Goal: Task Accomplishment & Management: Use online tool/utility

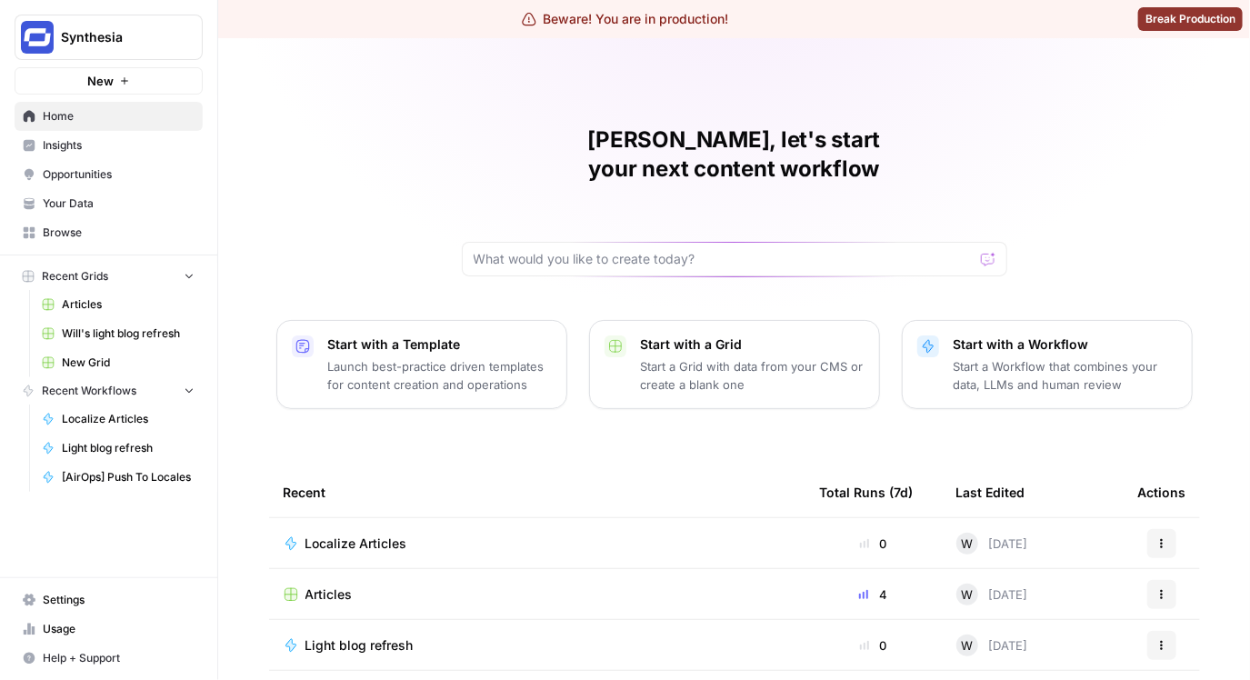
click at [95, 145] on span "Insights" at bounding box center [119, 145] width 152 height 16
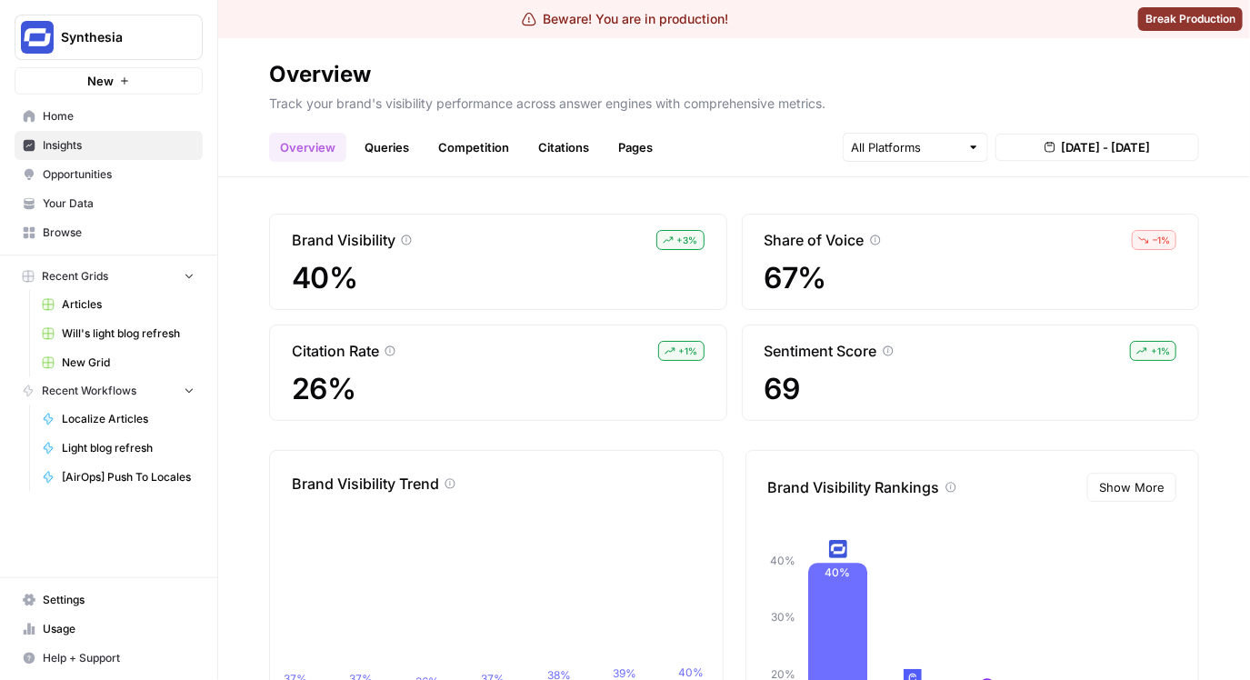
click at [1057, 60] on h2 "Overview" at bounding box center [734, 74] width 930 height 29
click at [1003, 79] on h2 "Overview" at bounding box center [734, 74] width 930 height 29
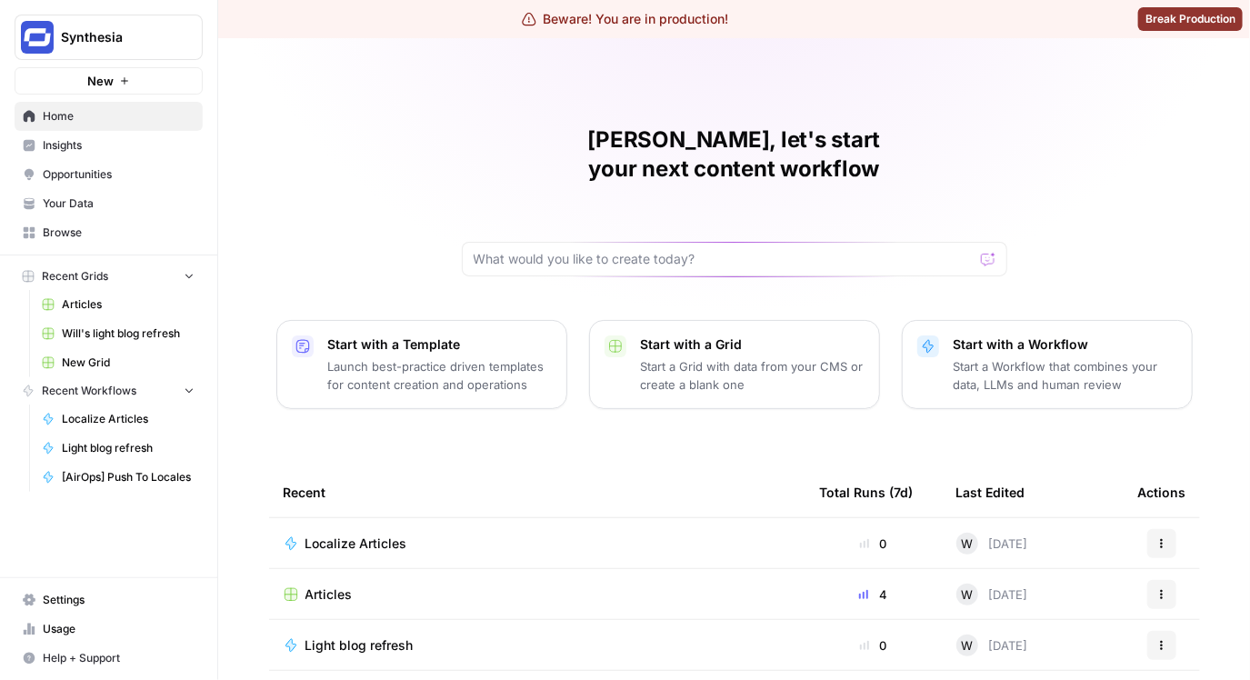
click at [149, 37] on span "Synthesia" at bounding box center [116, 37] width 110 height 18
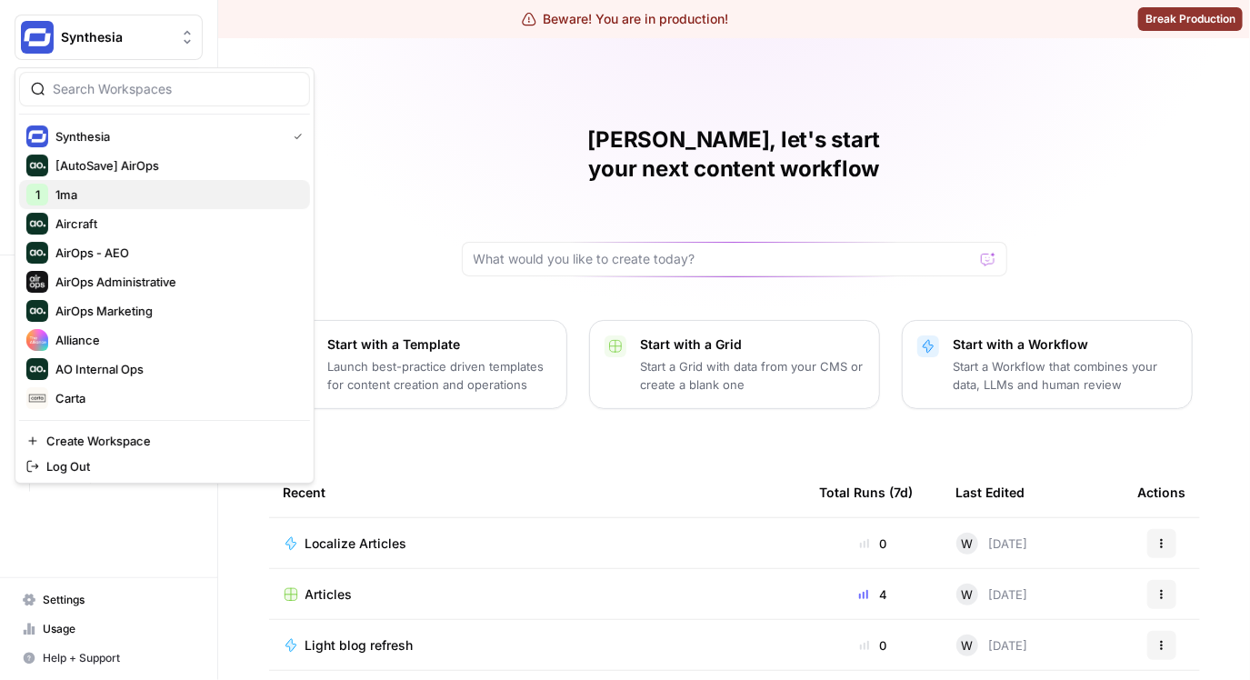
click at [127, 202] on span "1ma" at bounding box center [175, 194] width 240 height 18
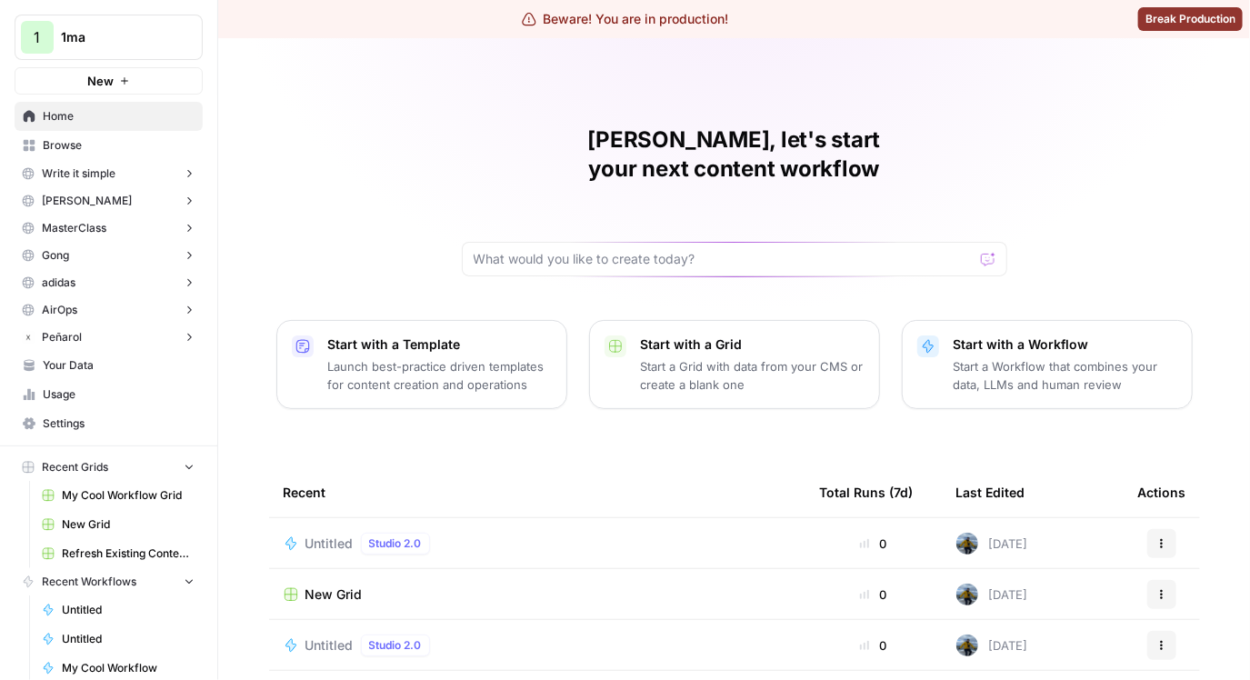
click at [323, 166] on div "[PERSON_NAME], let's start your next content workflow Start with a Template Lau…" at bounding box center [734, 470] width 1032 height 865
click at [123, 67] on button "New" at bounding box center [109, 80] width 188 height 27
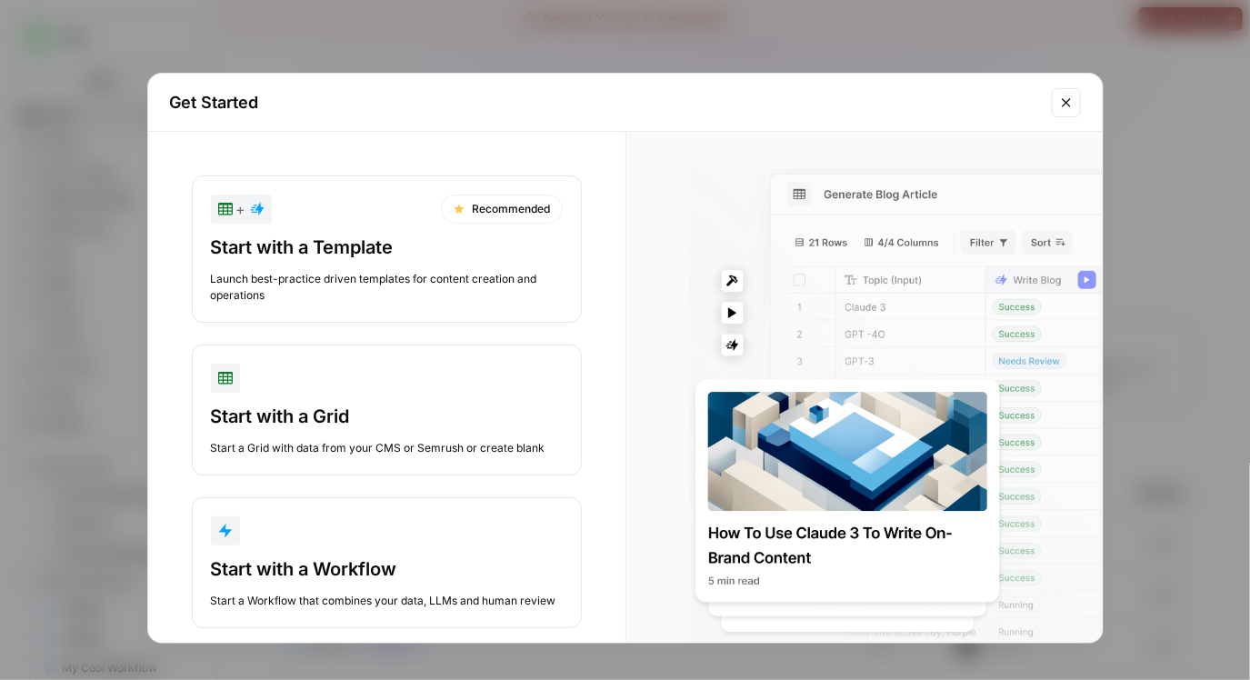
click at [1064, 94] on button "Close modal" at bounding box center [1066, 102] width 29 height 29
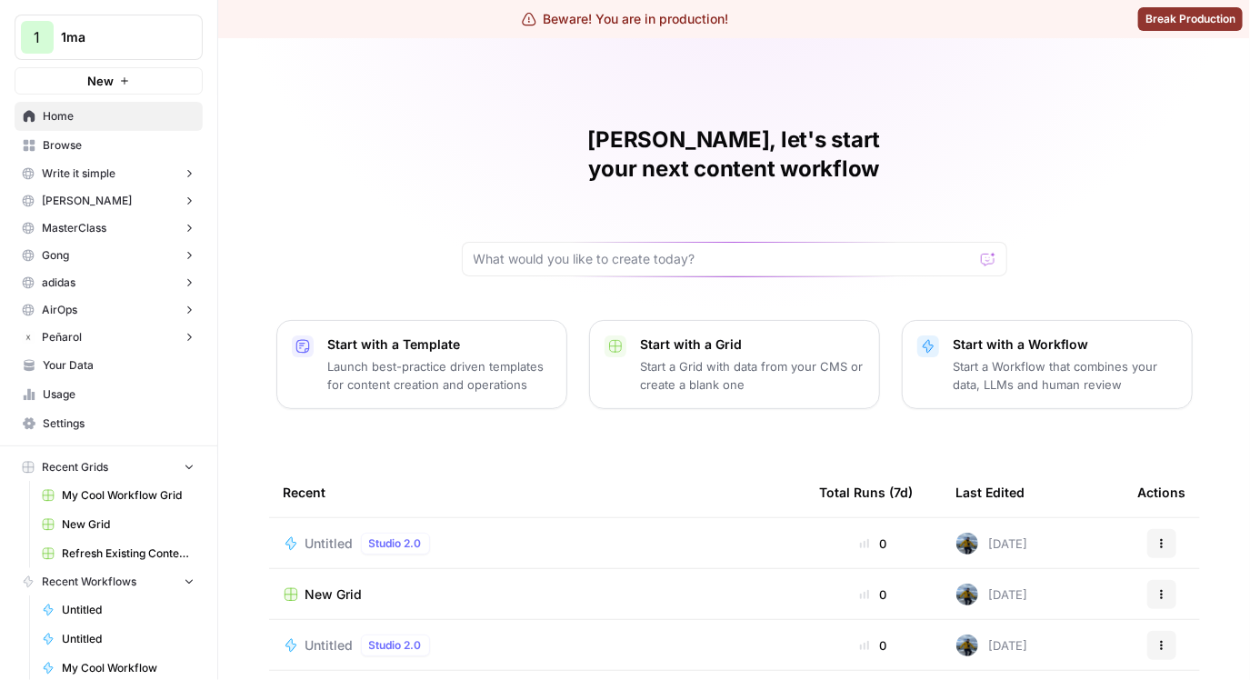
click at [1007, 357] on p "Start a Workflow that combines your data, LLMs and human review" at bounding box center [1065, 375] width 224 height 36
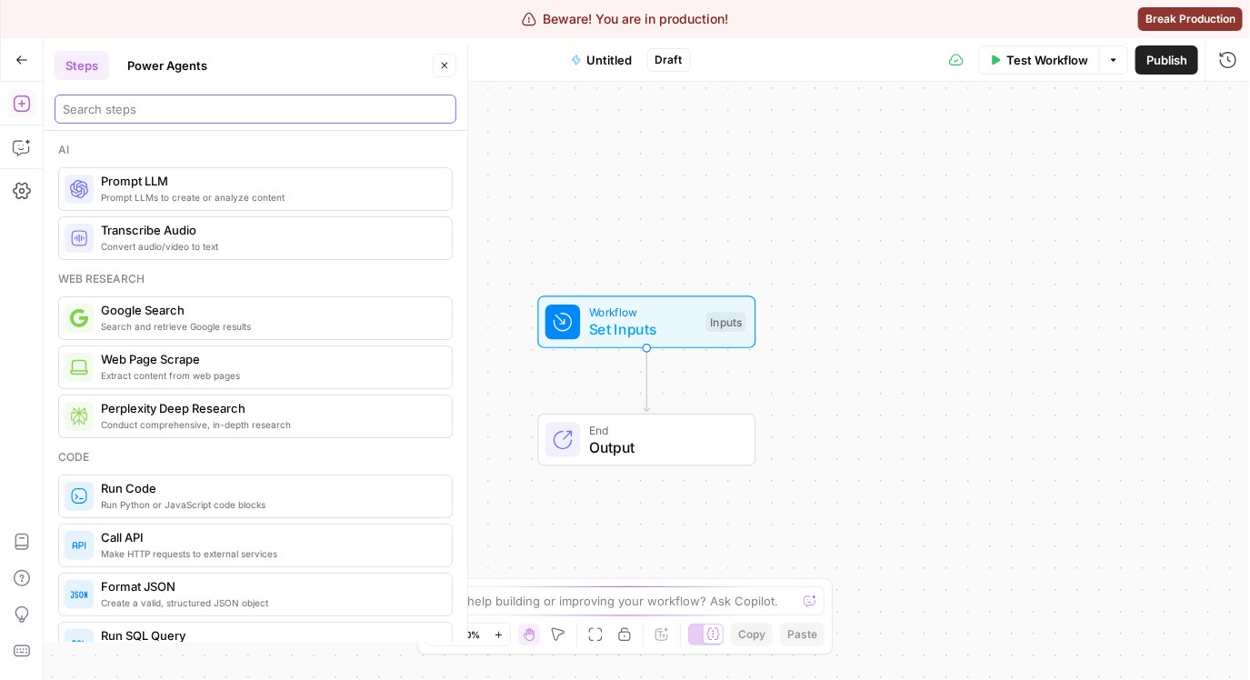
click at [244, 111] on input "search" at bounding box center [255, 109] width 385 height 18
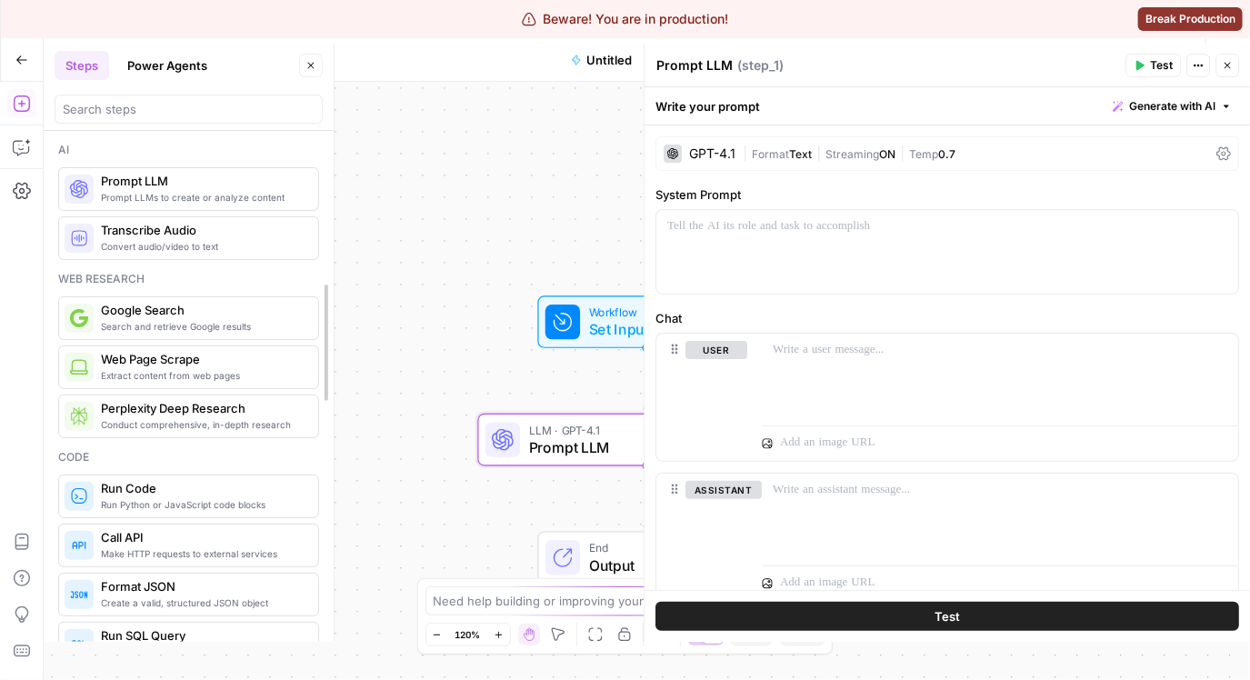
drag, startPoint x: 466, startPoint y: 230, endPoint x: 352, endPoint y: 242, distance: 115.1
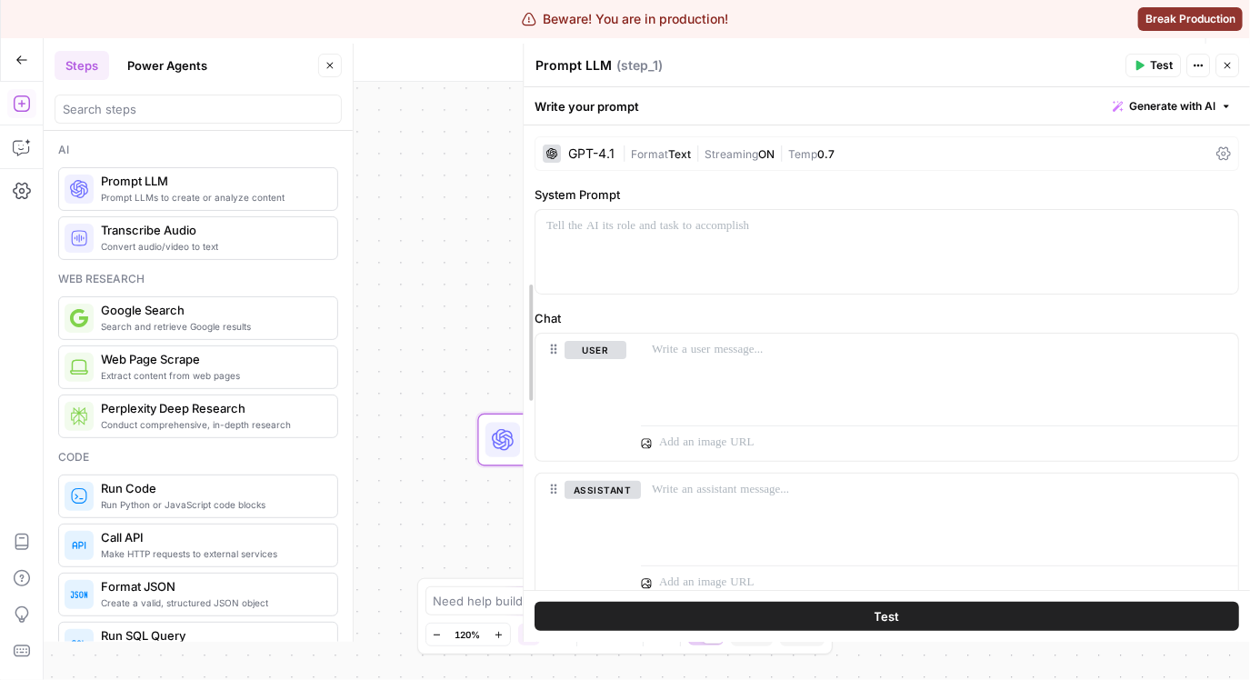
drag, startPoint x: 643, startPoint y: 231, endPoint x: 407, endPoint y: 237, distance: 235.5
click at [407, 237] on body "Beware! You are in production! Break Production 1 1ma New Home Browse Write it …" at bounding box center [625, 340] width 1250 height 680
drag, startPoint x: 426, startPoint y: 256, endPoint x: 348, endPoint y: 219, distance: 86.6
click at [341, 221] on body "Beware! You are in production! Break Production 1 1ma New Home Browse Write it …" at bounding box center [625, 340] width 1250 height 680
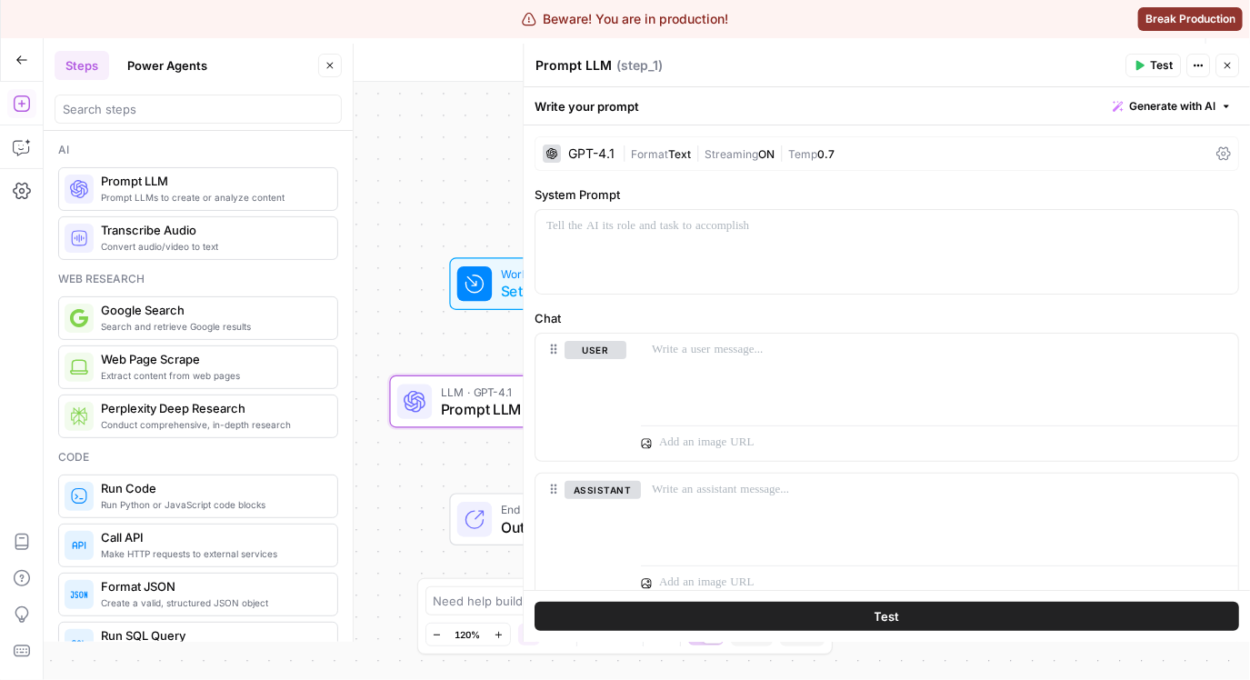
drag, startPoint x: 426, startPoint y: 205, endPoint x: 349, endPoint y: 156, distance: 91.5
click at [350, 156] on body "Beware! You are in production! Break Production 1 1ma New Home Browse Write it …" at bounding box center [625, 340] width 1250 height 680
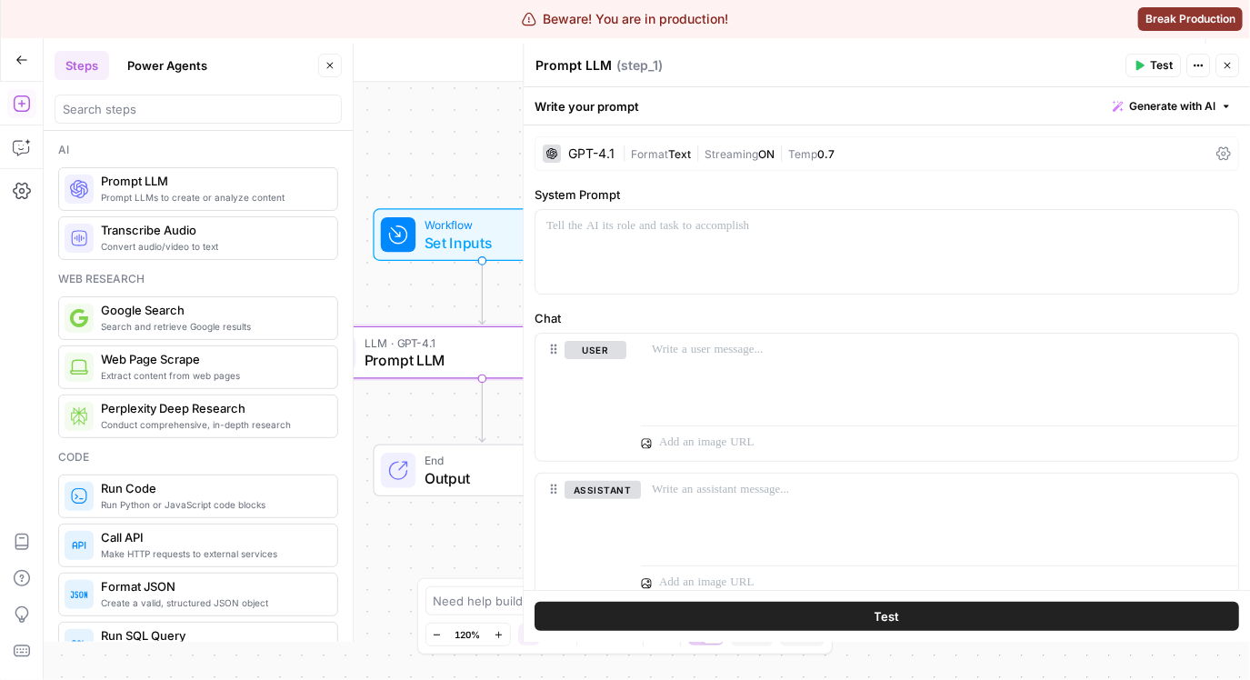
click at [332, 68] on icon "button" at bounding box center [329, 65] width 11 height 11
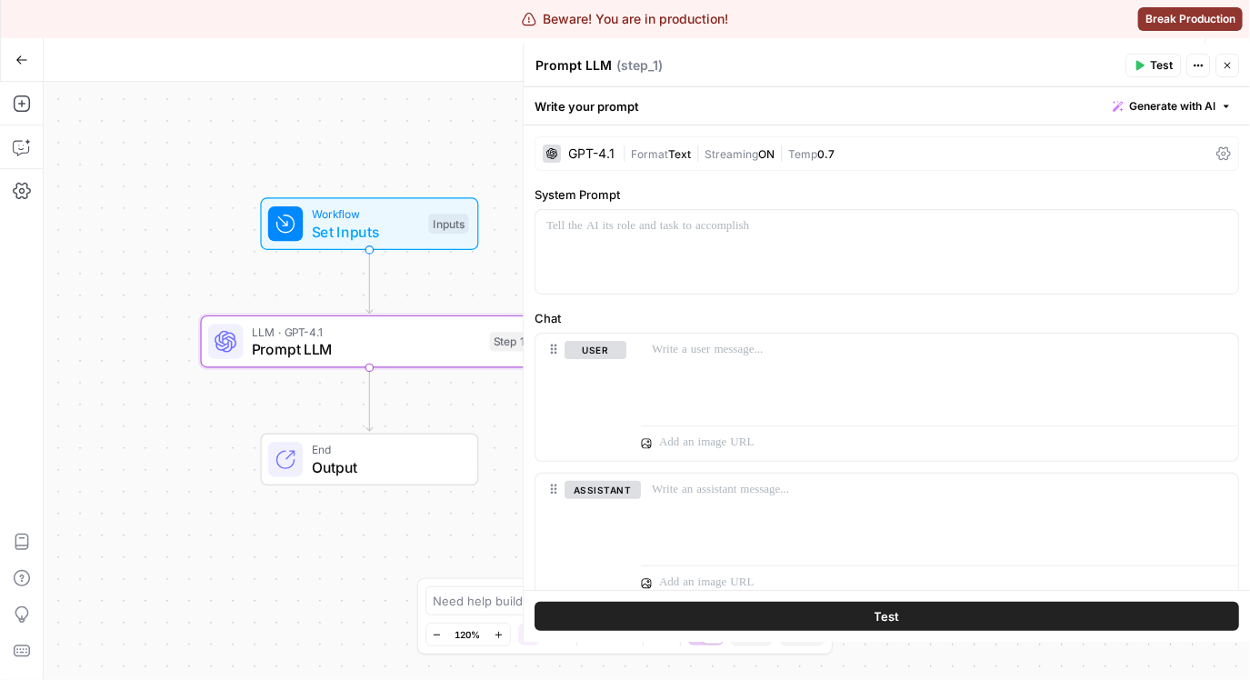
drag, startPoint x: 414, startPoint y: 173, endPoint x: 229, endPoint y: 152, distance: 185.7
click at [226, 152] on div "Workflow Set Inputs Inputs LLM · GPT-4.1 Prompt LLM Step 1 End Output" at bounding box center [647, 381] width 1206 height 598
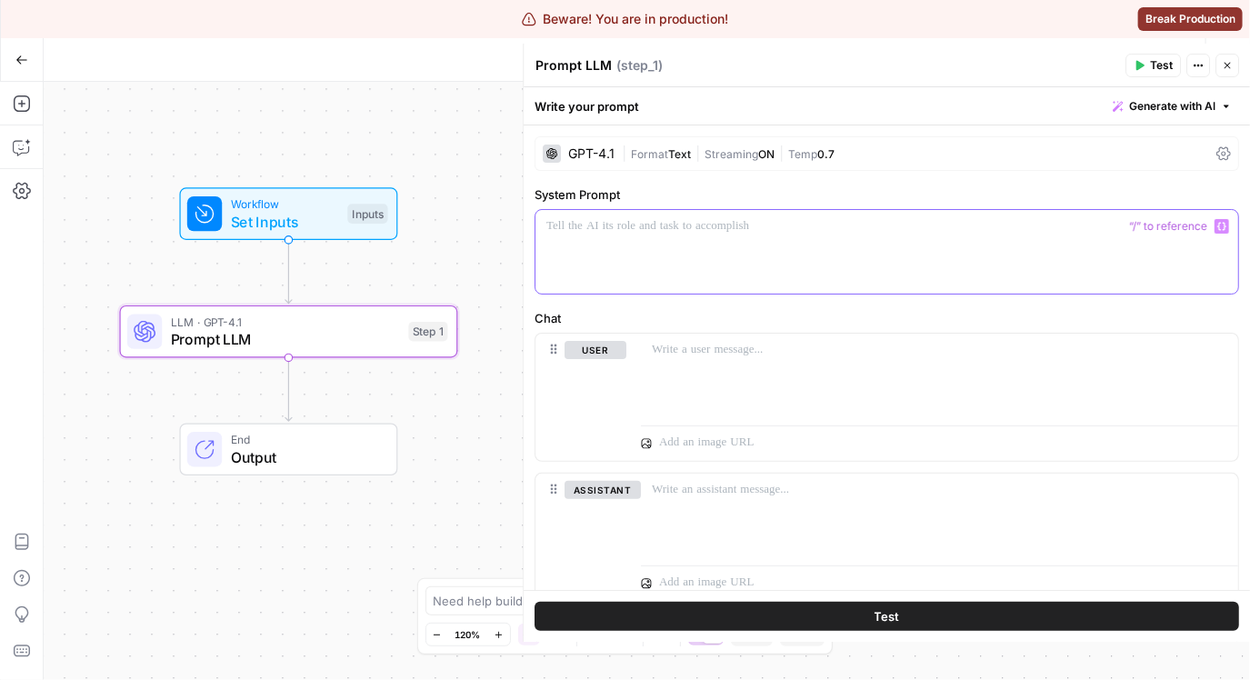
click at [605, 227] on p at bounding box center [886, 226] width 681 height 18
click at [596, 164] on div "GPT-4.1 | Format Text | Streaming ON | Temp 0.7" at bounding box center [886, 153] width 704 height 35
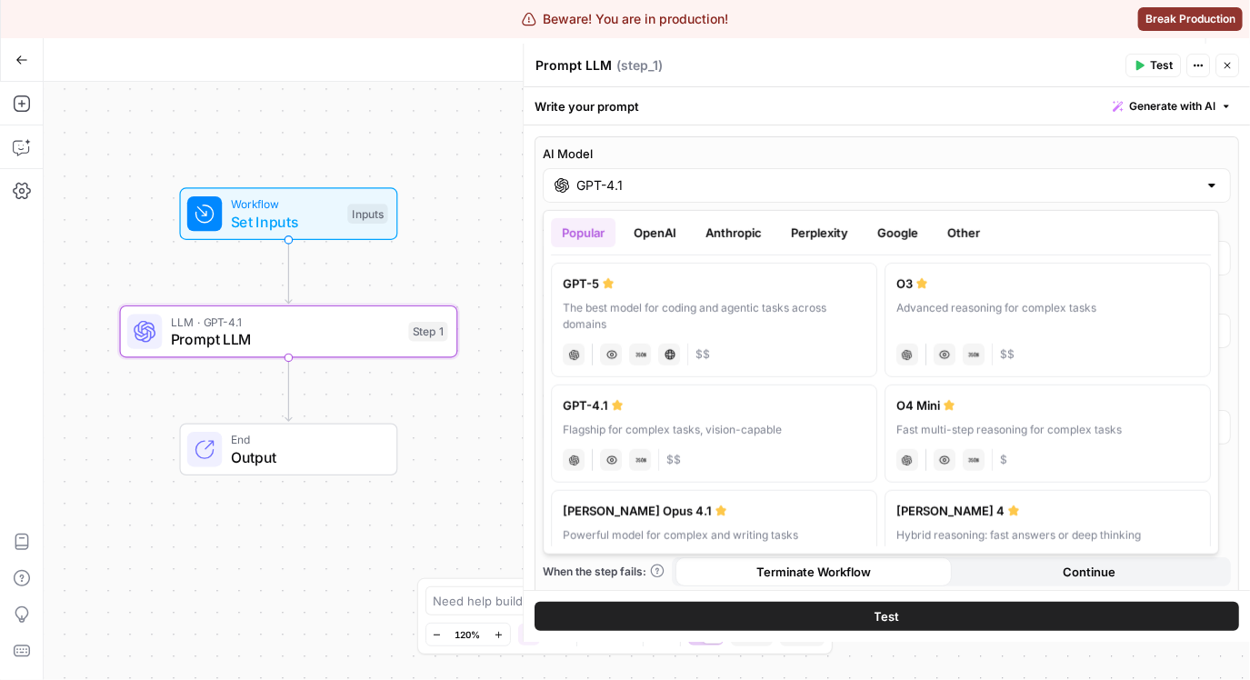
click at [763, 193] on input "GPT-4.1" at bounding box center [886, 185] width 621 height 18
click at [726, 300] on div "The best model for coding and agentic tasks across domains" at bounding box center [714, 316] width 303 height 33
type input "GPT-5"
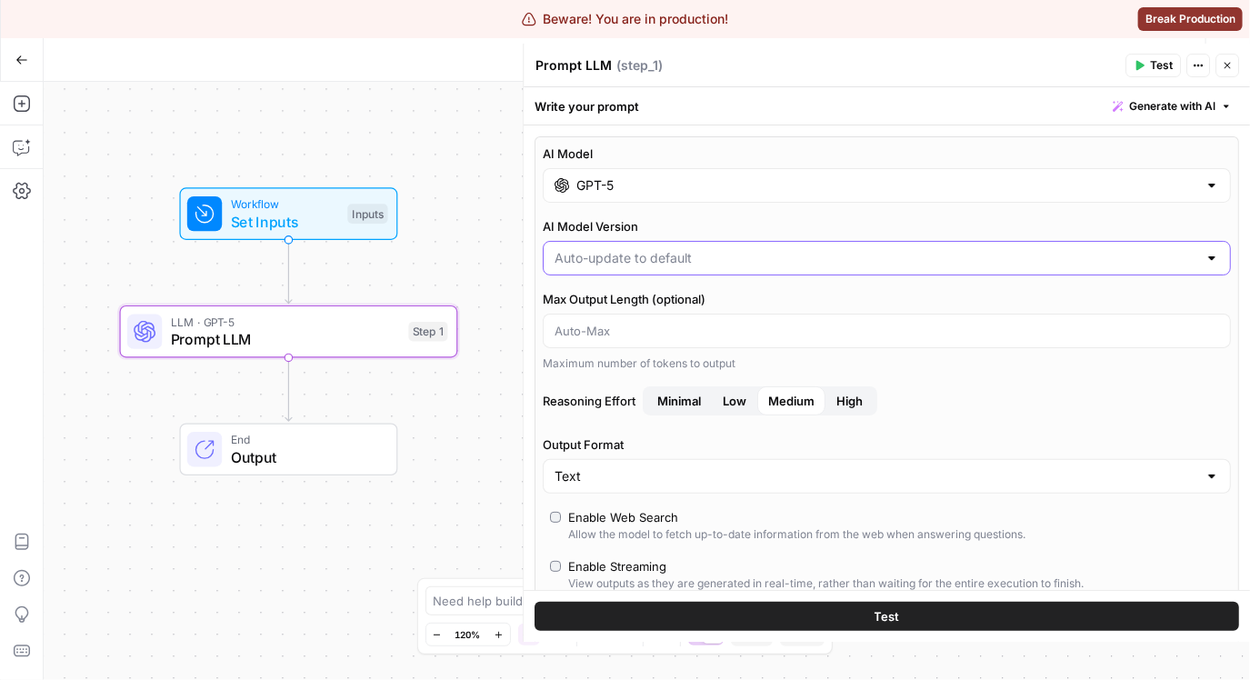
click at [763, 261] on input "AI Model Version" at bounding box center [875, 258] width 643 height 18
click at [761, 243] on div at bounding box center [887, 258] width 688 height 35
type input "Auto-update to default"
click at [761, 235] on div "AI Model Version Auto-update to default" at bounding box center [887, 246] width 688 height 58
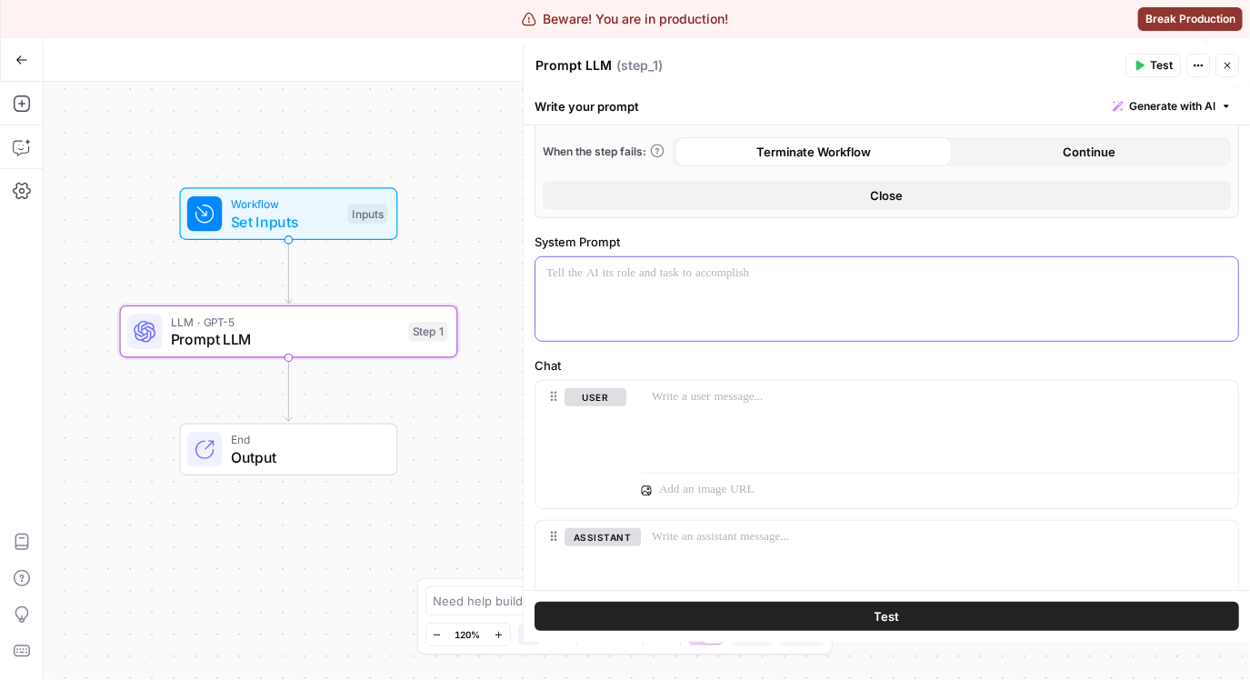
click at [829, 298] on div at bounding box center [886, 299] width 703 height 84
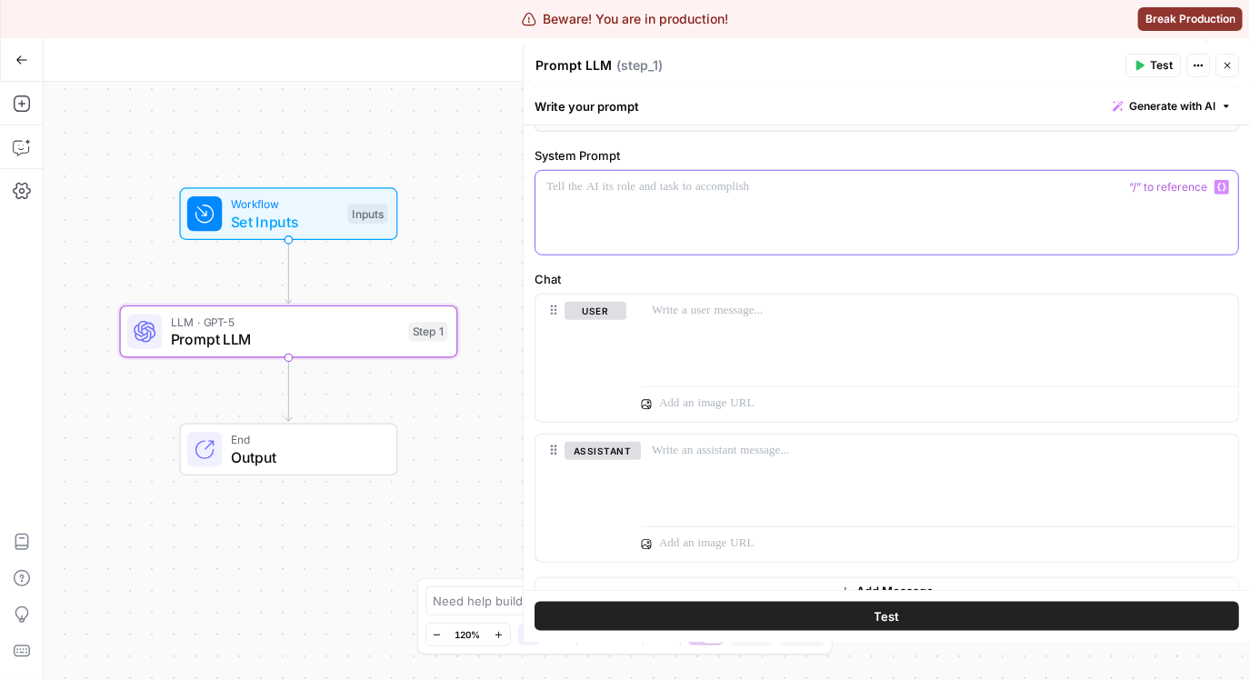
scroll to position [579, 0]
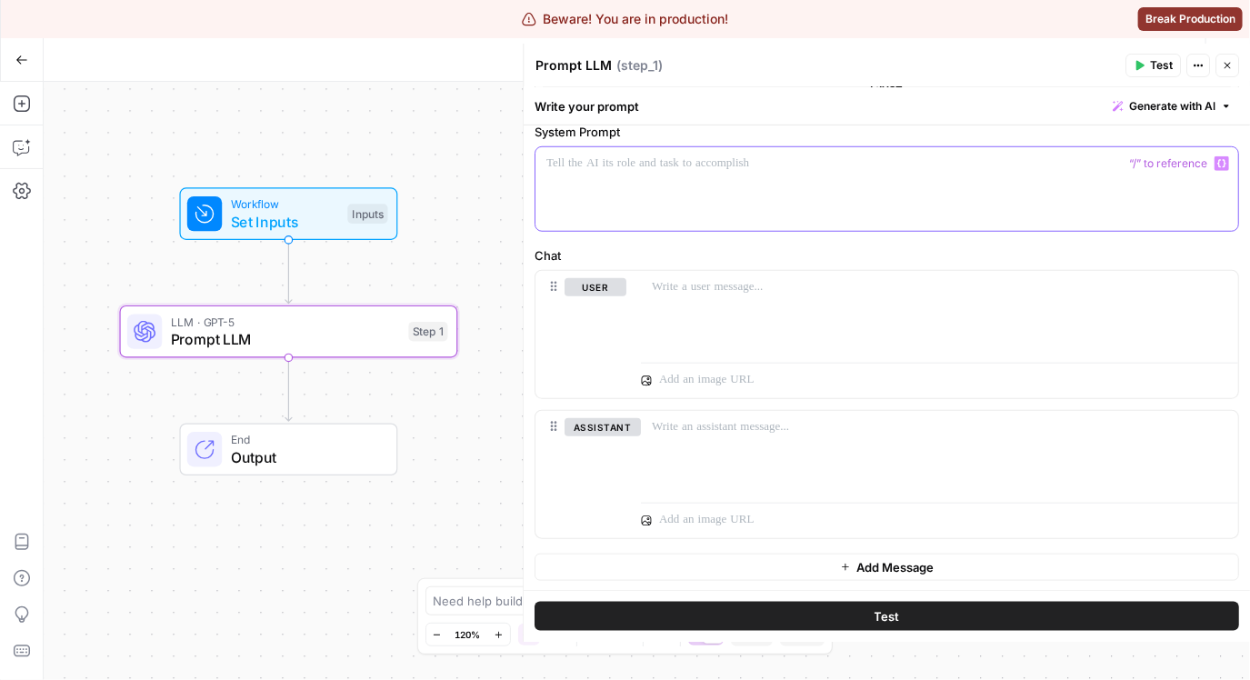
click at [721, 182] on div at bounding box center [886, 189] width 703 height 84
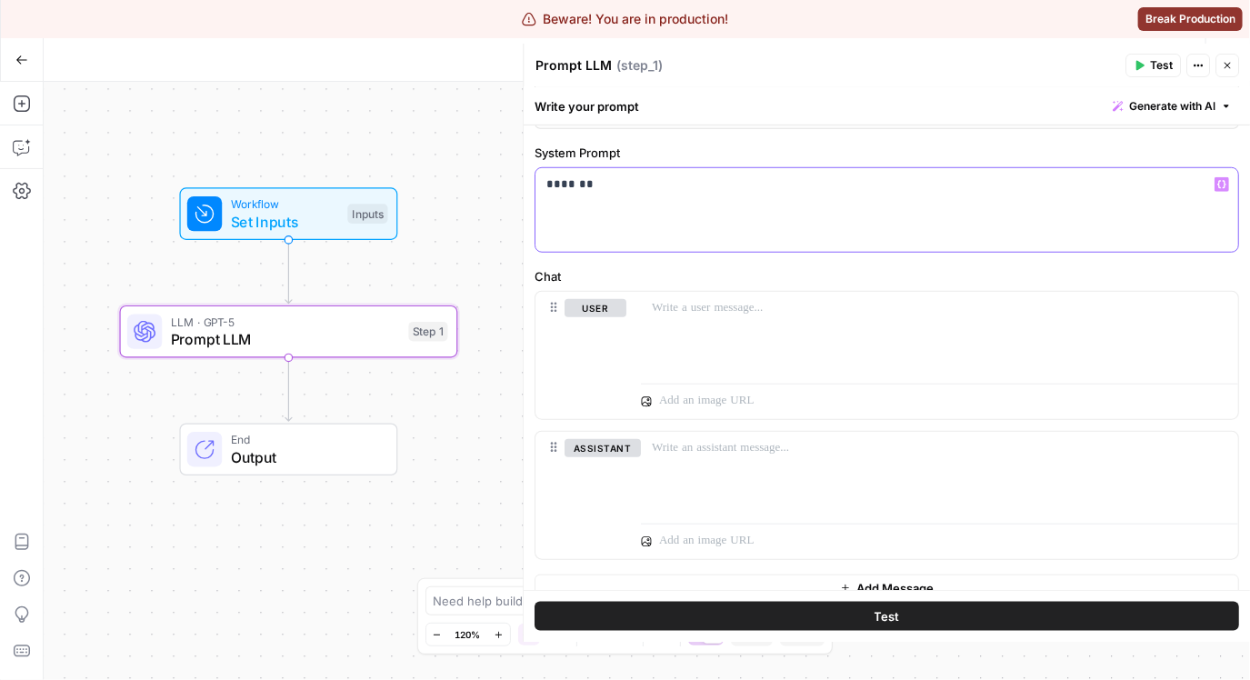
click at [806, 185] on p "*******" at bounding box center [880, 184] width 669 height 18
click at [883, 191] on p "*******" at bounding box center [880, 184] width 669 height 18
click at [770, 181] on p "*******" at bounding box center [880, 184] width 669 height 18
click at [938, 201] on div "*******" at bounding box center [886, 210] width 703 height 84
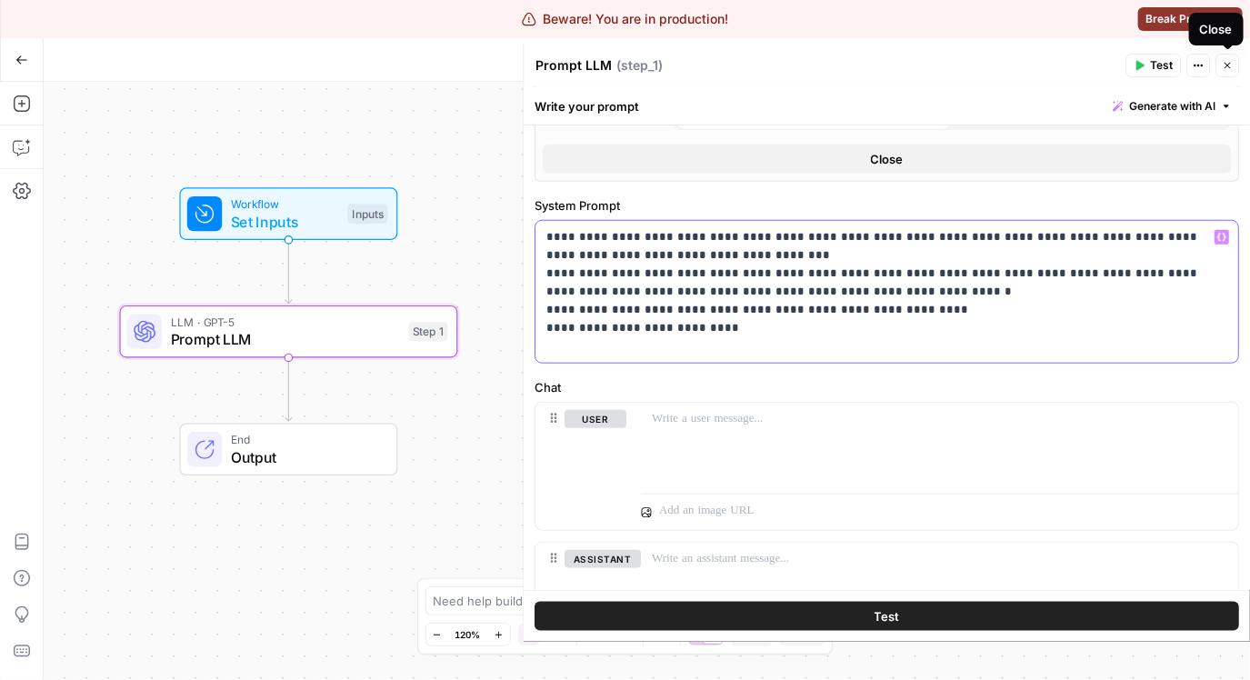
scroll to position [611, 0]
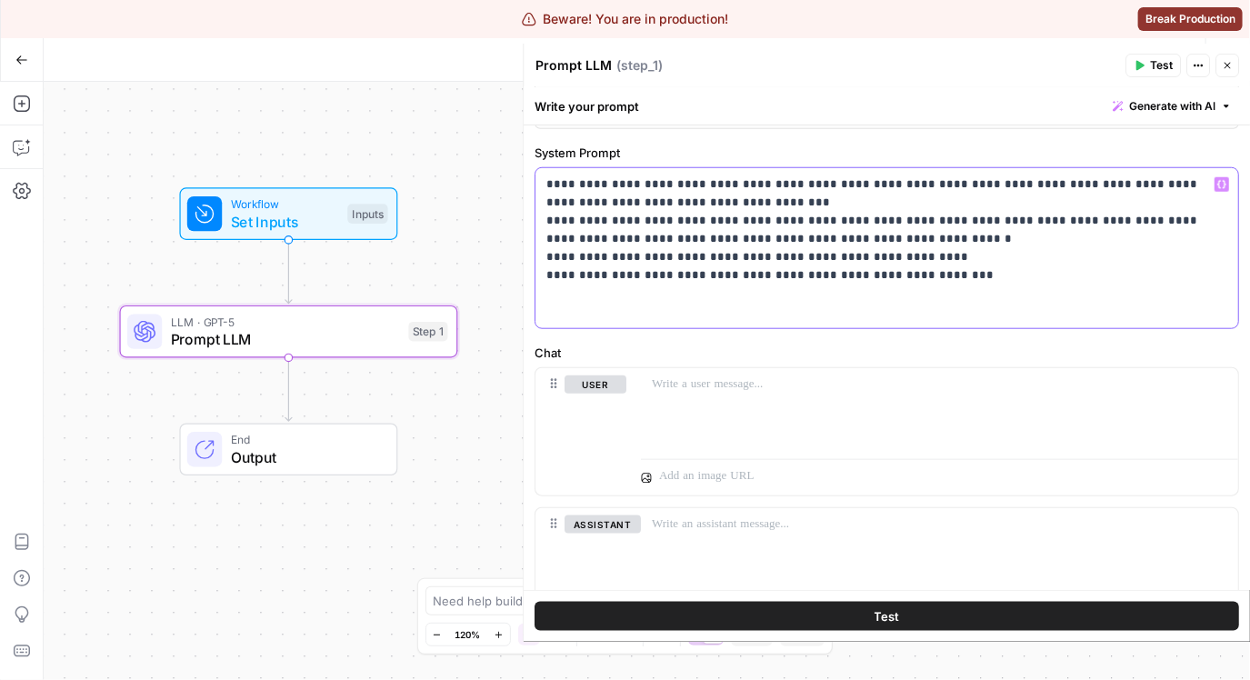
click at [845, 296] on p "**********" at bounding box center [880, 247] width 669 height 145
click at [1217, 185] on icon "button" at bounding box center [1221, 184] width 9 height 9
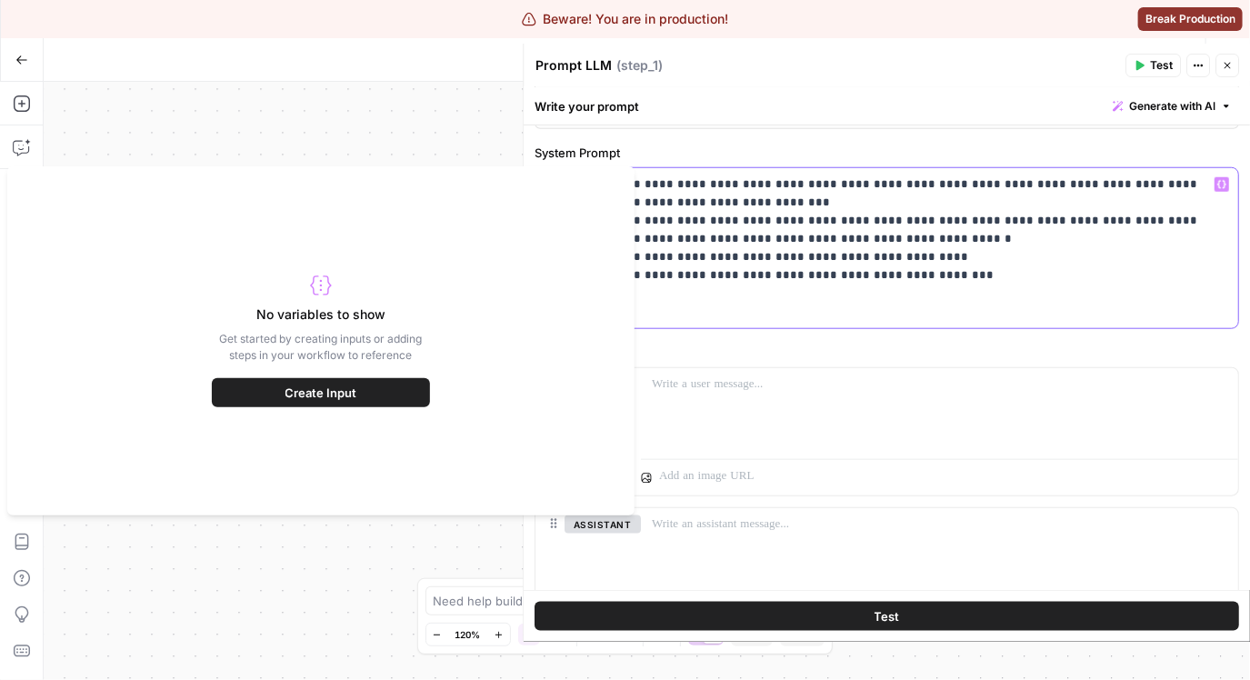
click at [852, 313] on p "**********" at bounding box center [880, 247] width 669 height 145
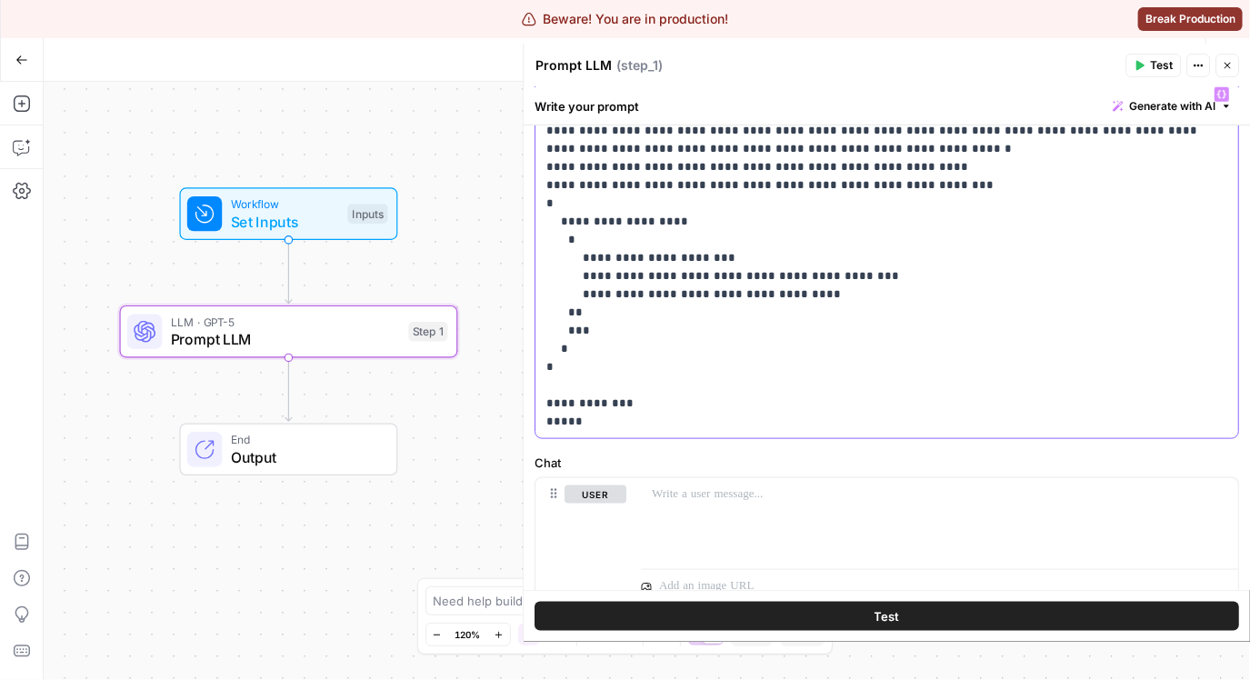
scroll to position [723, 0]
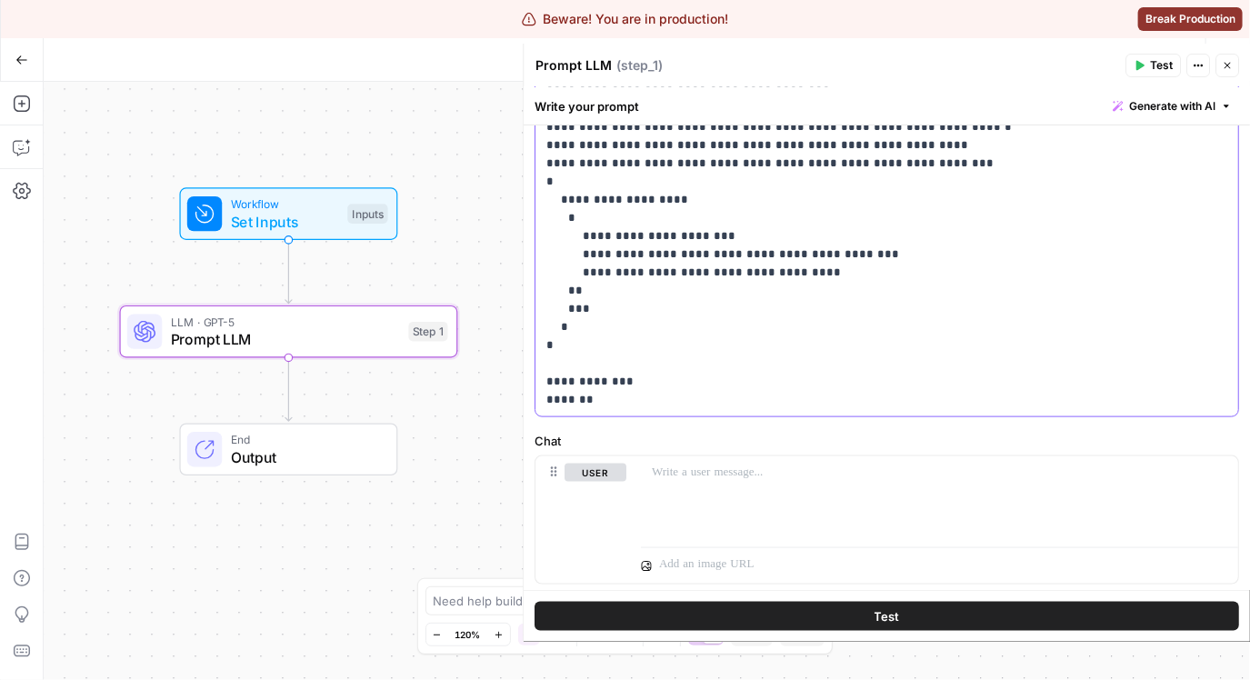
click at [676, 406] on p "**********" at bounding box center [880, 236] width 669 height 345
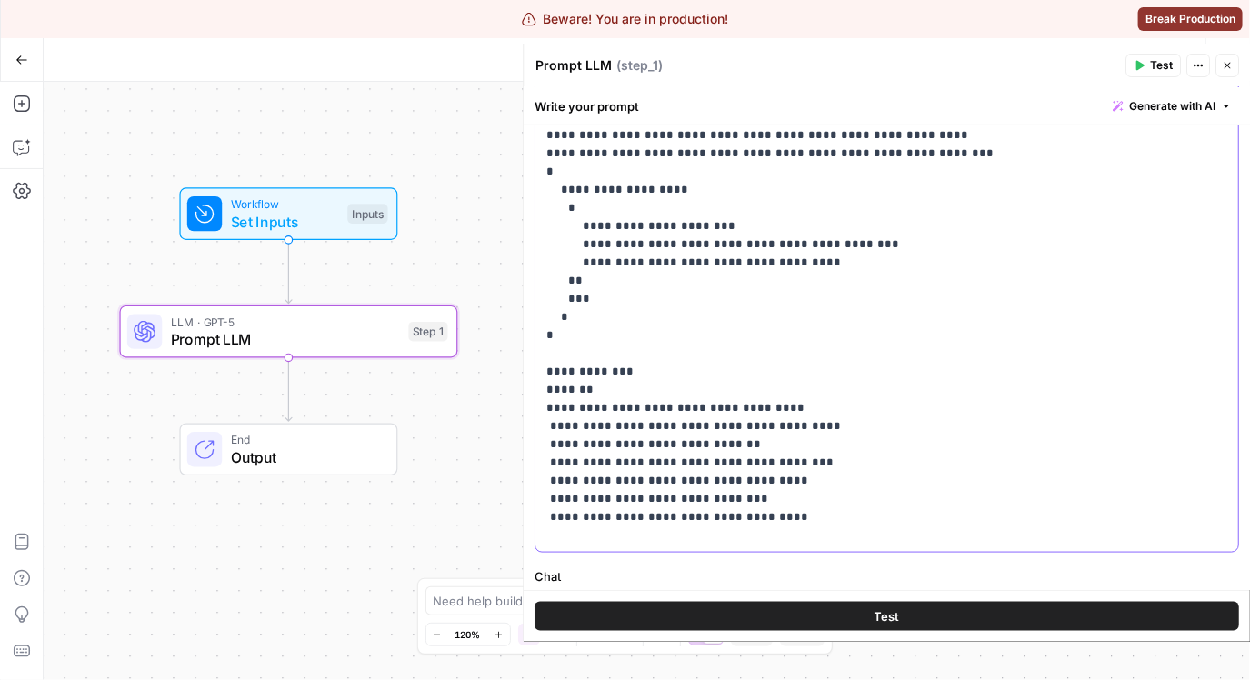
click at [845, 478] on p "**********" at bounding box center [880, 299] width 669 height 491
click at [858, 506] on p "**********" at bounding box center [880, 299] width 669 height 491
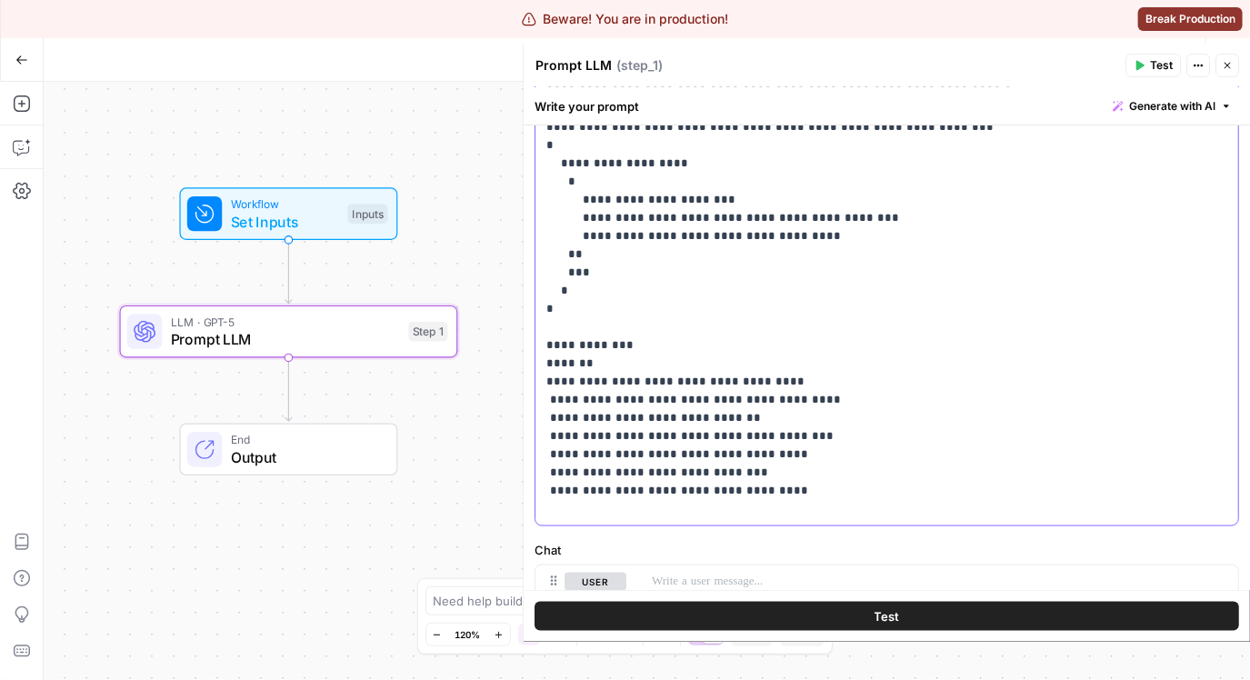
click at [852, 493] on p "**********" at bounding box center [880, 272] width 669 height 491
drag, startPoint x: 786, startPoint y: 489, endPoint x: 607, endPoint y: 435, distance: 186.9
click at [603, 434] on p "**********" at bounding box center [880, 272] width 669 height 491
click at [763, 426] on p "**********" at bounding box center [880, 272] width 669 height 491
drag, startPoint x: 772, startPoint y: 422, endPoint x: 501, endPoint y: 417, distance: 270.9
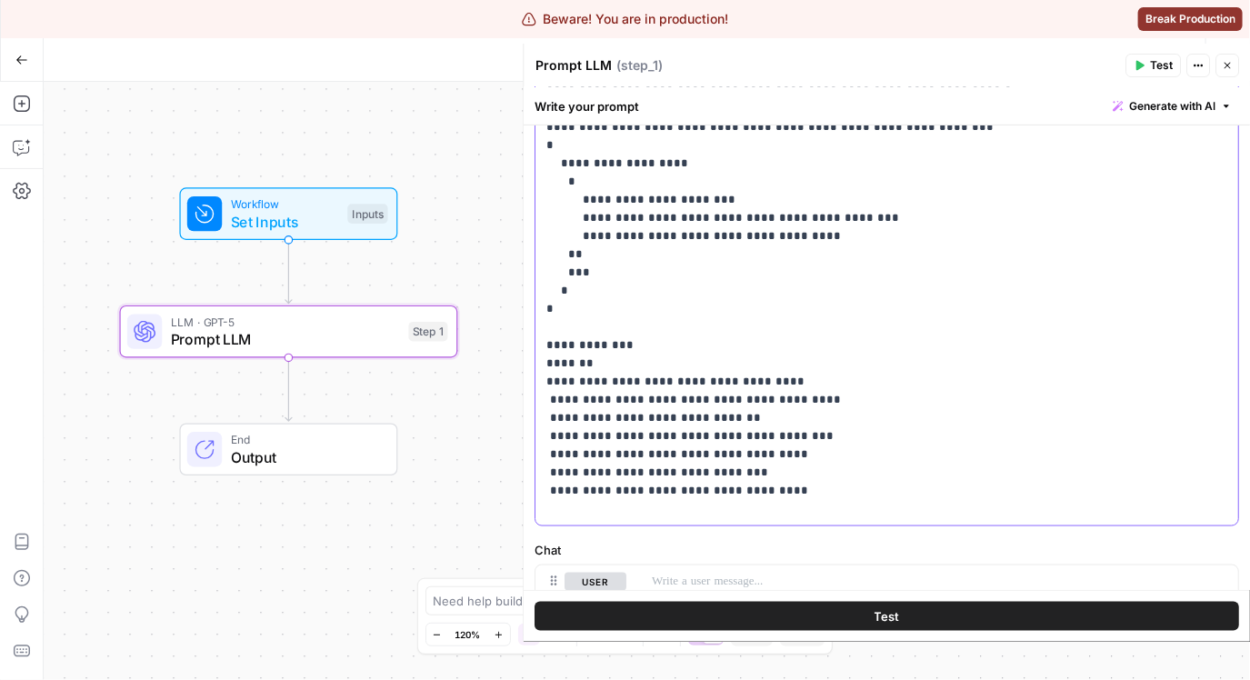
click at [501, 417] on body "Beware! You are in production! Break Production 1 1ma New Home Browse Write it …" at bounding box center [625, 340] width 1250 height 680
click at [779, 403] on p "**********" at bounding box center [880, 272] width 669 height 491
drag, startPoint x: 773, startPoint y: 410, endPoint x: 660, endPoint y: 414, distance: 113.7
click at [660, 414] on p "**********" at bounding box center [880, 272] width 669 height 491
click at [763, 422] on p "**********" at bounding box center [880, 272] width 669 height 491
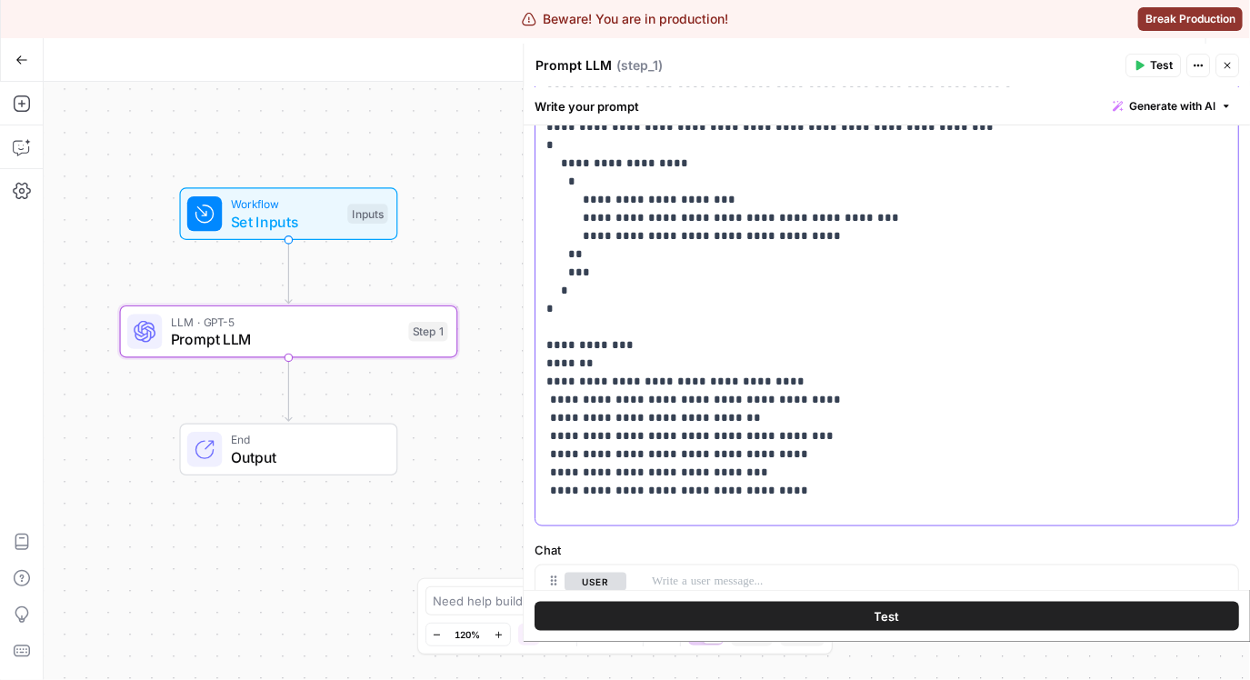
drag, startPoint x: 767, startPoint y: 421, endPoint x: 526, endPoint y: 415, distance: 240.9
click at [526, 415] on div "**********" at bounding box center [886, 343] width 727 height 598
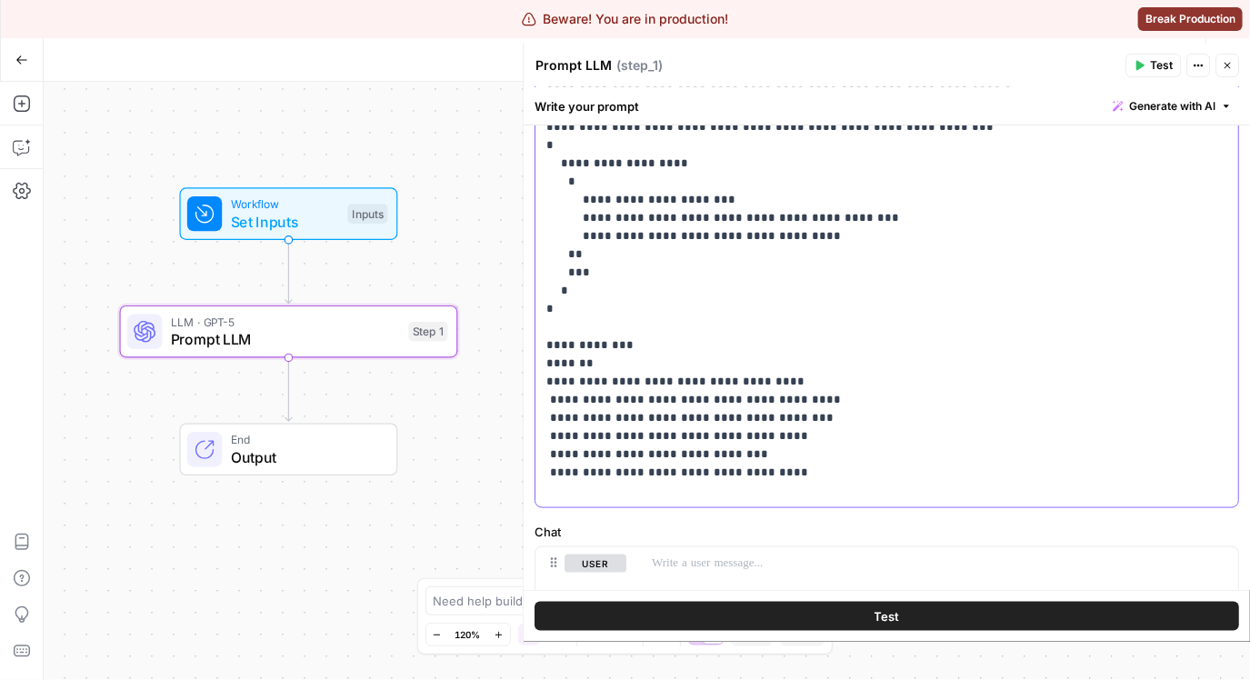
drag, startPoint x: 752, startPoint y: 471, endPoint x: 575, endPoint y: 394, distance: 192.2
click at [573, 394] on p "**********" at bounding box center [880, 263] width 669 height 473
click at [775, 492] on p "**********" at bounding box center [880, 263] width 669 height 473
drag, startPoint x: 775, startPoint y: 474, endPoint x: 541, endPoint y: 383, distance: 251.8
click at [541, 383] on div "**********" at bounding box center [886, 263] width 703 height 487
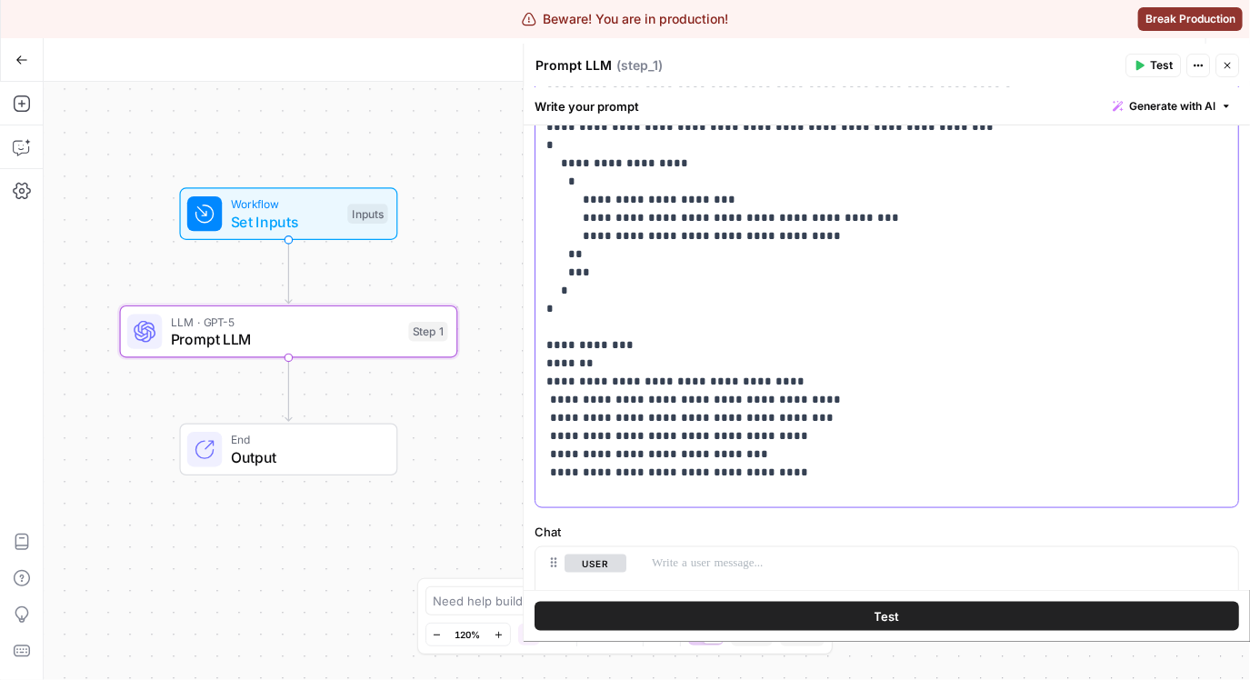
click at [825, 428] on p "**********" at bounding box center [880, 263] width 669 height 473
click at [815, 453] on p "**********" at bounding box center [880, 263] width 669 height 473
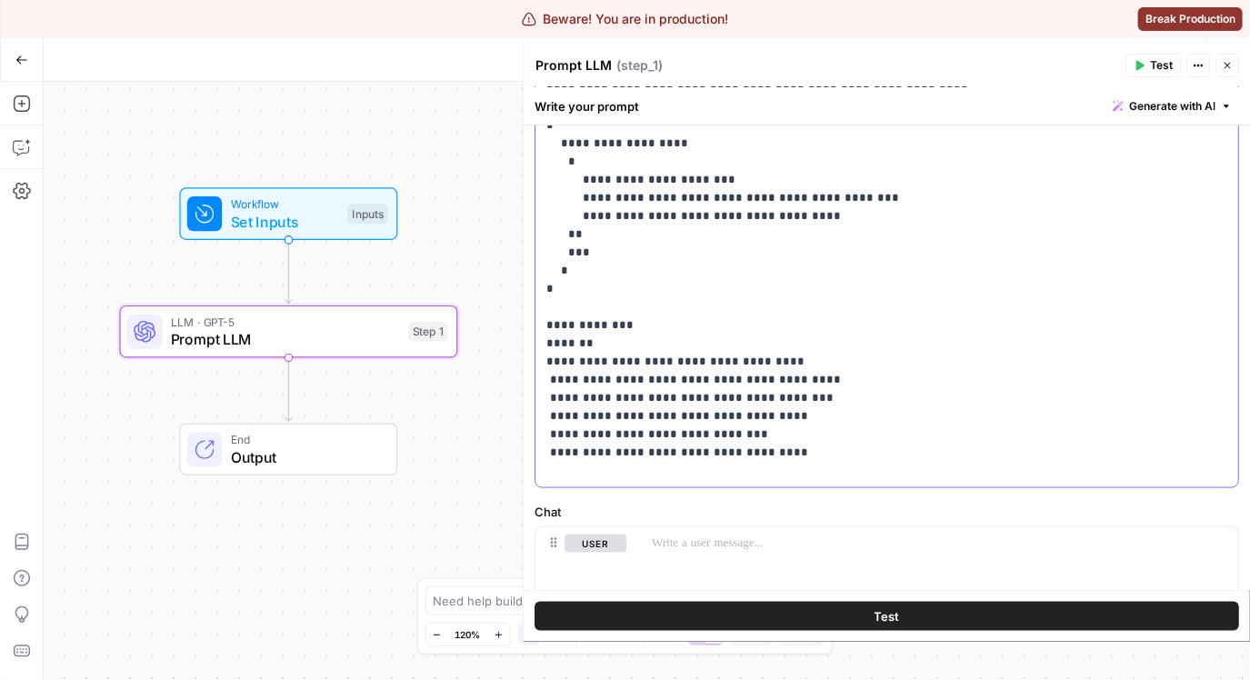
click at [825, 454] on p "**********" at bounding box center [880, 243] width 669 height 473
click at [802, 451] on p "**********" at bounding box center [880, 243] width 669 height 473
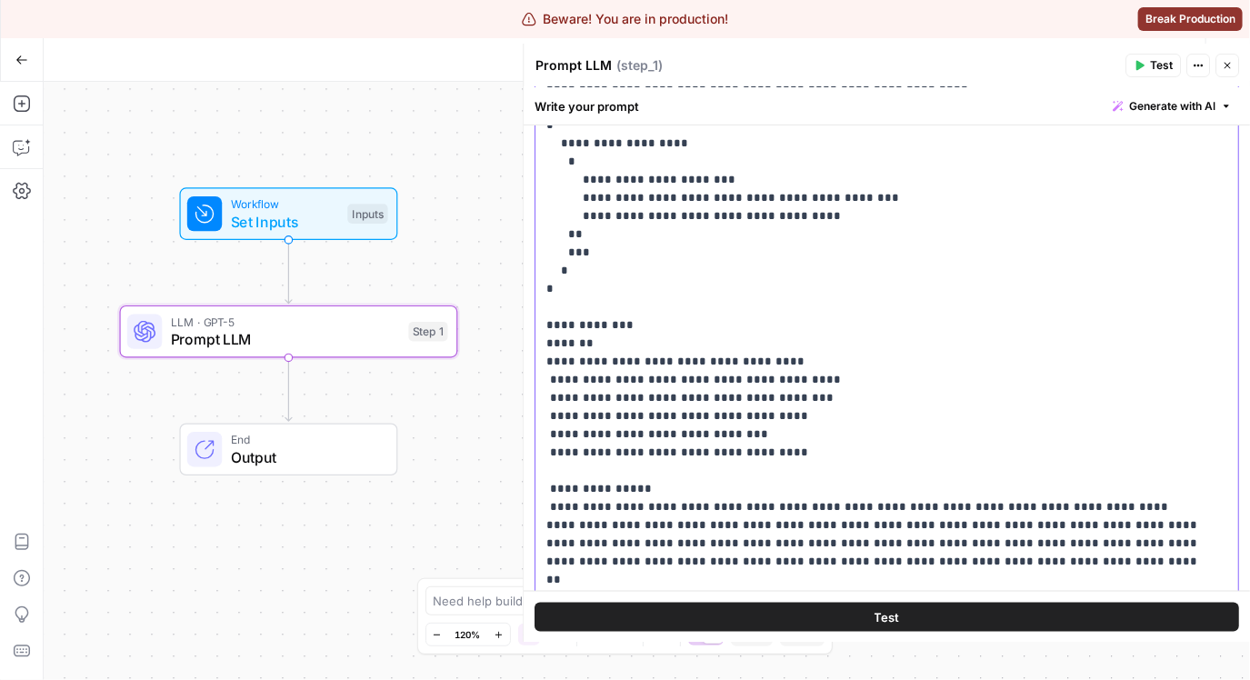
scroll to position [1, 0]
click at [553, 504] on p "**********" at bounding box center [874, 369] width 656 height 727
click at [704, 485] on p "**********" at bounding box center [874, 369] width 656 height 727
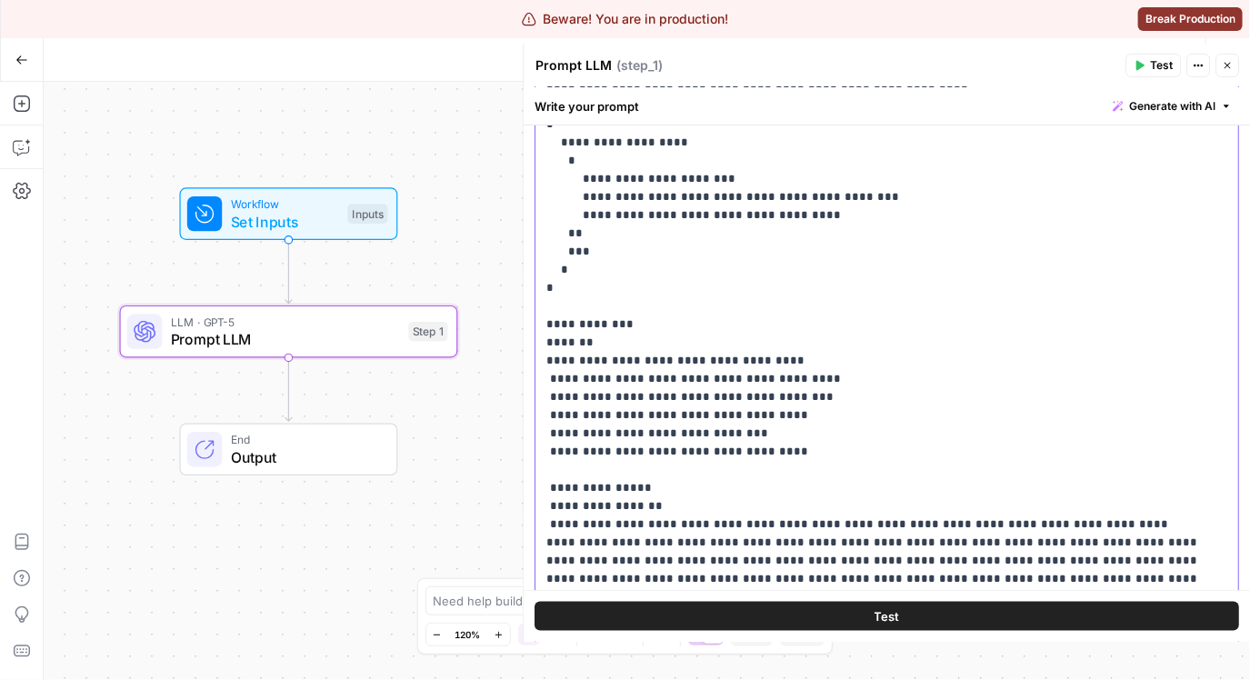
scroll to position [12, 0]
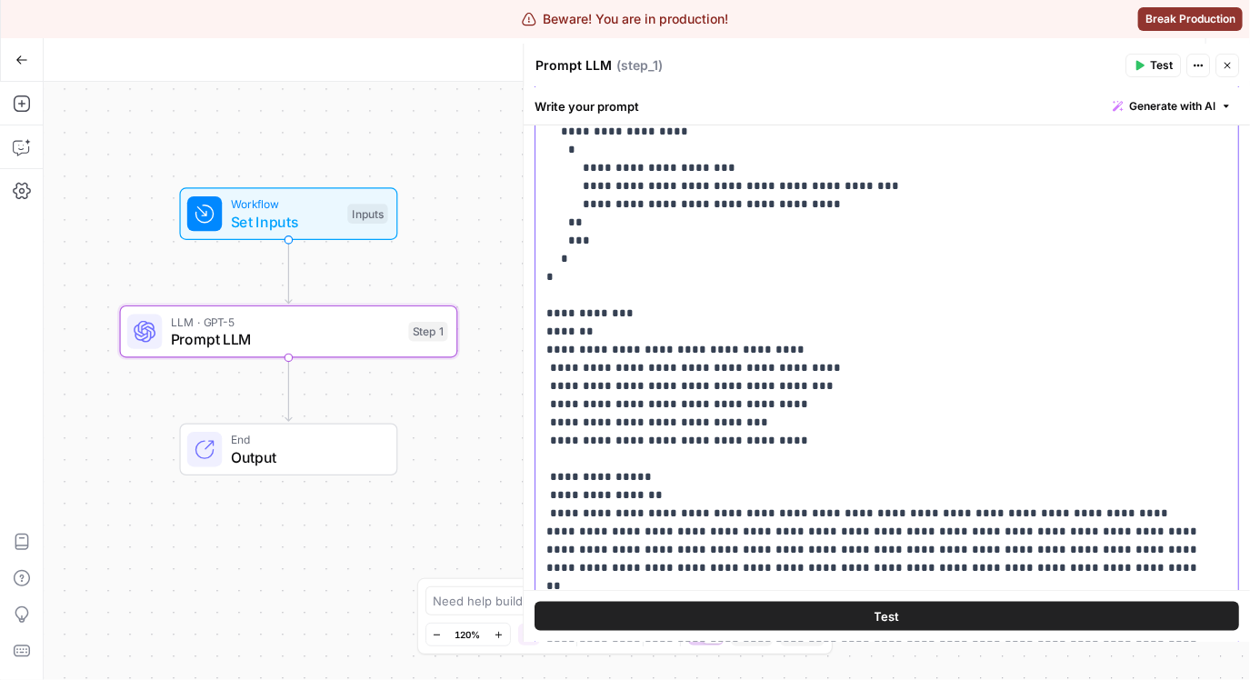
drag, startPoint x: 813, startPoint y: 566, endPoint x: 531, endPoint y: 516, distance: 287.1
click at [531, 516] on div "**********" at bounding box center [886, 343] width 727 height 598
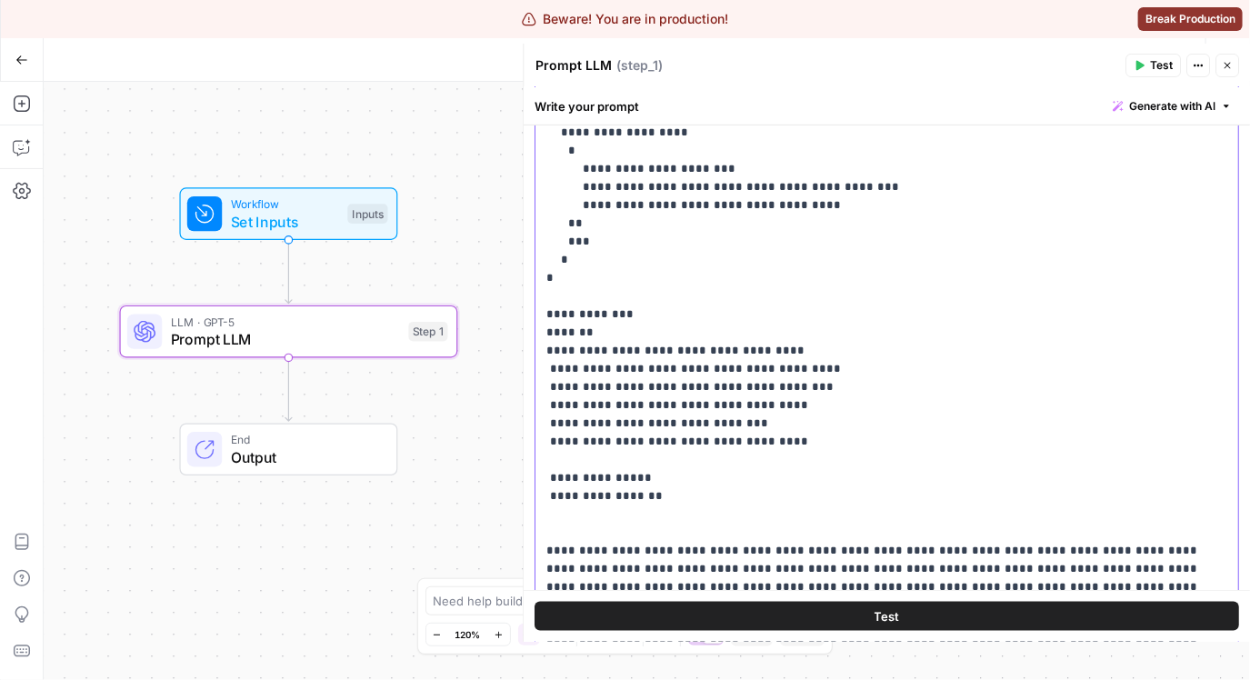
scroll to position [791, 0]
click at [607, 492] on p "**********" at bounding box center [880, 340] width 669 height 691
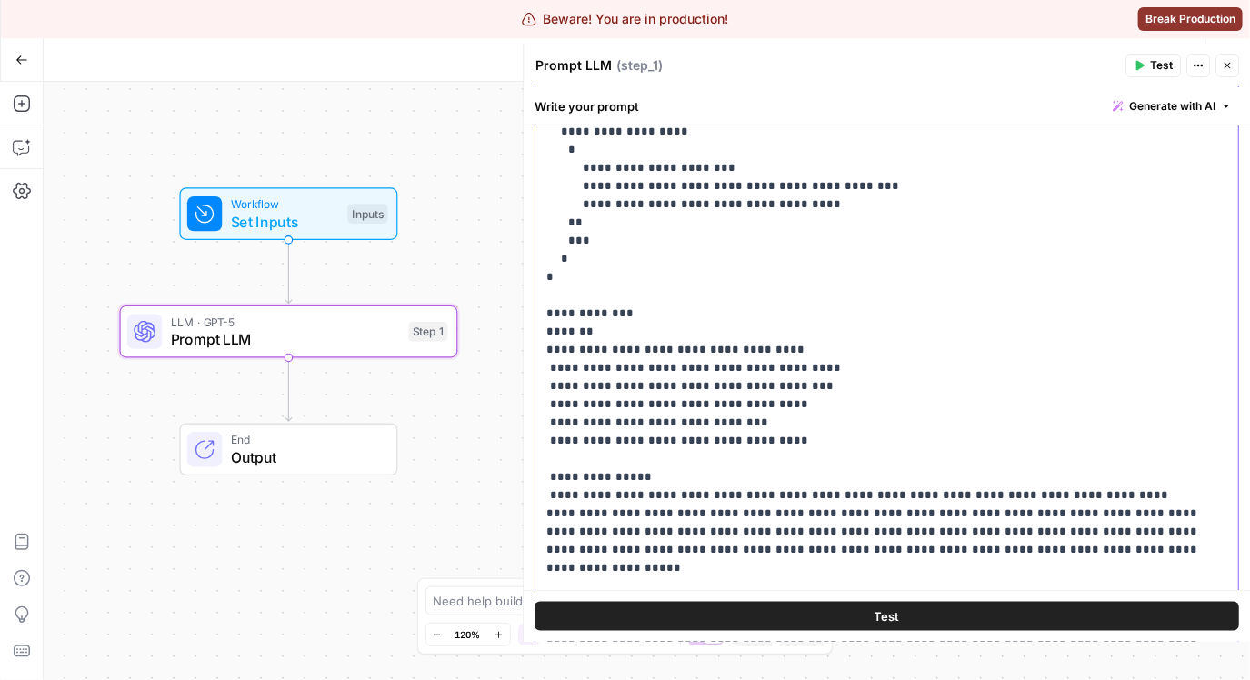
scroll to position [19, 0]
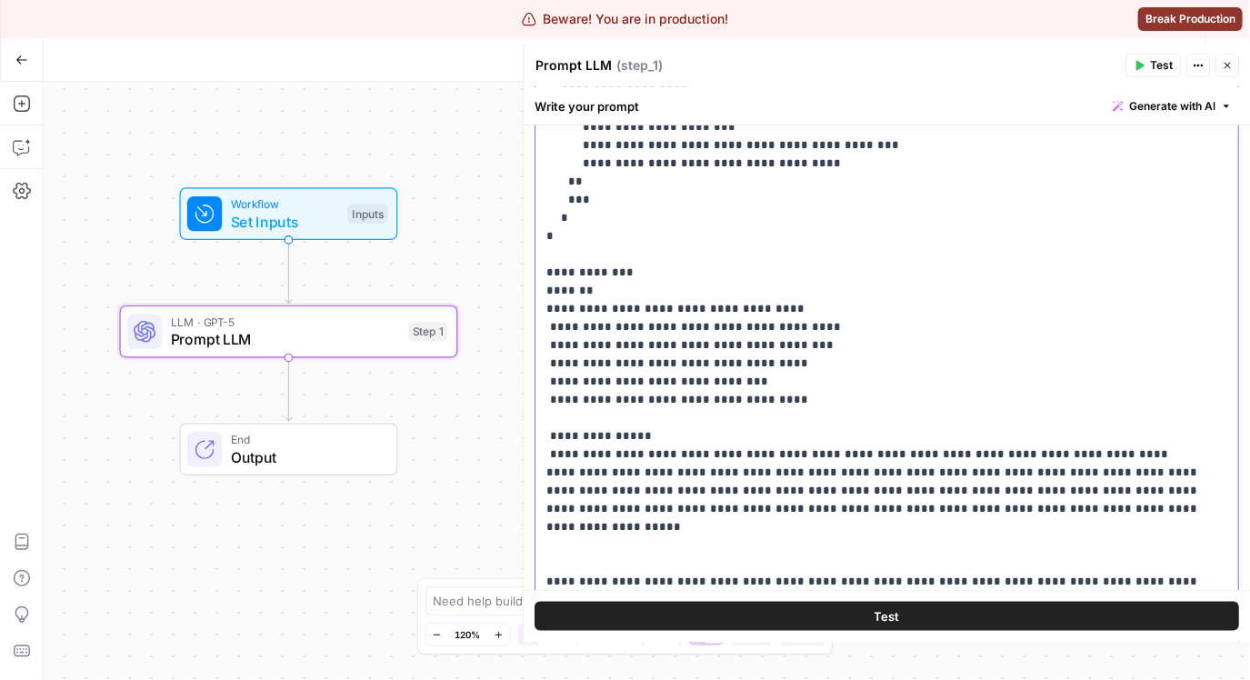
click at [803, 544] on p "**********" at bounding box center [874, 327] width 656 height 745
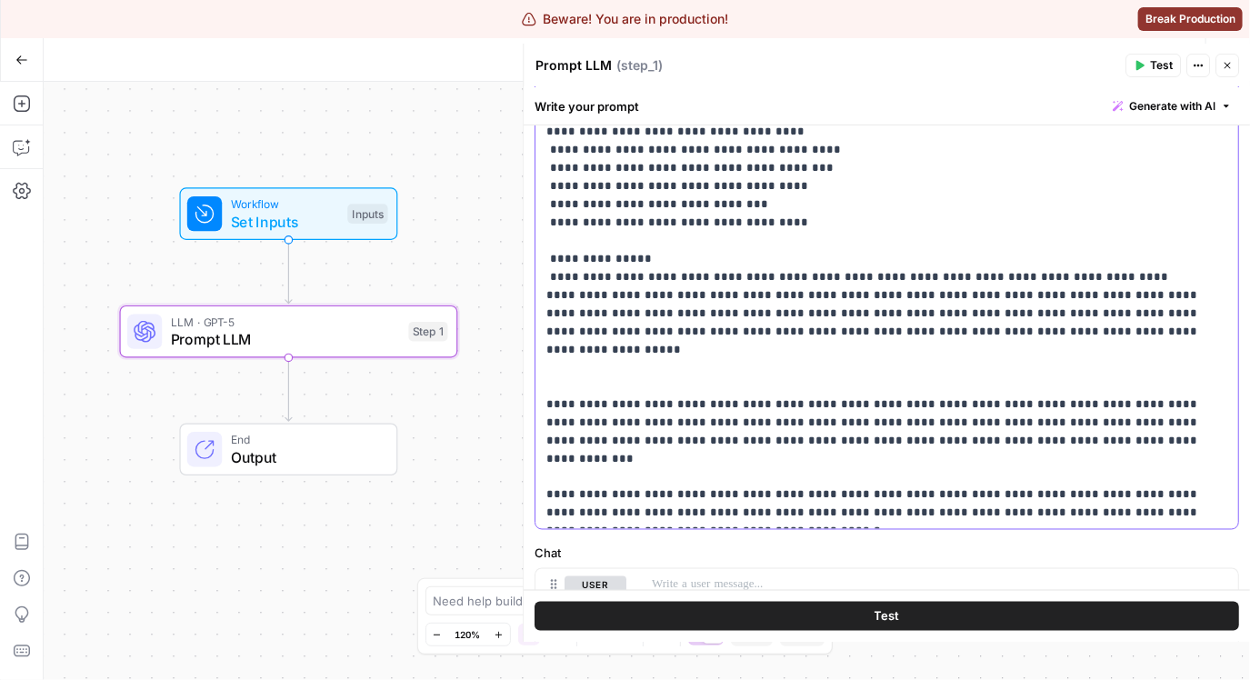
click at [798, 494] on p "**********" at bounding box center [874, 149] width 656 height 745
click at [792, 499] on p "**********" at bounding box center [874, 149] width 656 height 745
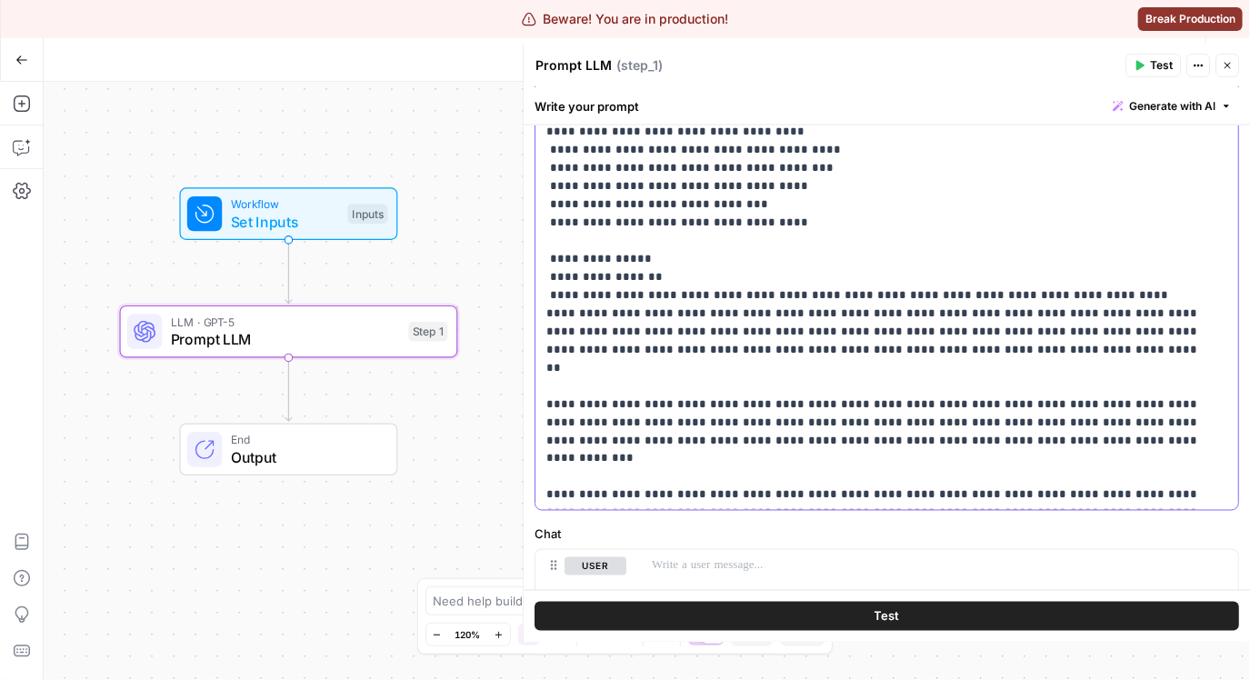
click at [644, 476] on p "**********" at bounding box center [874, 149] width 656 height 745
drag, startPoint x: 639, startPoint y: 487, endPoint x: 526, endPoint y: 301, distance: 217.8
click at [526, 301] on div "**********" at bounding box center [886, 343] width 727 height 598
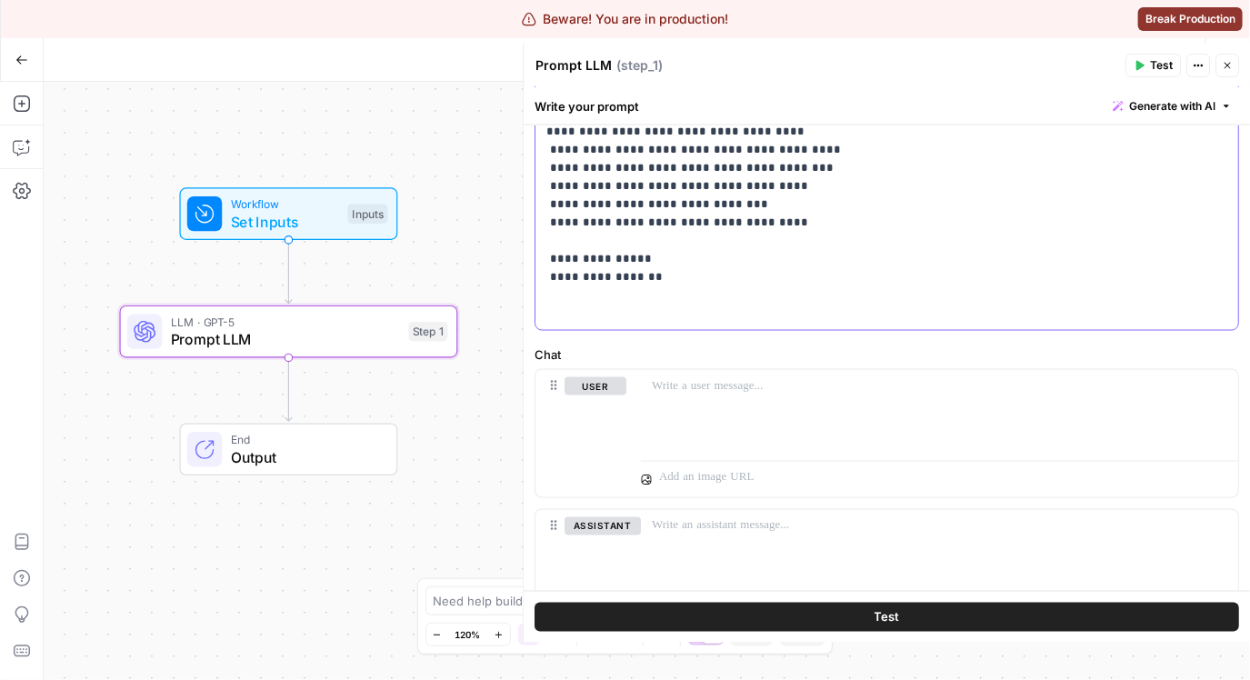
click at [606, 274] on p "**********" at bounding box center [880, 49] width 669 height 545
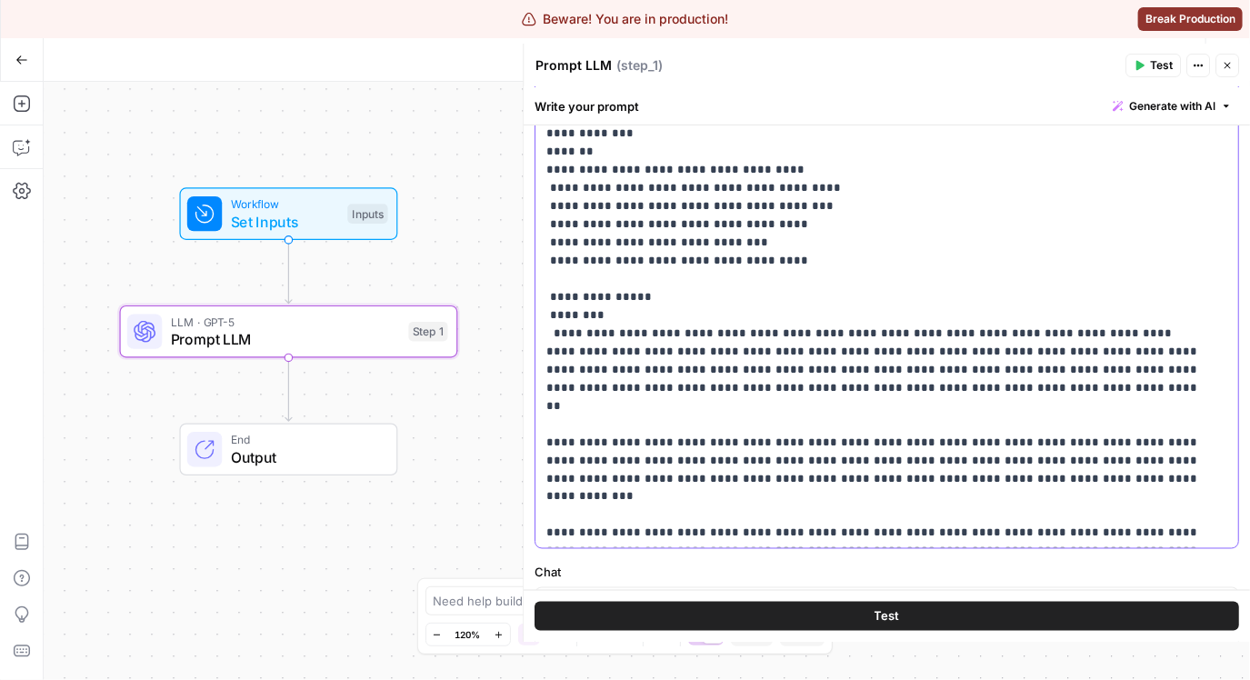
scroll to position [929, 0]
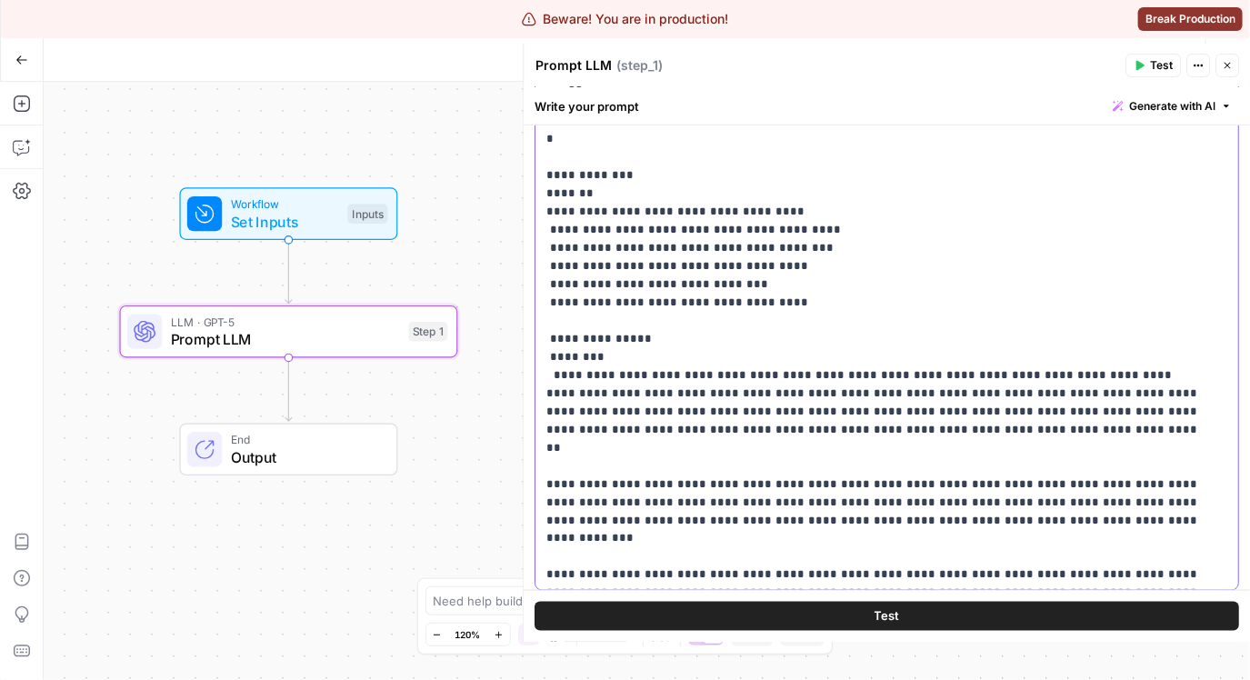
click at [694, 174] on p "**********" at bounding box center [874, 248] width 656 height 782
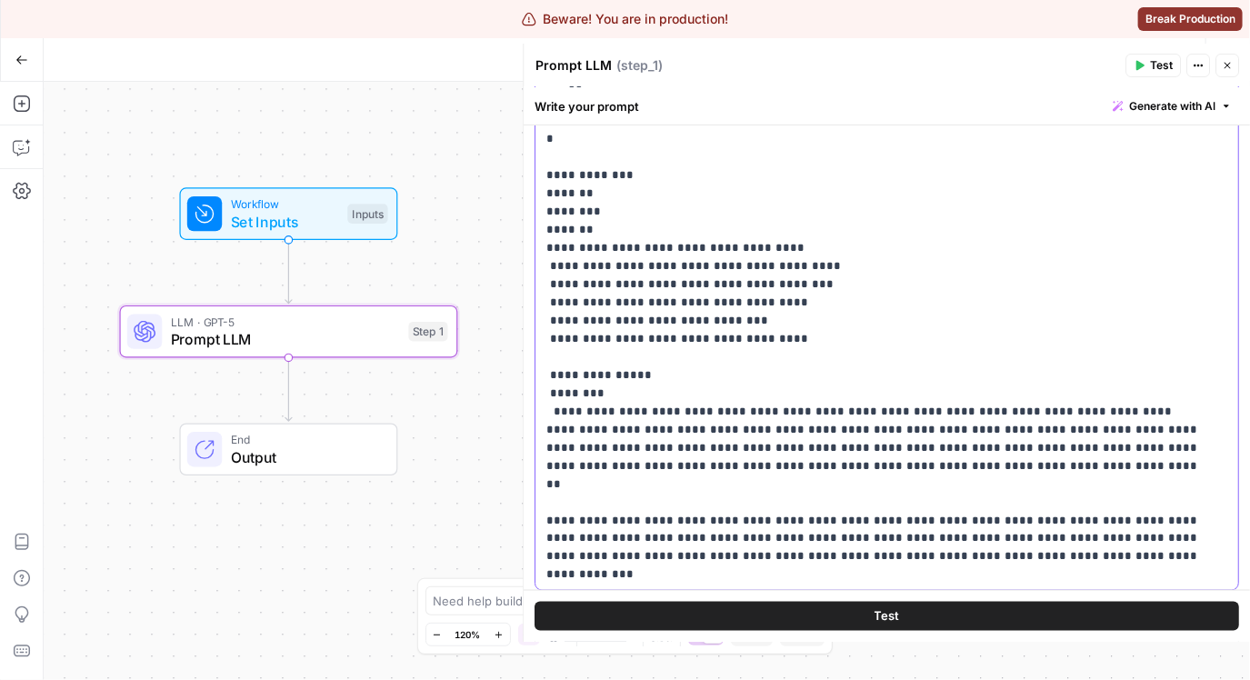
drag, startPoint x: 783, startPoint y: 339, endPoint x: 535, endPoint y: 251, distance: 262.5
click at [535, 251] on div "**********" at bounding box center [880, 220] width 691 height 740
click at [632, 179] on p "**********" at bounding box center [874, 266] width 656 height 818
drag, startPoint x: 782, startPoint y: 336, endPoint x: 519, endPoint y: 233, distance: 282.4
click at [523, 233] on div "**********" at bounding box center [886, 343] width 727 height 598
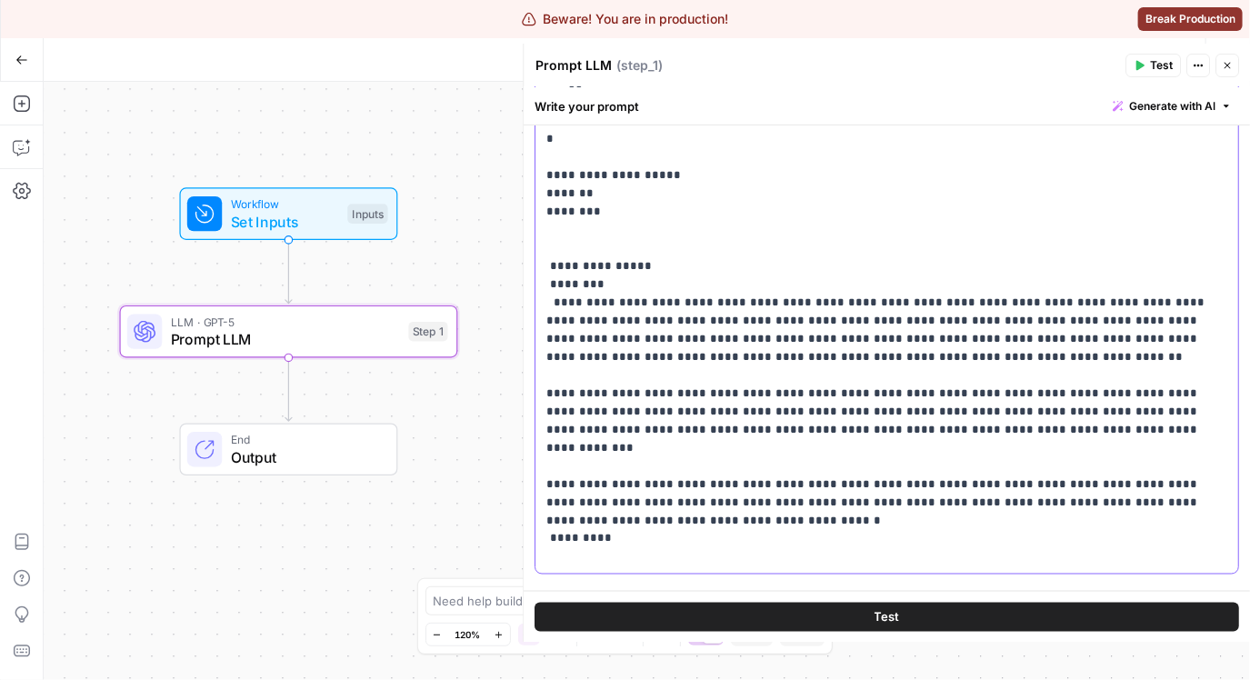
click at [604, 197] on p "**********" at bounding box center [880, 211] width 669 height 709
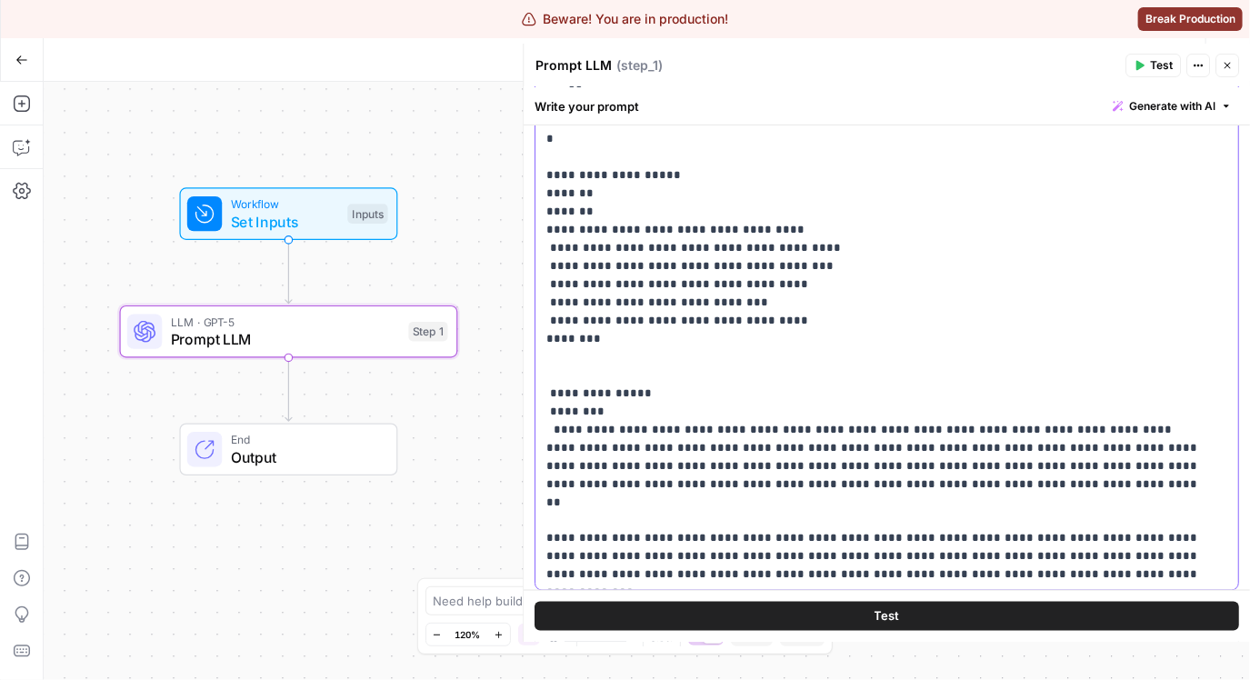
click at [585, 187] on p "**********" at bounding box center [874, 275] width 656 height 836
click at [607, 211] on p "**********" at bounding box center [874, 275] width 656 height 836
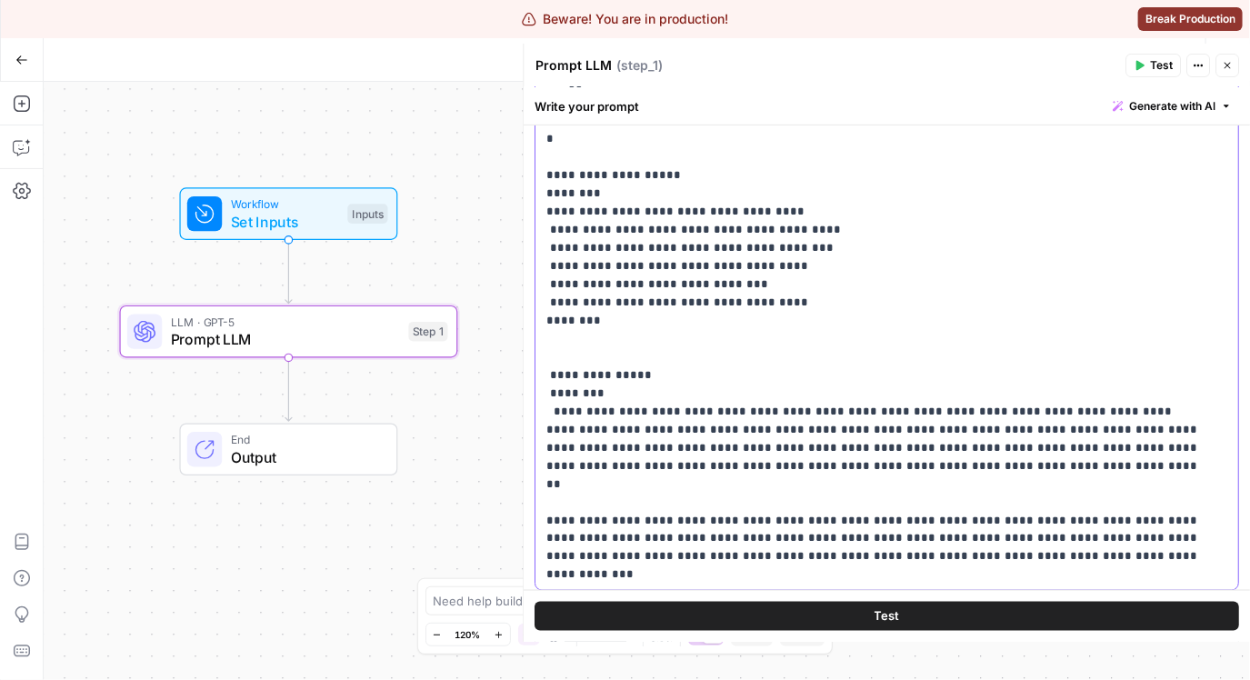
click at [587, 314] on p "**********" at bounding box center [874, 266] width 656 height 818
drag, startPoint x: 750, startPoint y: 277, endPoint x: 541, endPoint y: 286, distance: 209.2
click at [540, 286] on div "**********" at bounding box center [880, 220] width 691 height 740
click at [773, 302] on p "**********" at bounding box center [874, 266] width 656 height 818
click at [763, 299] on p "**********" at bounding box center [874, 266] width 656 height 818
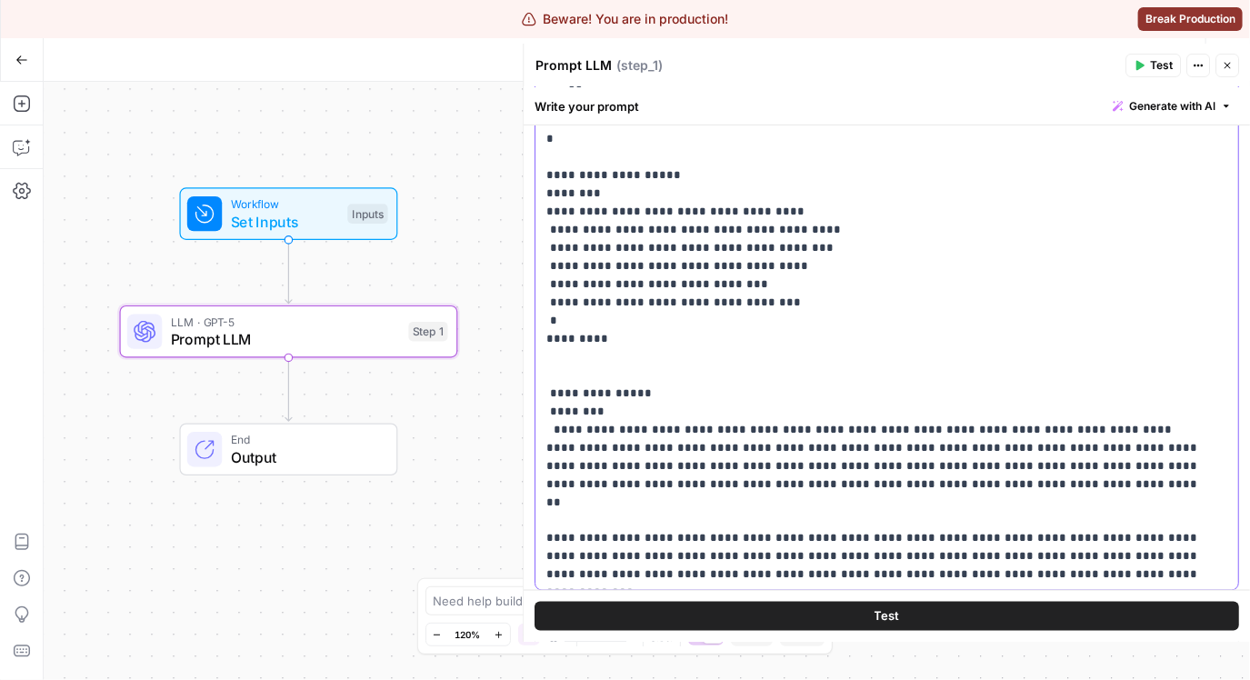
click at [929, 292] on p "**********" at bounding box center [874, 275] width 656 height 836
click at [932, 303] on p "**********" at bounding box center [874, 275] width 656 height 836
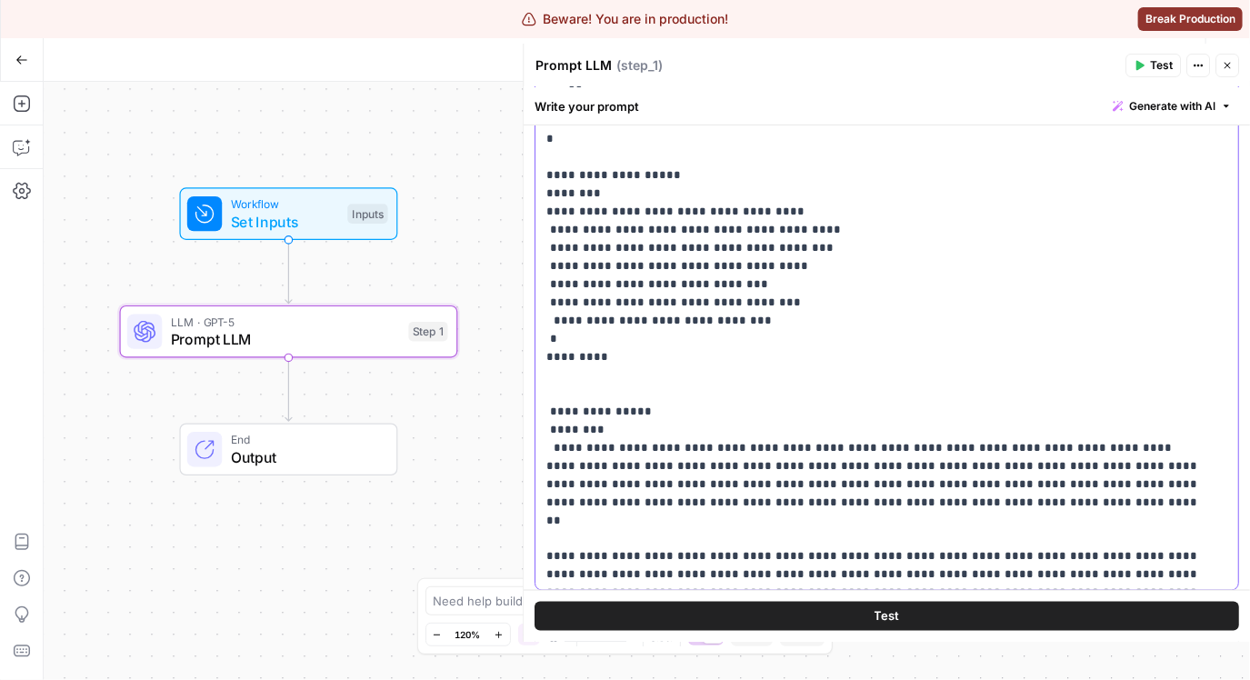
click at [632, 324] on p "**********" at bounding box center [874, 284] width 656 height 854
click at [751, 315] on p "**********" at bounding box center [874, 284] width 656 height 854
click at [729, 318] on p "**********" at bounding box center [874, 284] width 656 height 854
click at [876, 335] on p "**********" at bounding box center [874, 284] width 656 height 854
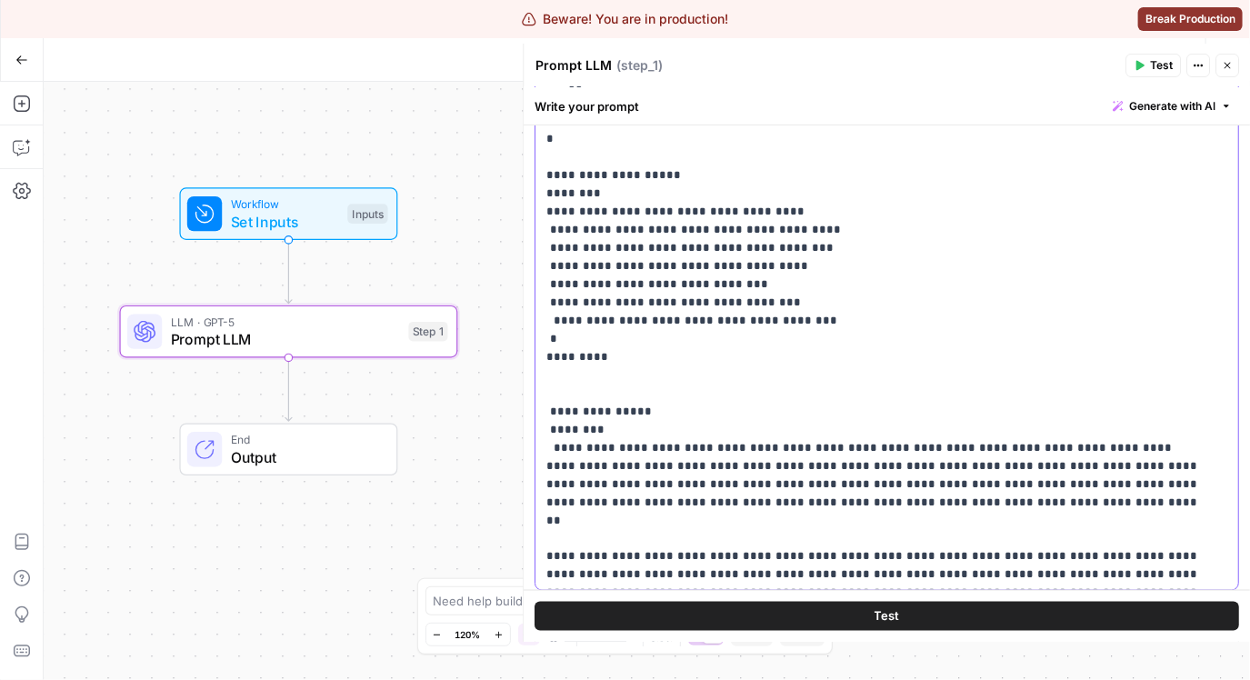
scroll to position [55, 0]
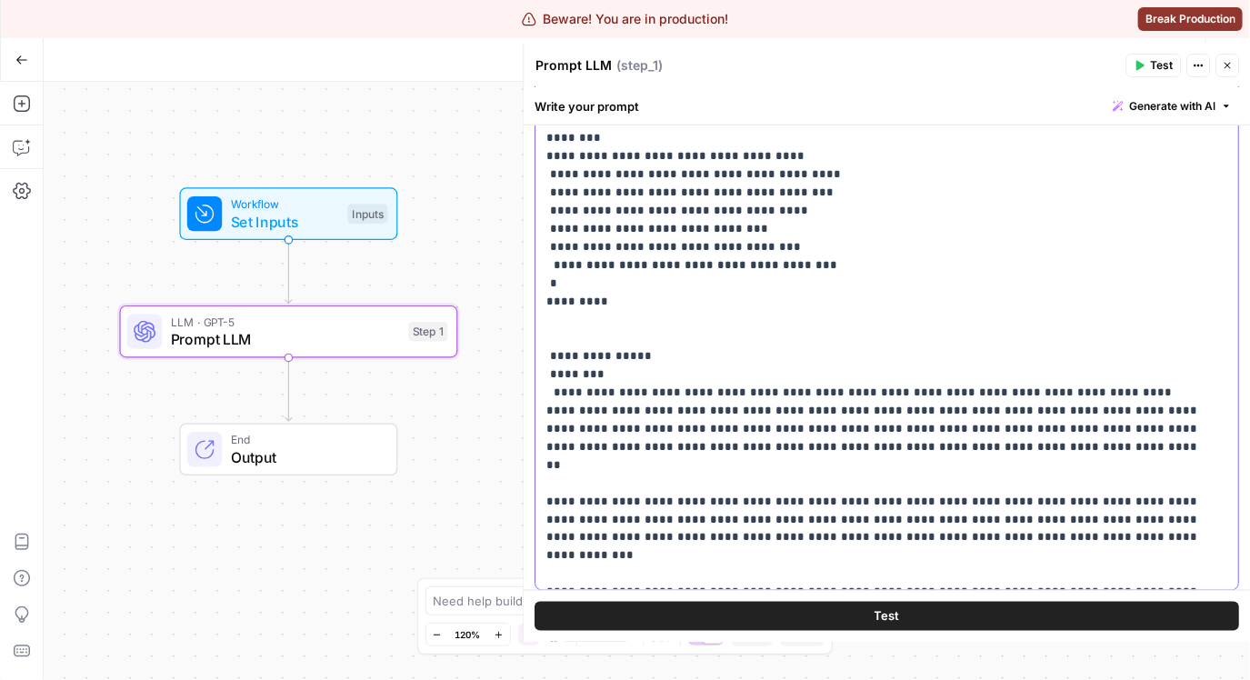
click at [742, 320] on p "**********" at bounding box center [874, 229] width 656 height 854
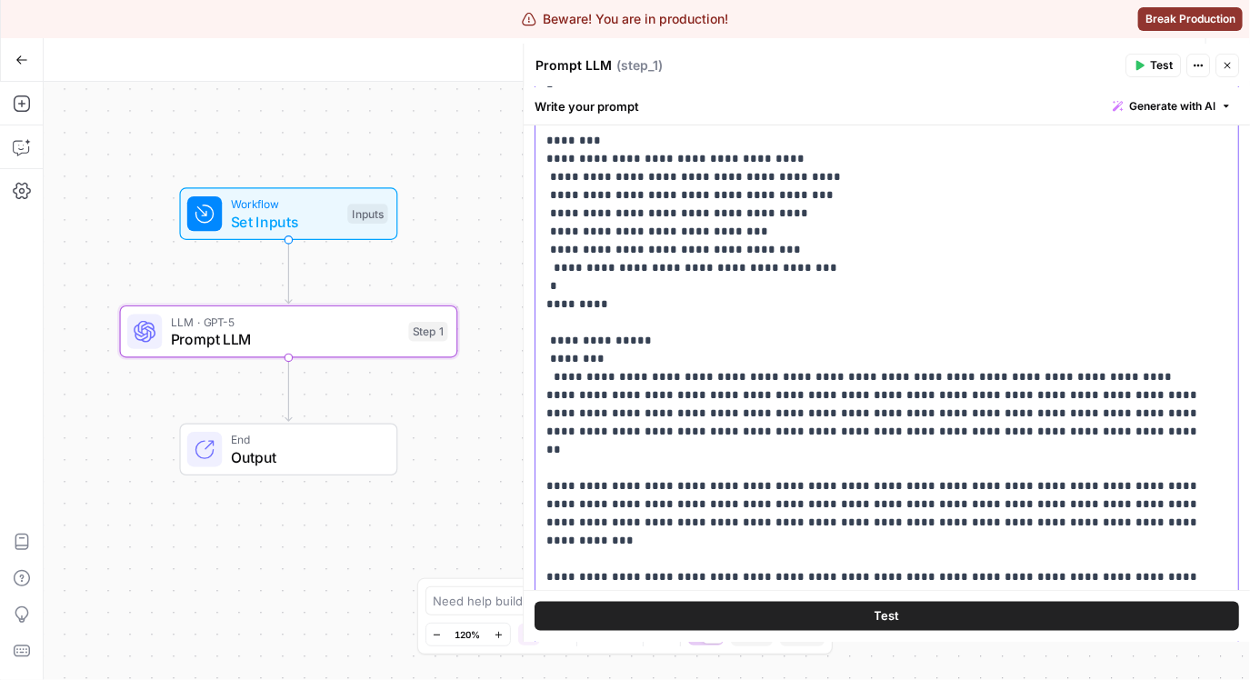
scroll to position [1059, 0]
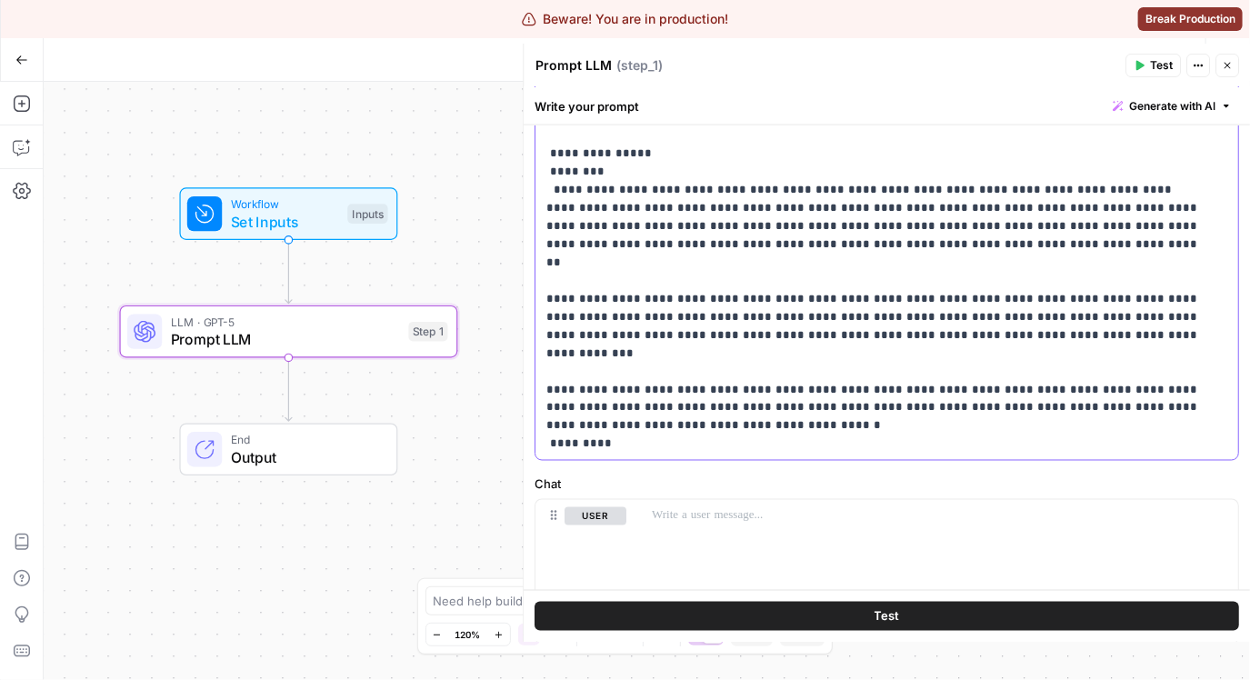
click at [789, 403] on p "**********" at bounding box center [874, 35] width 656 height 836
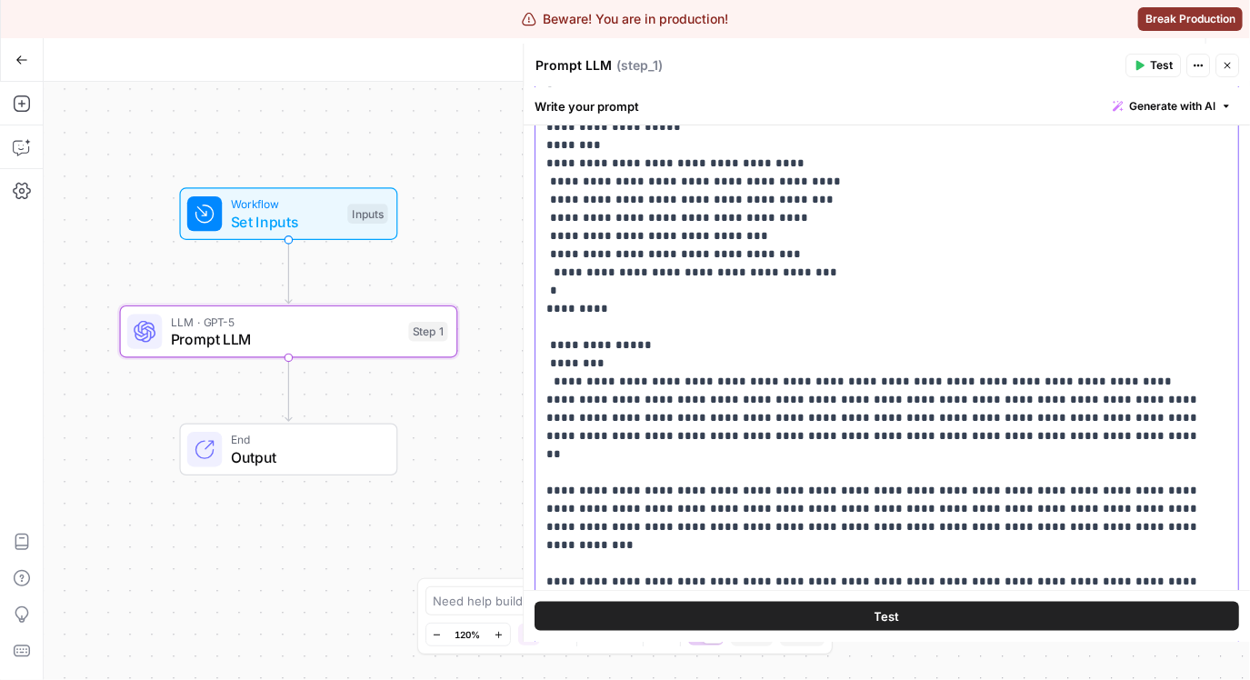
scroll to position [1063, 0]
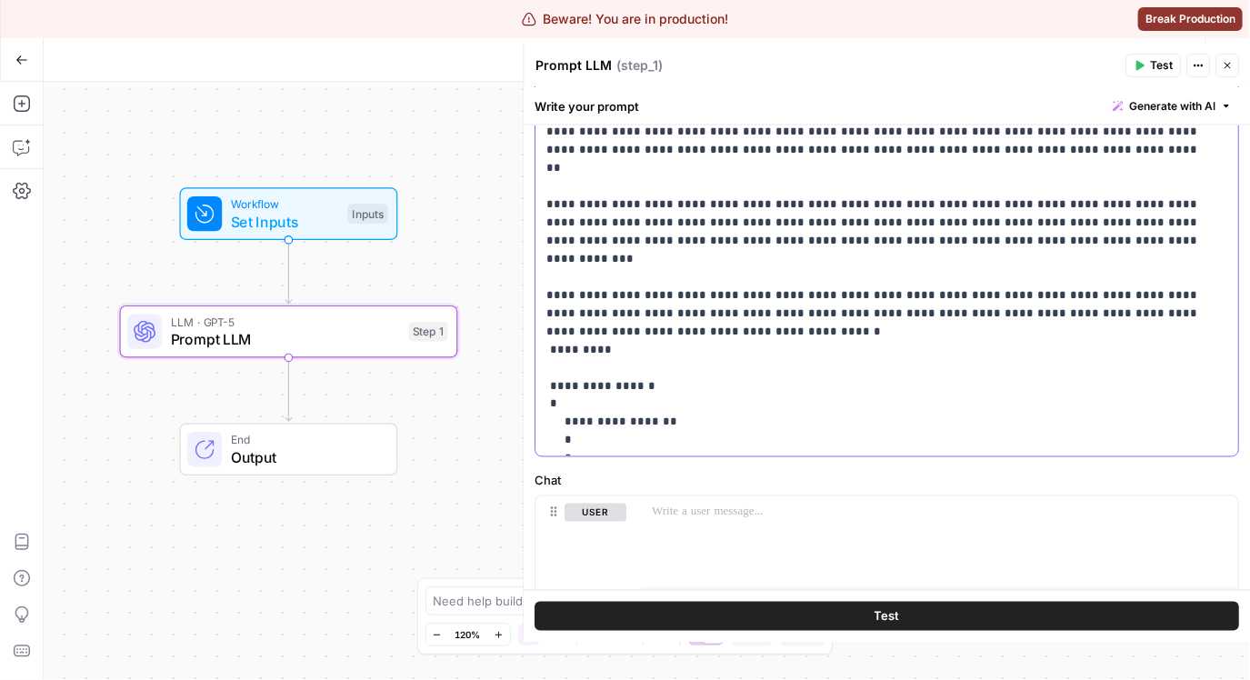
click at [812, 414] on p "**********" at bounding box center [874, 4] width 656 height 963
click at [813, 408] on p "**********" at bounding box center [874, 4] width 656 height 963
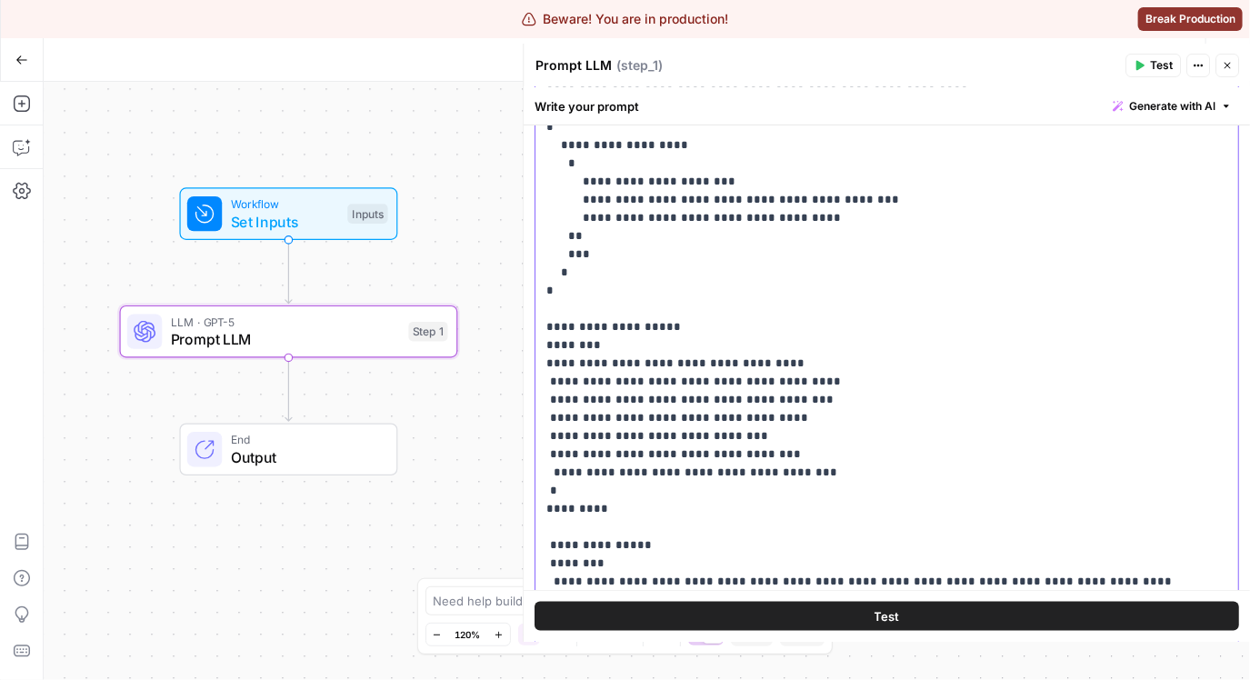
scroll to position [756, 0]
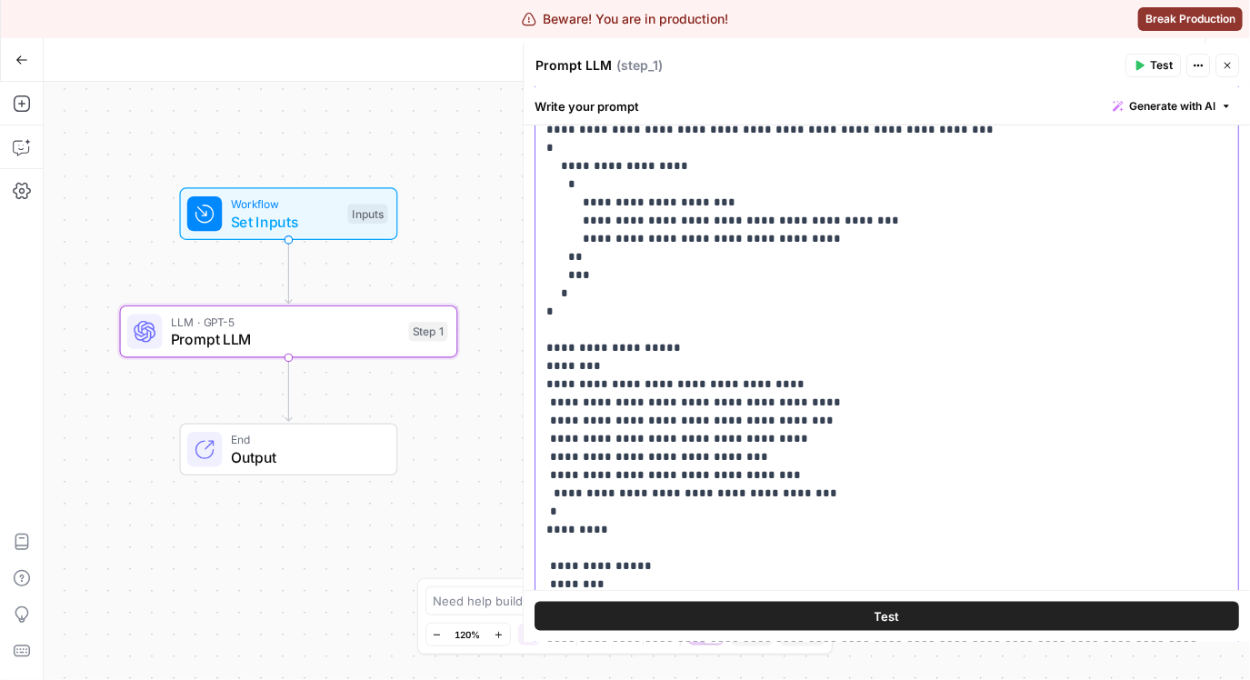
drag, startPoint x: 590, startPoint y: 255, endPoint x: 568, endPoint y: 189, distance: 69.8
click at [568, 189] on p "**********" at bounding box center [874, 511] width 656 height 963
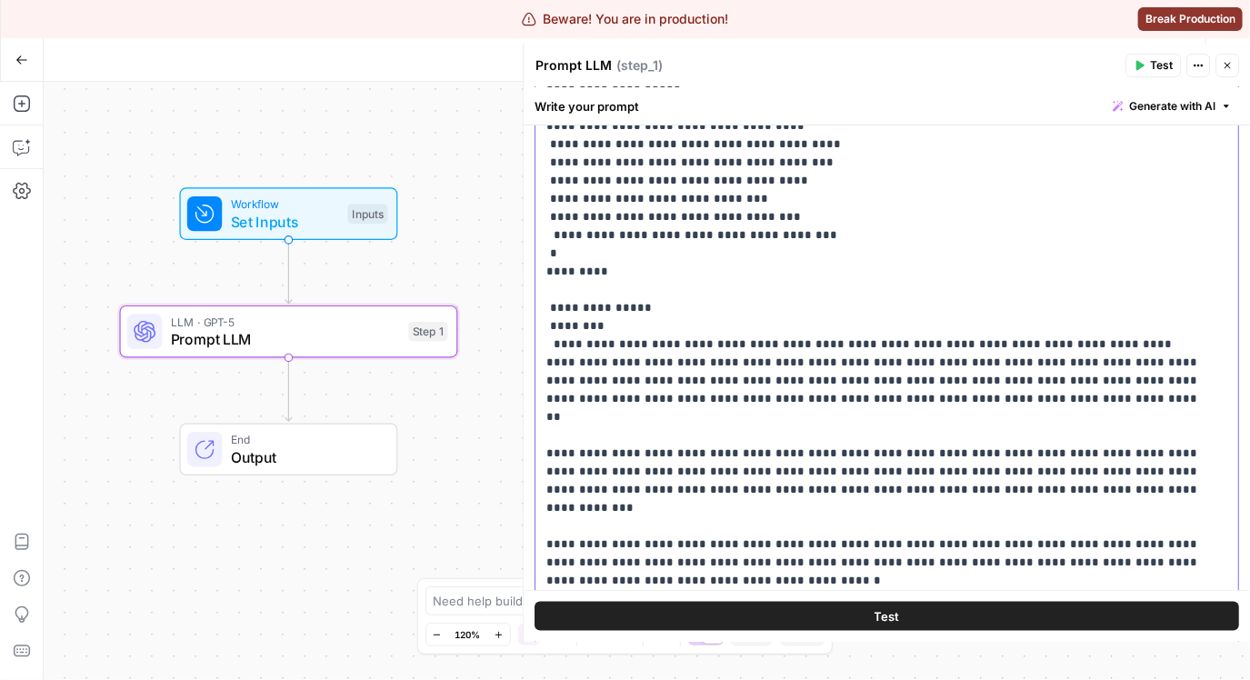
scroll to position [1103, 0]
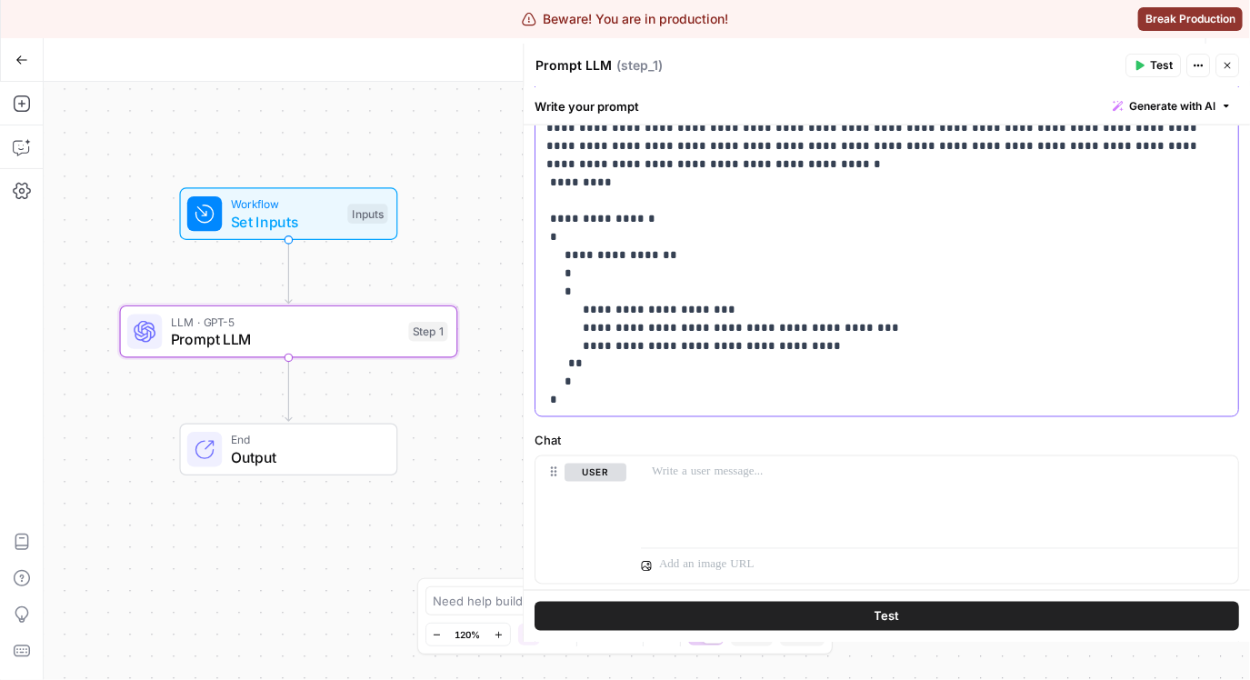
drag, startPoint x: 672, startPoint y: 329, endPoint x: 515, endPoint y: 259, distance: 171.3
click at [523, 259] on div "**********" at bounding box center [886, 343] width 727 height 598
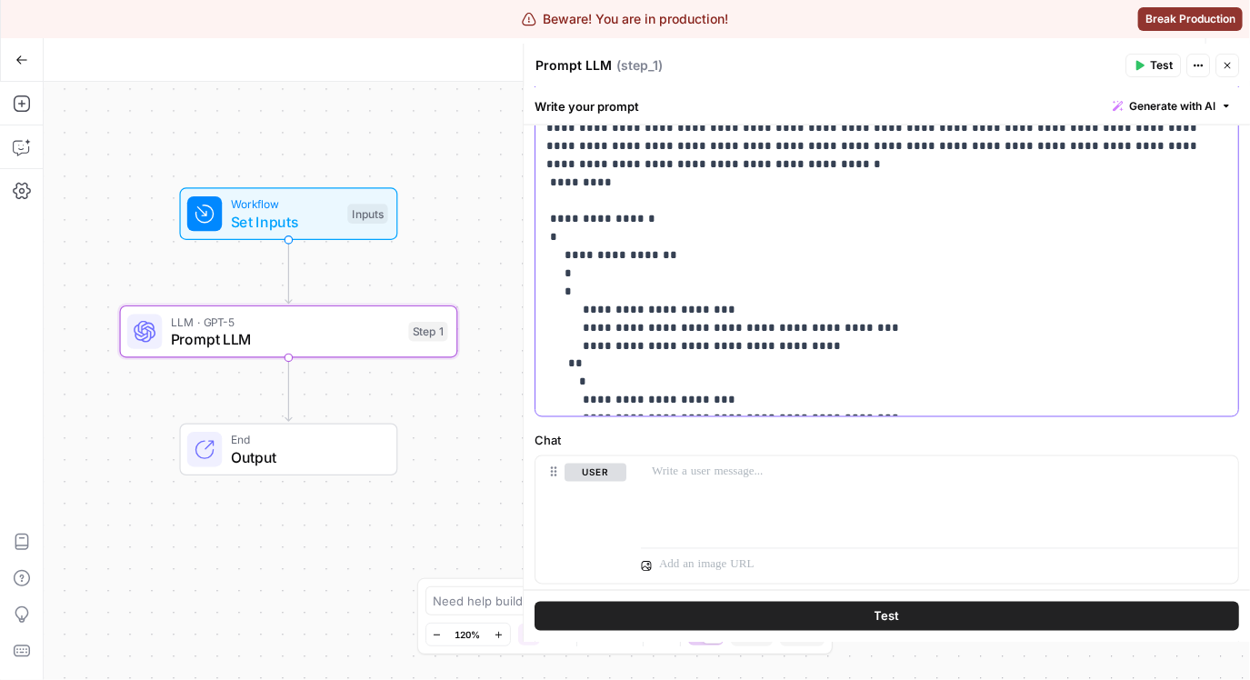
scroll to position [0, 0]
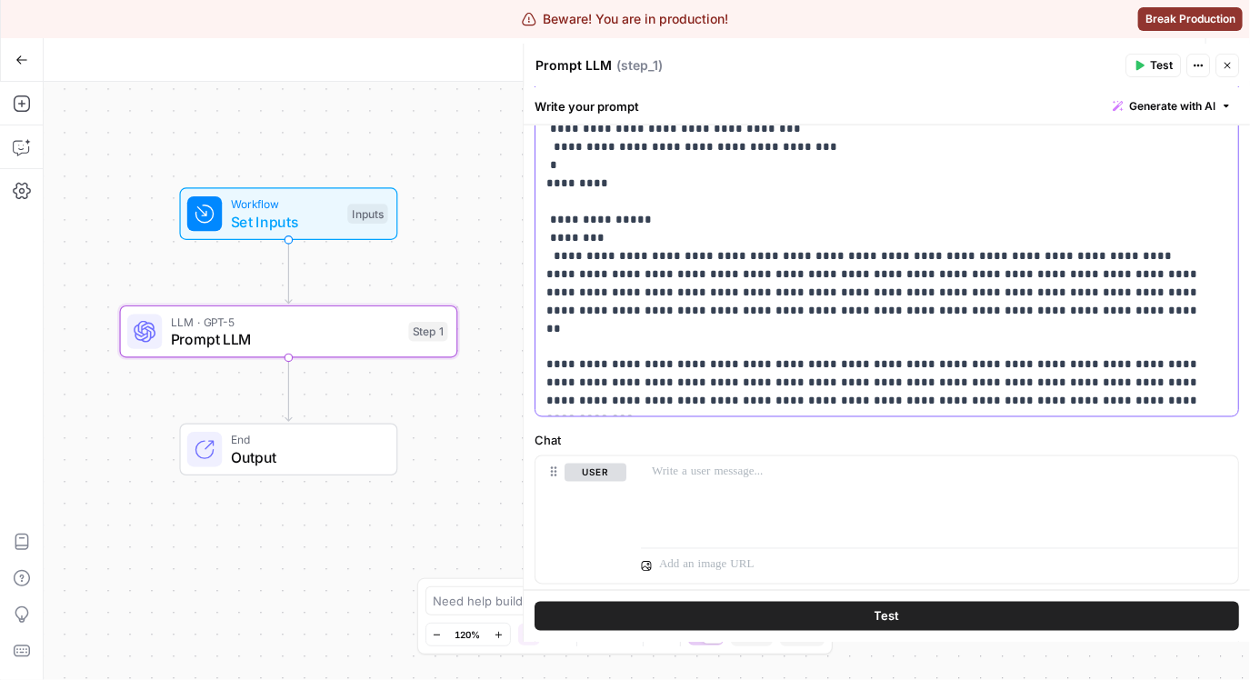
drag, startPoint x: 654, startPoint y: 272, endPoint x: 602, endPoint y: 274, distance: 51.8
click at [600, 272] on p "**********" at bounding box center [874, 302] width 656 height 1236
copy p "*********"
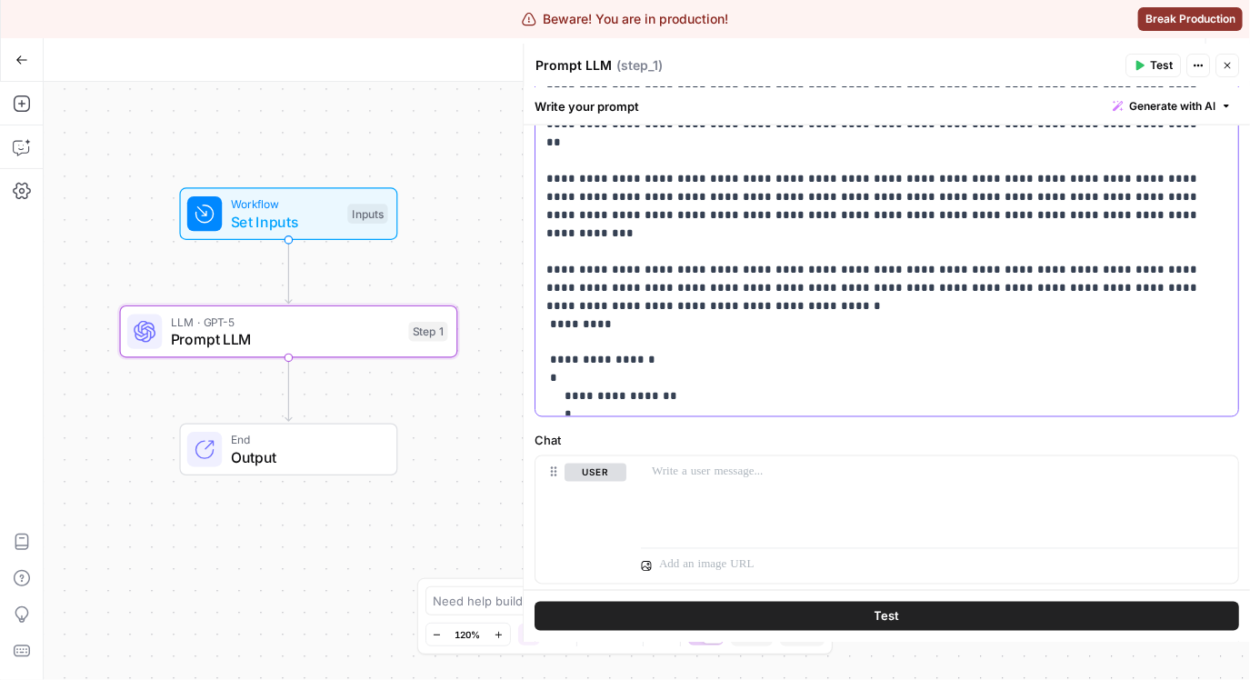
scroll to position [272, 0]
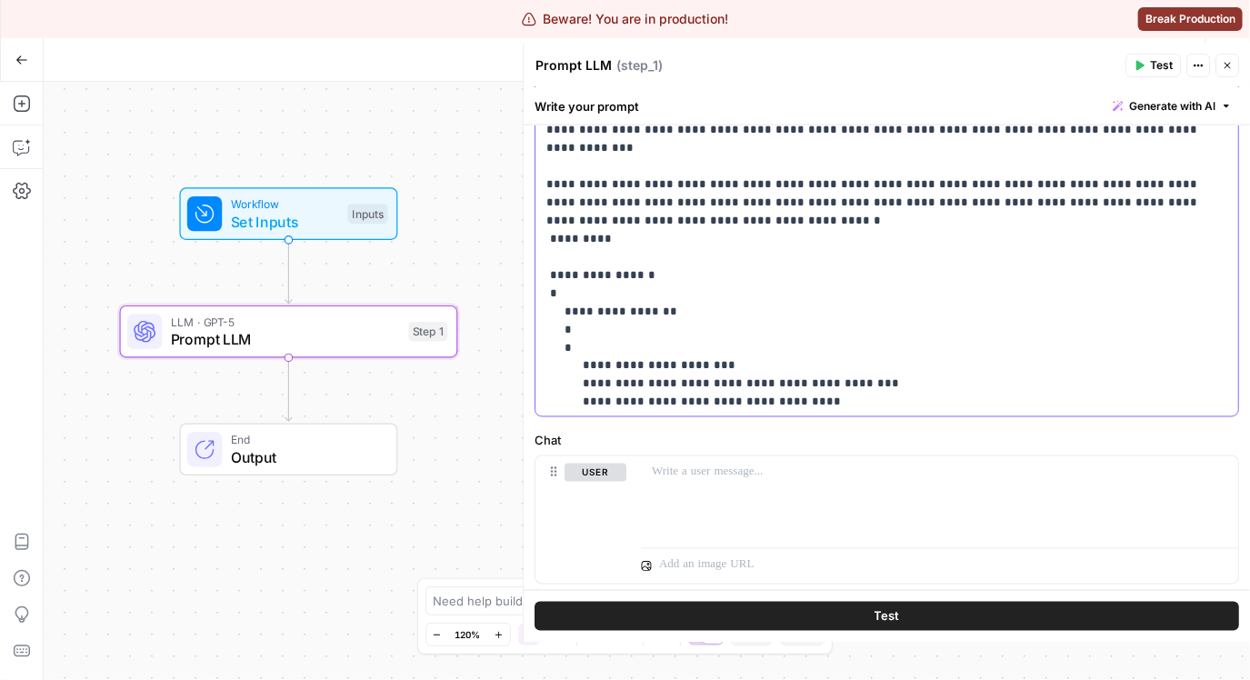
drag, startPoint x: 714, startPoint y: 325, endPoint x: 644, endPoint y: 327, distance: 69.1
click at [644, 327] on p "**********" at bounding box center [874, 30] width 656 height 1236
click at [706, 347] on p "**********" at bounding box center [874, 30] width 656 height 1236
click at [782, 344] on p "**********" at bounding box center [874, 30] width 656 height 1236
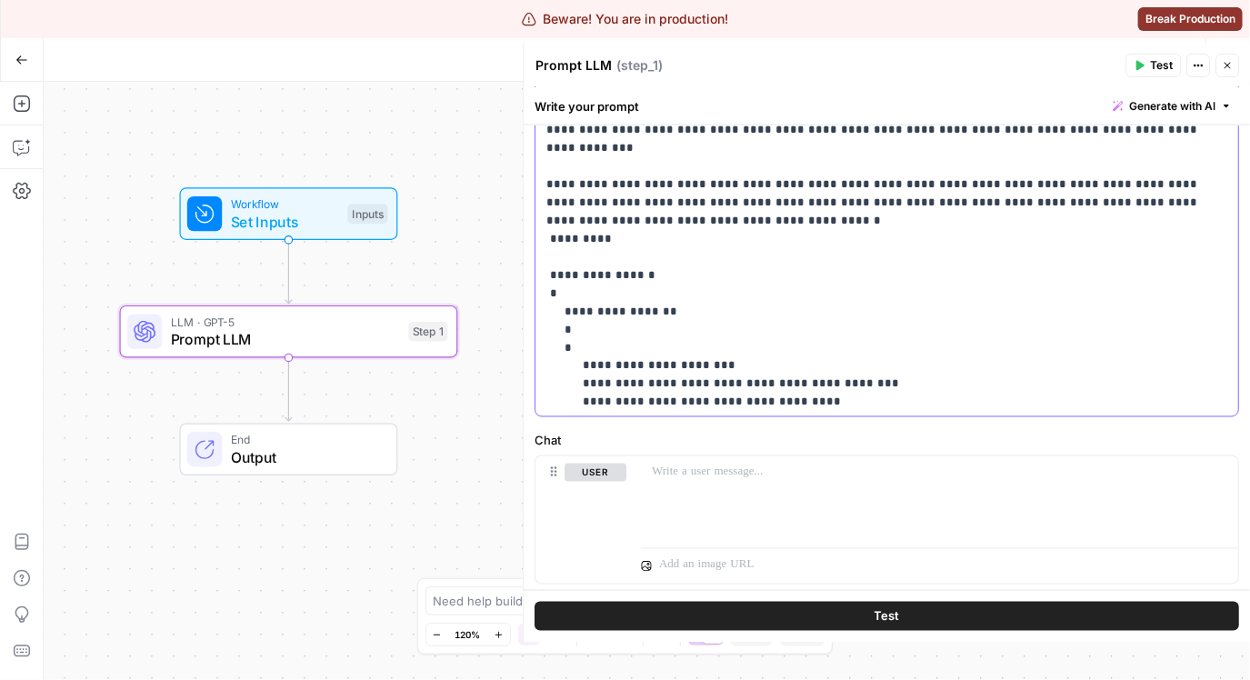
drag, startPoint x: 728, startPoint y: 348, endPoint x: 657, endPoint y: 347, distance: 70.9
click at [657, 347] on p "**********" at bounding box center [874, 30] width 656 height 1236
click at [832, 341] on p "**********" at bounding box center [874, 30] width 656 height 1236
click at [814, 344] on p "**********" at bounding box center [874, 30] width 656 height 1236
click at [825, 342] on p "**********" at bounding box center [874, 30] width 656 height 1236
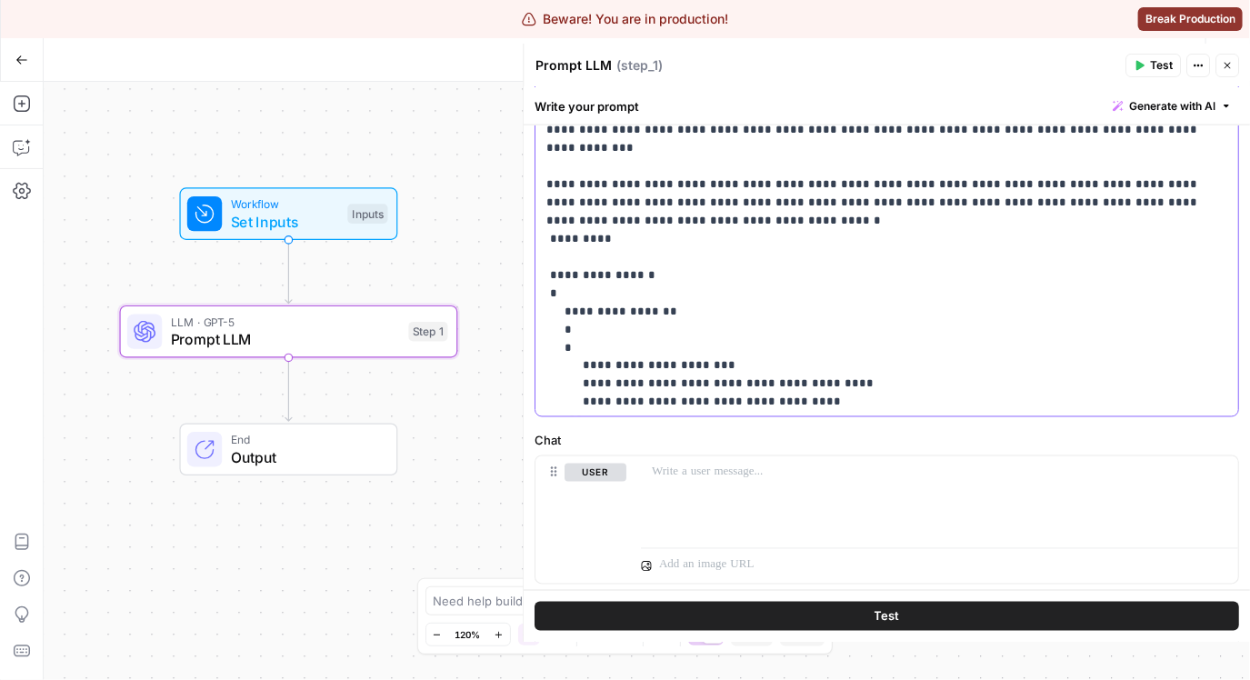
click at [823, 343] on p "**********" at bounding box center [874, 30] width 656 height 1236
click at [953, 345] on p "**********" at bounding box center [874, 30] width 656 height 1236
click at [843, 358] on p "**********" at bounding box center [874, 30] width 656 height 1236
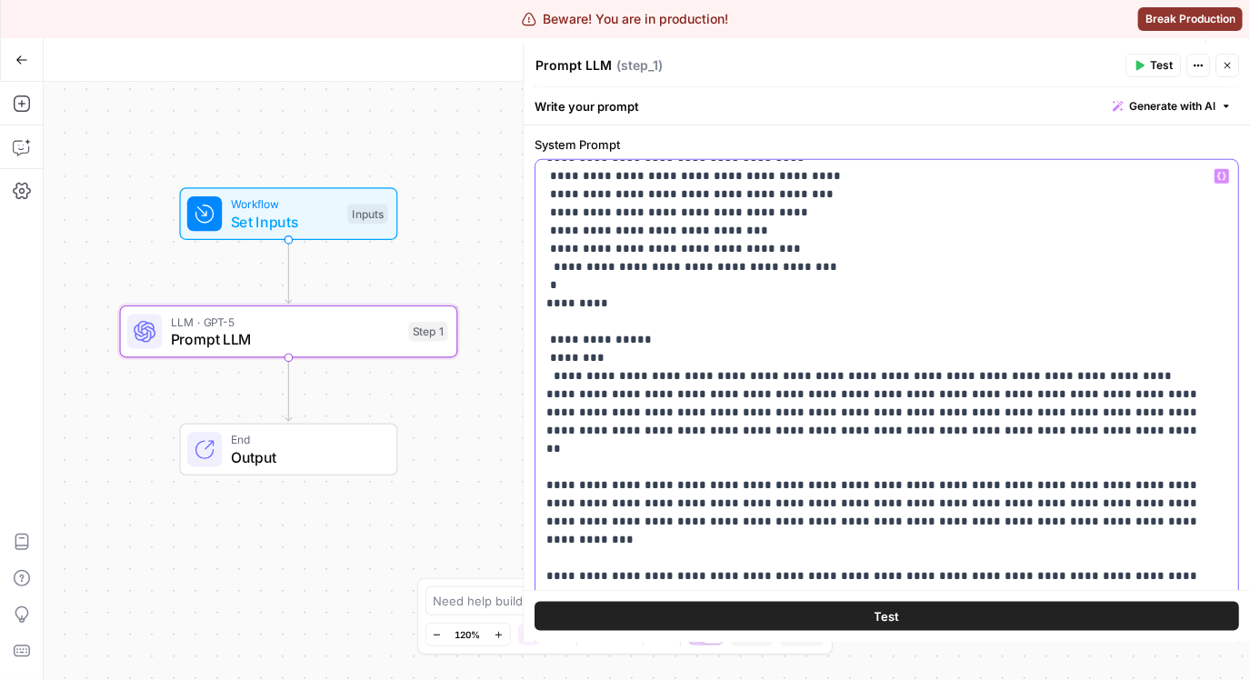
scroll to position [374, 0]
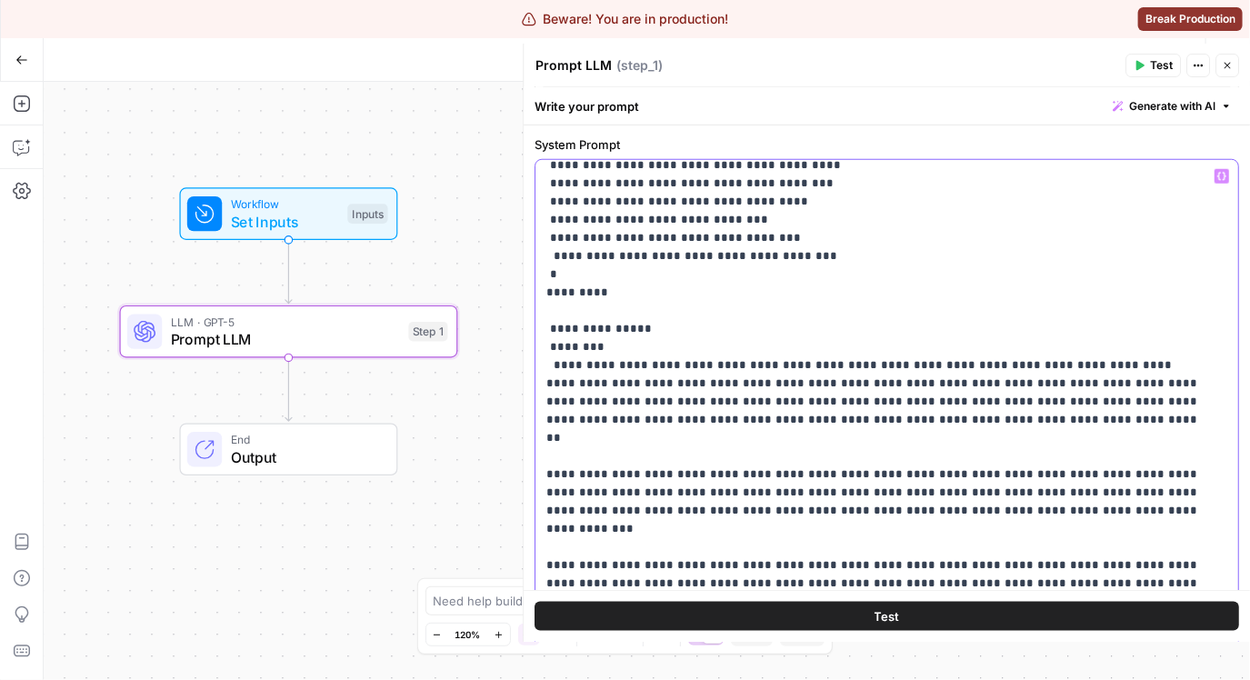
click at [694, 328] on p "**********" at bounding box center [874, 411] width 656 height 1236
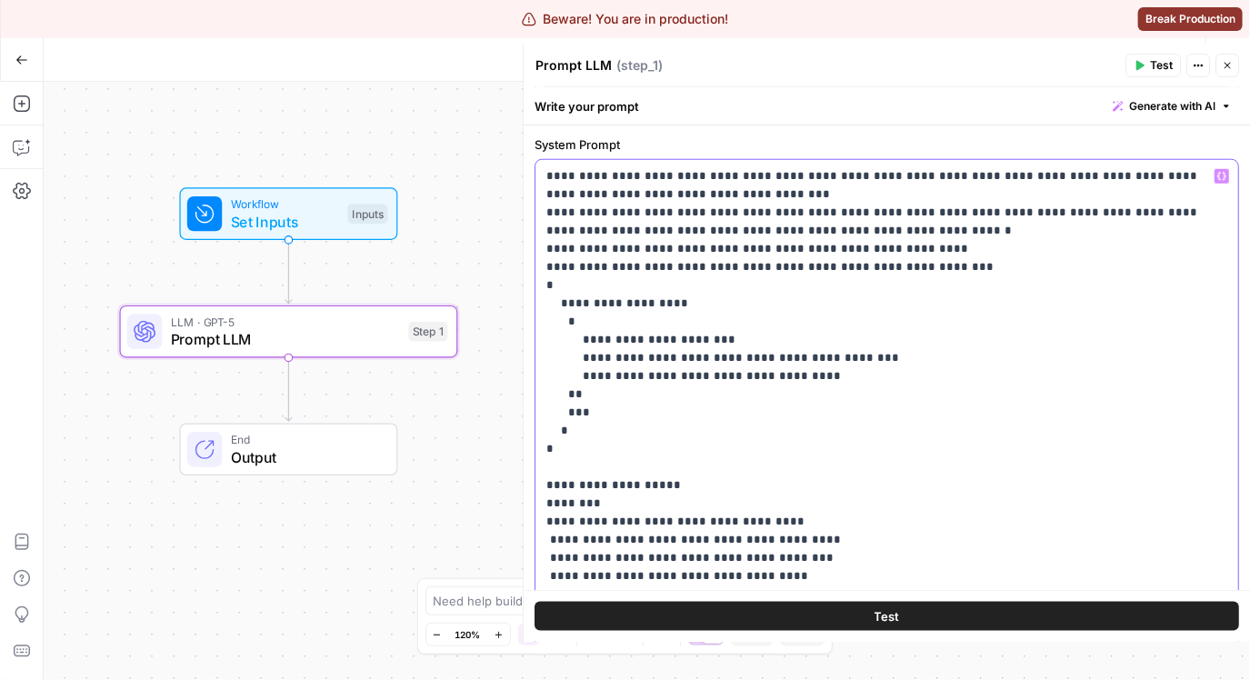
scroll to position [597, 0]
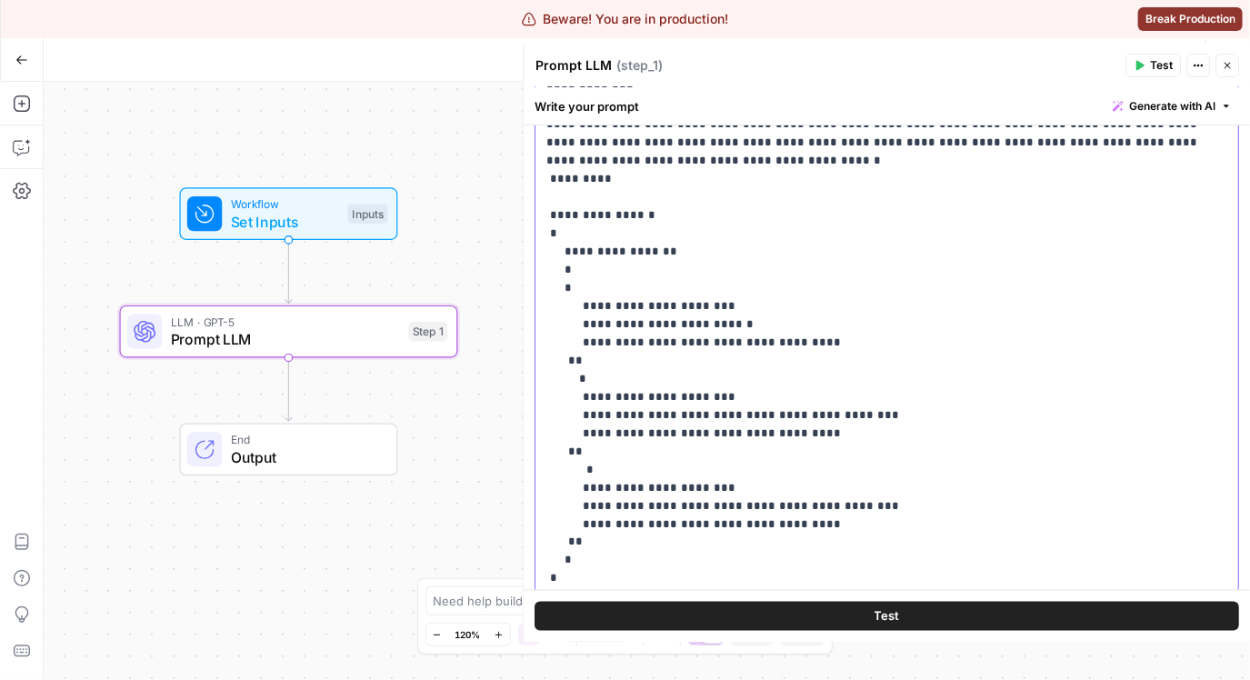
scroll to position [500, 0]
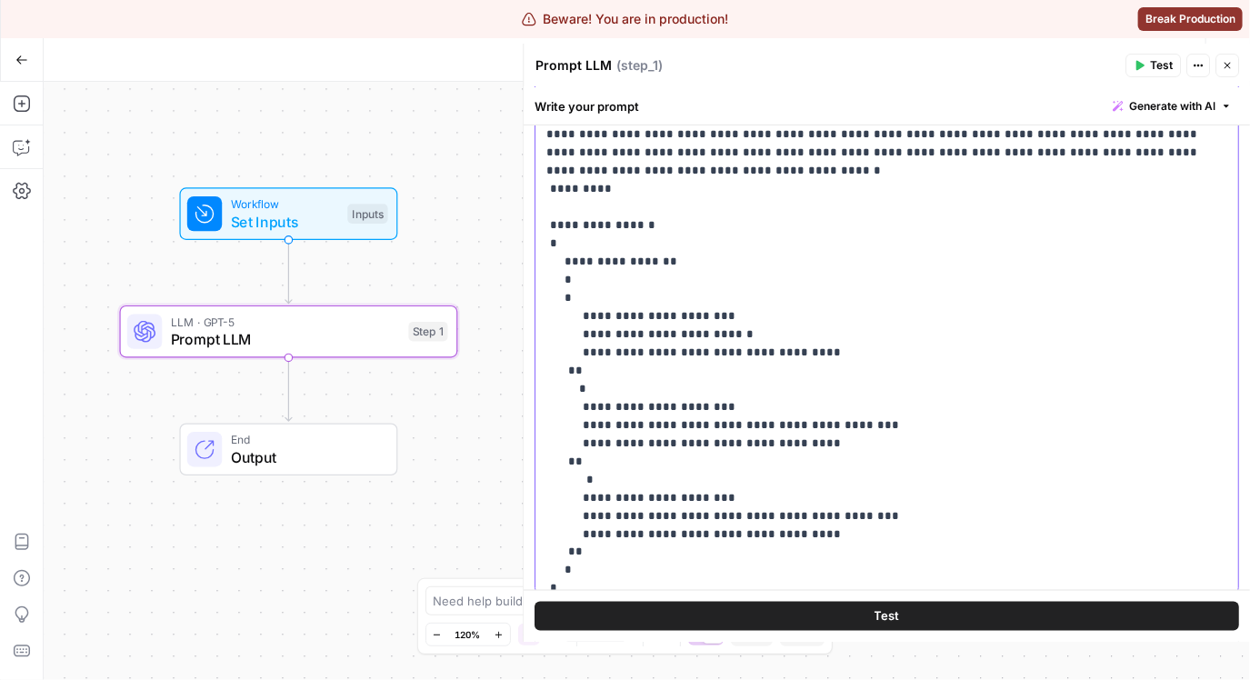
drag, startPoint x: 810, startPoint y: 312, endPoint x: 692, endPoint y: 314, distance: 118.2
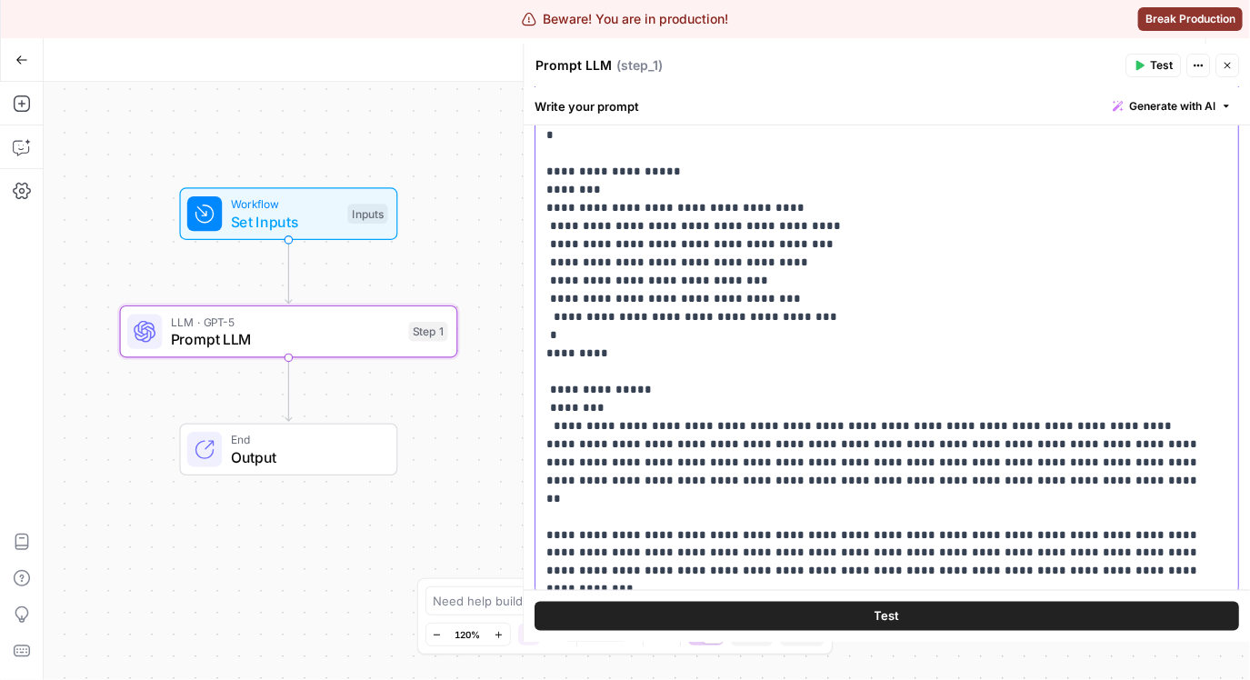
scroll to position [0, 0]
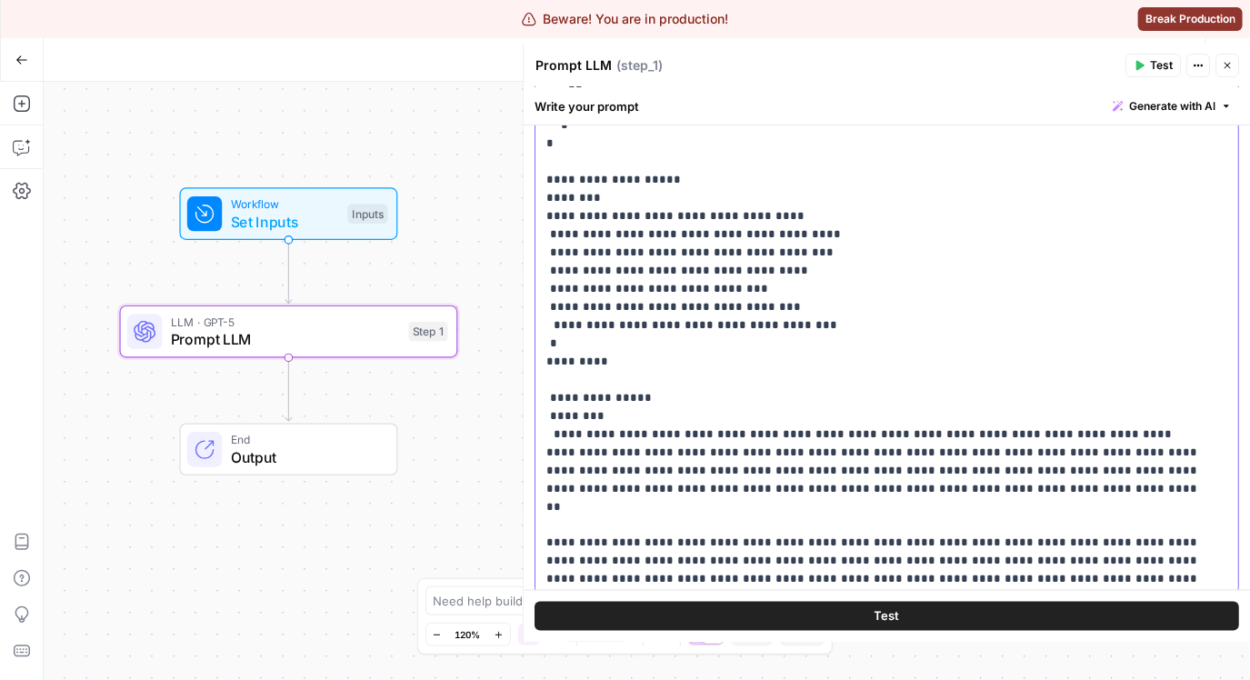
drag, startPoint x: 783, startPoint y: 320, endPoint x: 719, endPoint y: 318, distance: 64.6
click at [715, 317] on p "**********" at bounding box center [874, 480] width 656 height 1236
click at [762, 323] on p "**********" at bounding box center [874, 480] width 656 height 1236
drag, startPoint x: 784, startPoint y: 324, endPoint x: 721, endPoint y: 321, distance: 63.7
click at [721, 321] on p "**********" at bounding box center [874, 480] width 656 height 1236
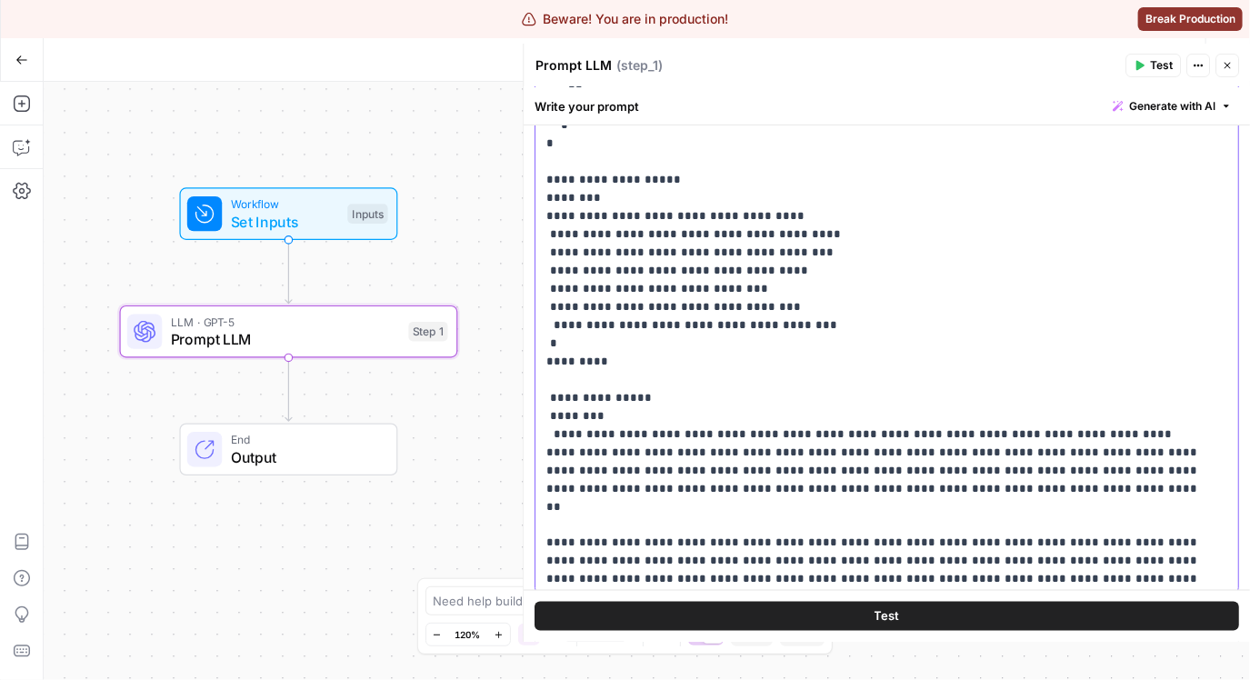
copy p "**********"
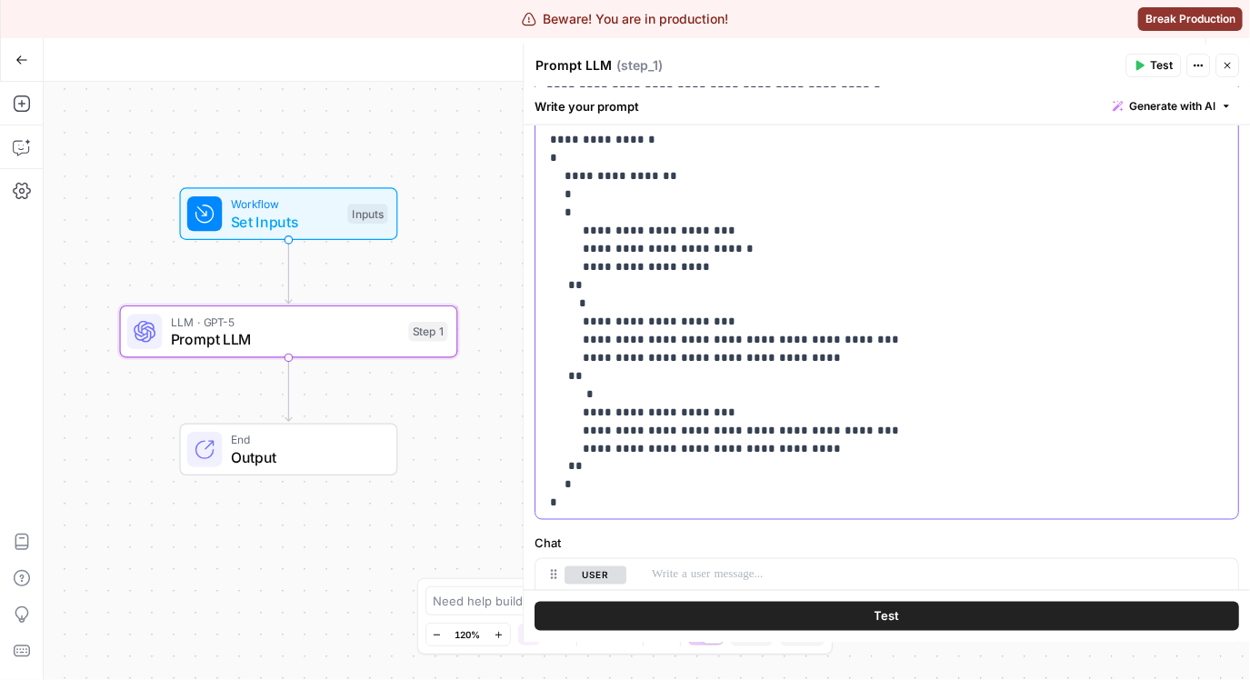
scroll to position [489, 0]
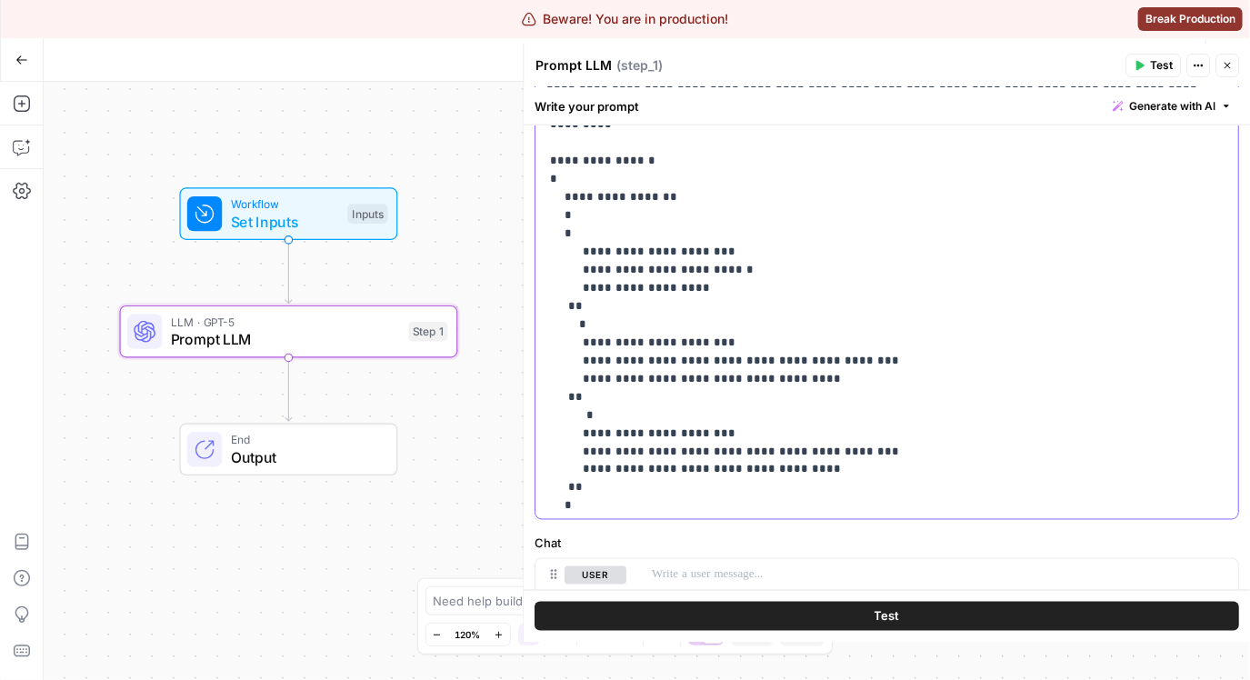
drag, startPoint x: 713, startPoint y: 213, endPoint x: 644, endPoint y: 214, distance: 69.1
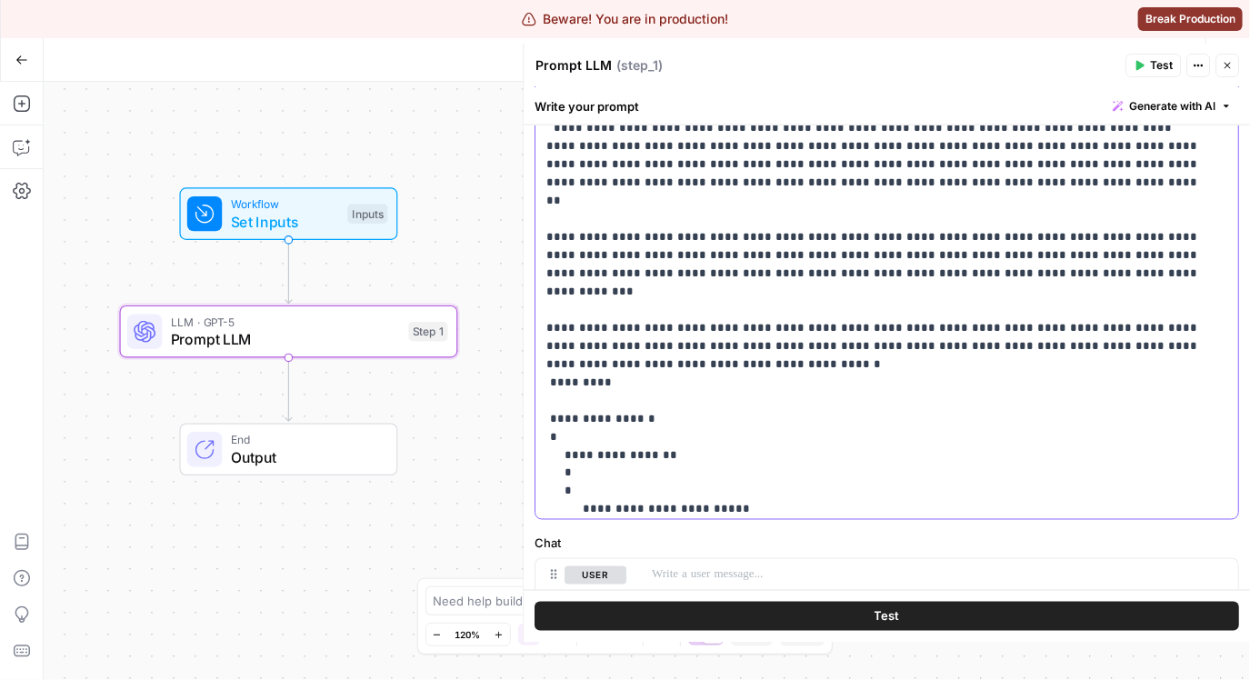
scroll to position [188, 0]
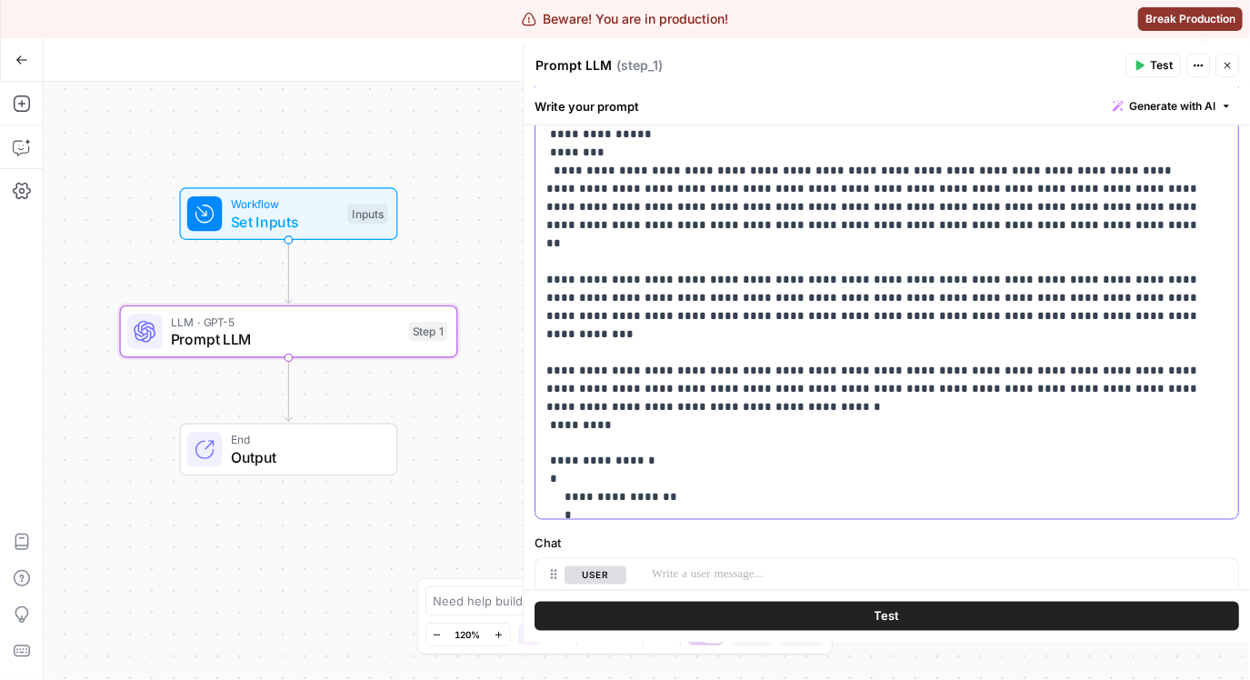
click at [726, 256] on p "**********" at bounding box center [874, 216] width 656 height 1236
copy p "*******"
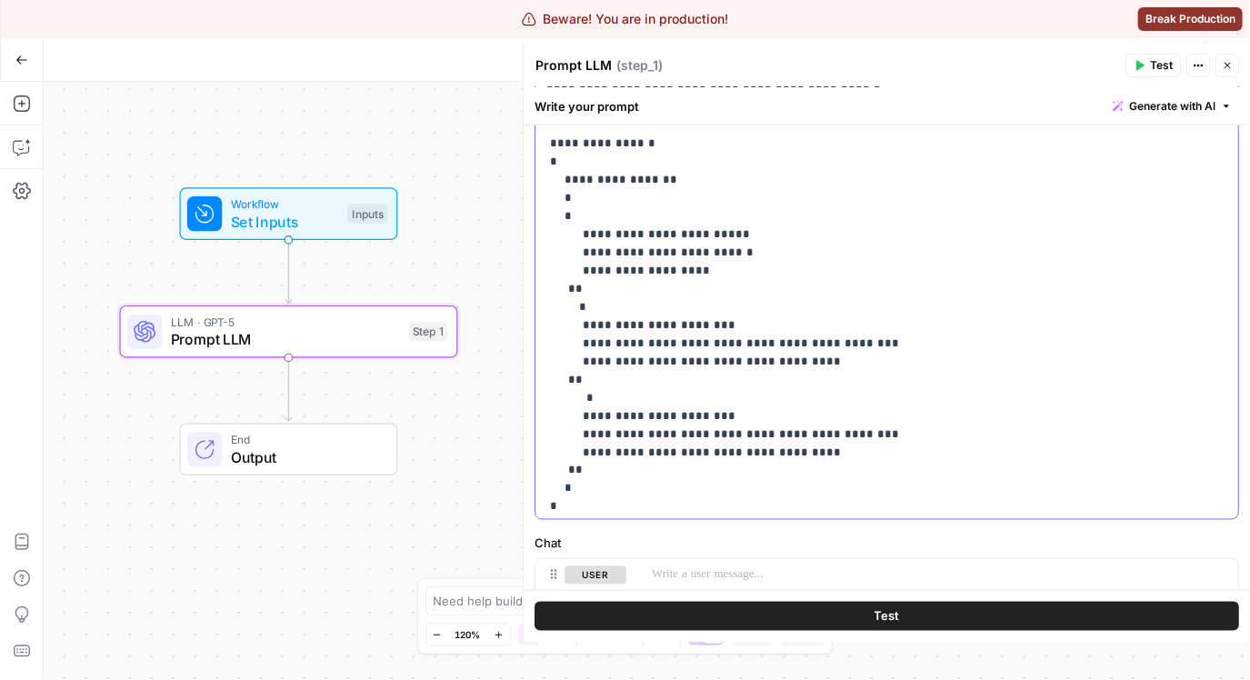
scroll to position [1011, 0]
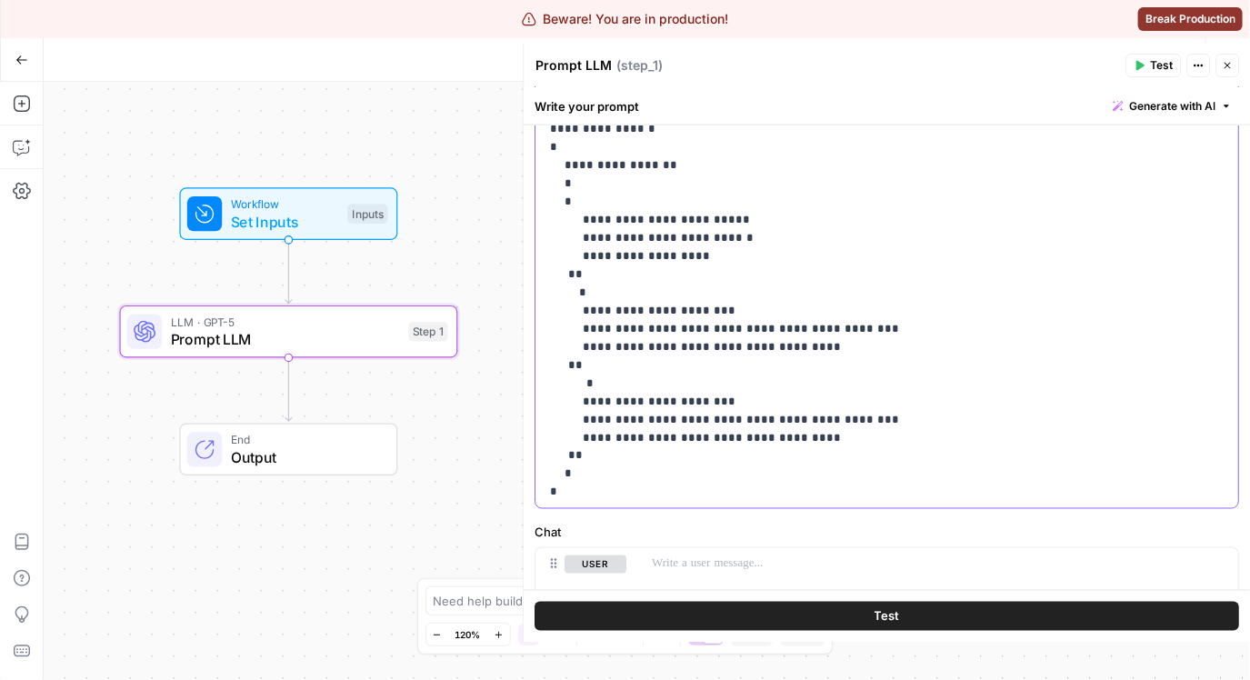
drag, startPoint x: 835, startPoint y: 291, endPoint x: 726, endPoint y: 291, distance: 109.1
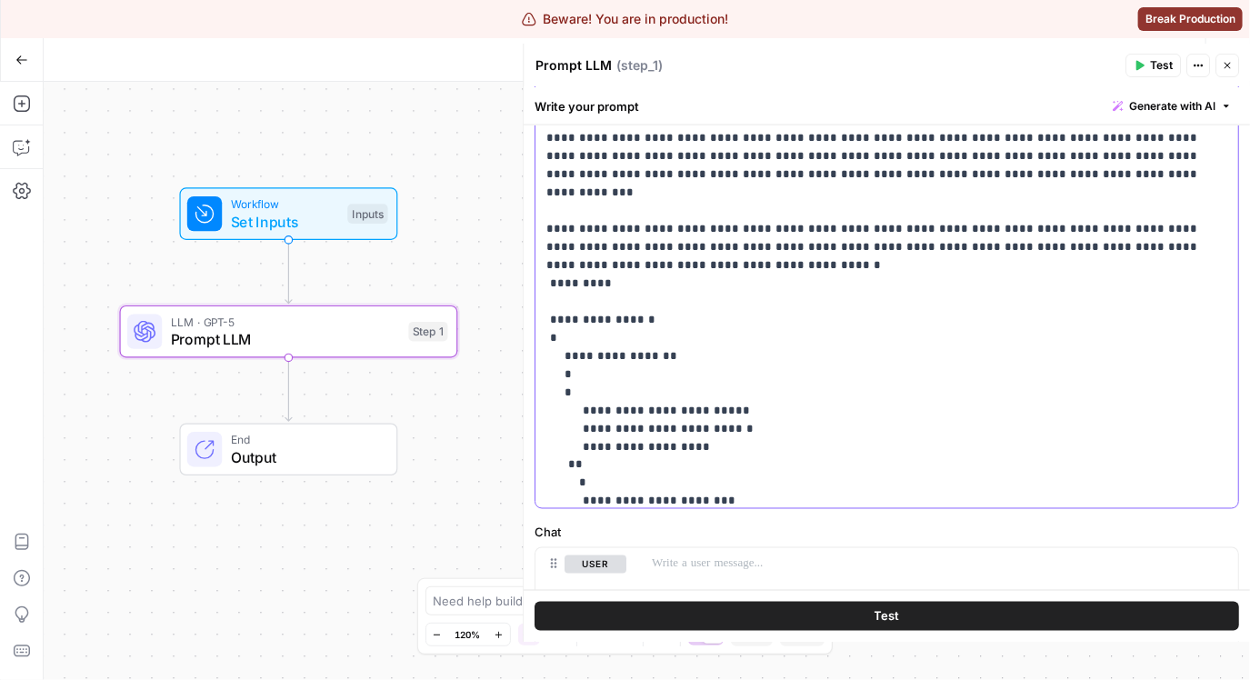
scroll to position [0, 0]
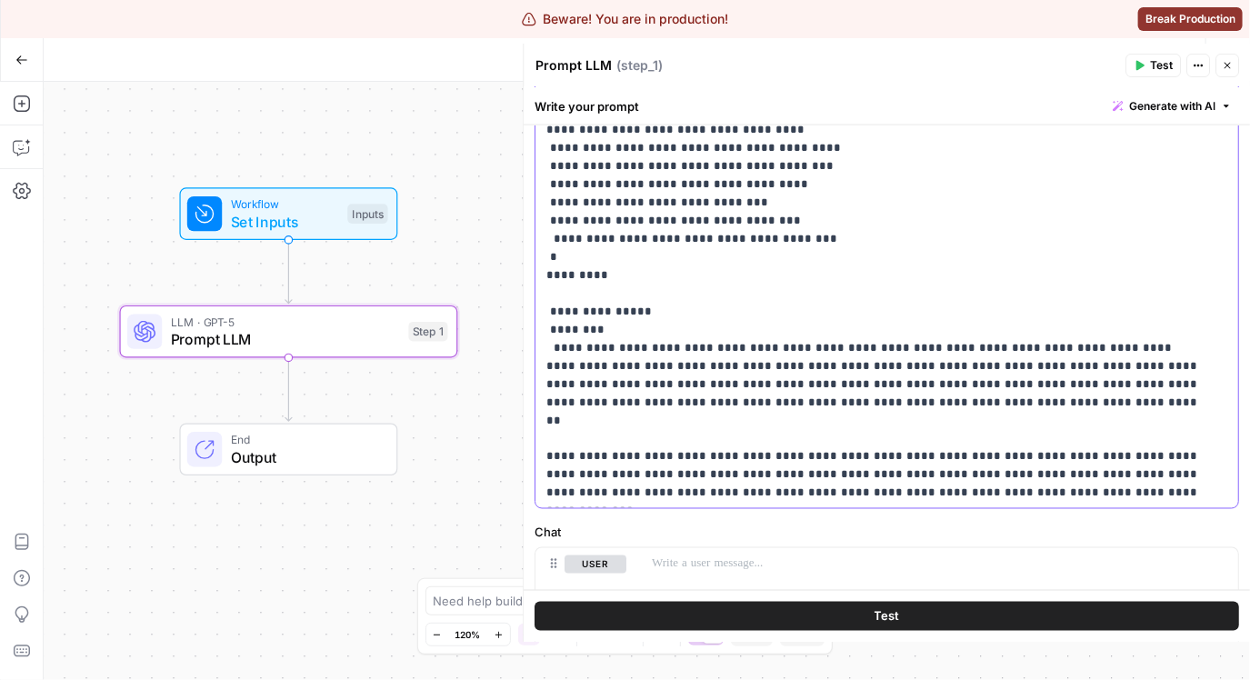
drag, startPoint x: 749, startPoint y: 216, endPoint x: 734, endPoint y: 238, distance: 26.2
click at [700, 218] on p "**********" at bounding box center [874, 393] width 656 height 1236
copy p "**********"
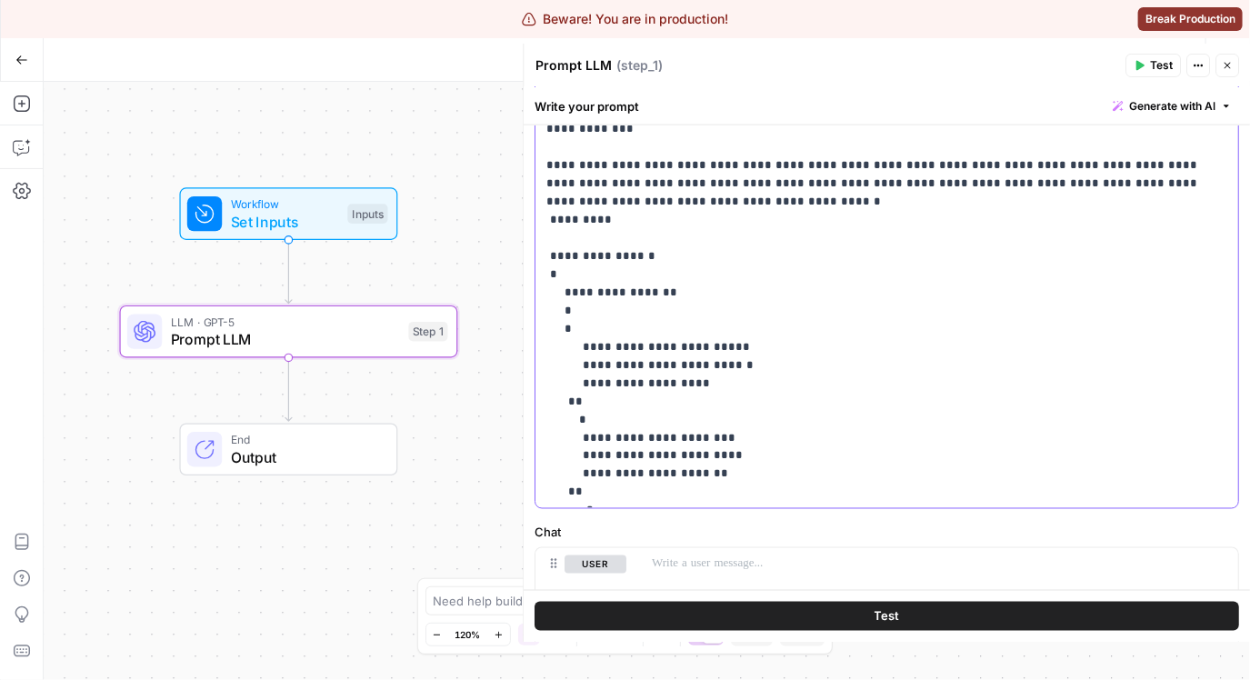
scroll to position [451, 0]
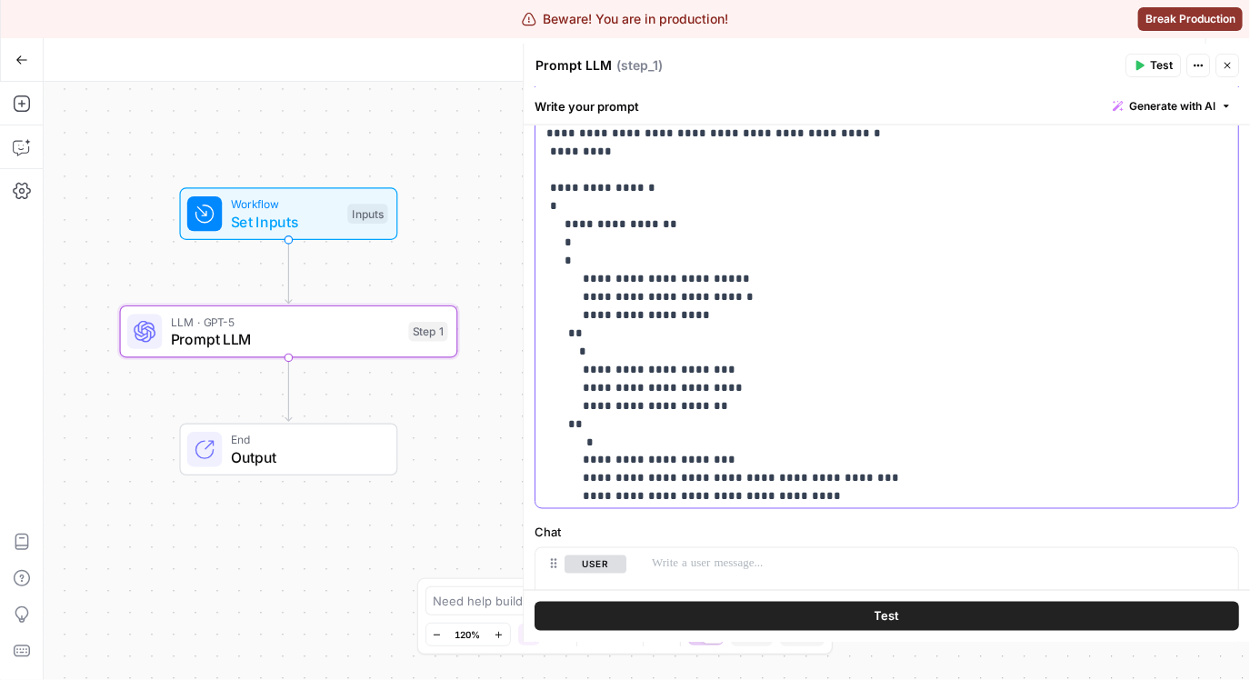
drag, startPoint x: 713, startPoint y: 334, endPoint x: 644, endPoint y: 336, distance: 68.2
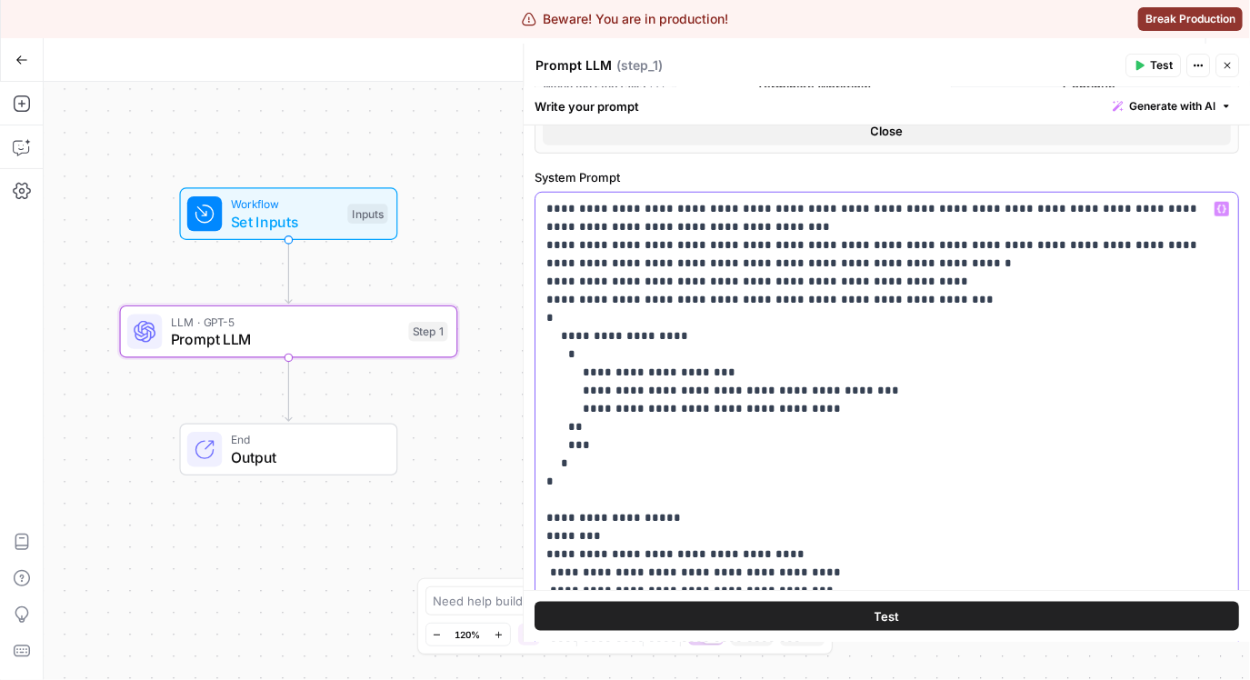
scroll to position [870, 0]
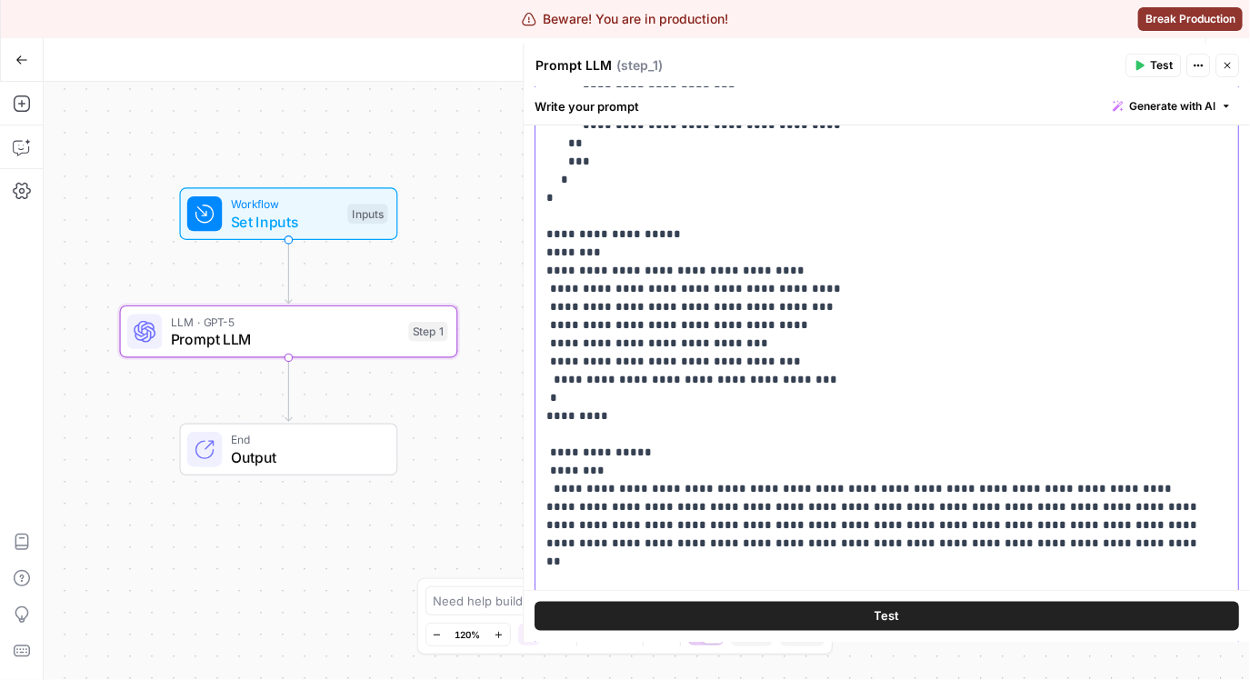
click at [645, 307] on p "**********" at bounding box center [874, 534] width 656 height 1236
click at [642, 308] on p "**********" at bounding box center [874, 534] width 656 height 1236
copy p "*********"
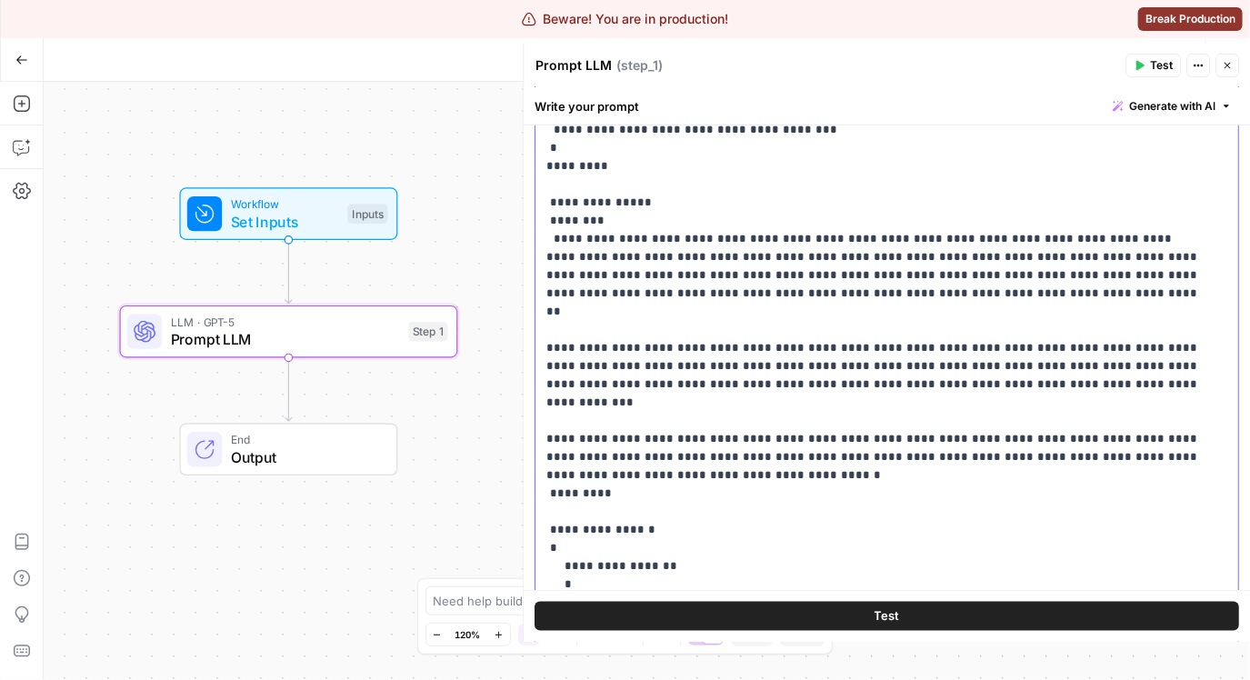
scroll to position [510, 0]
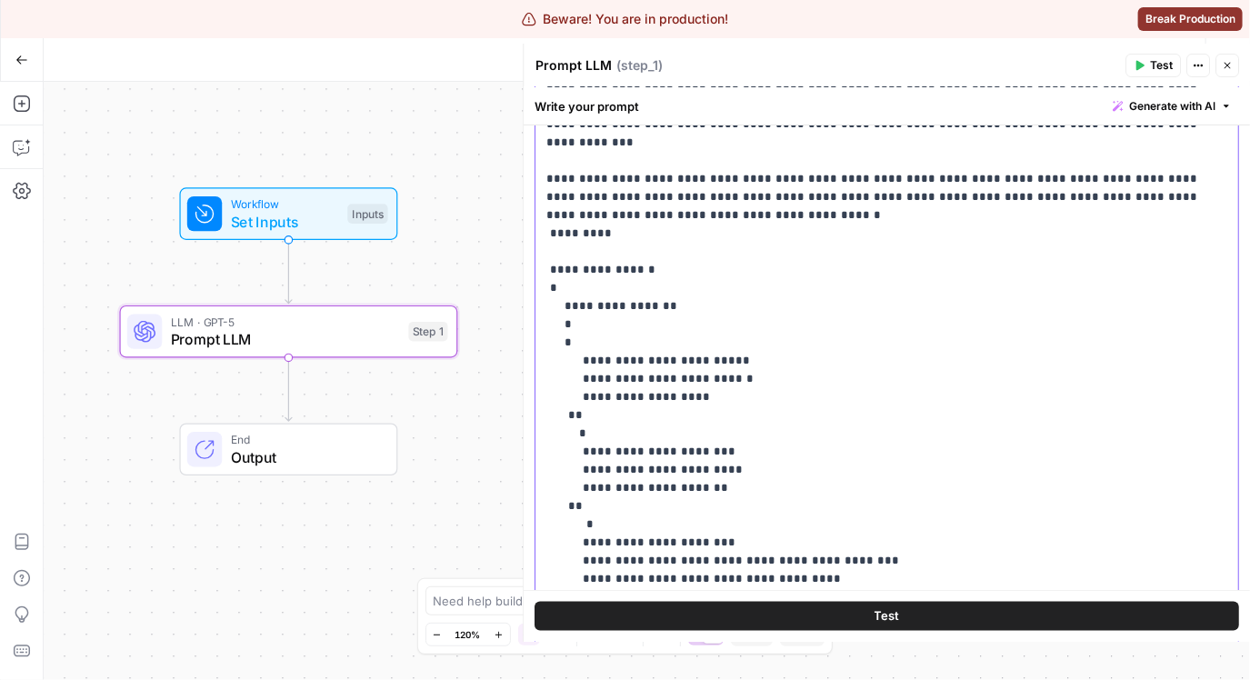
drag, startPoint x: 836, startPoint y: 521, endPoint x: 657, endPoint y: 521, distance: 179.1
click at [657, 521] on p "**********" at bounding box center [874, 24] width 656 height 1236
click at [710, 499] on p "**********" at bounding box center [874, 24] width 656 height 1236
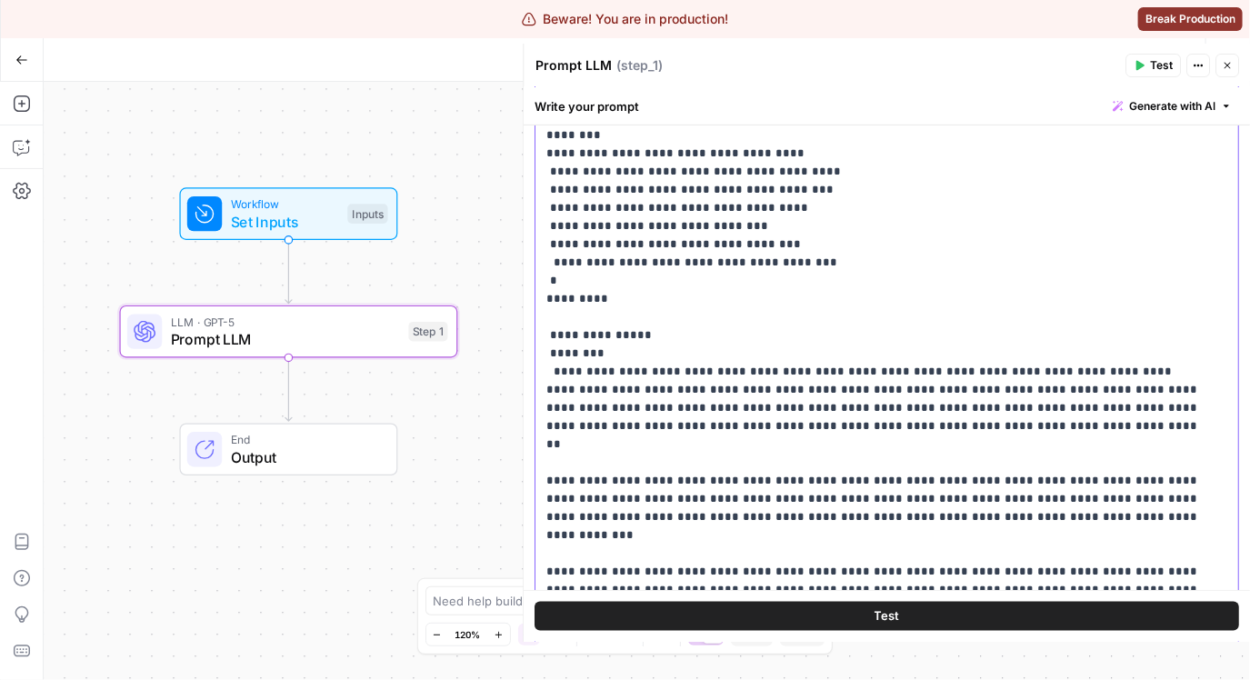
scroll to position [0, 0]
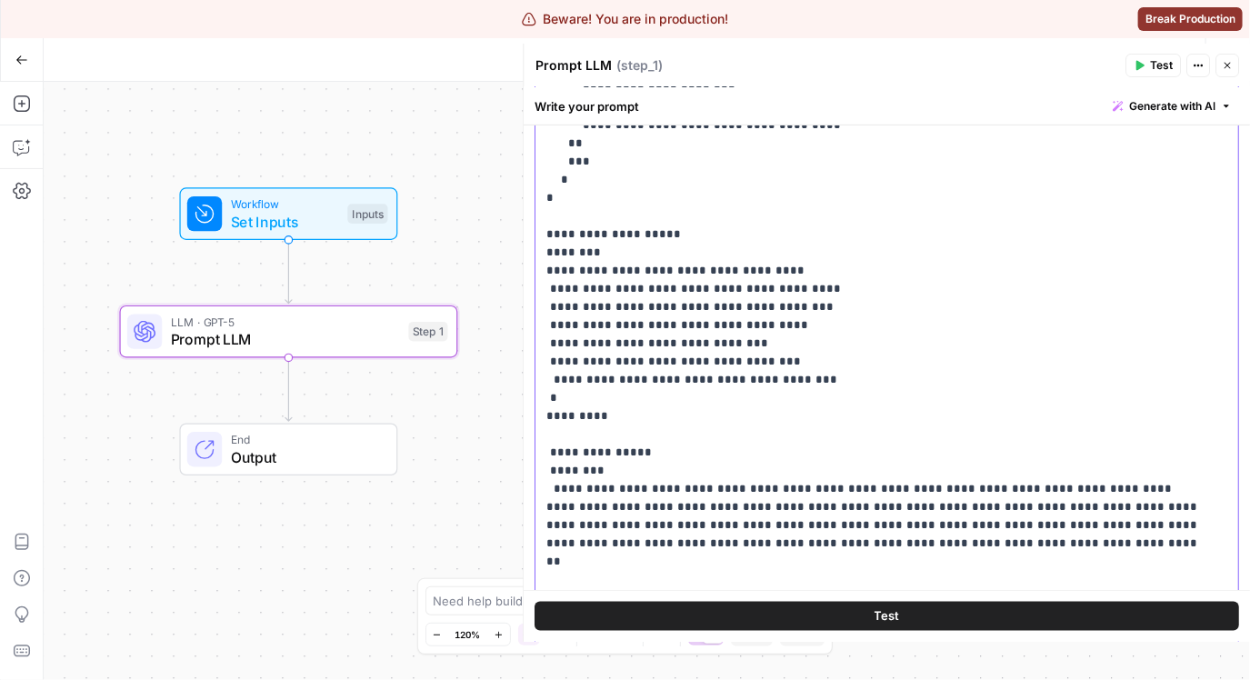
drag, startPoint x: 788, startPoint y: 301, endPoint x: 720, endPoint y: 303, distance: 68.2
click at [720, 303] on p "**********" at bounding box center [874, 534] width 656 height 1236
copy p "**********"
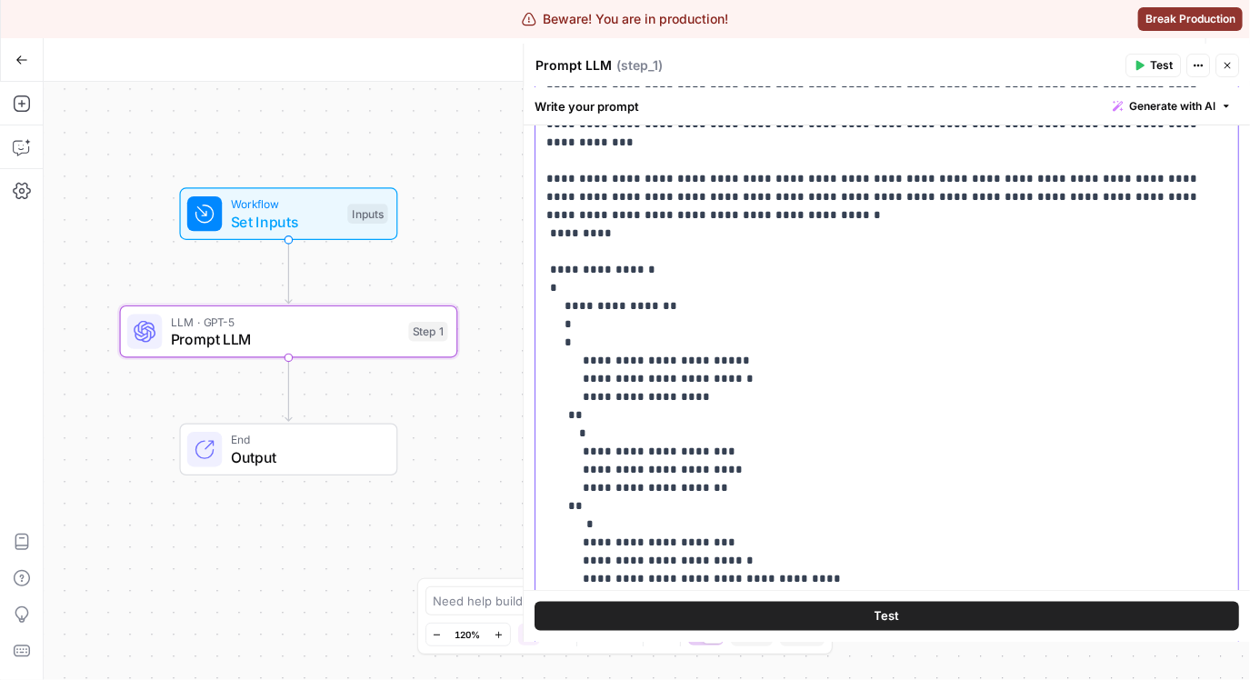
drag, startPoint x: 711, startPoint y: 503, endPoint x: 644, endPoint y: 504, distance: 66.4
click at [644, 504] on p "**********" at bounding box center [874, 24] width 656 height 1236
click at [754, 524] on p "**********" at bounding box center [874, 24] width 656 height 1236
click at [702, 523] on p "**********" at bounding box center [874, 24] width 656 height 1236
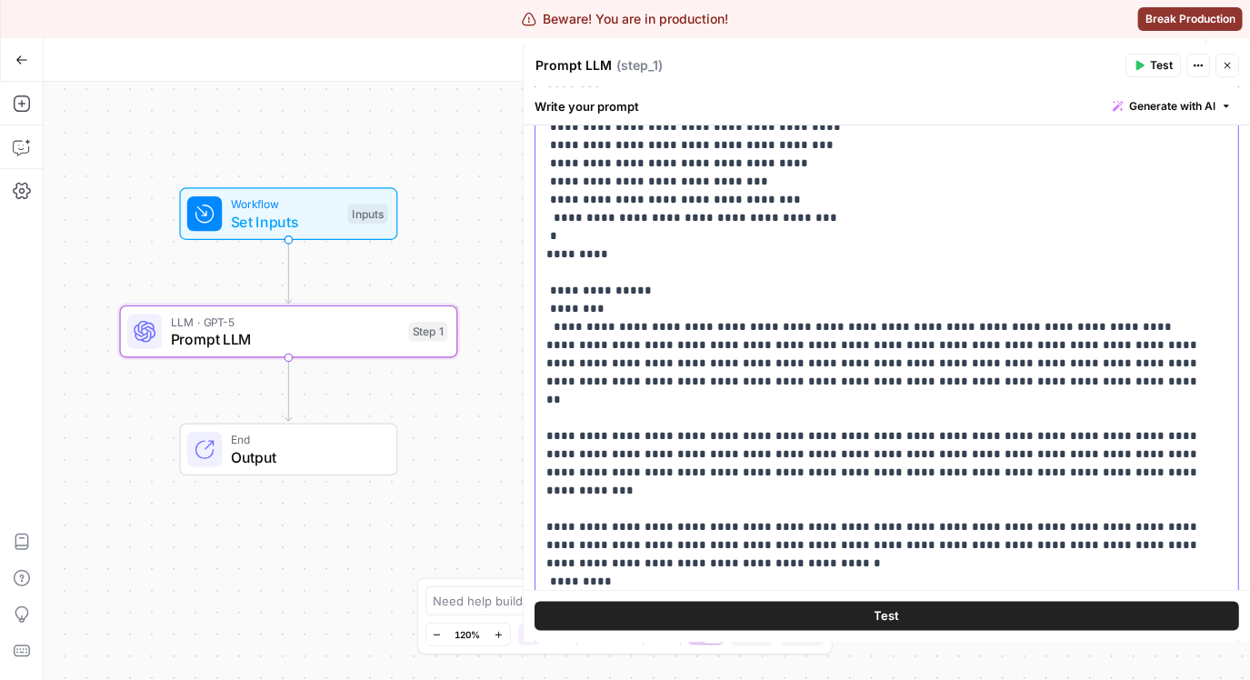
scroll to position [172, 0]
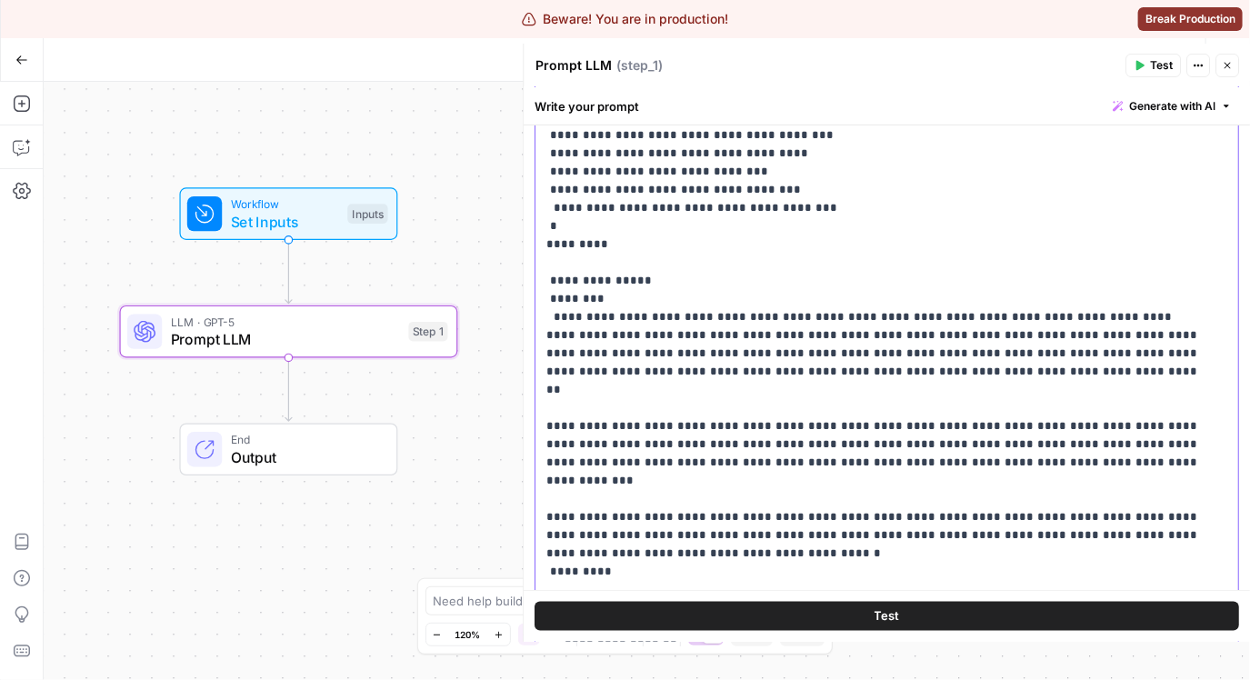
click at [805, 505] on p "**********" at bounding box center [874, 363] width 656 height 1236
click at [892, 495] on p "**********" at bounding box center [874, 363] width 656 height 1236
click at [1097, 474] on p "**********" at bounding box center [874, 363] width 656 height 1236
click at [977, 570] on p "**********" at bounding box center [874, 363] width 656 height 1236
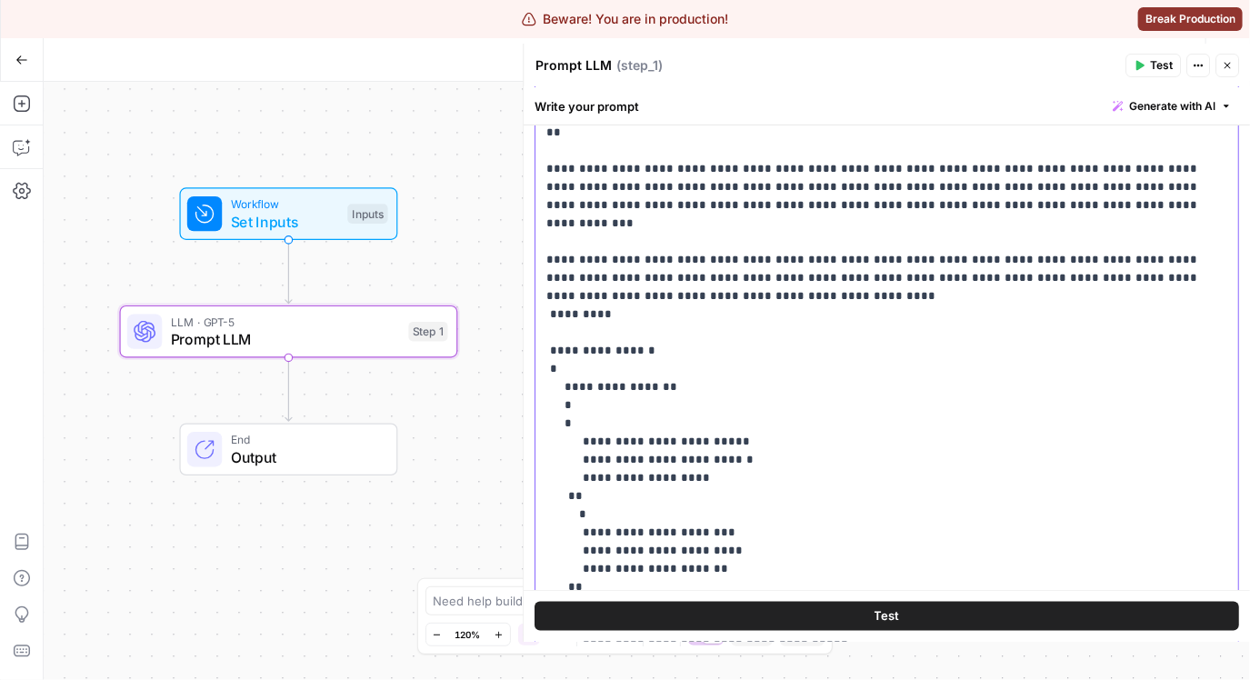
scroll to position [510, 0]
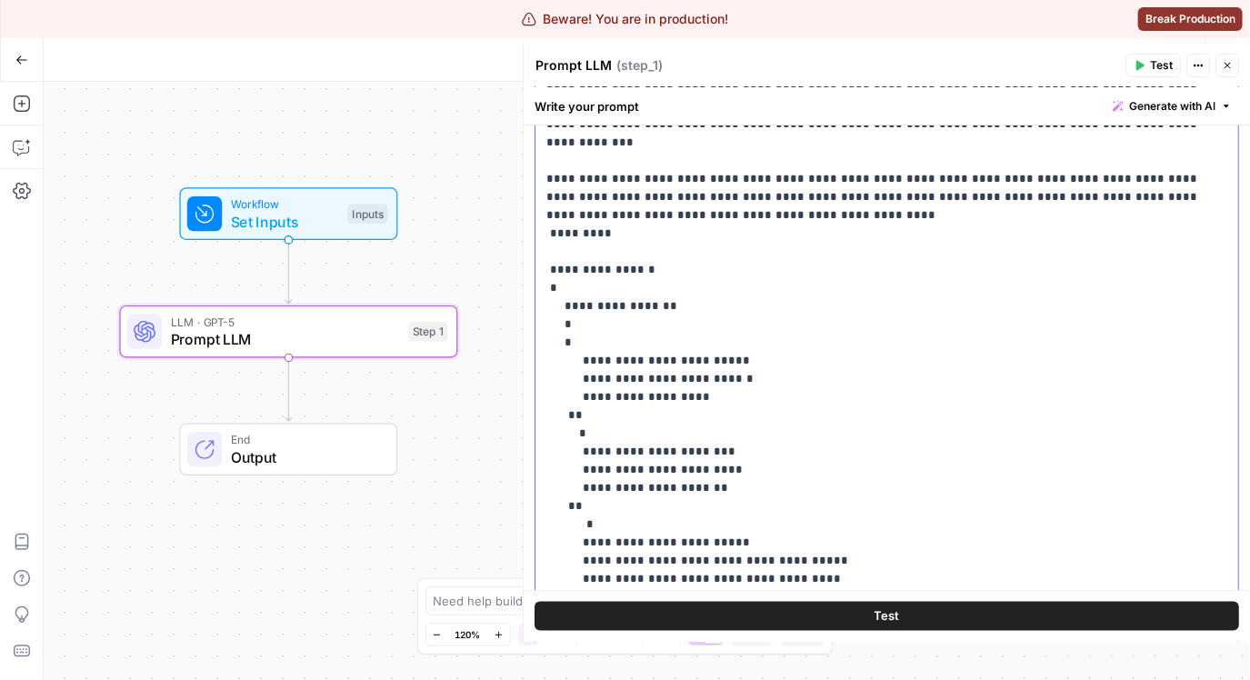
click at [935, 553] on p "**********" at bounding box center [874, 24] width 656 height 1236
click at [923, 563] on p "**********" at bounding box center [874, 24] width 656 height 1236
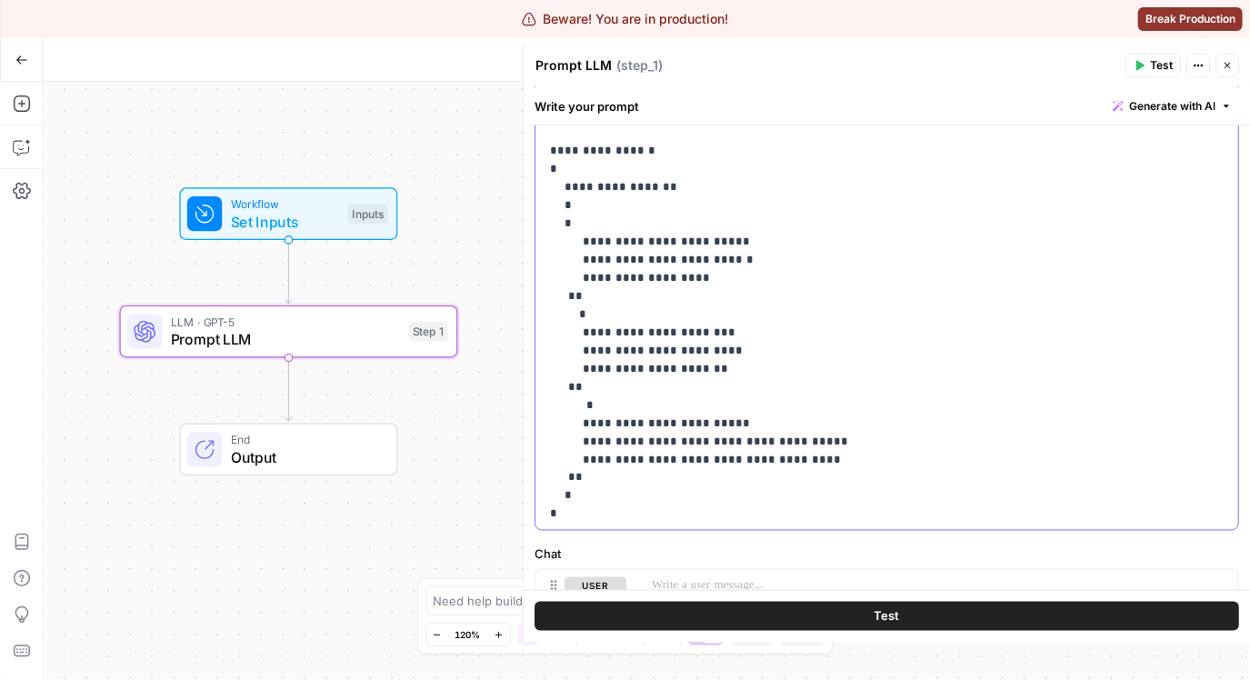
click at [823, 527] on div "**********" at bounding box center [880, 160] width 691 height 740
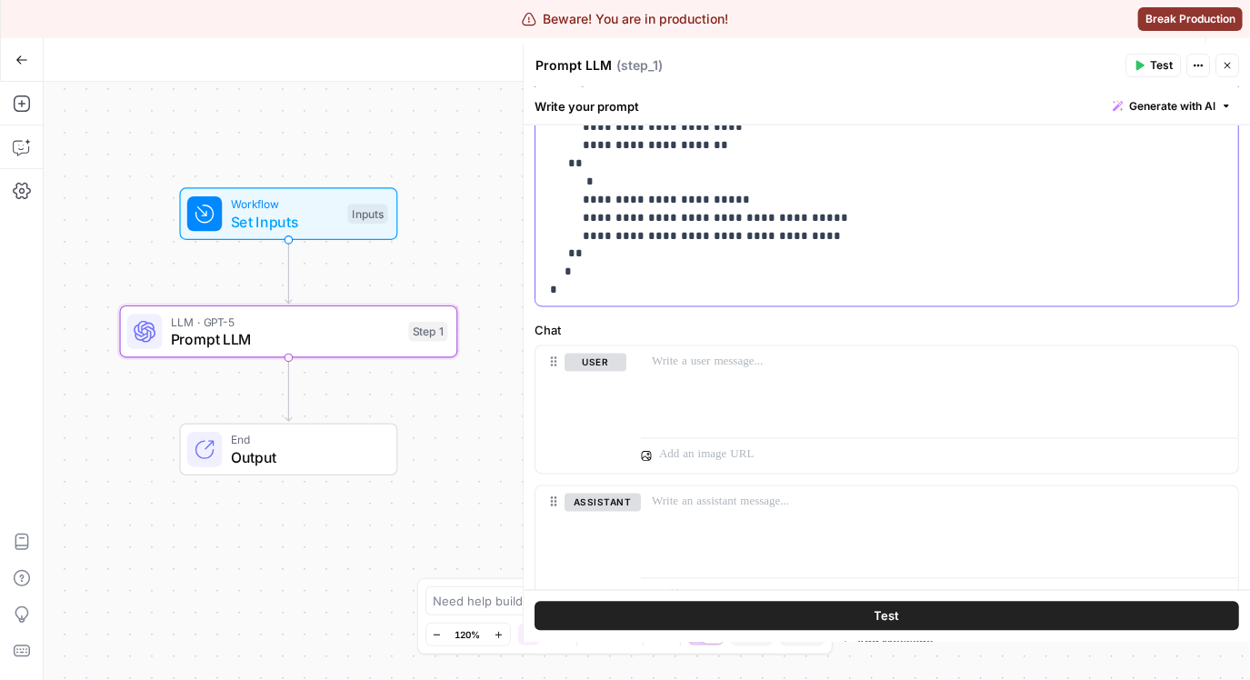
scroll to position [1223, 0]
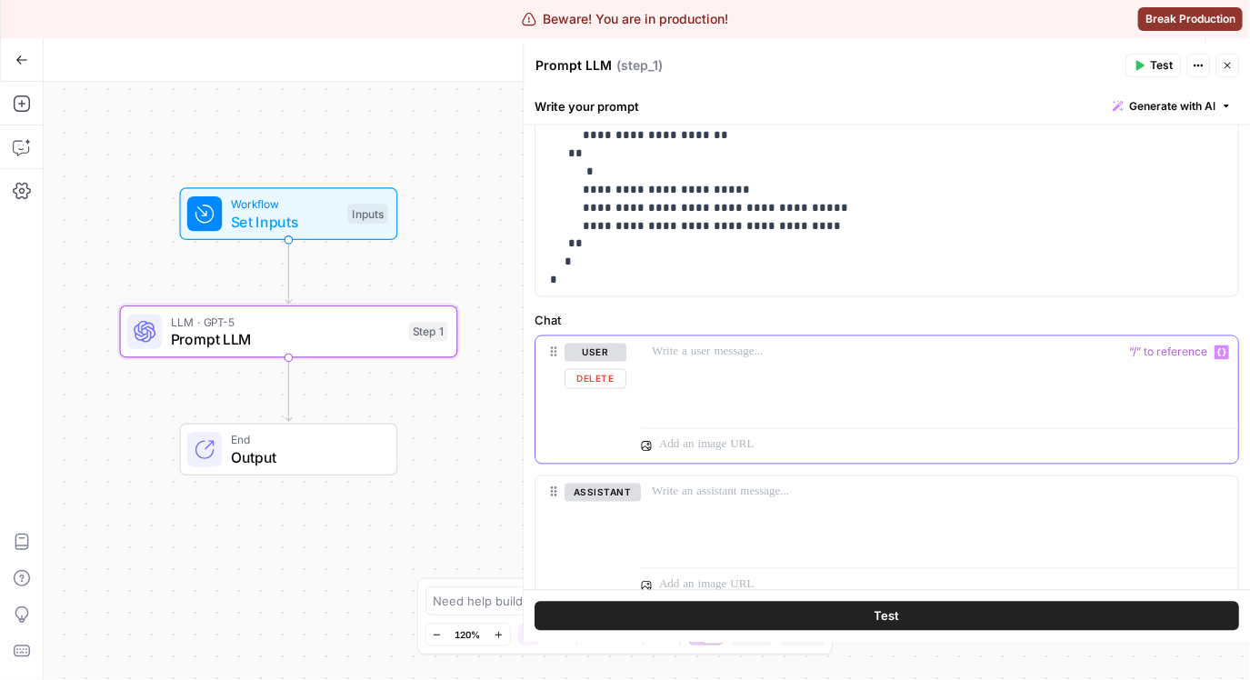
click at [910, 394] on div at bounding box center [939, 378] width 597 height 84
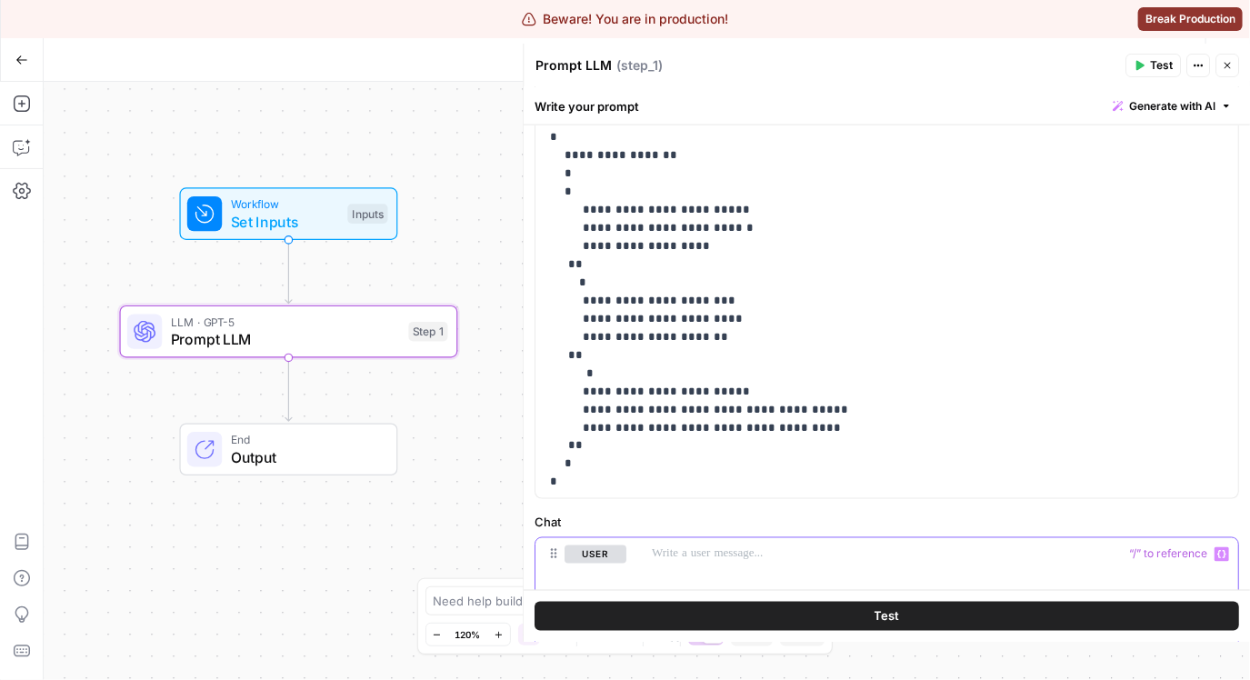
scroll to position [1288, 0]
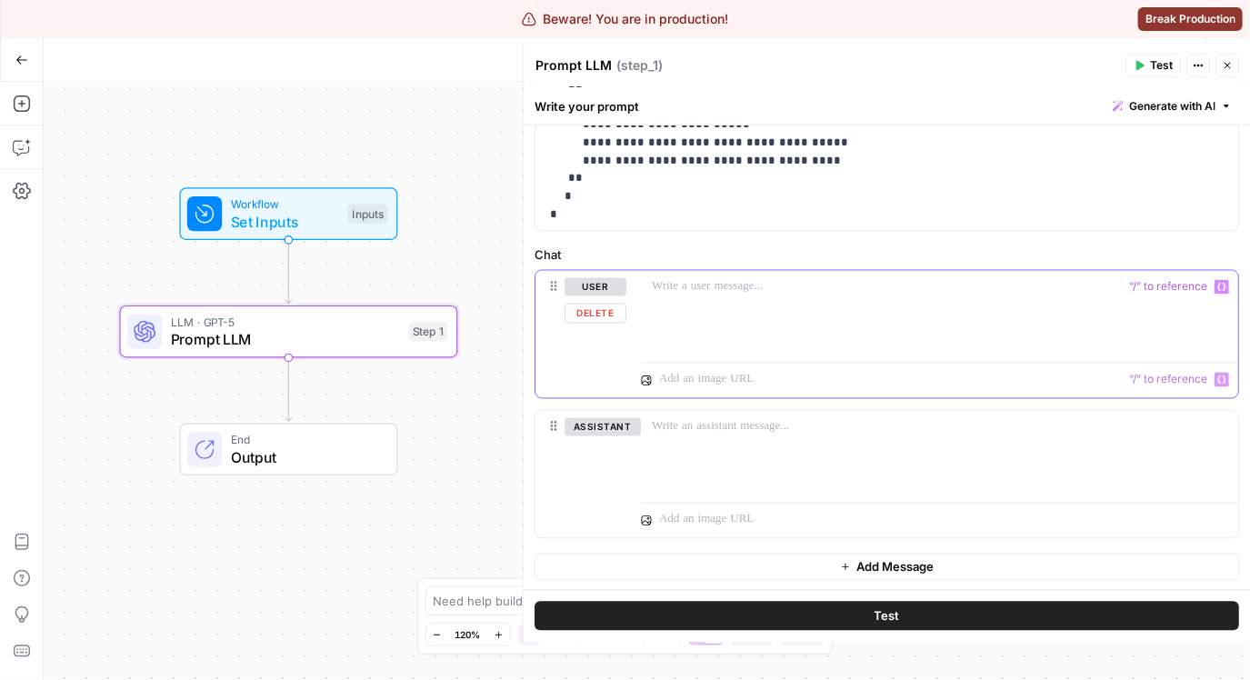
click at [823, 317] on div at bounding box center [939, 313] width 597 height 84
click at [814, 304] on div at bounding box center [939, 313] width 597 height 84
click at [769, 304] on div at bounding box center [939, 313] width 597 height 84
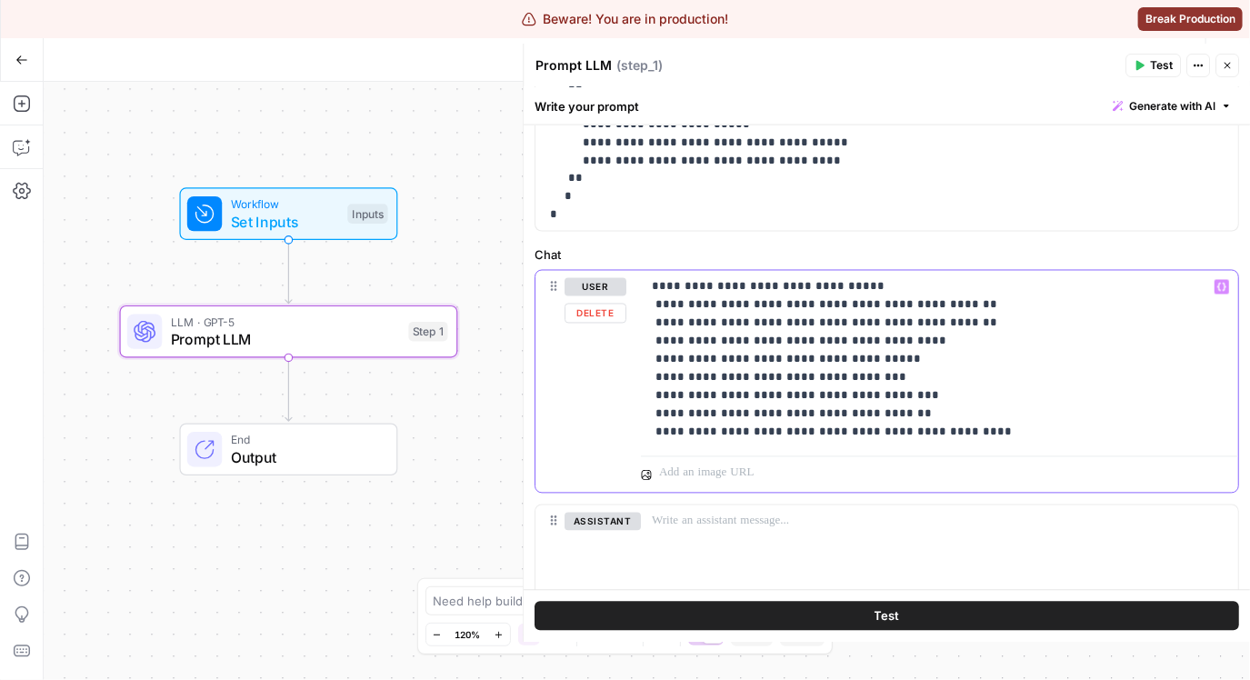
click at [967, 429] on p "**********" at bounding box center [934, 360] width 564 height 164
click at [1003, 432] on p "**********" at bounding box center [934, 369] width 564 height 182
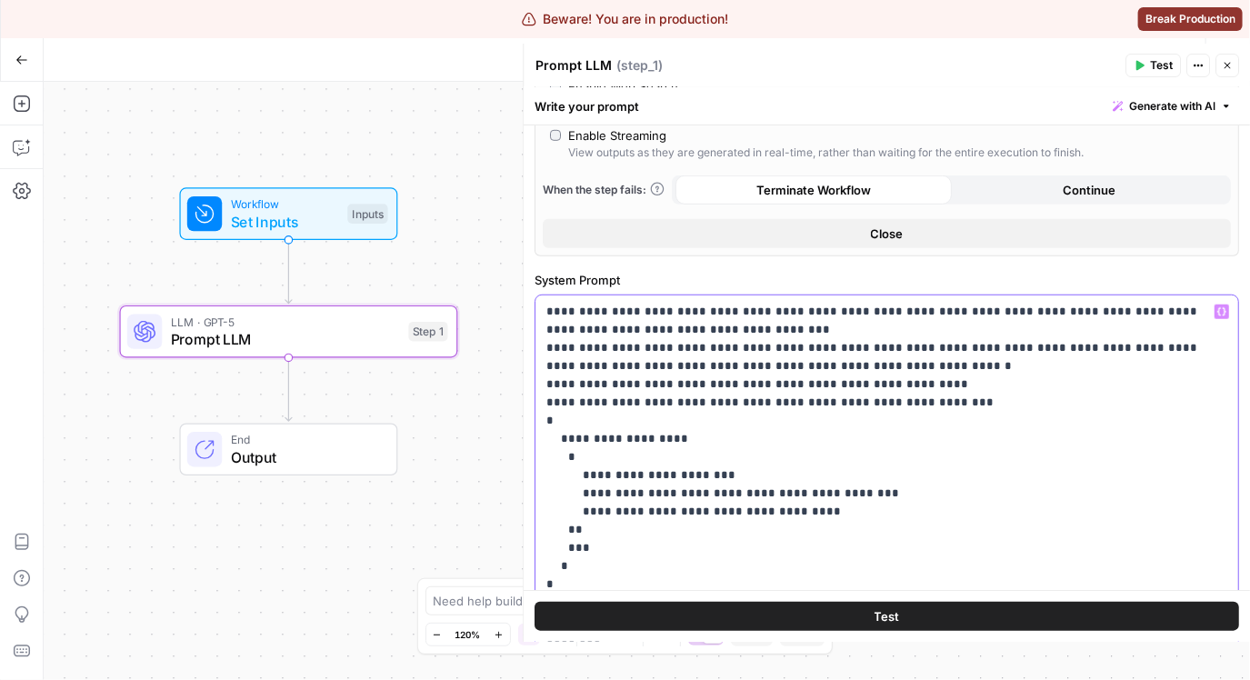
scroll to position [399, 0]
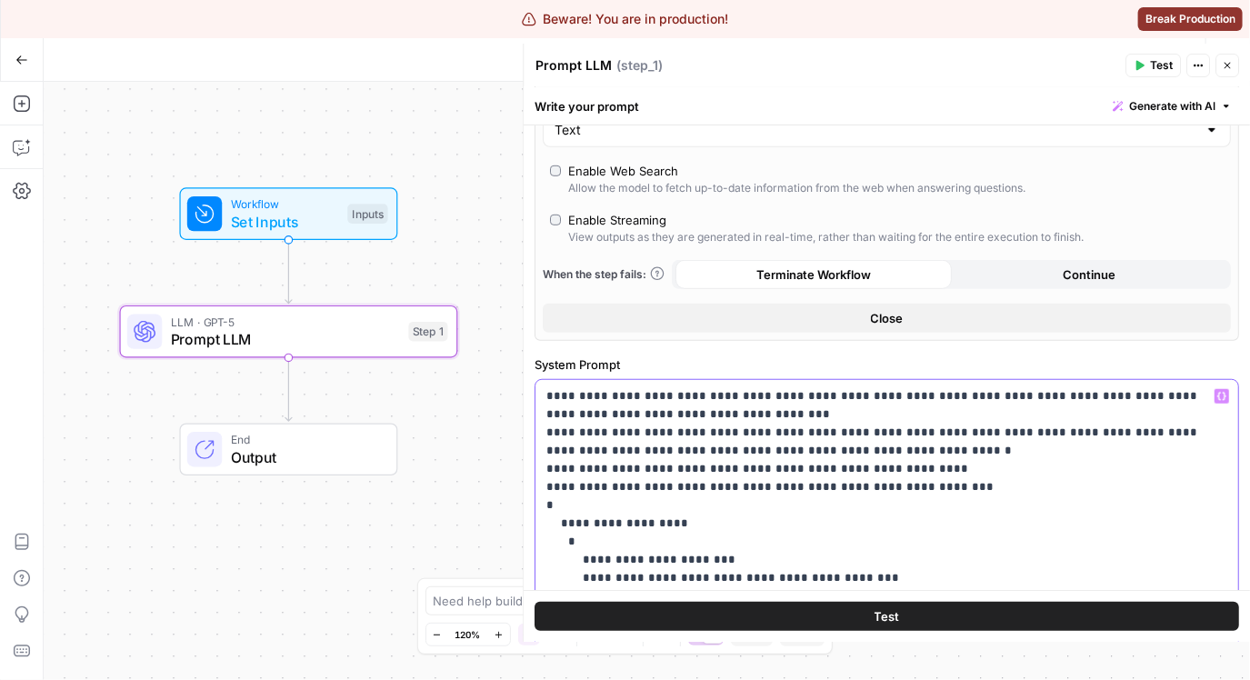
drag, startPoint x: 645, startPoint y: 380, endPoint x: 499, endPoint y: 350, distance: 149.4
click at [499, 350] on body "Beware! You are in production! Break Production 1 1ma New Home Browse Write it …" at bounding box center [625, 340] width 1250 height 680
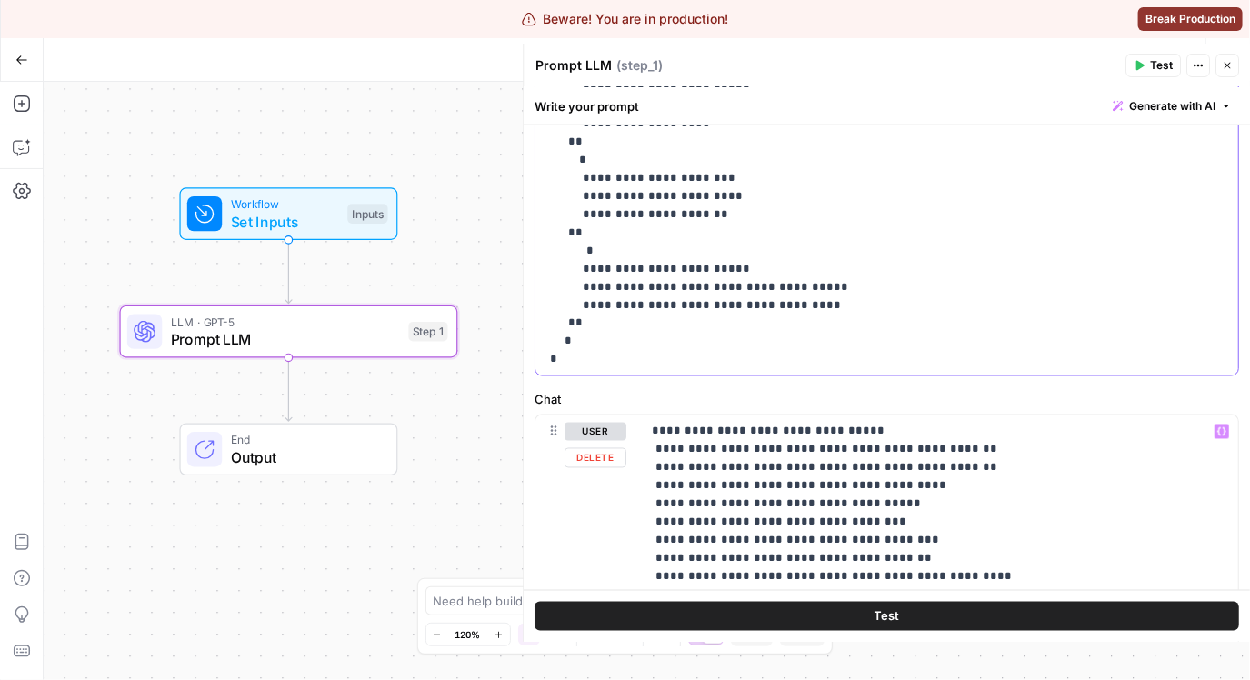
scroll to position [1058, 0]
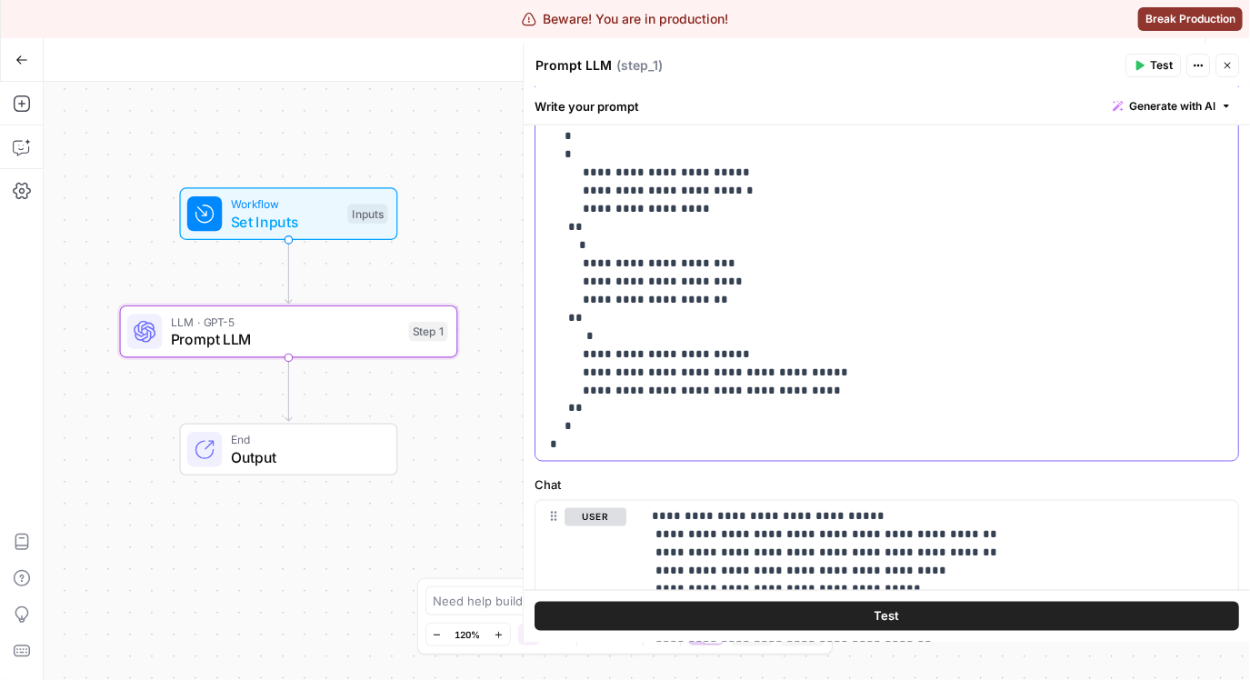
drag, startPoint x: 553, startPoint y: 401, endPoint x: 743, endPoint y: 430, distance: 193.1
click at [743, 430] on div "**********" at bounding box center [880, 91] width 691 height 740
copy p "**********"
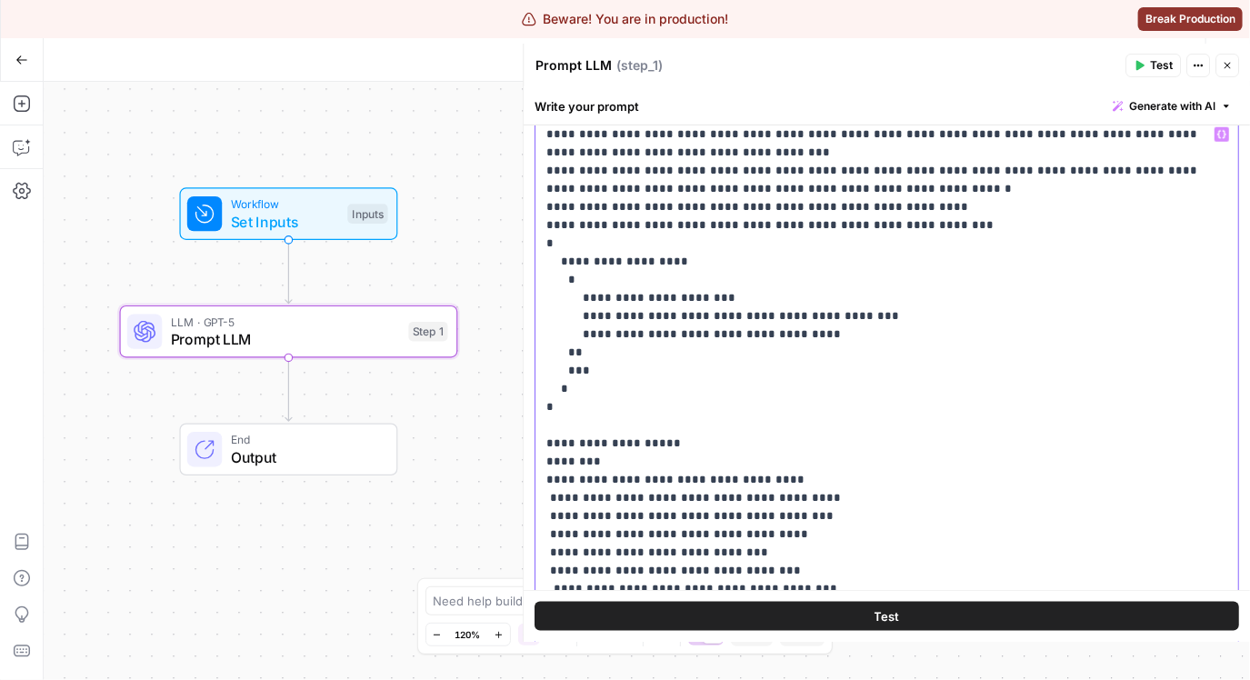
scroll to position [375, 0]
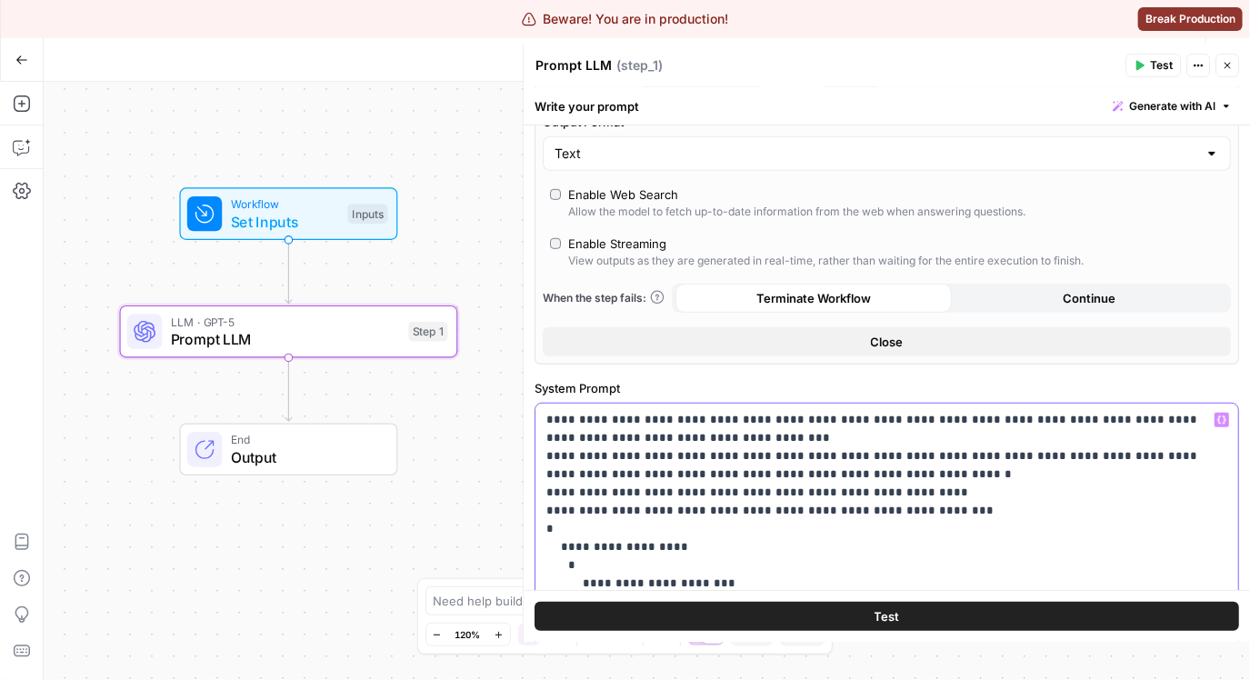
drag, startPoint x: 721, startPoint y: 425, endPoint x: 531, endPoint y: 358, distance: 201.5
click at [531, 358] on div "**********" at bounding box center [886, 343] width 727 height 598
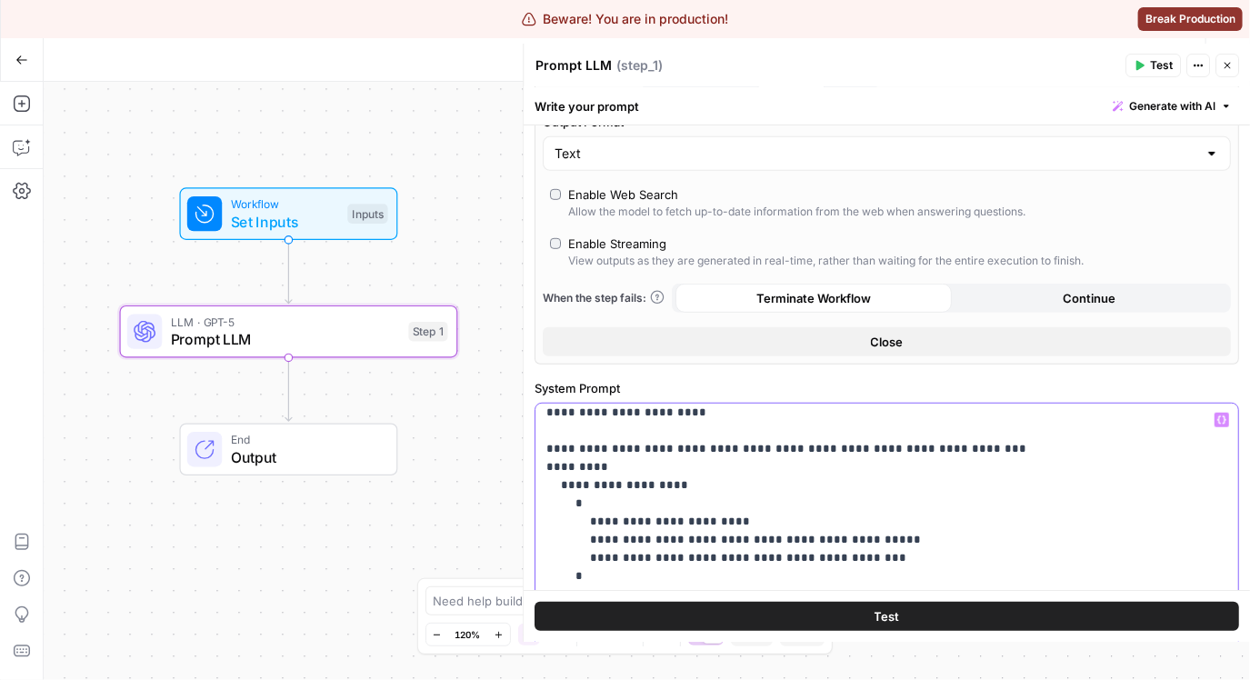
scroll to position [124, 0]
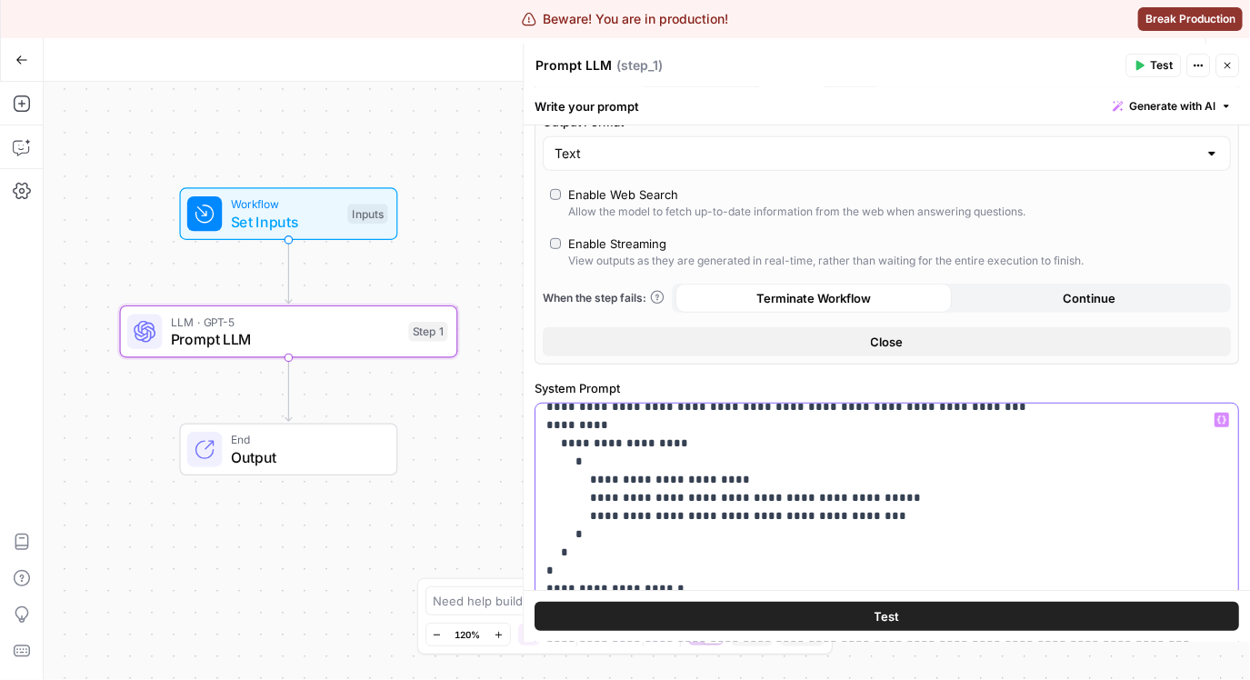
scroll to position [125, 0]
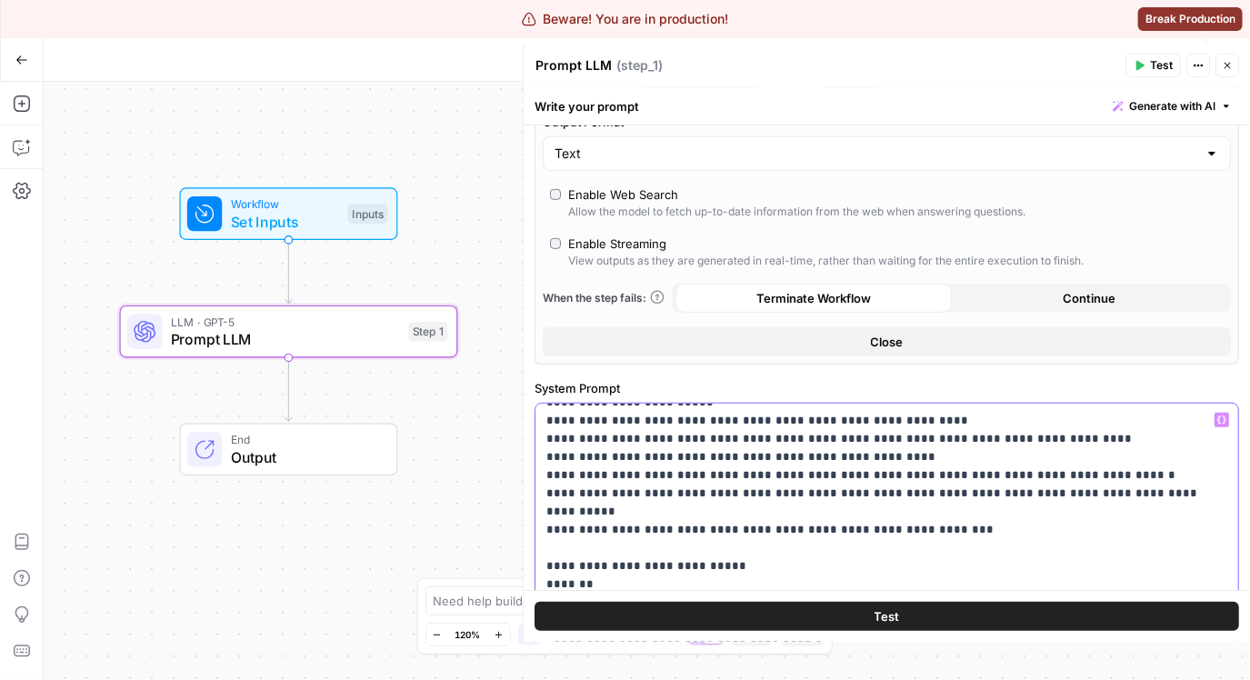
scroll to position [638, 0]
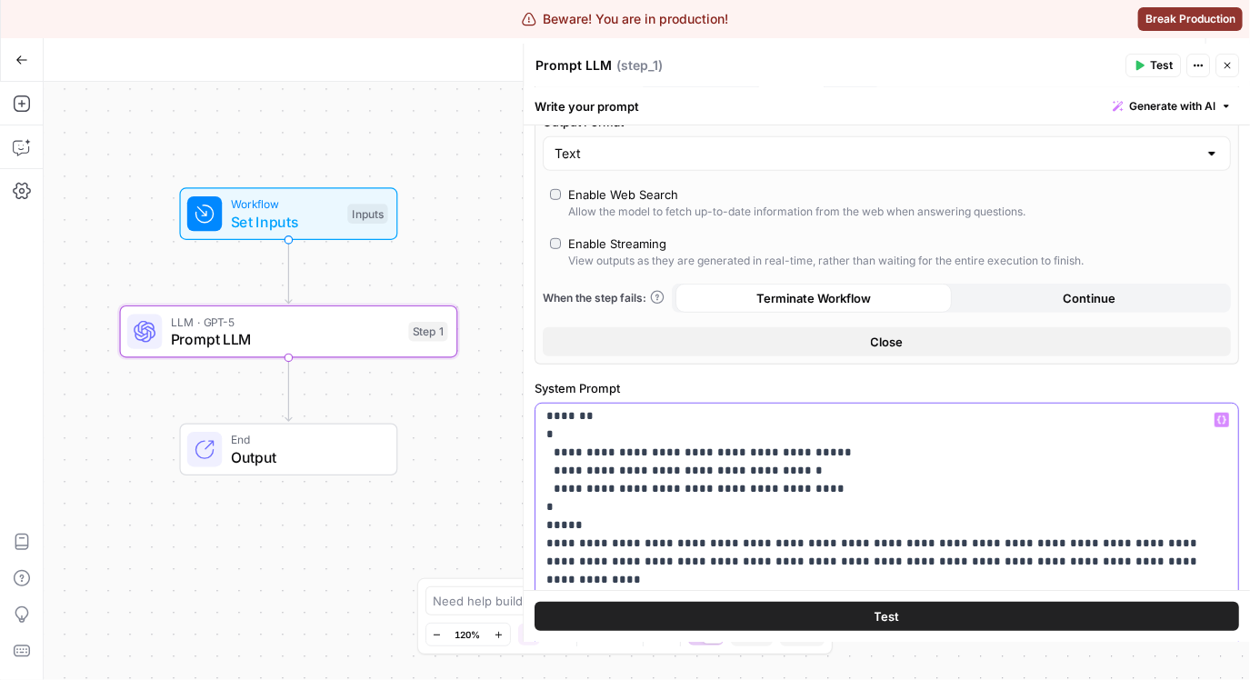
scroll to position [803, 0]
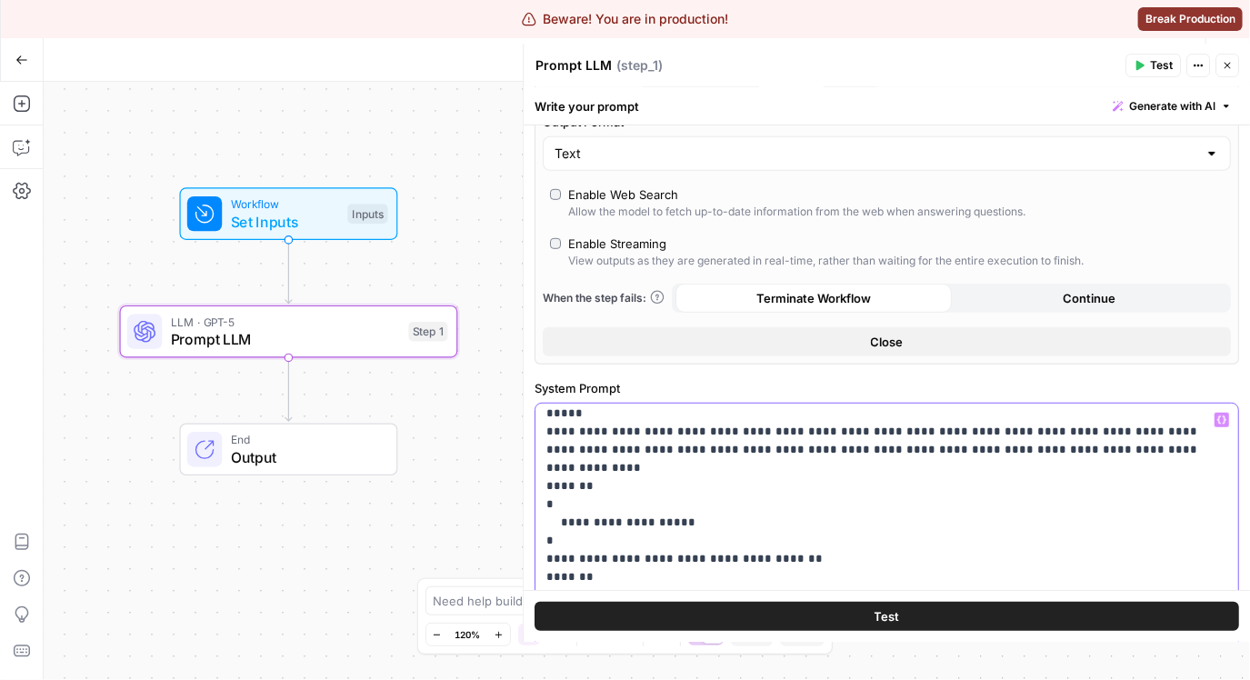
scroll to position [835, 0]
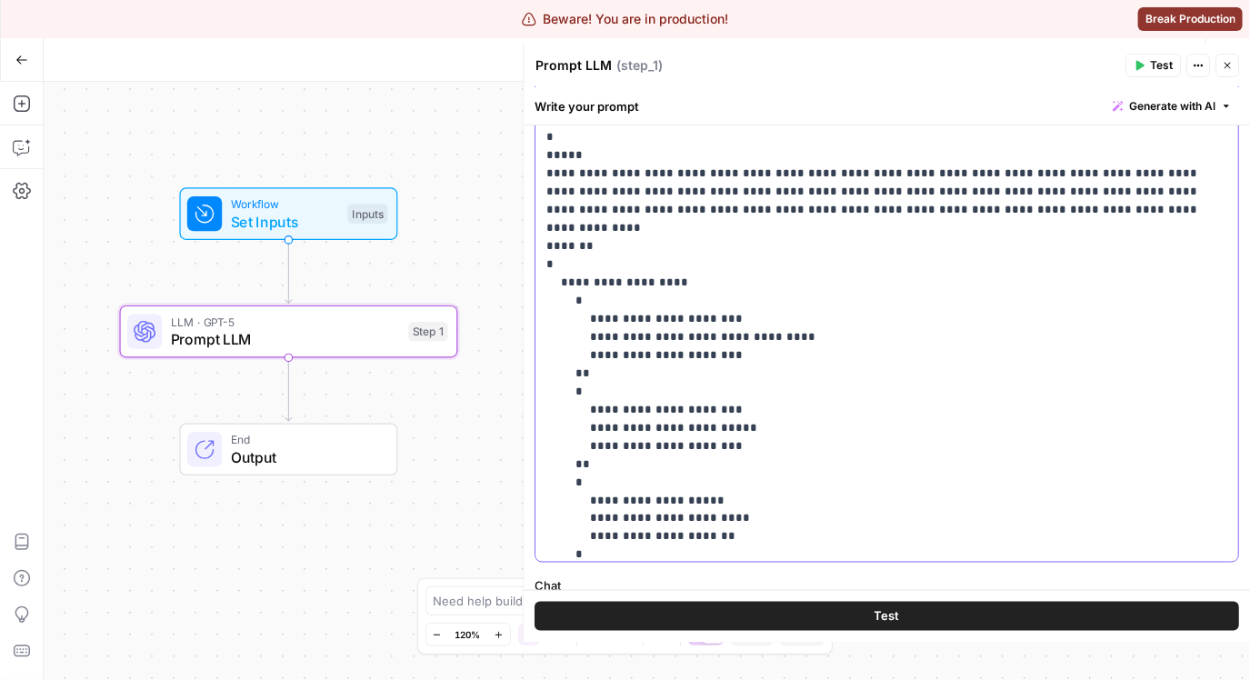
scroll to position [2346, 0]
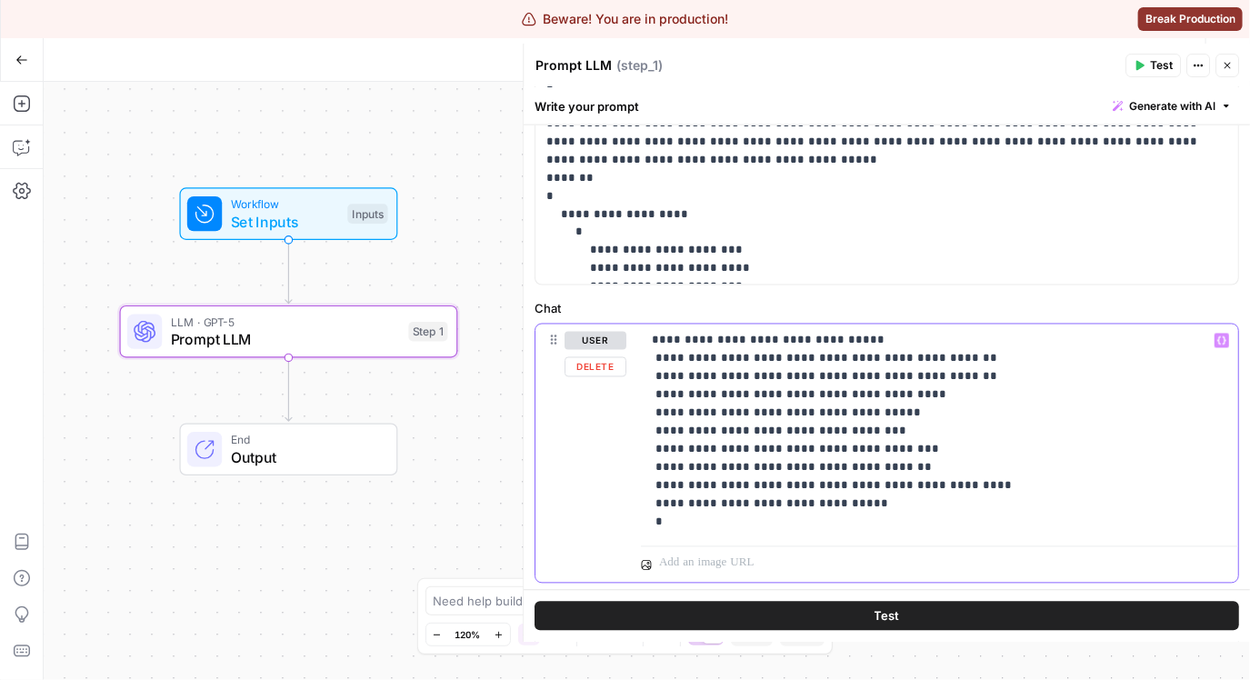
click at [832, 519] on p "**********" at bounding box center [934, 432] width 564 height 200
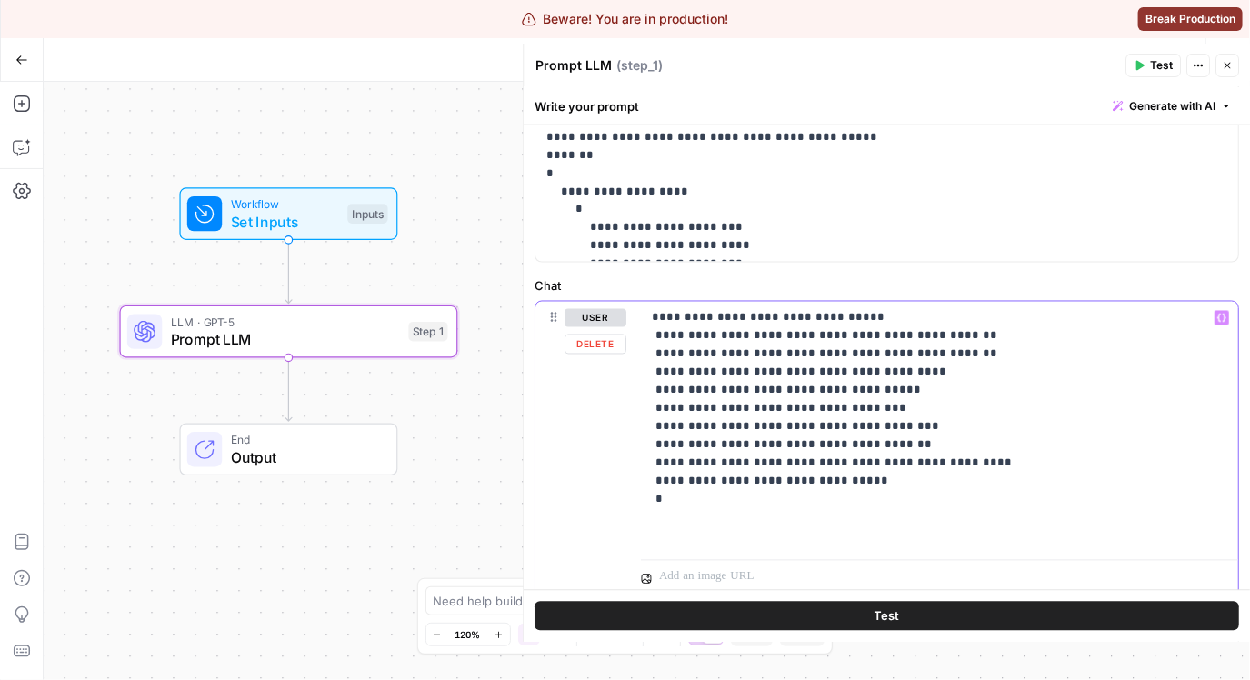
scroll to position [1246, 0]
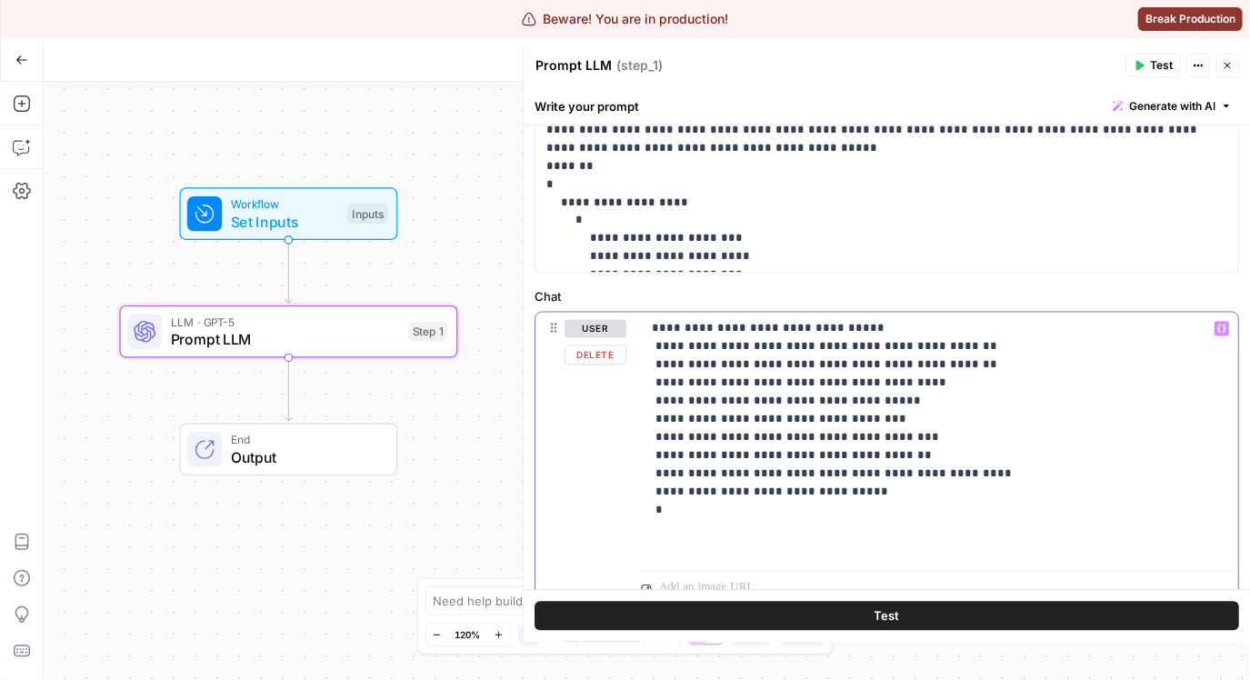
click at [802, 424] on p "**********" at bounding box center [934, 438] width 564 height 236
drag, startPoint x: 806, startPoint y: 457, endPoint x: 704, endPoint y: 314, distance: 176.0
click at [704, 314] on div "**********" at bounding box center [939, 438] width 597 height 251
click at [842, 453] on p "**********" at bounding box center [934, 438] width 564 height 236
drag, startPoint x: 874, startPoint y: 504, endPoint x: 620, endPoint y: 325, distance: 311.2
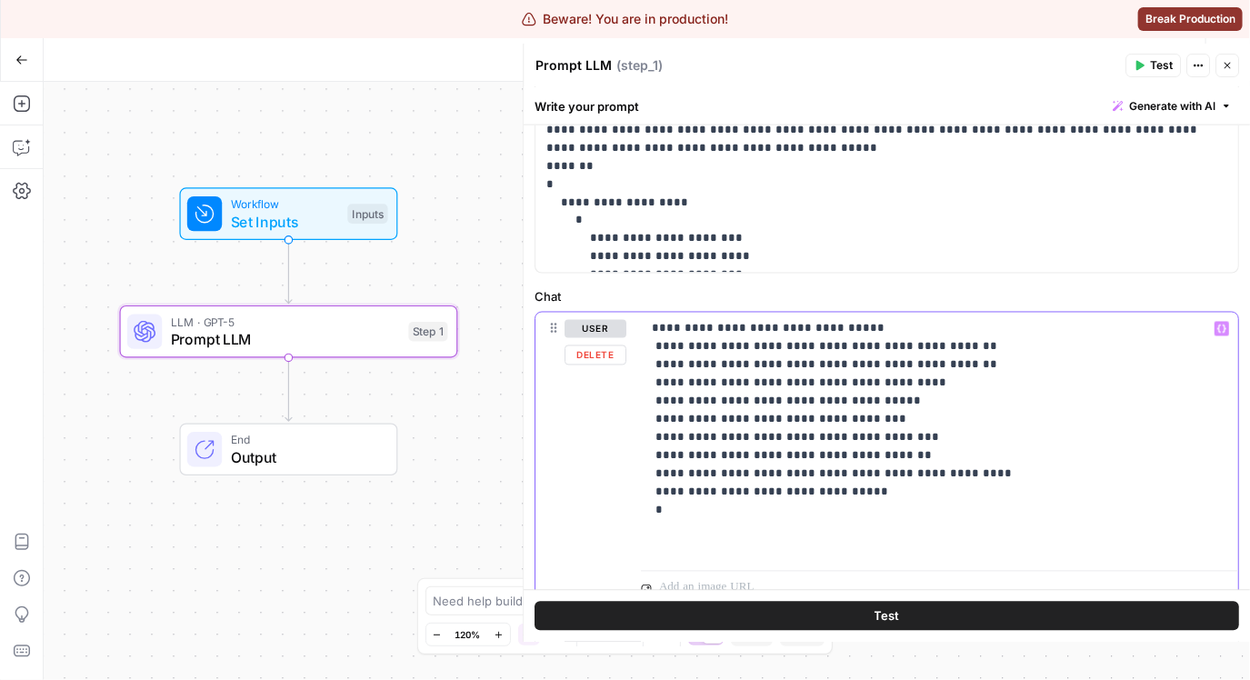
click at [620, 325] on div "**********" at bounding box center [886, 460] width 703 height 294
click at [804, 383] on p "**********" at bounding box center [934, 438] width 564 height 236
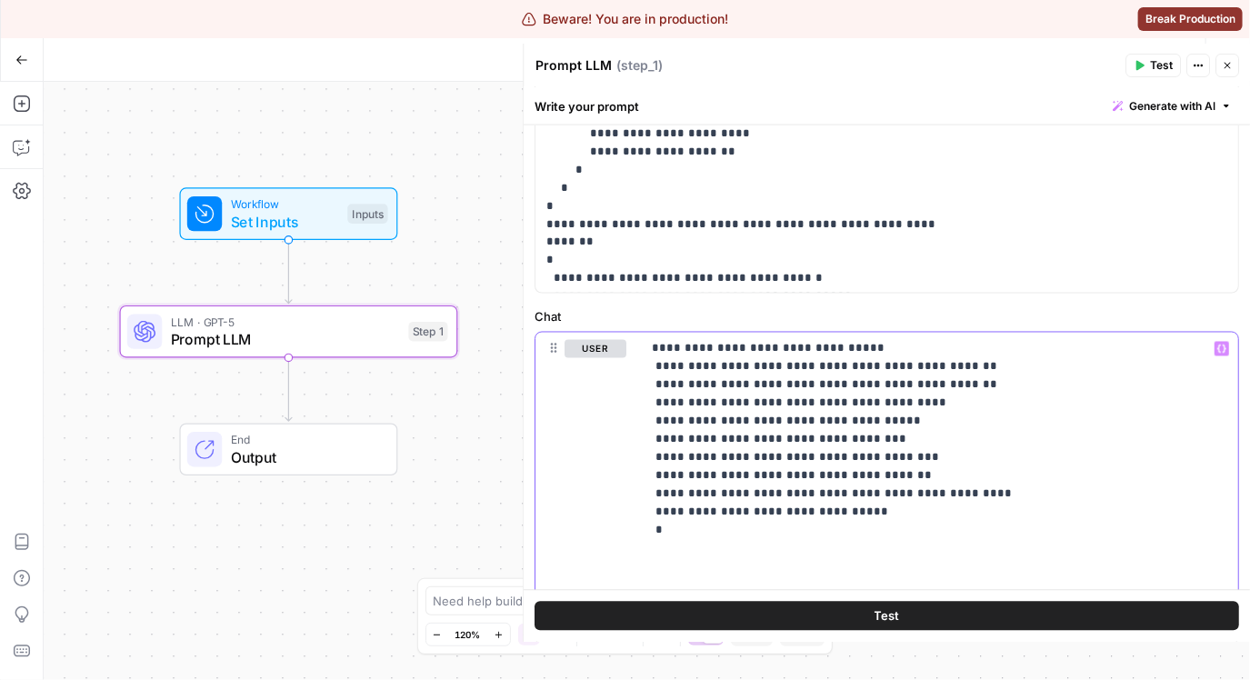
scroll to position [2119, 0]
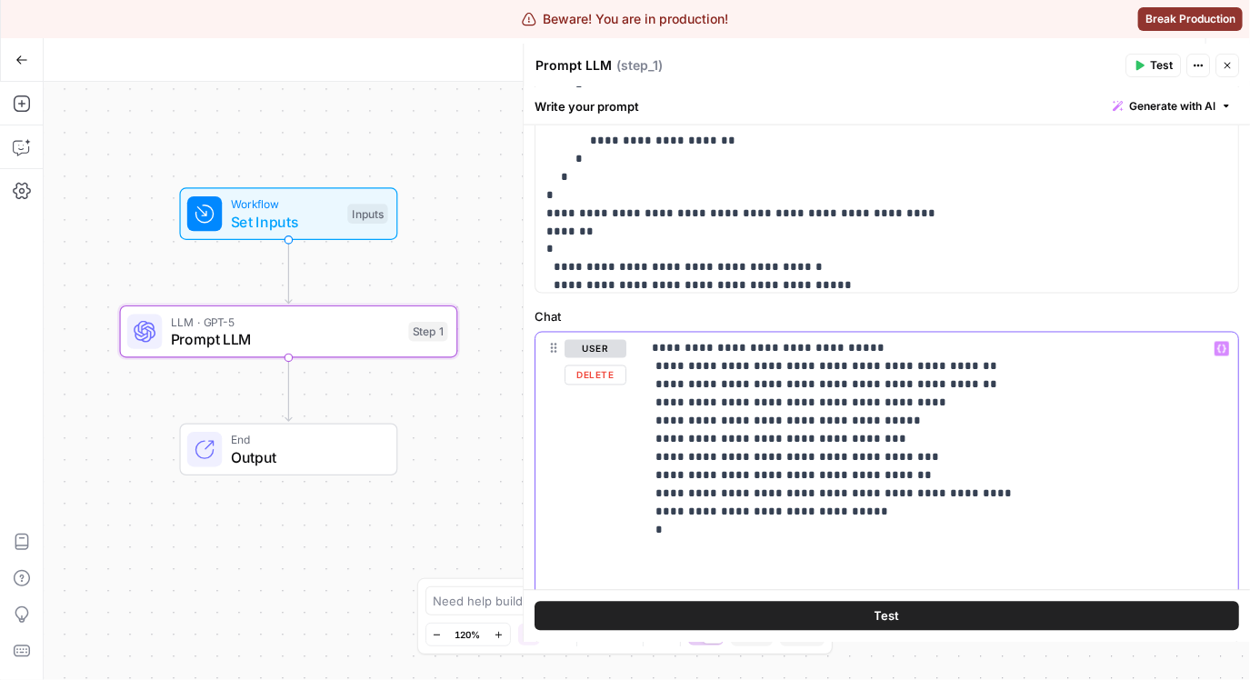
click at [651, 354] on div "**********" at bounding box center [939, 458] width 597 height 251
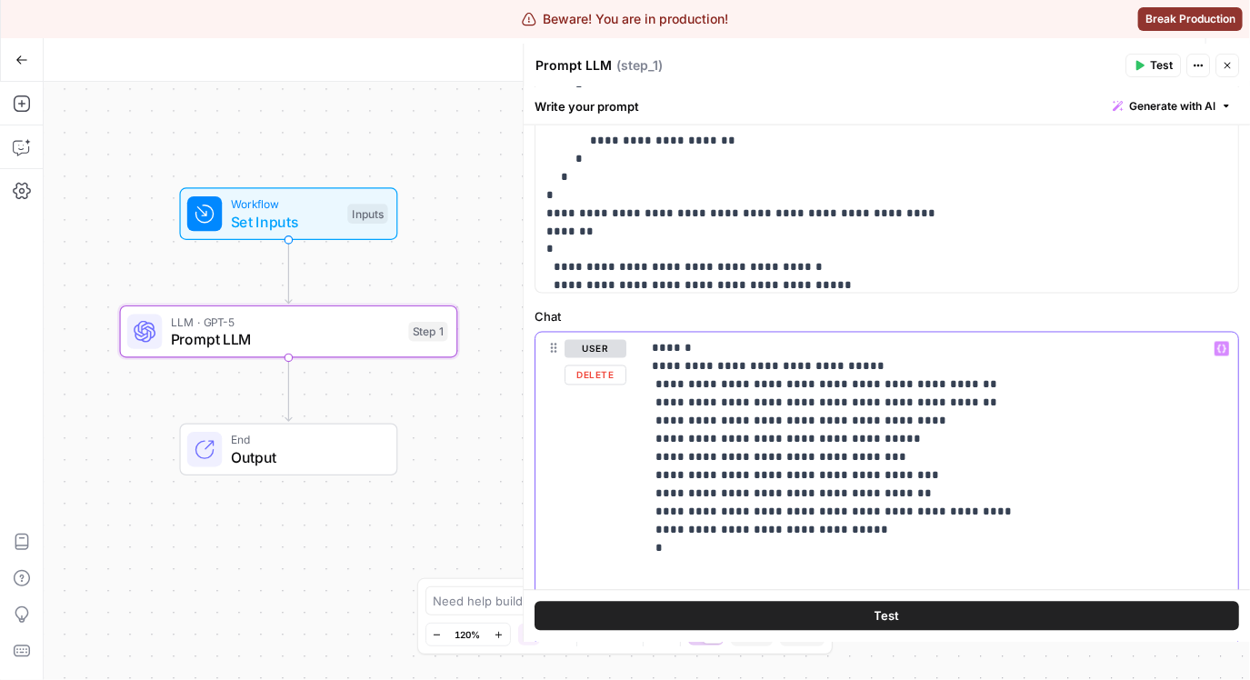
click at [666, 367] on p "**********" at bounding box center [934, 467] width 564 height 254
drag, startPoint x: 802, startPoint y: 550, endPoint x: 618, endPoint y: 373, distance: 255.2
click at [618, 373] on div "**********" at bounding box center [886, 489] width 703 height 313
click at [689, 547] on p "**********" at bounding box center [934, 467] width 564 height 254
drag, startPoint x: 677, startPoint y: 534, endPoint x: 619, endPoint y: 373, distance: 171.1
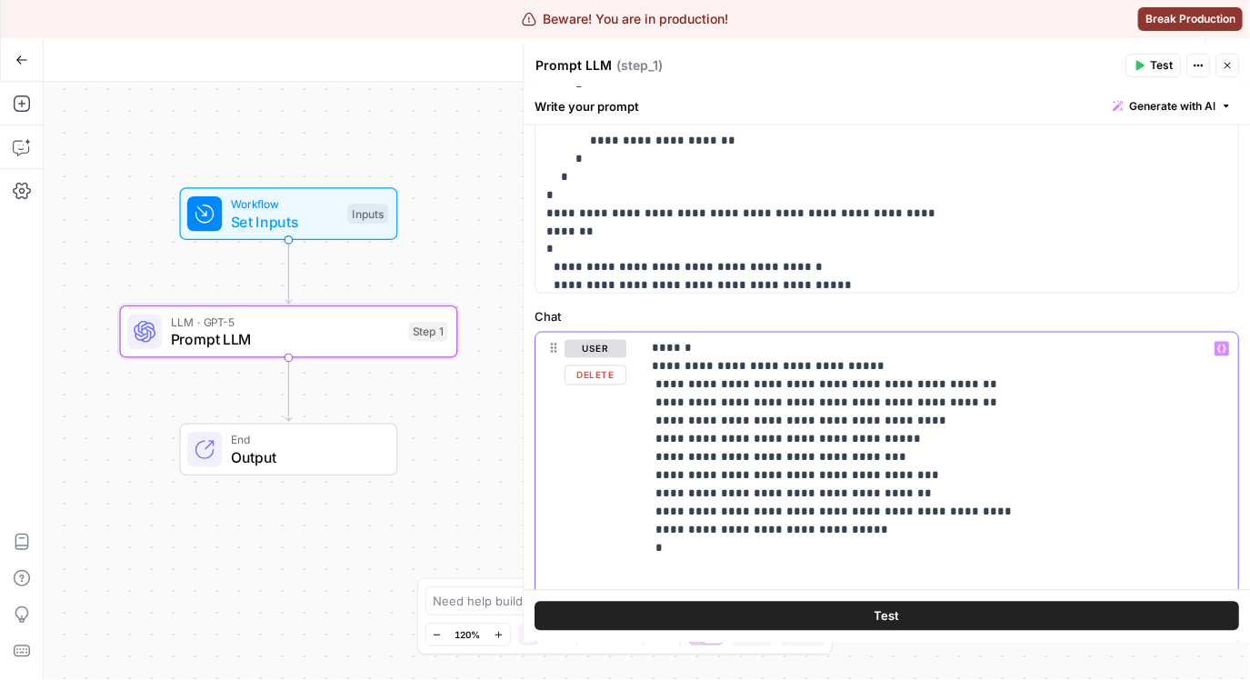
click at [619, 373] on div "**********" at bounding box center [886, 489] width 703 height 313
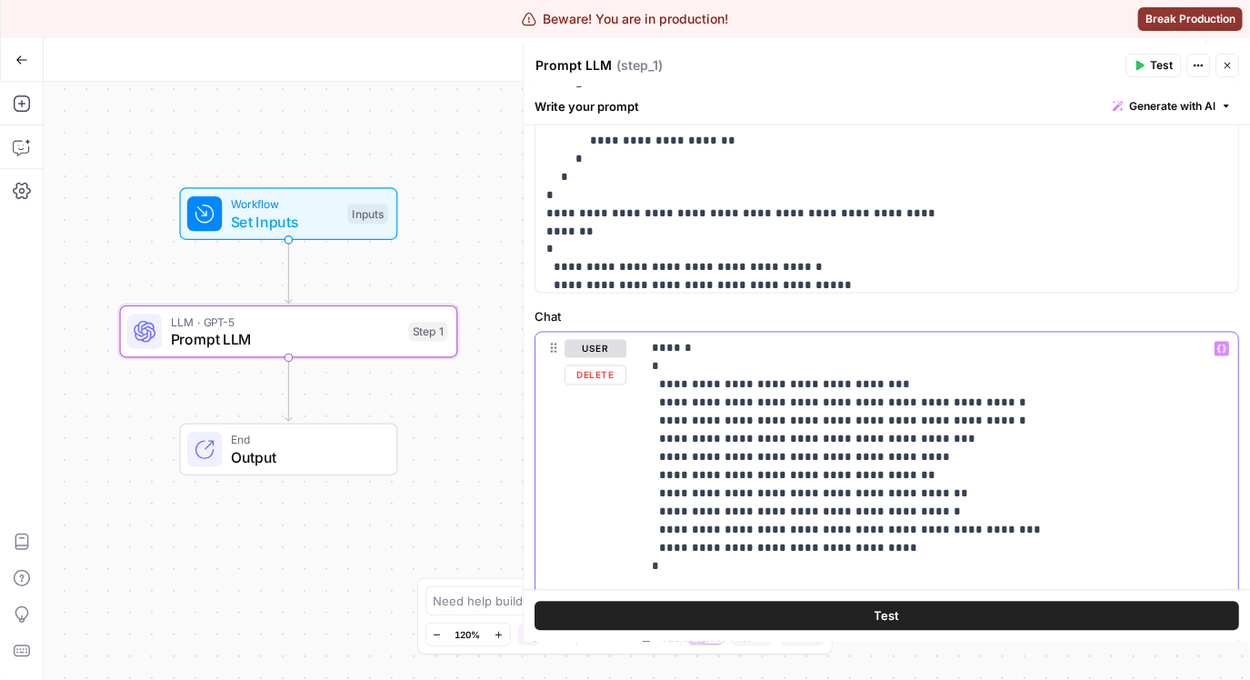
click at [655, 352] on p "**********" at bounding box center [934, 476] width 564 height 273
click at [734, 348] on p "**********" at bounding box center [934, 476] width 564 height 273
click at [699, 564] on p "**********" at bounding box center [934, 476] width 564 height 273
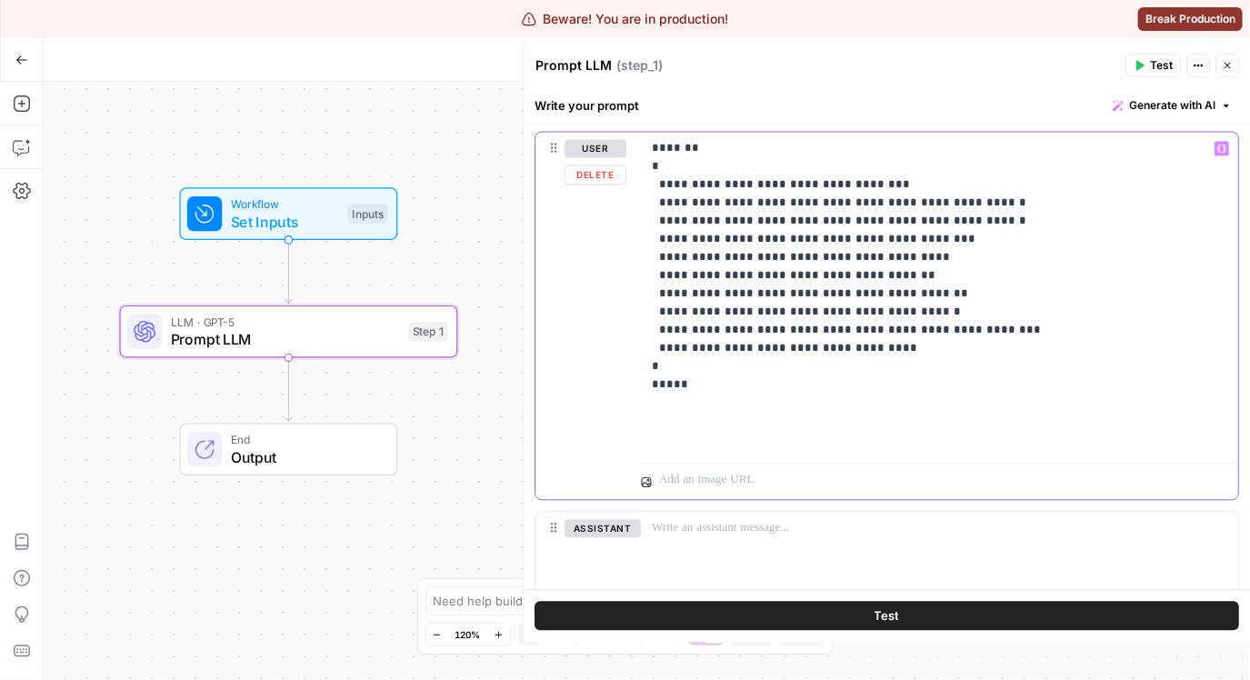
click at [793, 413] on p "**********" at bounding box center [934, 294] width 564 height 309
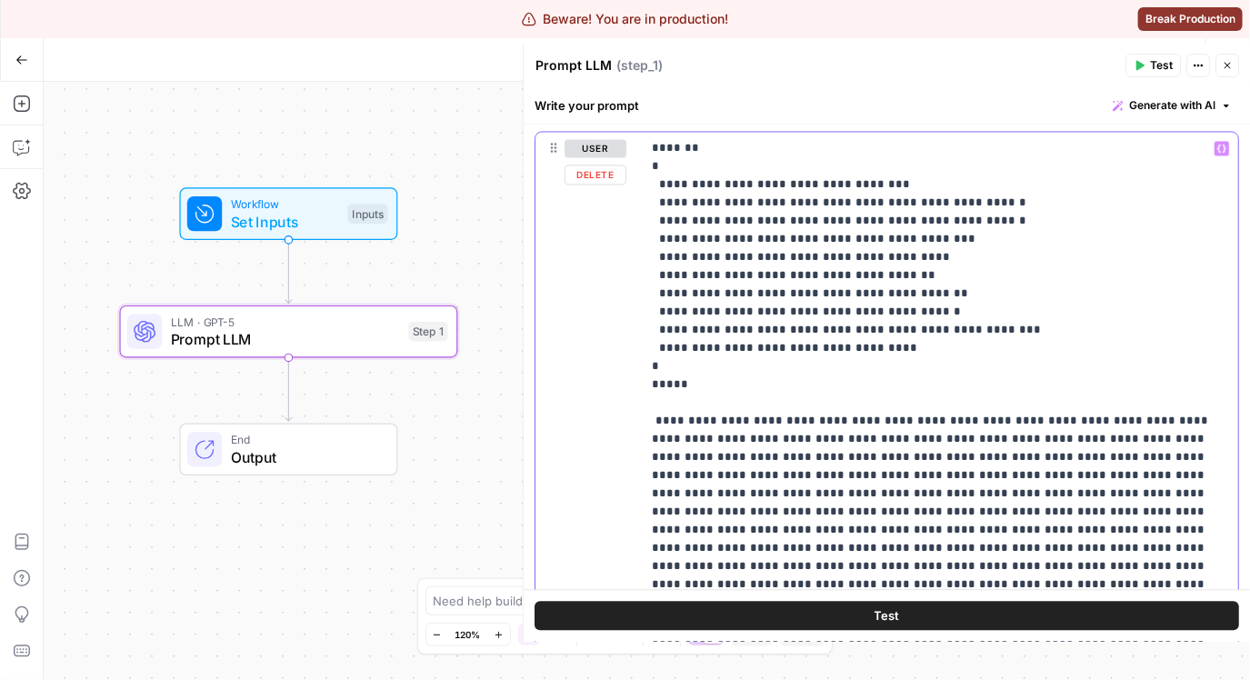
scroll to position [1532, 0]
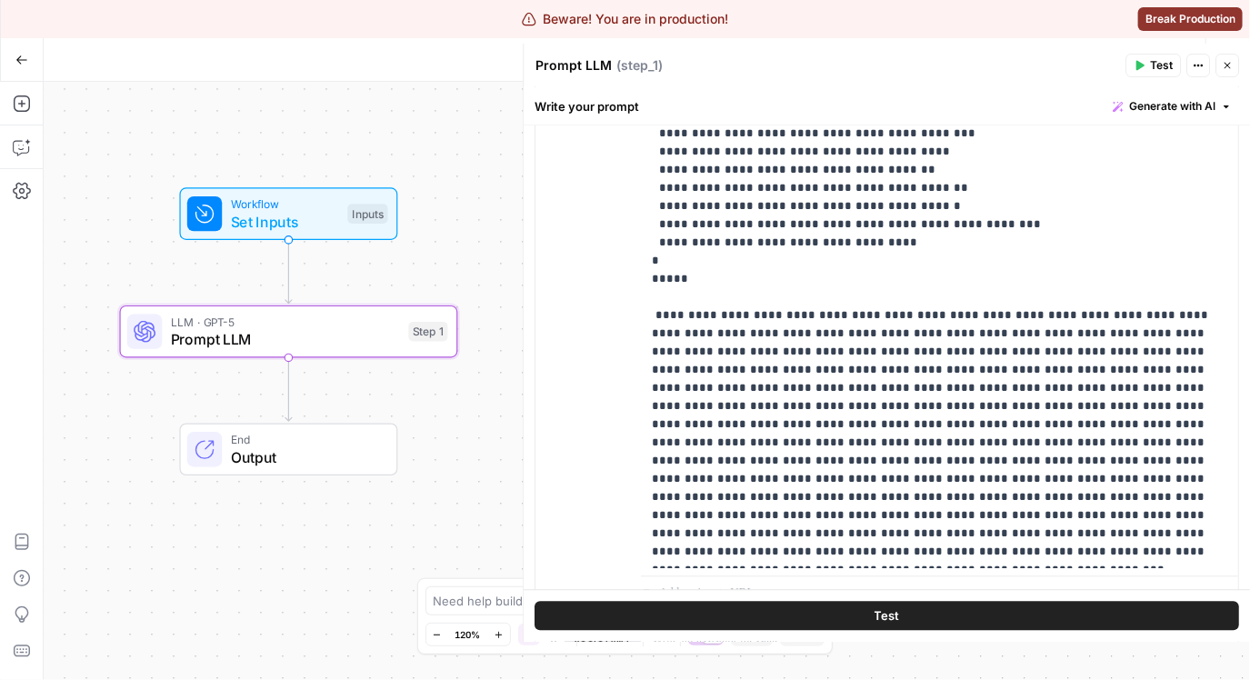
click at [770, 612] on button "Test" at bounding box center [886, 616] width 704 height 29
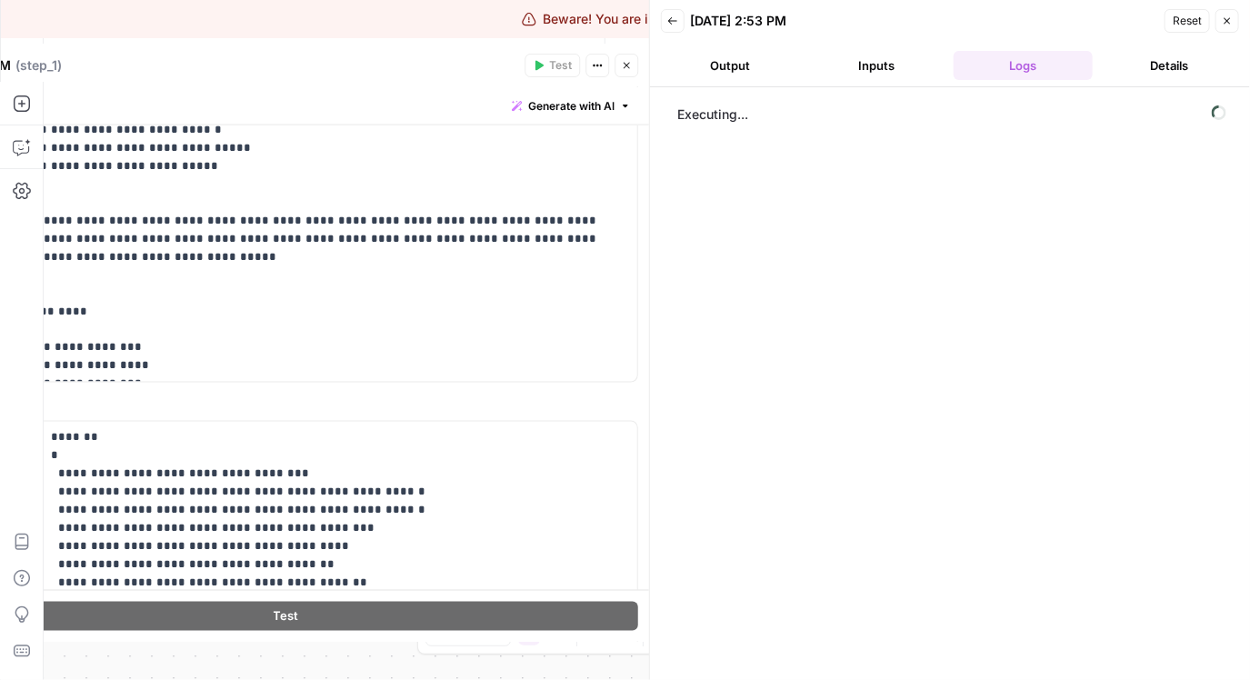
scroll to position [1422, 0]
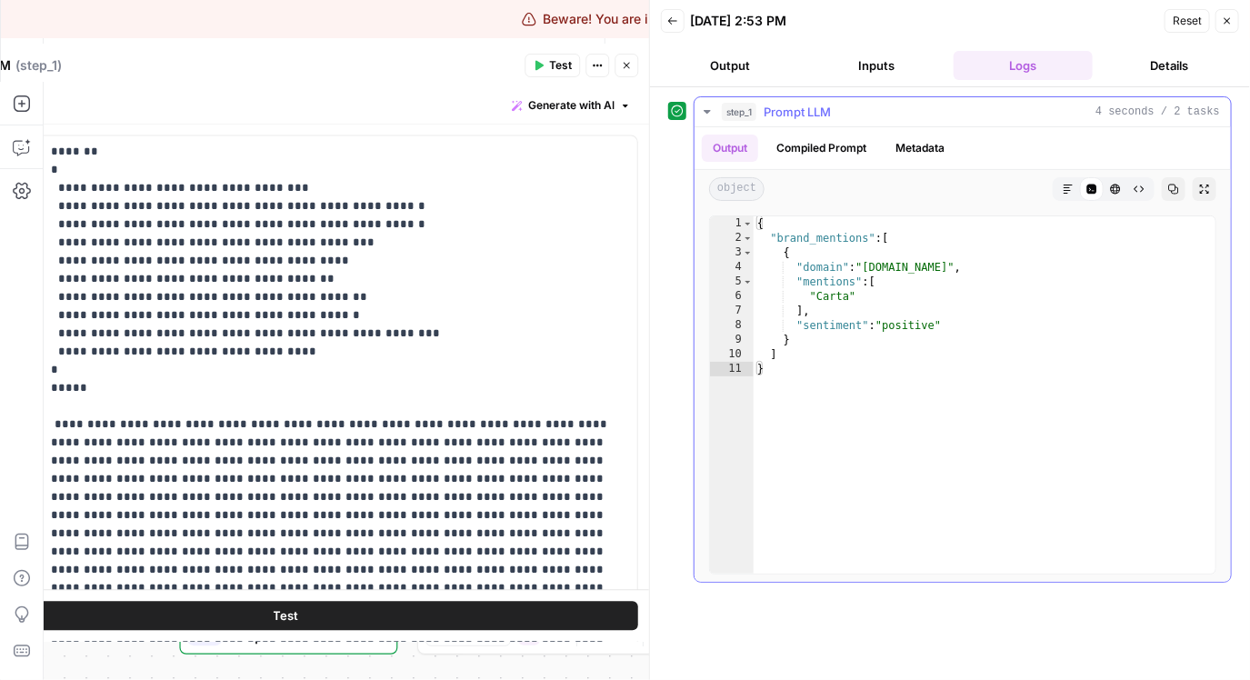
type textarea "*"
click at [847, 384] on div "{ "brand_mentions" : [ { "domain" : "carta.com" , "mentions" : [ "Carta" ] , "s…" at bounding box center [984, 409] width 462 height 386
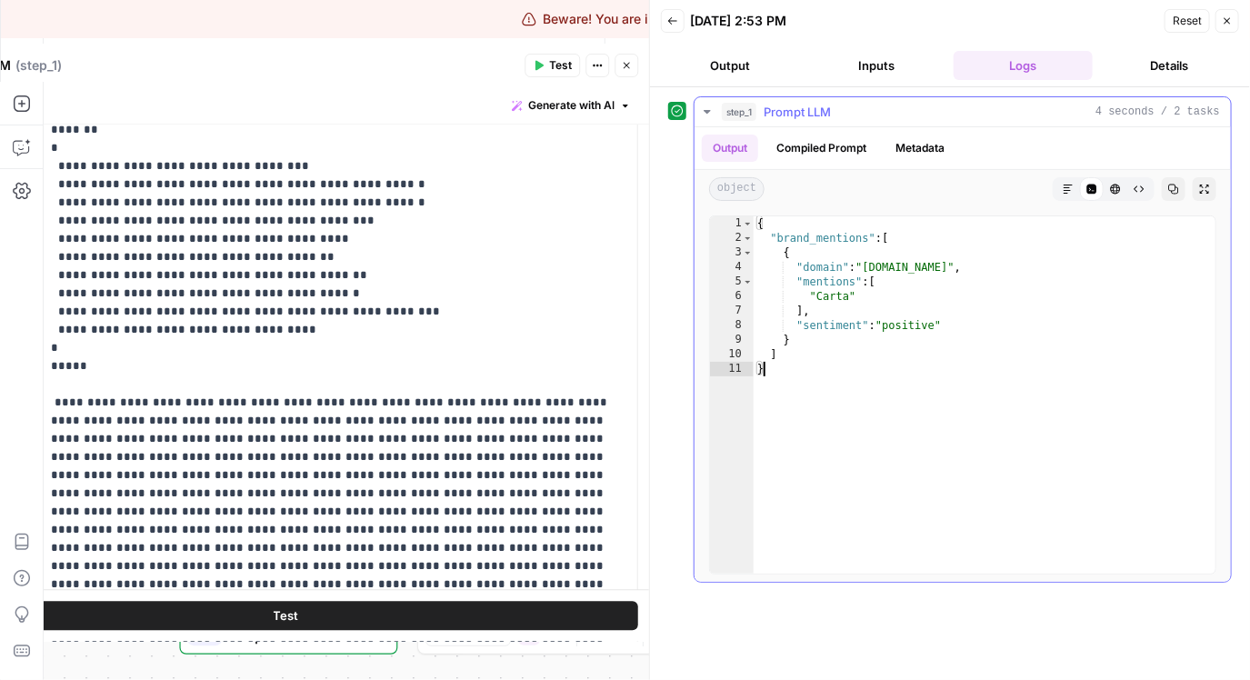
click at [855, 394] on div "{ "brand_mentions" : [ { "domain" : "carta.com" , "mentions" : [ "Carta" ] , "s…" at bounding box center [984, 409] width 462 height 386
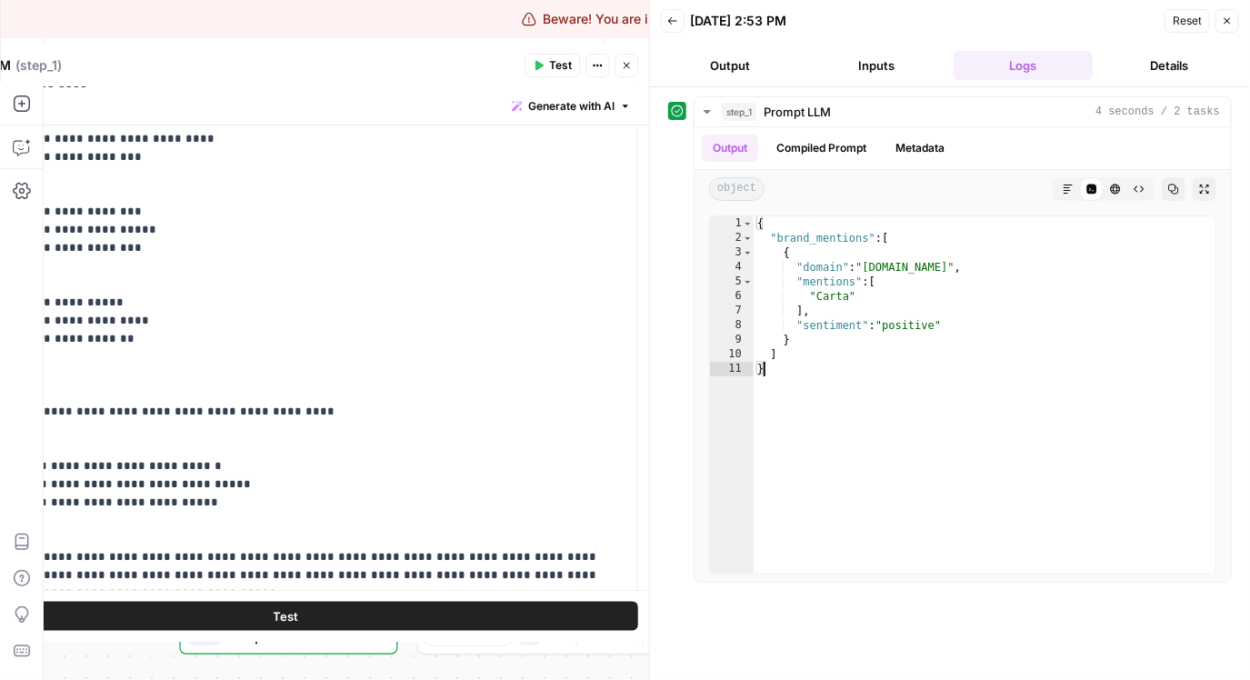
scroll to position [716, 0]
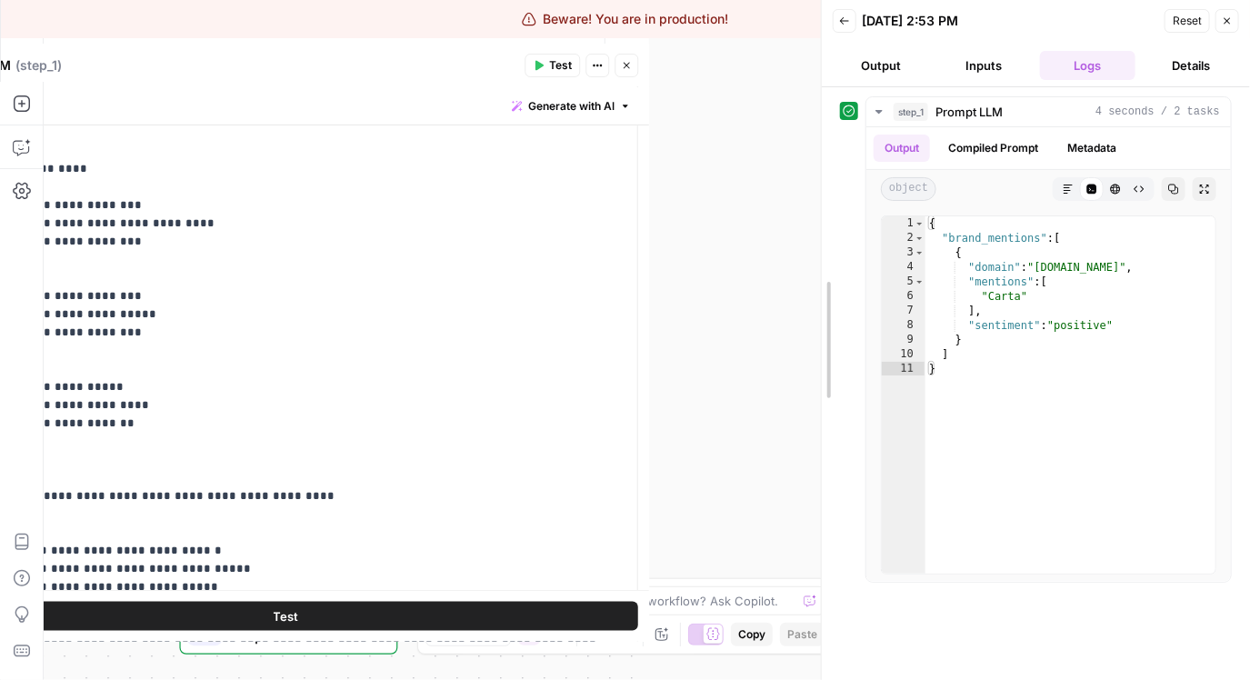
drag, startPoint x: 651, startPoint y: 95, endPoint x: 820, endPoint y: 105, distance: 169.4
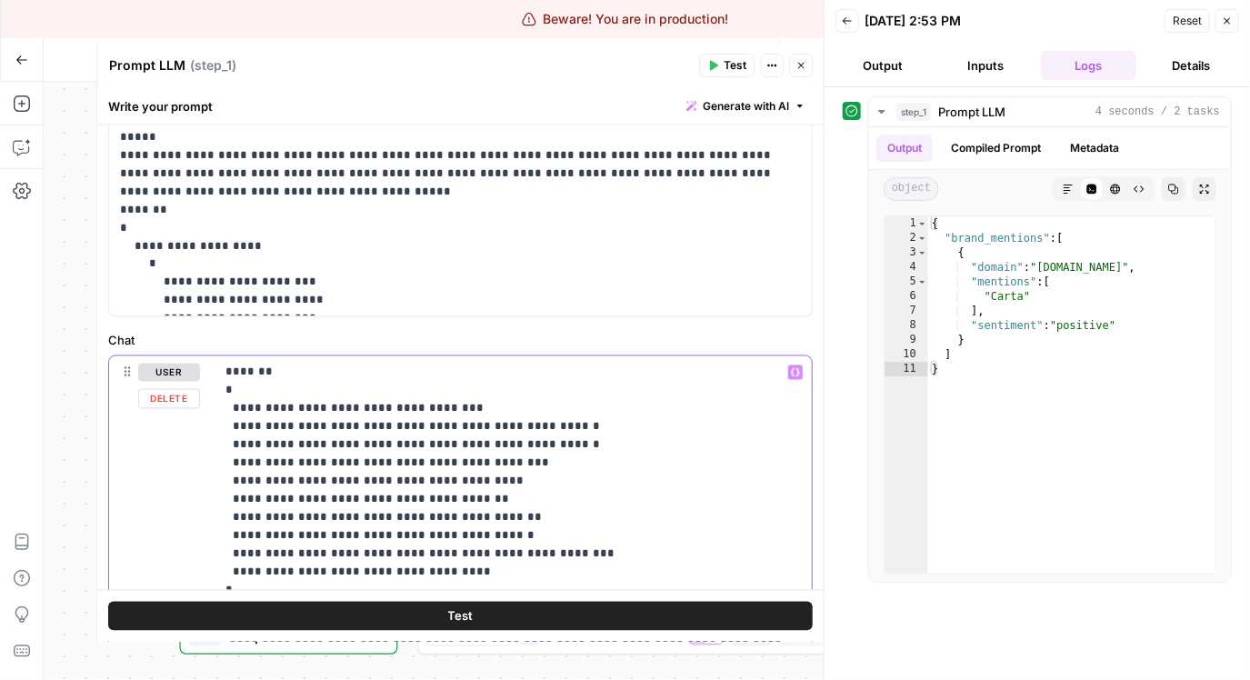
scroll to position [1192, 0]
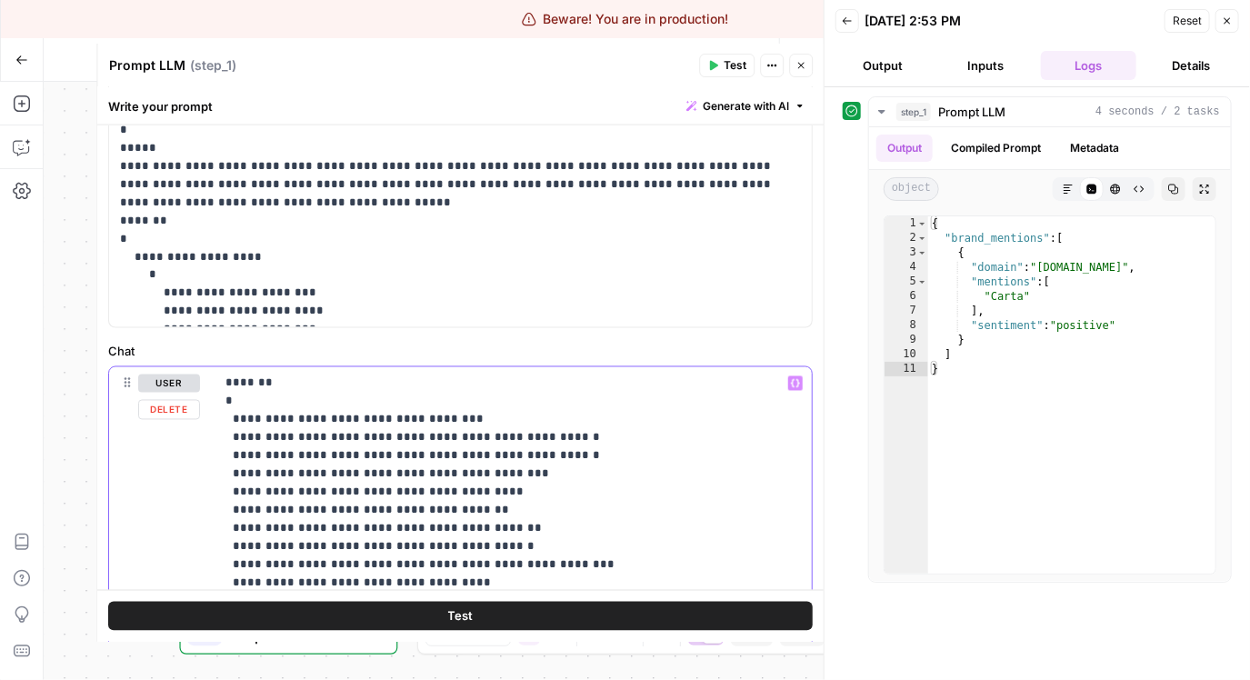
drag, startPoint x: 265, startPoint y: 319, endPoint x: 216, endPoint y: 396, distance: 91.5
click at [216, 396] on div "**********" at bounding box center [513, 638] width 597 height 542
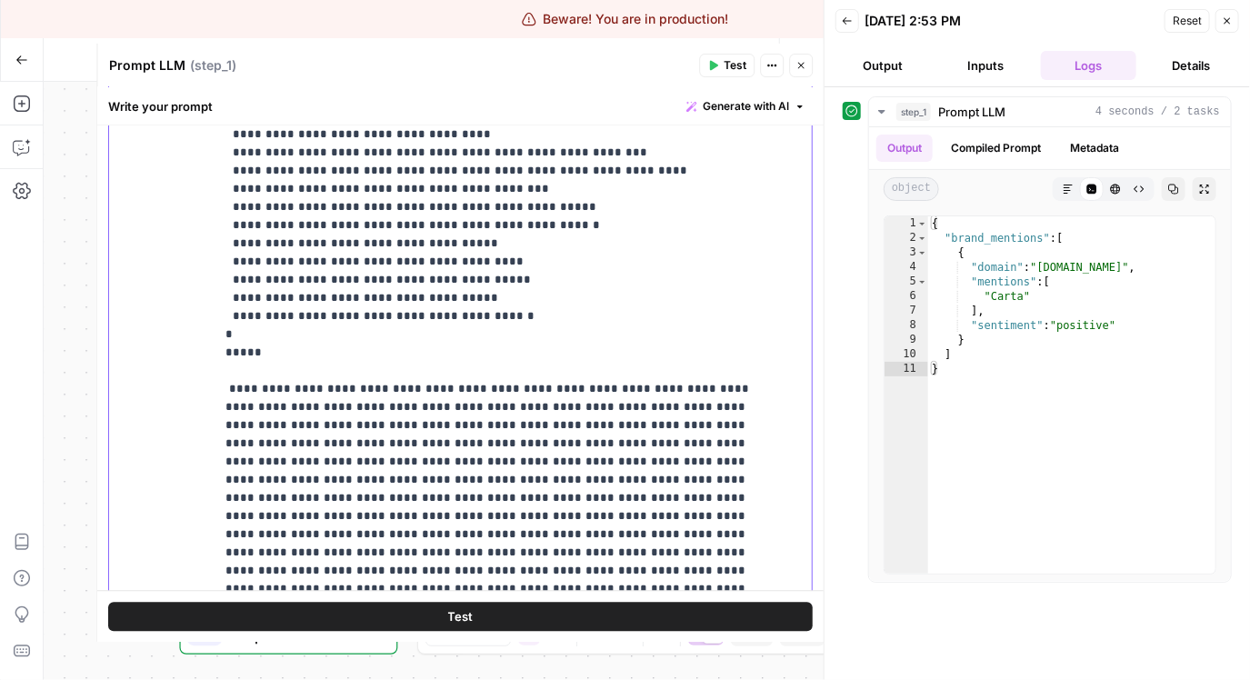
scroll to position [1827, 0]
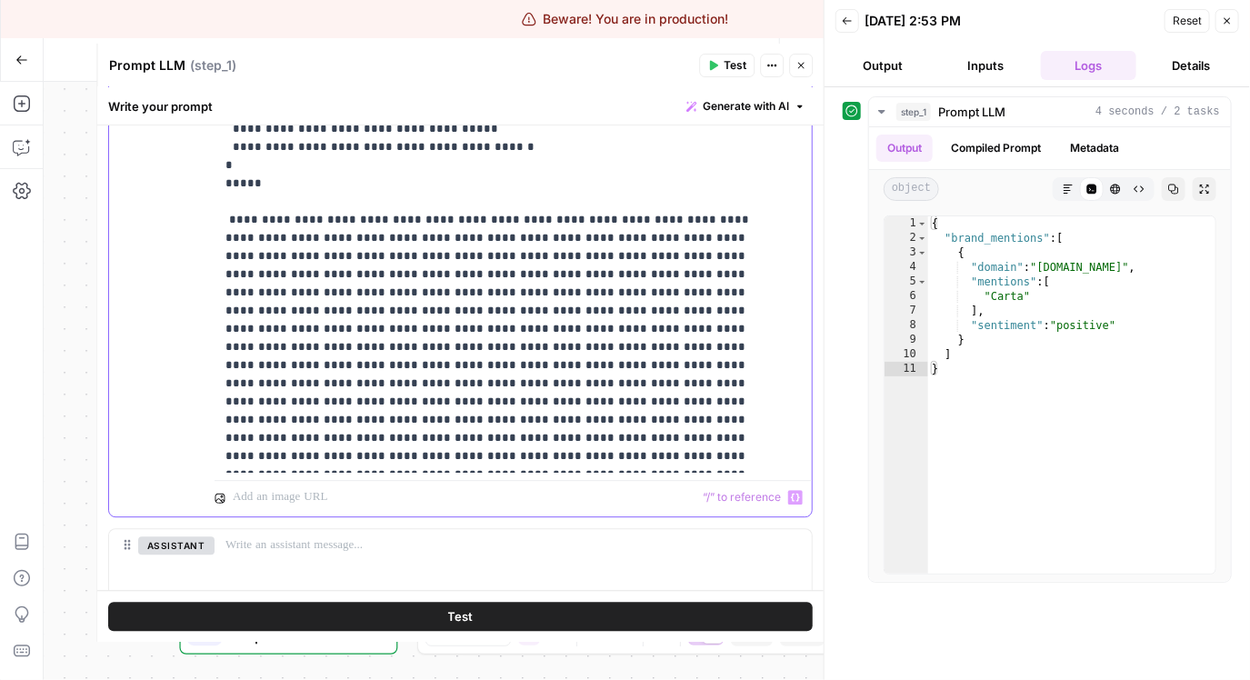
drag, startPoint x: 225, startPoint y: 387, endPoint x: 533, endPoint y: 484, distance: 322.0
click at [533, 484] on div "**********" at bounding box center [513, 123] width 597 height 783
click at [741, 68] on span "Test" at bounding box center [735, 65] width 23 height 16
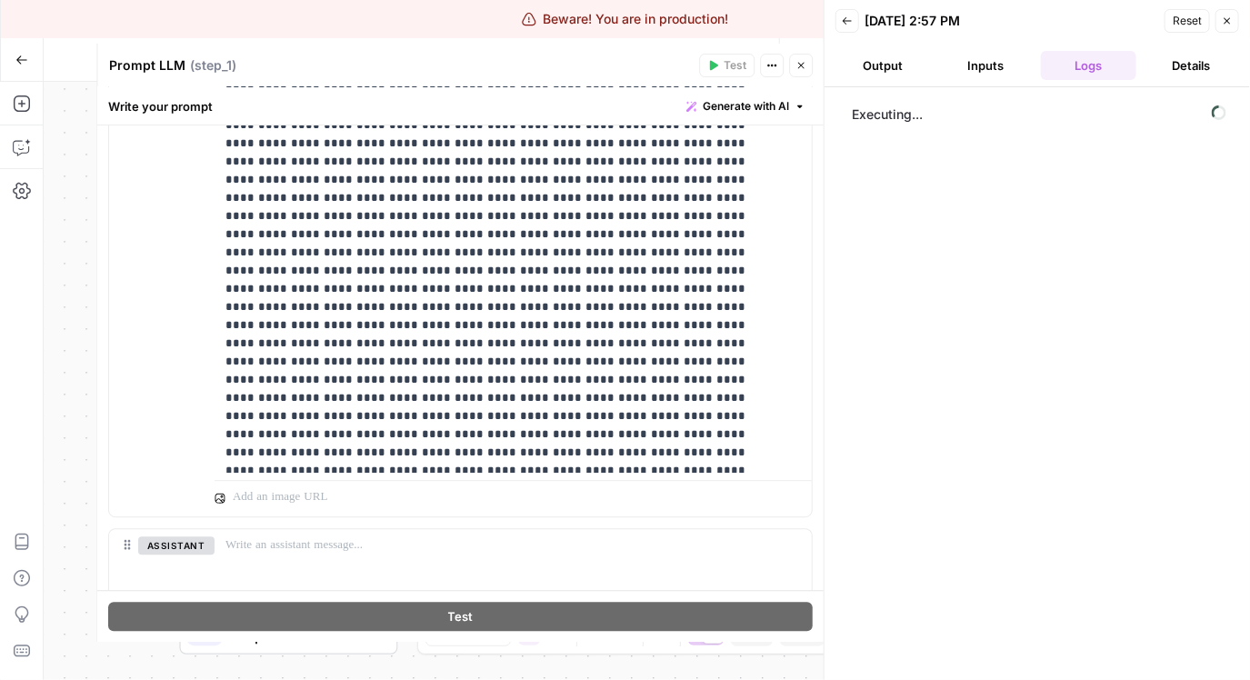
scroll to position [474, 0]
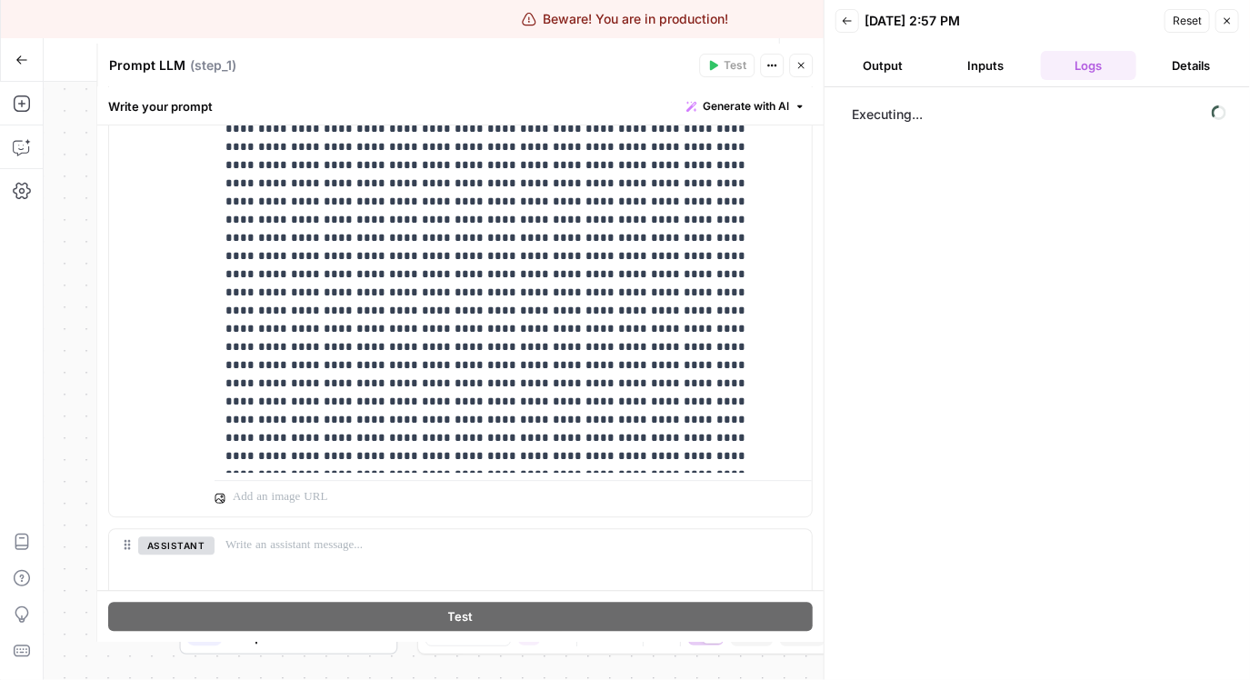
click at [890, 70] on button "Output" at bounding box center [882, 65] width 95 height 29
click at [1073, 69] on button "Logs" at bounding box center [1088, 65] width 95 height 29
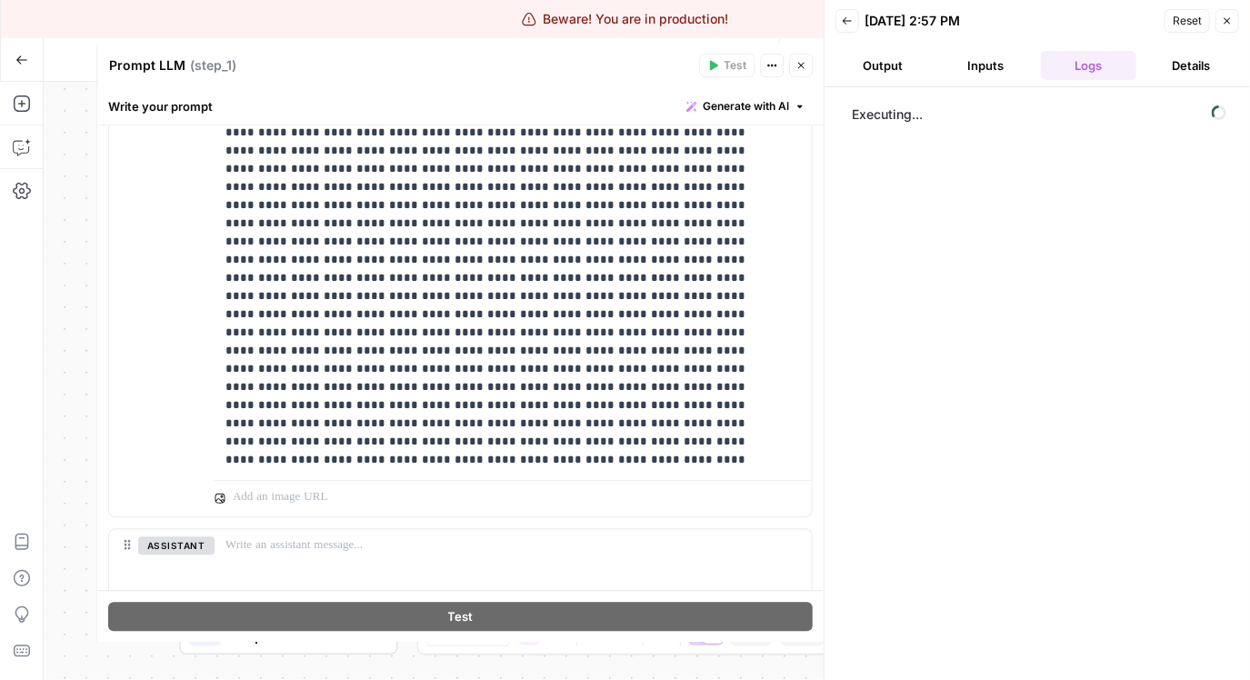
scroll to position [0, 0]
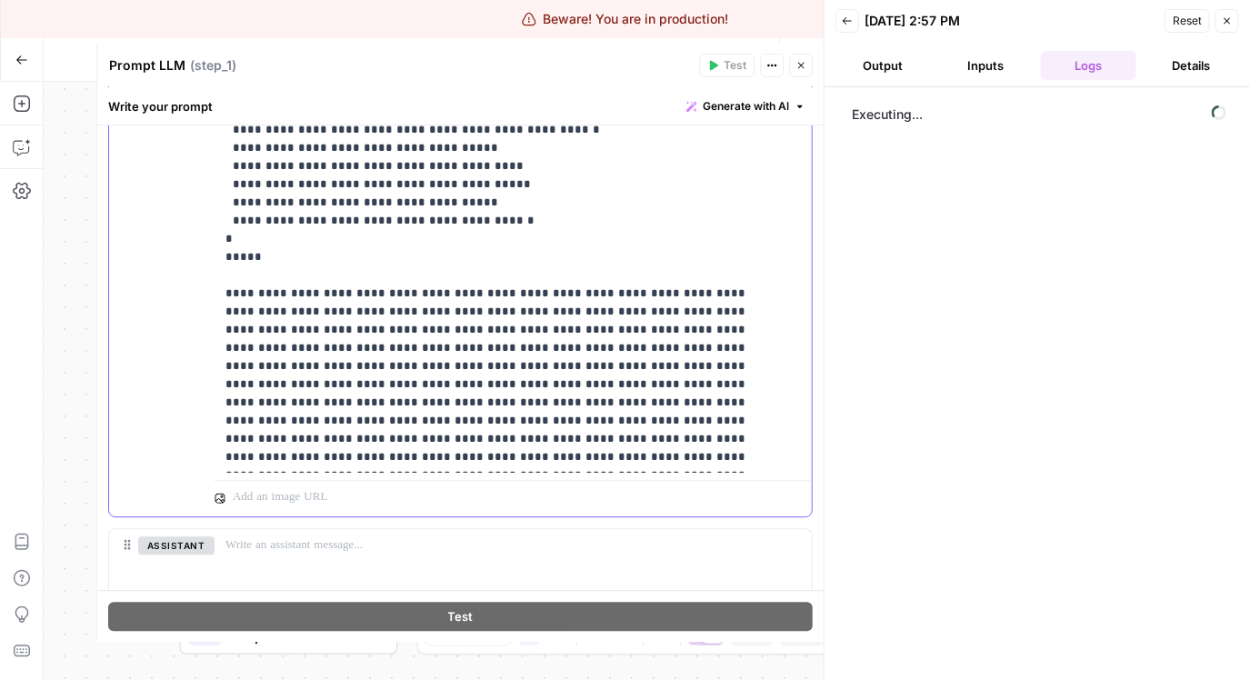
click at [669, 205] on p "**********" at bounding box center [500, 339] width 551 height 1200
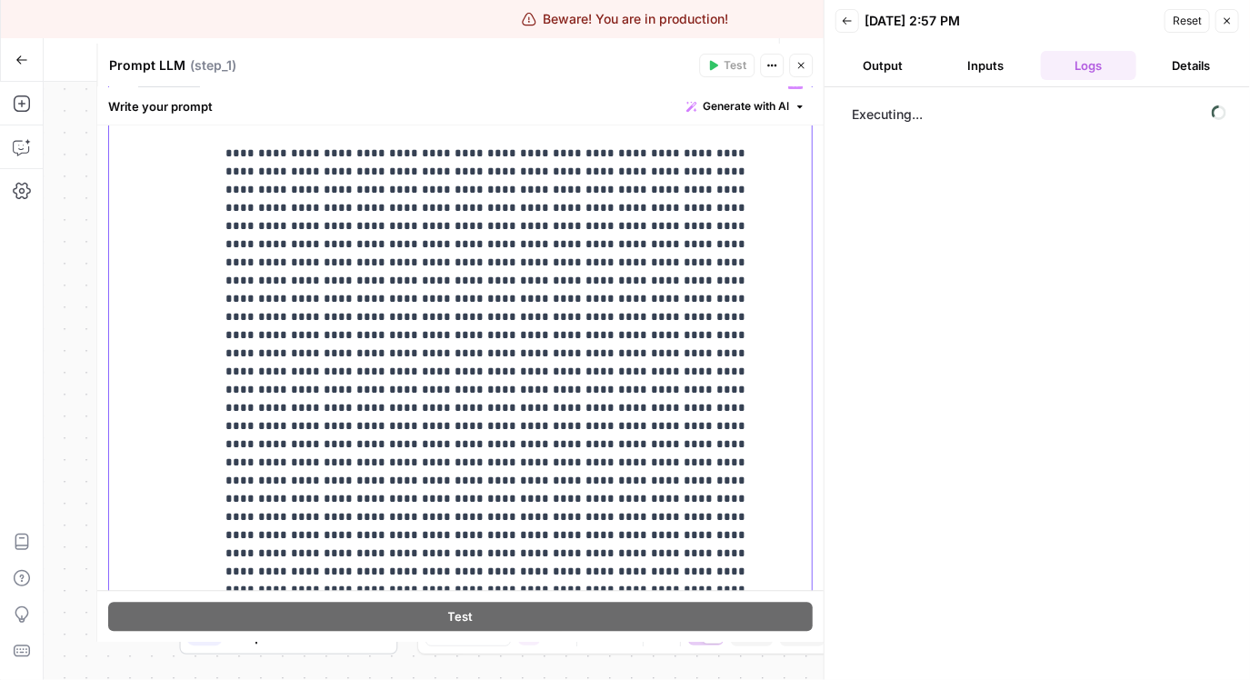
scroll to position [1944, 0]
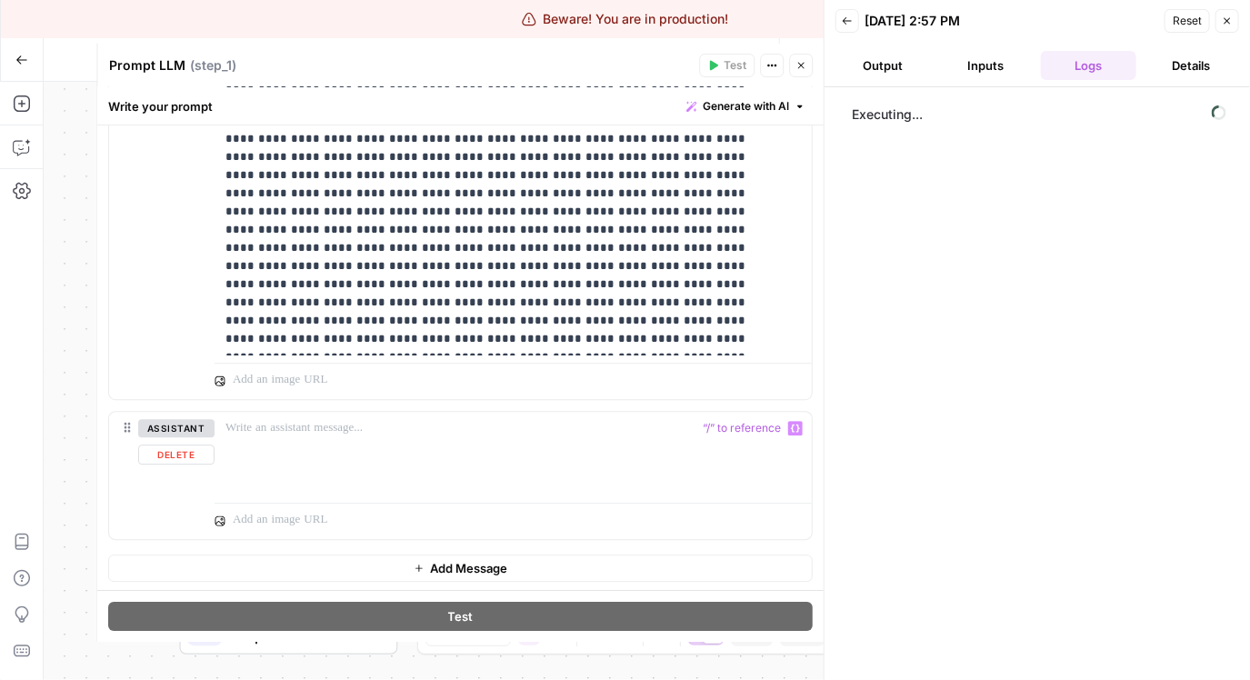
click at [962, 473] on div "Executing..." at bounding box center [1037, 383] width 389 height 574
click at [1185, 71] on button "Details" at bounding box center [1190, 65] width 95 height 29
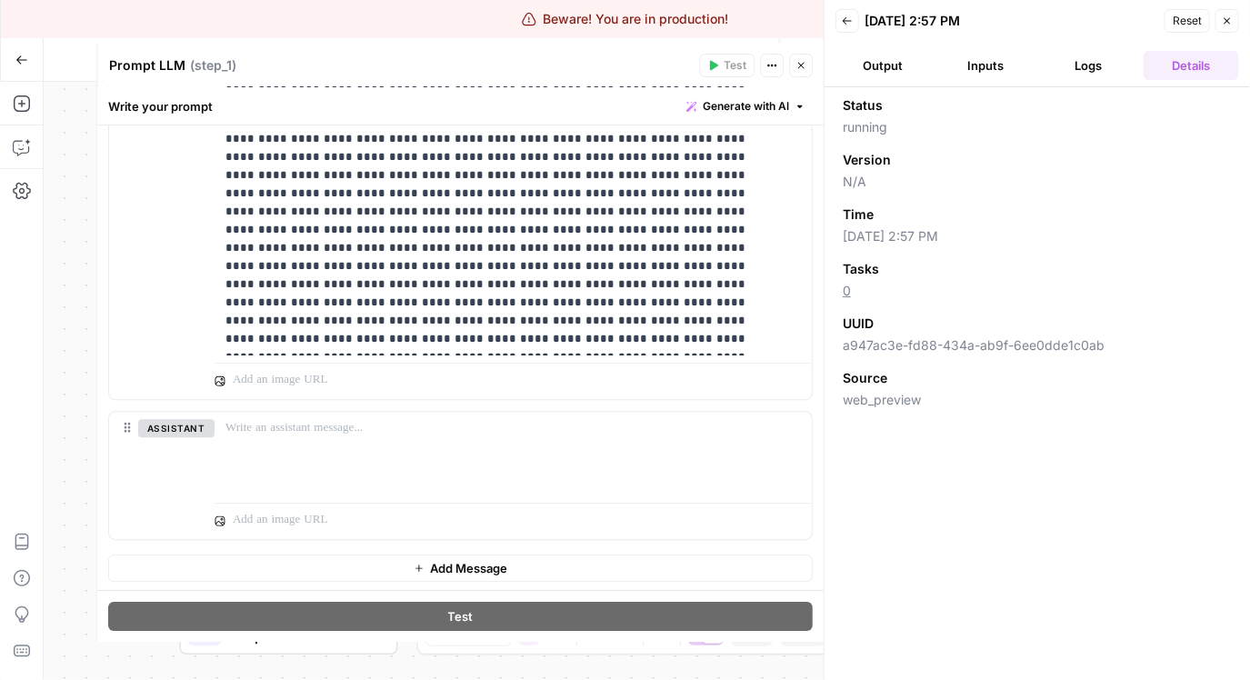
click at [1192, 21] on span "Reset" at bounding box center [1187, 21] width 29 height 16
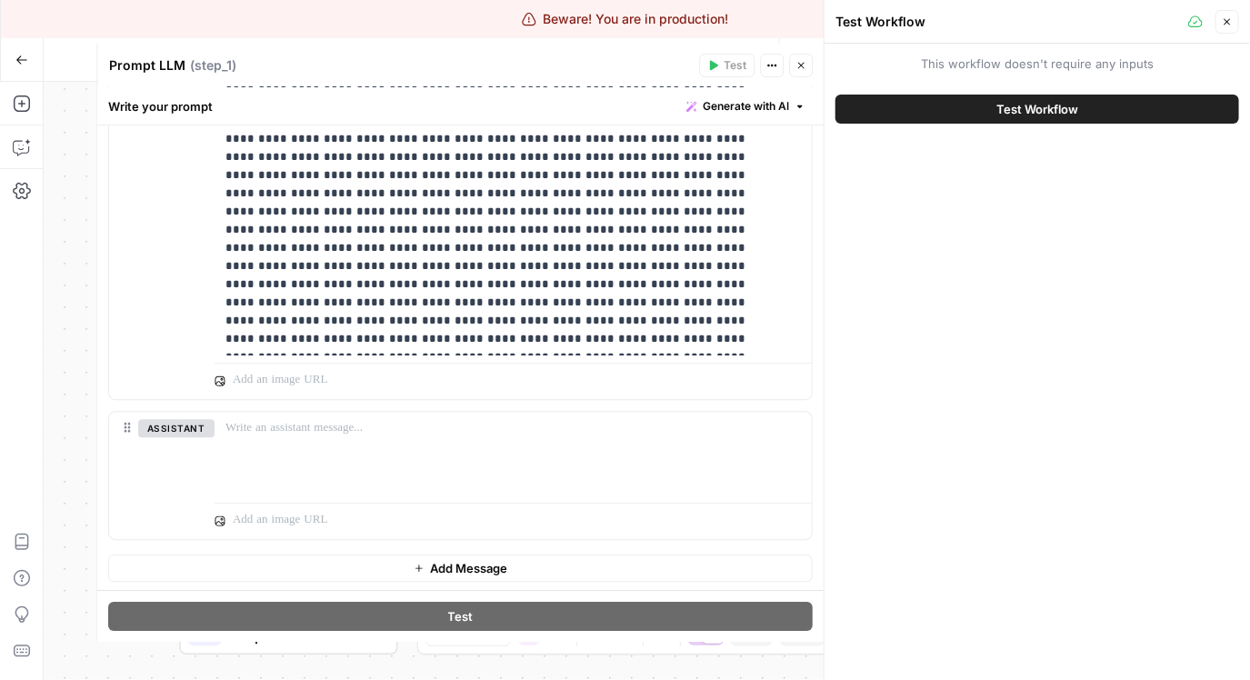
click at [1034, 111] on span "Test Workflow" at bounding box center [1037, 109] width 82 height 18
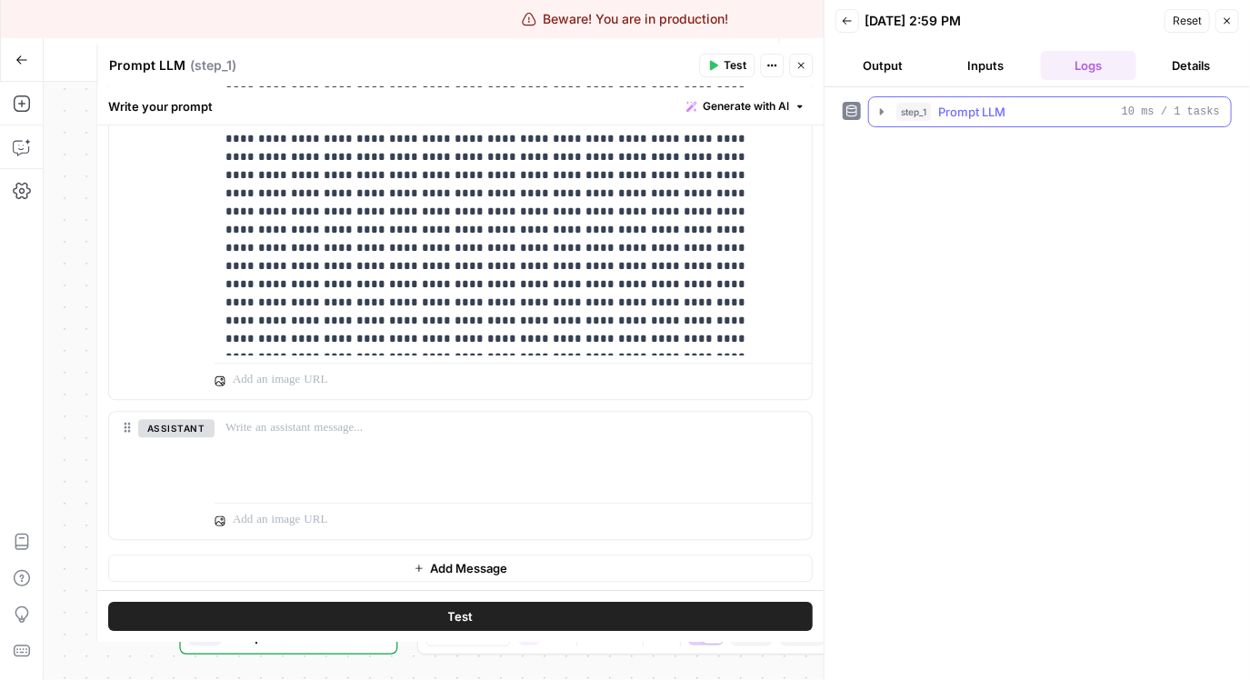
click at [884, 115] on icon "button" at bounding box center [881, 112] width 15 height 15
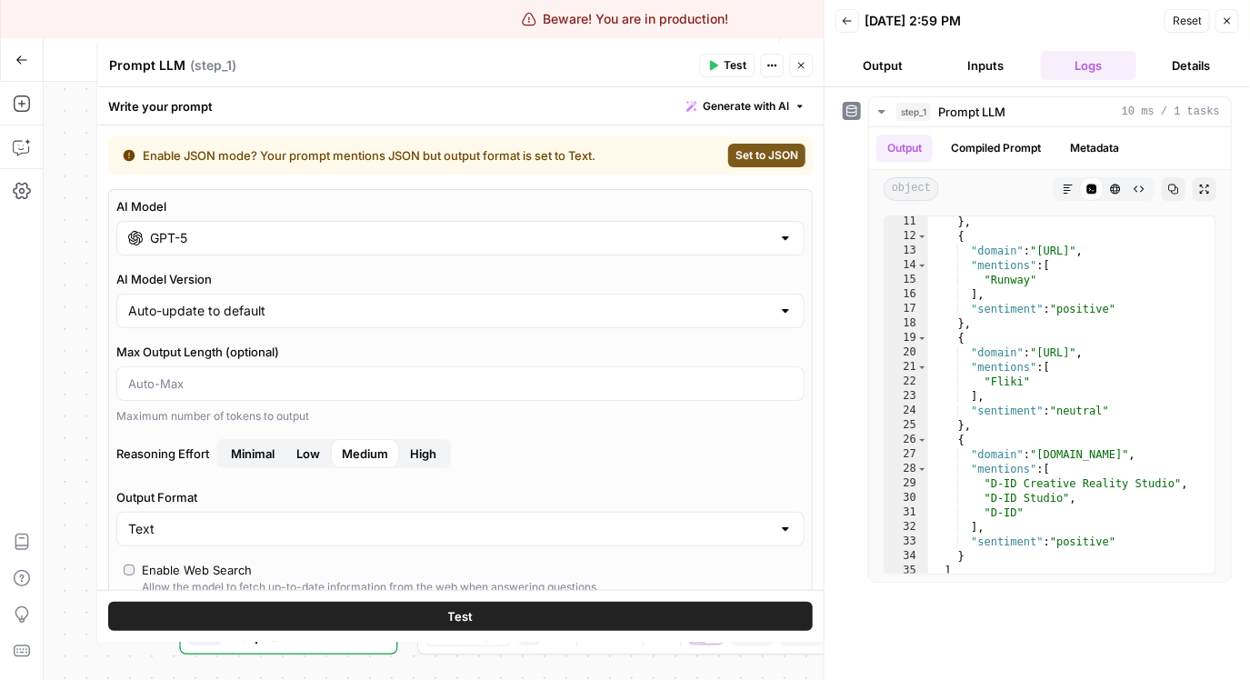
click at [546, 75] on div "Prompt LLM Prompt LLM ( step_1 ) Test Actions Close" at bounding box center [460, 66] width 704 height 24
click at [794, 61] on button "Close" at bounding box center [801, 66] width 24 height 24
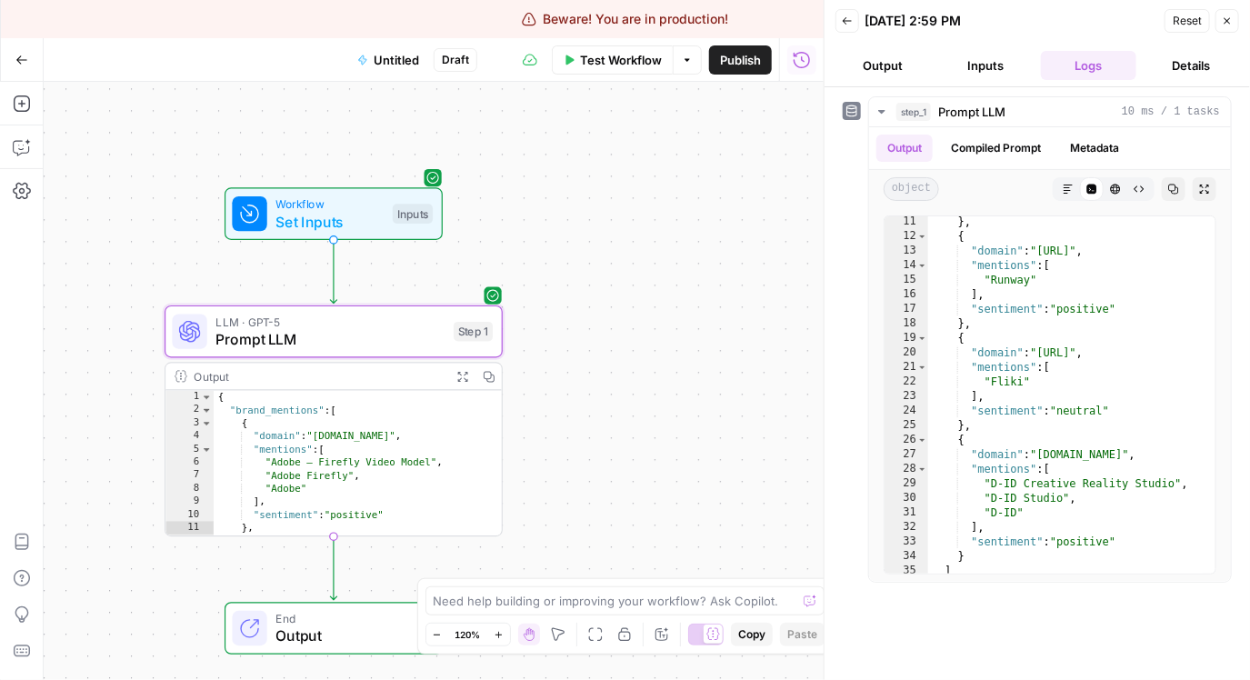
click at [403, 55] on span "Untitled" at bounding box center [396, 60] width 45 height 18
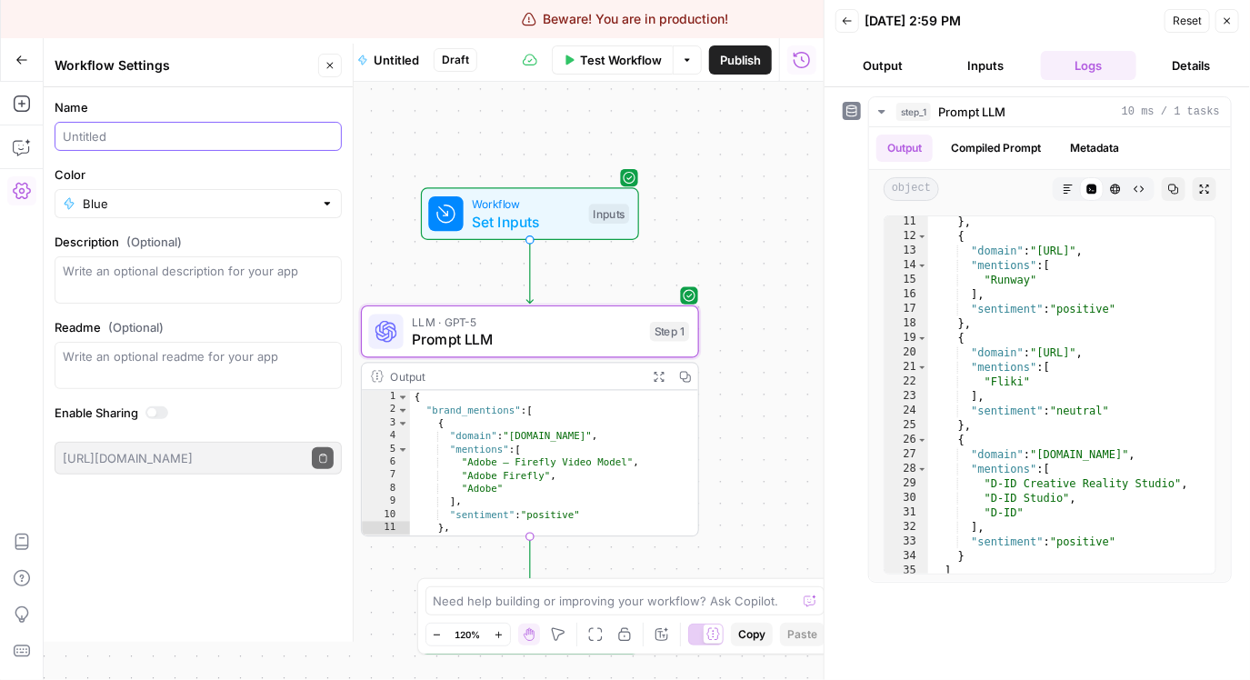
click at [228, 141] on input "Name" at bounding box center [198, 136] width 271 height 18
type input "Mention Analysis Prompt testi"
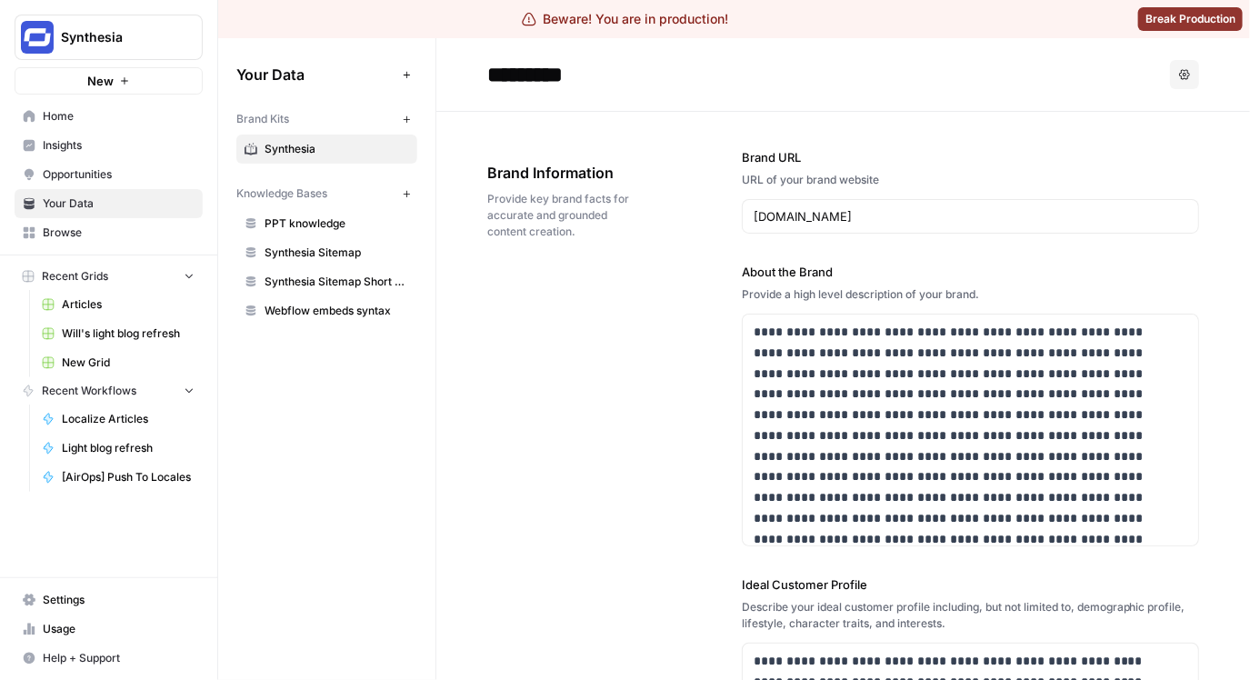
scroll to position [429, 0]
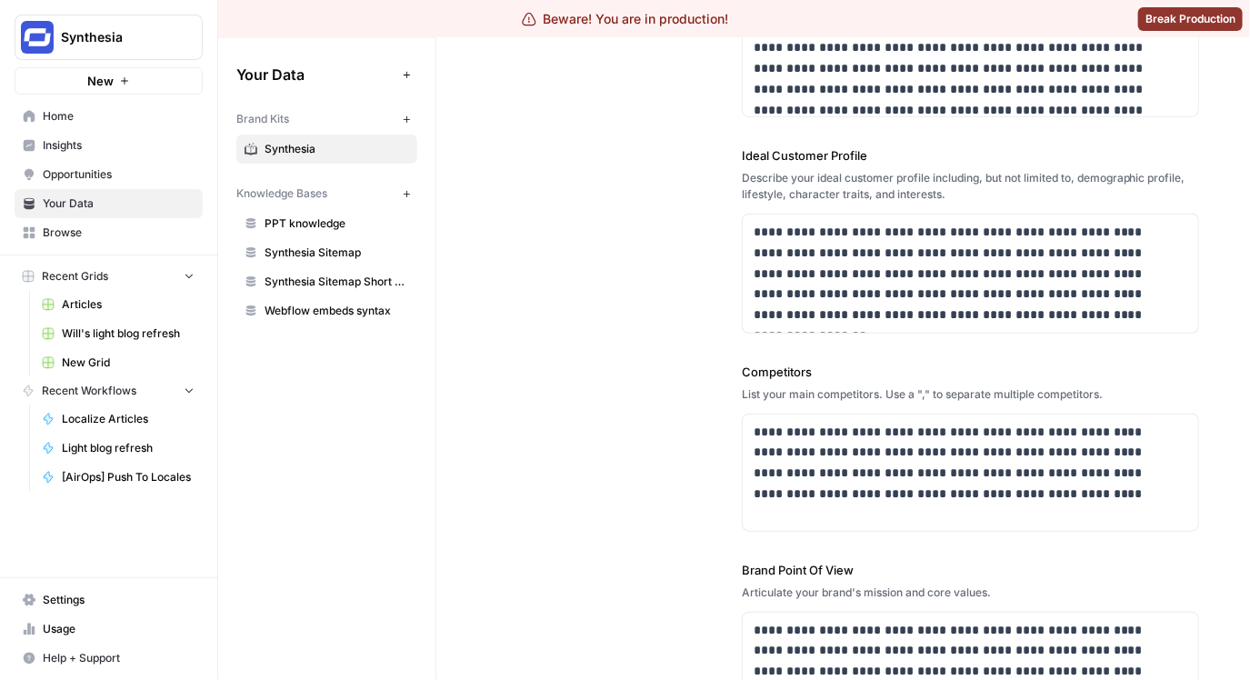
click at [82, 151] on span "Insights" at bounding box center [119, 145] width 152 height 16
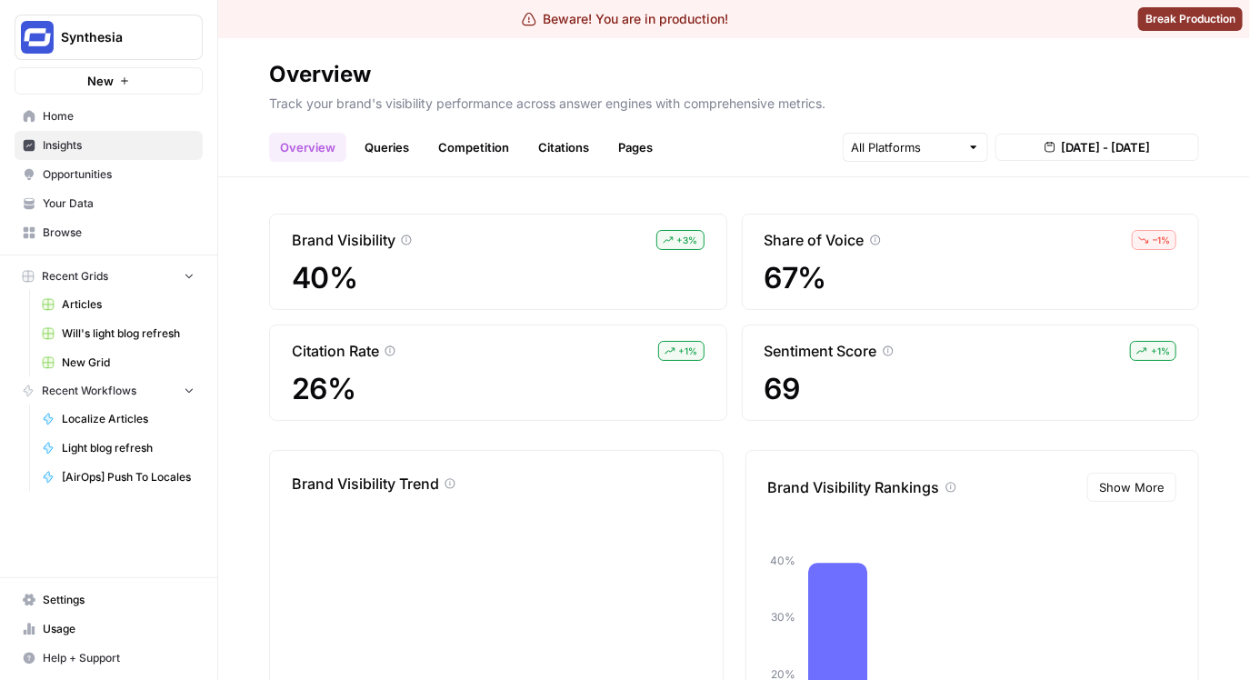
click at [398, 147] on link "Queries" at bounding box center [387, 147] width 66 height 29
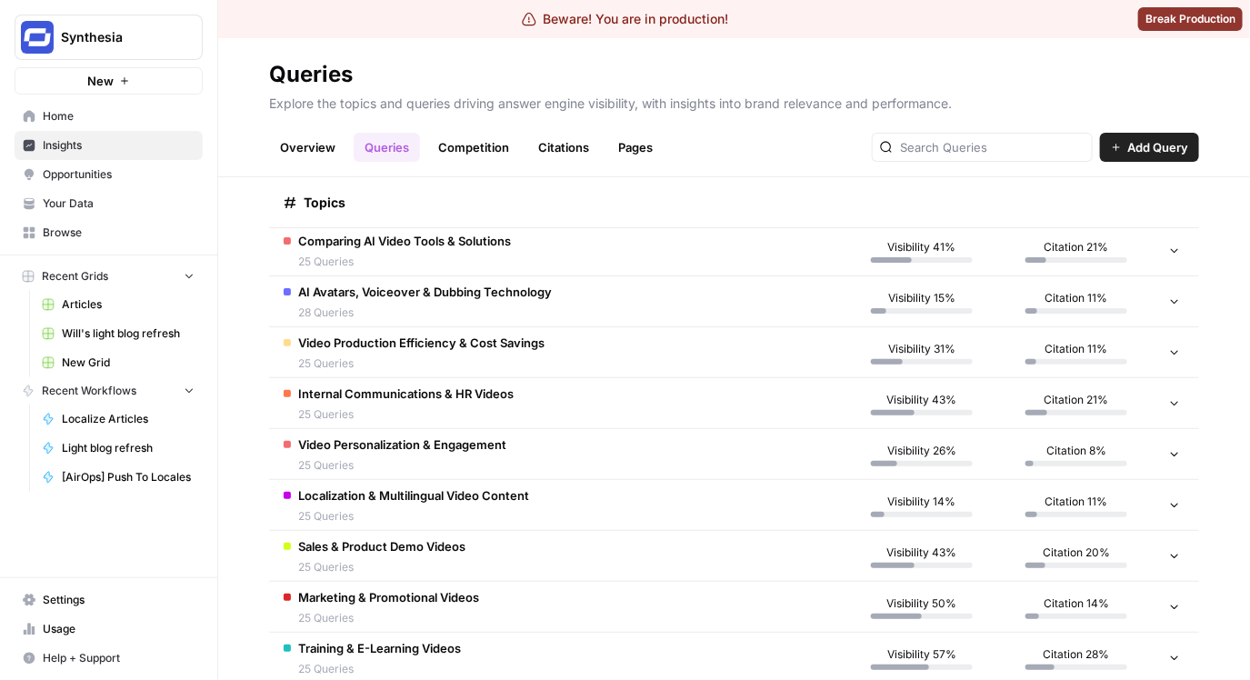
scroll to position [362, 0]
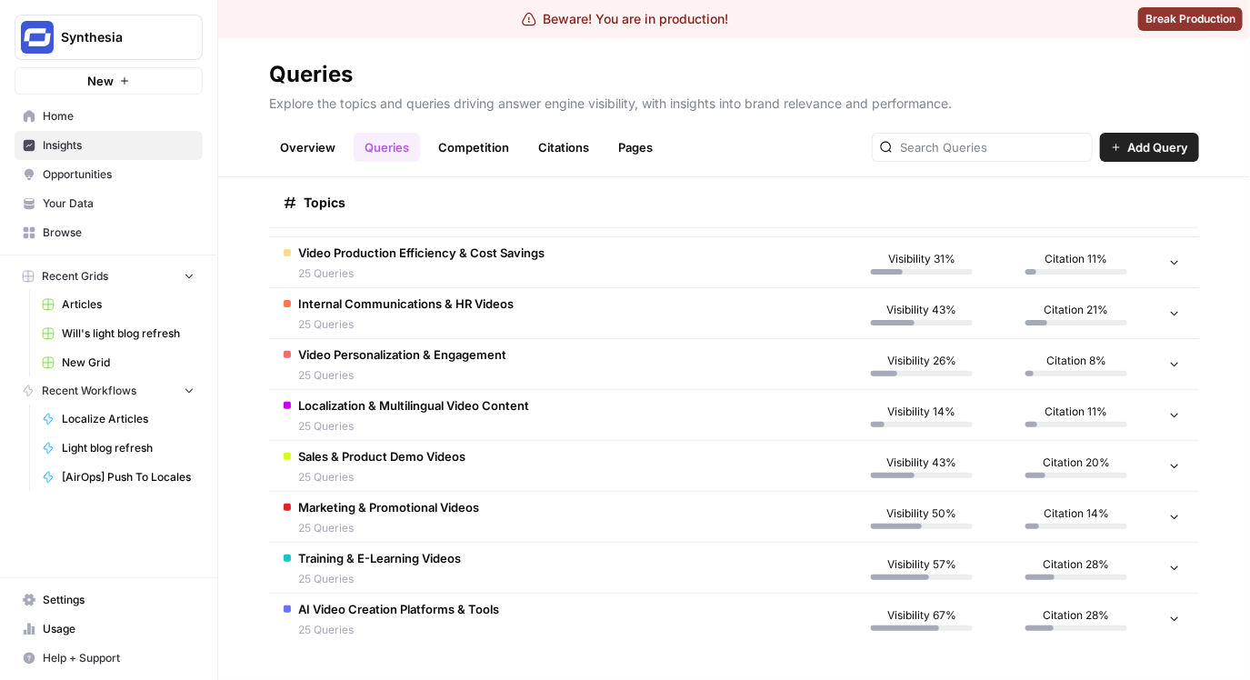
click at [572, 303] on td "Internal Communications & HR Videos 25 Queries" at bounding box center [556, 313] width 575 height 50
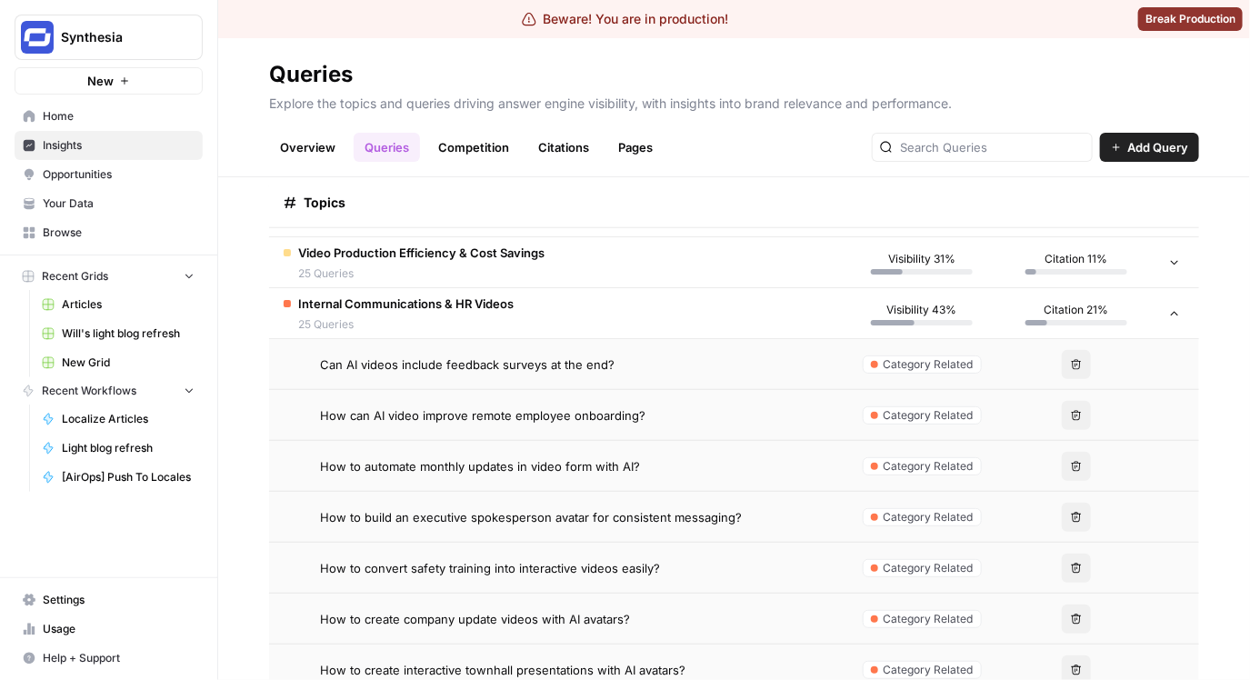
click at [612, 376] on td "Can AI videos include feedback surveys at the end?" at bounding box center [556, 364] width 575 height 50
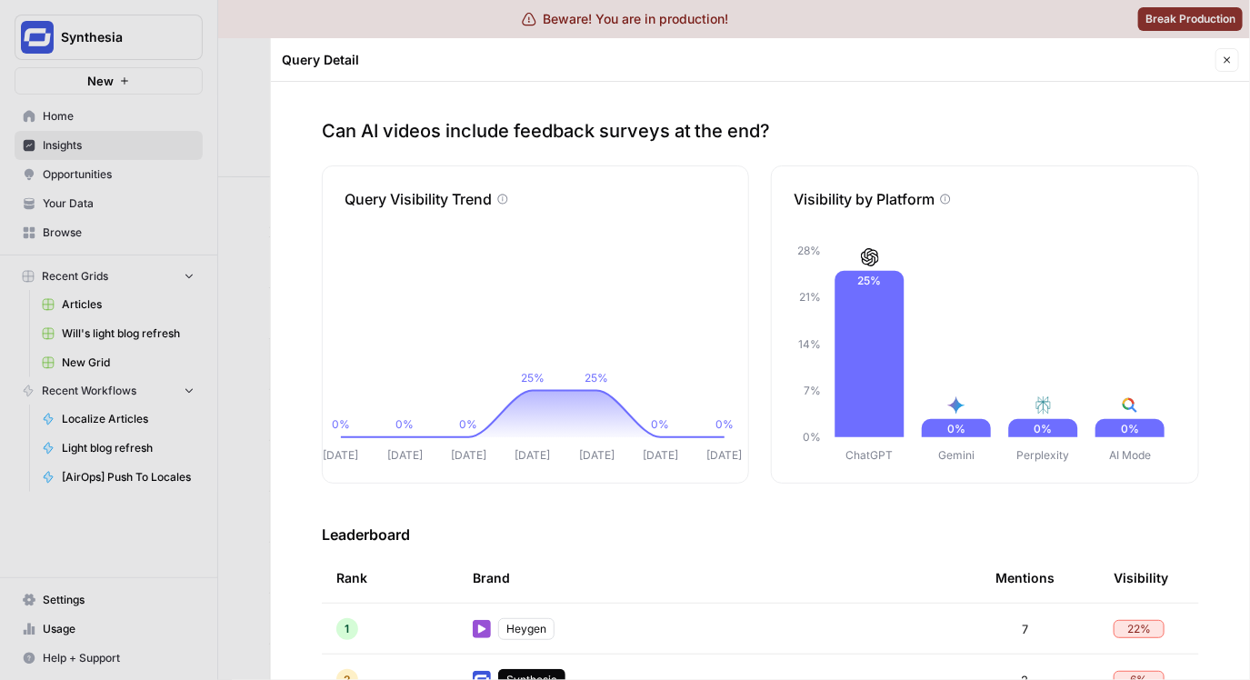
click at [237, 323] on div at bounding box center [625, 340] width 1250 height 680
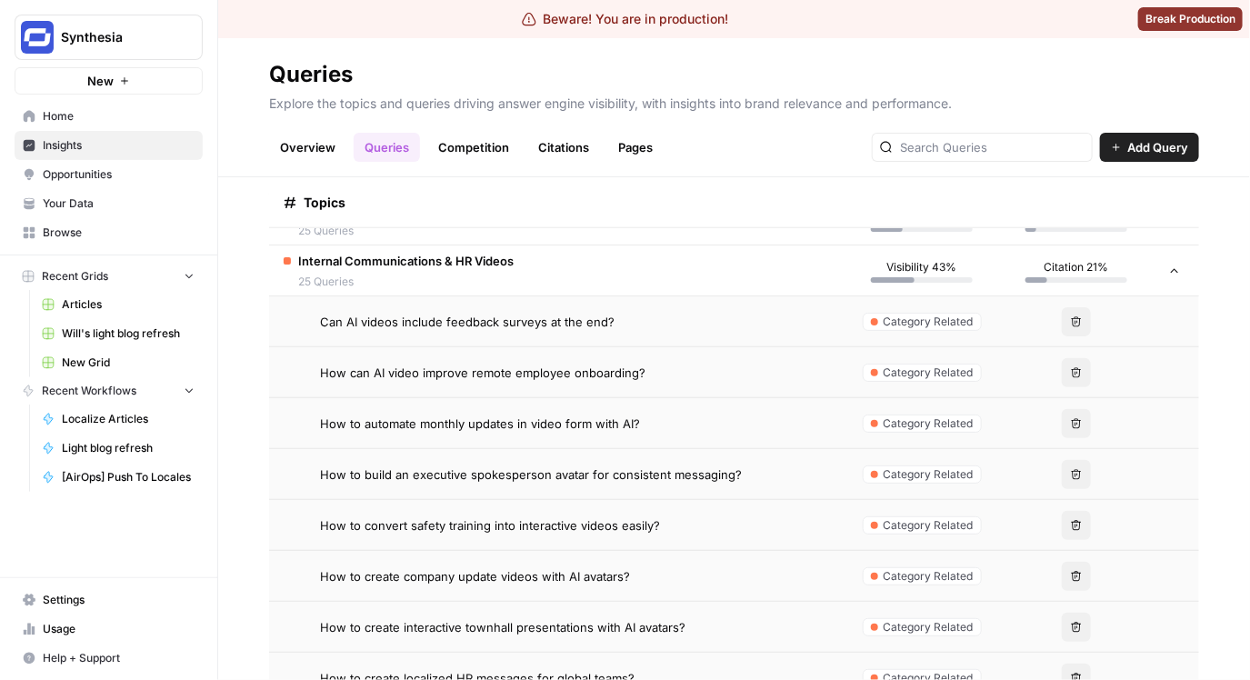
scroll to position [415, 0]
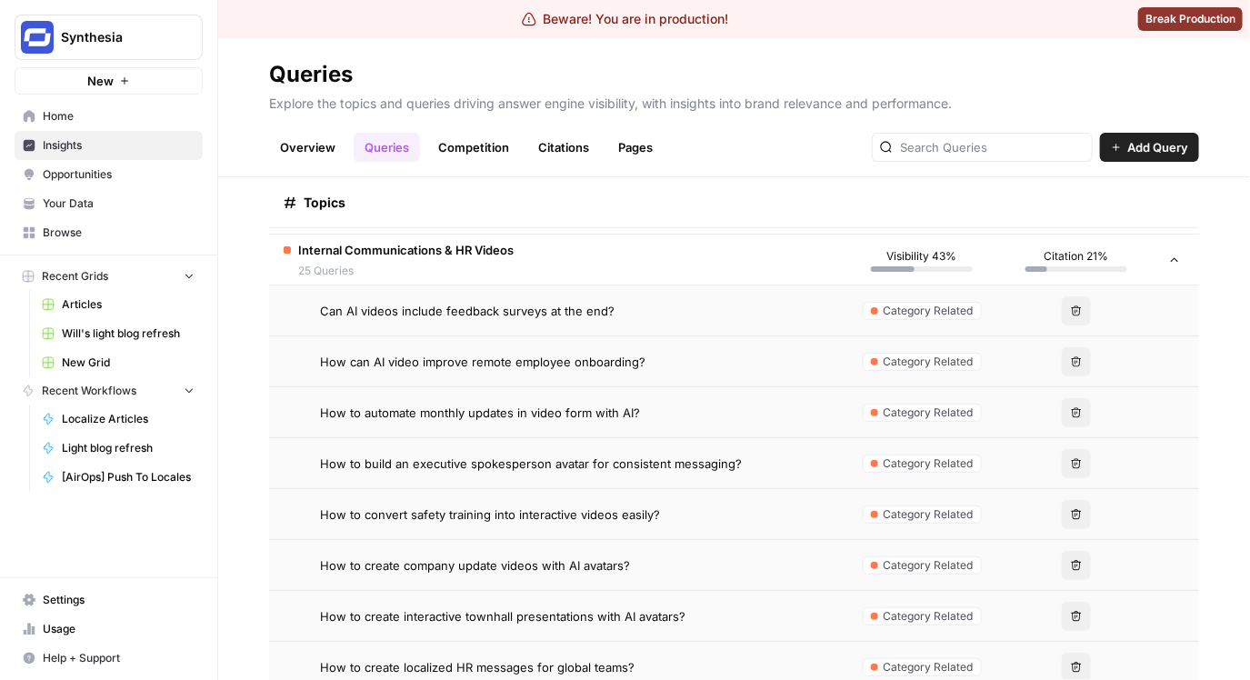
click at [699, 522] on div "How to convert safety training into interactive videos easily?" at bounding box center [575, 514] width 510 height 18
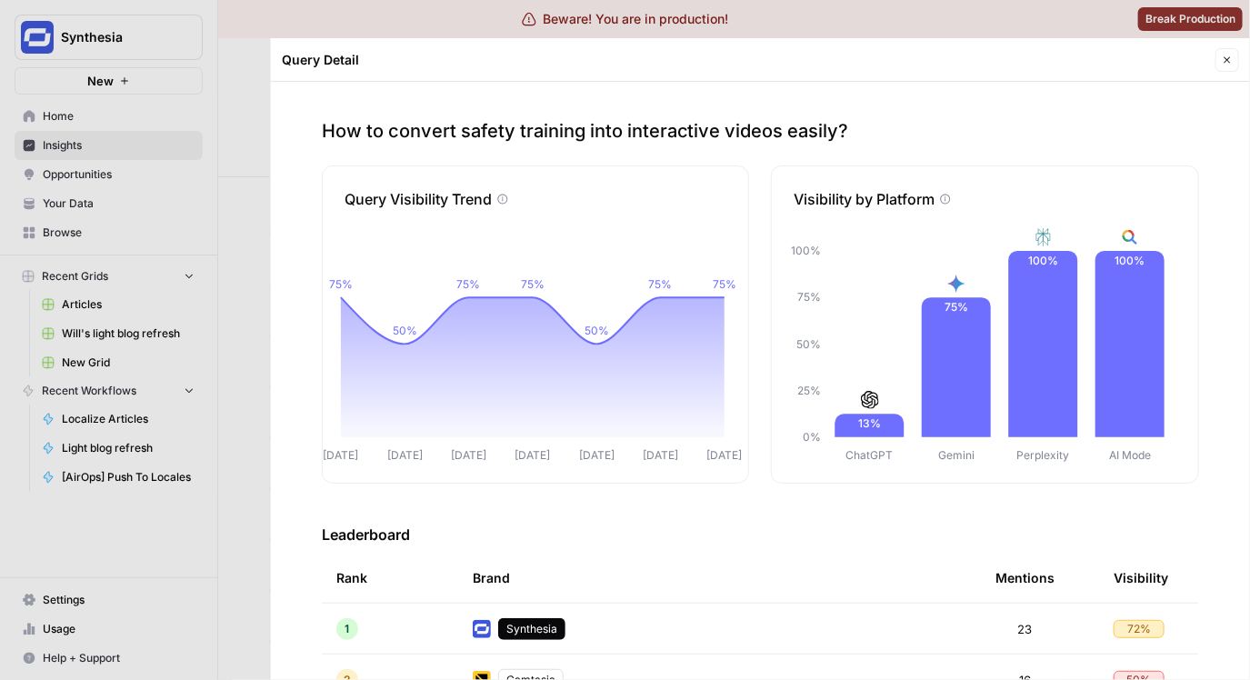
click at [578, 135] on p "How to convert safety training into interactive videos easily?" at bounding box center [760, 130] width 877 height 25
copy p "How to convert safety training into interactive videos easily?"
click at [227, 188] on div at bounding box center [625, 340] width 1250 height 680
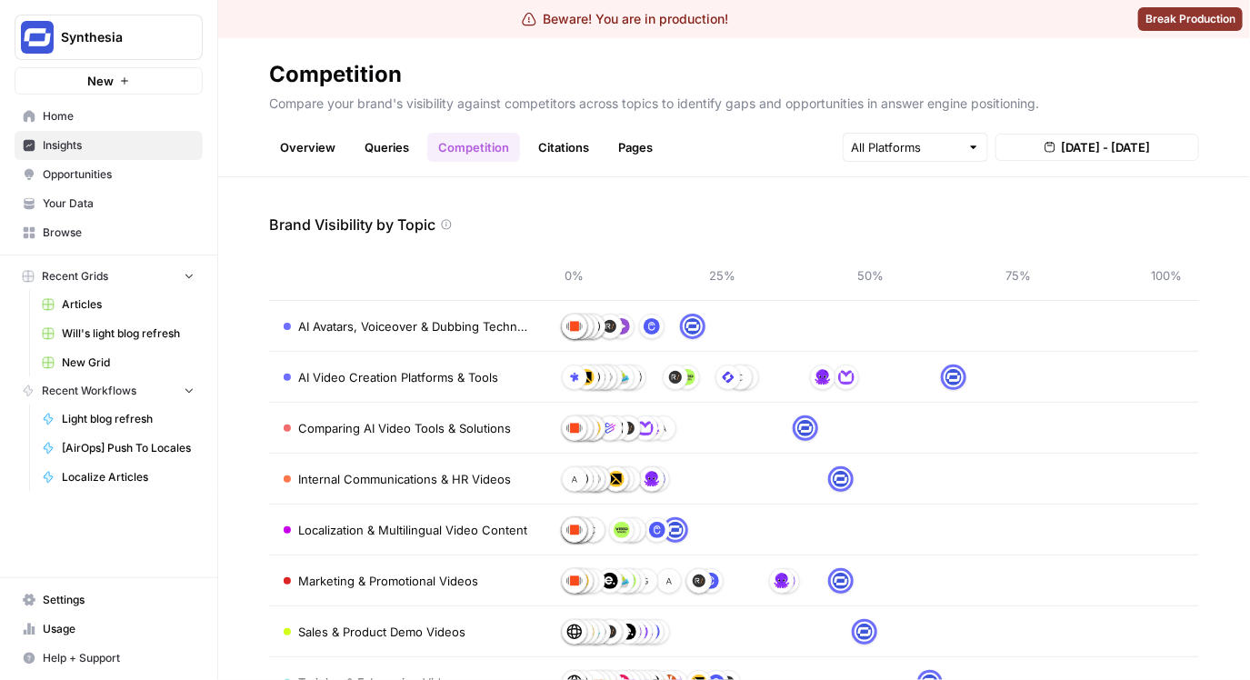
click at [104, 35] on span "Synthesia" at bounding box center [116, 37] width 110 height 18
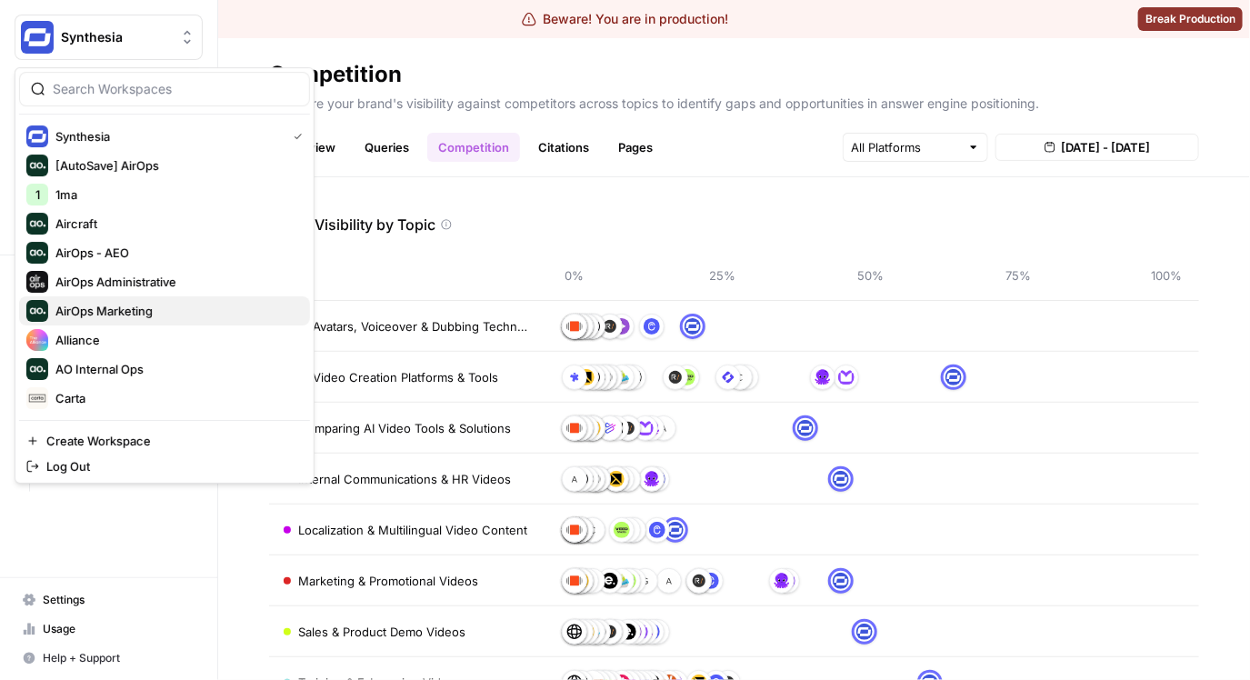
scroll to position [86, 0]
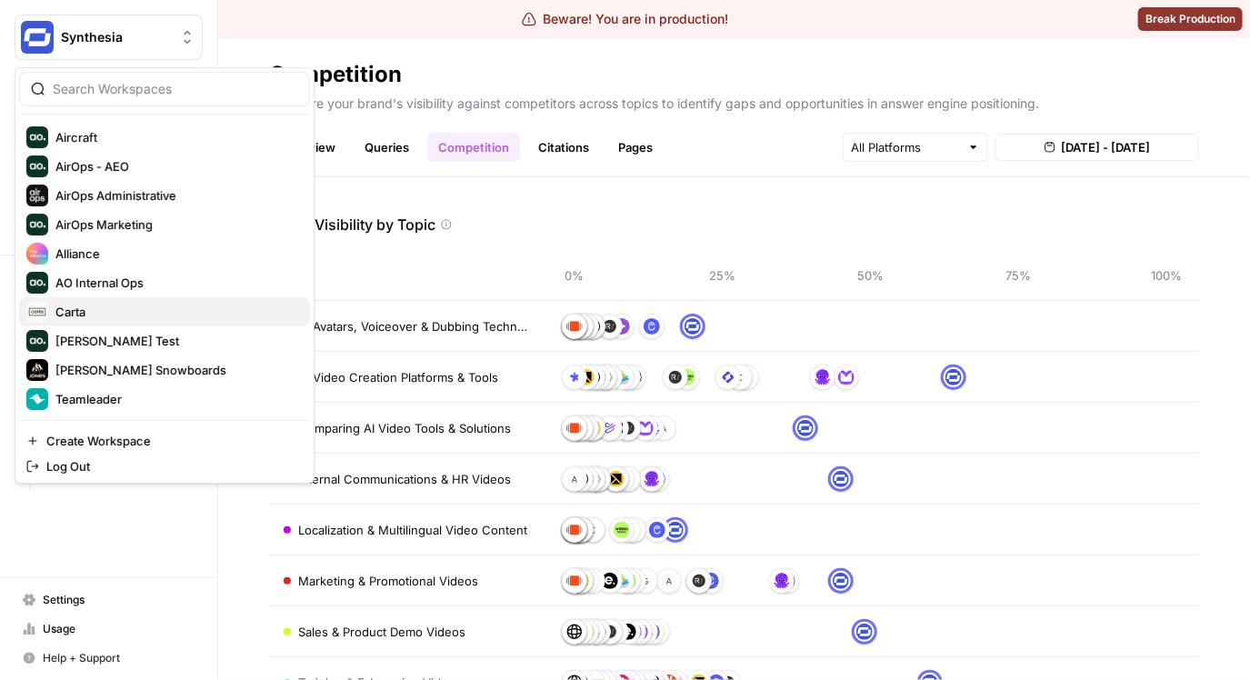
click at [126, 307] on span "Carta" at bounding box center [175, 312] width 240 height 18
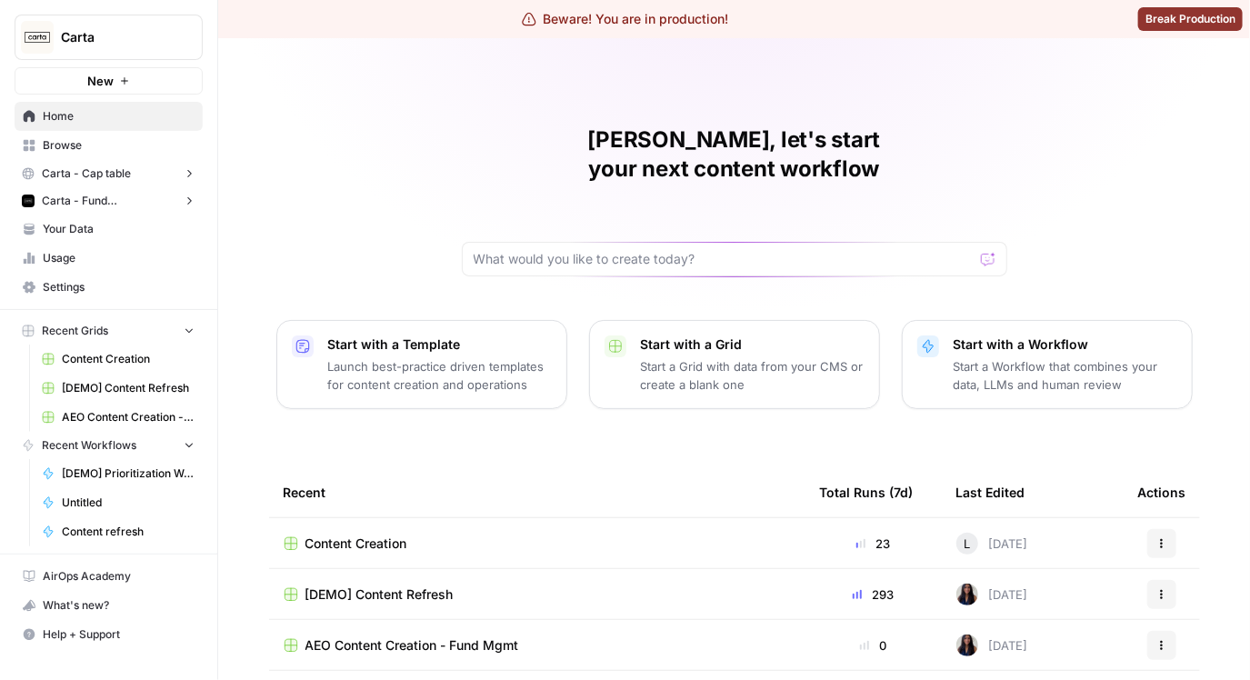
click at [418, 183] on div "Matias, let's start your next content workflow Start with a Template Launch bes…" at bounding box center [734, 470] width 1032 height 865
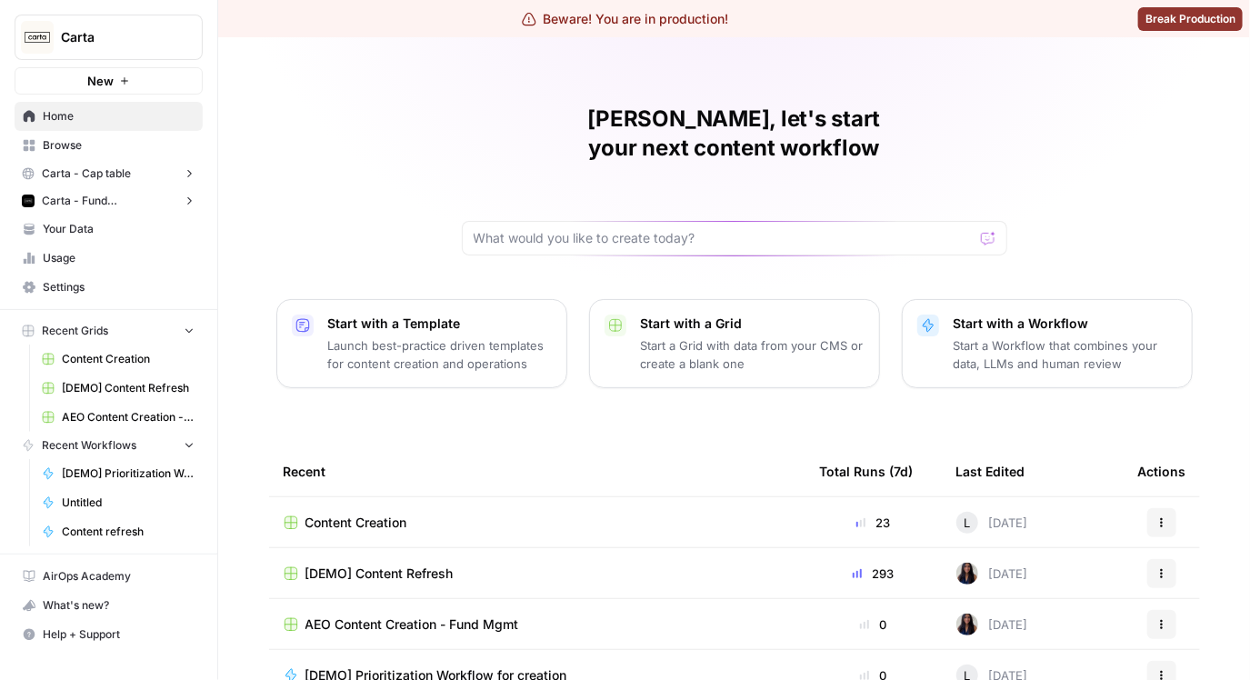
click at [431, 173] on div "Matias, let's start your next content workflow Start with a Template Launch bes…" at bounding box center [734, 449] width 1032 height 865
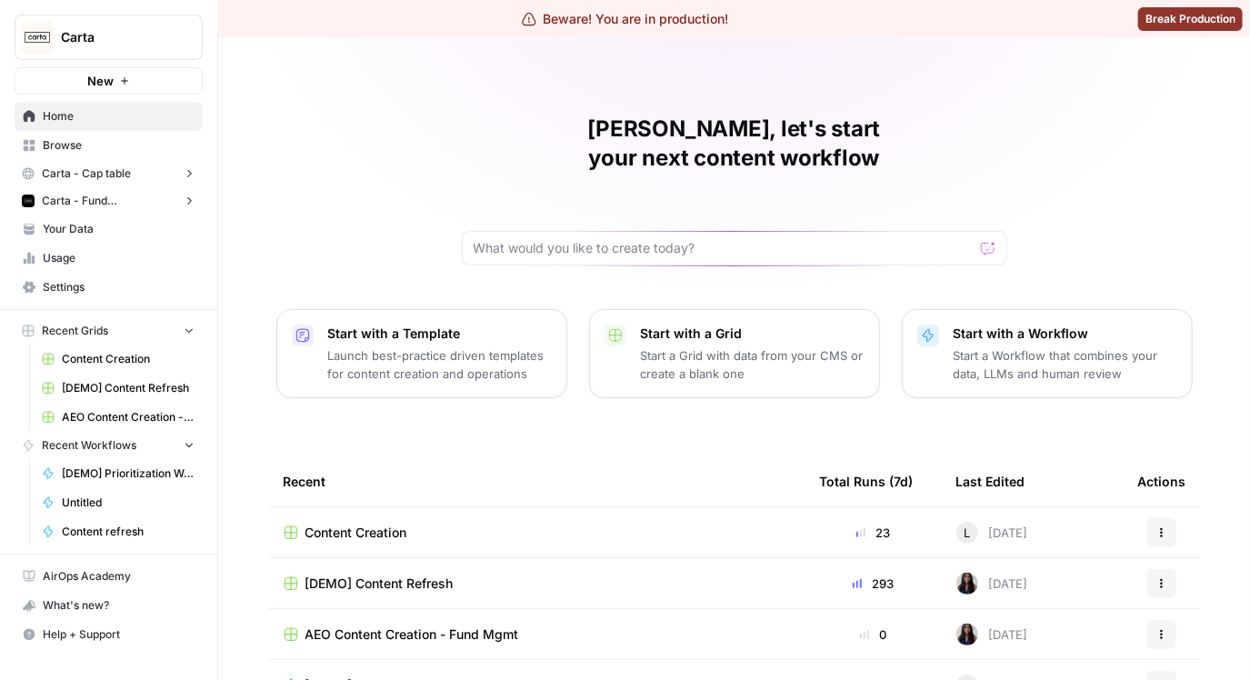
click at [435, 154] on div "Matias, let's start your next content workflow Start with a Template Launch bes…" at bounding box center [734, 459] width 1032 height 865
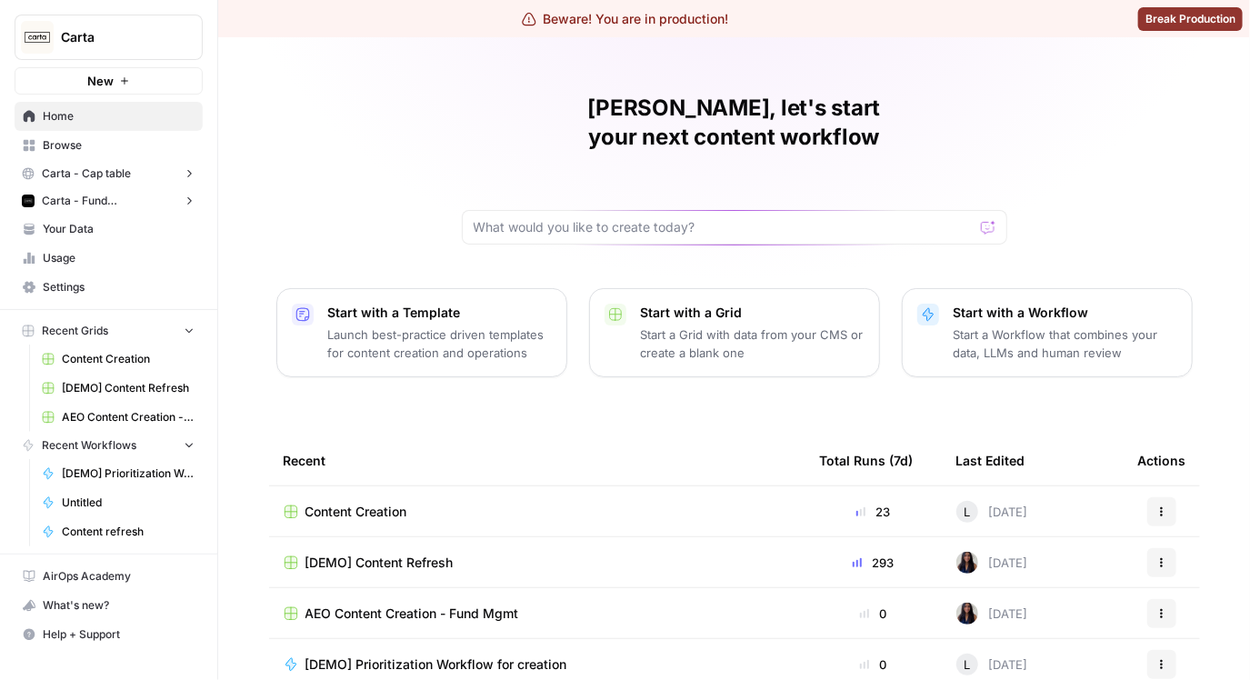
click at [104, 175] on span "Carta - Cap table" at bounding box center [86, 173] width 89 height 16
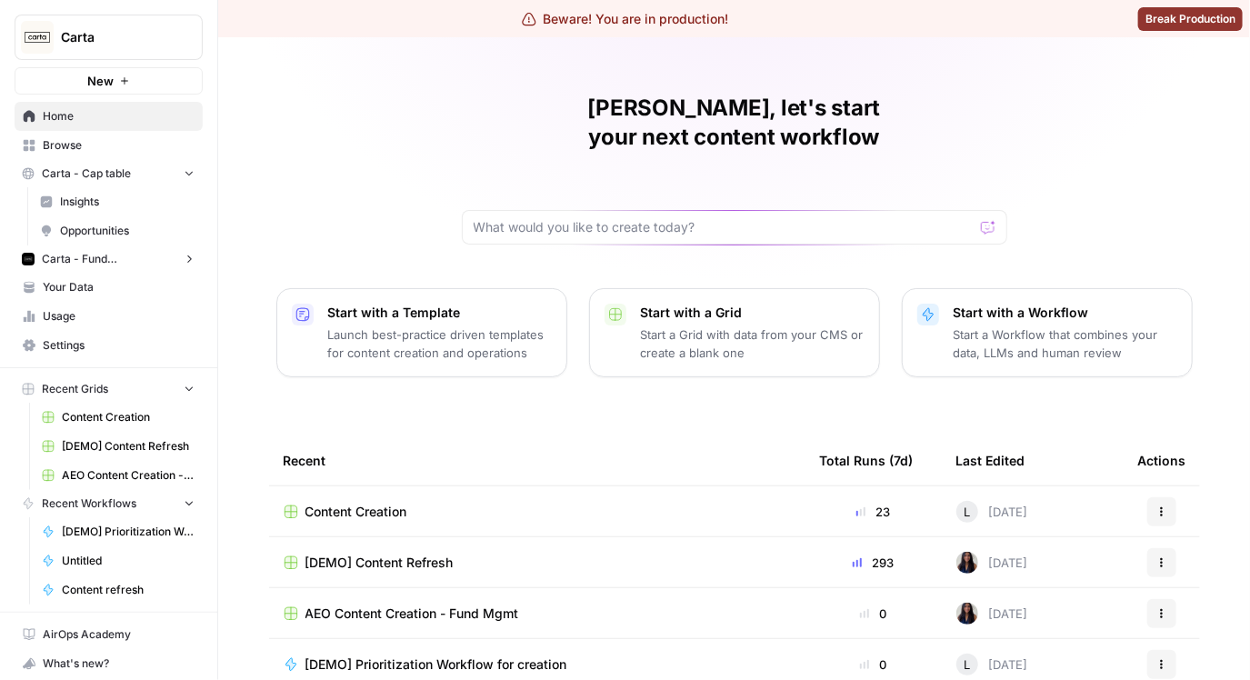
click at [97, 264] on span "Carta - Fund Administration" at bounding box center [109, 259] width 134 height 16
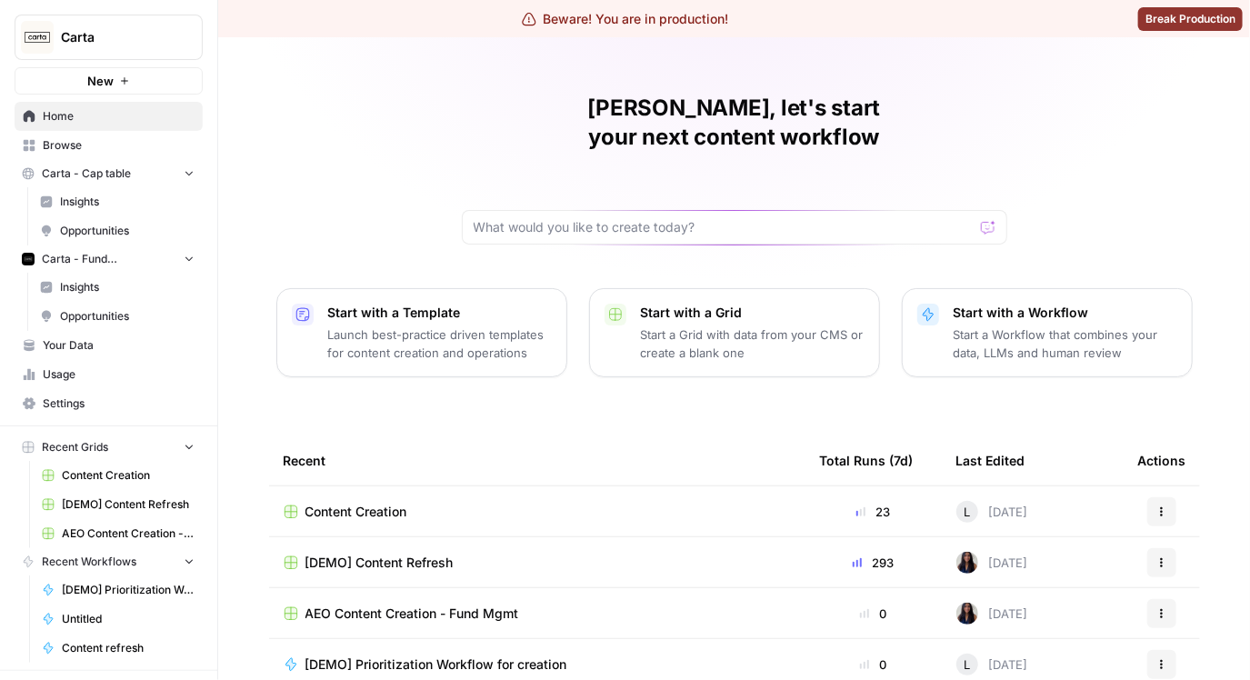
click at [97, 279] on span "Insights" at bounding box center [127, 287] width 135 height 16
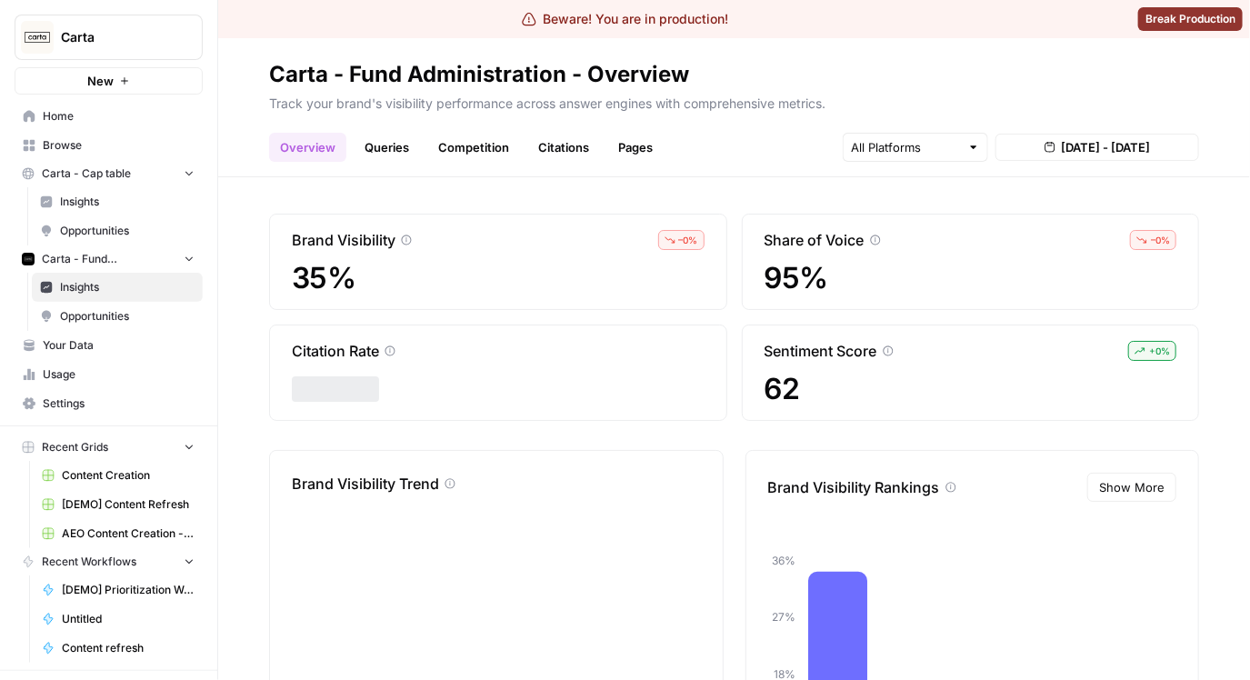
click at [107, 195] on span "Insights" at bounding box center [127, 202] width 135 height 16
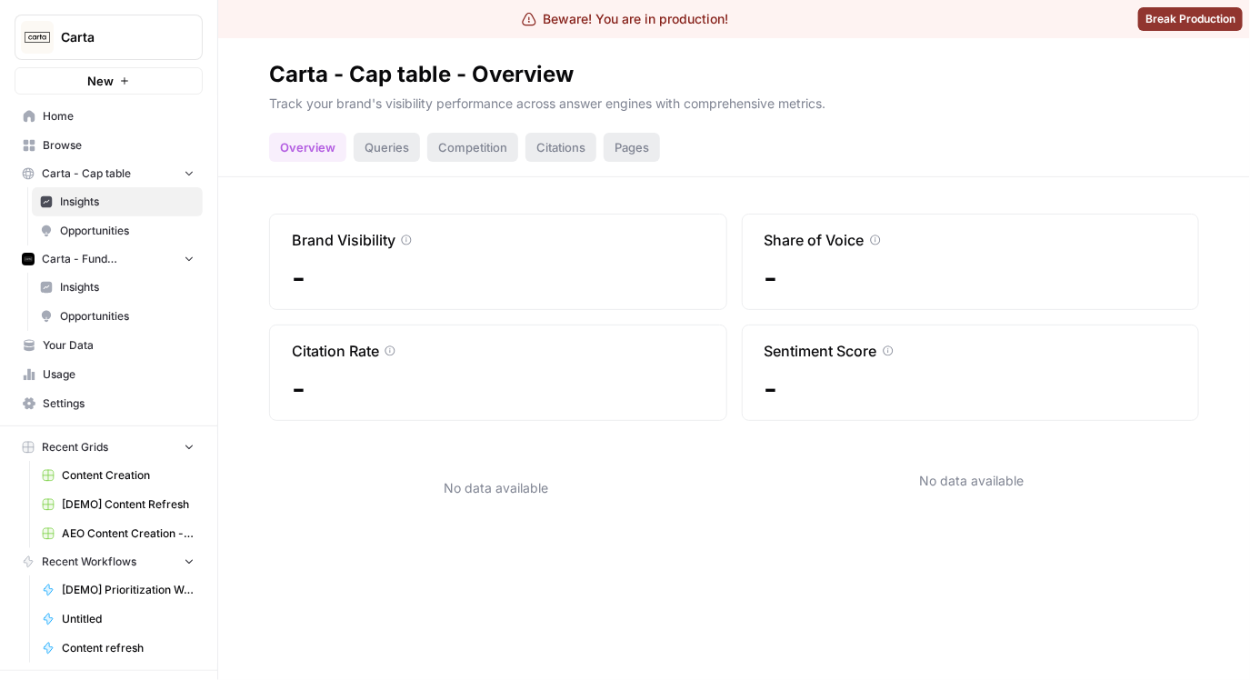
click at [104, 291] on span "Insights" at bounding box center [127, 287] width 135 height 16
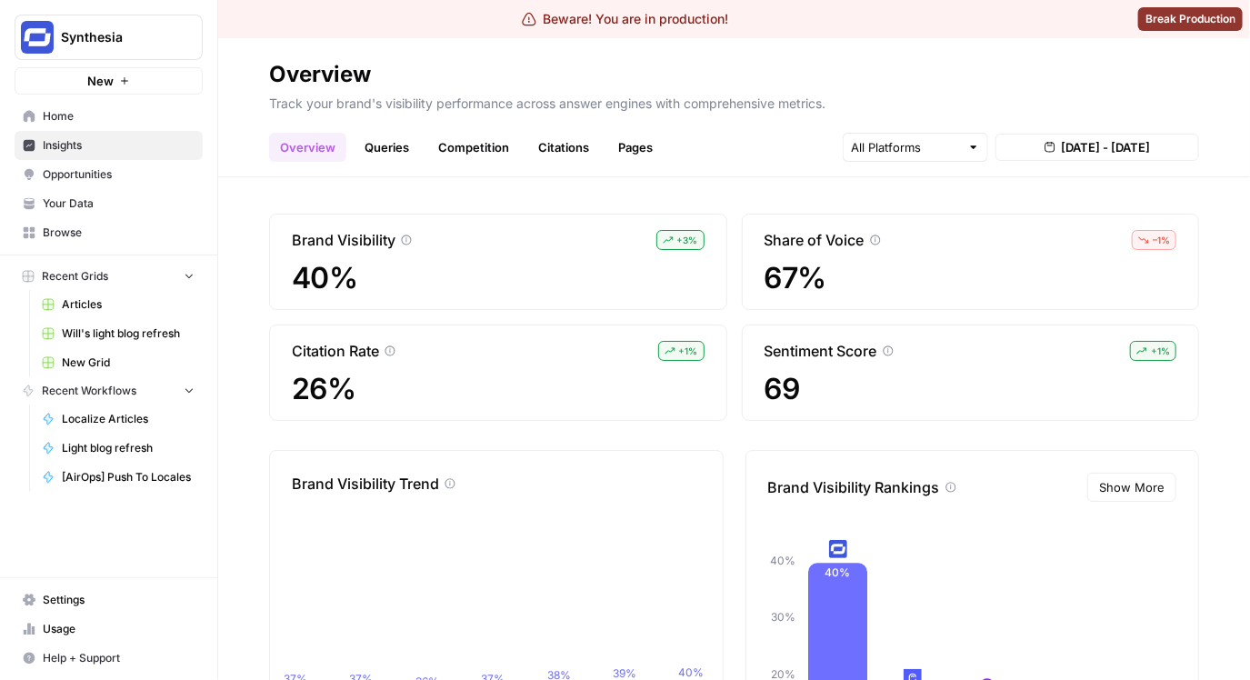
click at [395, 131] on div "Overview Queries Competition Citations Pages [DATE] - [DATE]" at bounding box center [734, 140] width 930 height 44
click at [396, 142] on link "Queries" at bounding box center [387, 147] width 66 height 29
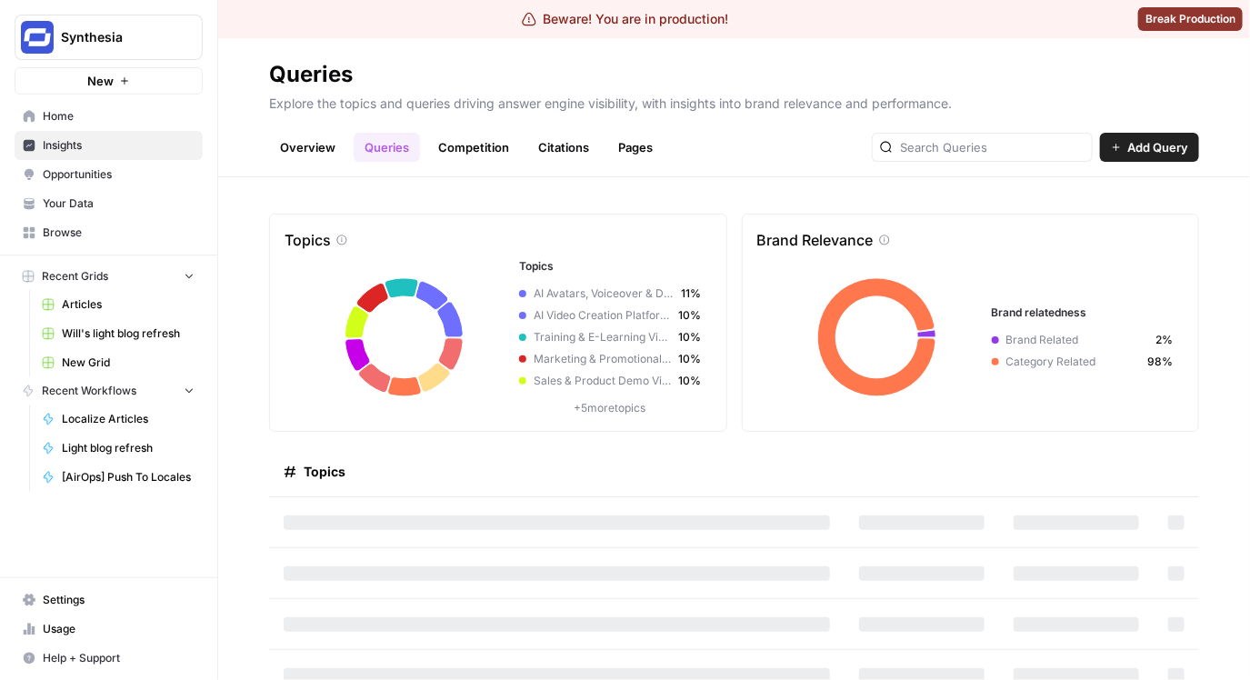
scroll to position [71, 0]
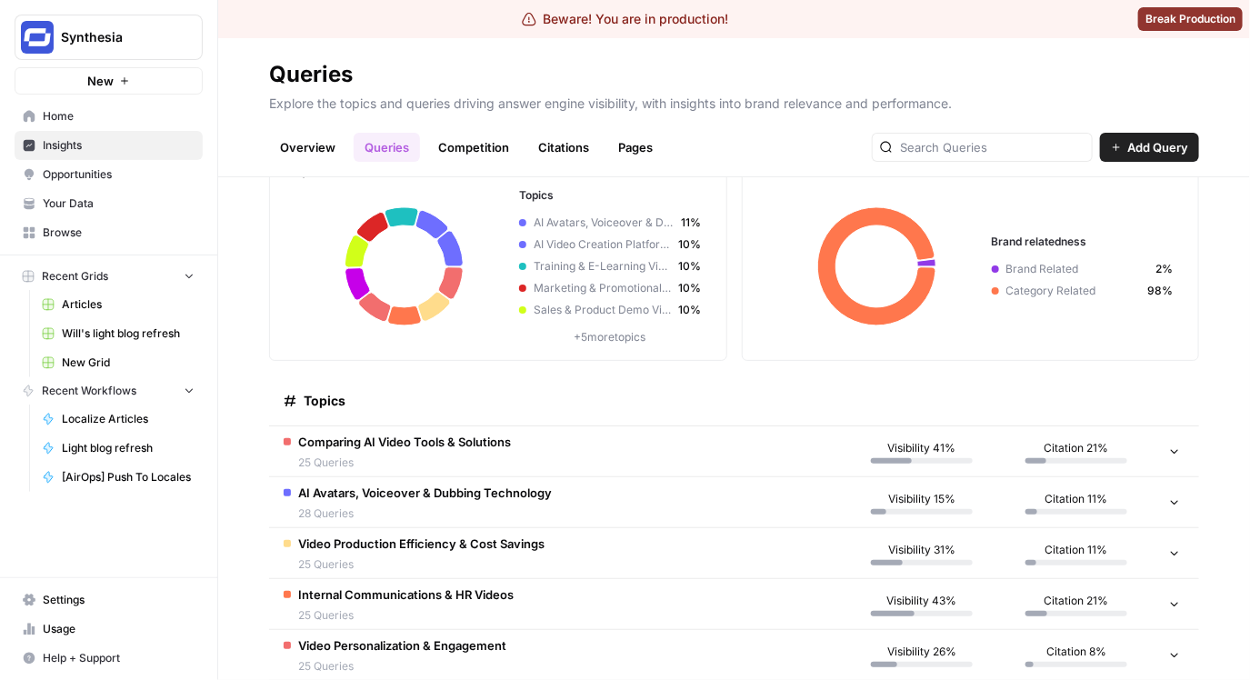
click at [636, 494] on td "AI Avatars, Voiceover & Dubbing Technology 28 Queries" at bounding box center [556, 502] width 575 height 50
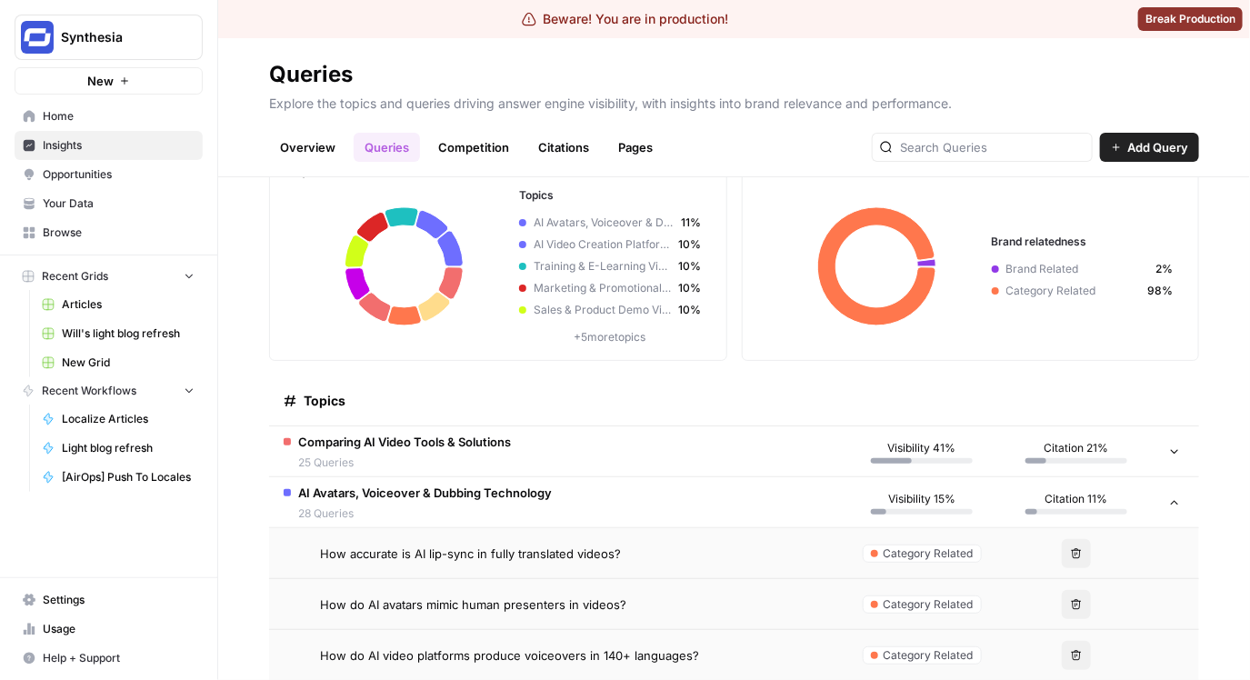
scroll to position [82, 0]
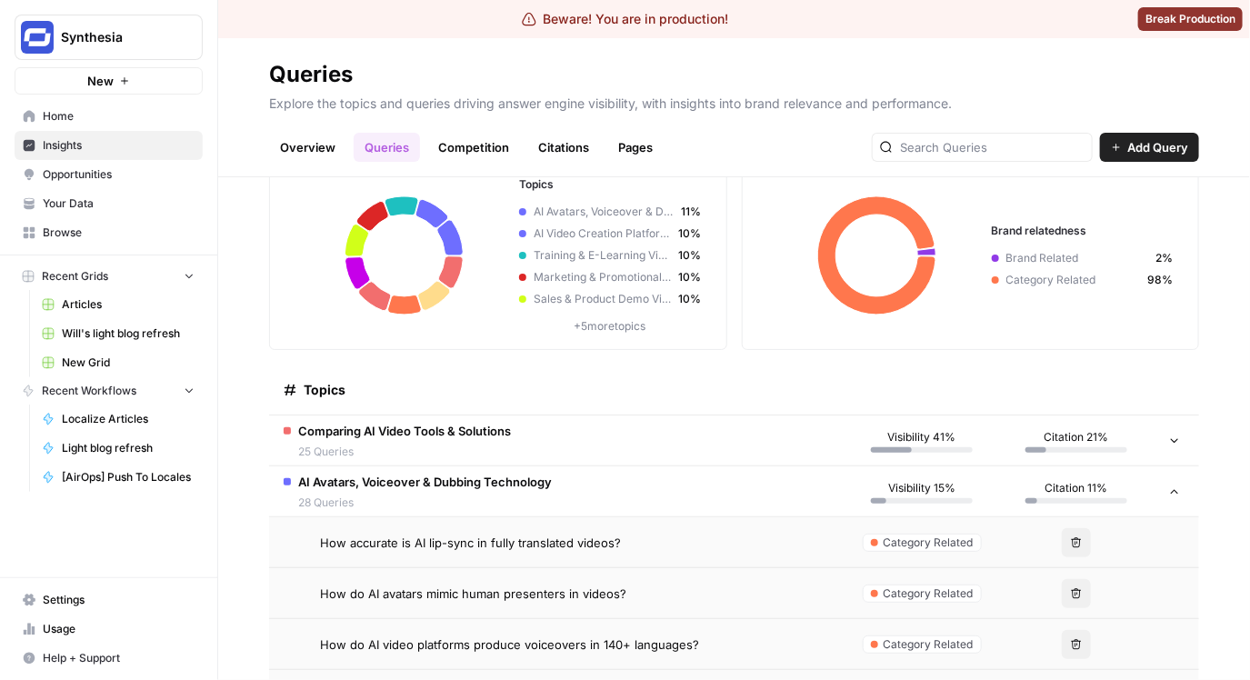
click at [634, 534] on div "How accurate is AI lip-sync in fully translated videos?" at bounding box center [575, 543] width 510 height 18
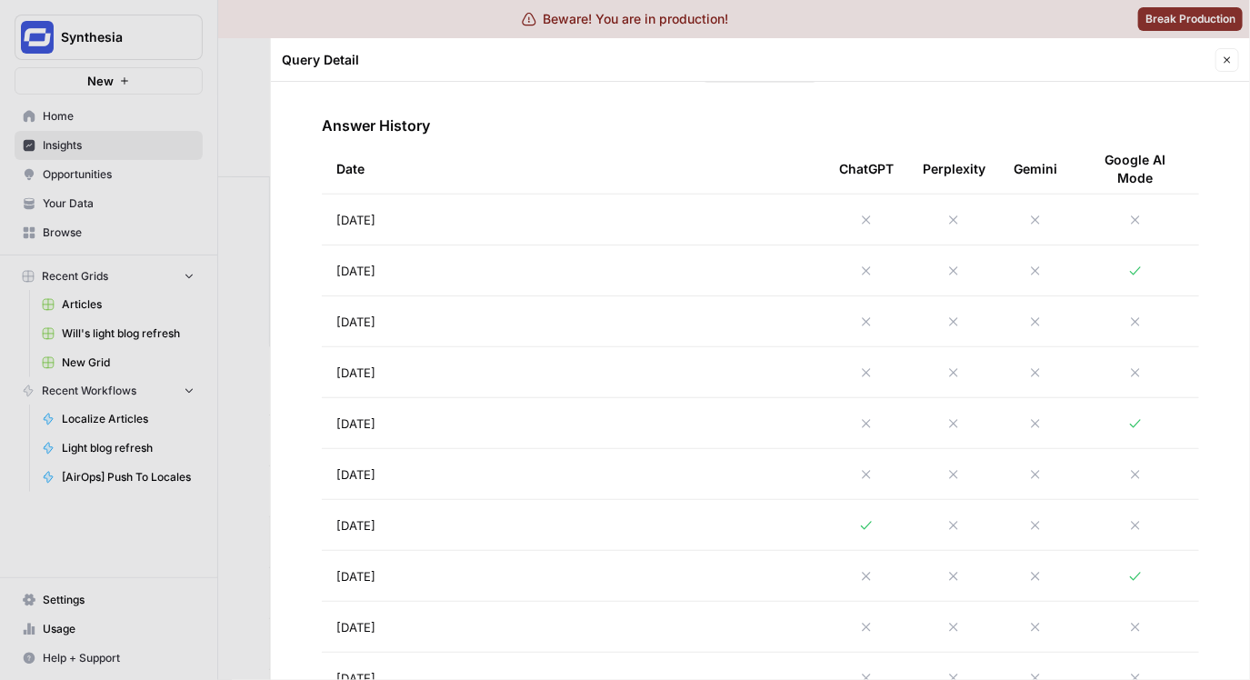
scroll to position [1166, 0]
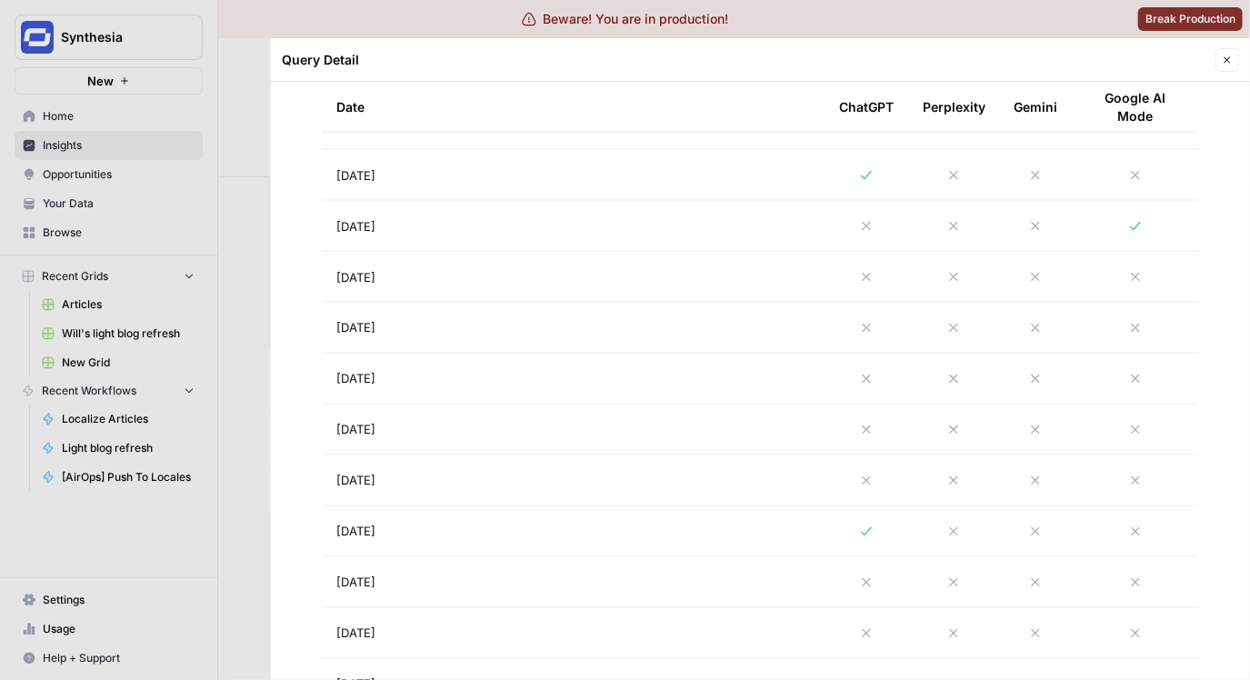
click at [227, 434] on div at bounding box center [625, 340] width 1250 height 680
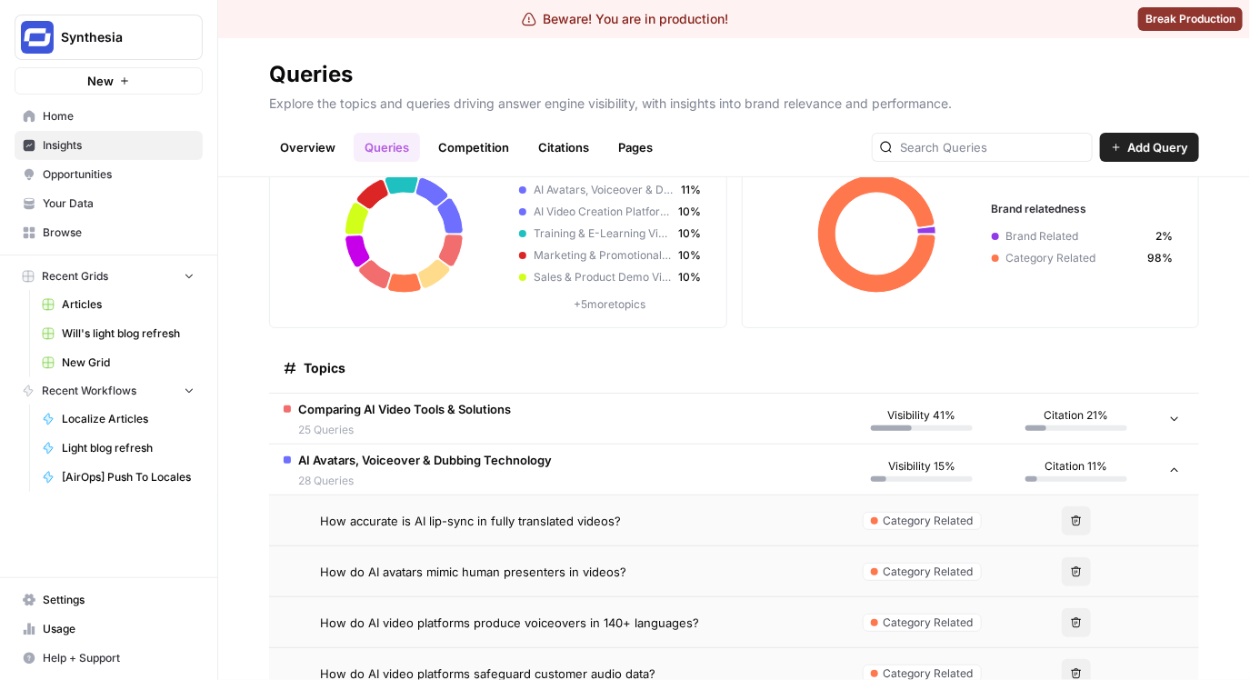
scroll to position [126, 0]
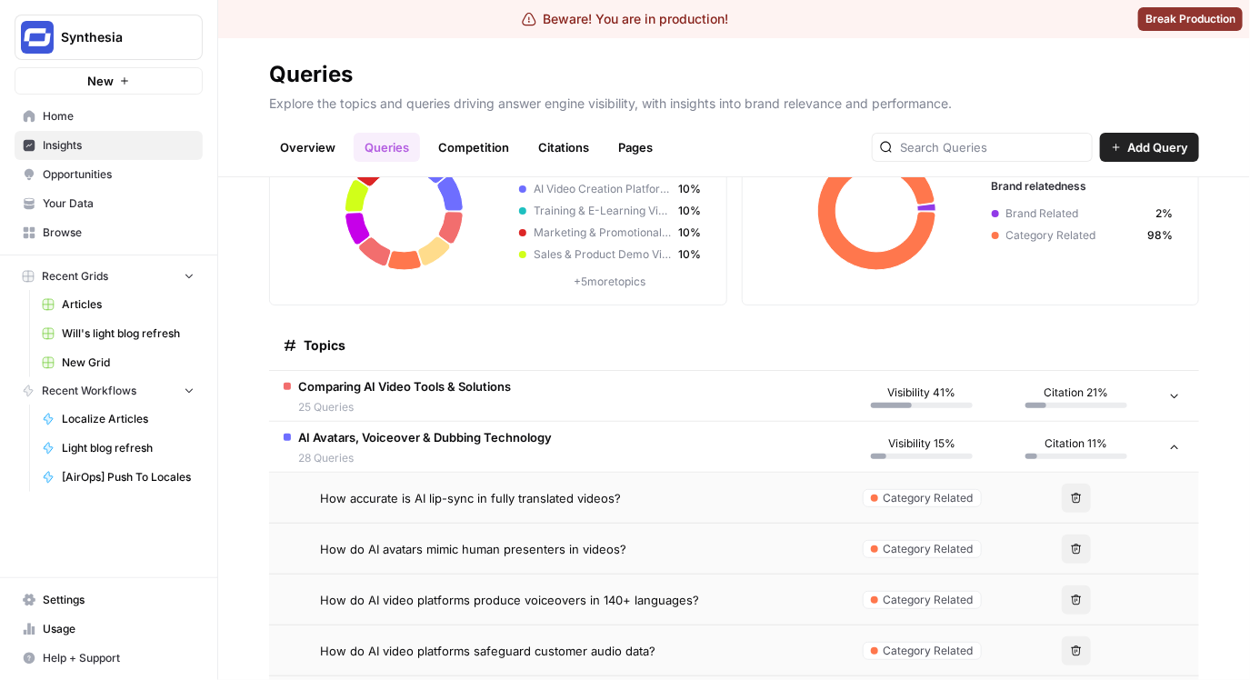
click at [654, 397] on td "Comparing AI Video Tools & Solutions 25 Queries" at bounding box center [556, 396] width 575 height 50
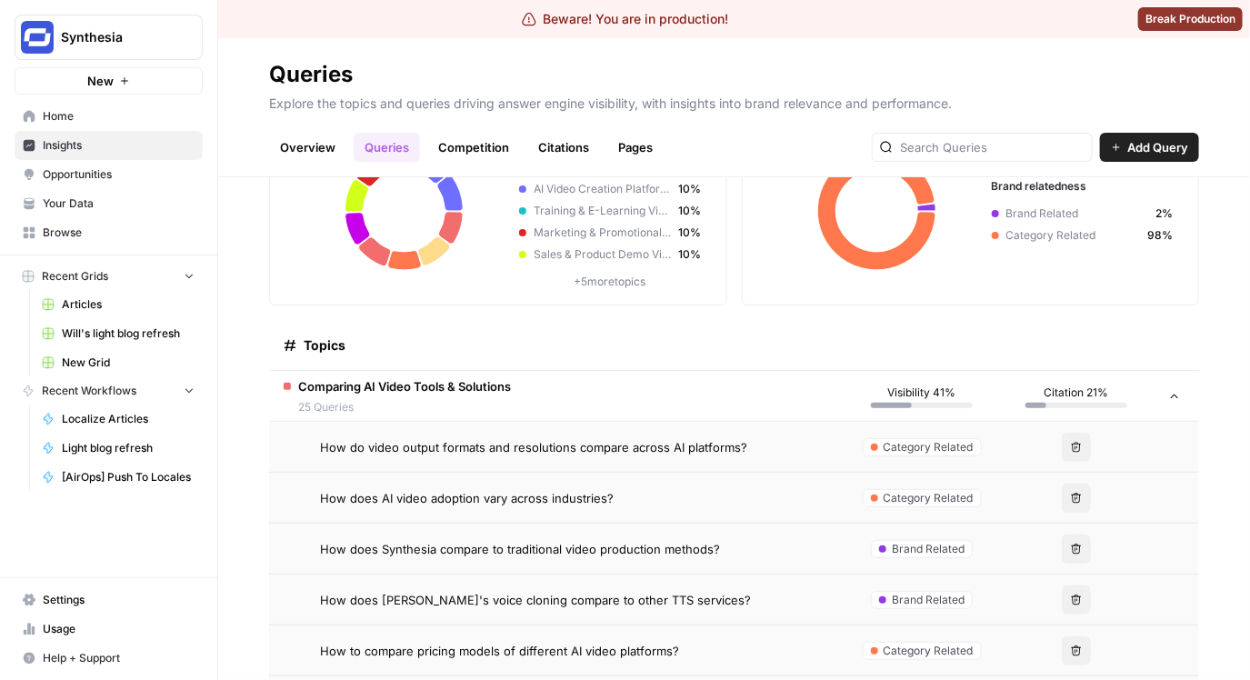
scroll to position [215, 0]
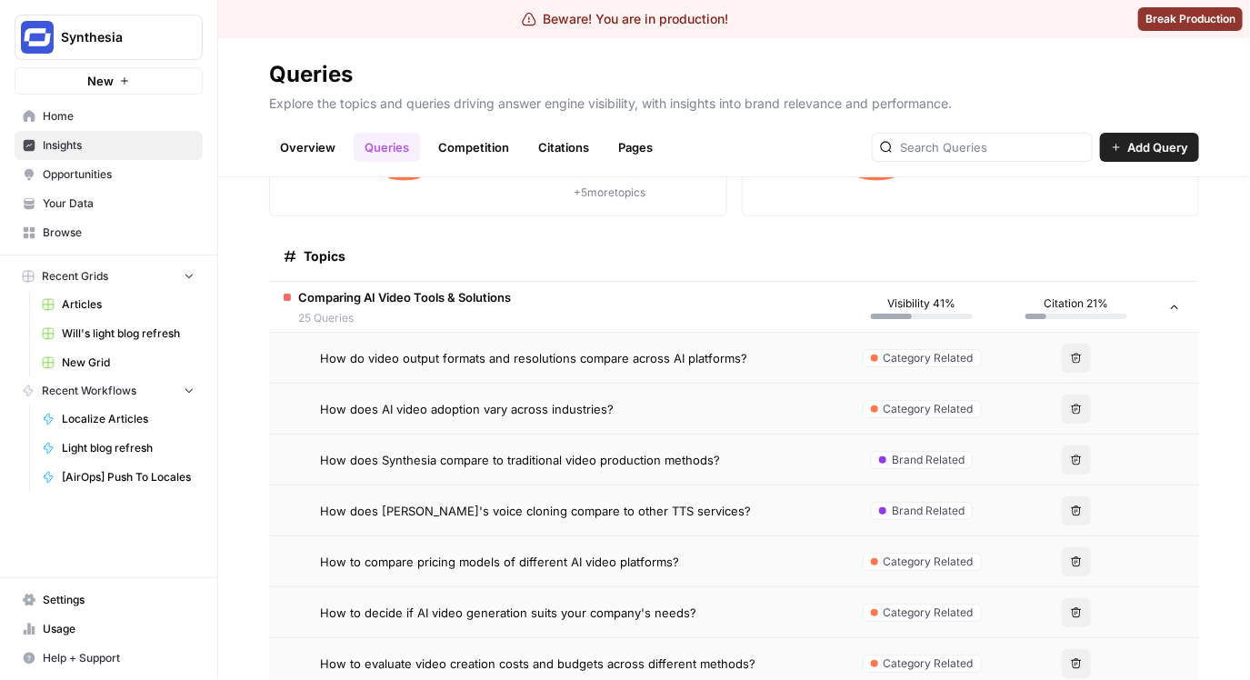
click at [690, 451] on span "How does Synthesia compare to traditional video production methods?" at bounding box center [520, 460] width 400 height 18
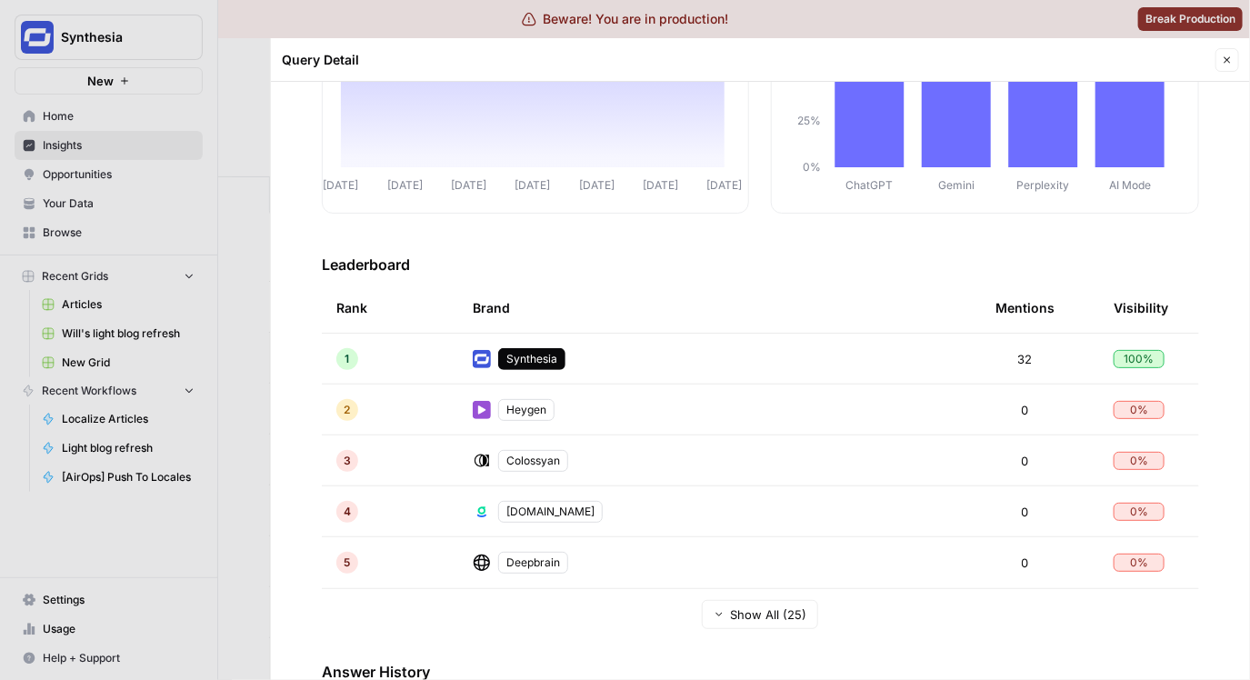
scroll to position [559, 0]
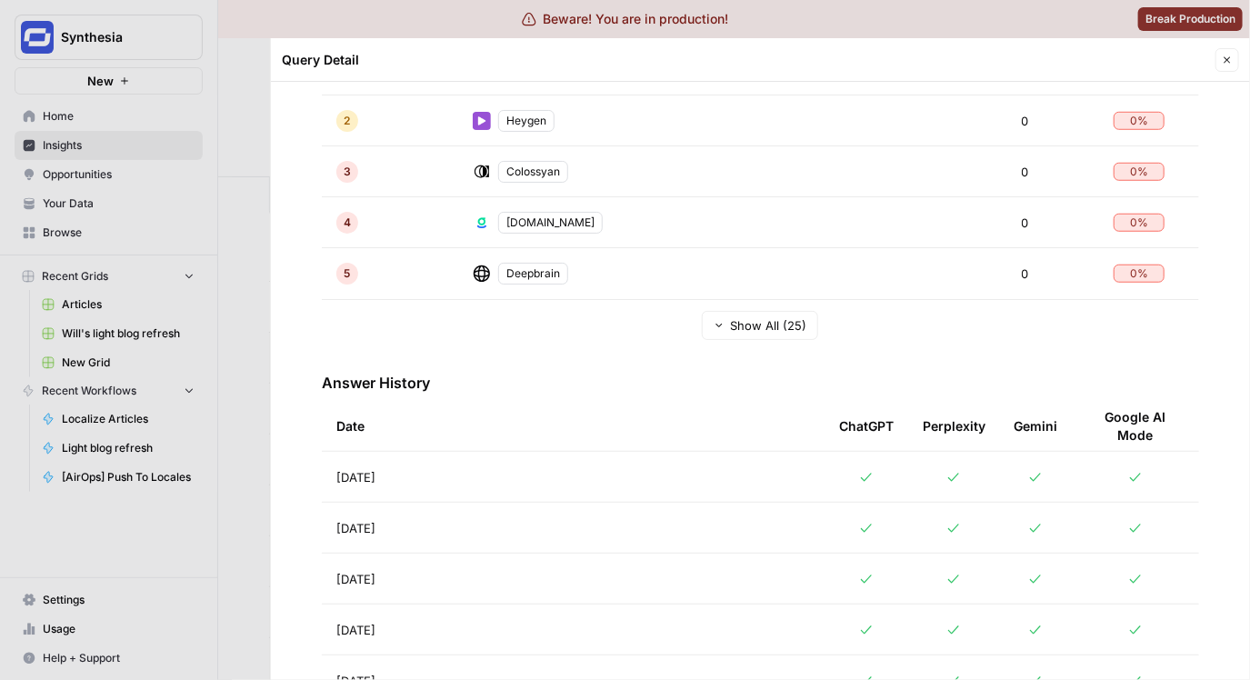
click at [672, 468] on td "Aug 21, 2025" at bounding box center [573, 477] width 503 height 50
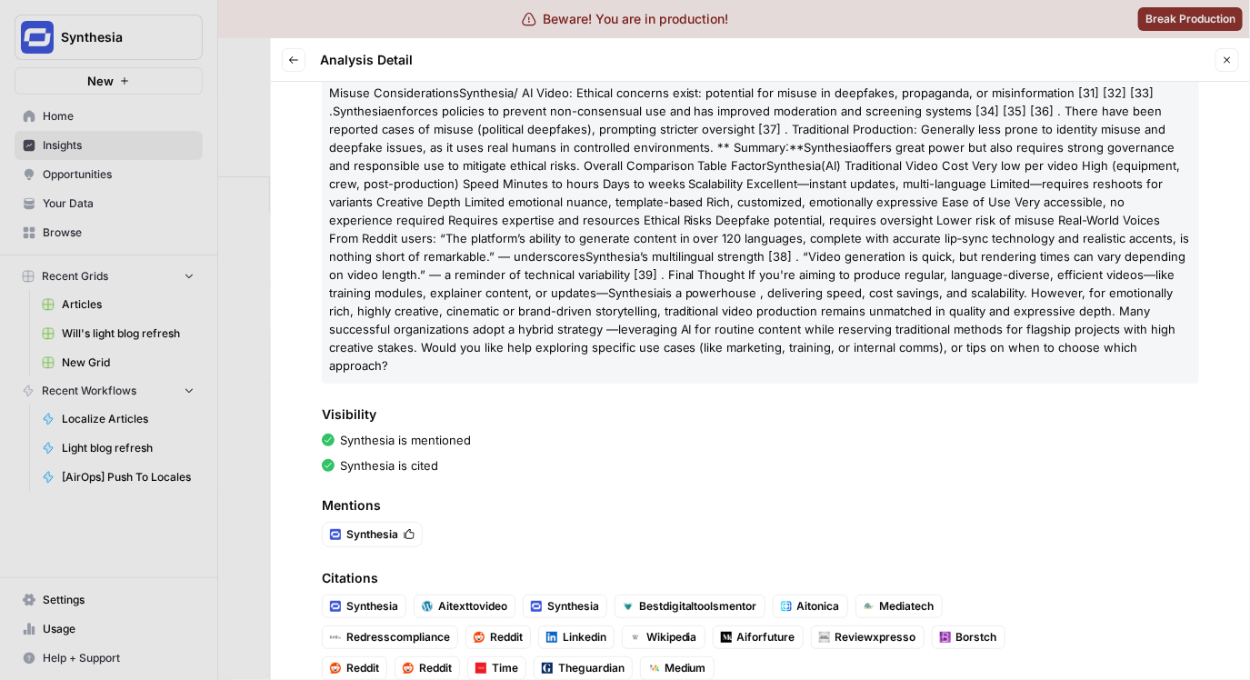
scroll to position [531, 0]
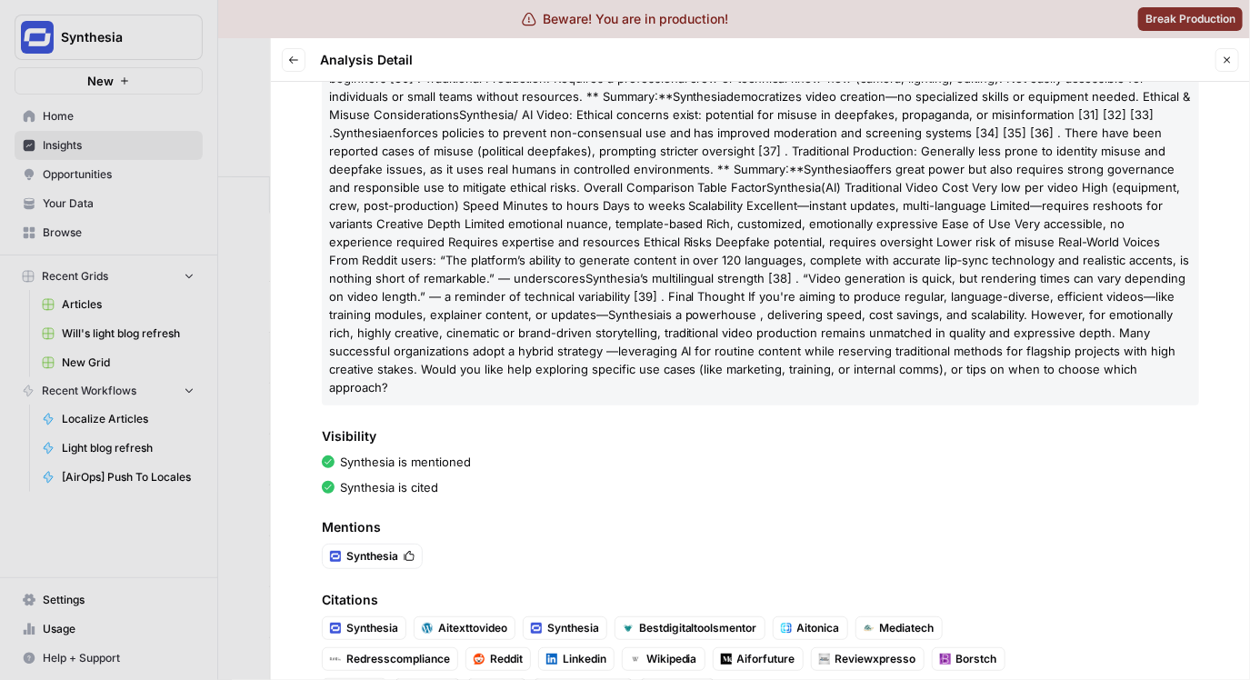
click at [278, 324] on div "Query How does Synthesia compare to traditional video production methods? Platf…" at bounding box center [760, 381] width 979 height 598
click at [262, 323] on div at bounding box center [625, 340] width 1250 height 680
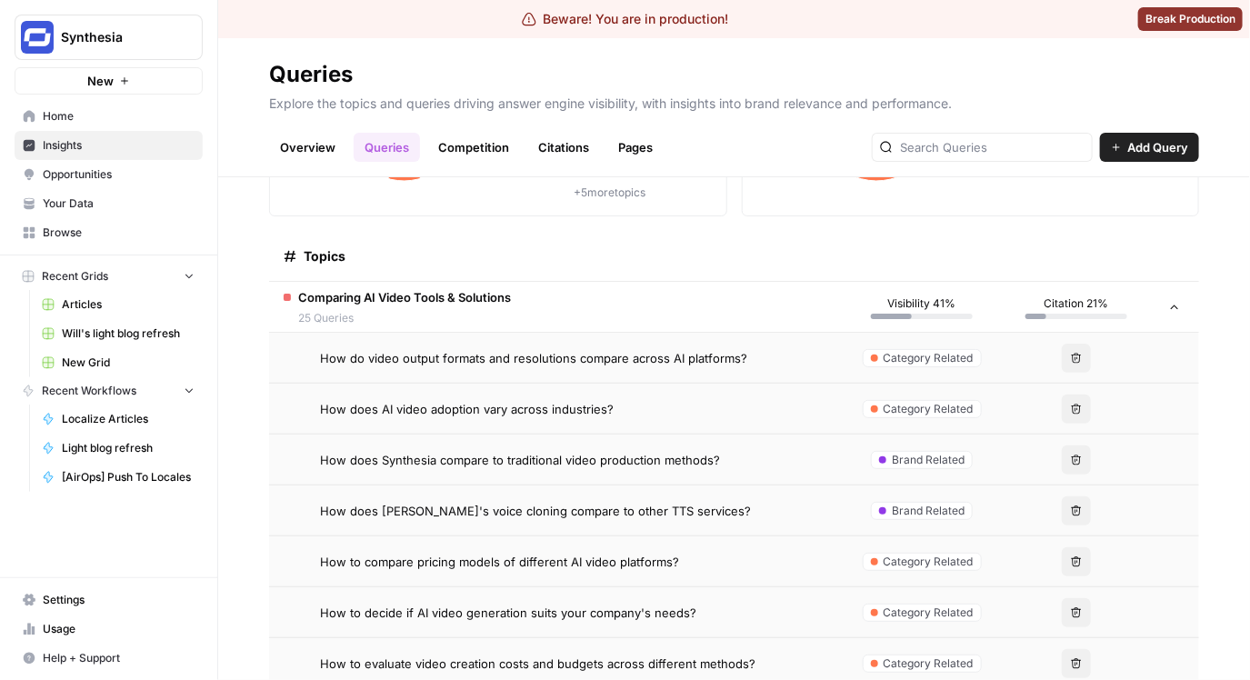
click at [722, 409] on div "How does AI video adoption vary across industries?" at bounding box center [575, 409] width 510 height 18
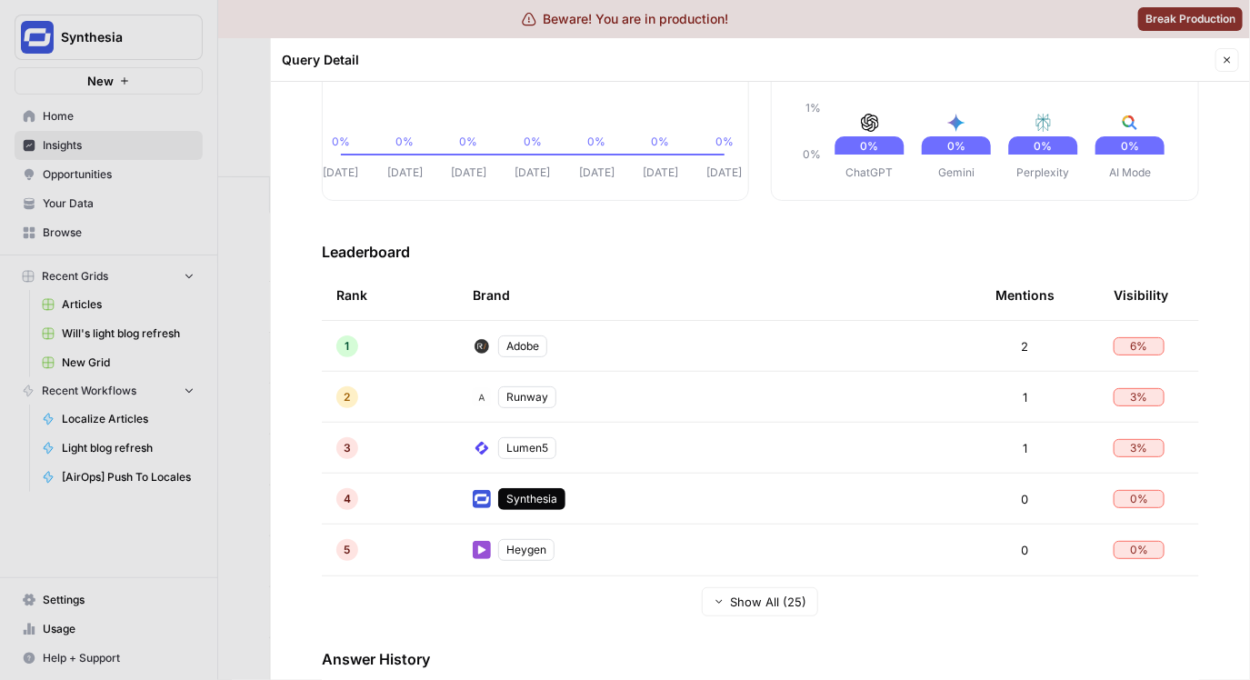
scroll to position [634, 0]
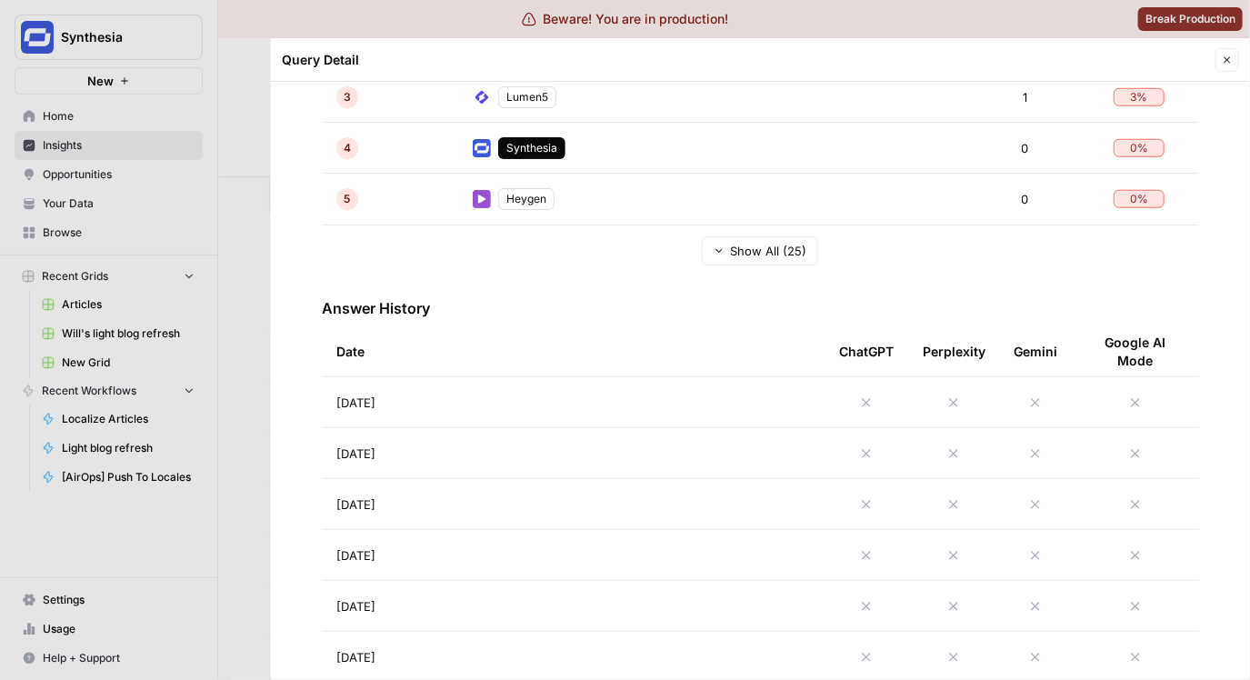
click at [699, 409] on td "[DATE]" at bounding box center [573, 402] width 503 height 50
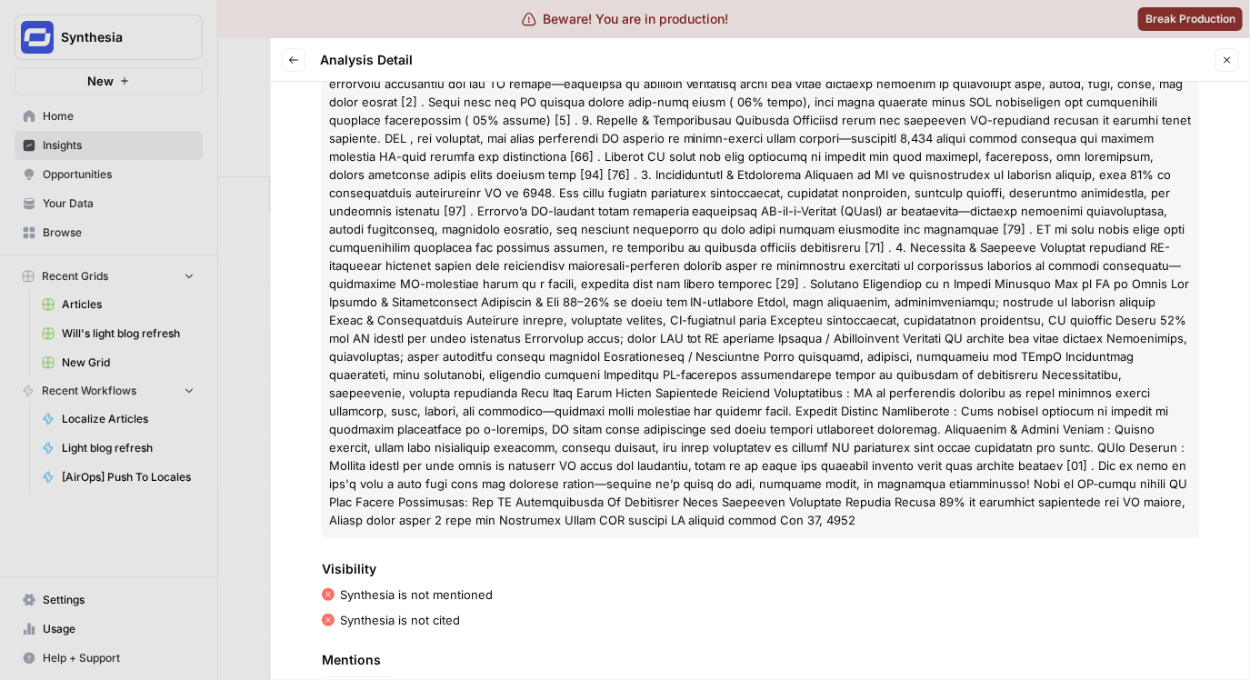
scroll to position [369, 0]
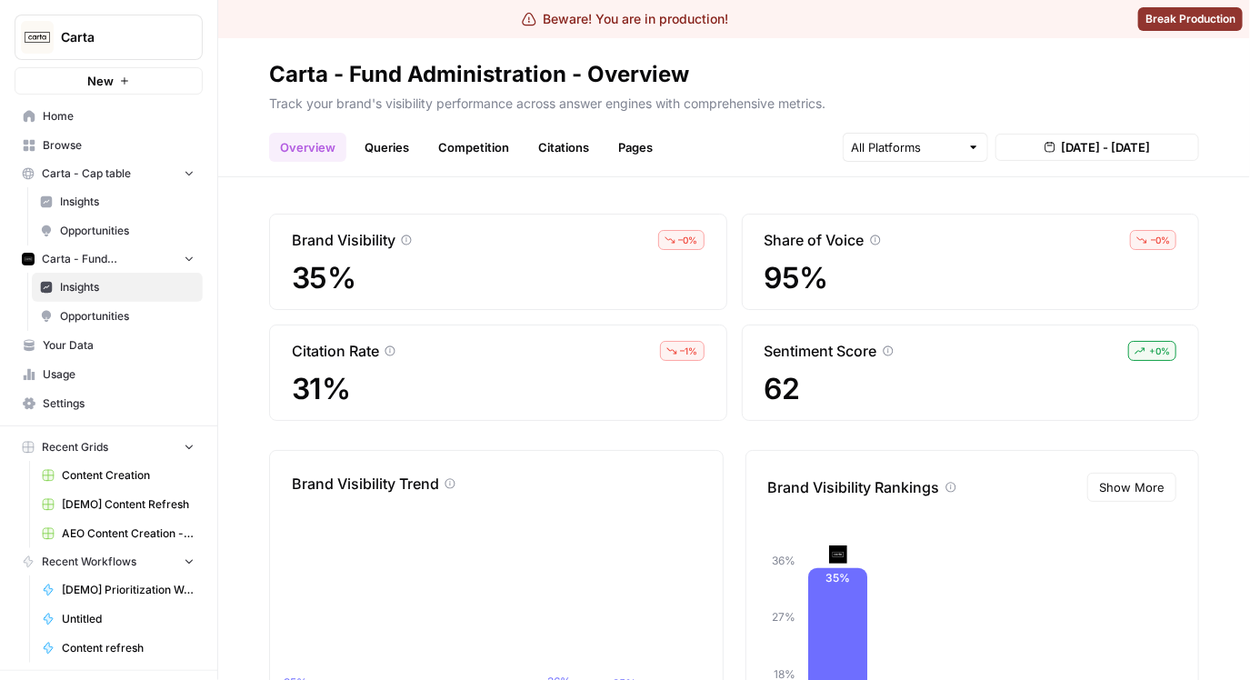
click at [354, 157] on link "Queries" at bounding box center [387, 147] width 66 height 29
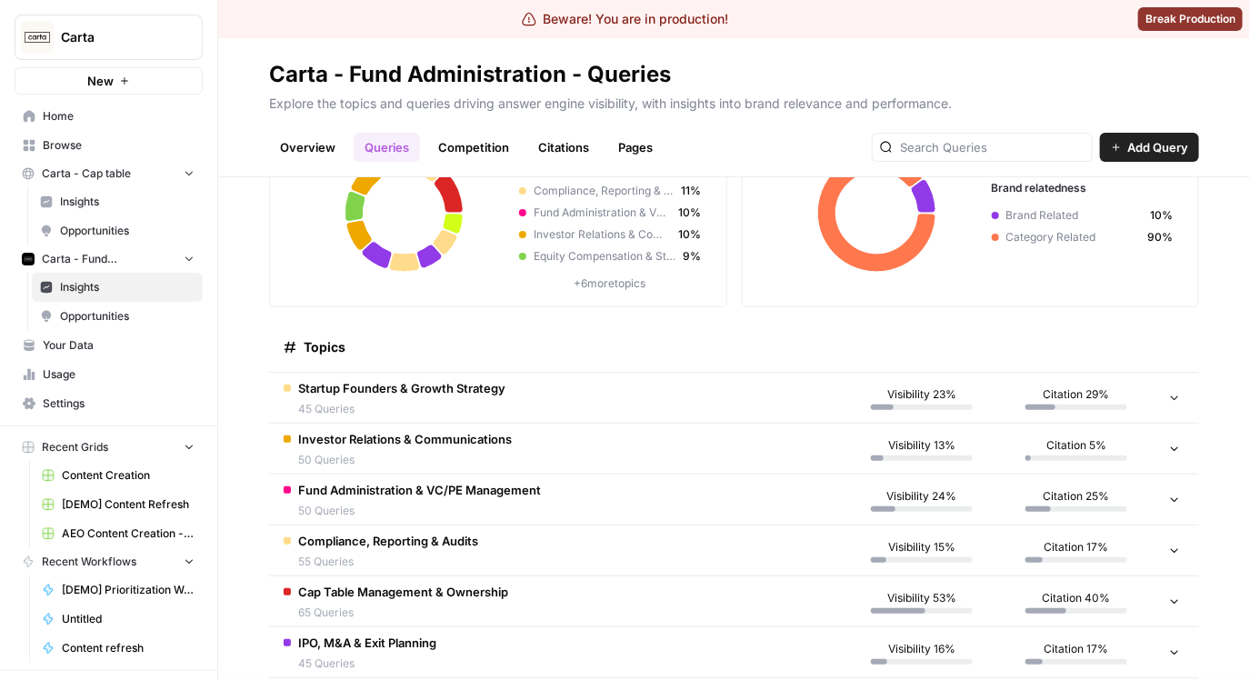
scroll to position [135, 0]
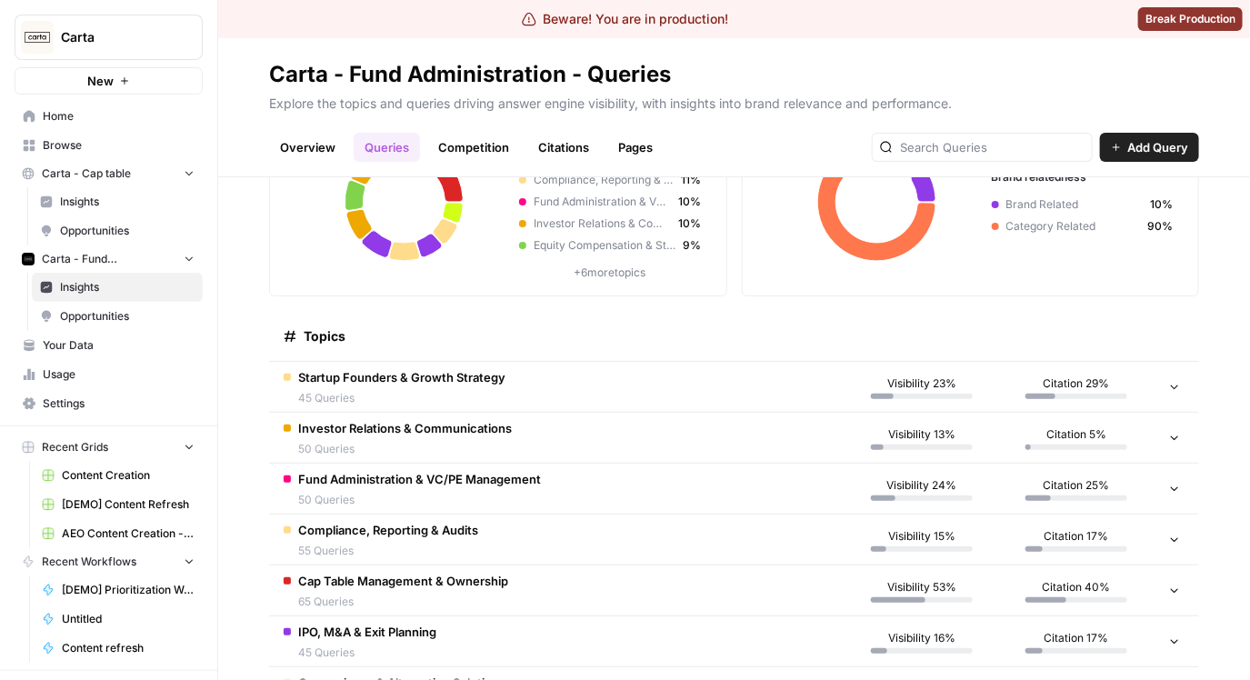
click at [733, 585] on td "Cap Table Management & Ownership 65 Queries" at bounding box center [556, 590] width 575 height 50
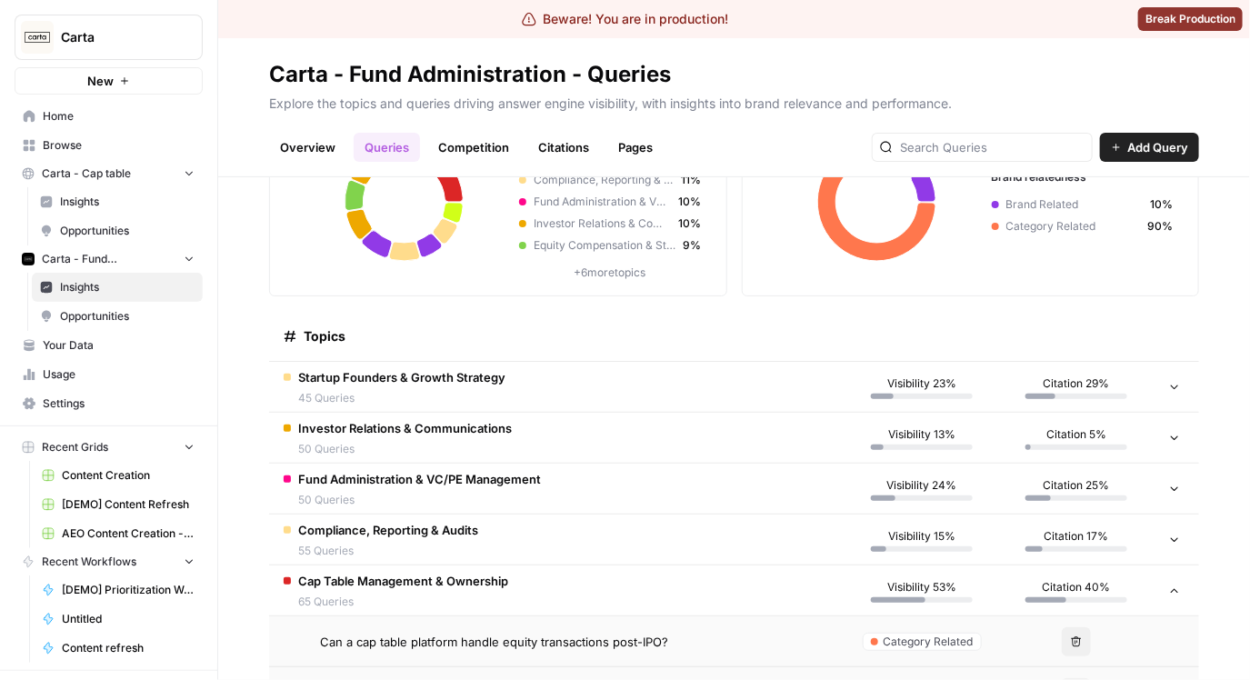
scroll to position [424, 0]
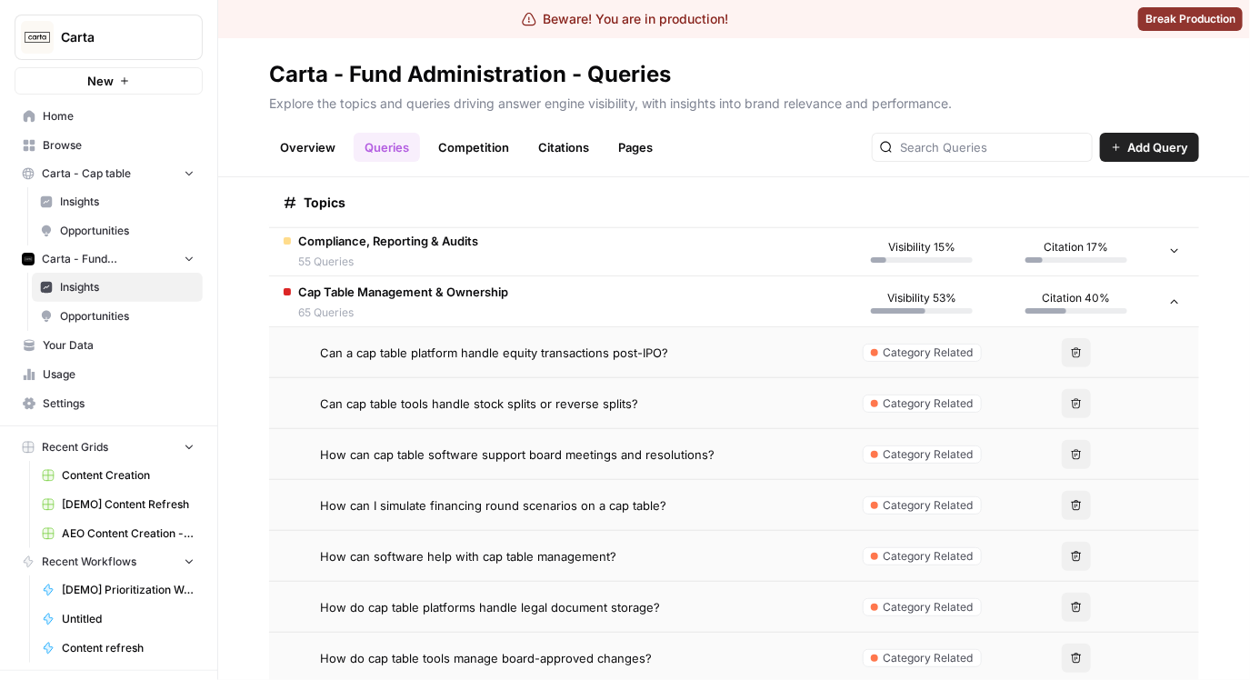
click at [654, 413] on td "Can cap table tools handle stock splits or reverse splits?" at bounding box center [556, 403] width 575 height 50
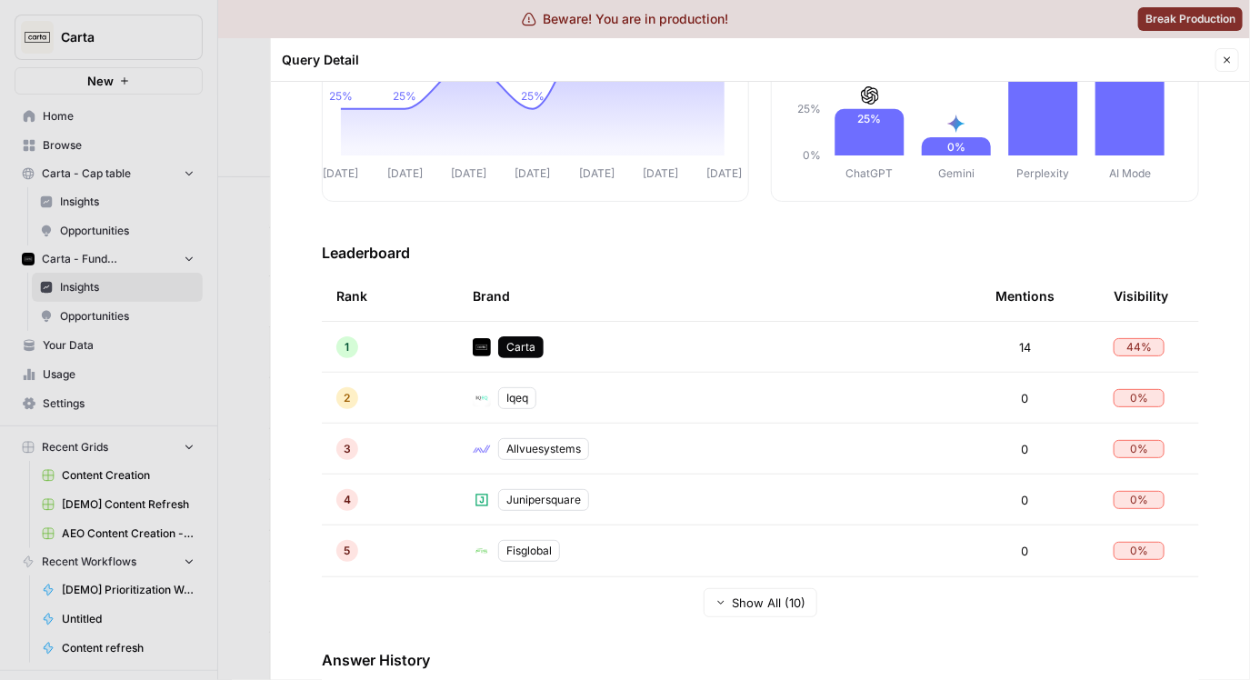
scroll to position [469, 0]
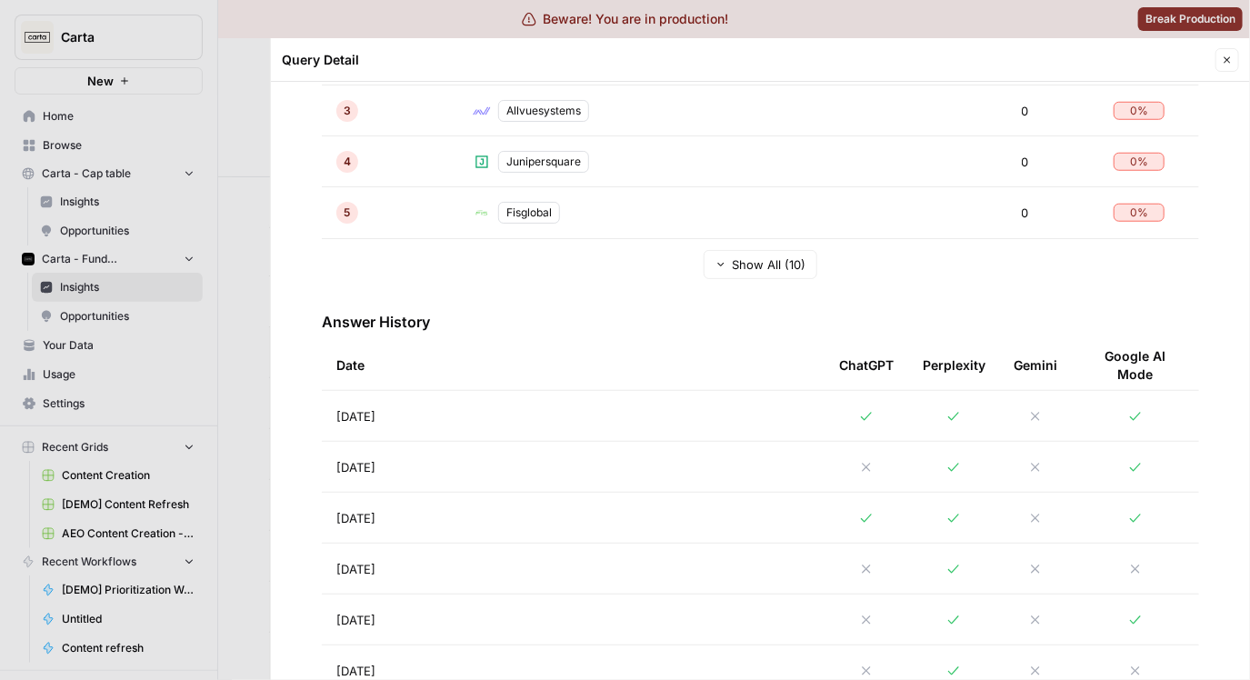
click at [679, 405] on td "[DATE]" at bounding box center [573, 416] width 503 height 50
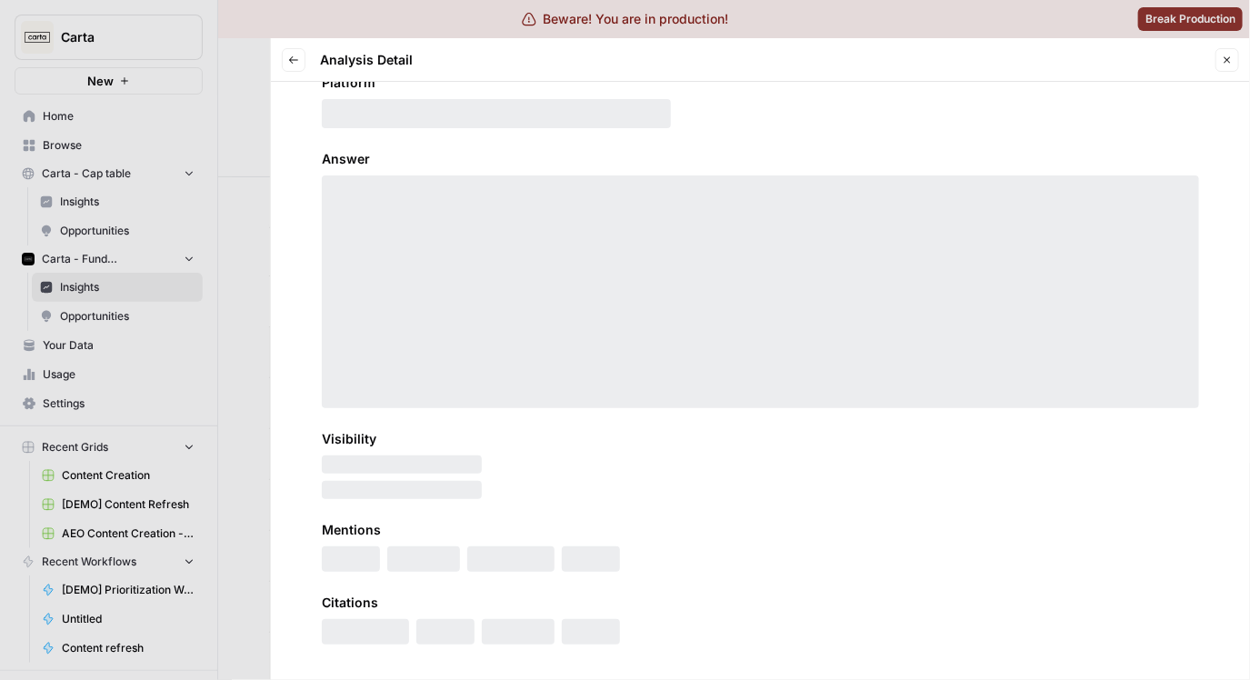
scroll to position [49, 0]
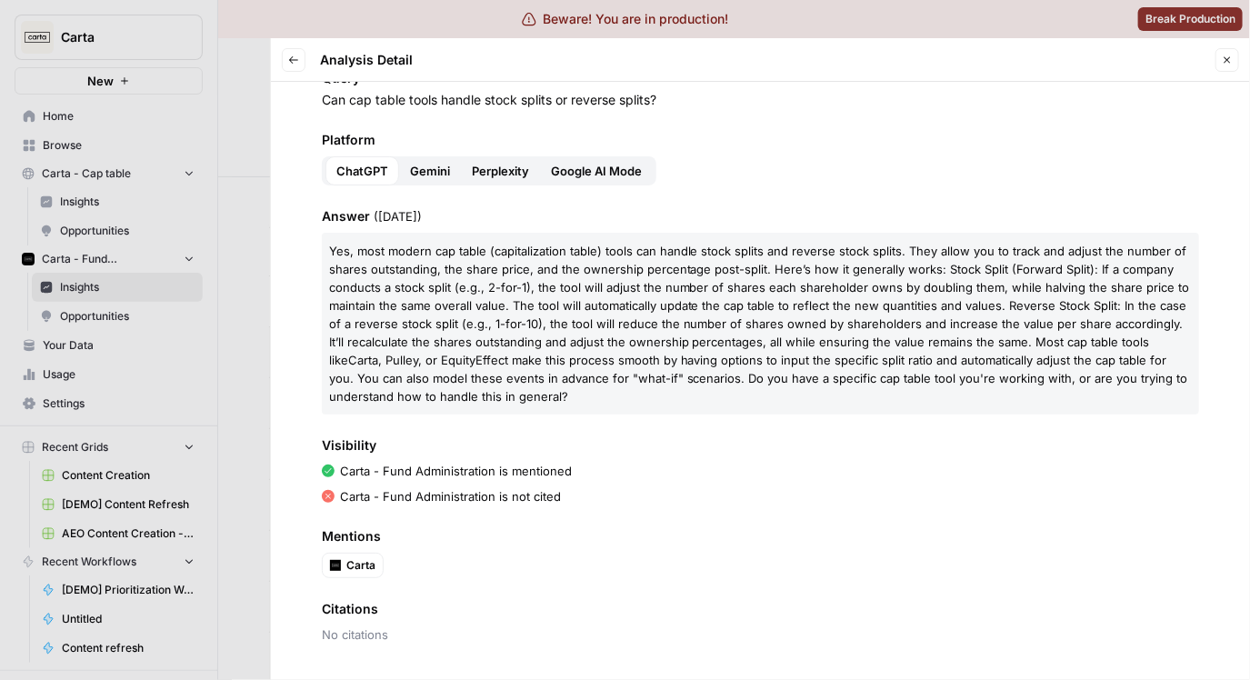
drag, startPoint x: 579, startPoint y: 397, endPoint x: 299, endPoint y: 242, distance: 320.2
click at [299, 242] on div "Query Can cap table tools handle stock splits or reverse splits? Platform ChatG…" at bounding box center [760, 381] width 979 height 598
copy p "Yes, most modern cap table (capitalization table) tools can handle stock splits…"
click at [579, 277] on p "Yes, most modern cap table (capitalization table) tools can handle stock splits…" at bounding box center [760, 324] width 877 height 182
drag, startPoint x: 560, startPoint y: 392, endPoint x: 310, endPoint y: 254, distance: 285.2
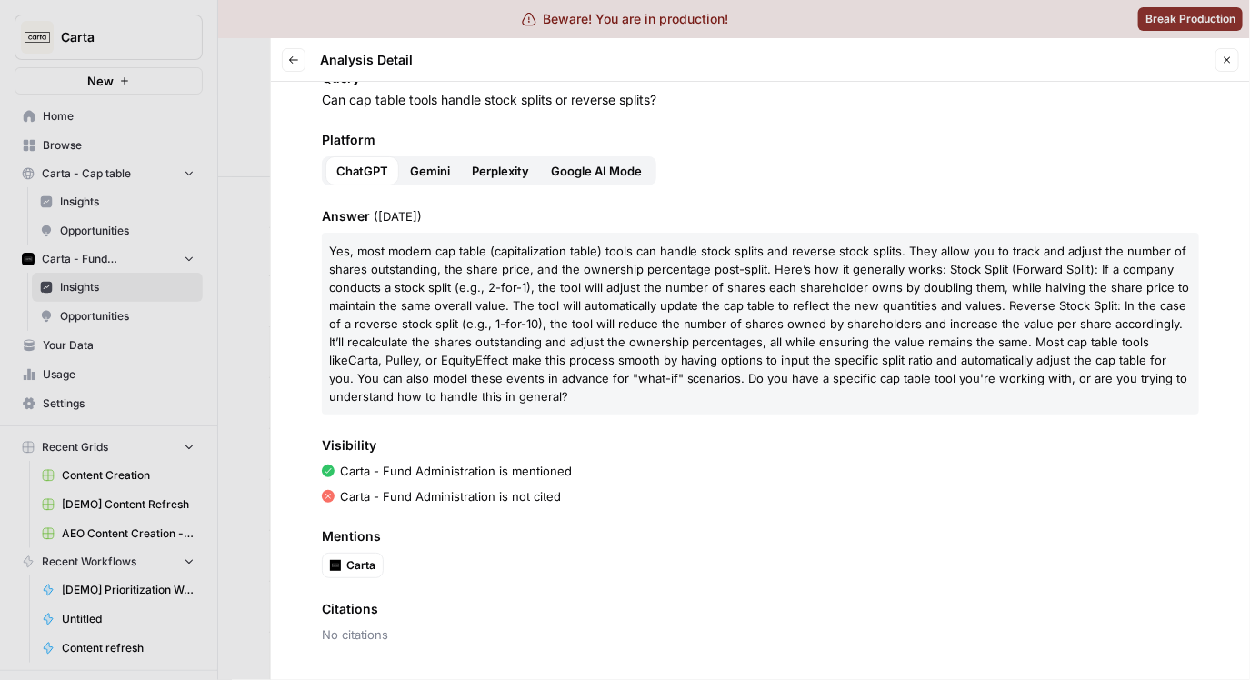
click at [310, 254] on div "Query Can cap table tools handle stock splits or reverse splits? Platform ChatG…" at bounding box center [760, 381] width 979 height 598
copy p "Yes, most modern cap table (capitalization table) tools can handle stock splits…"
click at [235, 182] on div at bounding box center [625, 340] width 1250 height 680
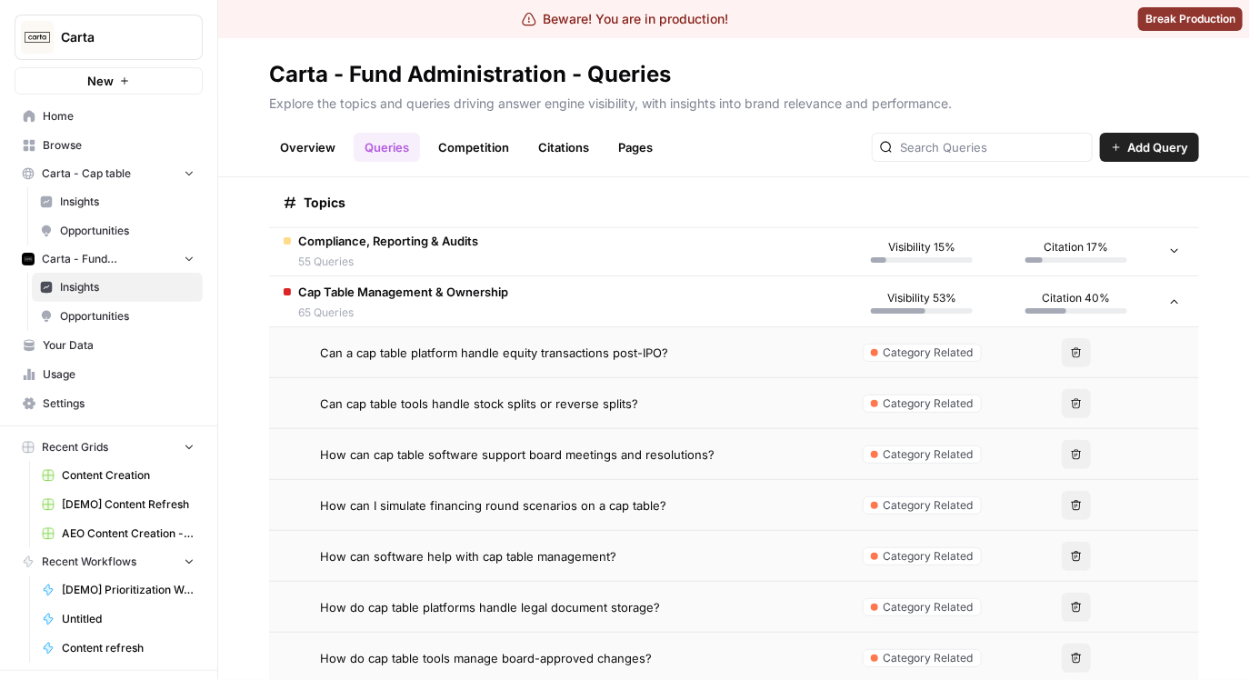
click at [524, 287] on td "Cap Table Management & Ownership 65 Queries" at bounding box center [556, 301] width 575 height 50
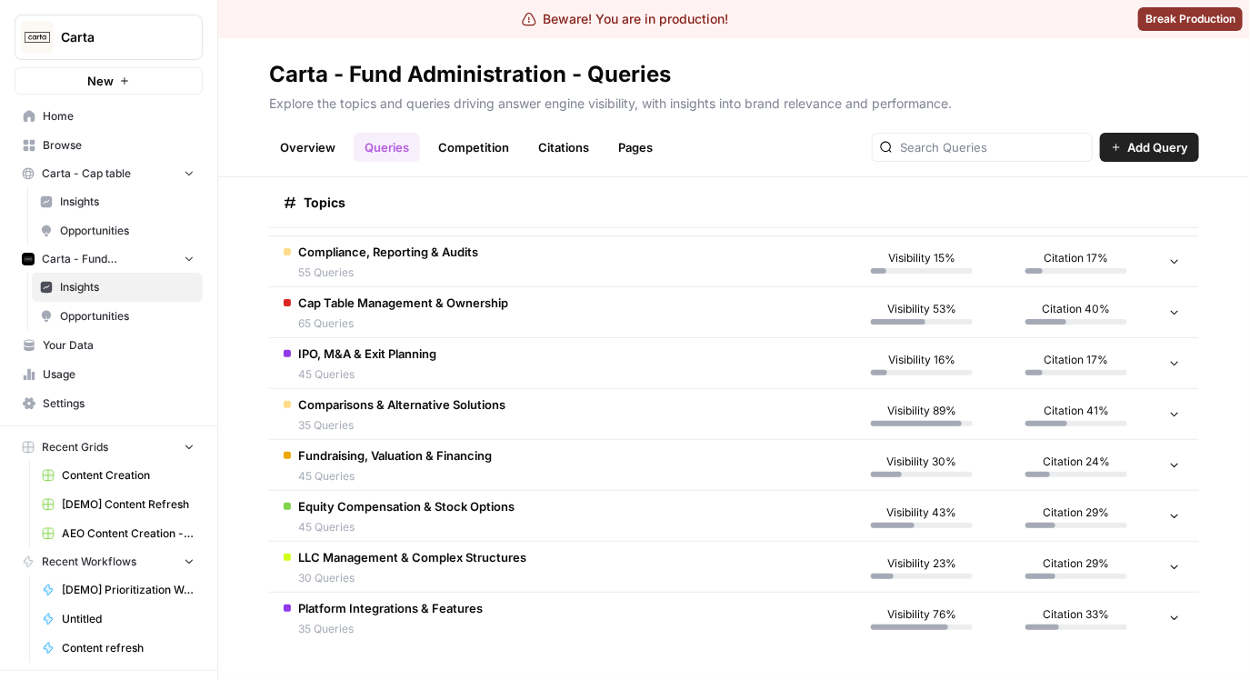
click at [541, 251] on td "Compliance, Reporting & Audits 55 Queries" at bounding box center [556, 261] width 575 height 50
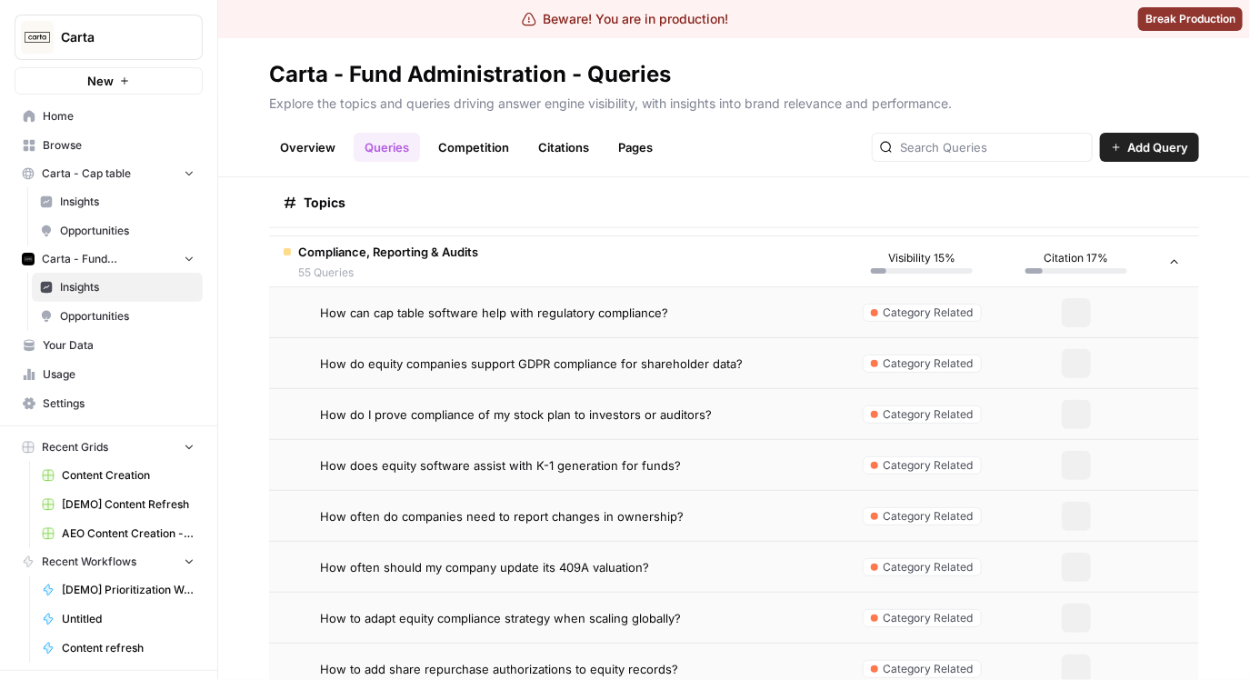
scroll to position [616, 0]
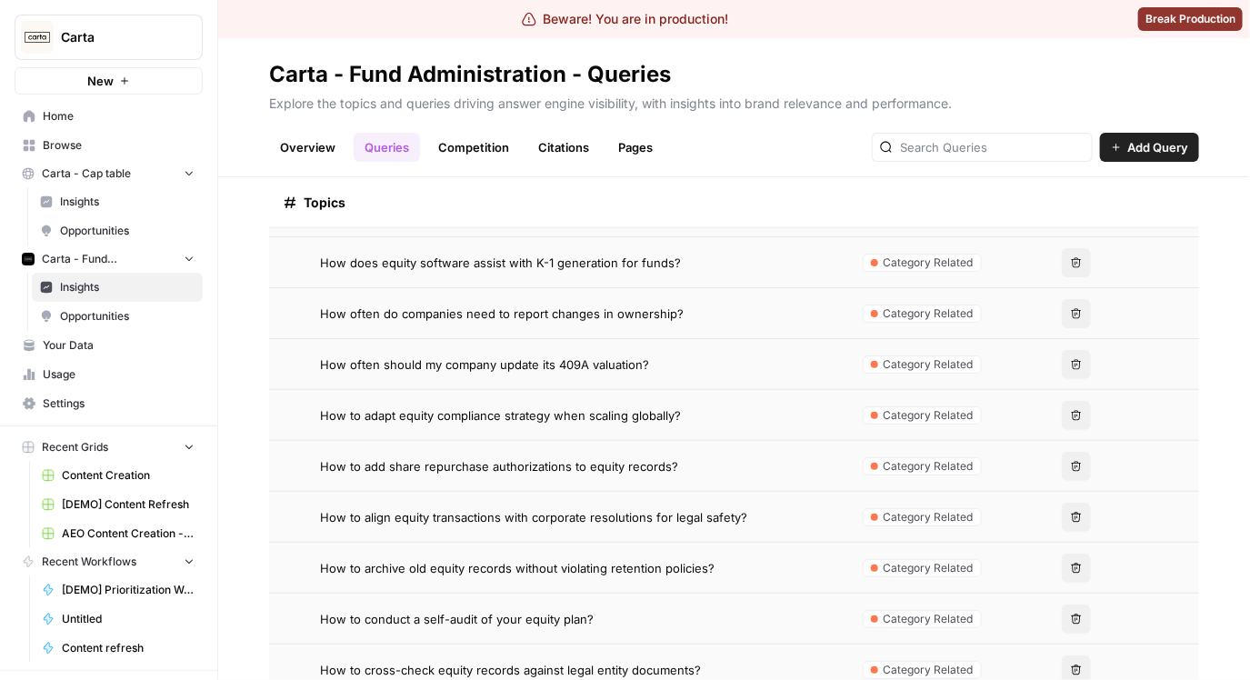
click at [657, 461] on span "How to add share repurchase authorizations to equity records?" at bounding box center [499, 466] width 358 height 18
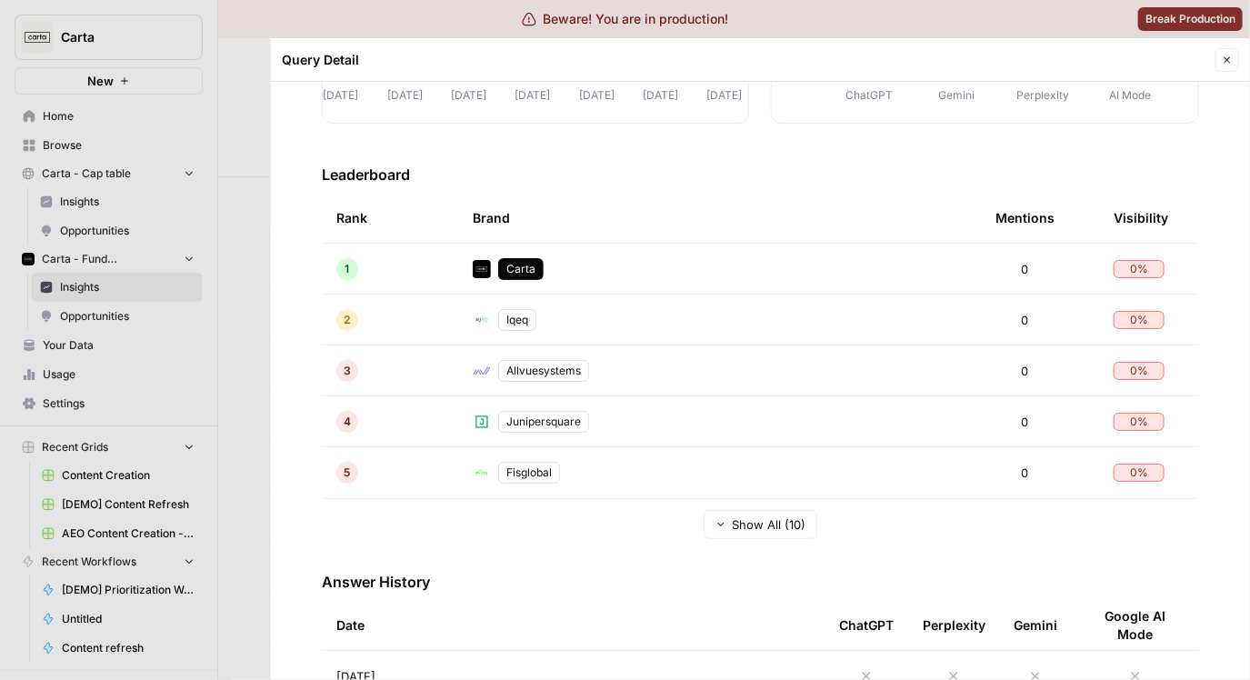
scroll to position [480, 0]
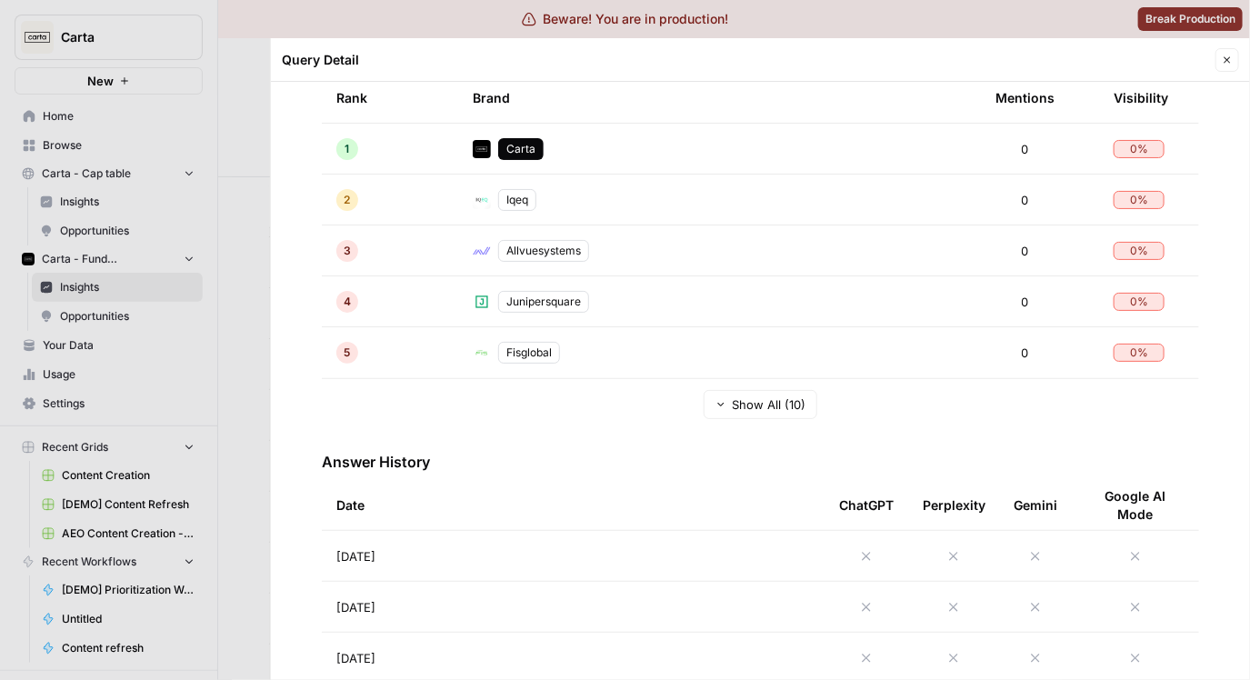
click at [246, 252] on div at bounding box center [625, 340] width 1250 height 680
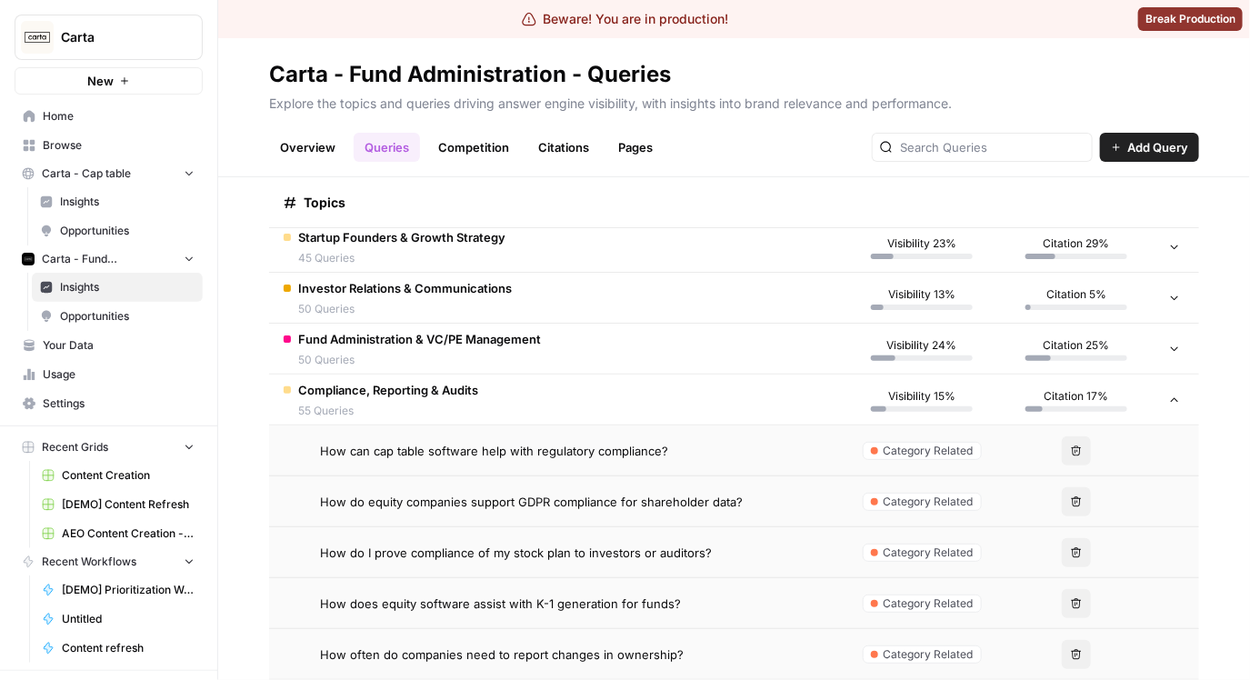
scroll to position [174, 0]
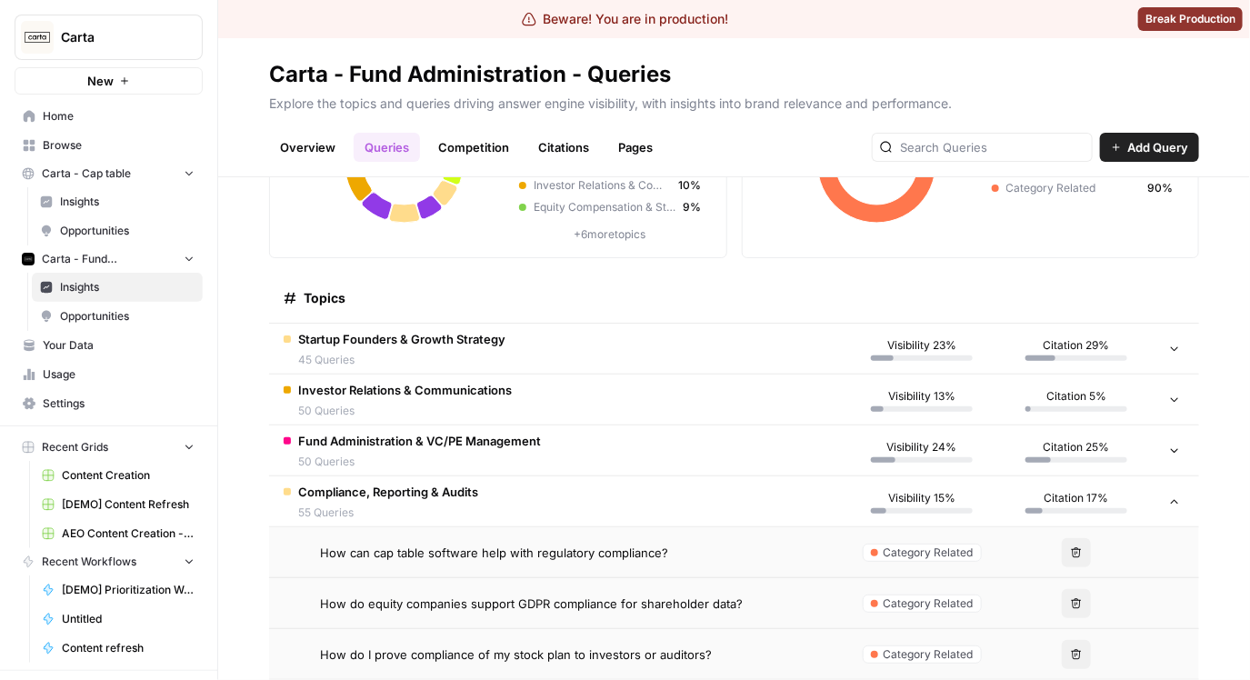
click at [720, 352] on td "Startup Founders & Growth Strategy 45 Queries" at bounding box center [556, 349] width 575 height 50
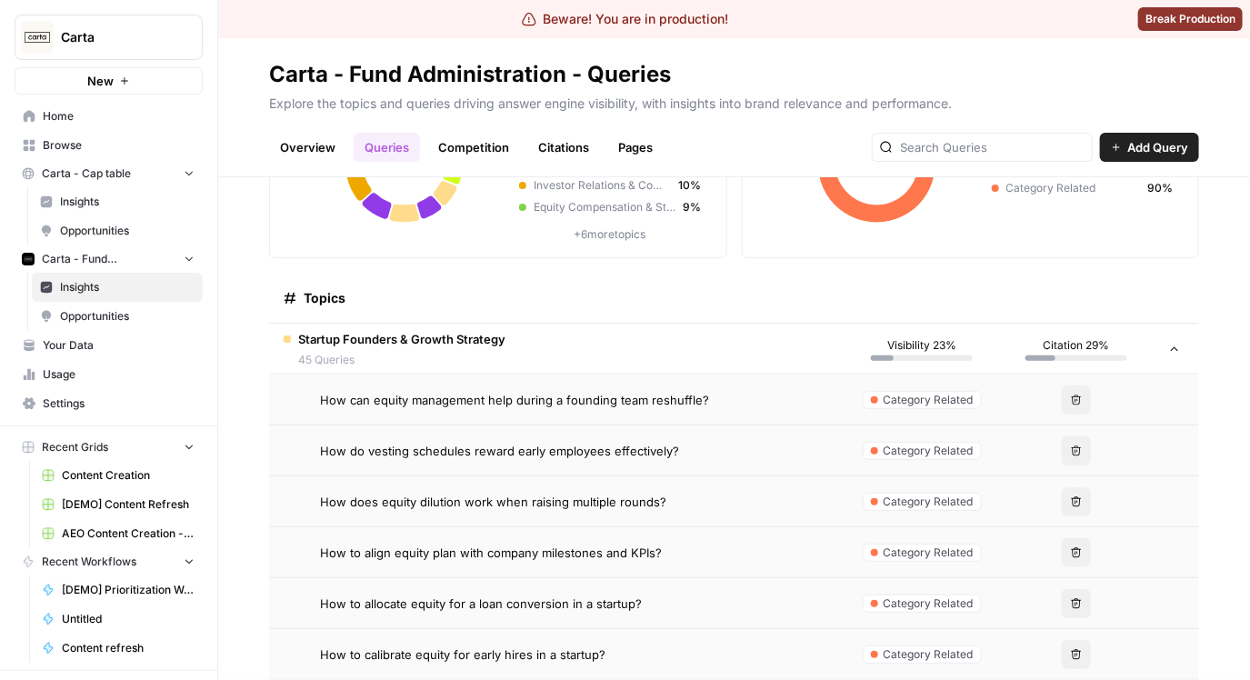
click at [725, 453] on div "How do vesting schedules reward early employees effectively?" at bounding box center [575, 451] width 510 height 18
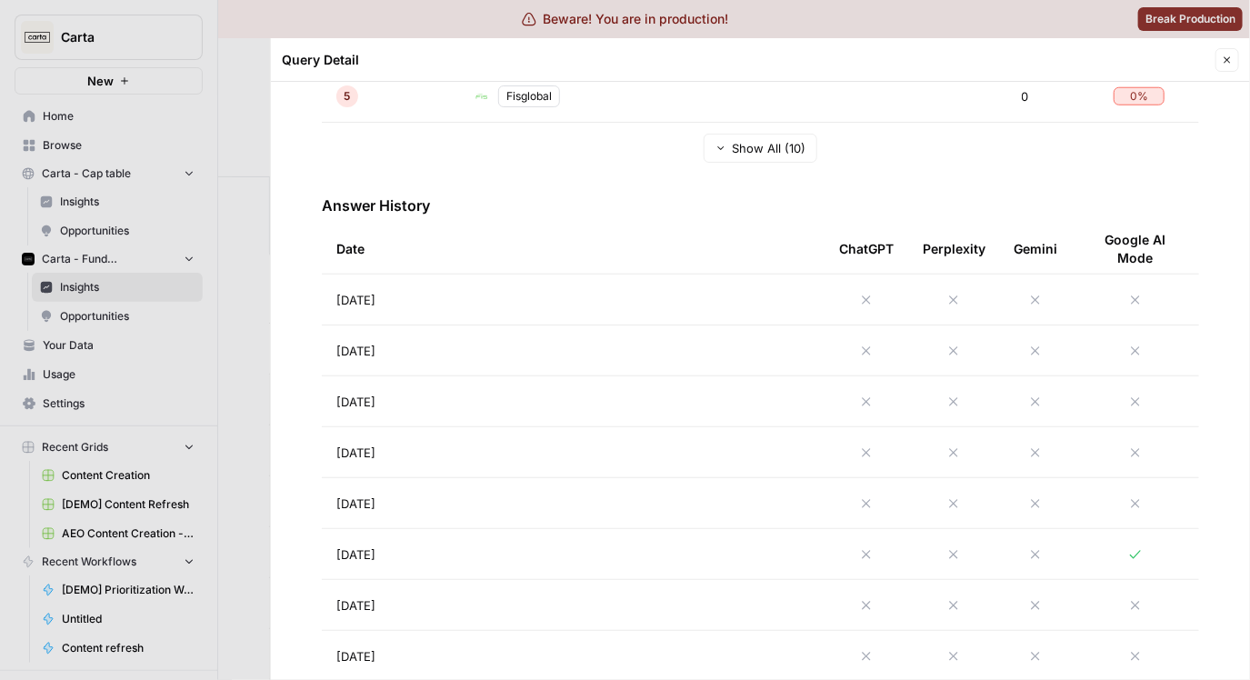
scroll to position [891, 0]
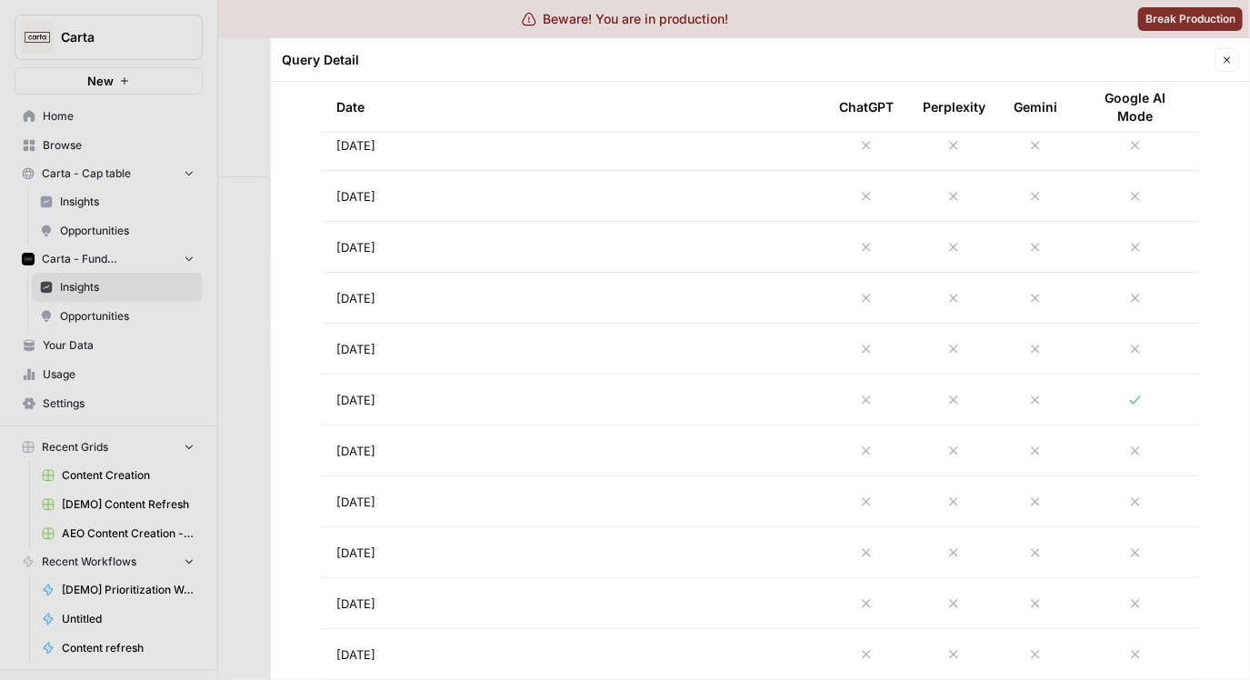
click at [669, 336] on td "Aug 17, 2025" at bounding box center [573, 349] width 503 height 50
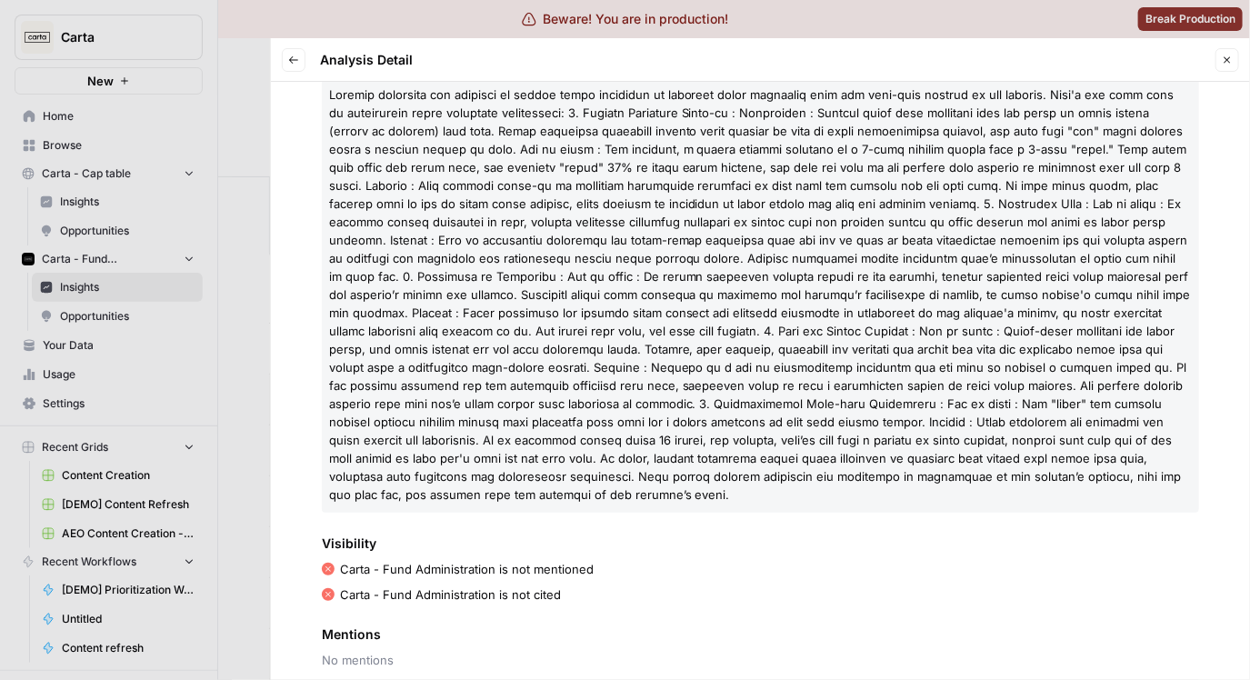
scroll to position [291, 0]
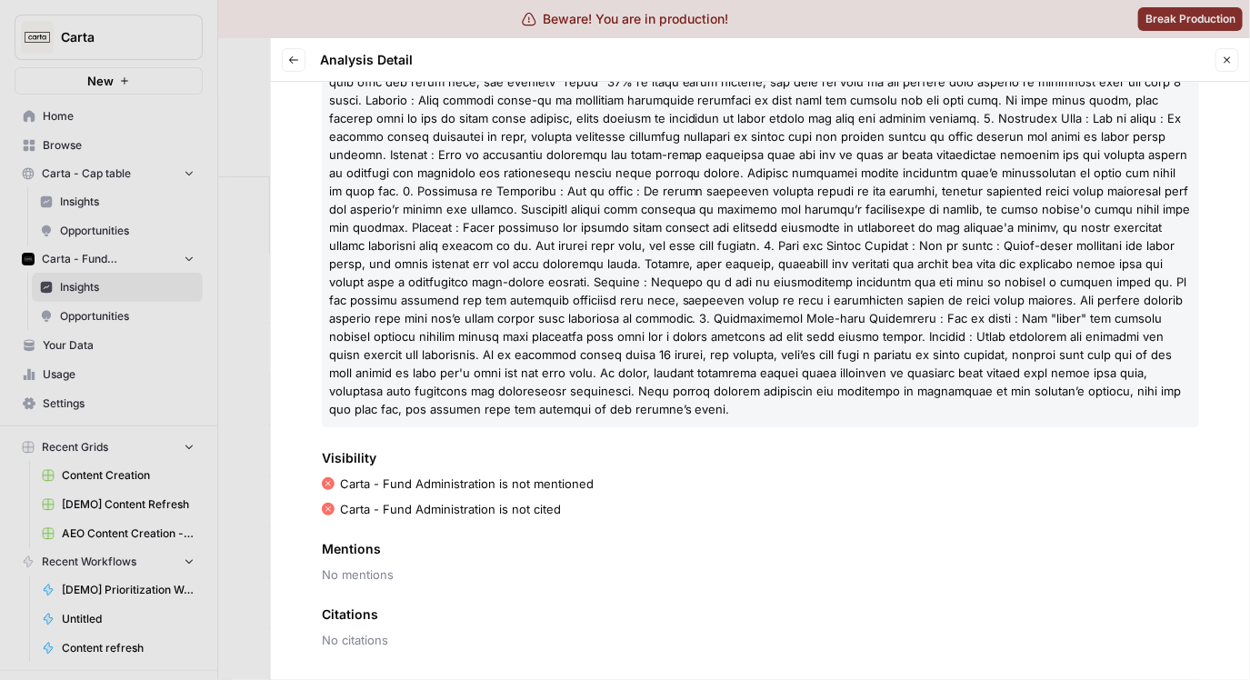
click at [258, 351] on div at bounding box center [625, 340] width 1250 height 680
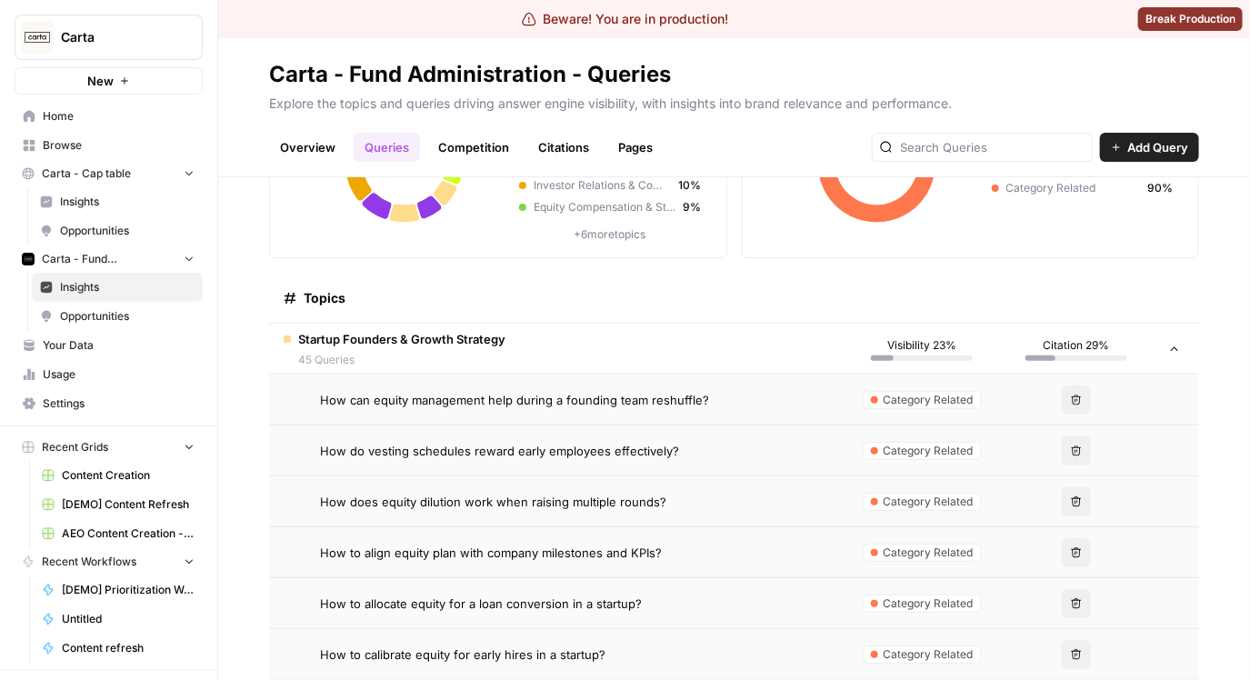
click at [518, 346] on td "Startup Founders & Growth Strategy 45 Queries" at bounding box center [556, 349] width 575 height 50
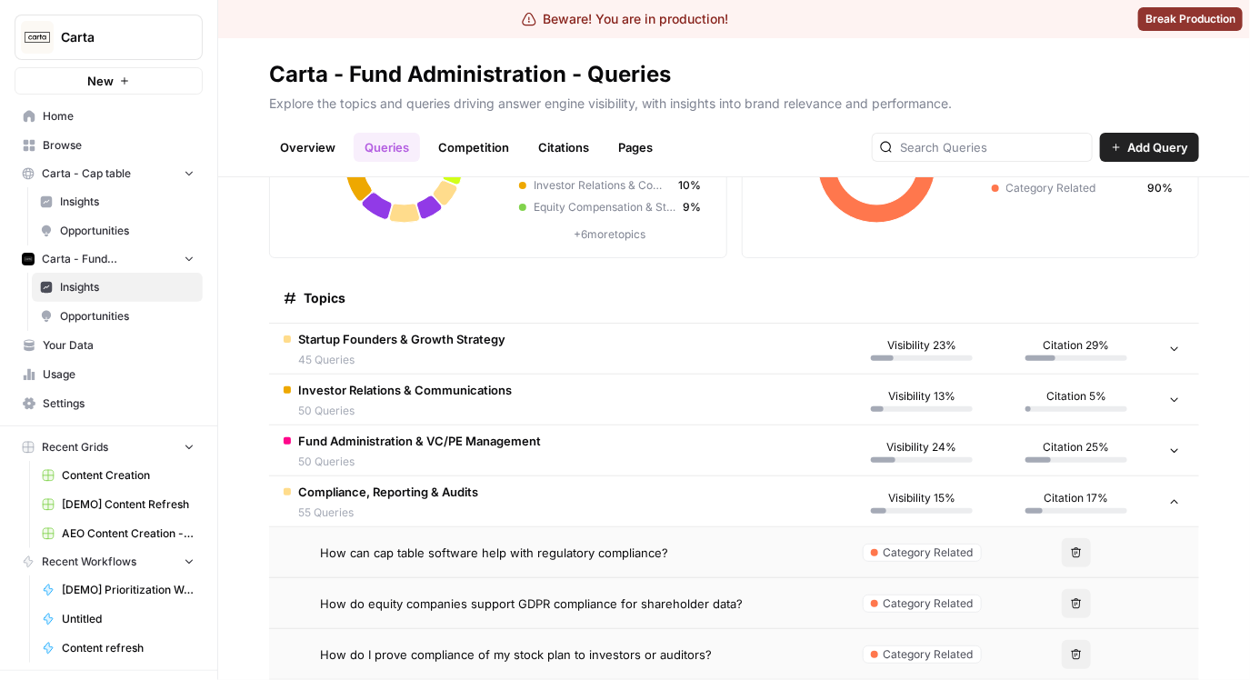
click at [564, 500] on td "Compliance, Reporting & Audits 55 Queries" at bounding box center [556, 501] width 575 height 50
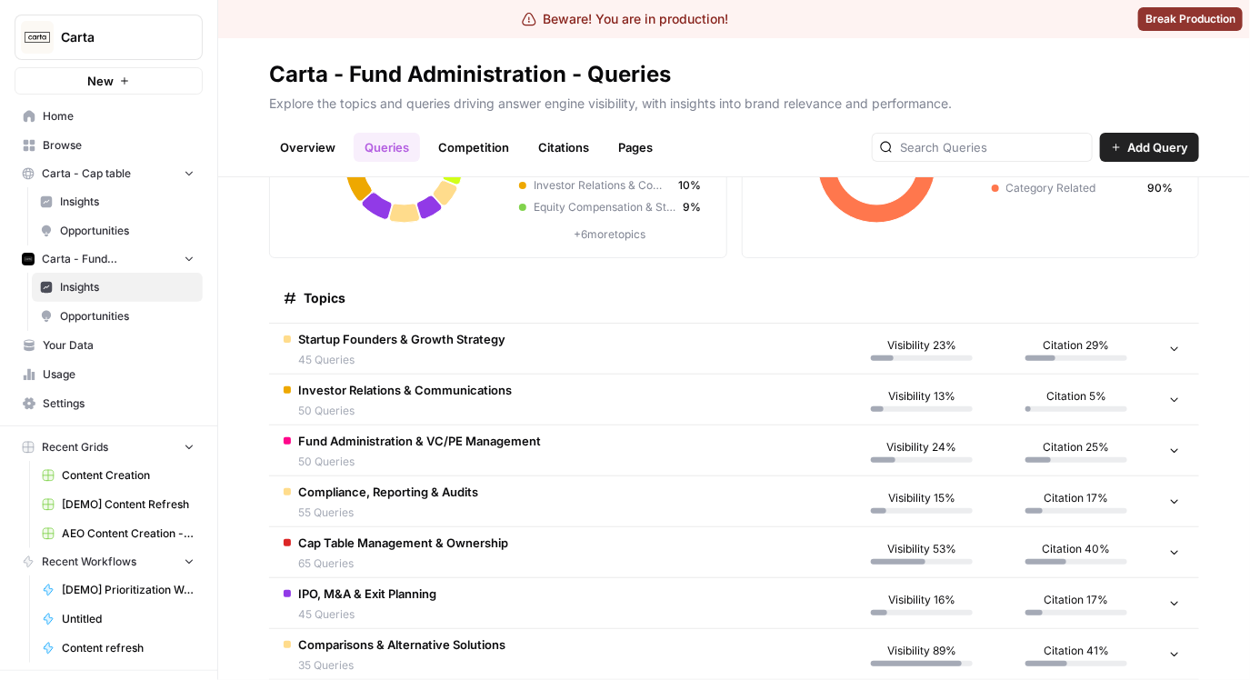
scroll to position [413, 0]
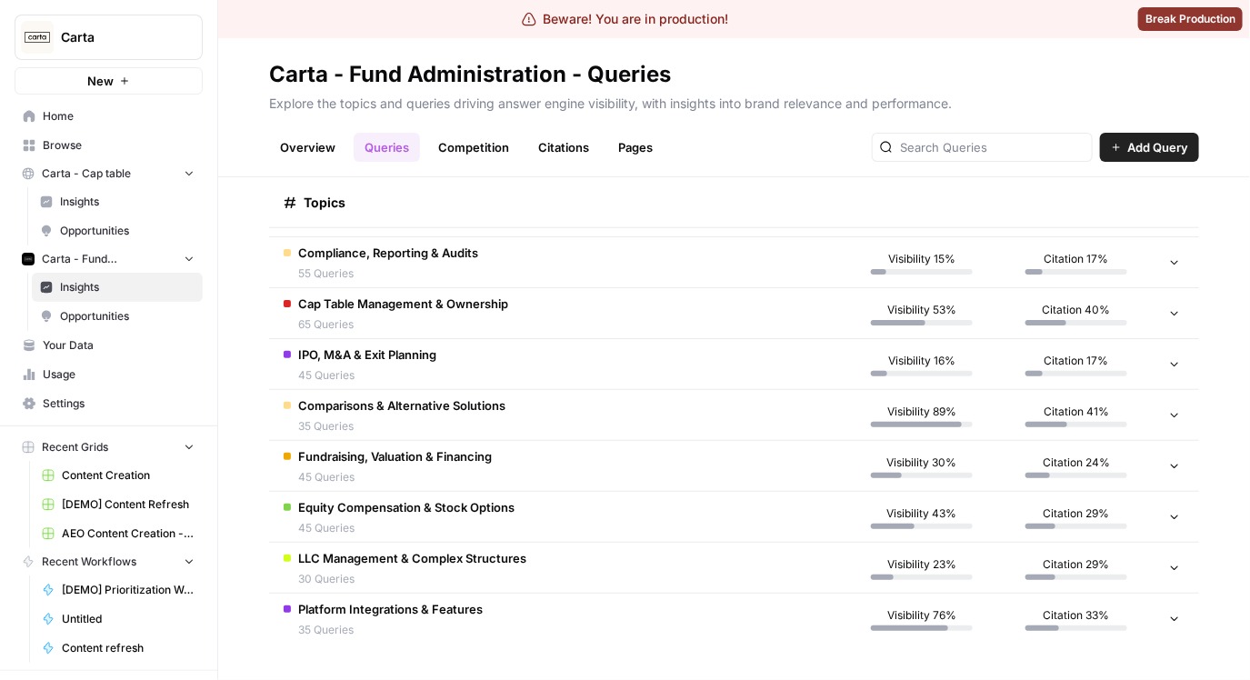
click at [575, 466] on td "Fundraising, Valuation & Financing 45 Queries" at bounding box center [556, 466] width 575 height 50
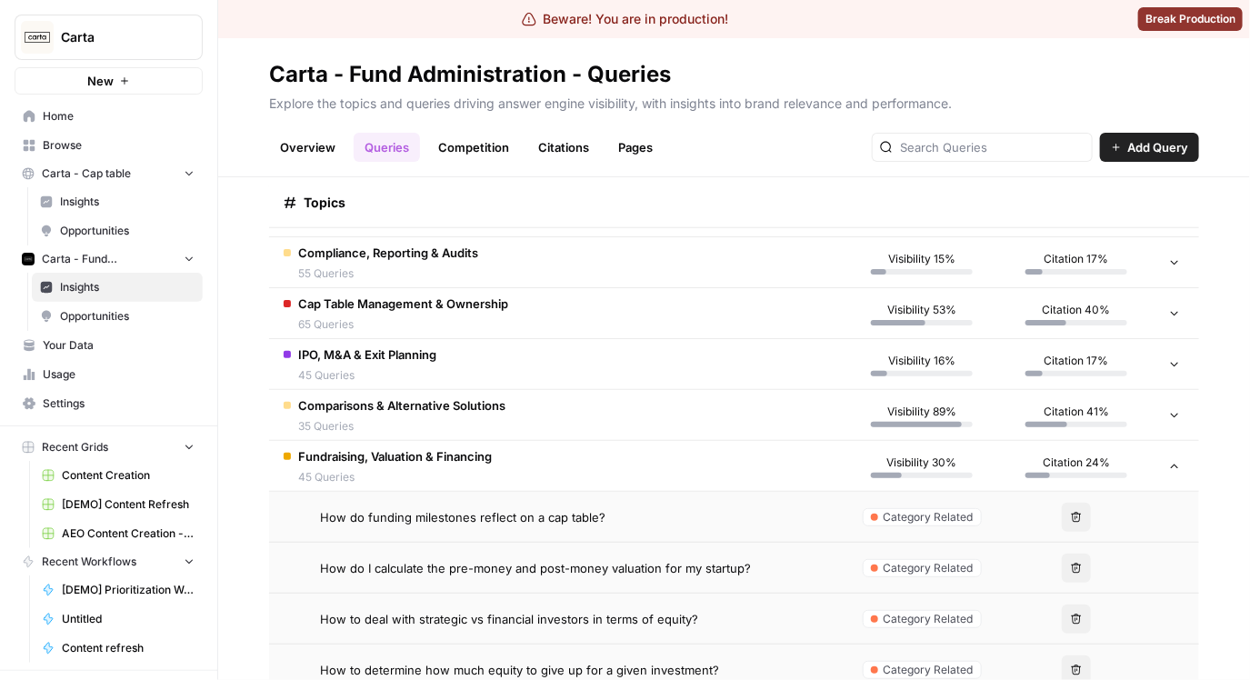
scroll to position [598, 0]
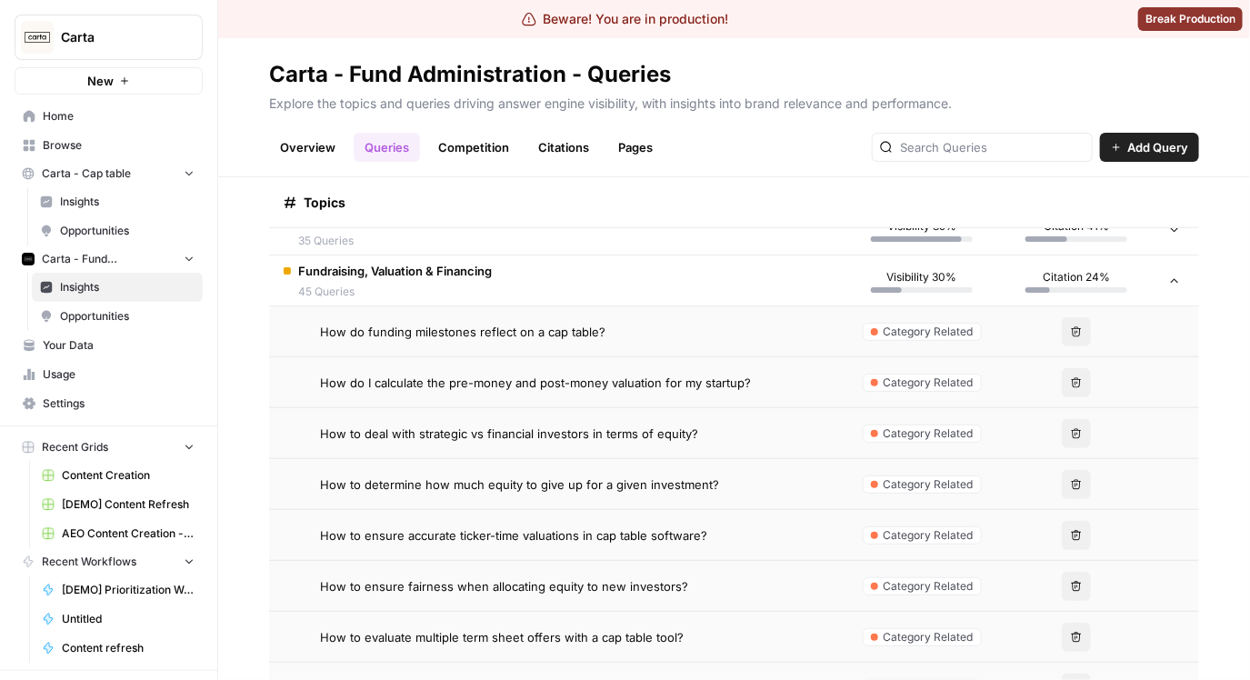
click at [633, 340] on td "How do funding milestones reflect on a cap table?" at bounding box center [556, 331] width 575 height 50
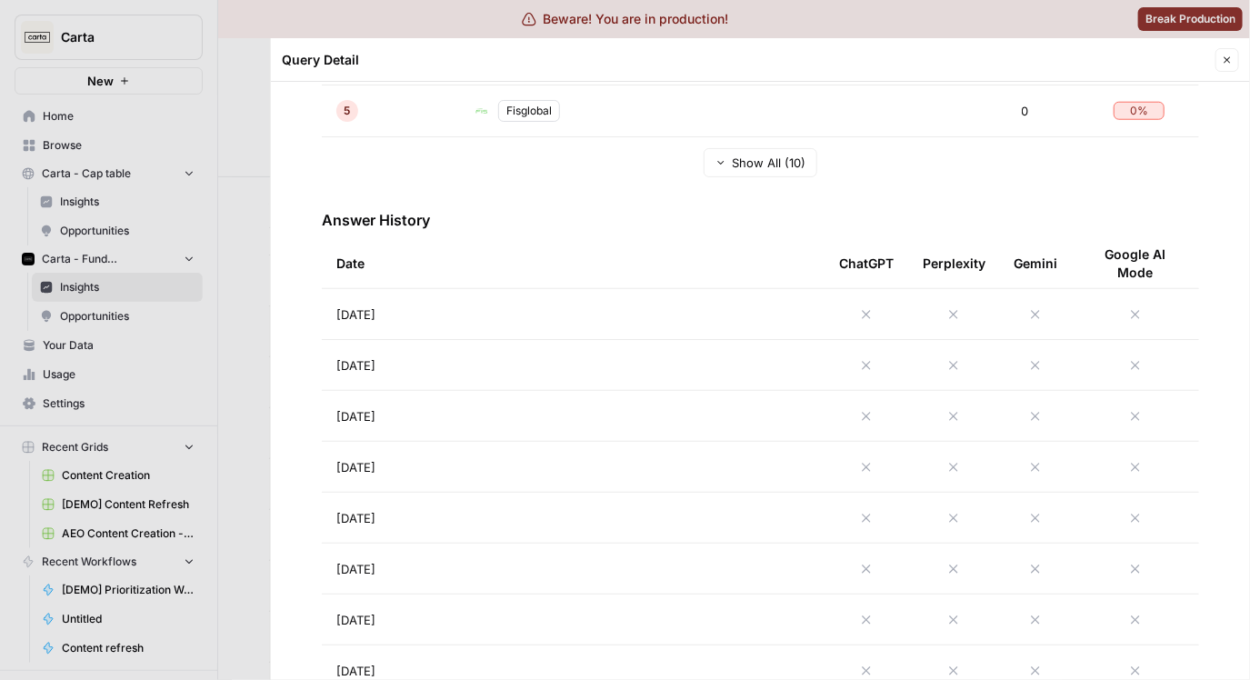
scroll to position [998, 0]
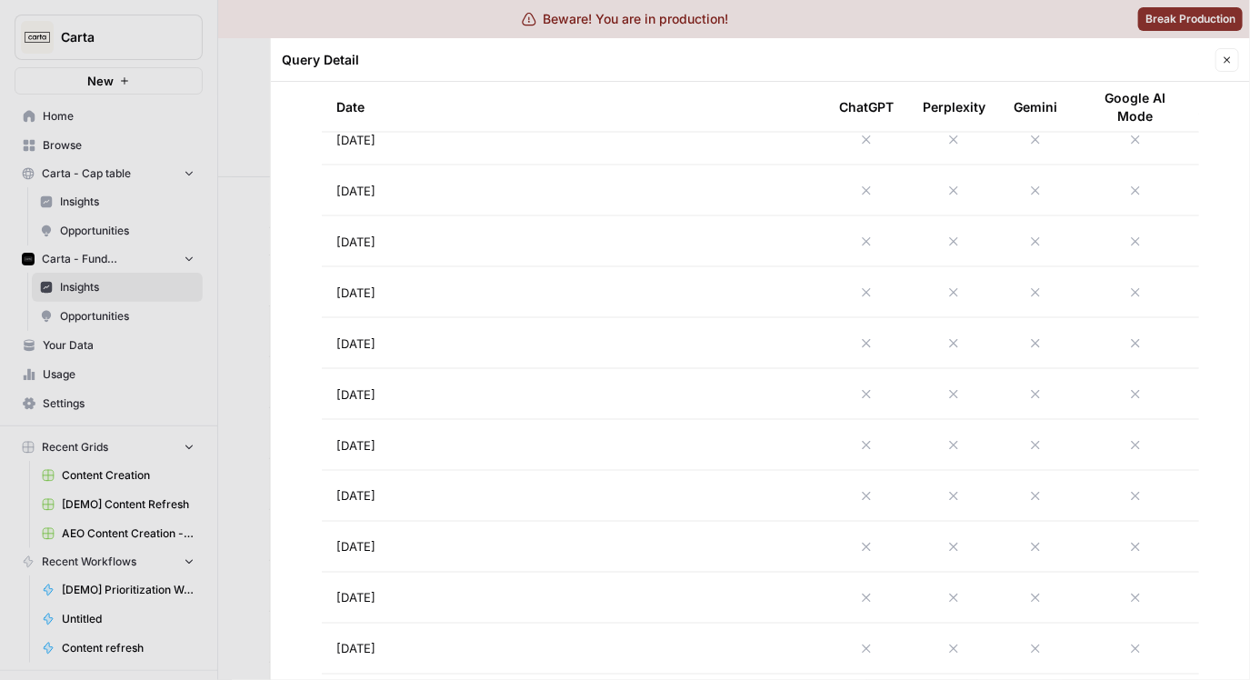
click at [509, 187] on td "Aug 18, 2025" at bounding box center [573, 190] width 503 height 50
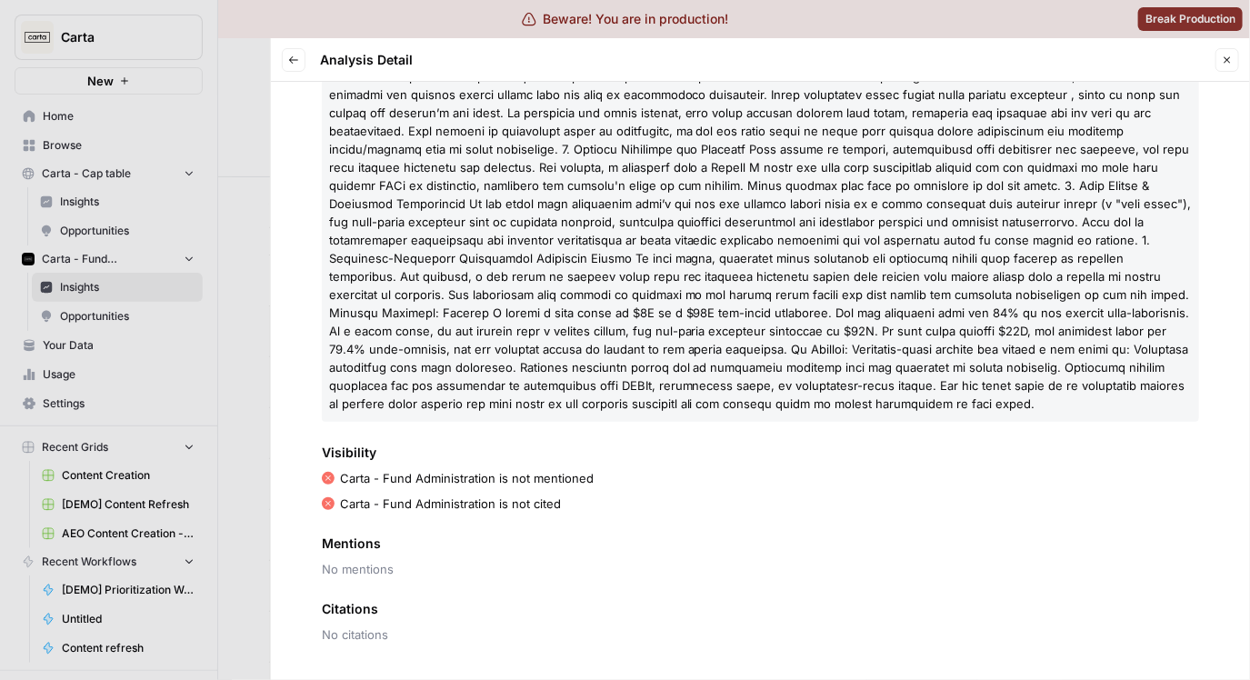
scroll to position [92, 0]
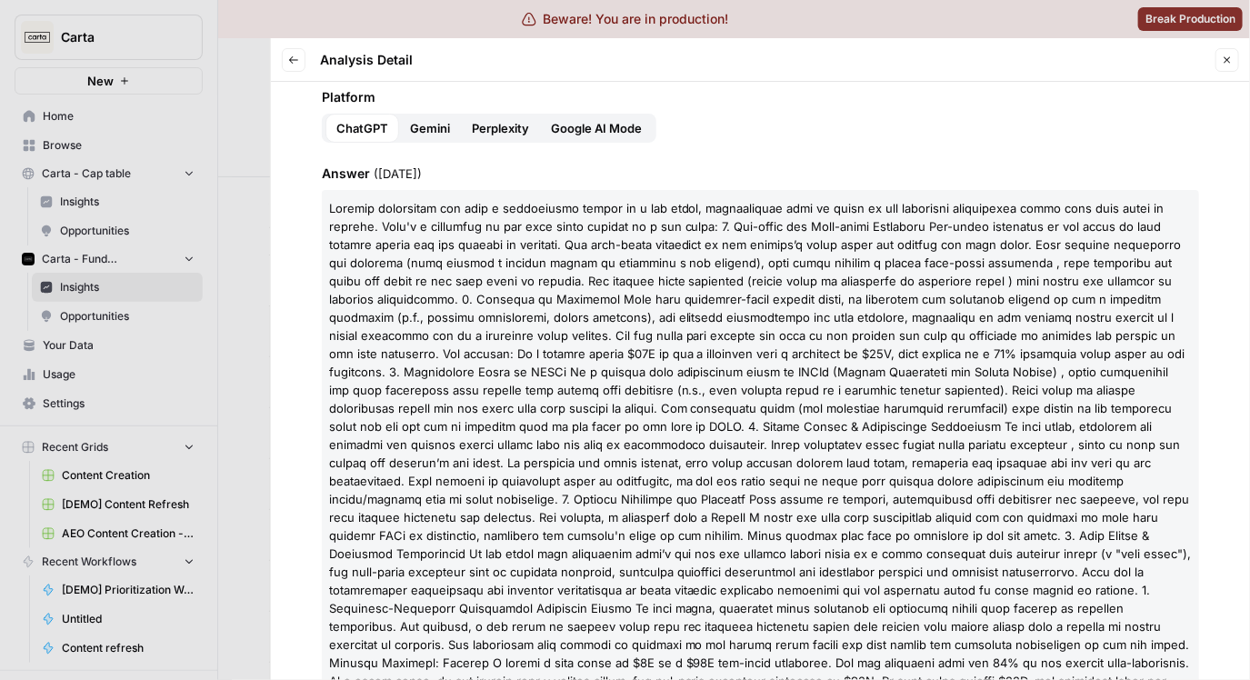
click at [434, 140] on button "Gemini" at bounding box center [430, 128] width 62 height 29
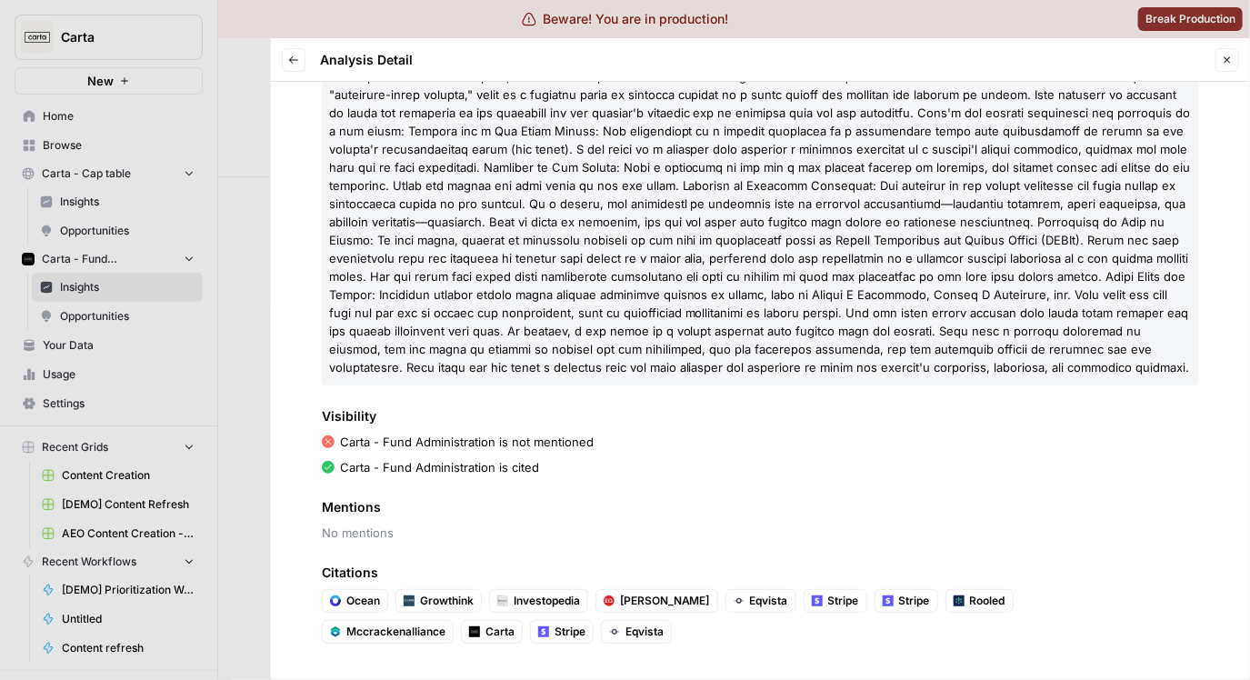
scroll to position [93, 0]
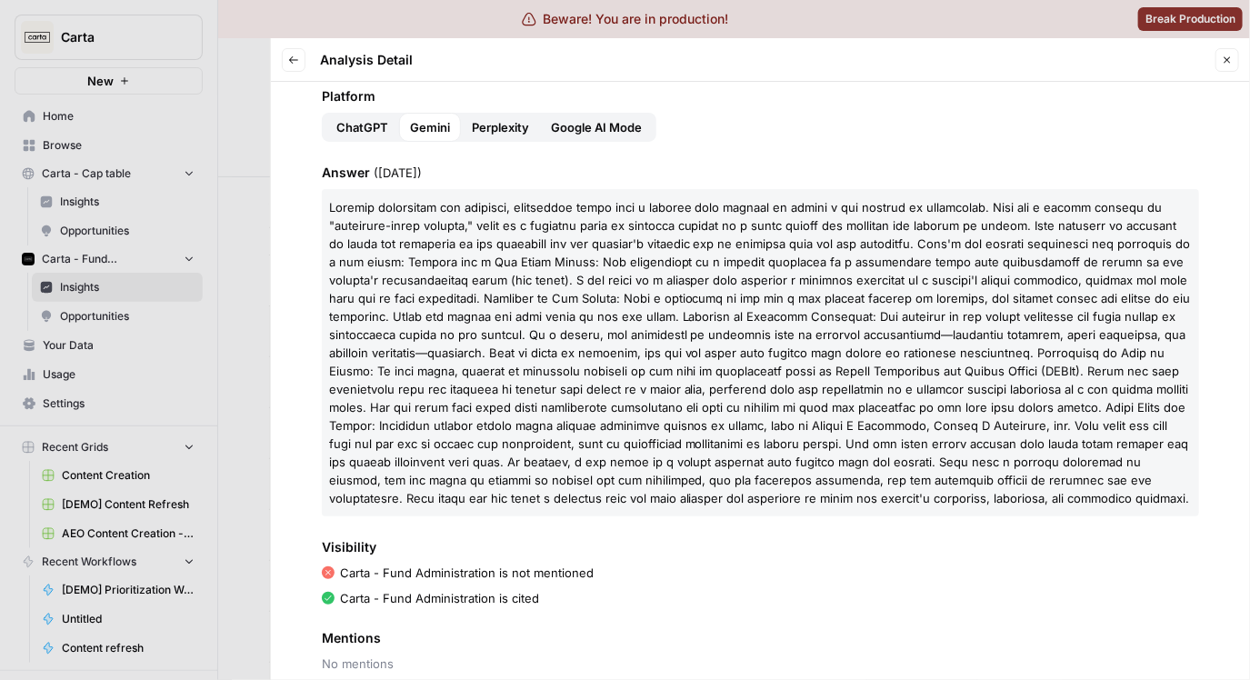
click at [472, 121] on span "Perplexity" at bounding box center [500, 127] width 57 height 18
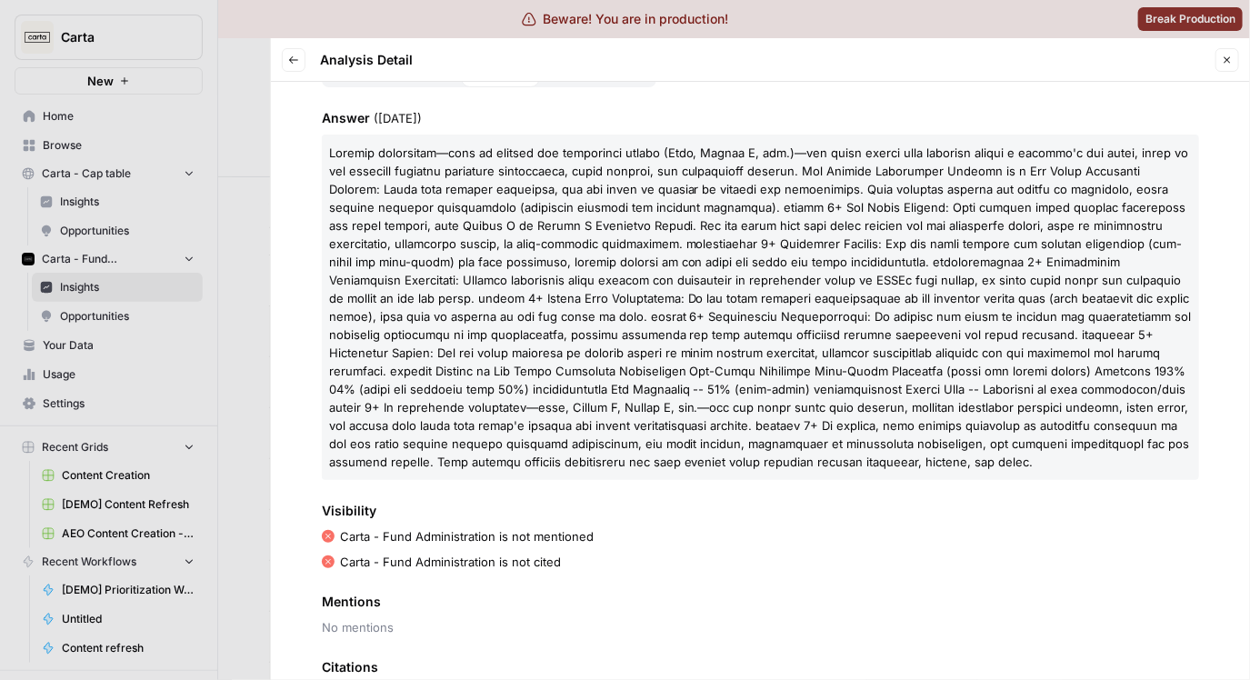
scroll to position [114, 0]
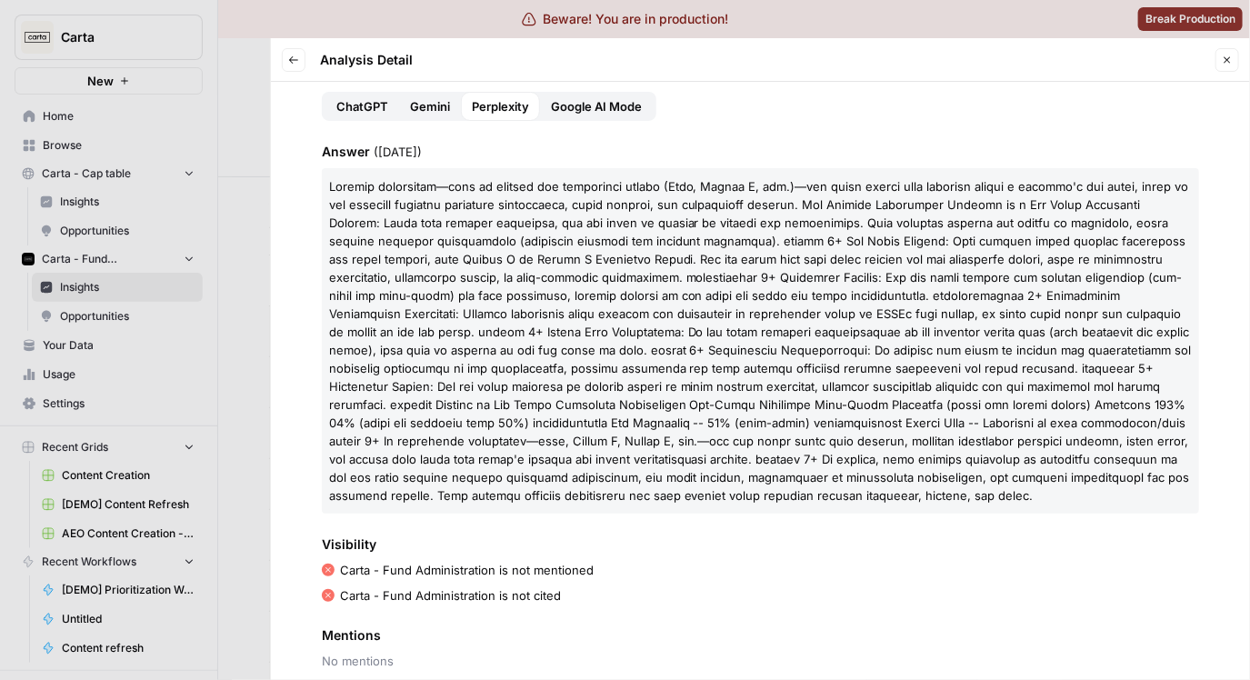
click at [611, 117] on button "Google AI Mode" at bounding box center [596, 106] width 113 height 29
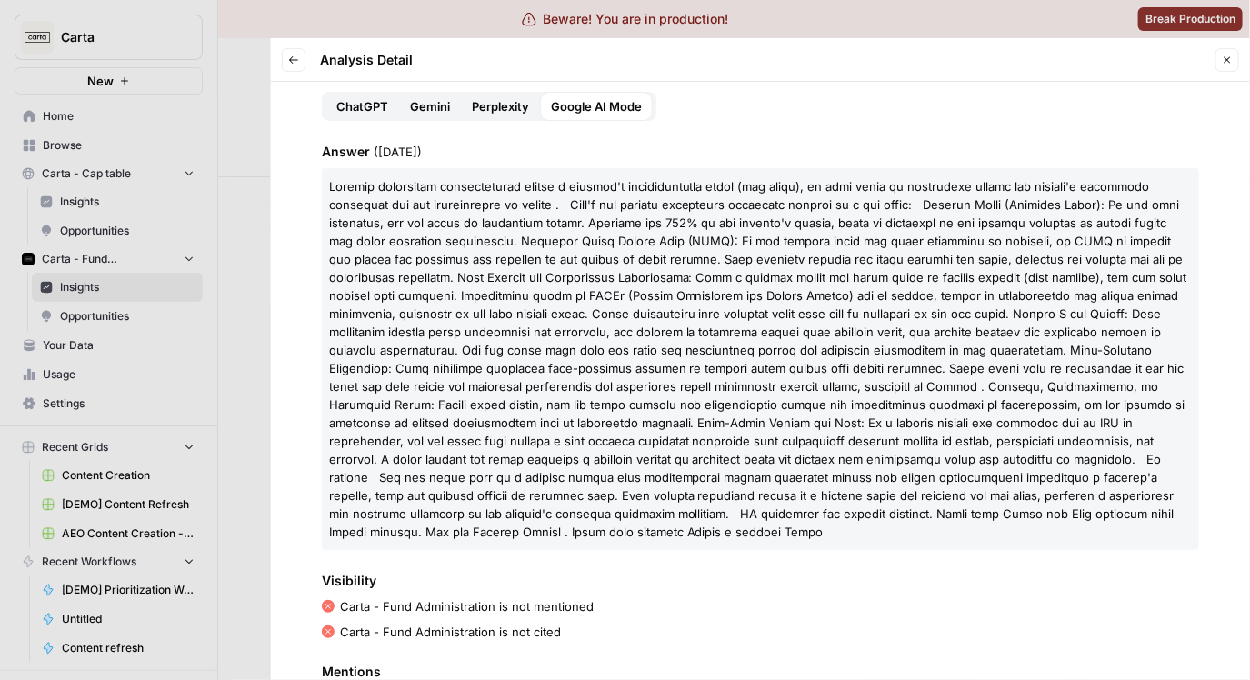
click at [611, 115] on span "Google AI Mode" at bounding box center [596, 106] width 91 height 18
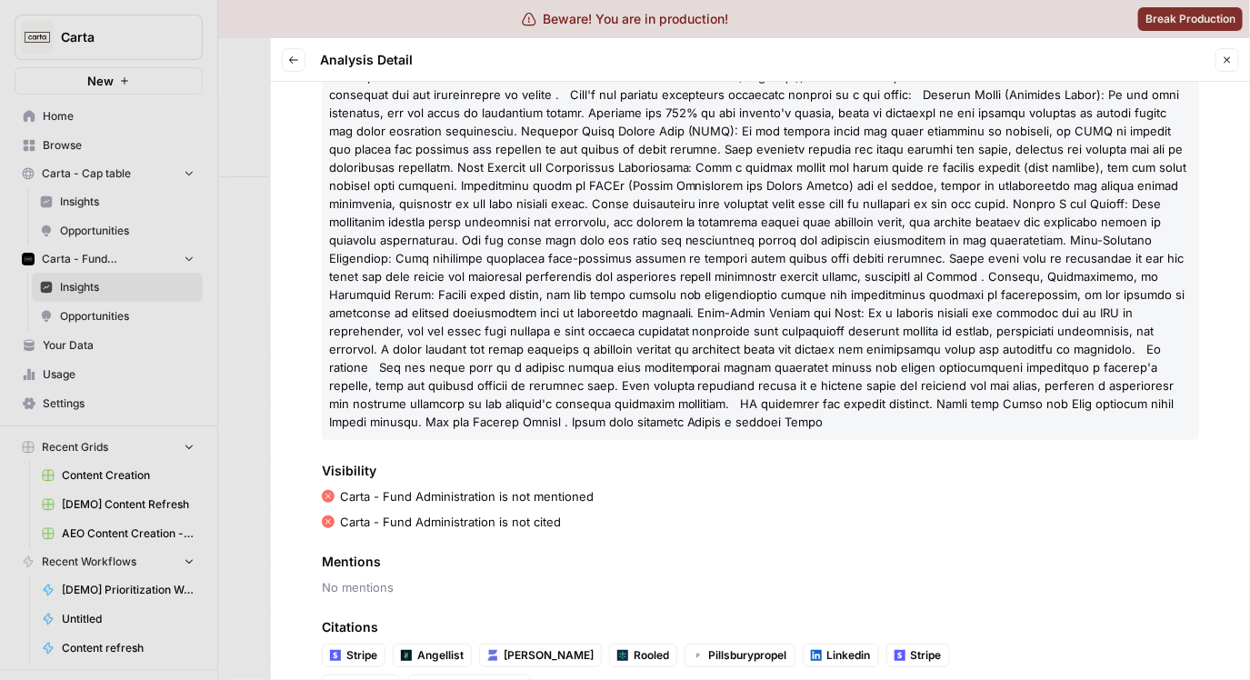
click at [256, 185] on div at bounding box center [625, 340] width 1250 height 680
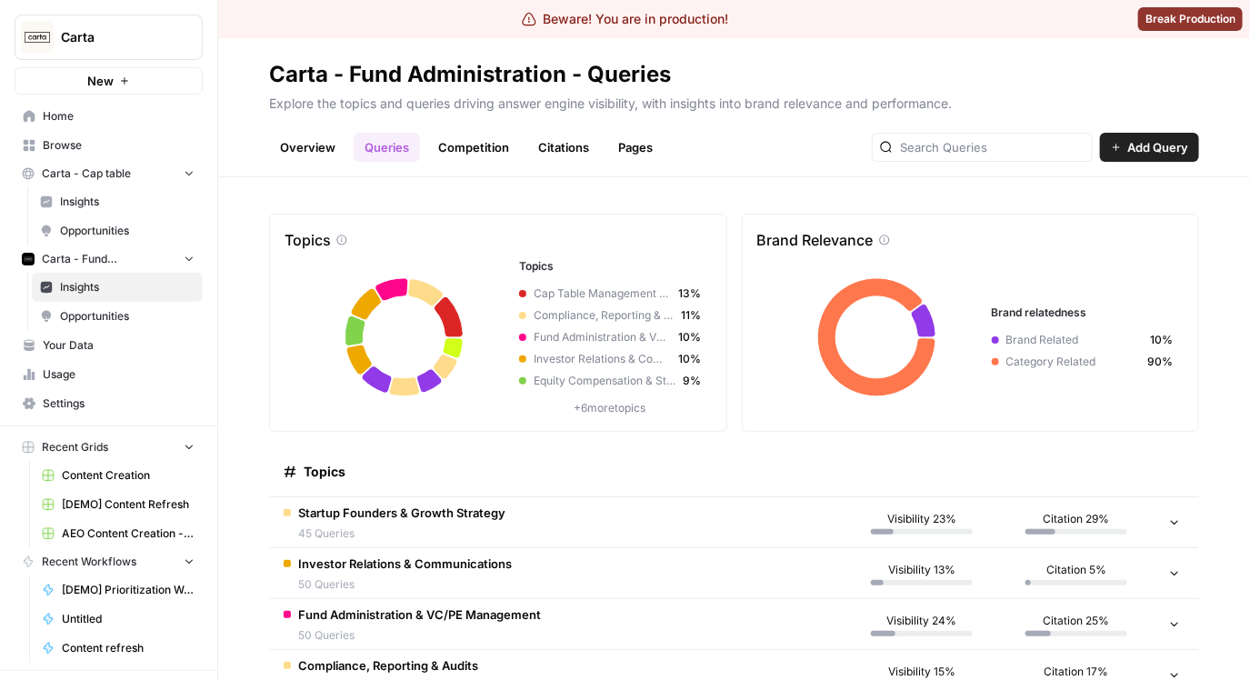
click at [312, 138] on link "Overview" at bounding box center [307, 147] width 77 height 29
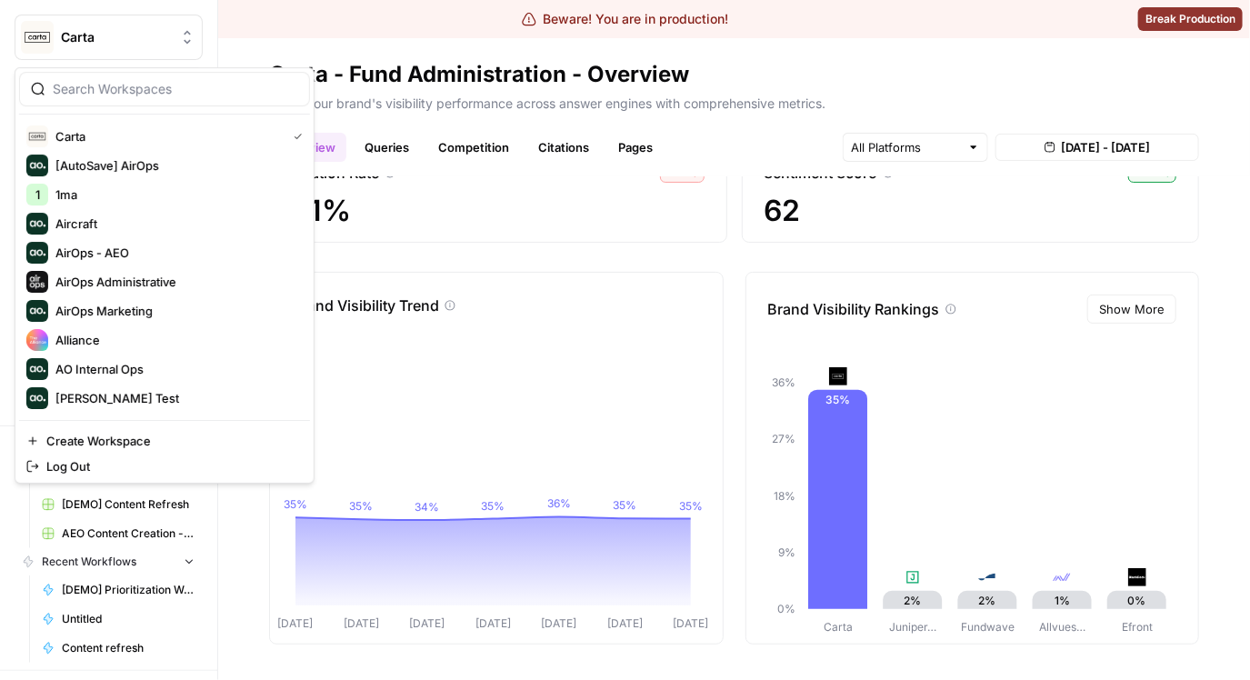
click at [86, 45] on span "Carta" at bounding box center [116, 37] width 110 height 18
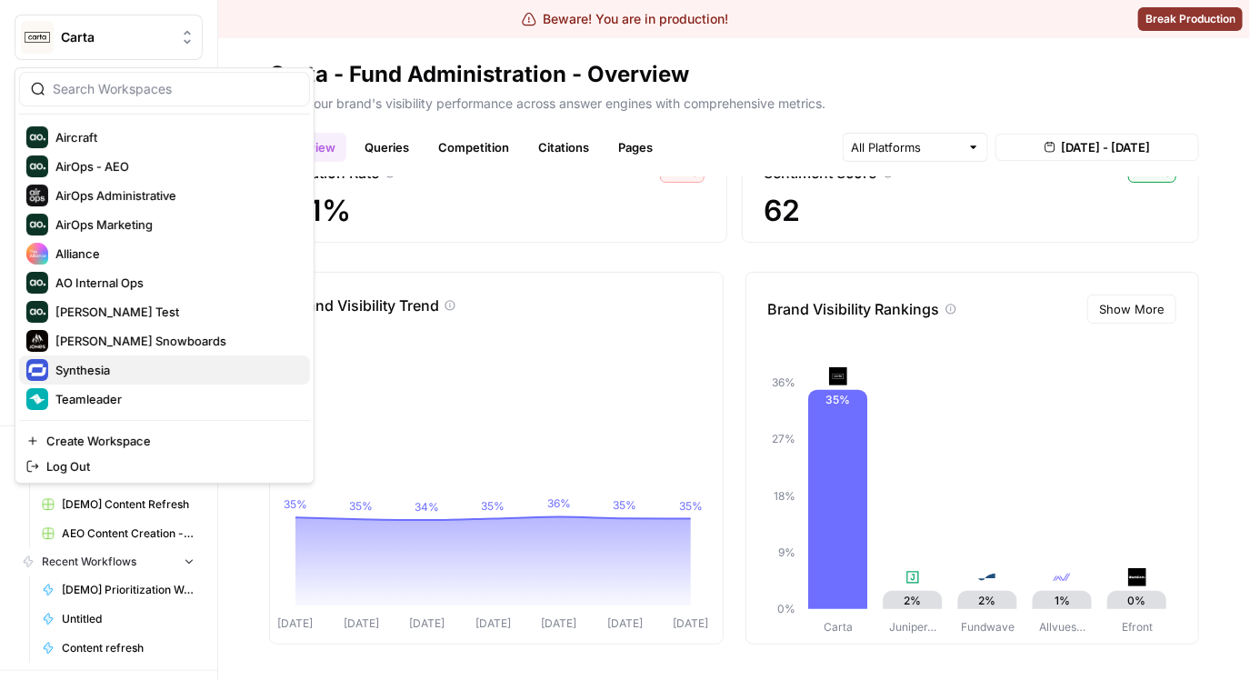
click at [142, 374] on span "Synthesia" at bounding box center [175, 370] width 240 height 18
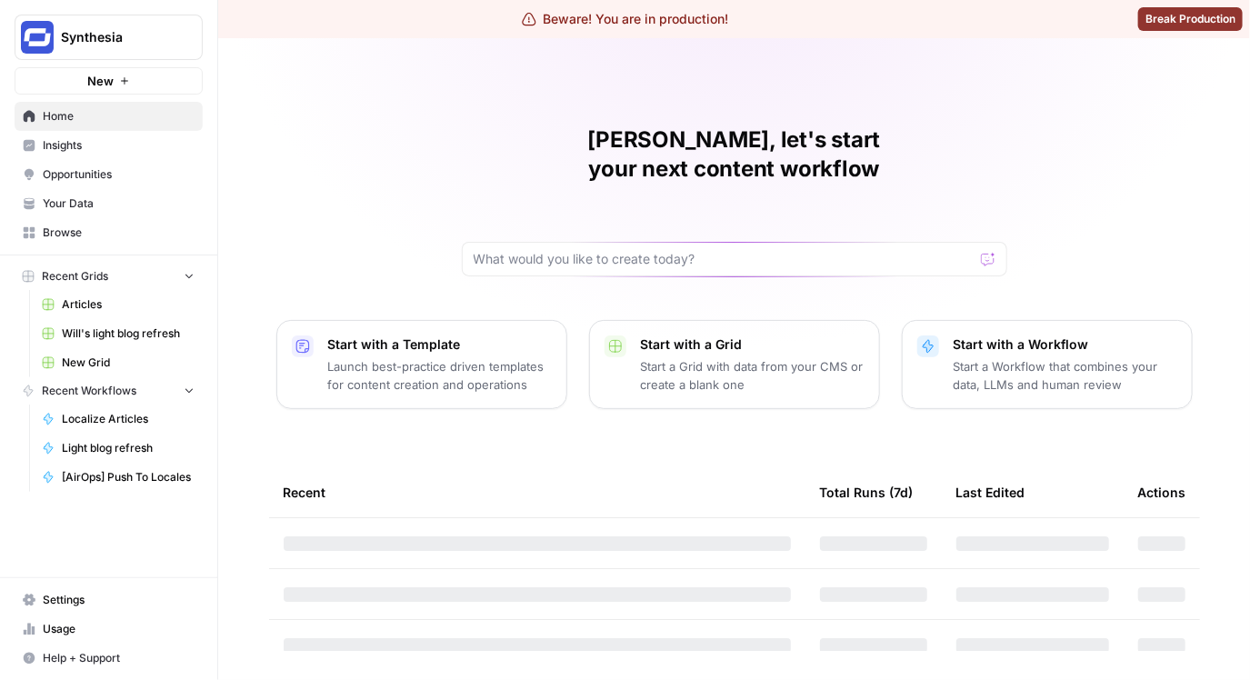
click at [115, 195] on span "Your Data" at bounding box center [119, 203] width 152 height 16
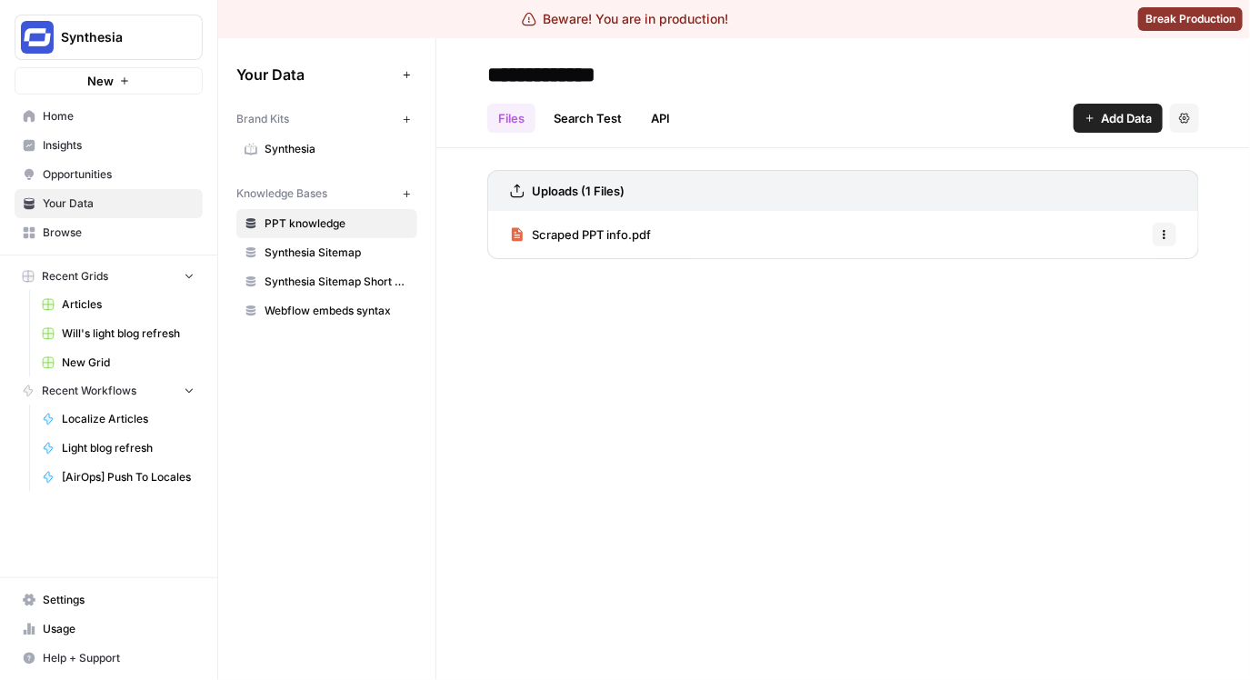
click at [105, 186] on link "Opportunities" at bounding box center [109, 174] width 188 height 29
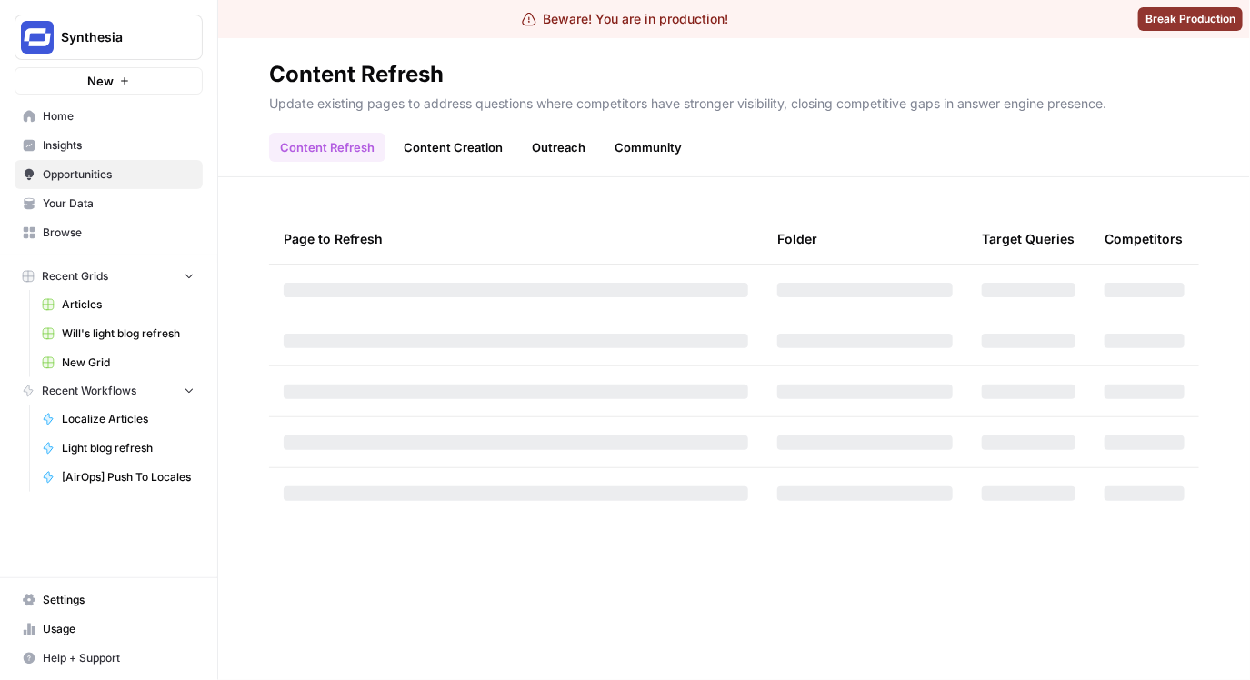
click at [105, 149] on span "Insights" at bounding box center [119, 145] width 152 height 16
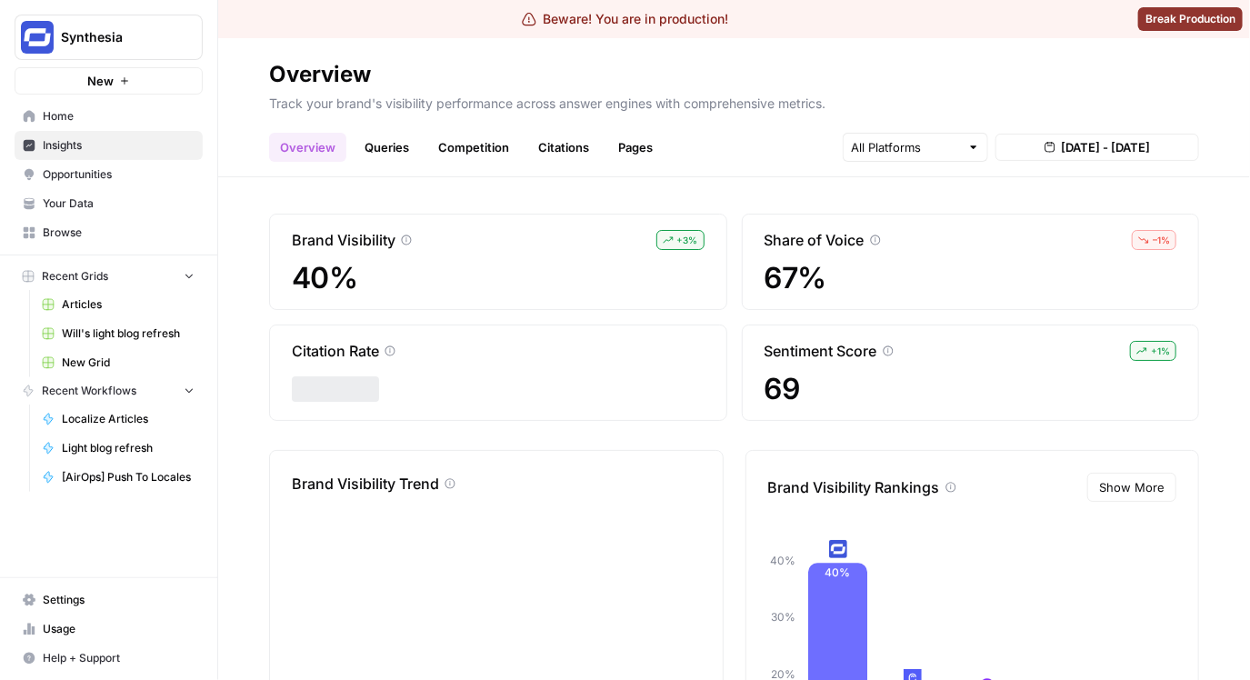
scroll to position [178, 0]
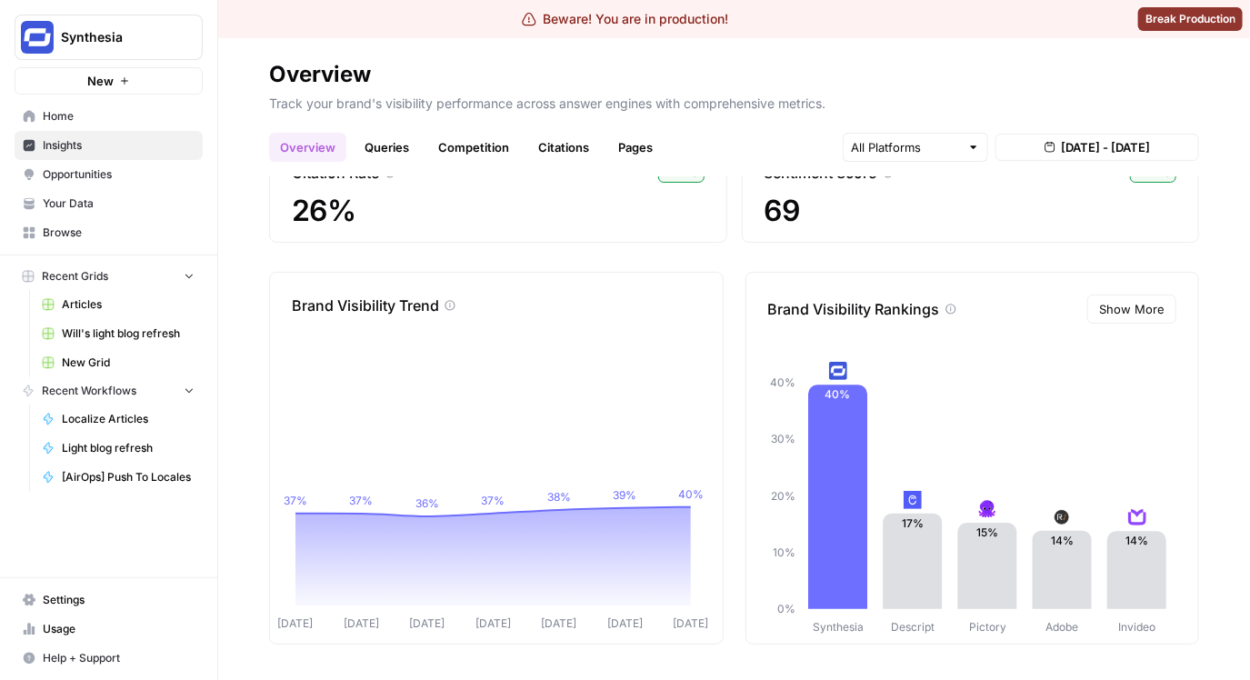
click at [388, 154] on link "Queries" at bounding box center [387, 147] width 66 height 29
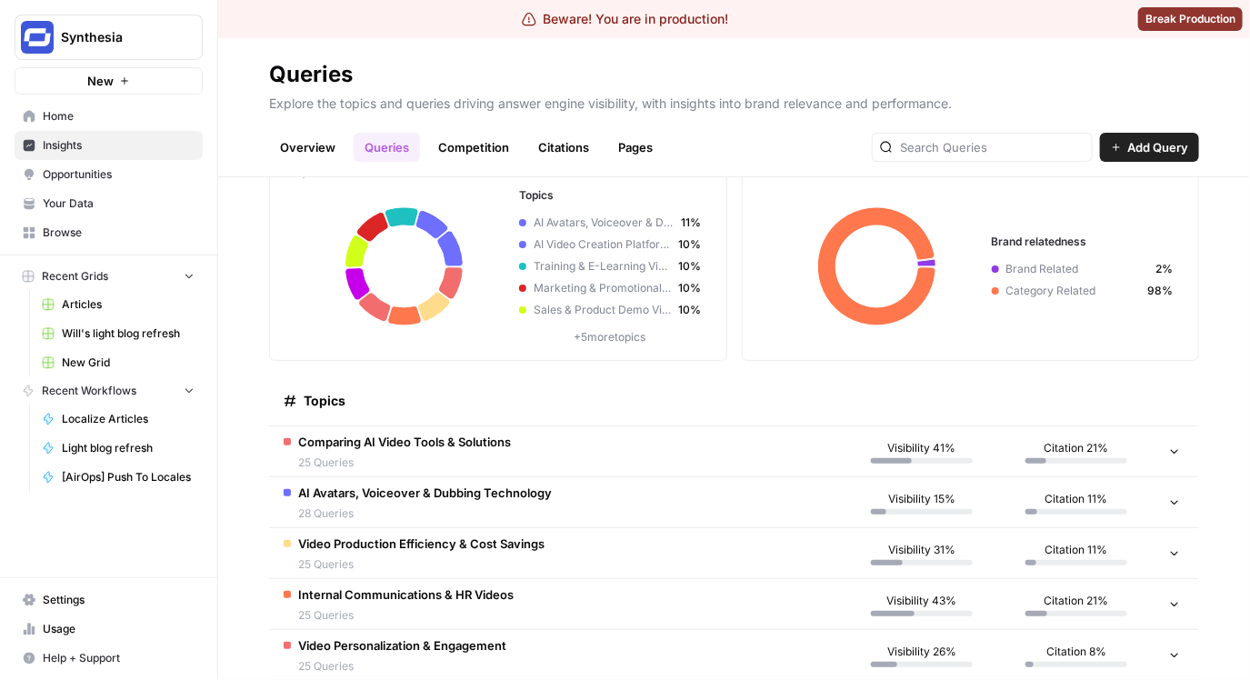
scroll to position [129, 0]
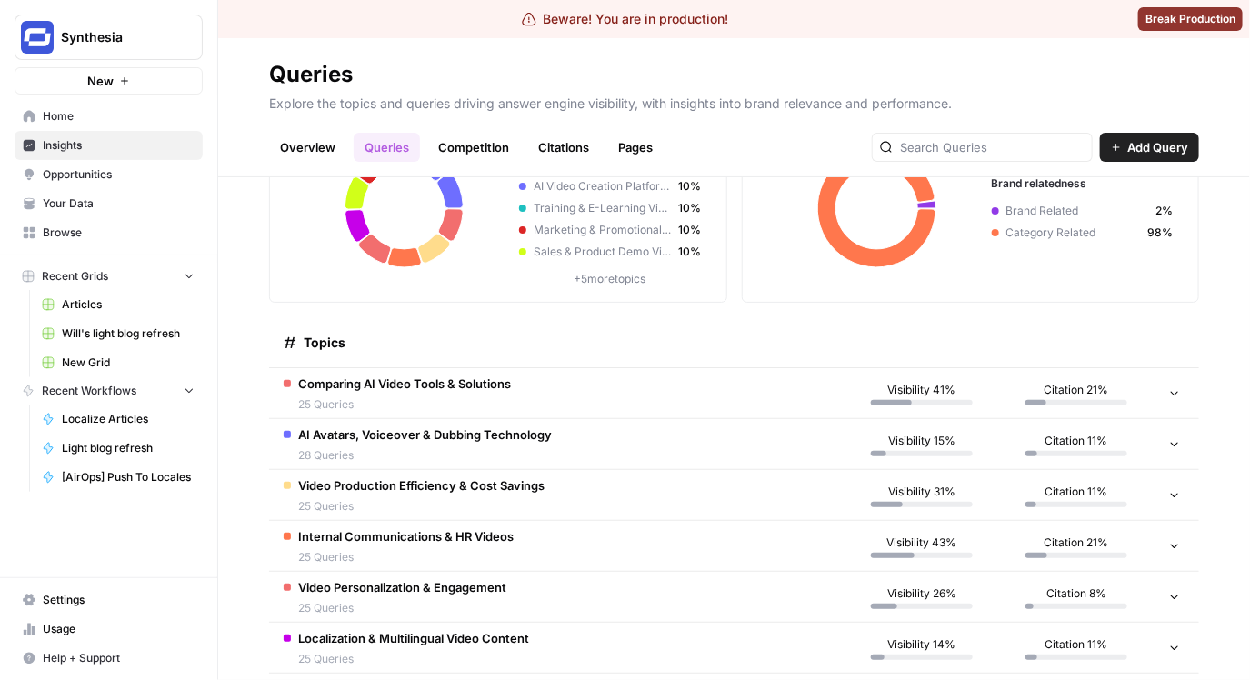
click at [626, 394] on td "Comparing AI Video Tools & Solutions 25 Queries" at bounding box center [556, 393] width 575 height 50
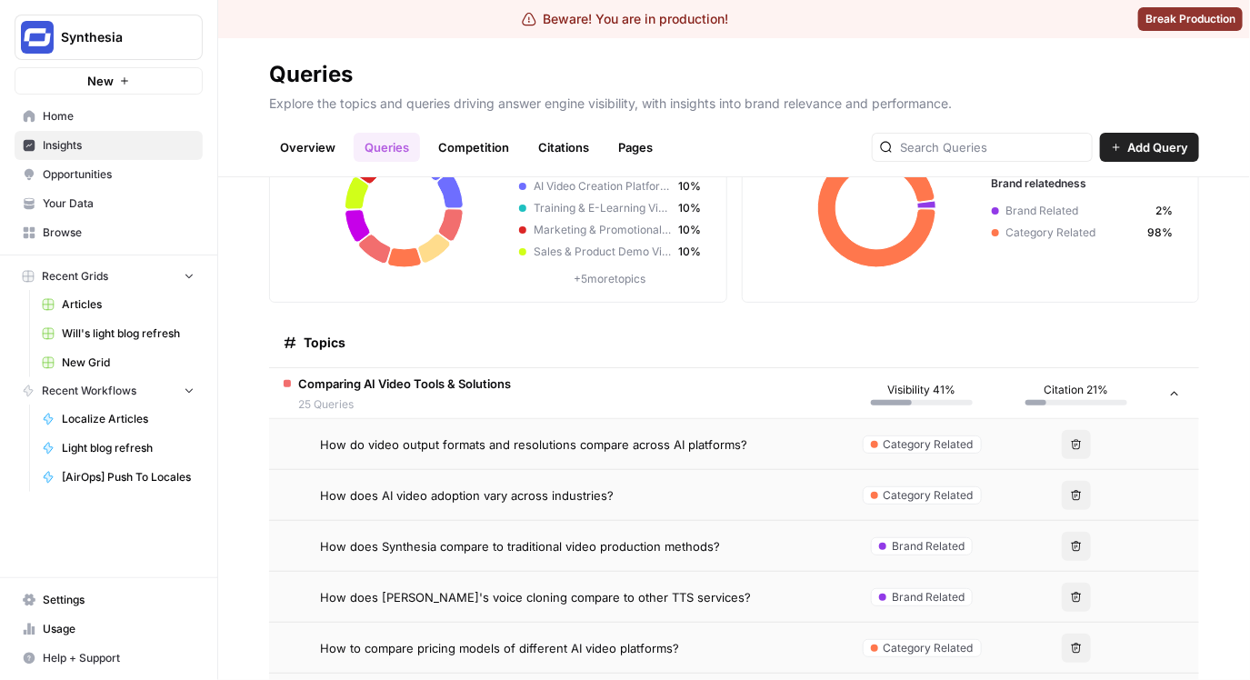
click at [590, 441] on span "How do video output formats and resolutions compare across AI platforms?" at bounding box center [533, 444] width 427 height 18
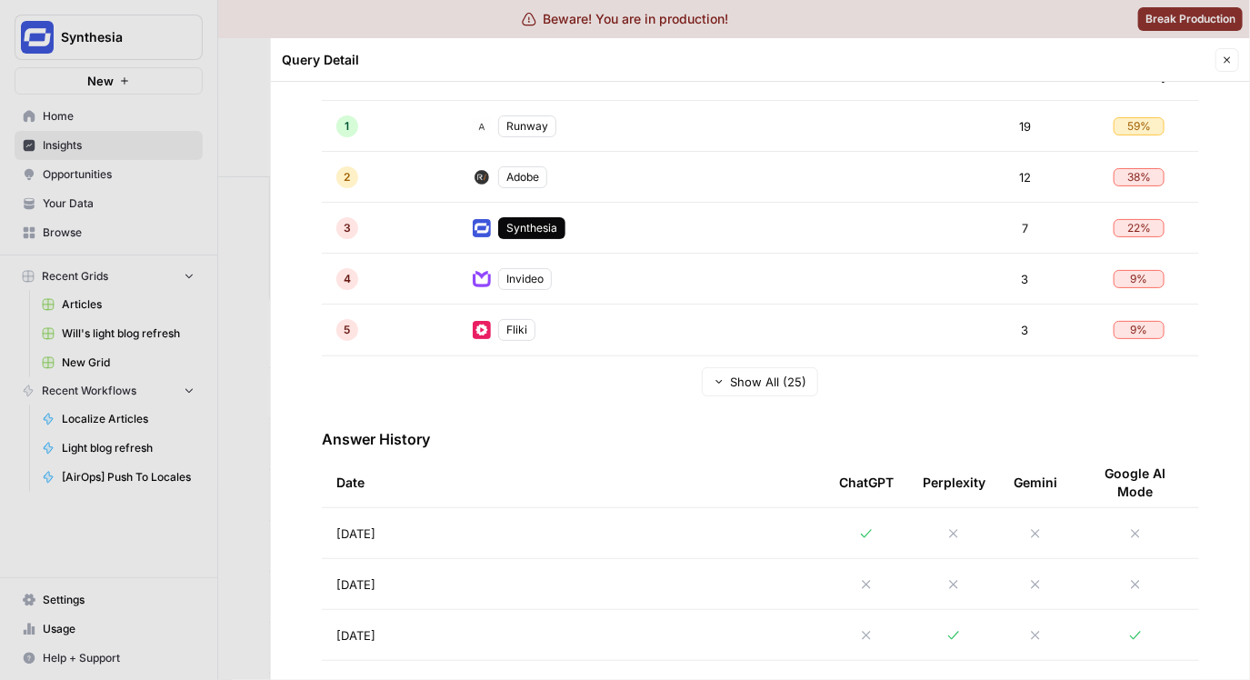
click at [640, 528] on td "[DATE]" at bounding box center [573, 533] width 503 height 50
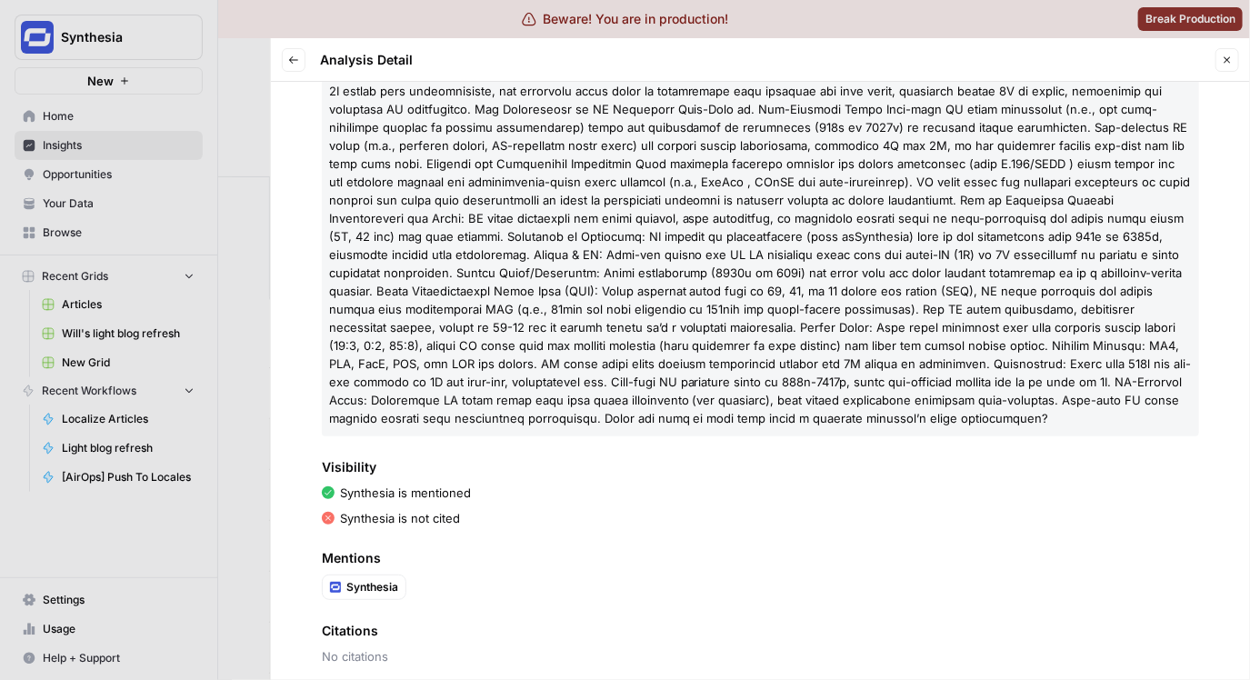
scroll to position [667, 0]
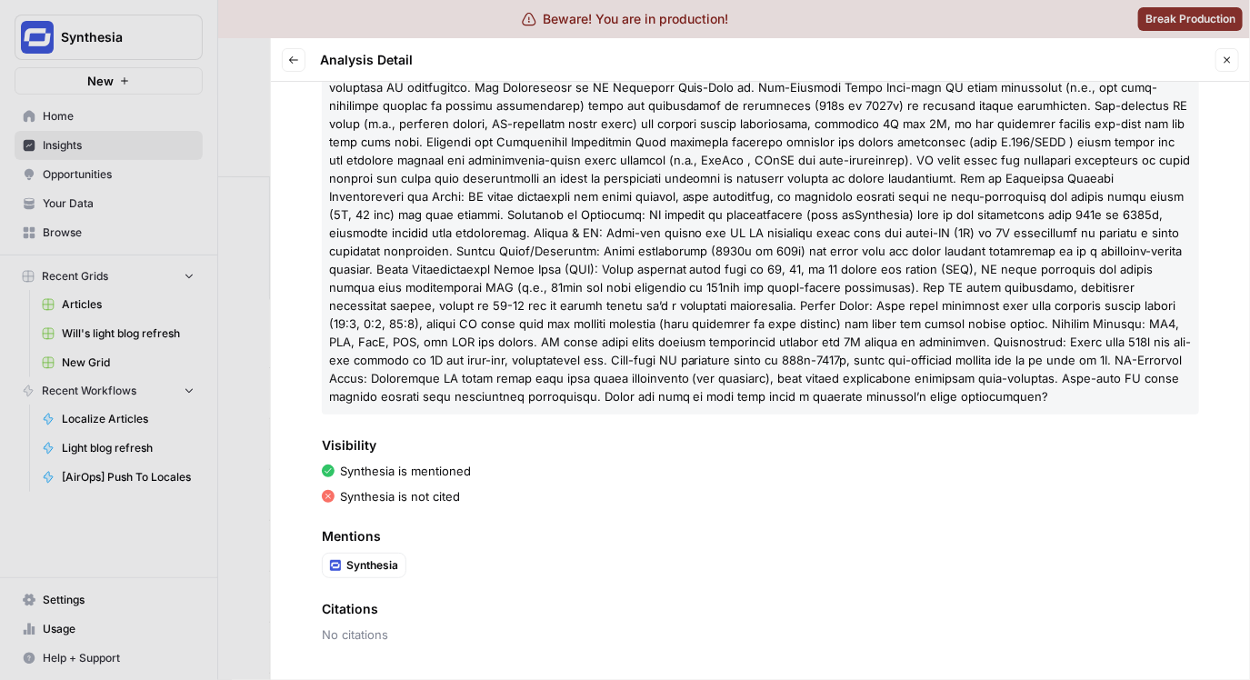
click at [295, 60] on icon "button" at bounding box center [293, 60] width 11 height 11
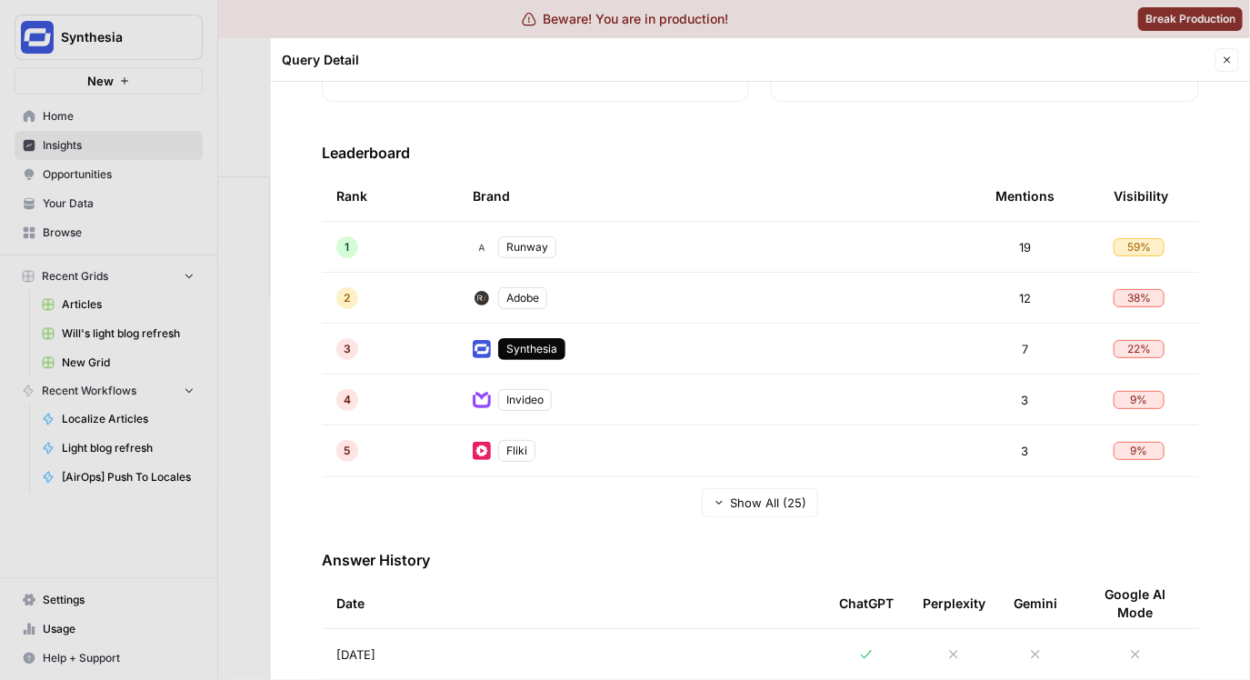
scroll to position [582, 0]
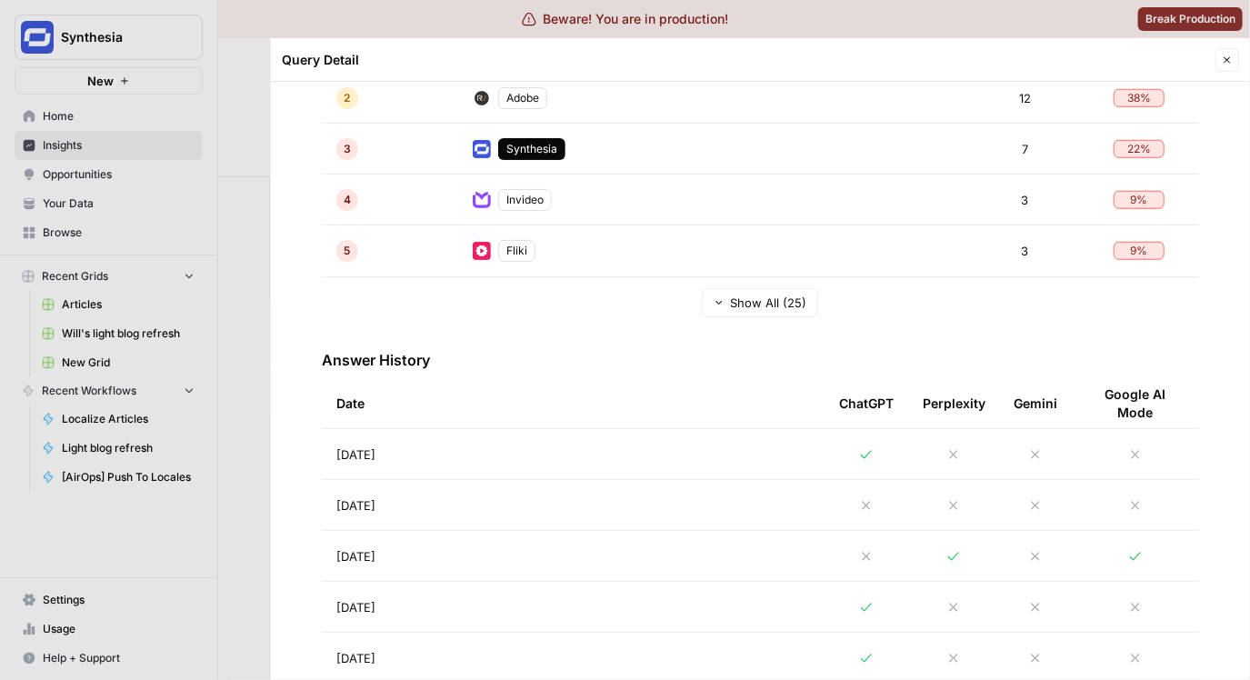
click at [664, 519] on td "[DATE]" at bounding box center [573, 505] width 503 height 50
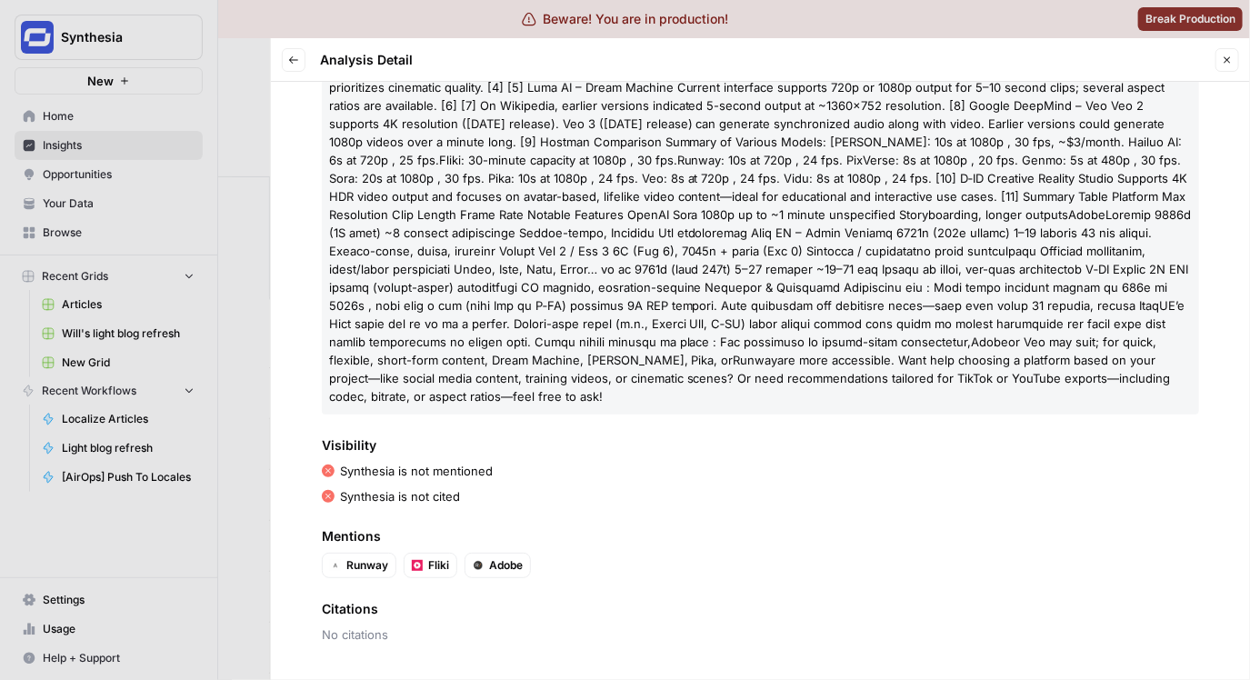
scroll to position [283, 0]
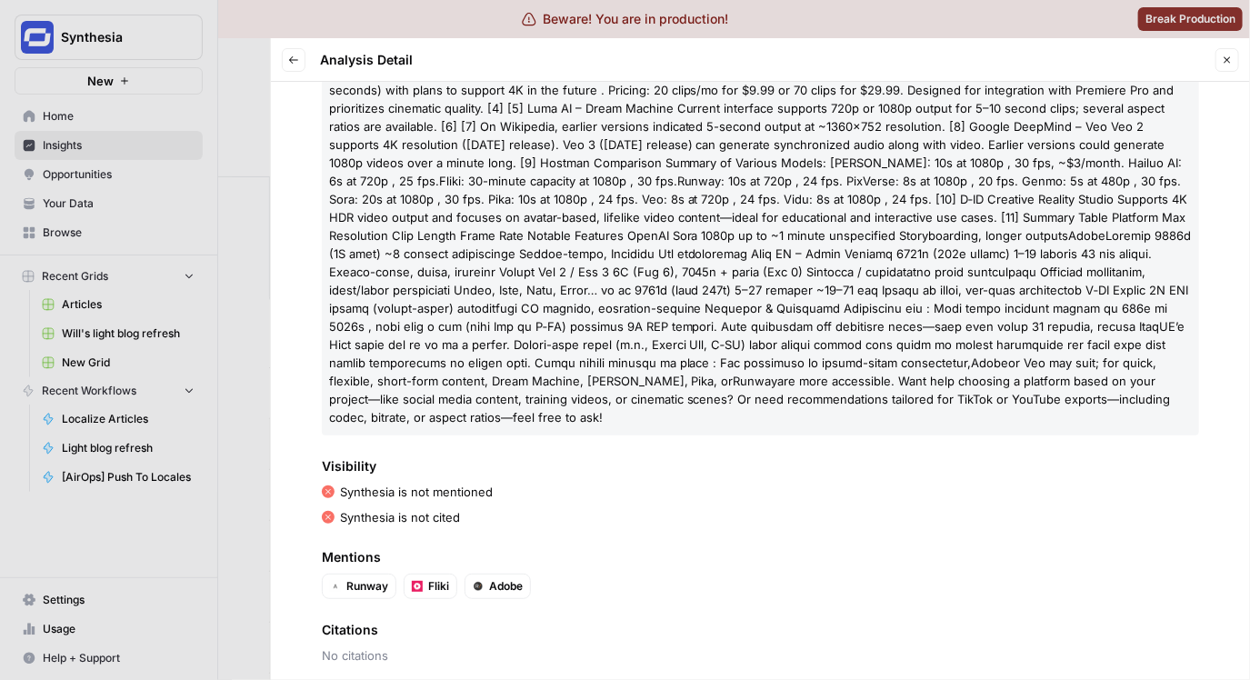
click at [515, 423] on p "Here’s how video output formats and resolutions compare across various AI video…" at bounding box center [760, 217] width 877 height 436
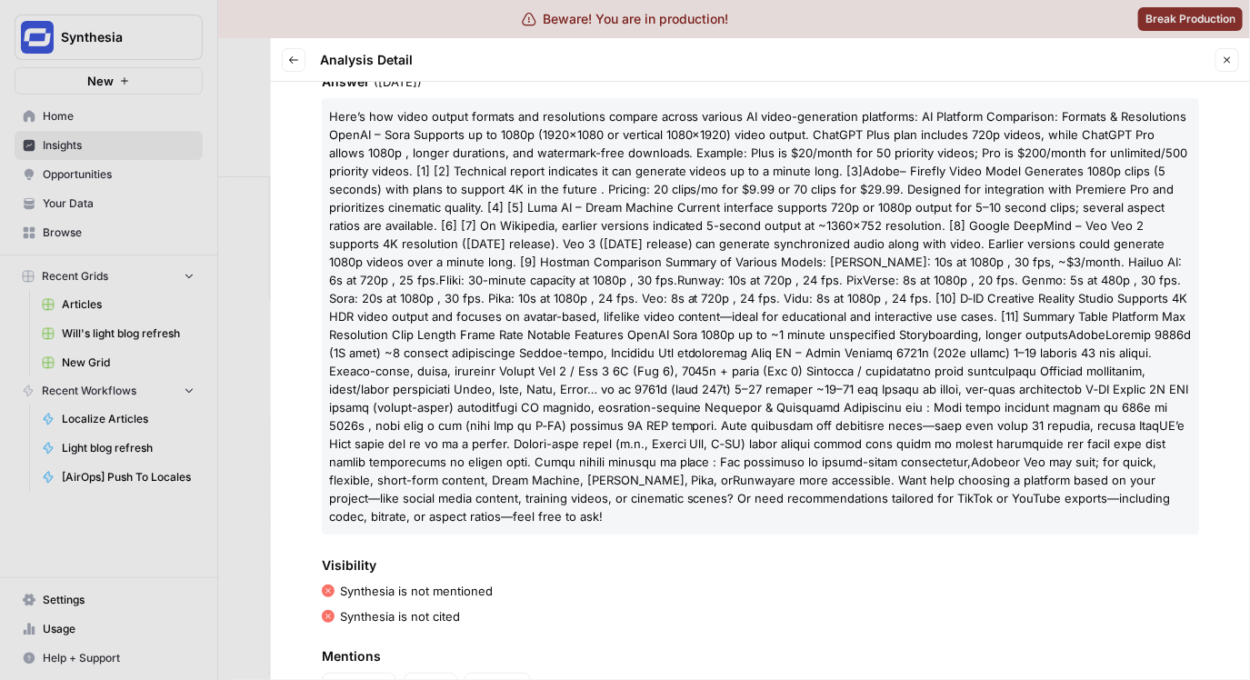
scroll to position [25, 0]
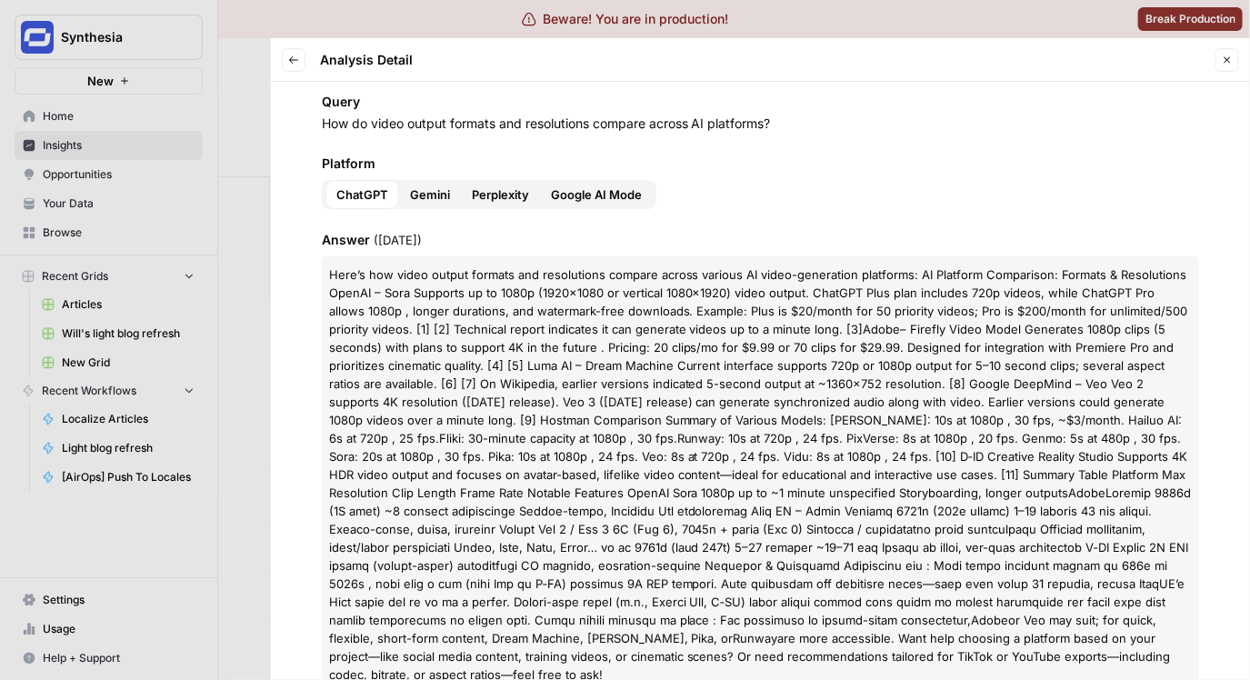
drag, startPoint x: 520, startPoint y: 416, endPoint x: 315, endPoint y: 271, distance: 250.9
click at [315, 271] on div "Query How do video output formats and resolutions compare across AI platforms? …" at bounding box center [760, 381] width 979 height 598
copy p "Lore’i dol sitam consec adipisc eli seddoeiusmo tempori utlabo etdolor MA aliqu…"
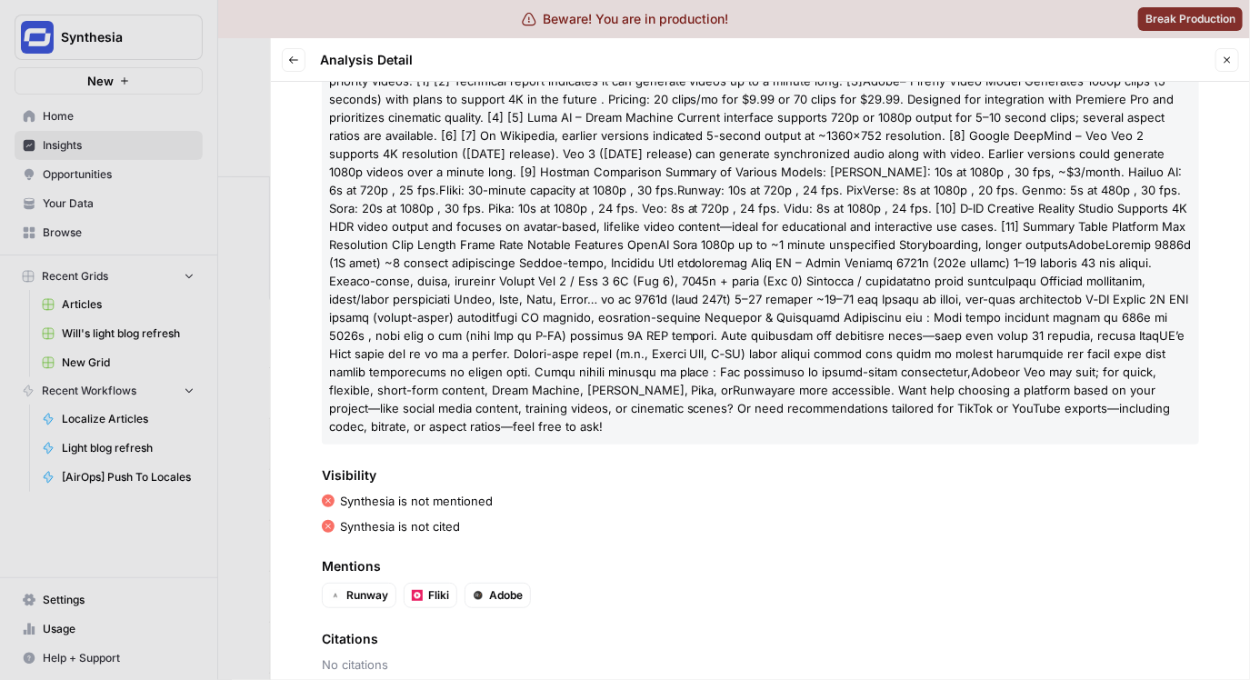
scroll to position [304, 0]
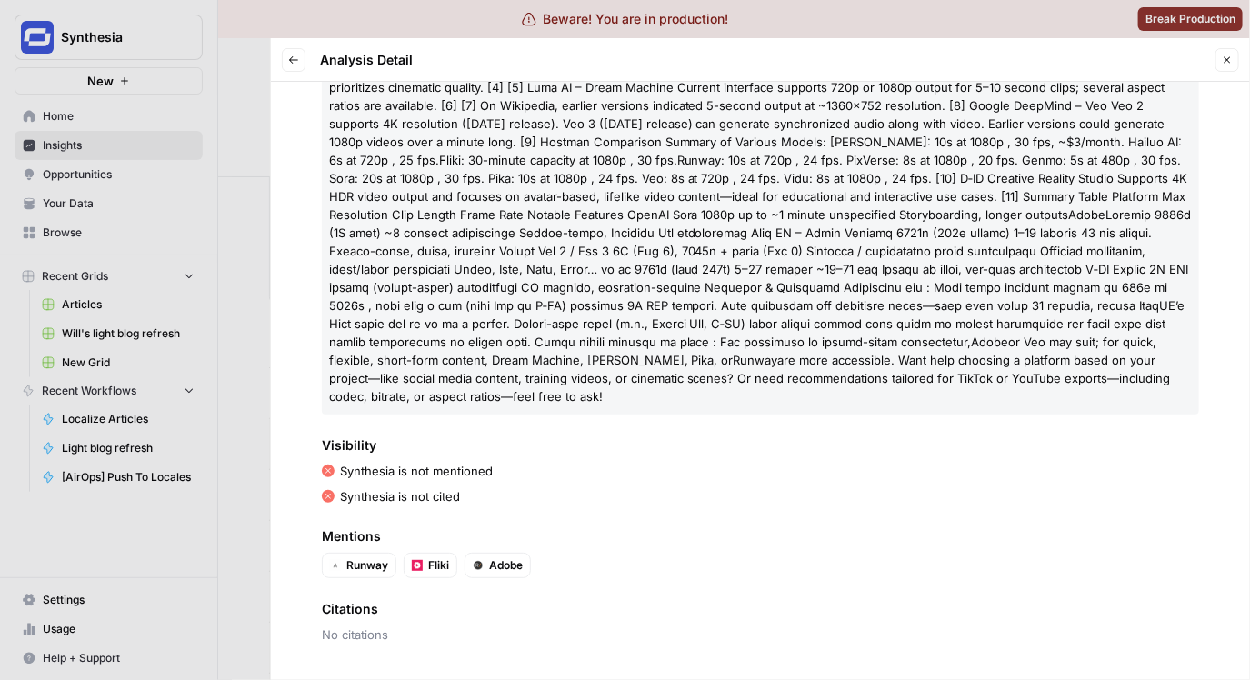
click at [888, 219] on span ": 10s at 720p , 24 fps. PixVerse: 8s at 1080p , 20 fps. Genmo: 5s at 480p , 30 …" at bounding box center [758, 187] width 859 height 69
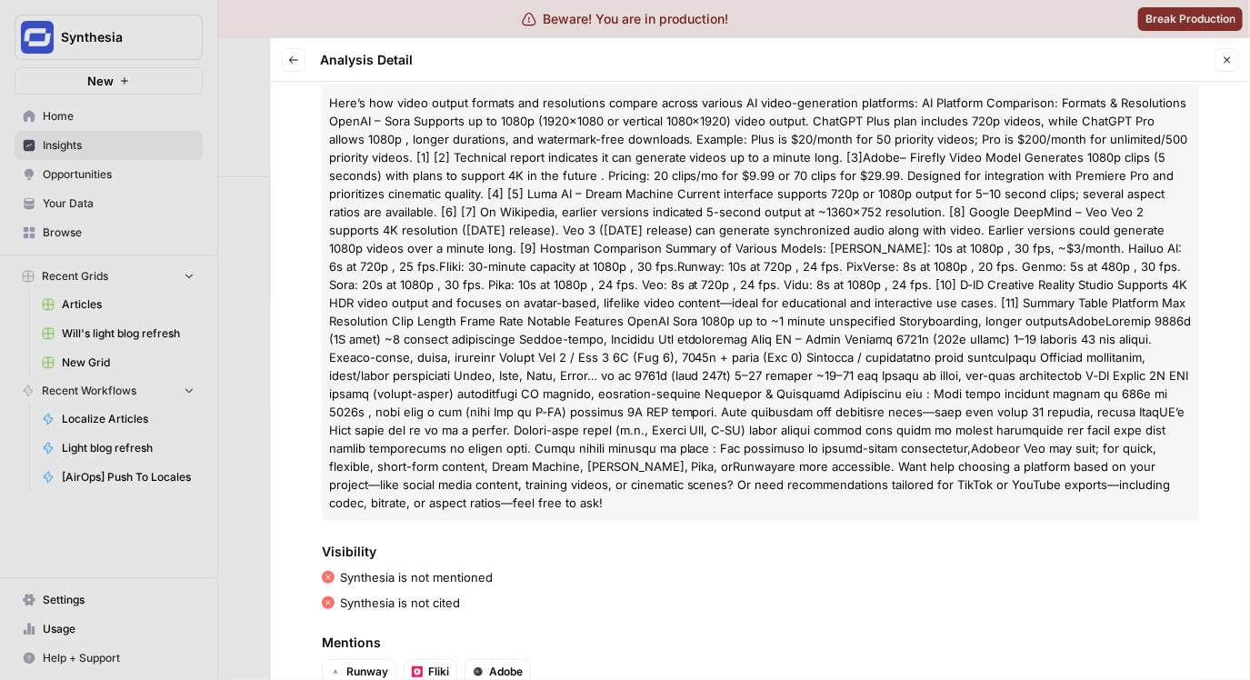
scroll to position [186, 0]
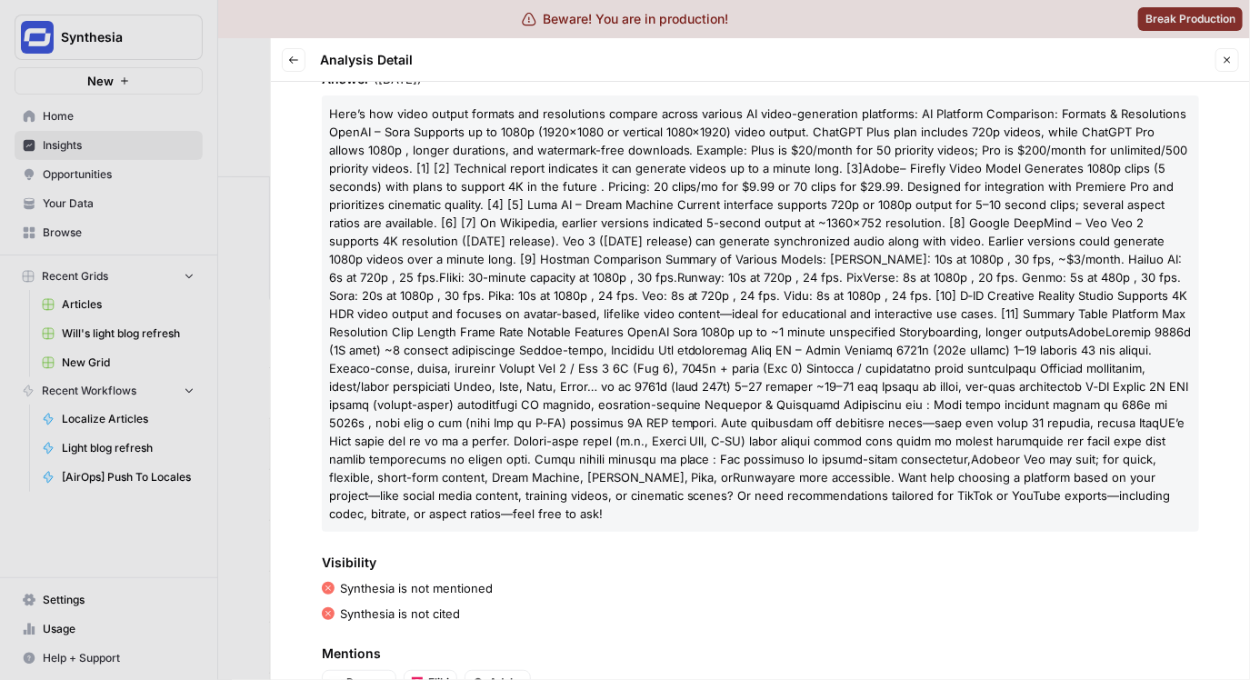
click at [795, 340] on p "Here’s how video output formats and resolutions compare across various AI video…" at bounding box center [760, 313] width 877 height 436
click at [796, 444] on p "Here’s how video output formats and resolutions compare across various AI video…" at bounding box center [760, 313] width 877 height 436
drag, startPoint x: 797, startPoint y: 440, endPoint x: 772, endPoint y: 435, distance: 25.9
click at [772, 435] on span at bounding box center [759, 395] width 860 height 142
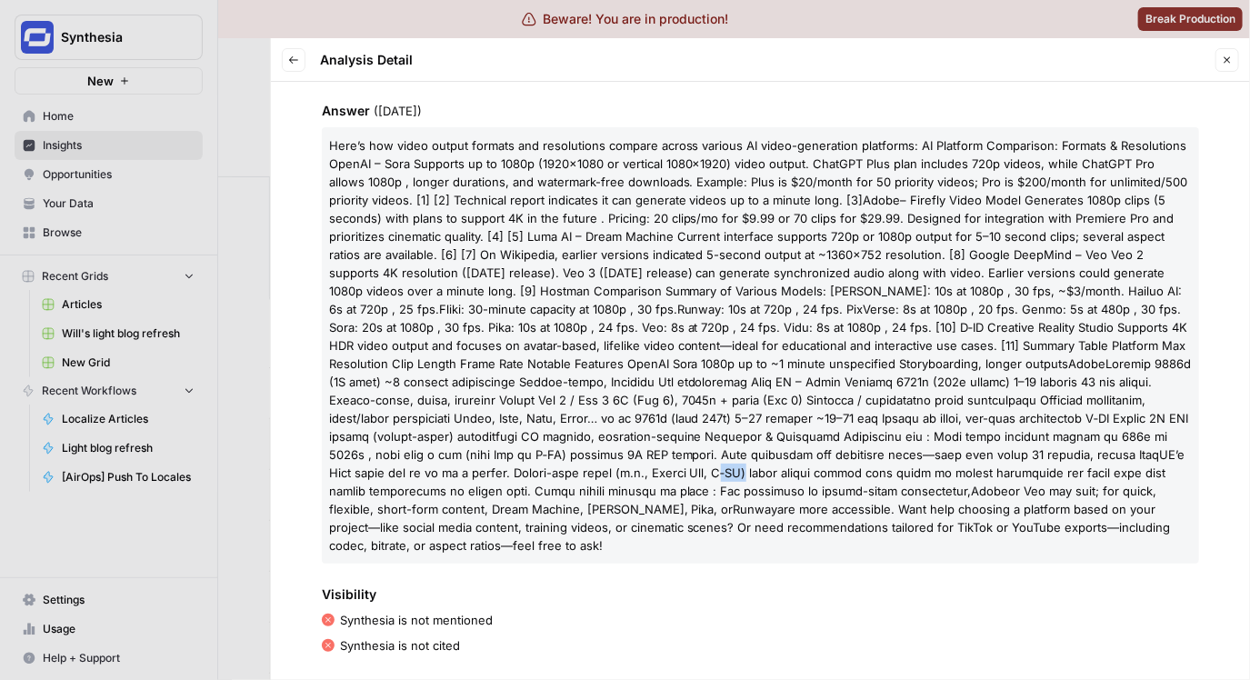
scroll to position [145, 0]
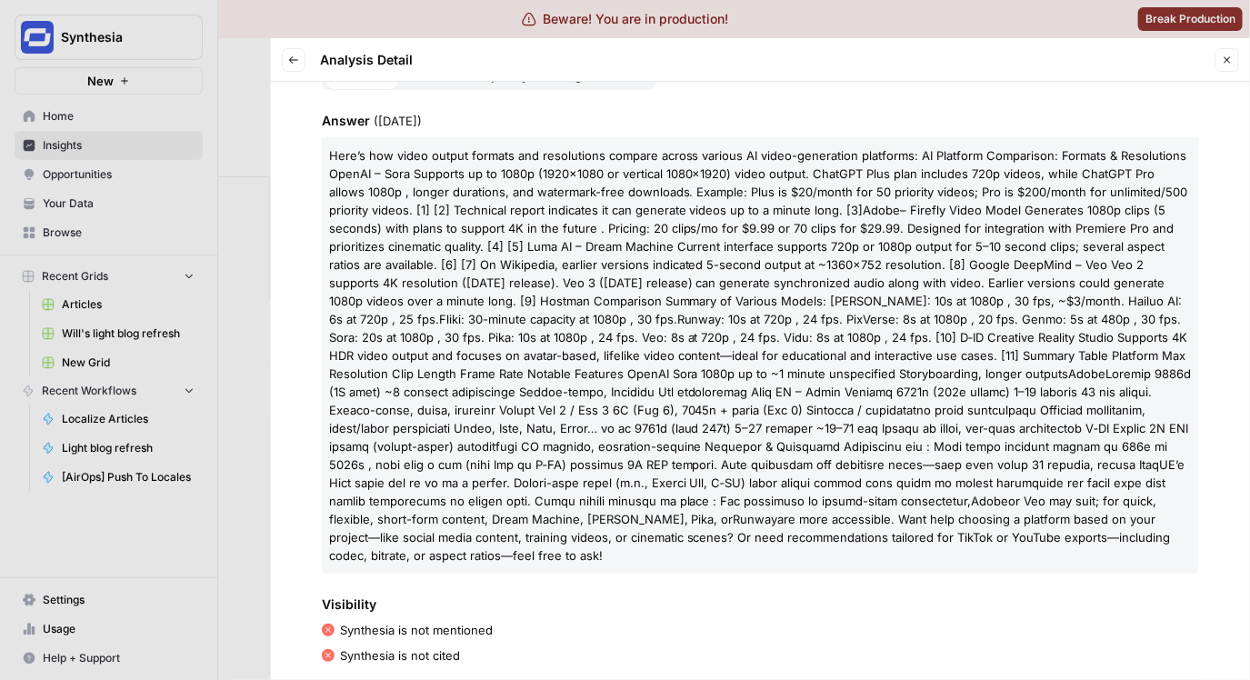
click at [915, 223] on span "– Firefly Video Model Generates 1080p clips (5 seconds) with plans to support 4…" at bounding box center [755, 265] width 853 height 124
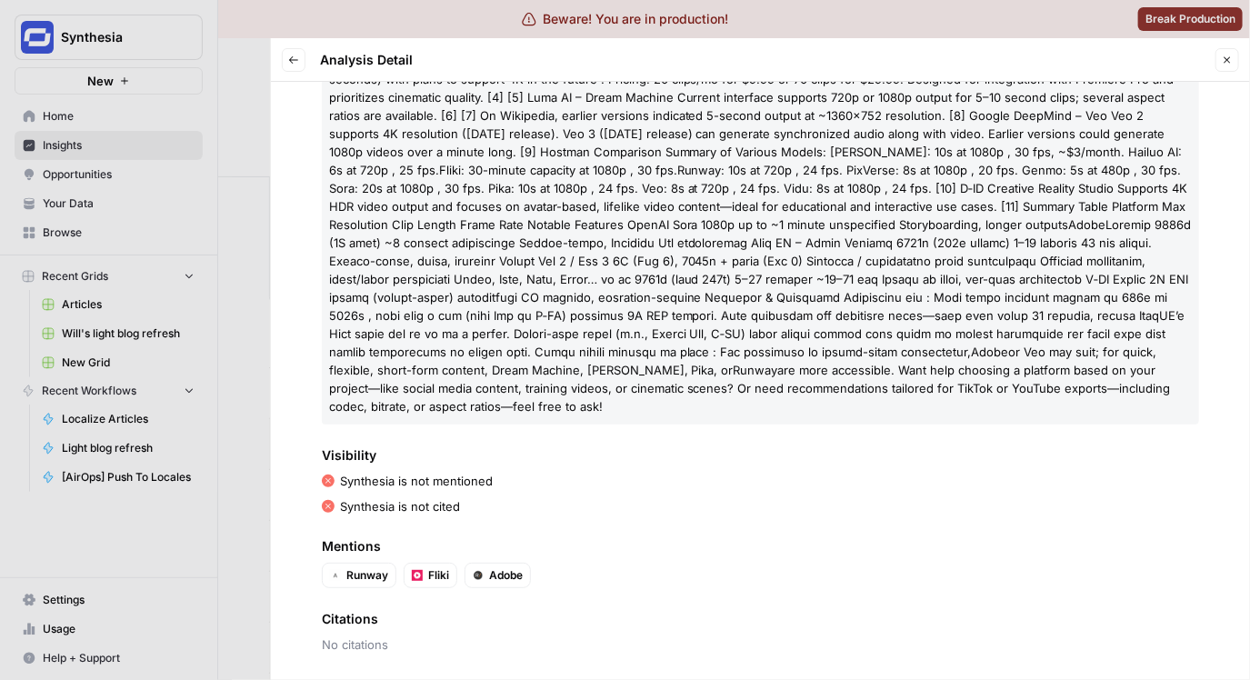
scroll to position [0, 0]
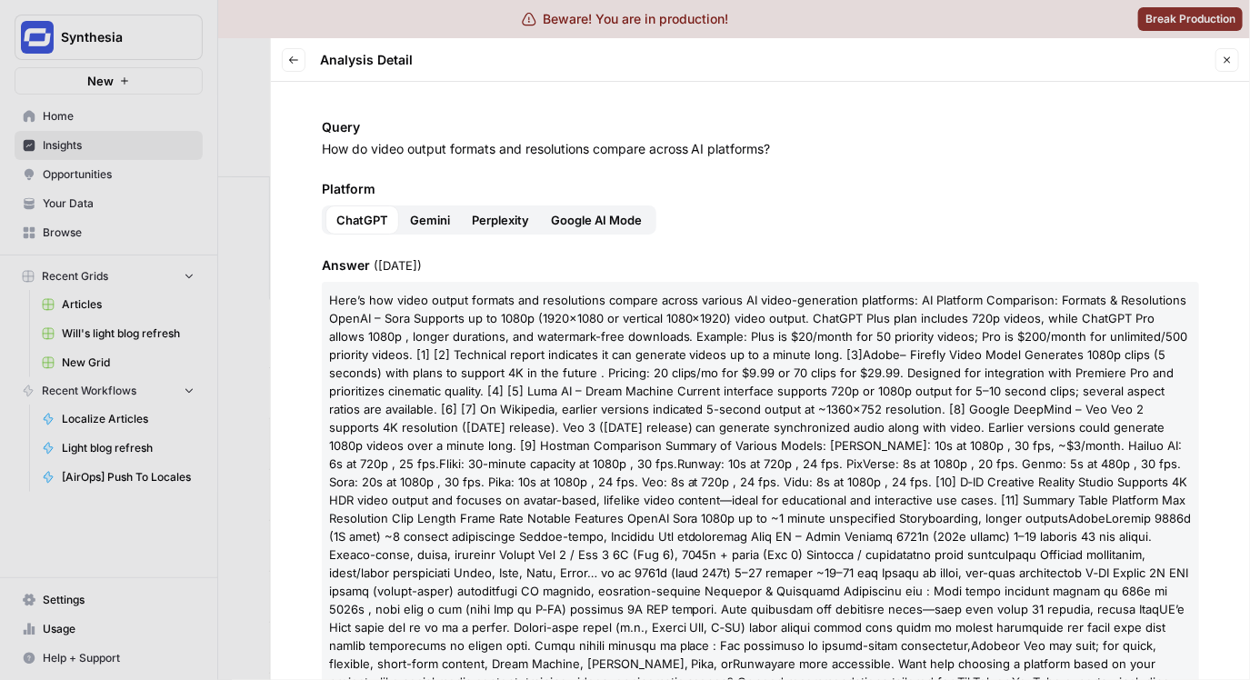
click at [803, 121] on span "Query" at bounding box center [760, 127] width 877 height 18
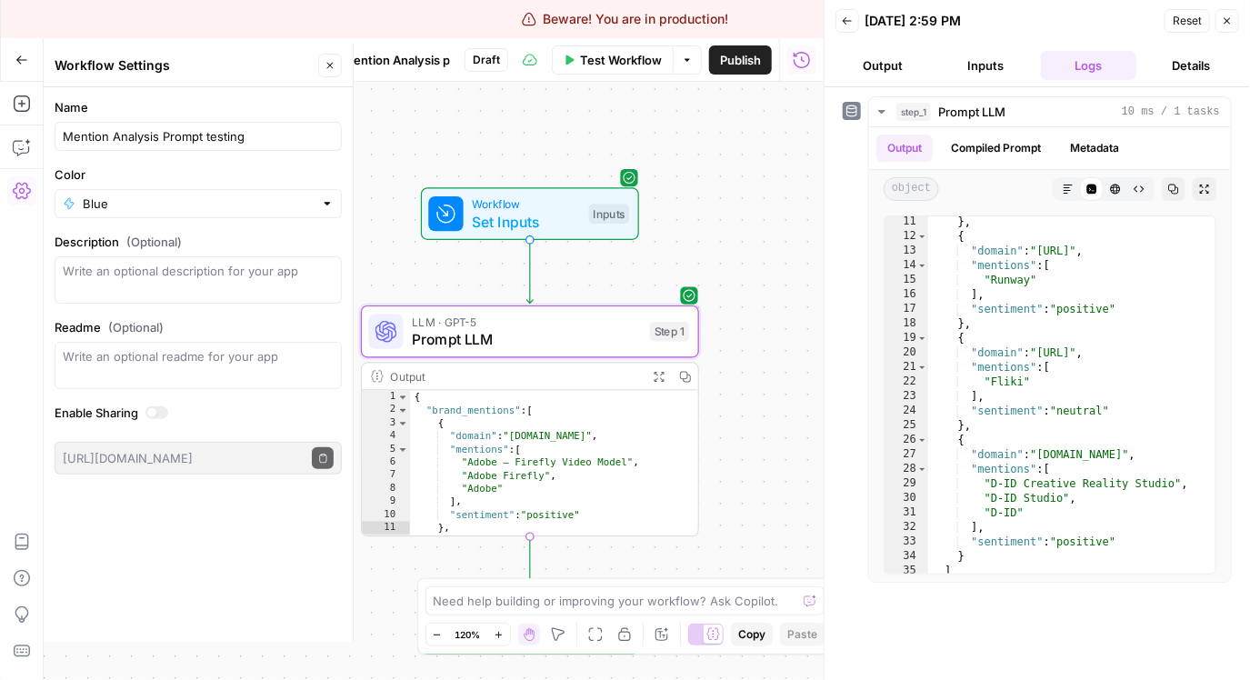
scroll to position [146, 0]
type input "Mention Analysis Prompt testing"
click at [307, 420] on label "Enable Sharing" at bounding box center [198, 413] width 287 height 18
click at [555, 148] on div "Workflow Set Inputs Inputs LLM · GPT-5 Prompt LLM Step 1 Output Expand Output C…" at bounding box center [434, 381] width 780 height 598
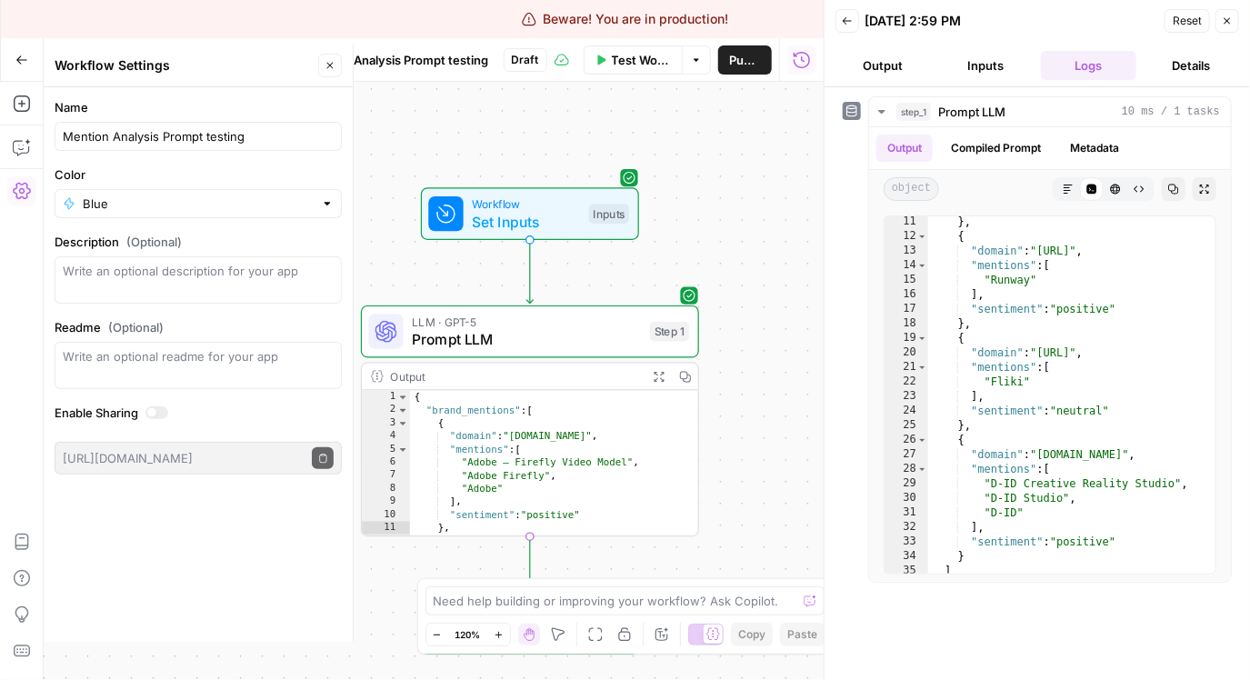
click at [533, 60] on span "Draft" at bounding box center [525, 60] width 27 height 16
click at [727, 60] on button "Publish" at bounding box center [745, 59] width 54 height 29
click at [680, 129] on div "Workflow Set Inputs Inputs LLM · GPT-5 Prompt LLM Step 1 Output Expand Output C…" at bounding box center [434, 381] width 780 height 598
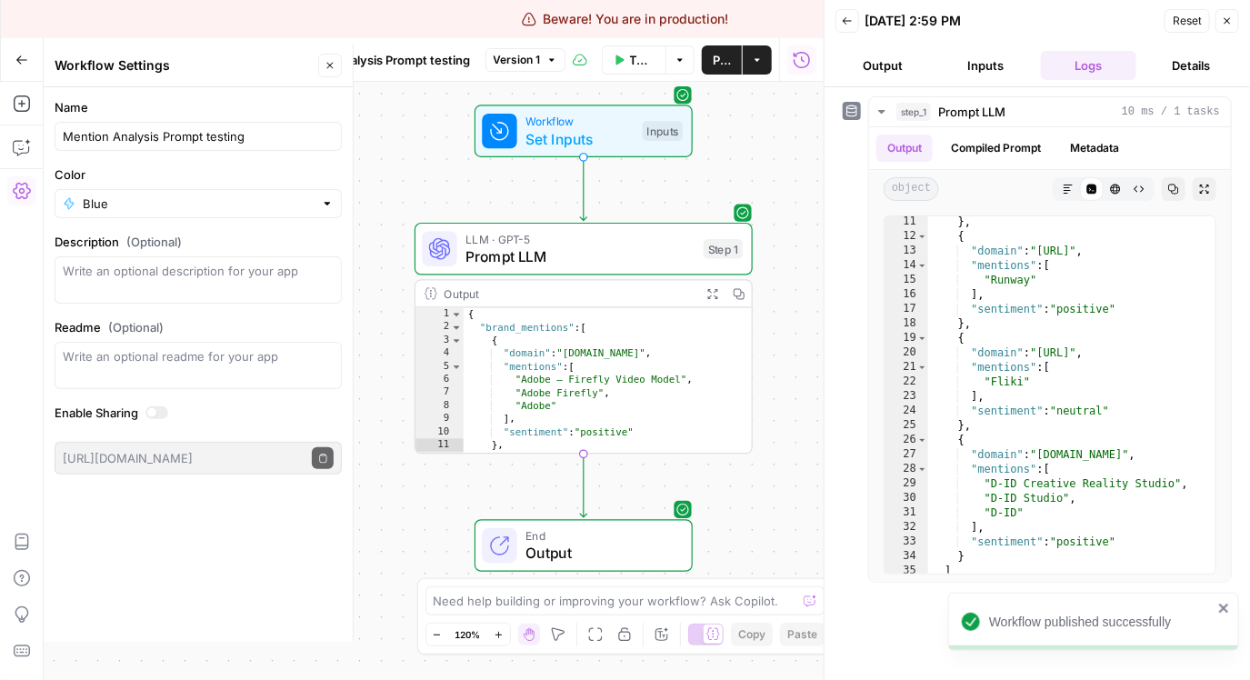
drag, startPoint x: 704, startPoint y: 265, endPoint x: 758, endPoint y: 183, distance: 98.6
click at [758, 183] on div "Workflow Set Inputs Inputs LLM · GPT-5 Prompt LLM Step 1 Output Expand Output C…" at bounding box center [434, 381] width 780 height 598
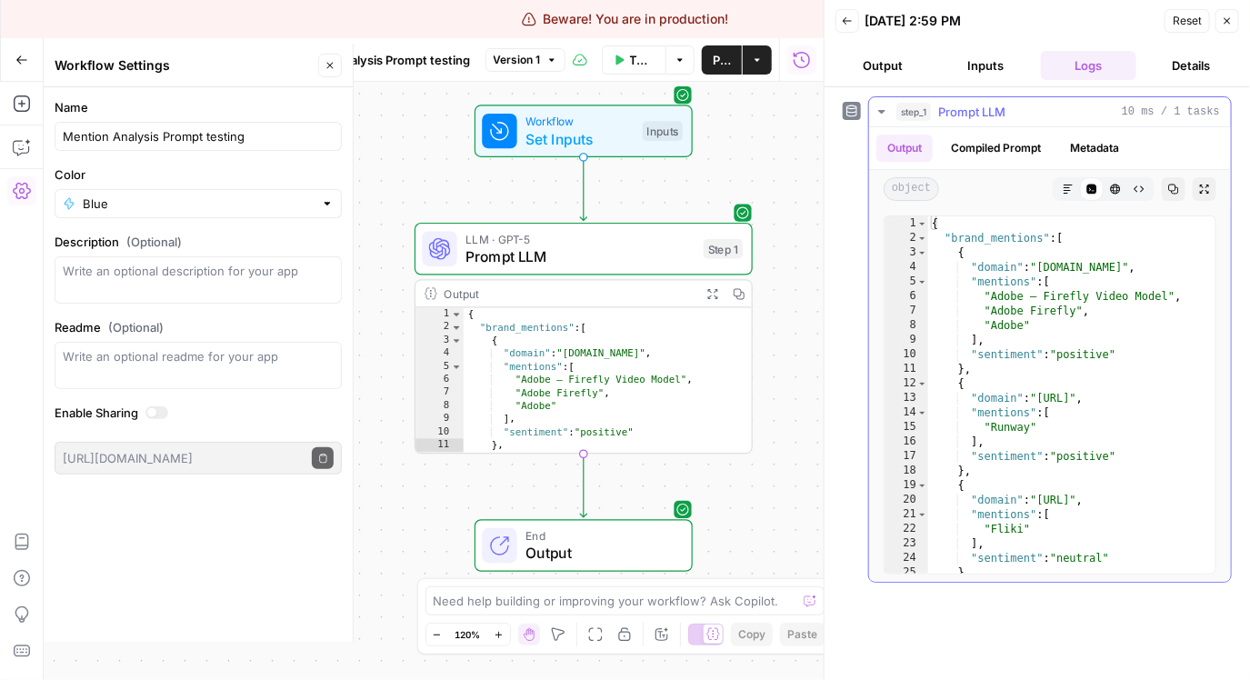
click at [995, 309] on div "{ "brand_mentions" : [ { "domain" : "[DOMAIN_NAME]" , "mentions" : [ "Adobe – F…" at bounding box center [1065, 409] width 274 height 386
click at [991, 341] on div "{ "brand_mentions" : [ { "domain" : "[DOMAIN_NAME]" , "mentions" : [ "Adobe – F…" at bounding box center [1065, 409] width 274 height 386
click at [987, 346] on div "{ "brand_mentions" : [ { "domain" : "[DOMAIN_NAME]" , "mentions" : [ "Adobe – F…" at bounding box center [1065, 409] width 274 height 386
click at [1053, 373] on div "{ "brand_mentions" : [ { "domain" : "[DOMAIN_NAME]" , "mentions" : [ "Adobe – F…" at bounding box center [1065, 409] width 274 height 386
click at [1018, 390] on div "{ "brand_mentions" : [ { "domain" : "[DOMAIN_NAME]" , "mentions" : [ "Adobe – F…" at bounding box center [1065, 409] width 274 height 386
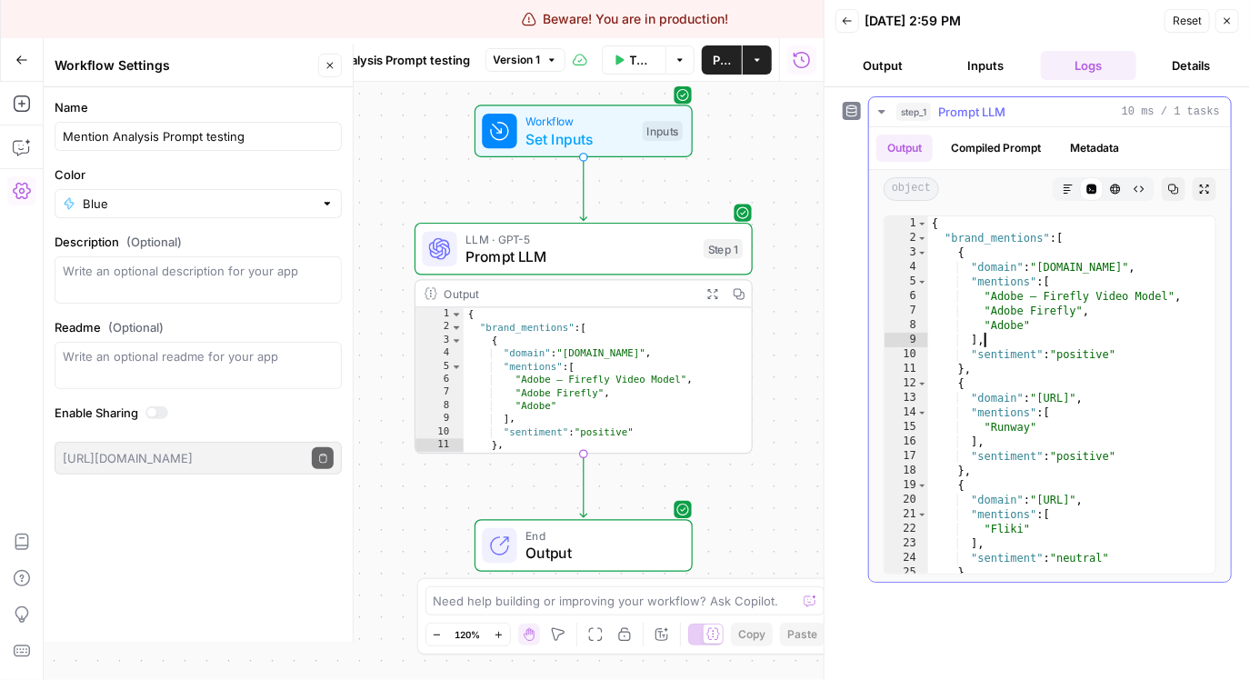
click at [1068, 337] on div "{ "brand_mentions" : [ { "domain" : "[DOMAIN_NAME]" , "mentions" : [ "Adobe – F…" at bounding box center [1065, 409] width 274 height 386
click at [1105, 313] on div "{ "brand_mentions" : [ { "domain" : "adobe.relayto.com" , "mentions" : [ "Adobe…" at bounding box center [1065, 409] width 274 height 386
click at [1102, 322] on div "{ "brand_mentions" : [ { "domain" : "adobe.relayto.com" , "mentions" : [ "Adobe…" at bounding box center [1065, 409] width 274 height 386
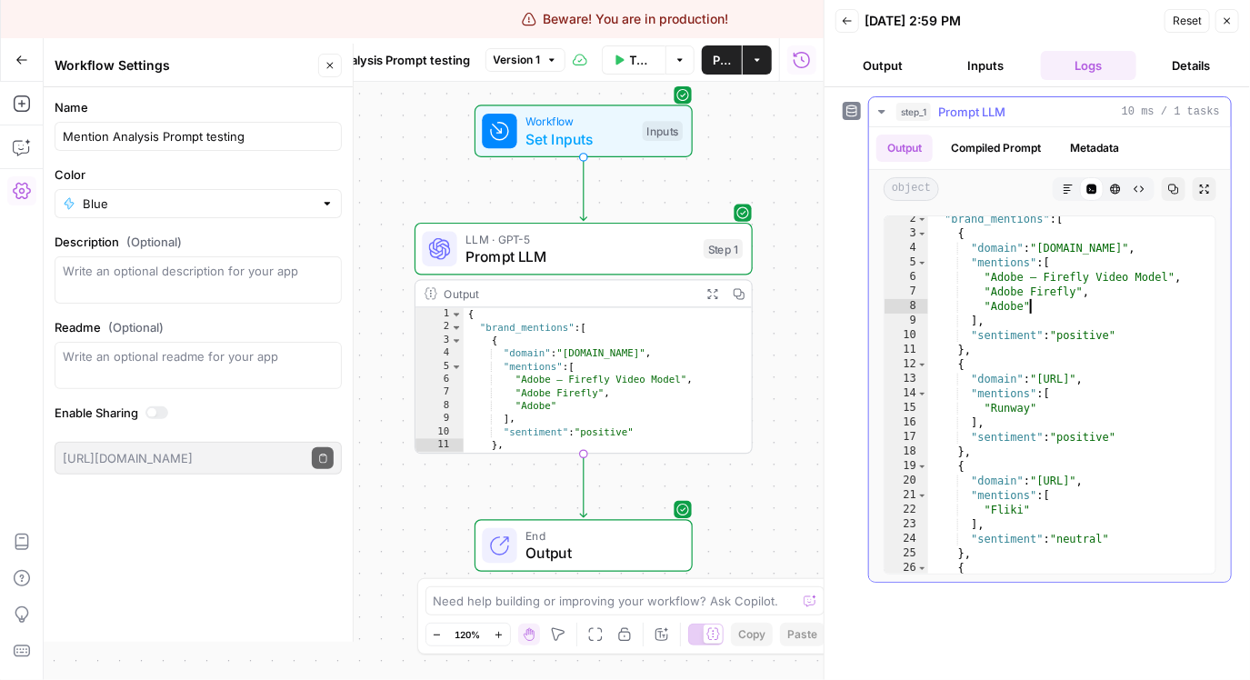
scroll to position [18, 0]
click at [1130, 331] on div ""brand_mentions" : [ { "domain" : "adobe.relayto.com" , "mentions" : [ "Adobe –…" at bounding box center [1065, 405] width 274 height 386
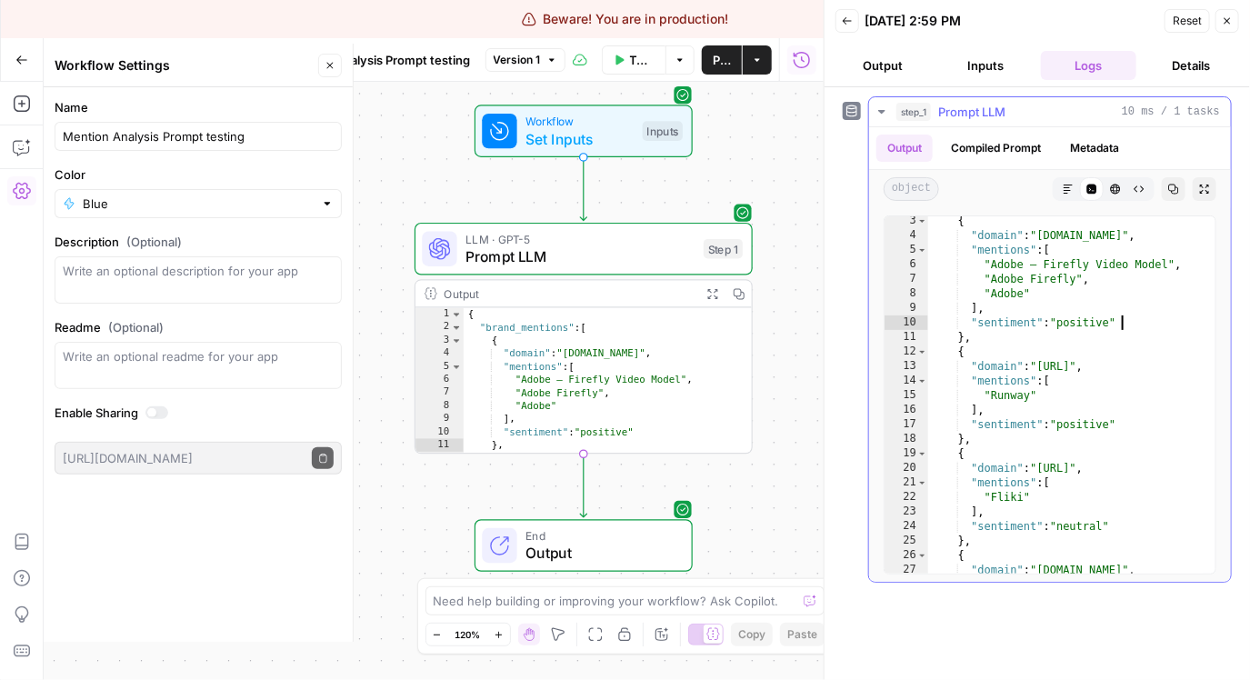
click at [1148, 414] on div "{ "domain" : "adobe.relayto.com" , "mentions" : [ "Adobe – Firefly Video Model"…" at bounding box center [1065, 407] width 274 height 386
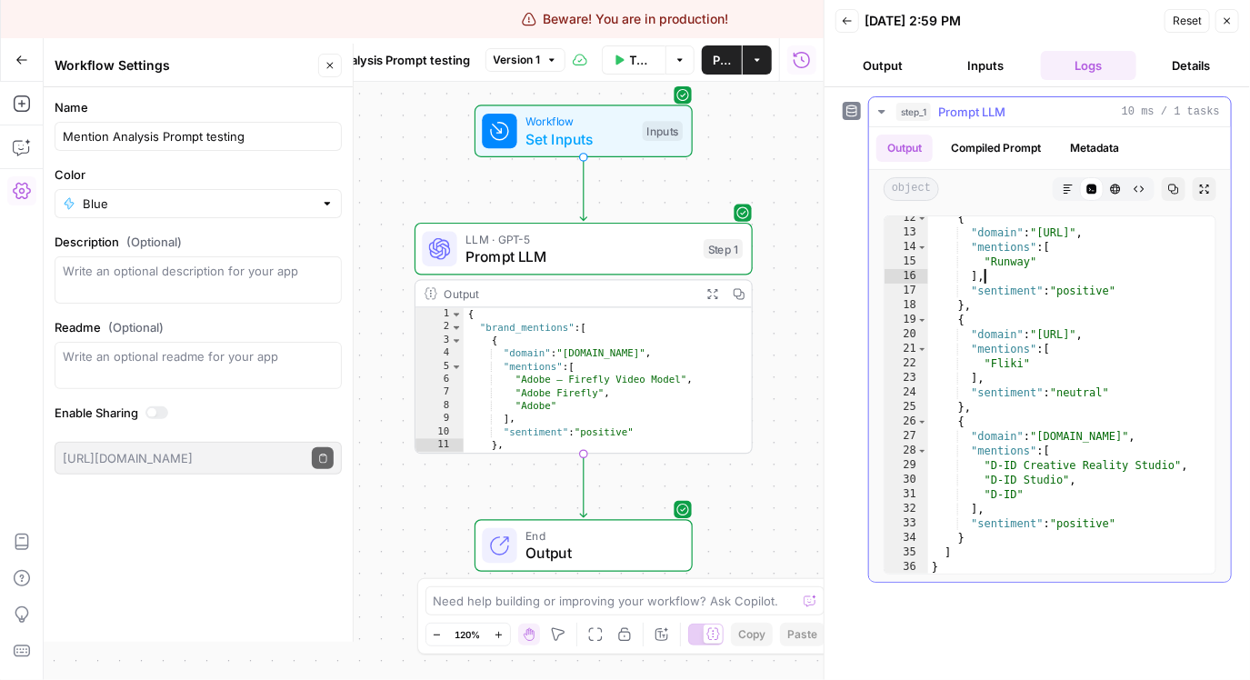
scroll to position [165, 0]
click at [1133, 476] on div "{ "domain" : "runway.aitubo.ai" , "mentions" : [ "Runway" ] , "sentiment" : "po…" at bounding box center [1065, 404] width 274 height 386
click at [1055, 512] on div "{ "domain" : "runway.aitubo.ai" , "mentions" : [ "Runway" ] , "sentiment" : "po…" at bounding box center [1065, 404] width 274 height 386
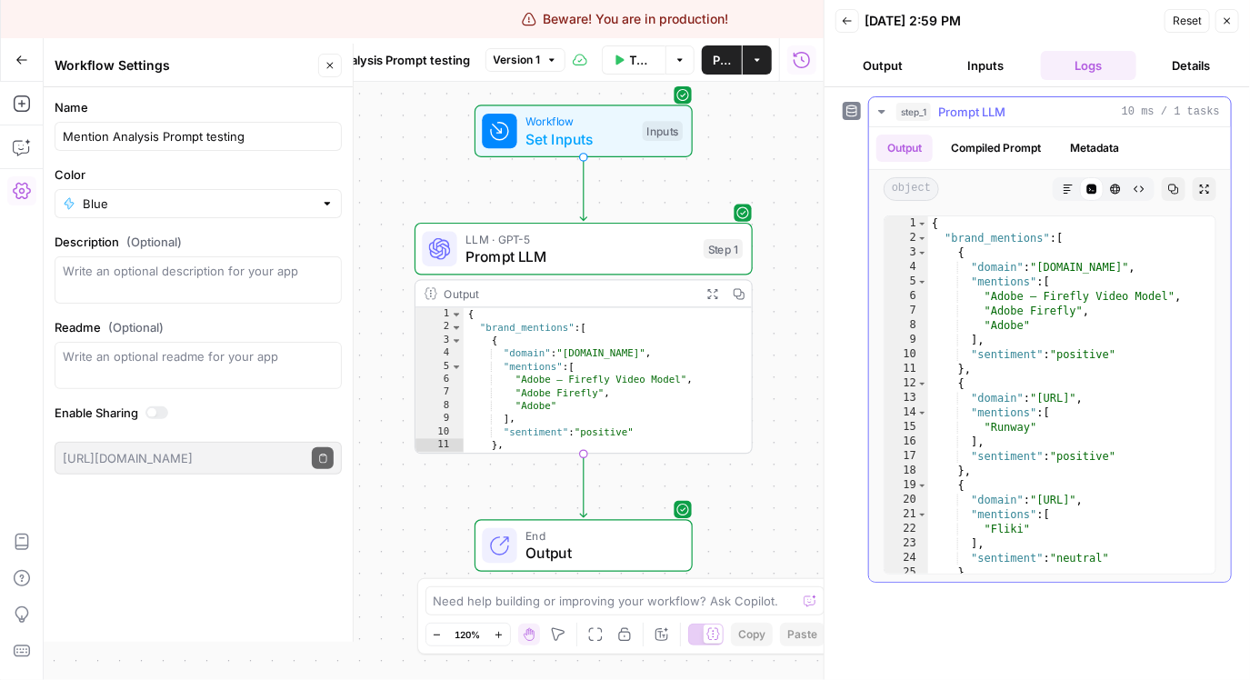
scroll to position [0, 0]
click at [1043, 365] on div "{ "brand_mentions" : [ { "domain" : "adobe.relayto.com" , "mentions" : [ "Adobe…" at bounding box center [1065, 409] width 274 height 386
click at [1069, 377] on div "{ "brand_mentions" : [ { "domain" : "adobe.relayto.com" , "mentions" : [ "Adobe…" at bounding box center [1065, 409] width 274 height 386
type textarea "*"
click at [586, 237] on span "LLM · GPT-5" at bounding box center [579, 238] width 229 height 17
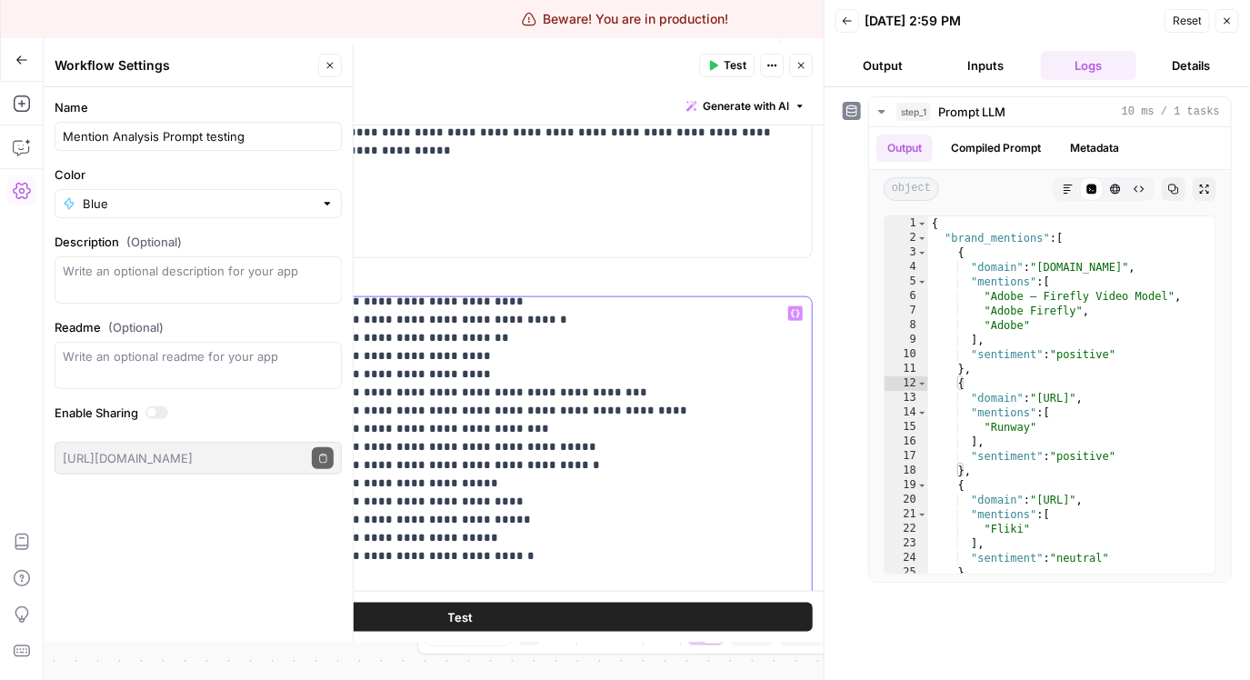
scroll to position [315, 0]
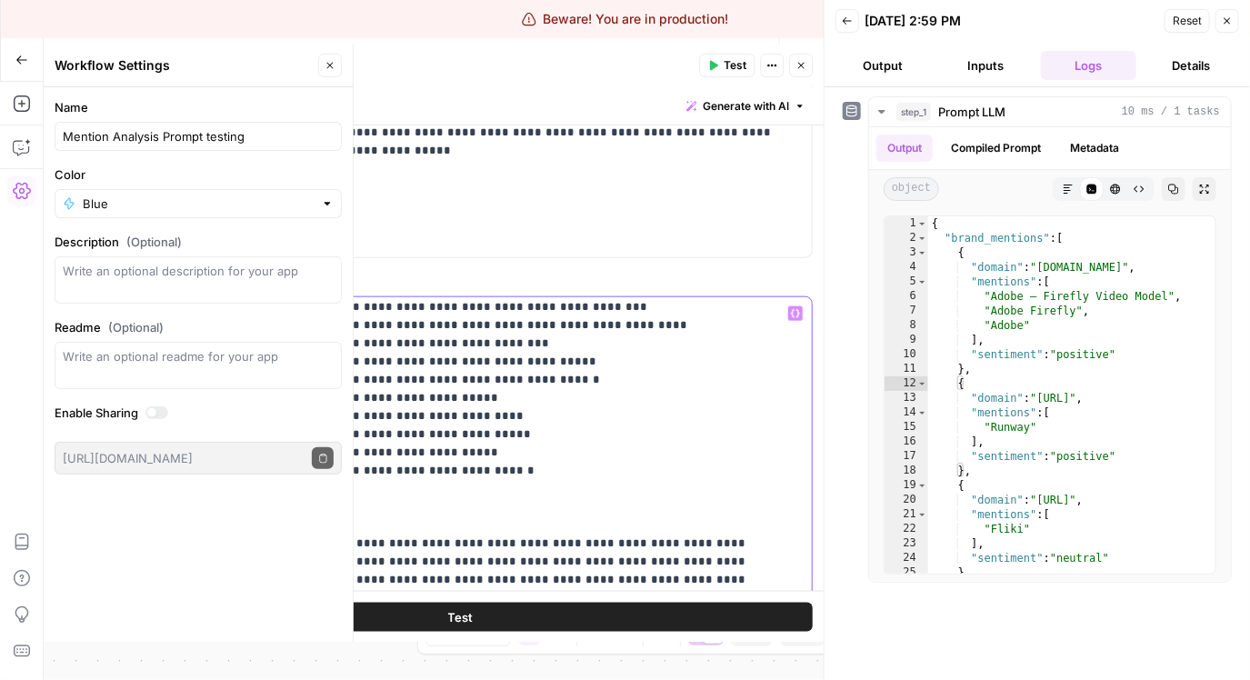
drag, startPoint x: 225, startPoint y: 331, endPoint x: 367, endPoint y: 485, distance: 210.3
click at [367, 485] on p "**********" at bounding box center [500, 589] width 551 height 1200
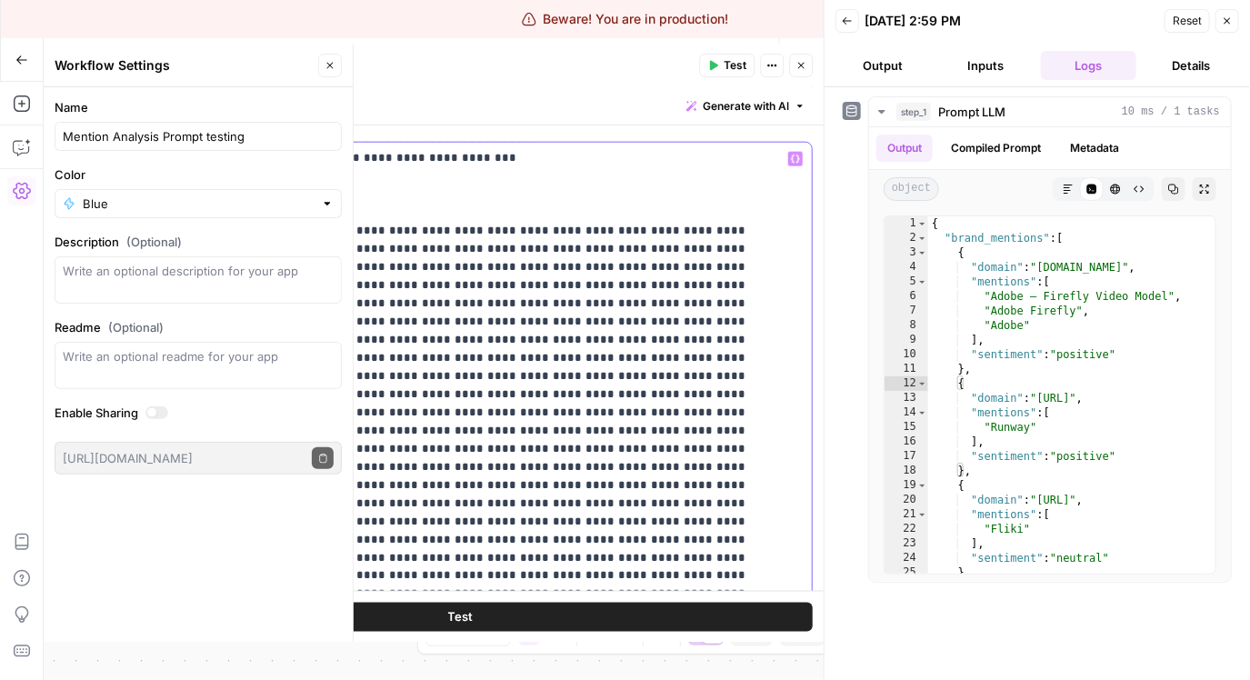
scroll to position [1224, 0]
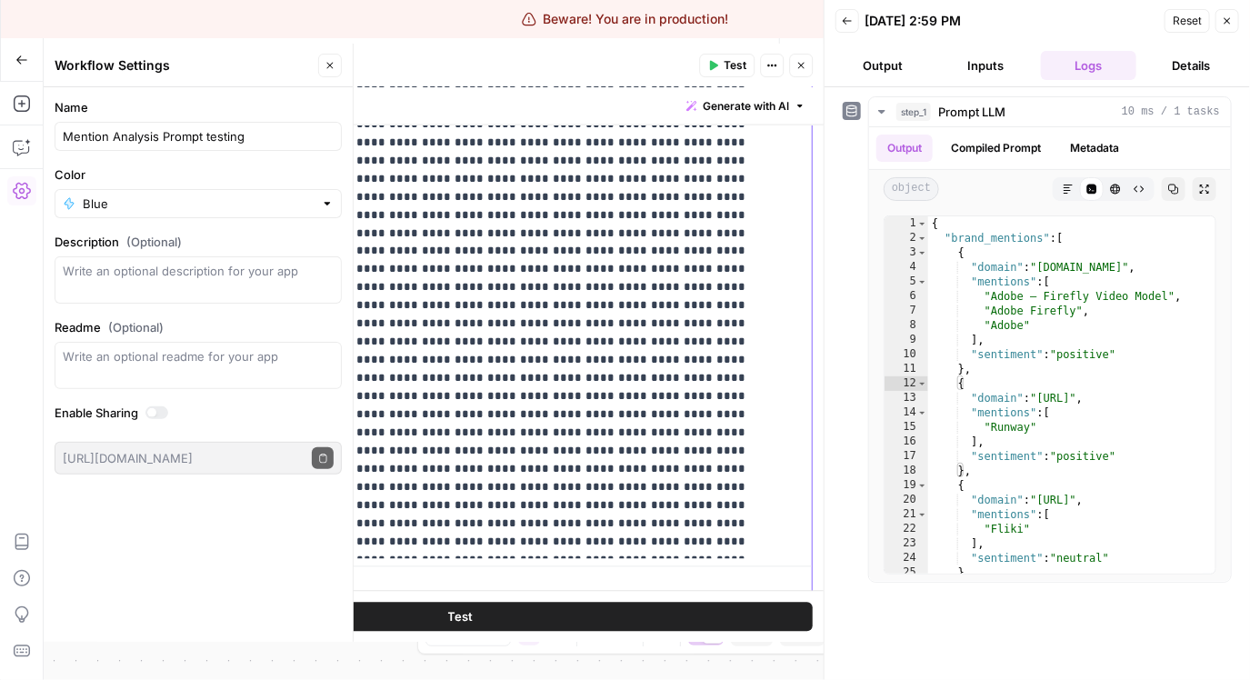
drag, startPoint x: 224, startPoint y: 525, endPoint x: 720, endPoint y: 543, distance: 496.6
click at [720, 543] on div "**********" at bounding box center [507, 188] width 585 height 740
click at [556, 624] on button "Test" at bounding box center [460, 616] width 704 height 29
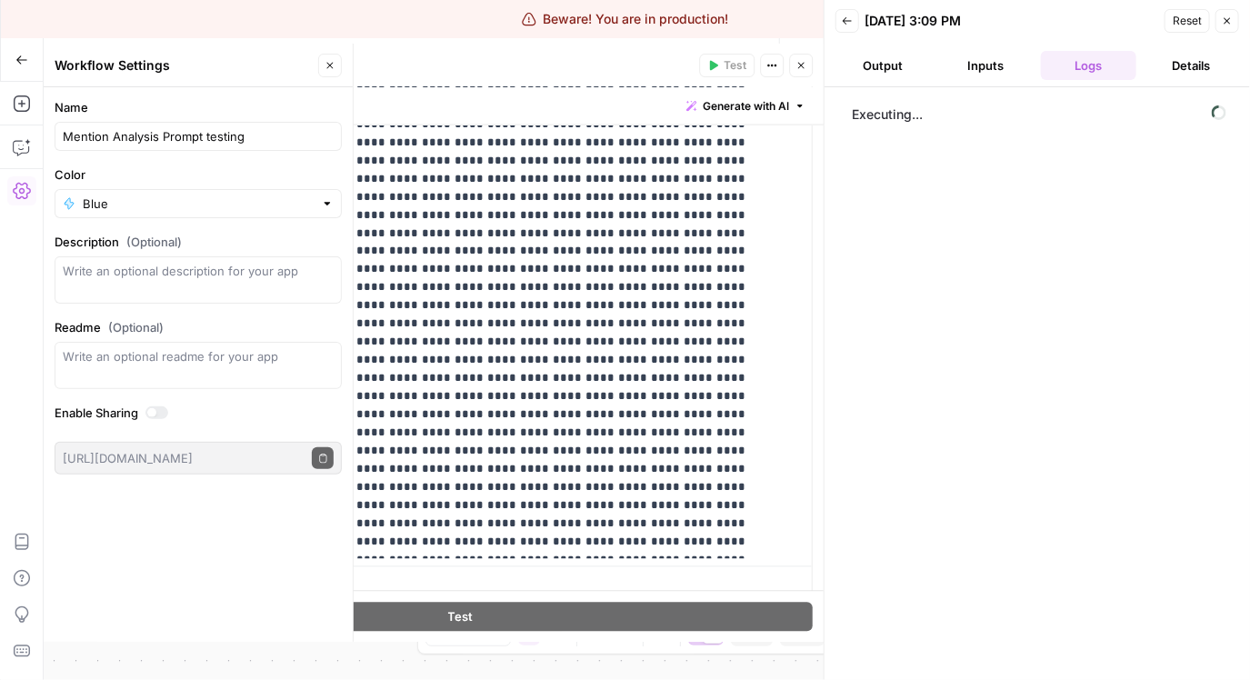
click at [903, 74] on button "Output" at bounding box center [882, 65] width 95 height 29
click at [1229, 24] on icon "button" at bounding box center [1227, 20] width 11 height 11
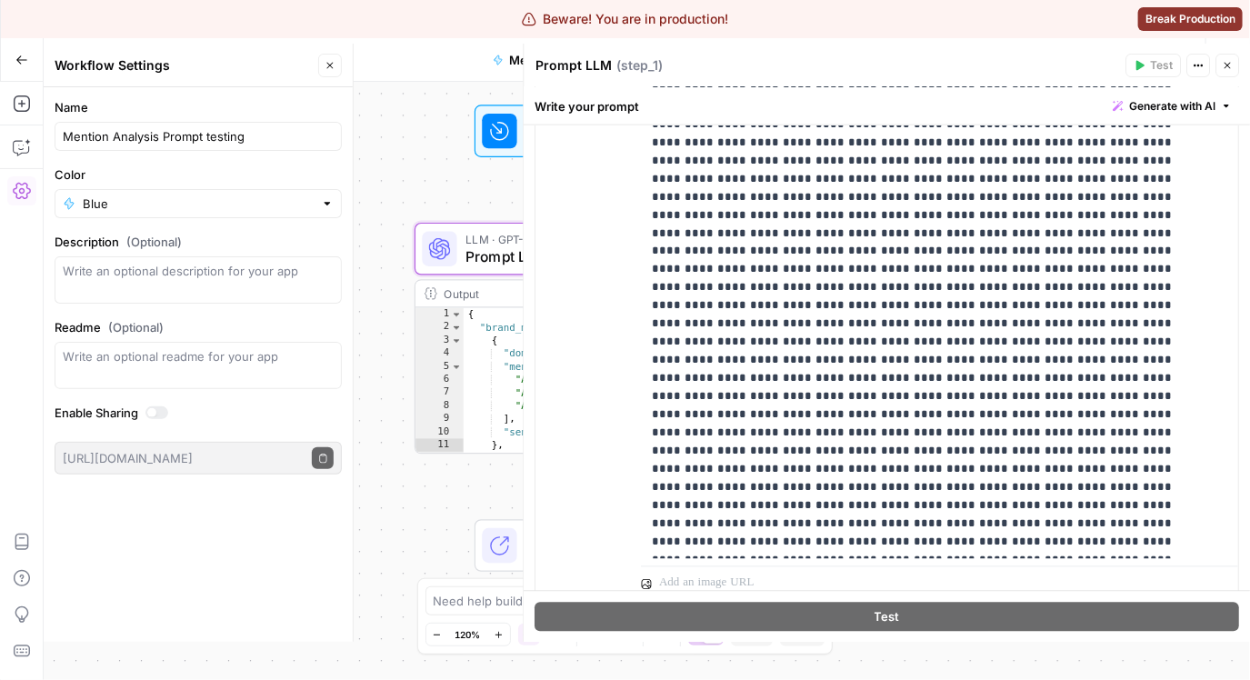
click at [337, 66] on button "Close" at bounding box center [330, 66] width 24 height 24
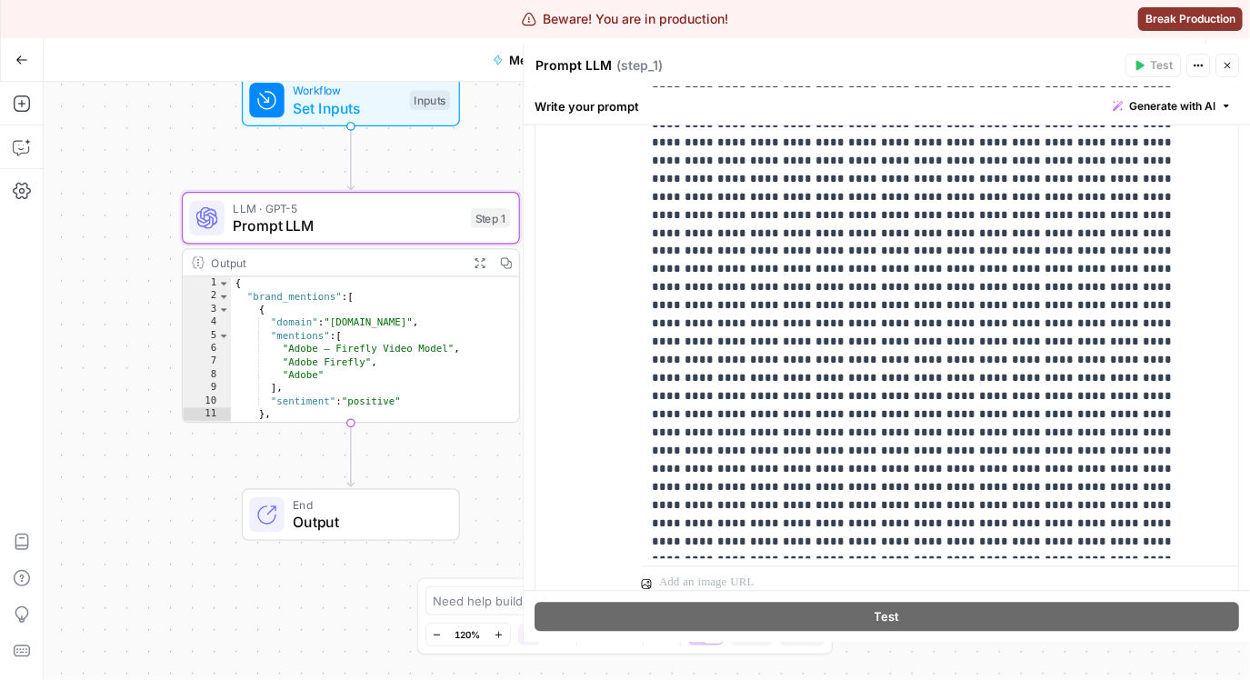
drag, startPoint x: 380, startPoint y: 201, endPoint x: 147, endPoint y: 170, distance: 234.7
click at [147, 170] on div "Workflow Set Inputs Inputs LLM · GPT-5 Prompt LLM Step 1 Output Expand Output C…" at bounding box center [647, 381] width 1206 height 598
click at [1226, 63] on icon "button" at bounding box center [1227, 65] width 11 height 11
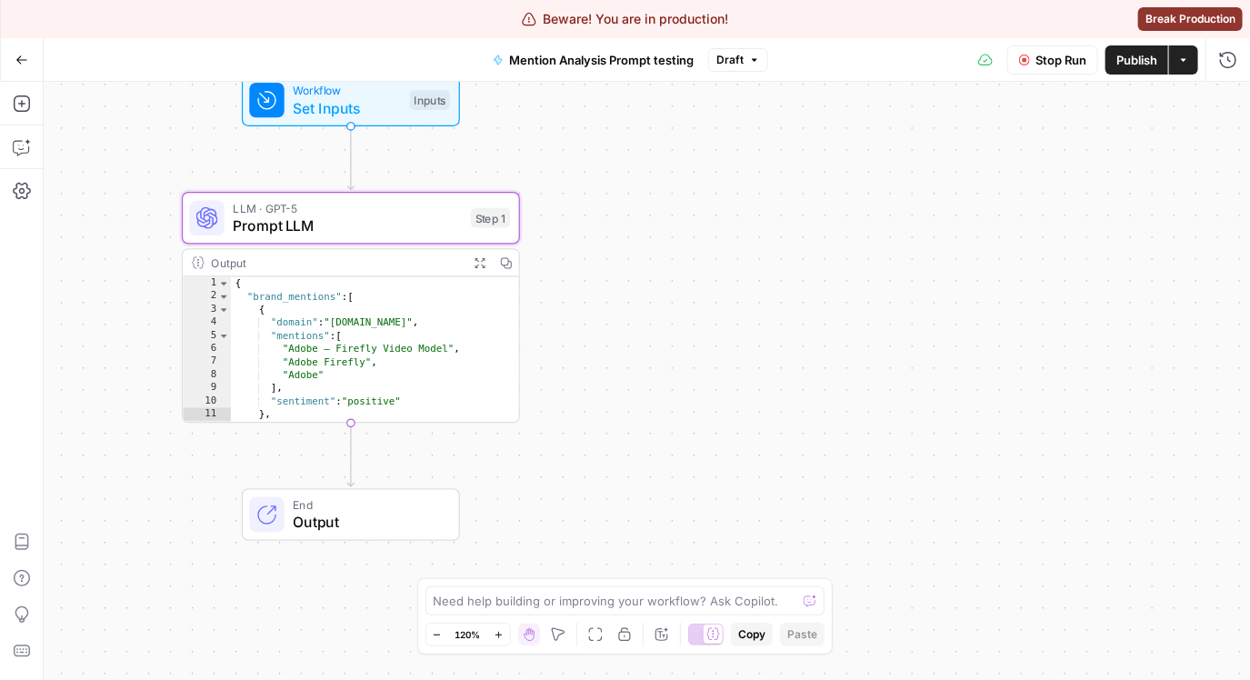
click at [1144, 67] on span "Publish" at bounding box center [1136, 60] width 41 height 18
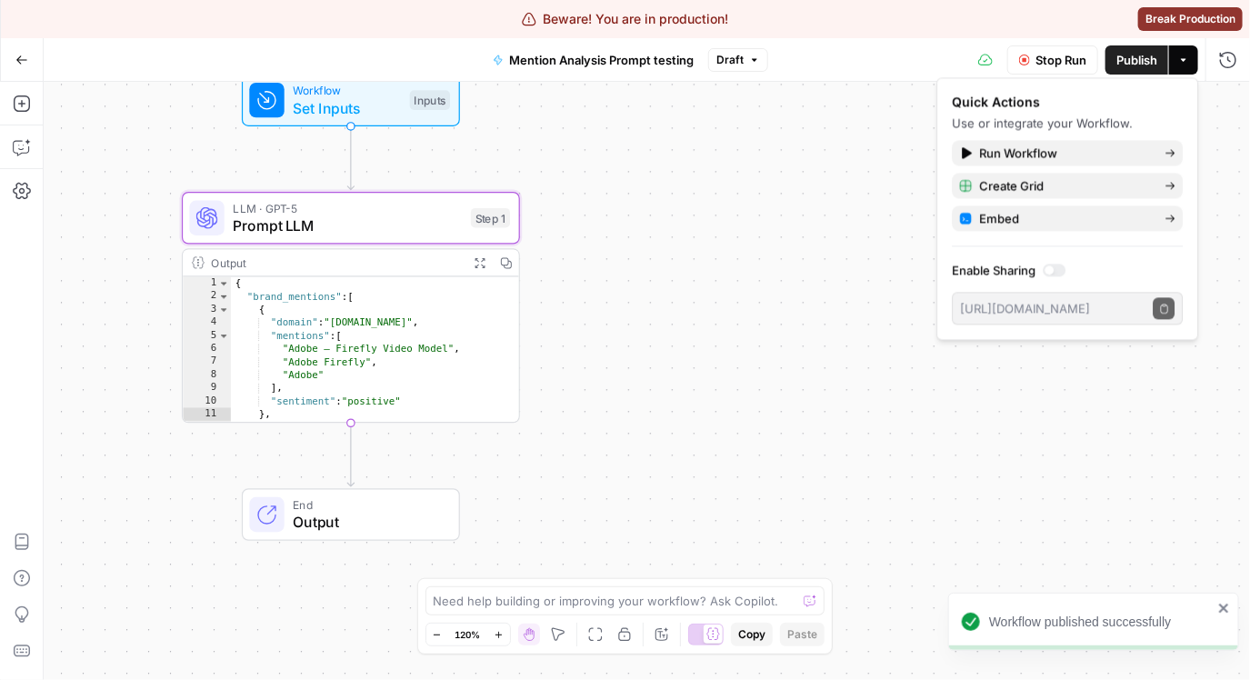
click at [732, 382] on div "Workflow Set Inputs Inputs LLM · GPT-5 Prompt LLM Step 1 Output Expand Output C…" at bounding box center [647, 381] width 1206 height 598
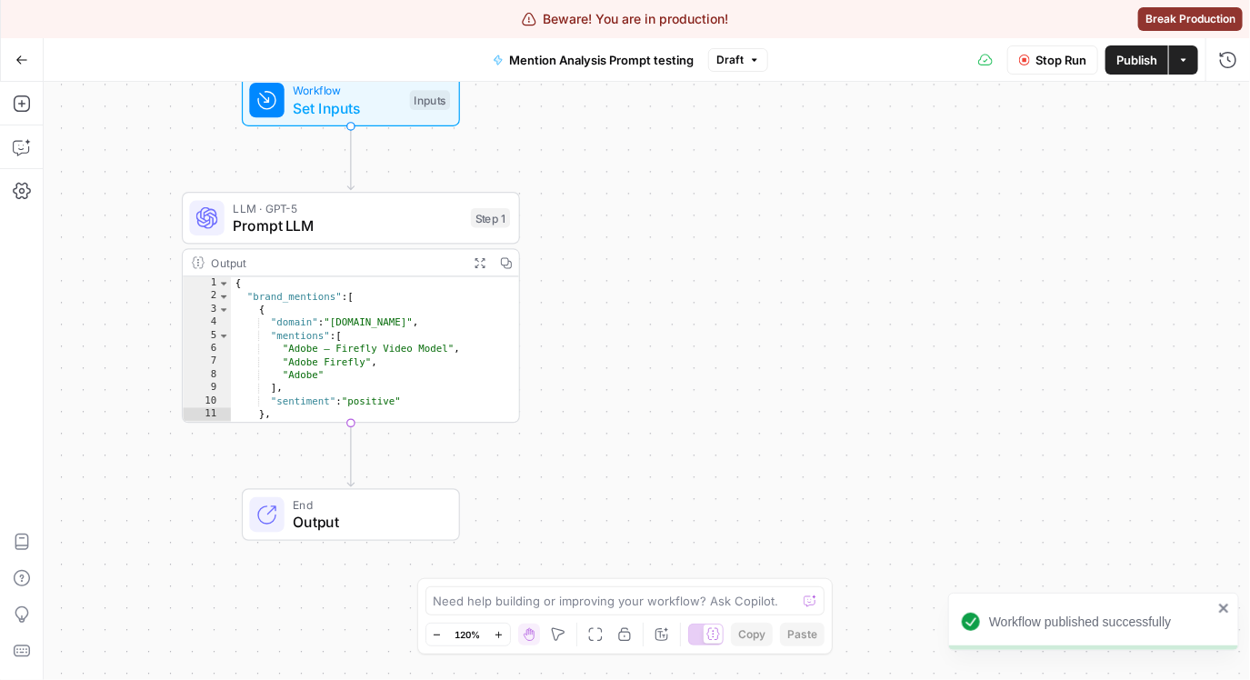
click at [1057, 61] on span "Stop Run" at bounding box center [1060, 60] width 51 height 18
click at [993, 65] on span "Test Workflow" at bounding box center [1017, 60] width 82 height 18
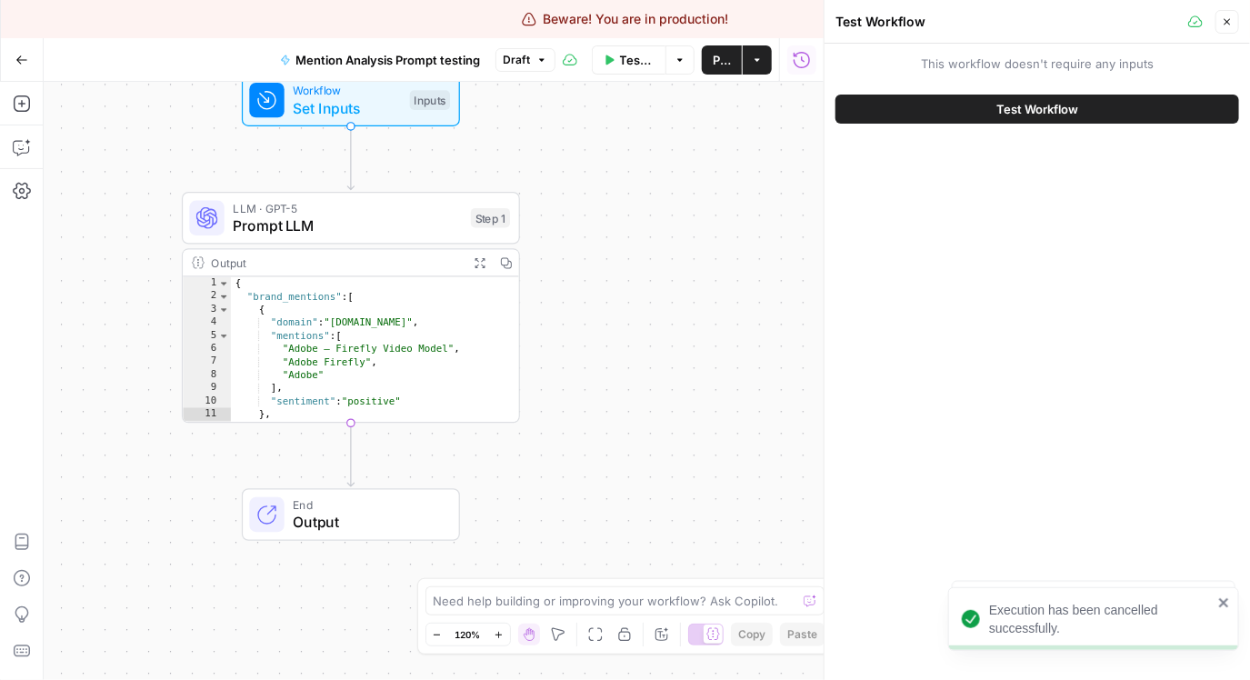
click at [1003, 108] on span "Test Workflow" at bounding box center [1037, 109] width 82 height 18
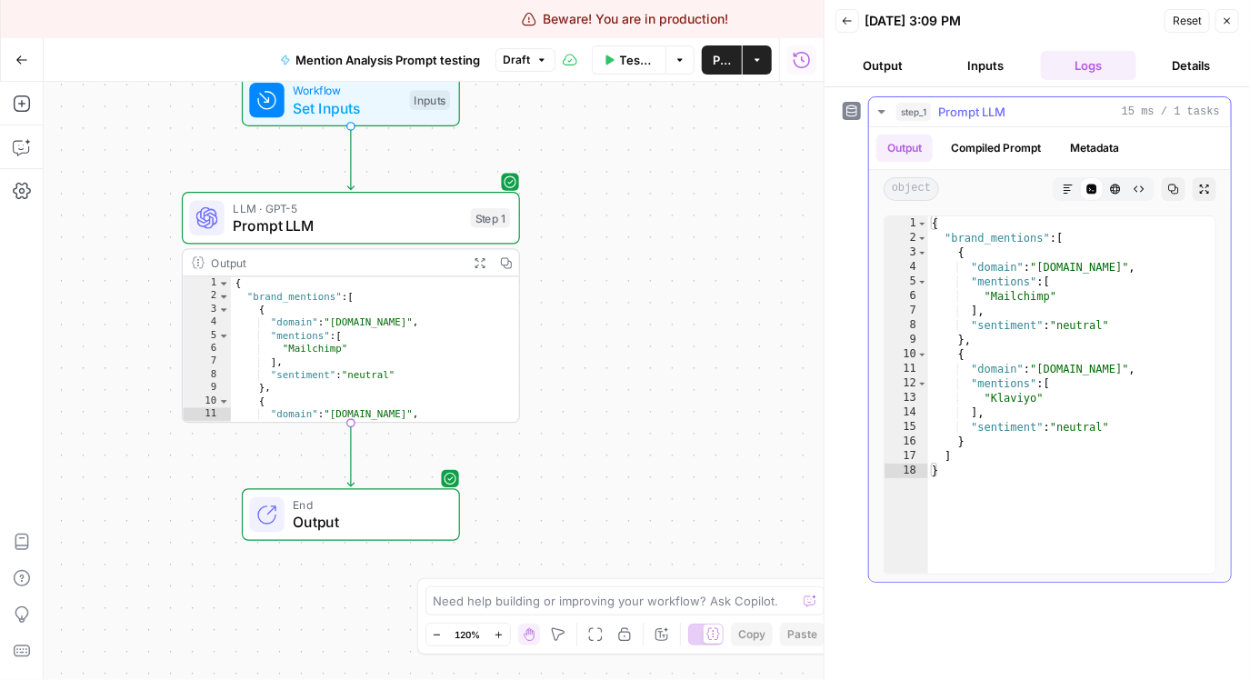
type textarea "**********"
click at [1141, 425] on div "{ "brand_mentions" : [ { "domain" : "mailchimp.com" , "mentions" : [ "Mailchimp…" at bounding box center [1071, 409] width 287 height 386
type textarea "*"
click at [444, 299] on div "{ "brand_mentions" : [ { "domain" : "mailchimp.com" , "mentions" : [ "Mailchimp…" at bounding box center [368, 364] width 274 height 174
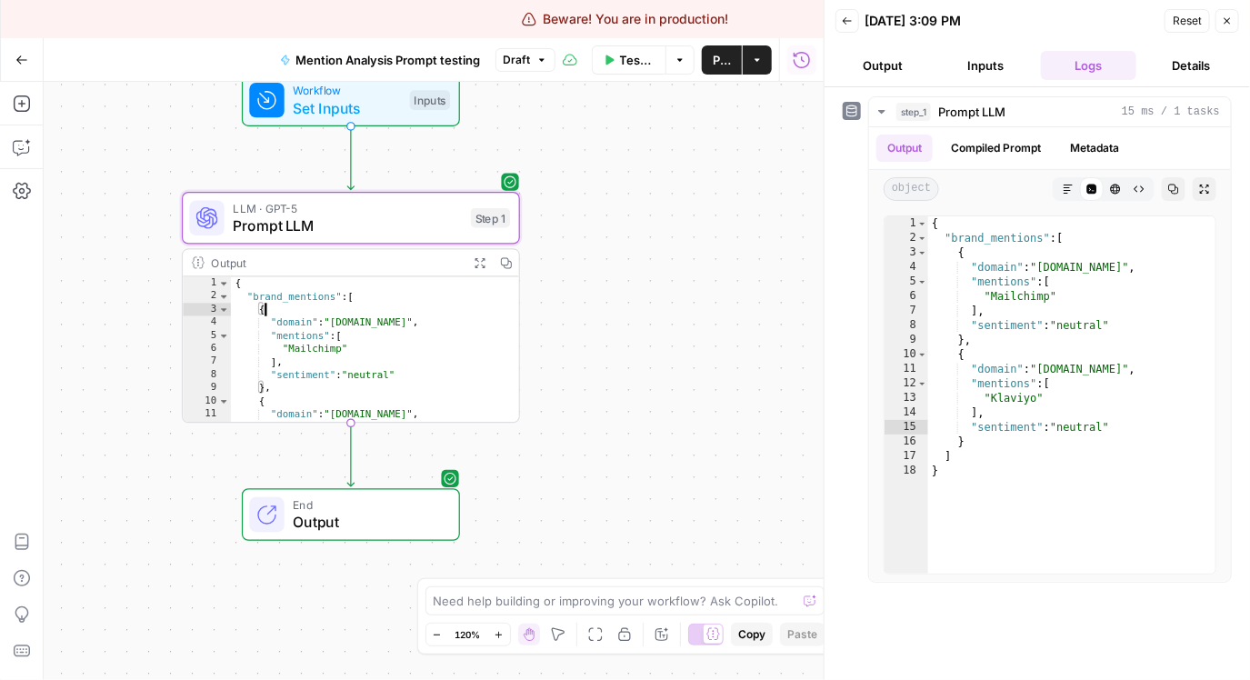
click at [438, 231] on span "Prompt LLM" at bounding box center [347, 226] width 229 height 22
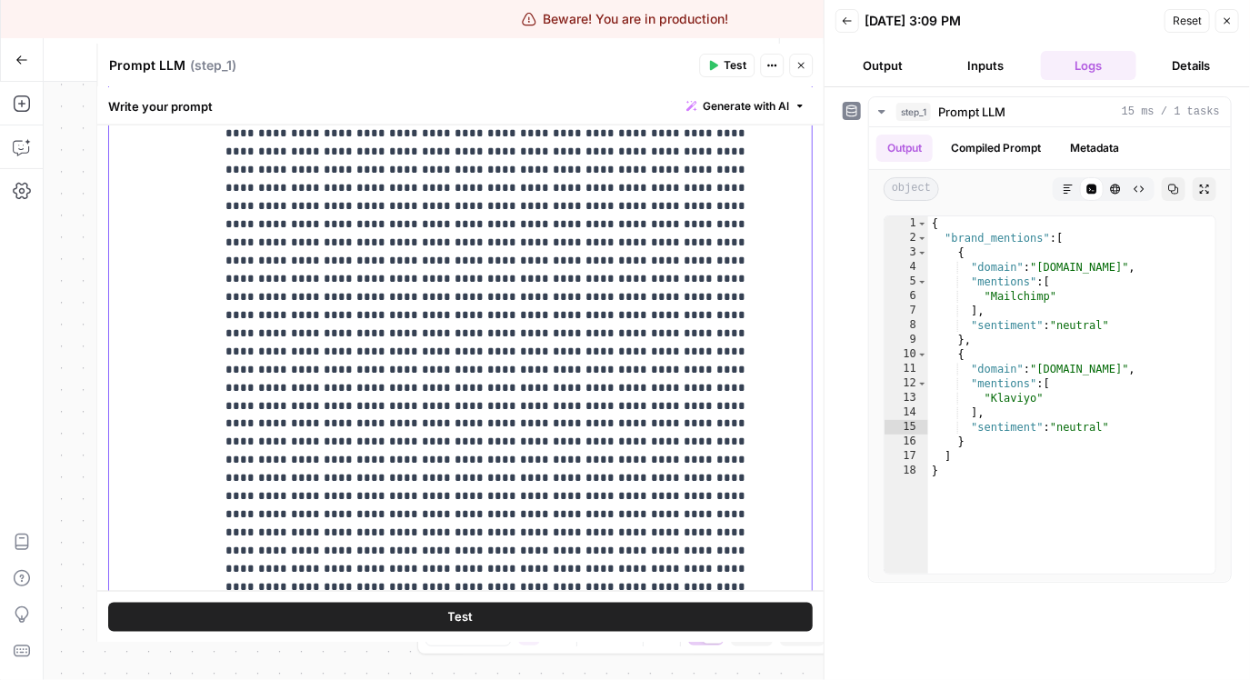
scroll to position [1317, 0]
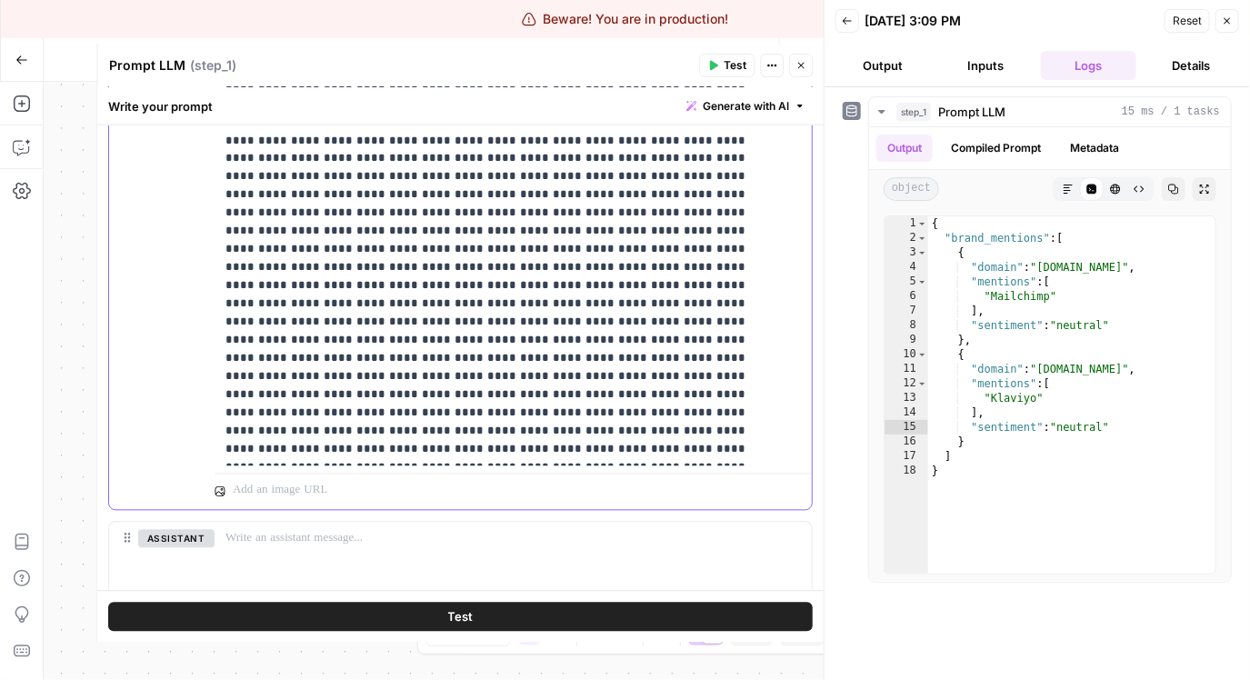
drag, startPoint x: 226, startPoint y: 387, endPoint x: 727, endPoint y: 456, distance: 505.6
click at [723, 58] on button "Test" at bounding box center [726, 66] width 55 height 24
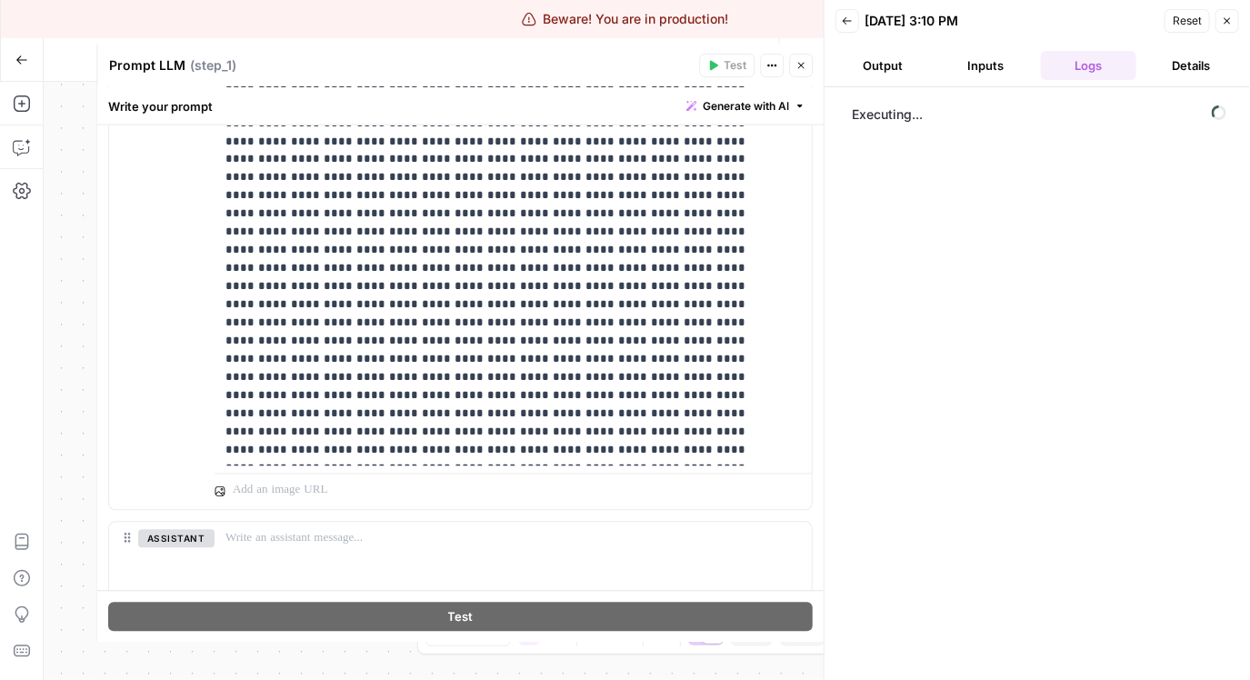
click at [911, 57] on button "Output" at bounding box center [882, 65] width 95 height 29
click at [1230, 16] on icon "button" at bounding box center [1227, 20] width 11 height 11
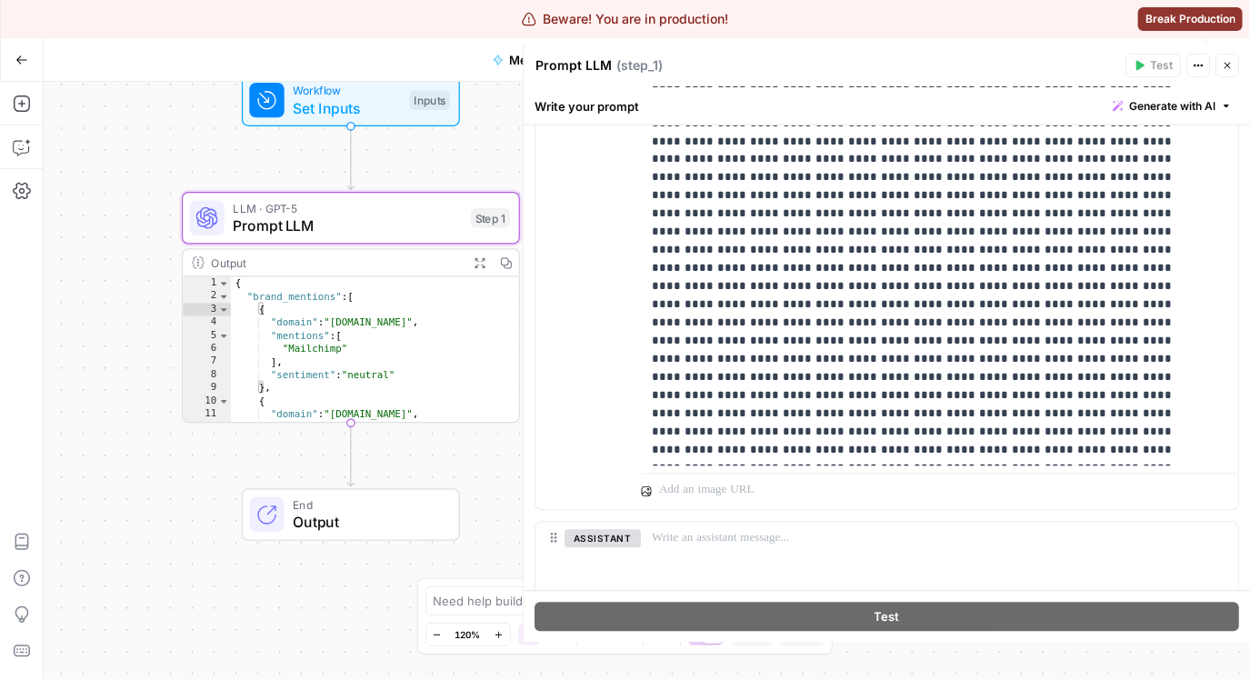
click at [1230, 54] on button "Close" at bounding box center [1227, 66] width 24 height 24
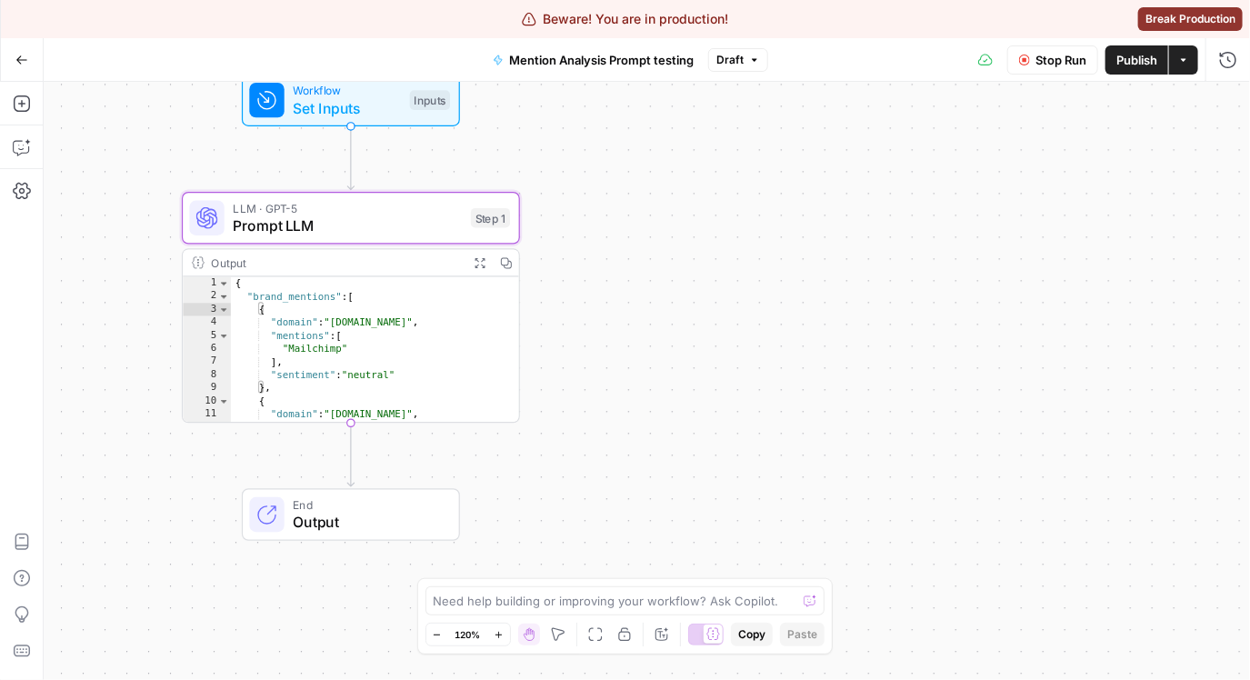
click at [1049, 65] on span "Stop Run" at bounding box center [1060, 60] width 51 height 18
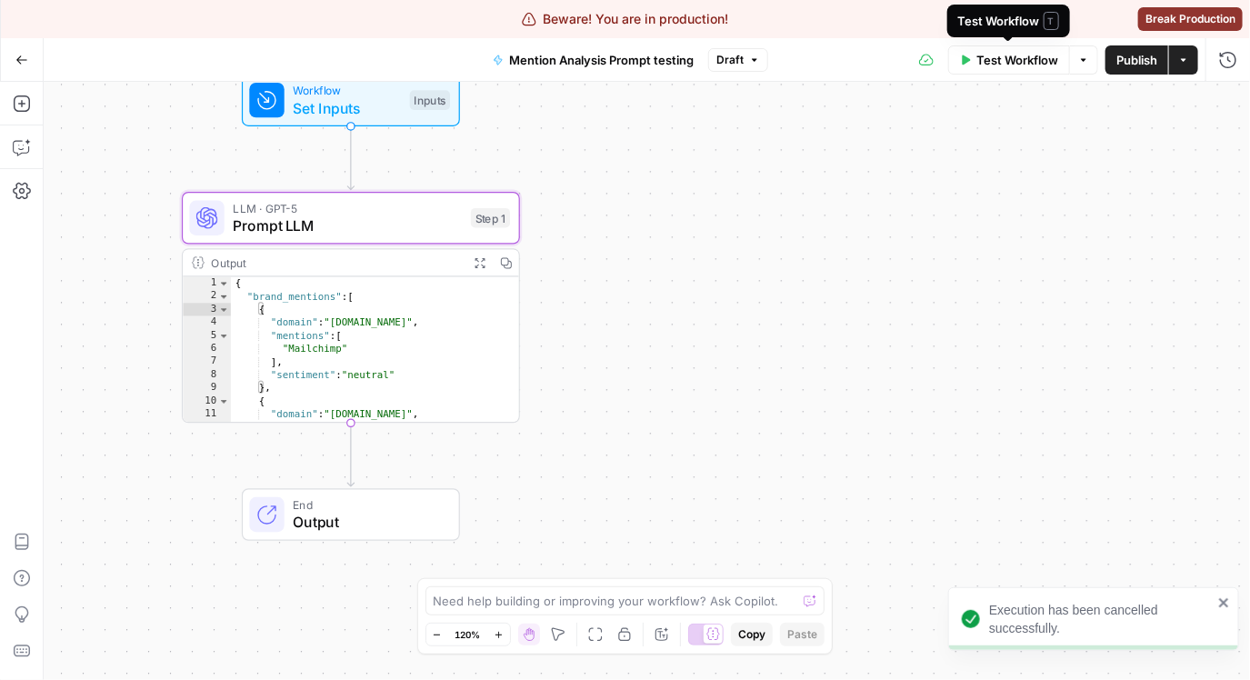
click at [1015, 59] on span "Test Workflow" at bounding box center [1017, 60] width 82 height 18
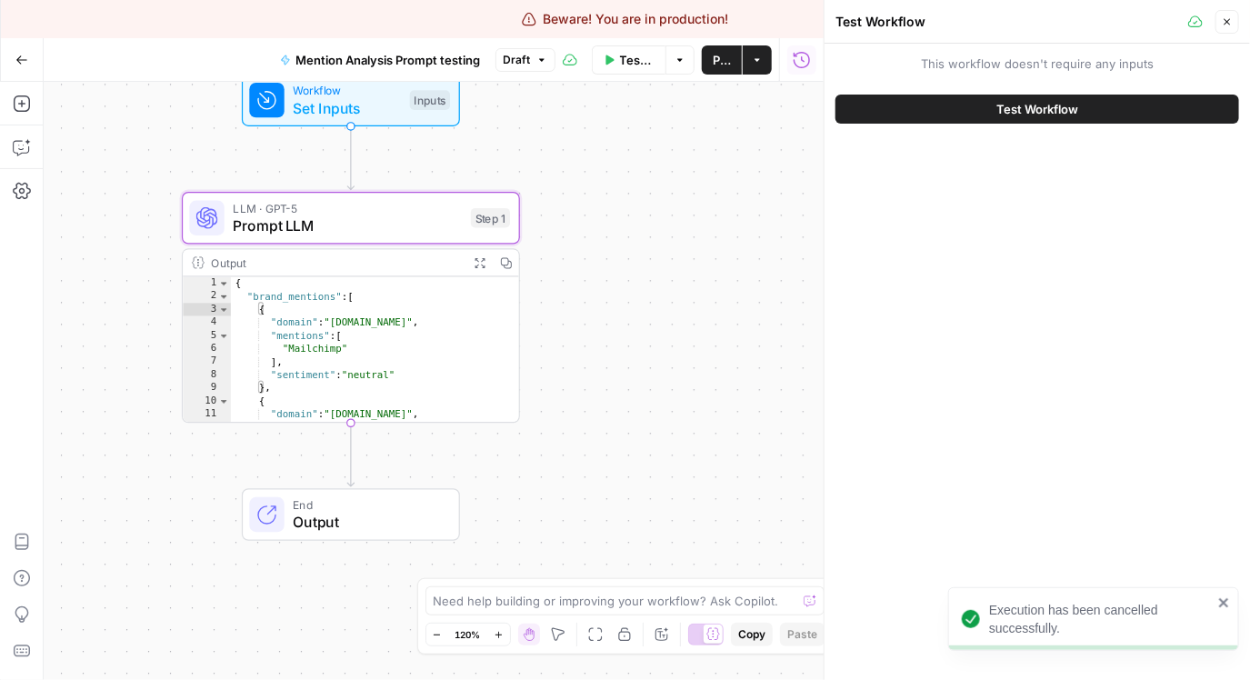
click at [994, 105] on button "Test Workflow" at bounding box center [1037, 109] width 404 height 29
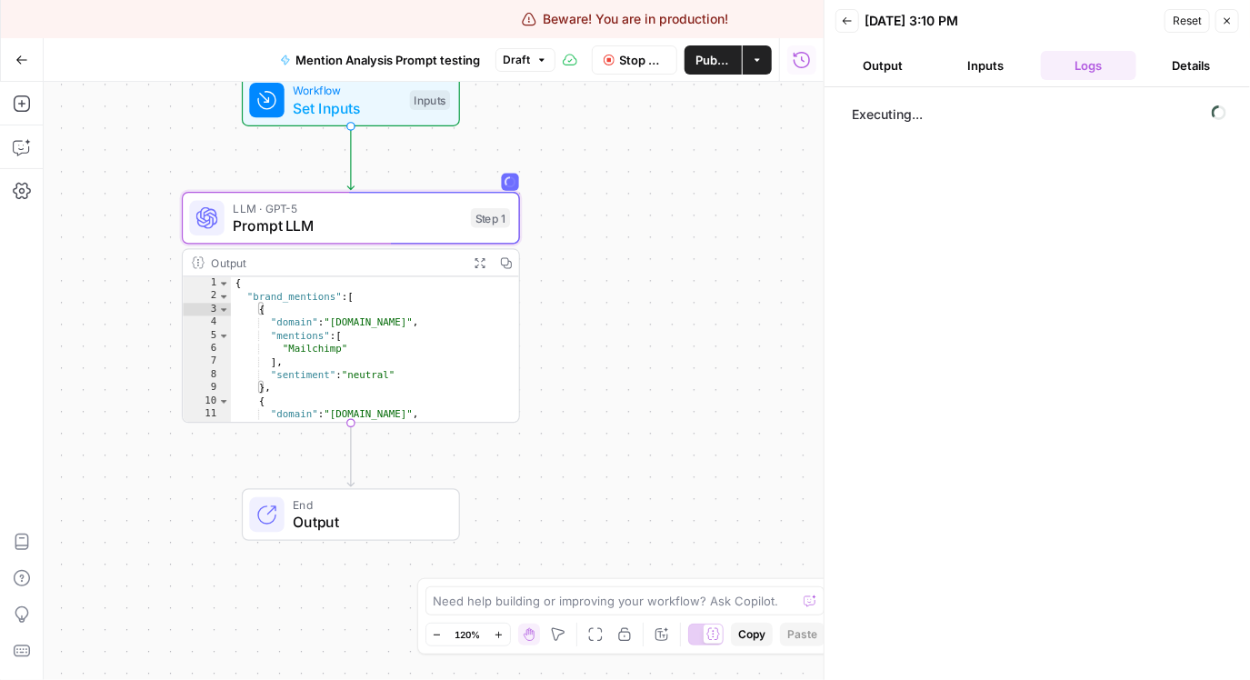
click at [867, 70] on button "Output" at bounding box center [882, 65] width 95 height 29
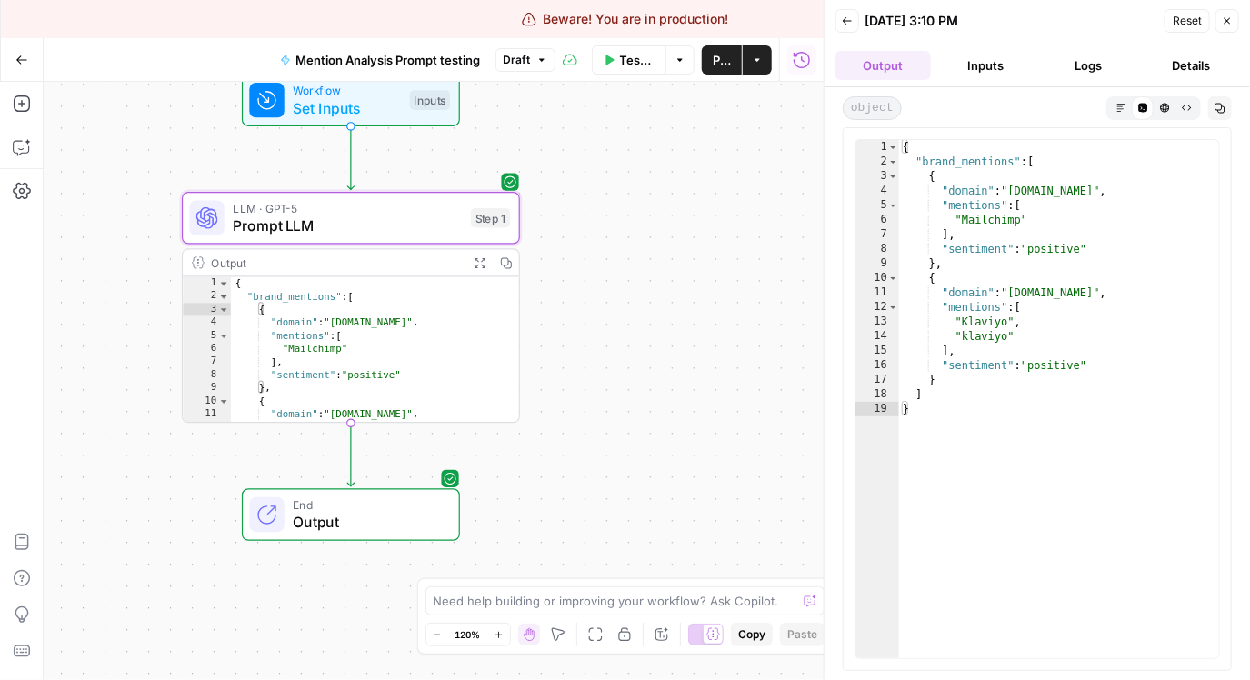
type textarea "**********"
click at [1075, 219] on div "{ "brand_mentions" : [ { "domain" : "mailchimp.com" , "mentions" : [ "Mailchimp…" at bounding box center [1059, 414] width 320 height 548
click at [307, 210] on span "LLM · GPT-5" at bounding box center [347, 207] width 229 height 17
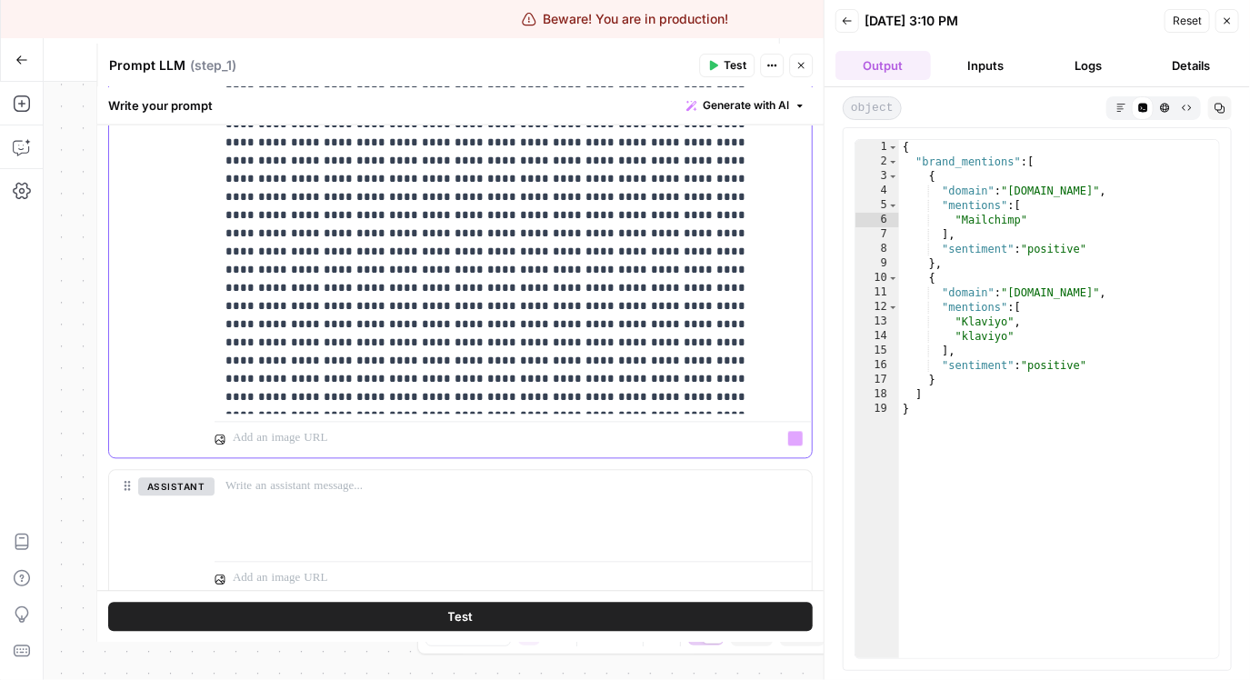
scroll to position [1380, 0]
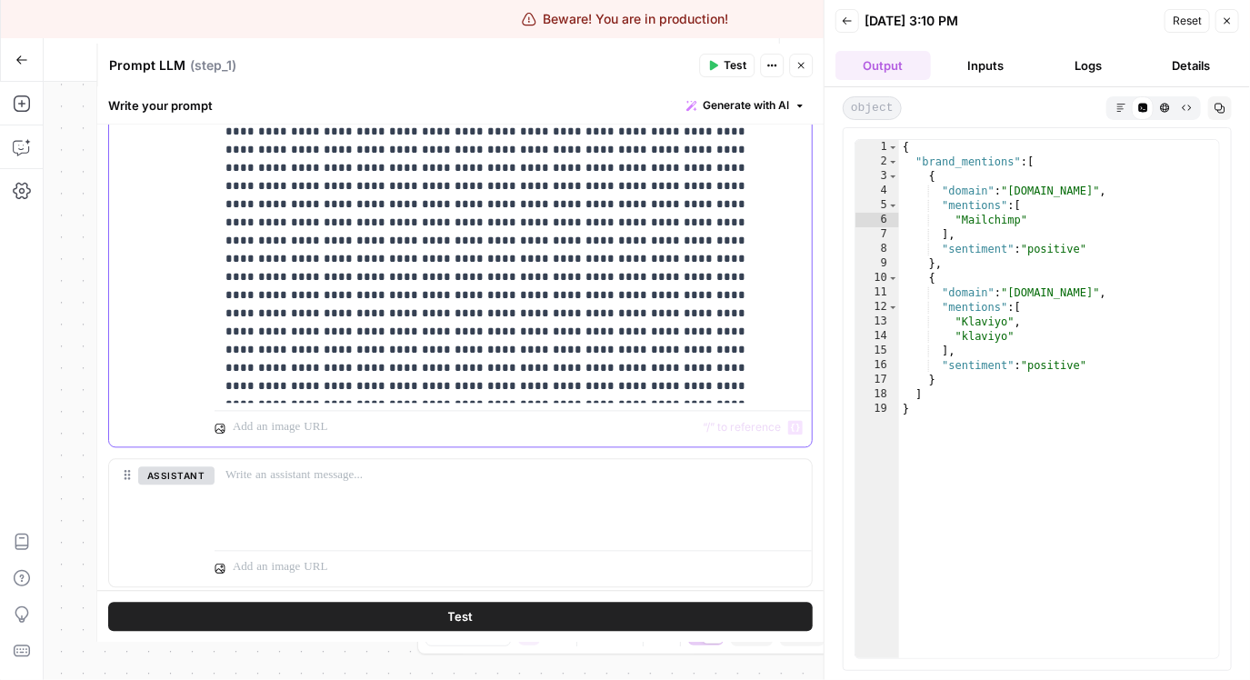
drag, startPoint x: 235, startPoint y: 195, endPoint x: 676, endPoint y: 399, distance: 486.4
click at [676, 399] on div "**********" at bounding box center [507, 33] width 585 height 740
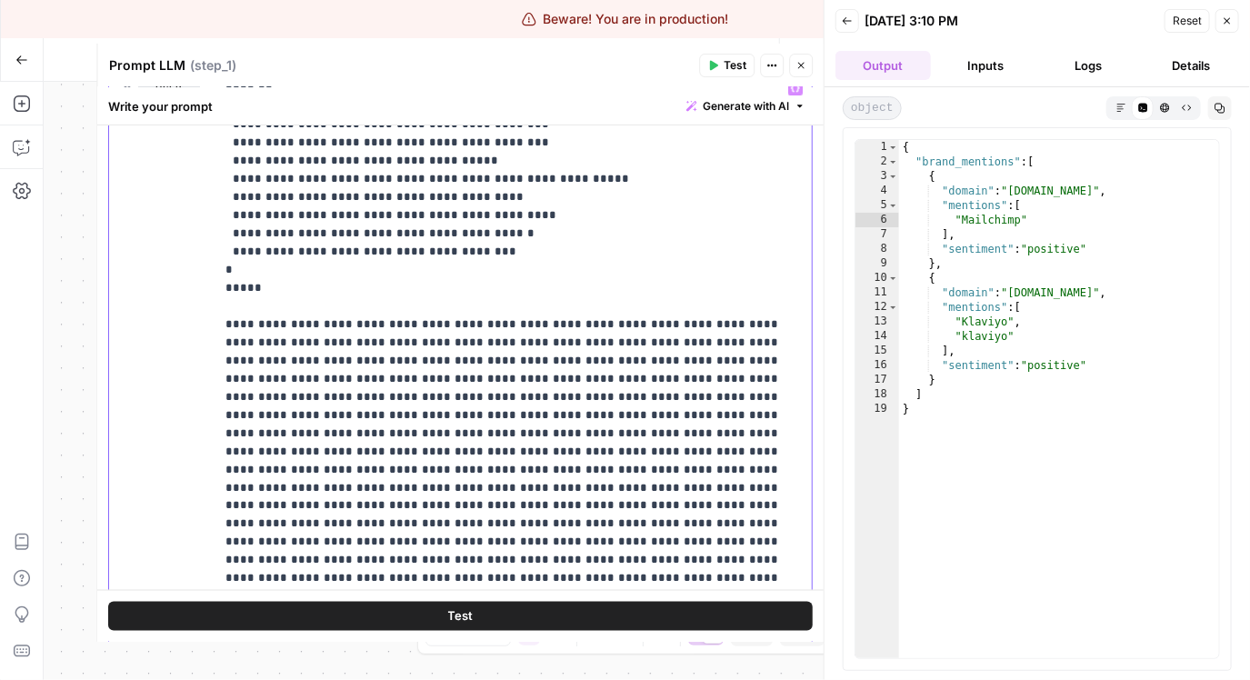
scroll to position [992, 0]
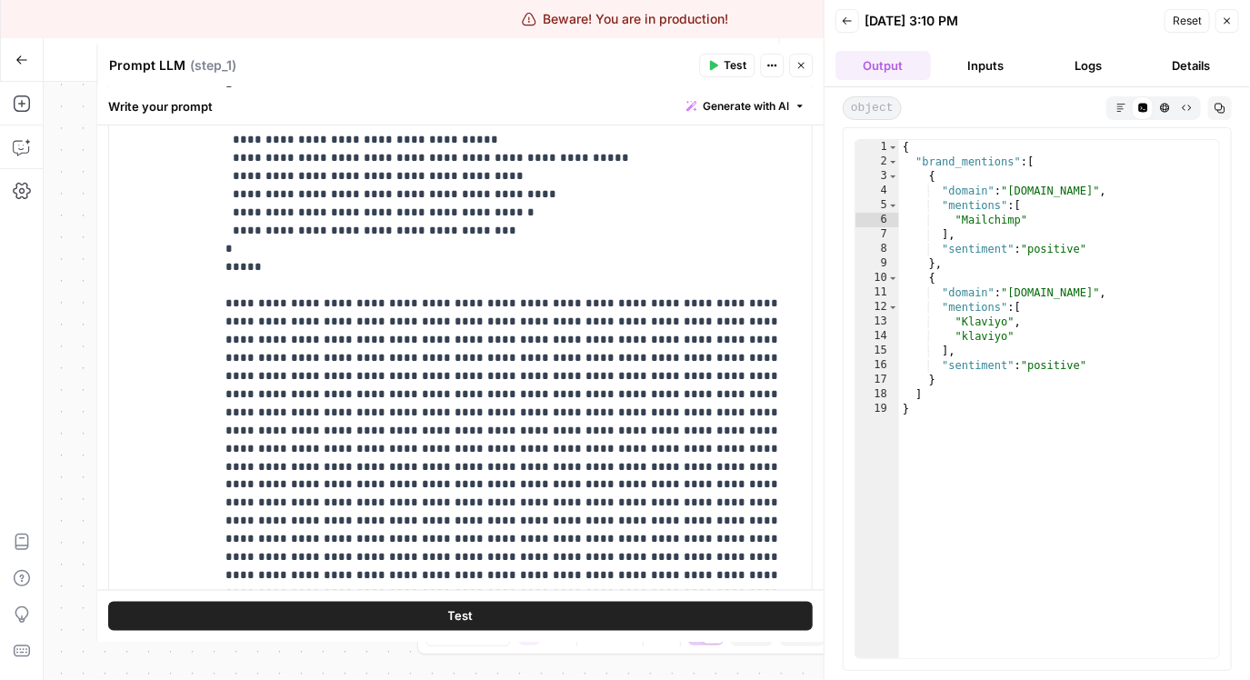
drag, startPoint x: 521, startPoint y: 605, endPoint x: 536, endPoint y: 562, distance: 46.3
click at [521, 606] on button "Test" at bounding box center [460, 616] width 704 height 29
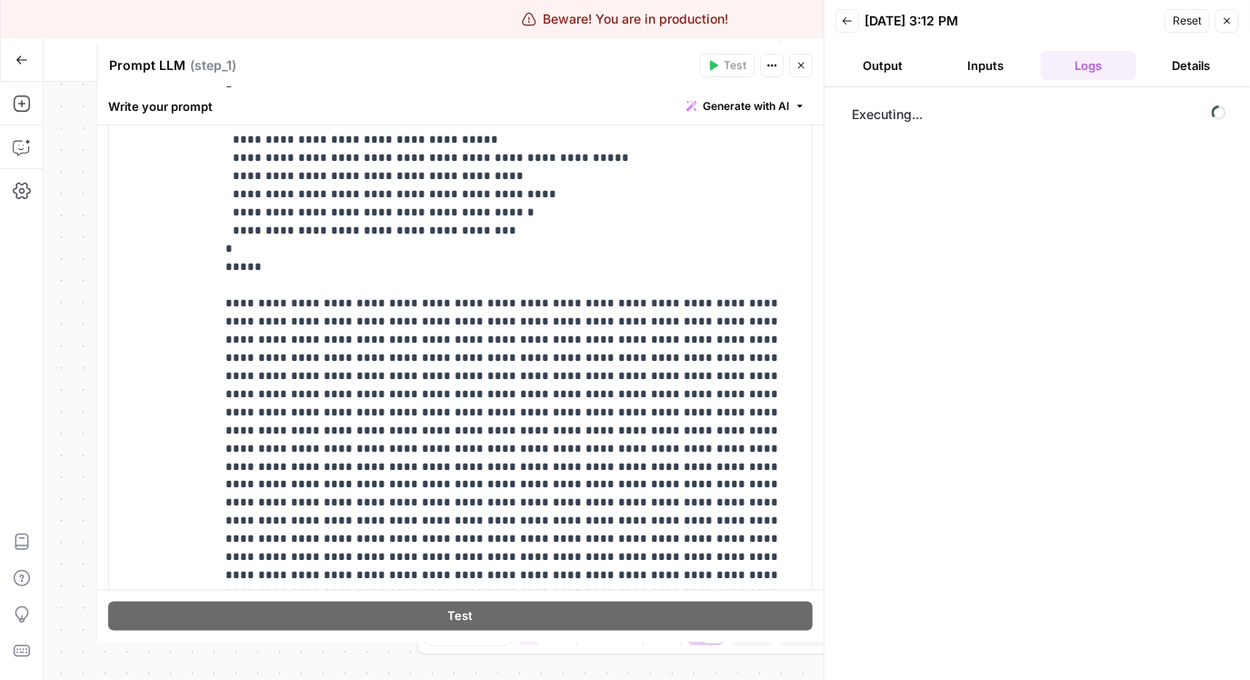
click at [847, 25] on icon "button" at bounding box center [847, 20] width 11 height 11
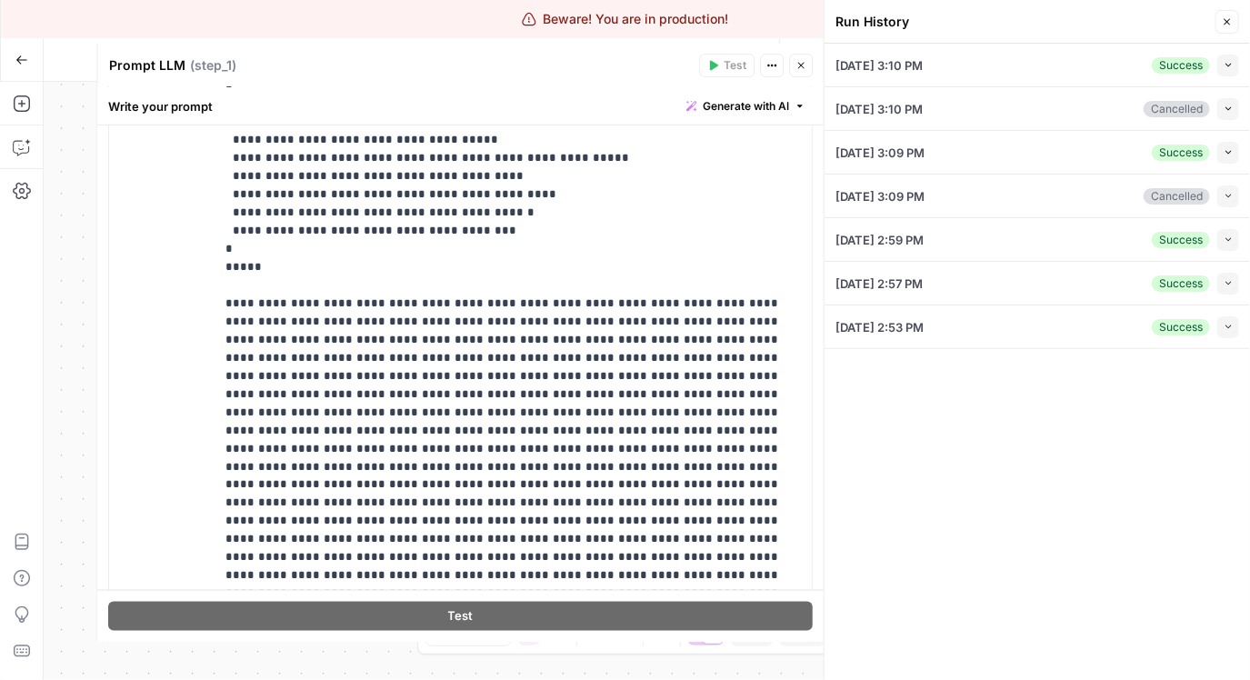
click at [1232, 25] on button "Close" at bounding box center [1227, 22] width 24 height 24
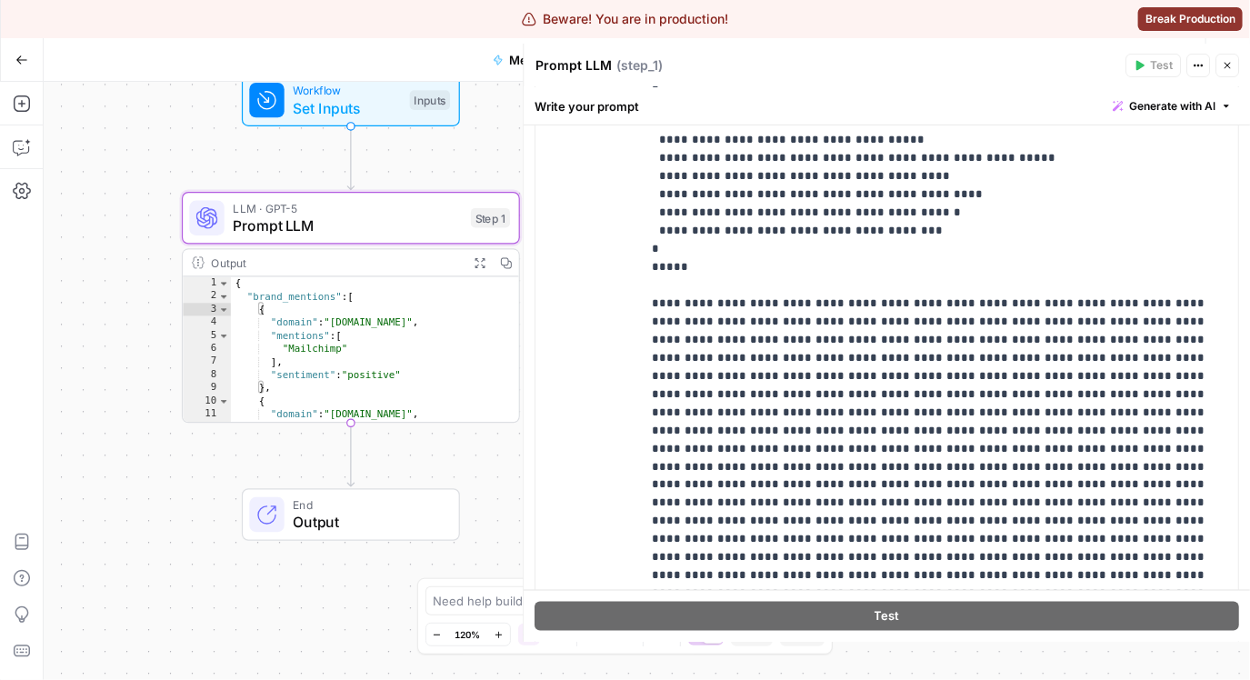
click at [1229, 56] on button "Close" at bounding box center [1227, 66] width 24 height 24
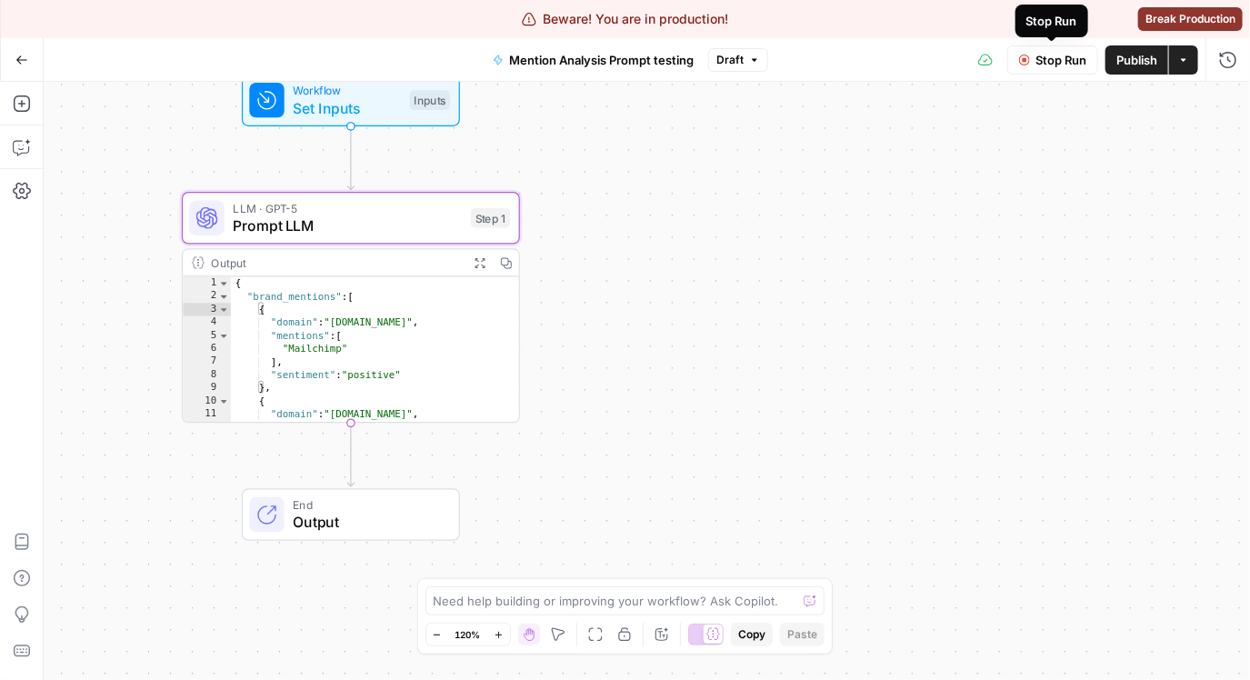
click at [1035, 65] on span "Stop Run" at bounding box center [1060, 60] width 51 height 18
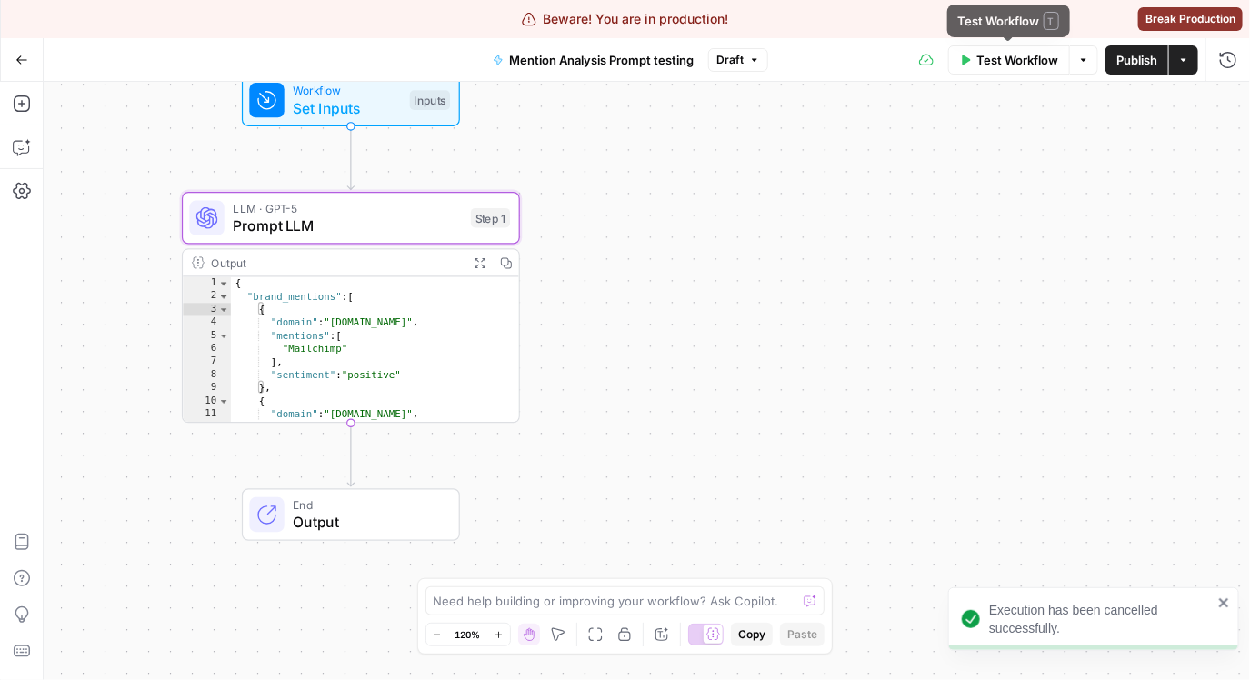
click at [1046, 59] on span "Test Workflow" at bounding box center [1017, 60] width 82 height 18
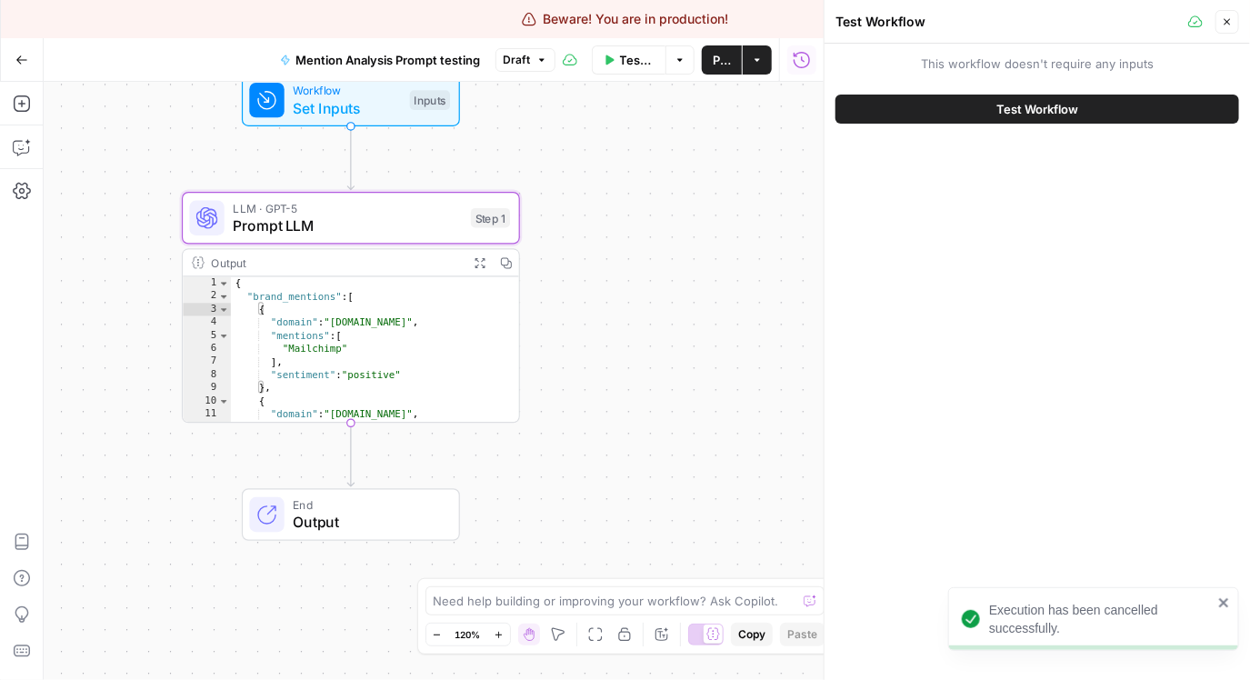
click at [978, 114] on button "Test Workflow" at bounding box center [1037, 109] width 404 height 29
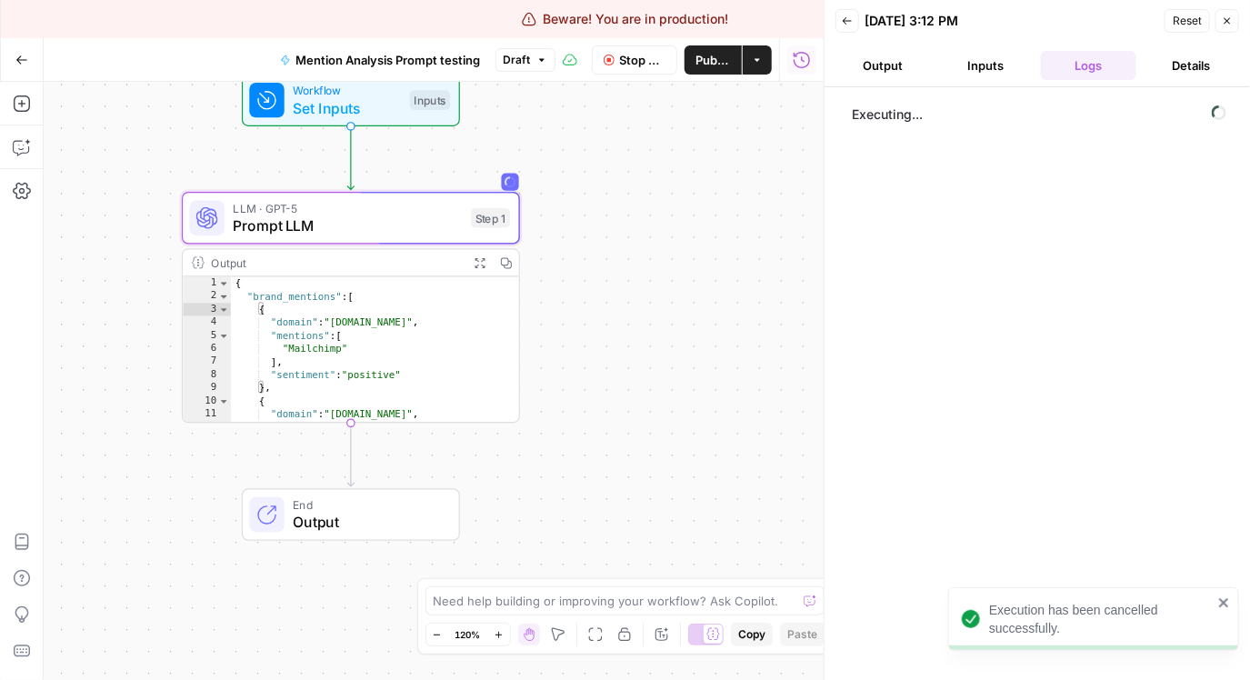
click at [863, 64] on button "Output" at bounding box center [882, 65] width 95 height 29
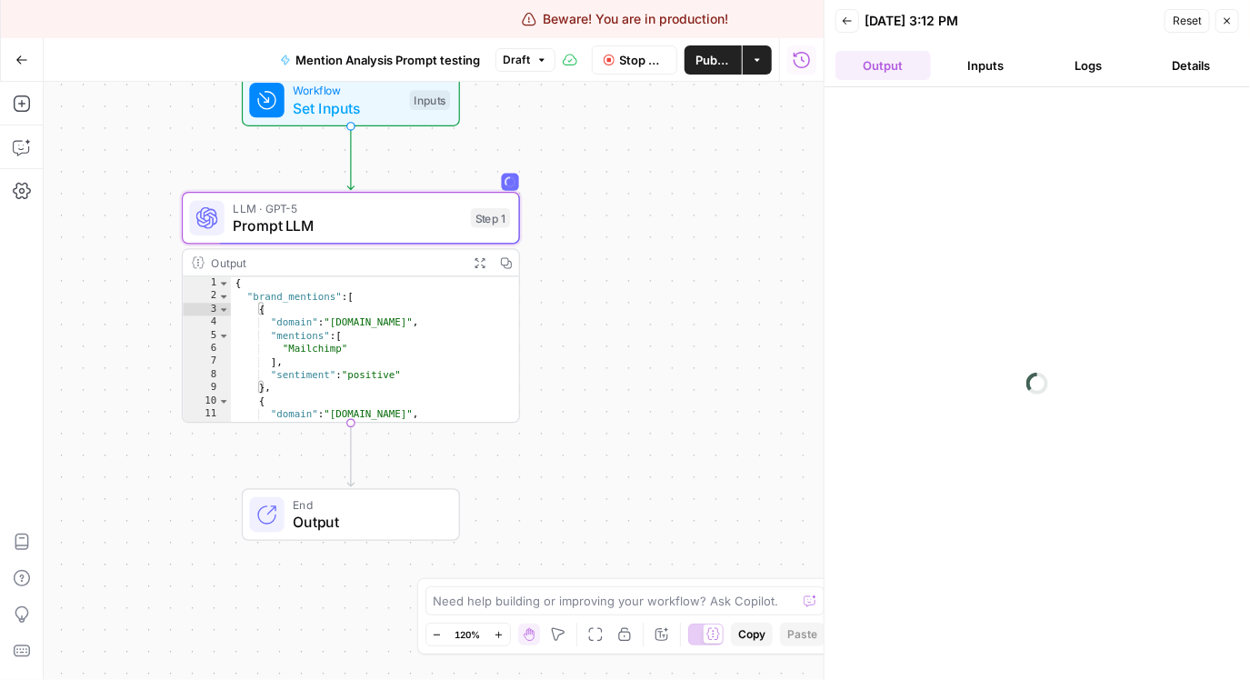
click at [988, 62] on button "Inputs" at bounding box center [985, 65] width 95 height 29
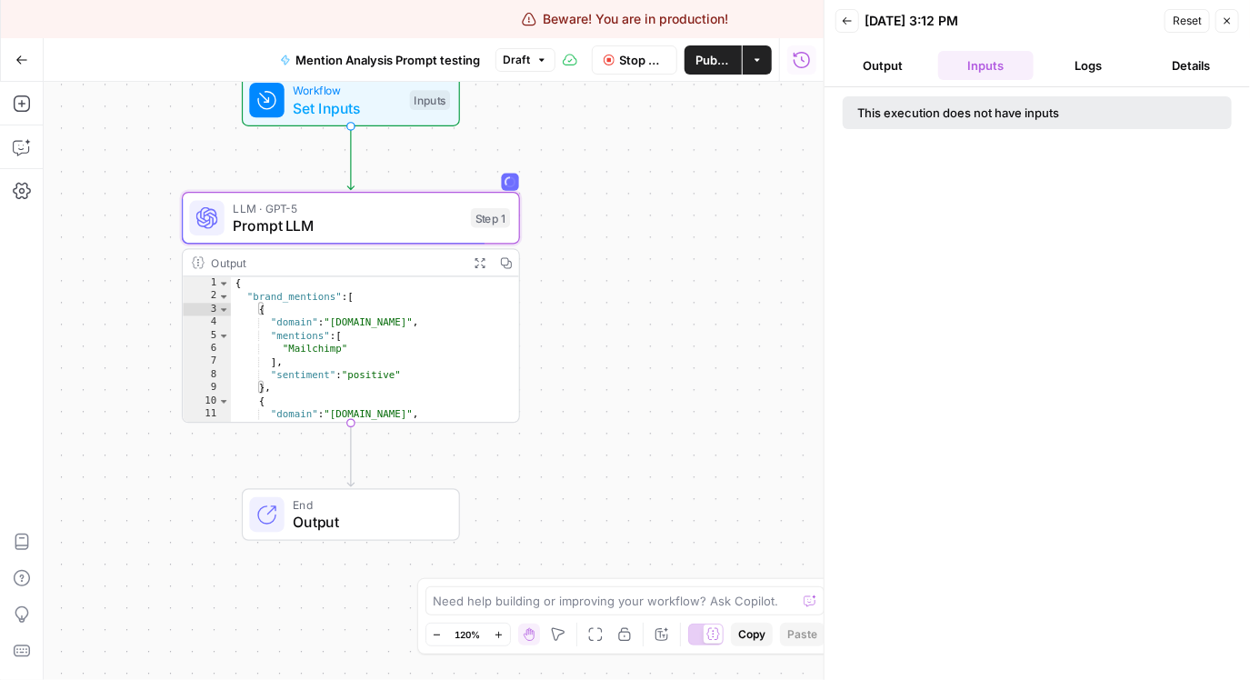
click at [1075, 59] on button "Logs" at bounding box center [1088, 65] width 95 height 29
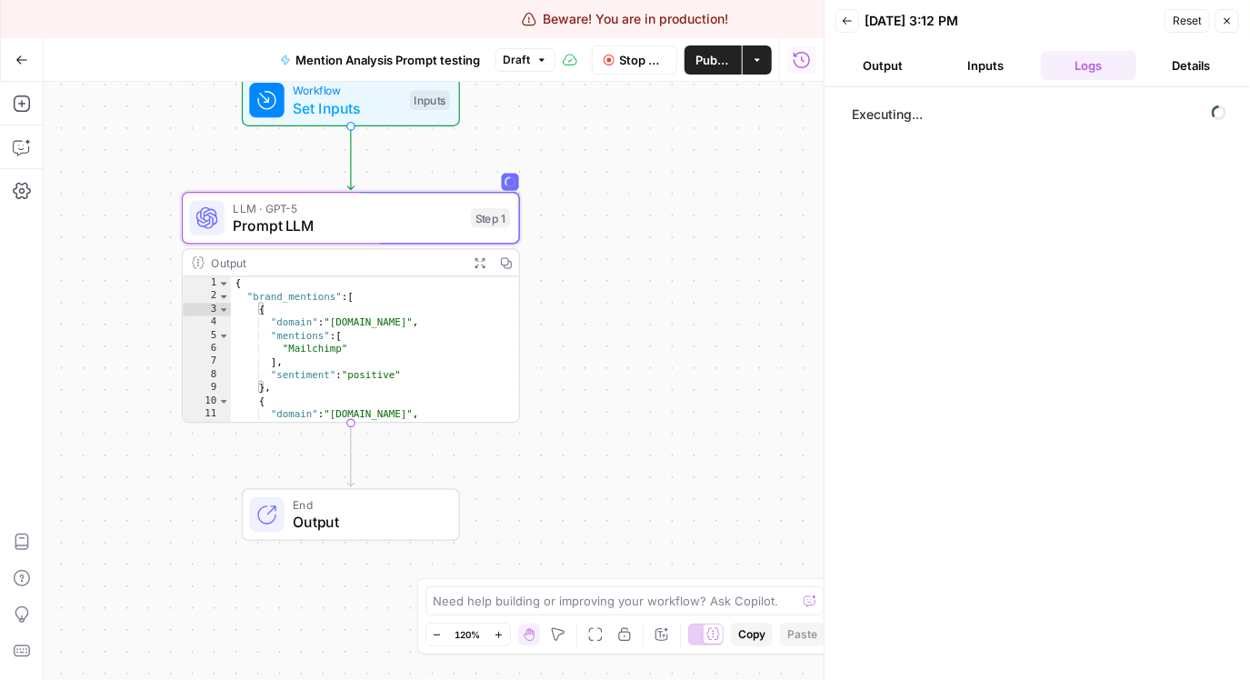
click at [644, 65] on span "Stop Run" at bounding box center [643, 60] width 46 height 18
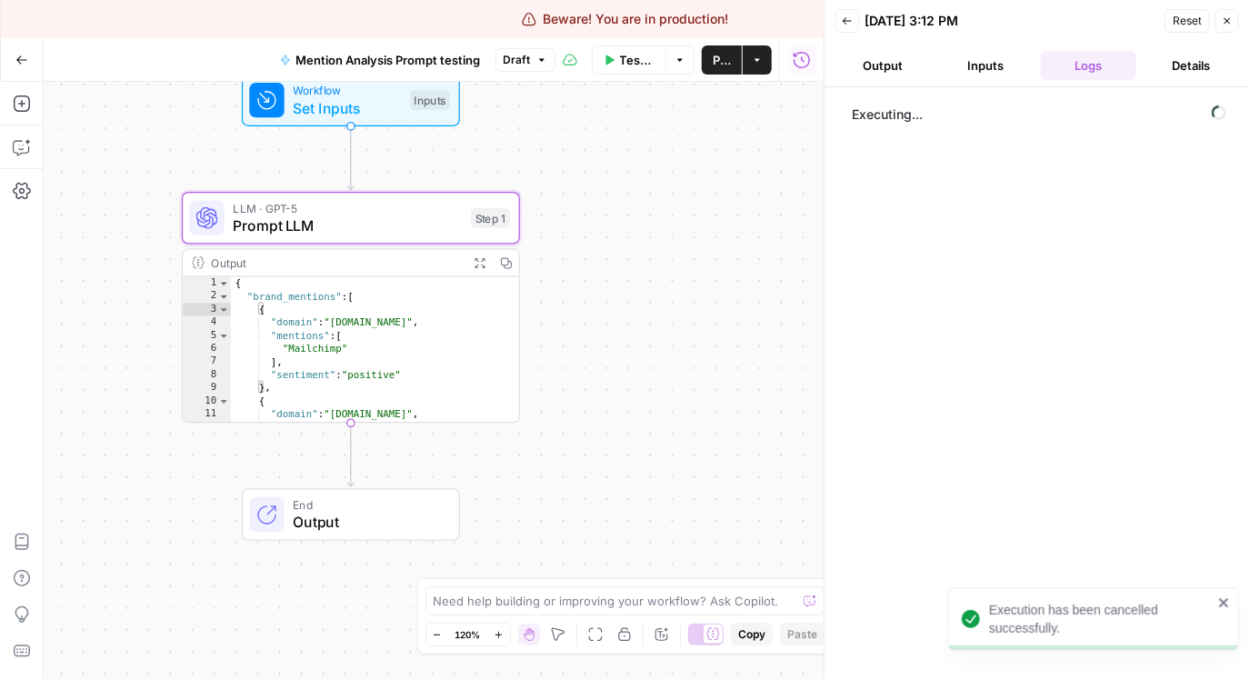
click at [630, 63] on span "Test Workflow" at bounding box center [637, 60] width 35 height 18
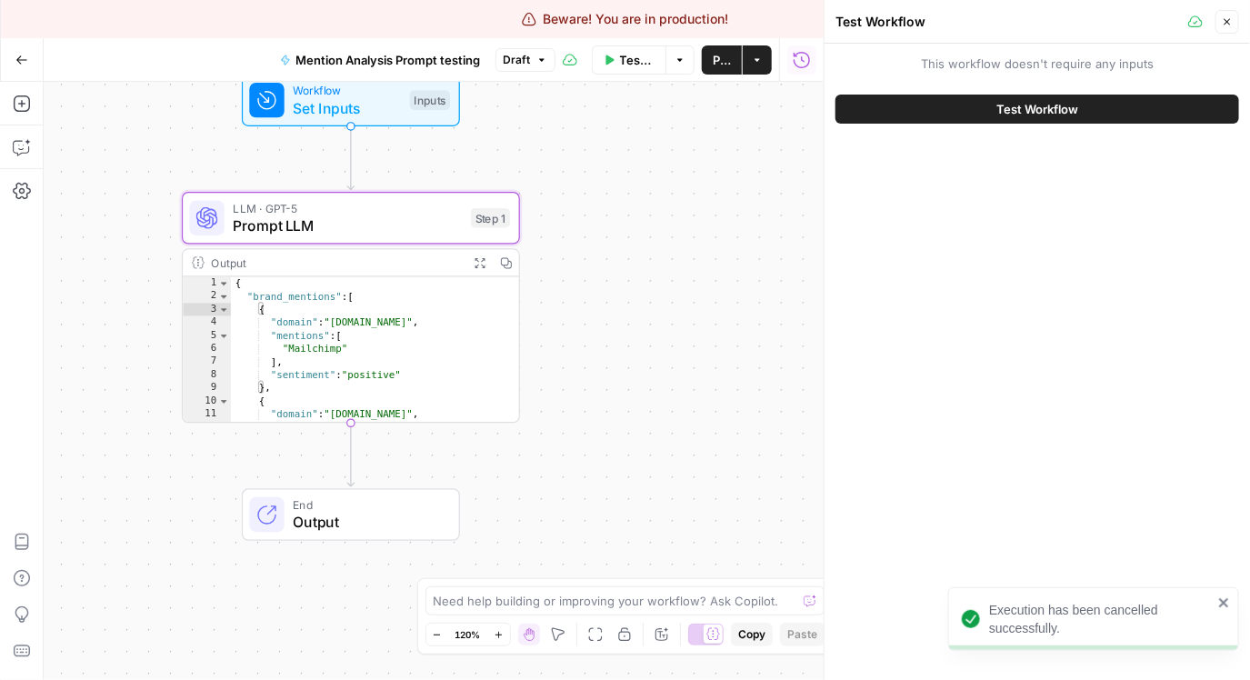
click at [942, 115] on button "Test Workflow" at bounding box center [1037, 109] width 404 height 29
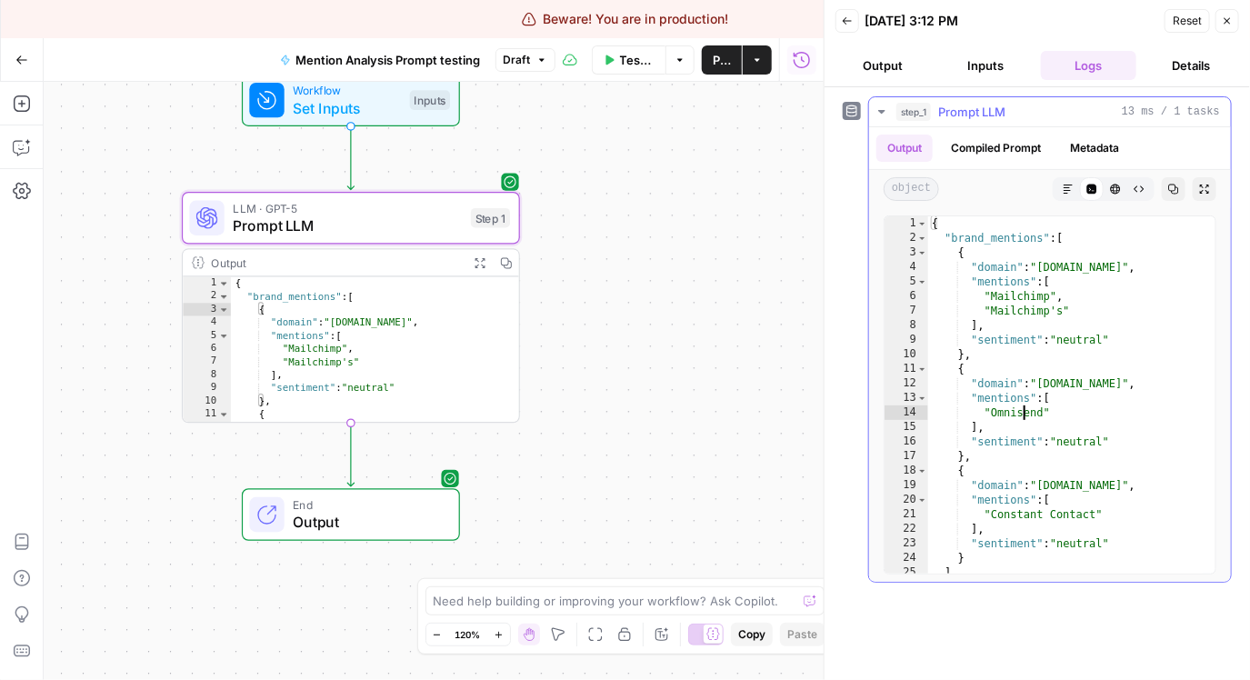
click at [1026, 405] on div "{ "brand_mentions" : [ { "domain" : "mailchimp.com" , "mentions" : [ "Mailchimp…" at bounding box center [1065, 409] width 274 height 386
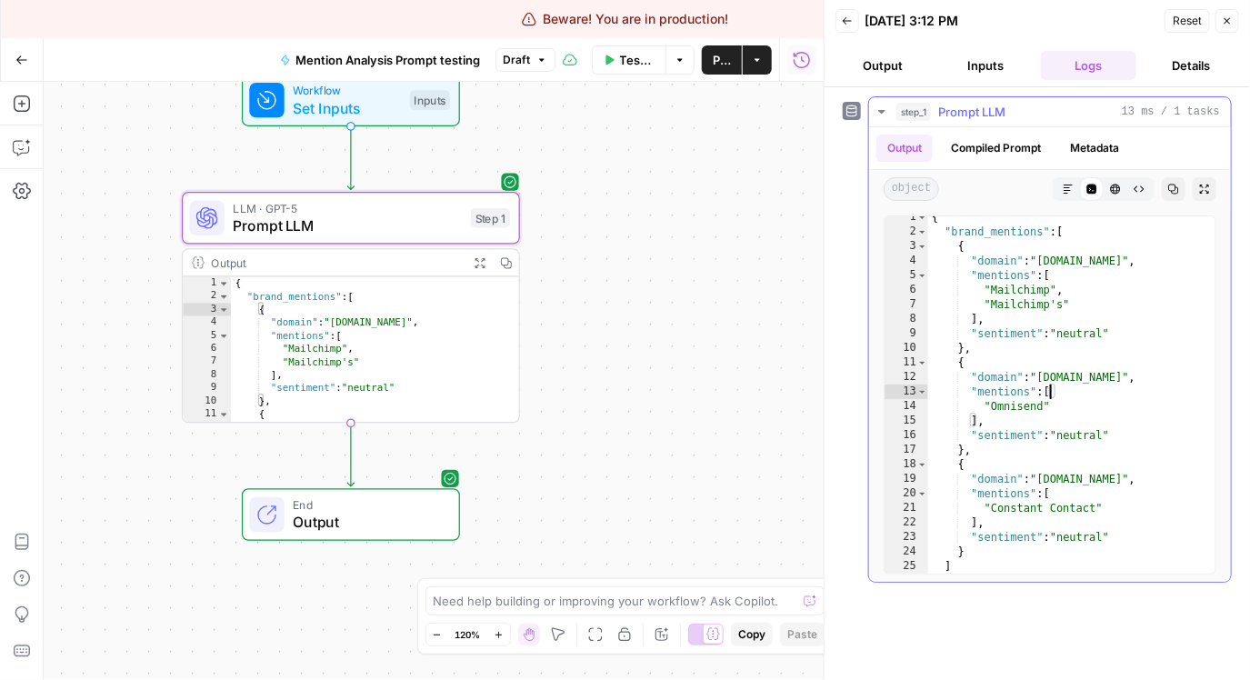
click at [1047, 386] on div "{ "brand_mentions" : [ { "domain" : "mailchimp.com" , "mentions" : [ "Mailchimp…" at bounding box center [1065, 403] width 274 height 386
click at [1128, 327] on div "{ "brand_mentions" : [ { "domain" : "mailchimp.com" , "mentions" : [ "Mailchimp…" at bounding box center [1065, 403] width 274 height 386
type textarea "**********"
click at [1152, 439] on div "{ "brand_mentions" : [ { "domain" : "mailchimp.com" , "mentions" : [ "Mailchimp…" at bounding box center [1065, 403] width 274 height 386
click at [1130, 542] on div "{ "brand_mentions" : [ { "domain" : "mailchimp.com" , "mentions" : [ "Mailchimp…" at bounding box center [1065, 403] width 274 height 386
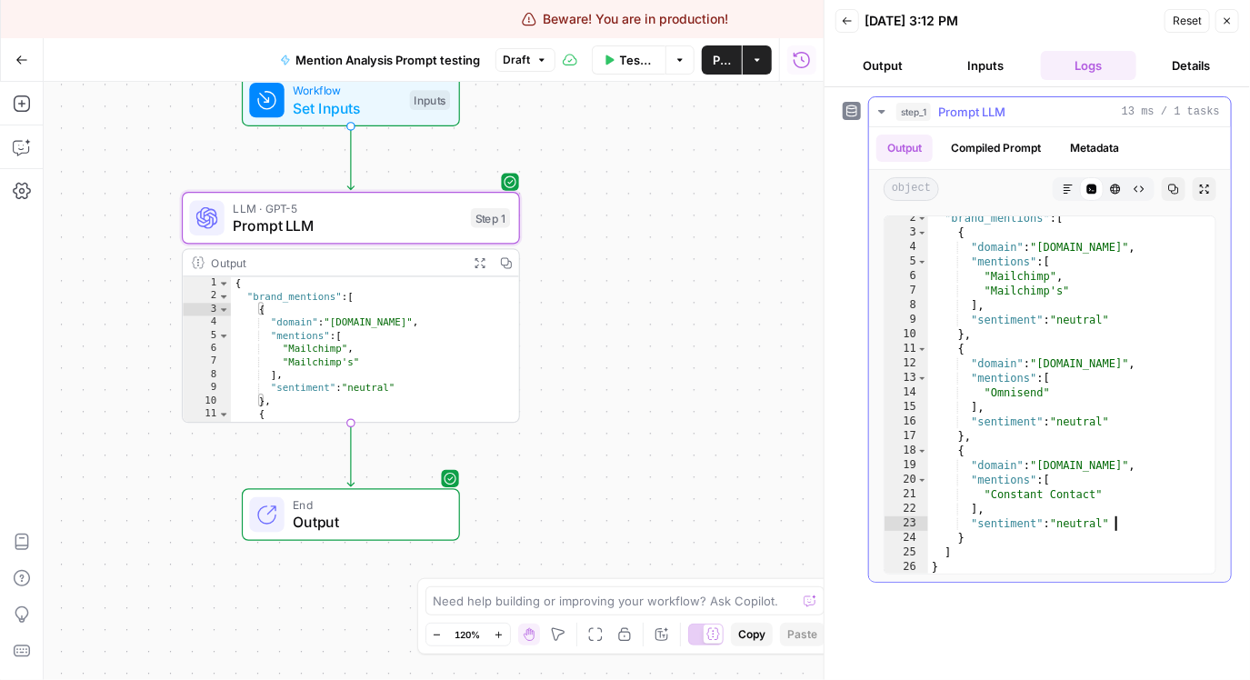
scroll to position [0, 0]
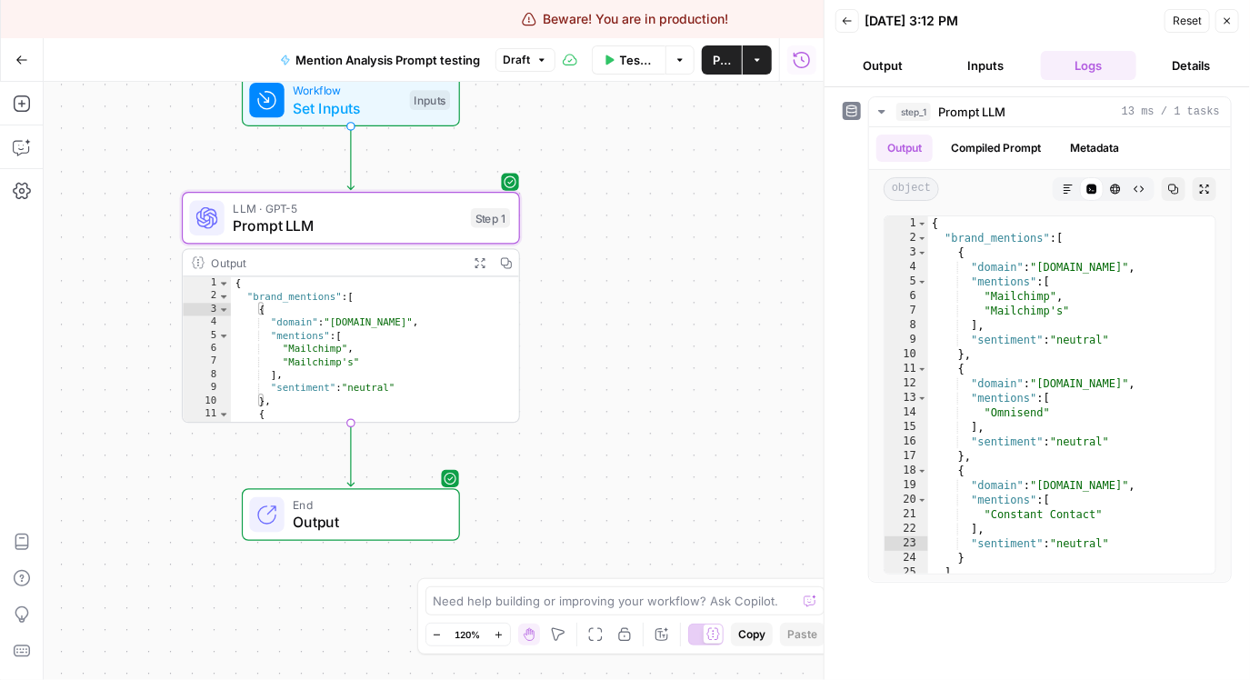
click at [432, 220] on span "Prompt LLM" at bounding box center [347, 226] width 229 height 22
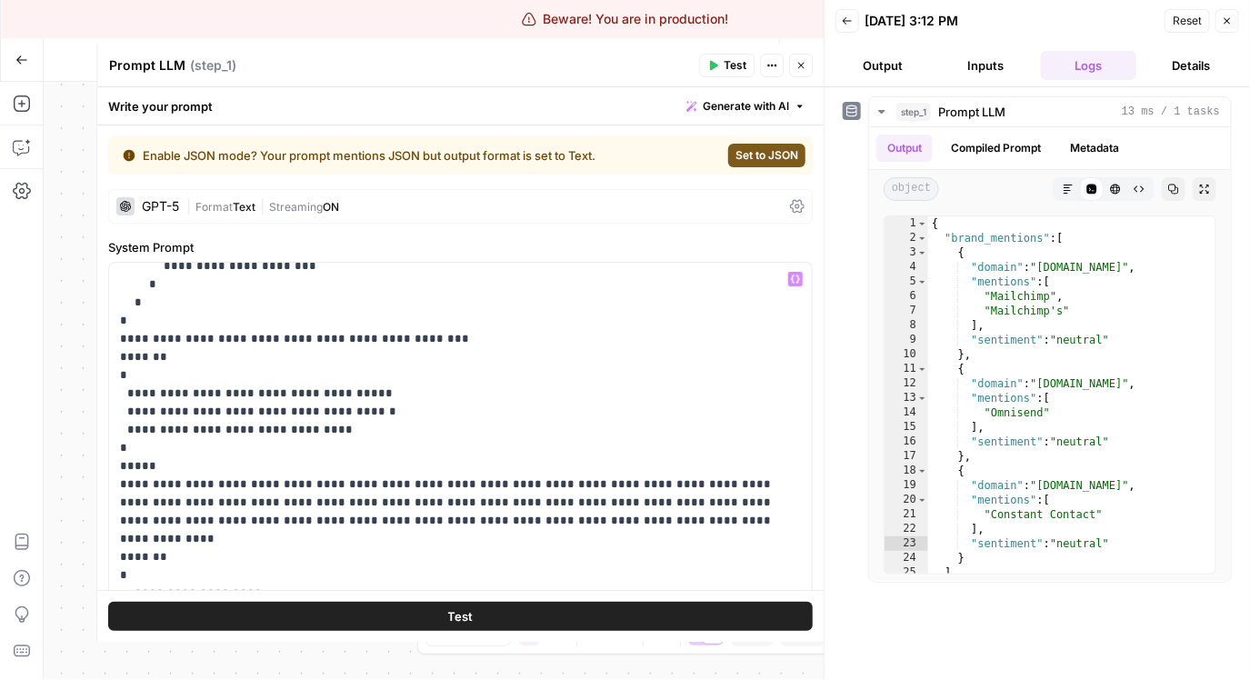
scroll to position [2328, 0]
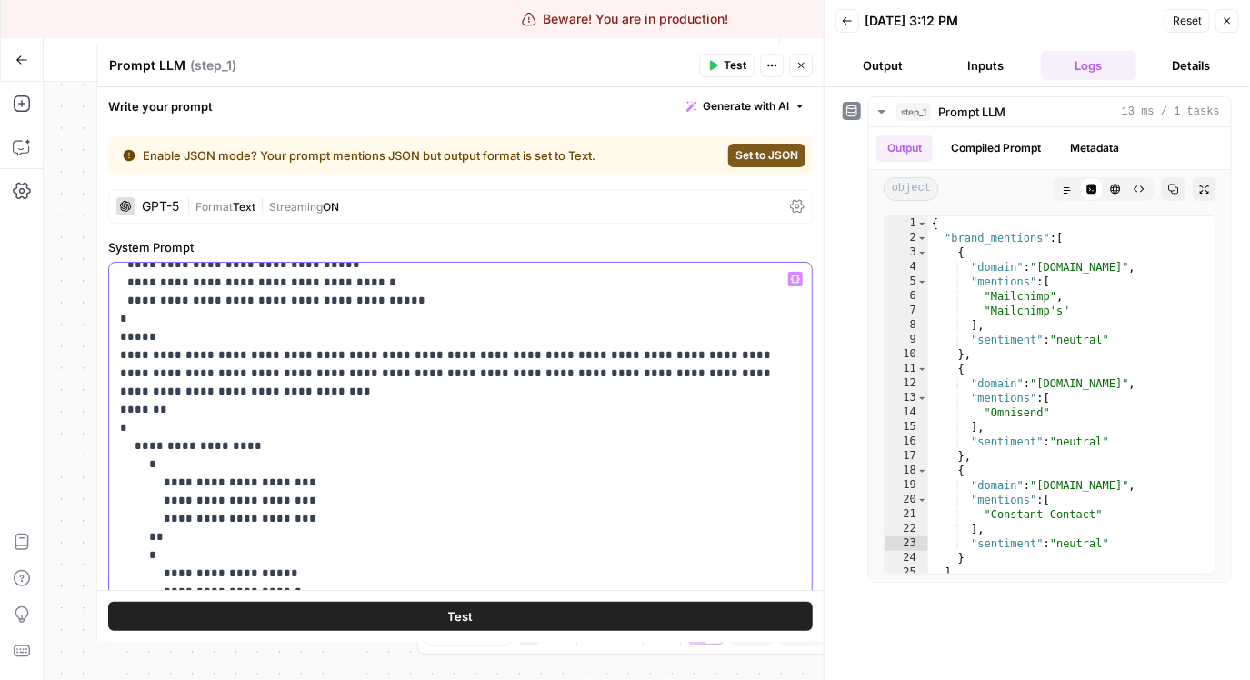
scroll to position [371, 0]
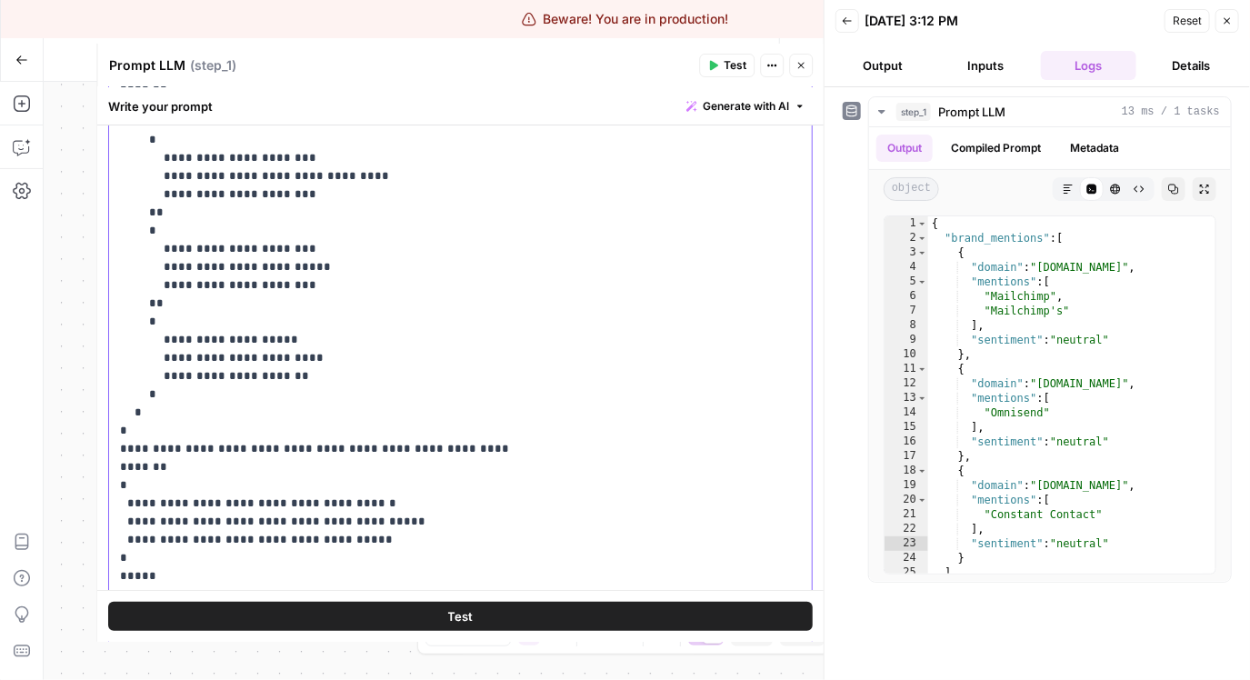
scroll to position [554, 0]
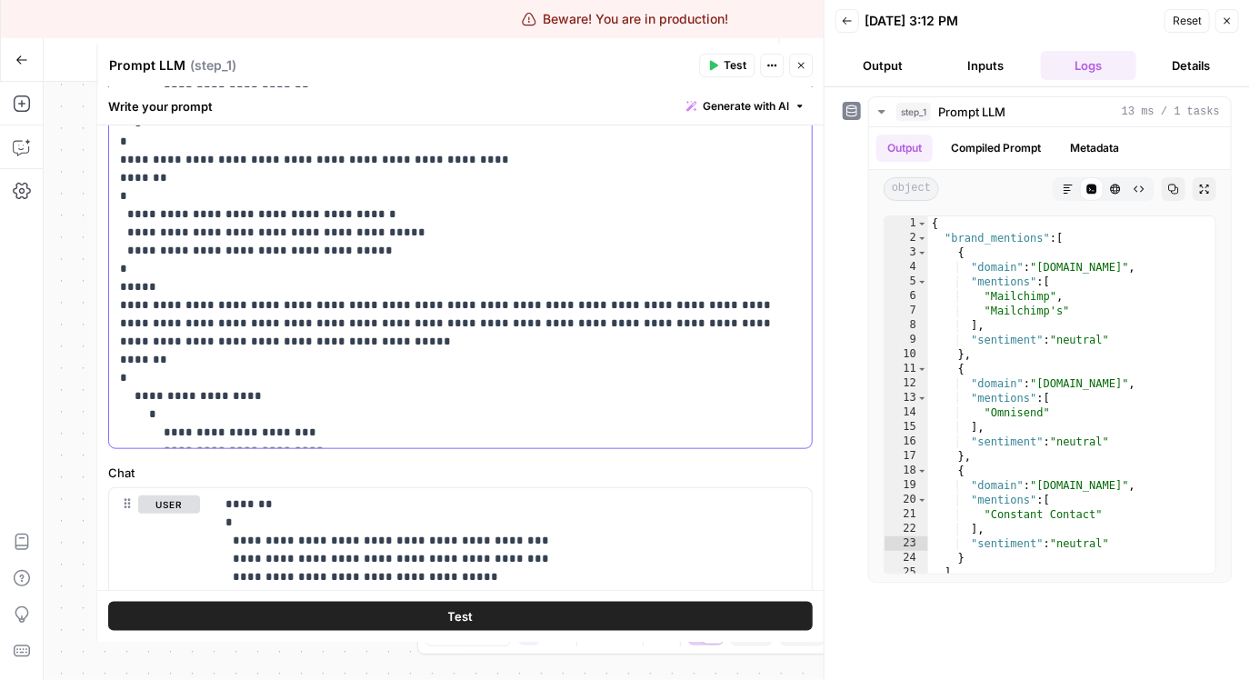
copy p "**********"
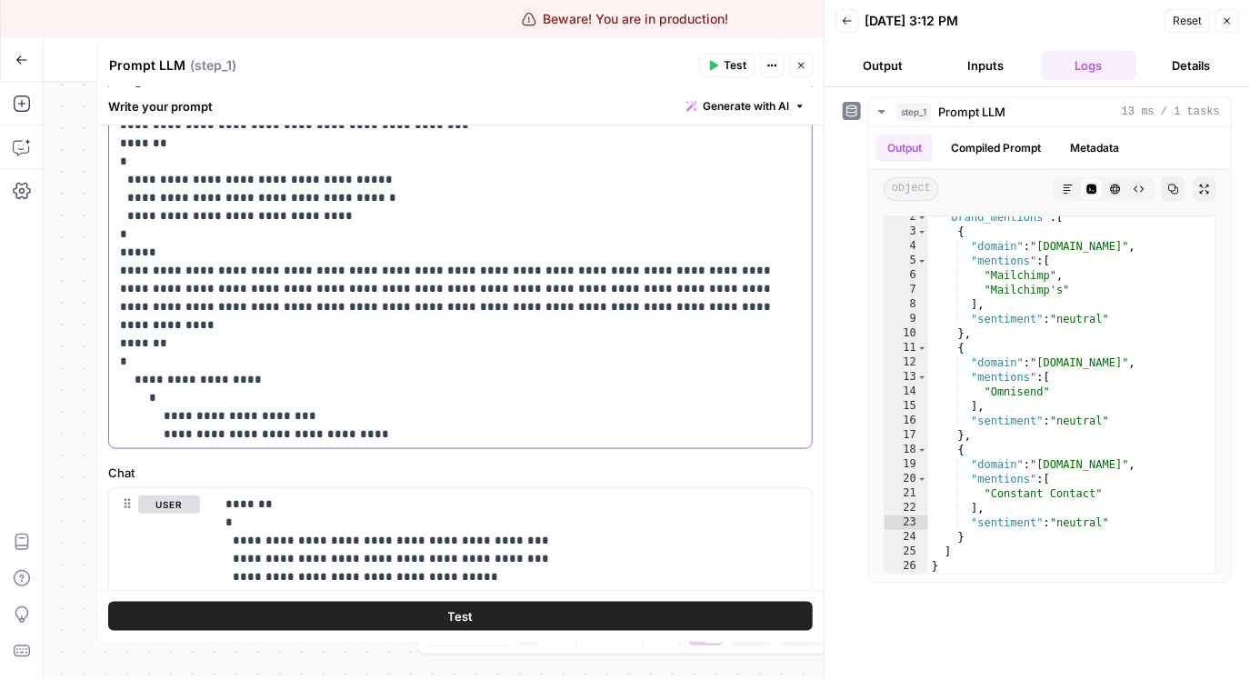
scroll to position [1695, 0]
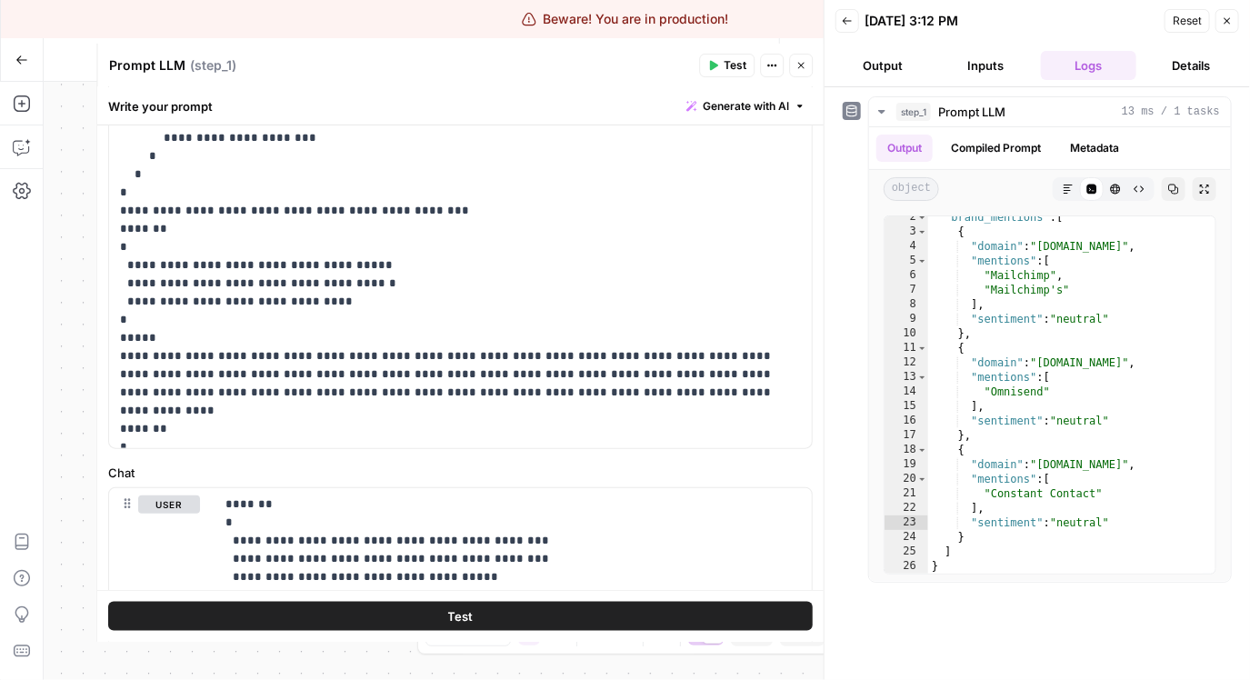
click at [1195, 73] on button "Details" at bounding box center [1190, 65] width 95 height 29
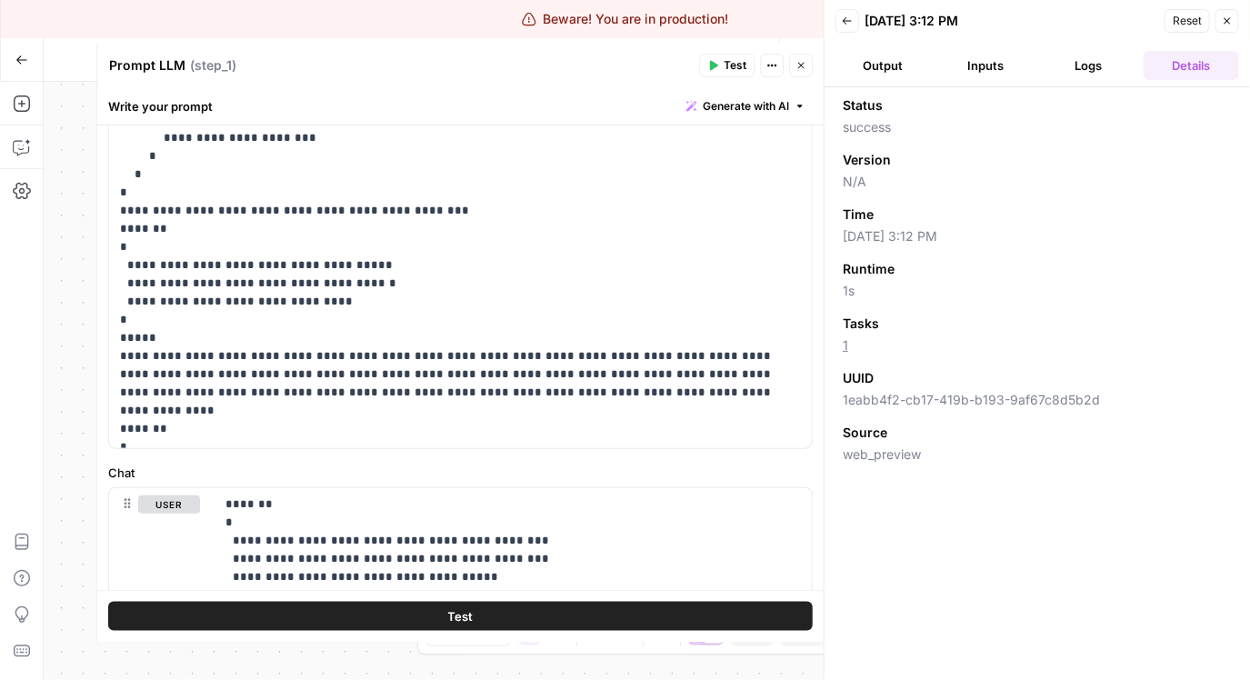
click at [898, 75] on button "Output" at bounding box center [882, 65] width 95 height 29
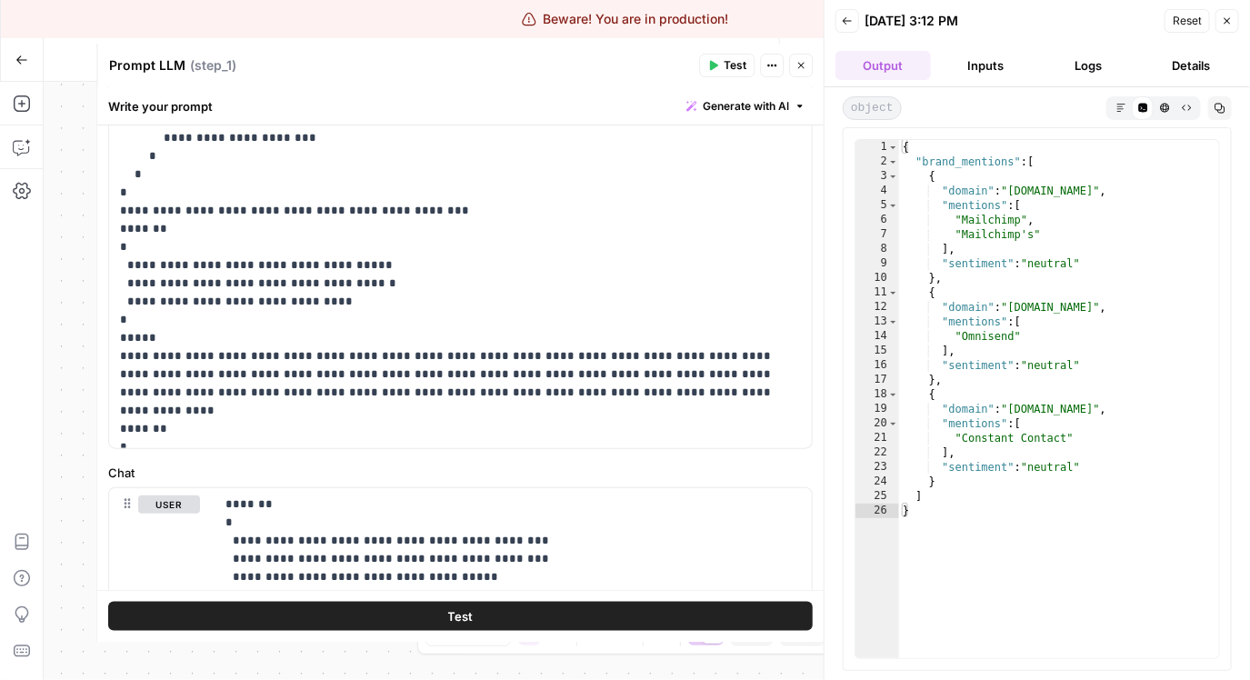
click at [966, 69] on button "Inputs" at bounding box center [985, 65] width 95 height 29
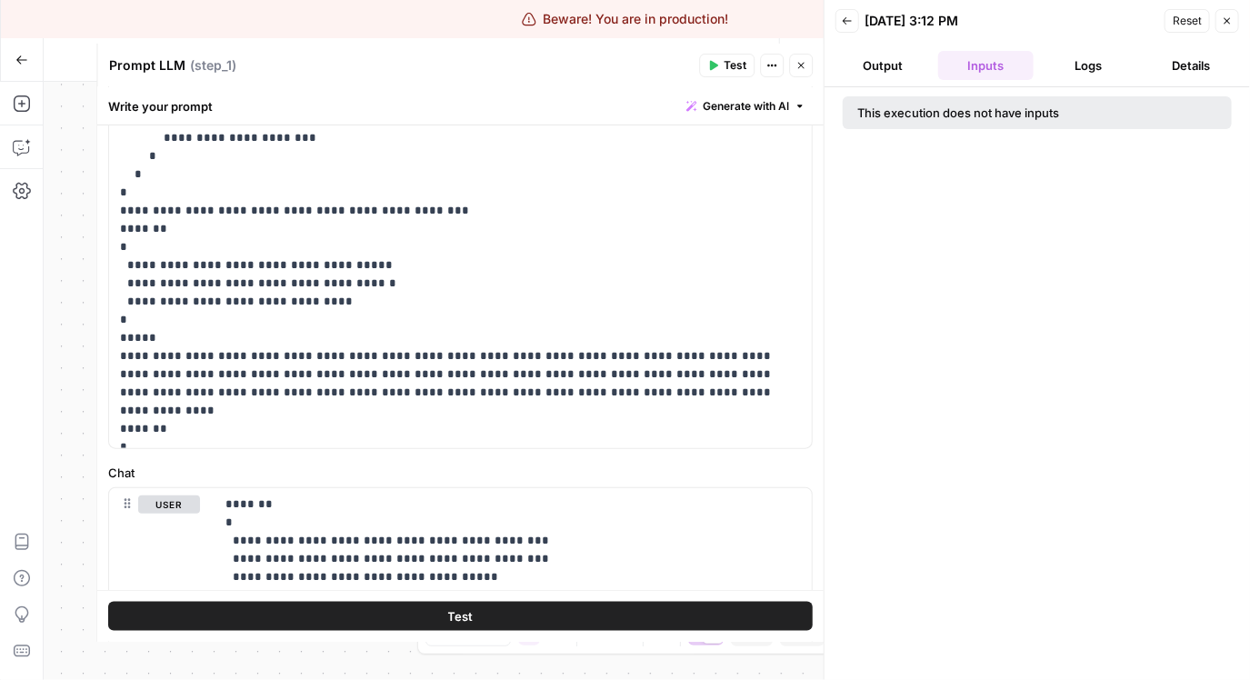
click at [1062, 64] on button "Logs" at bounding box center [1088, 65] width 95 height 29
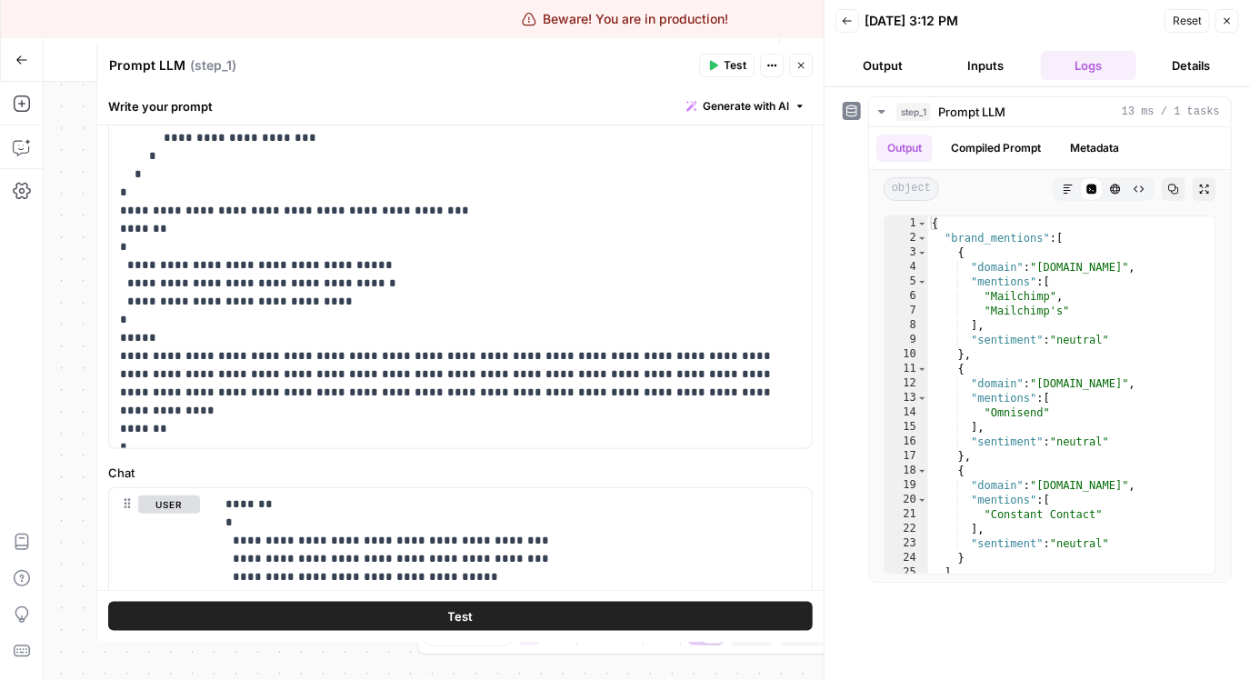
click at [795, 61] on icon "button" at bounding box center [800, 65] width 11 height 11
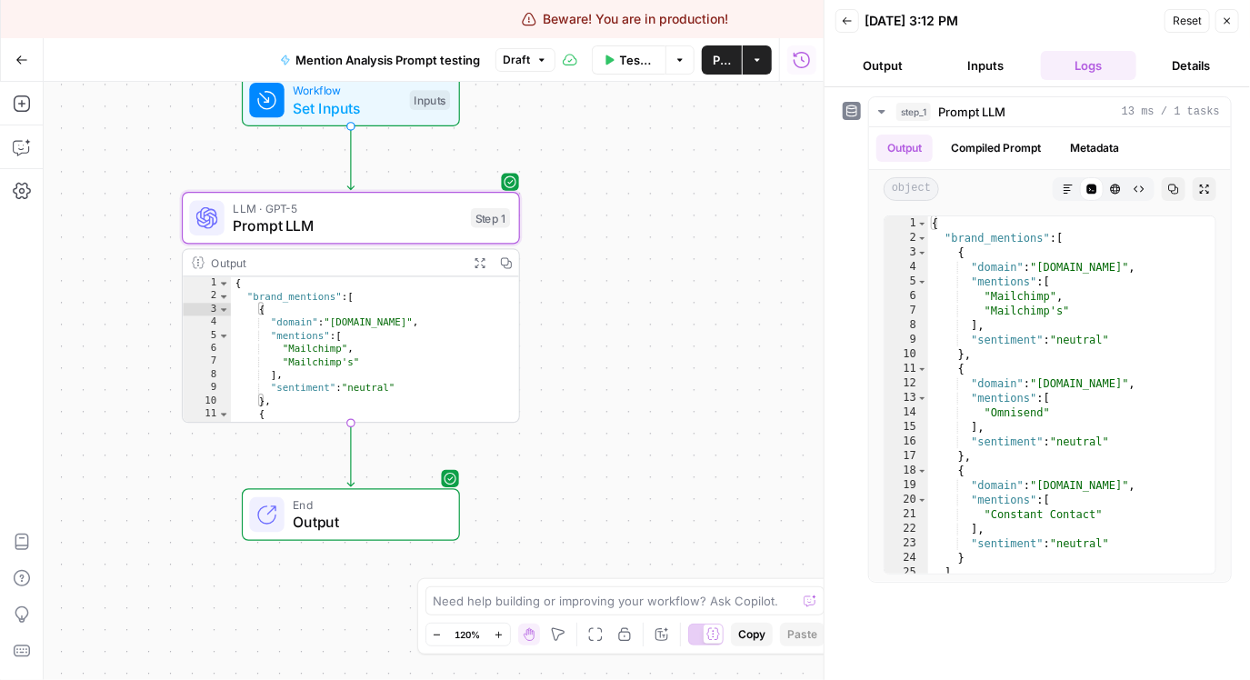
click at [851, 15] on icon "button" at bounding box center [847, 20] width 11 height 11
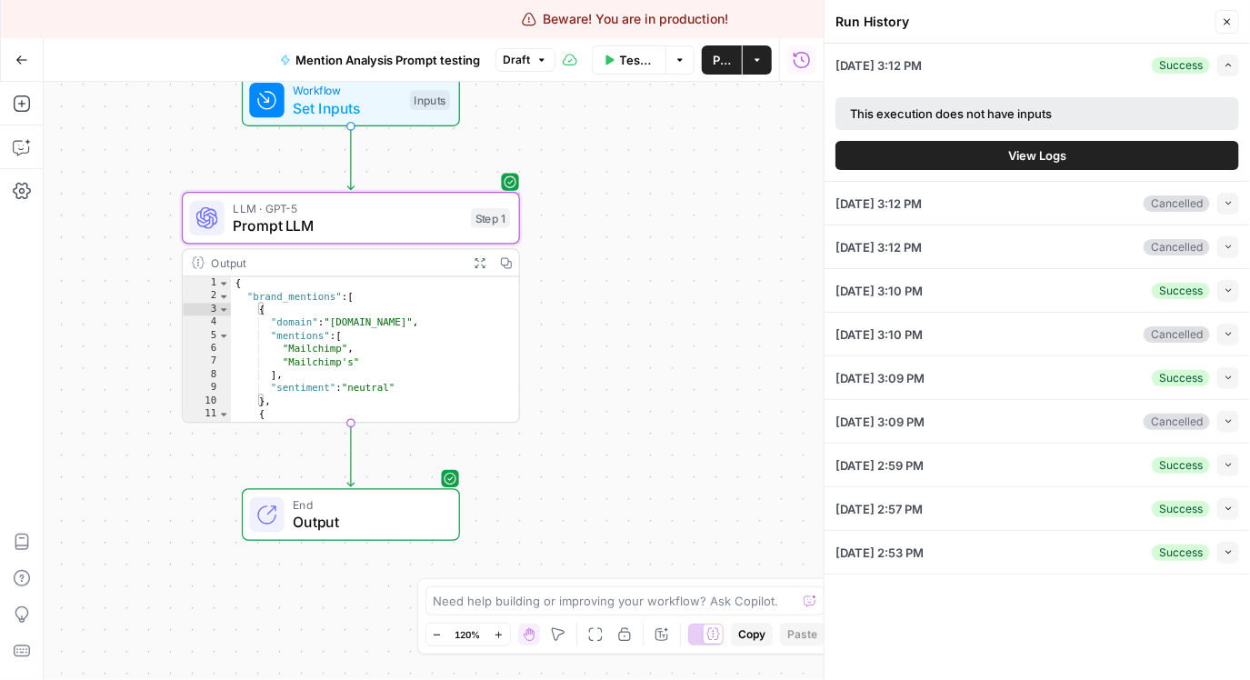
click at [758, 58] on icon "button" at bounding box center [756, 59] width 5 height 3
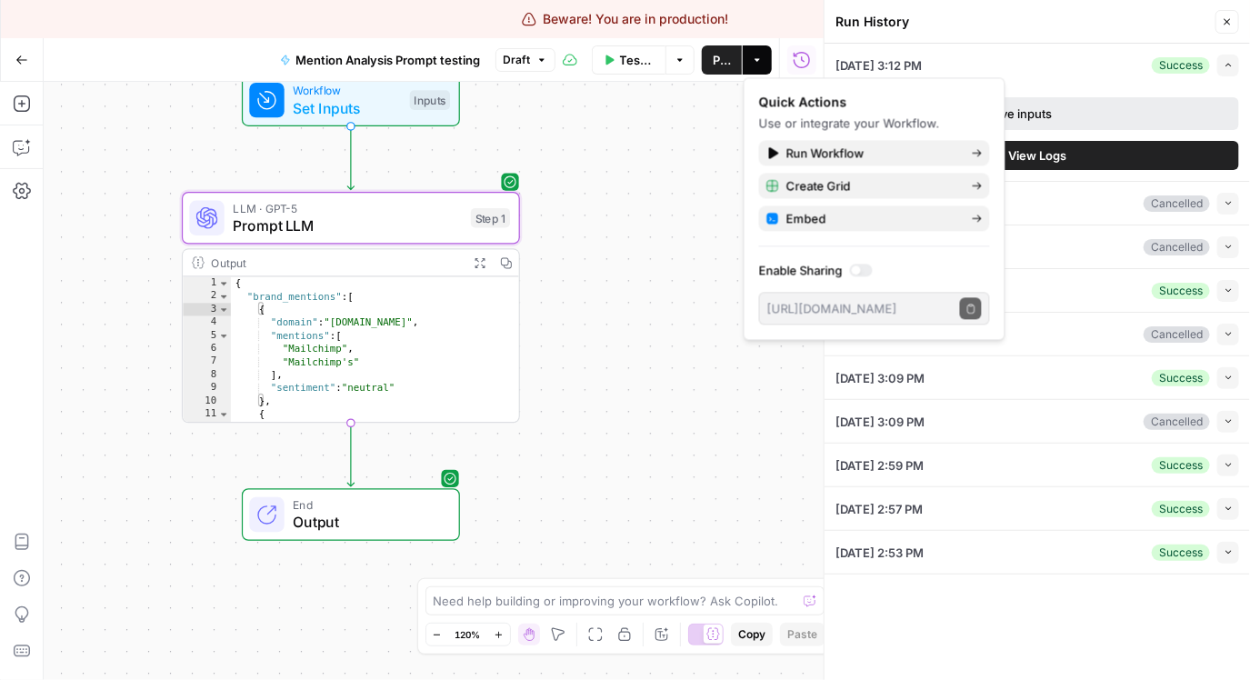
click at [797, 44] on div "Test Workflow Options Publish Actions Run History" at bounding box center [689, 59] width 269 height 43
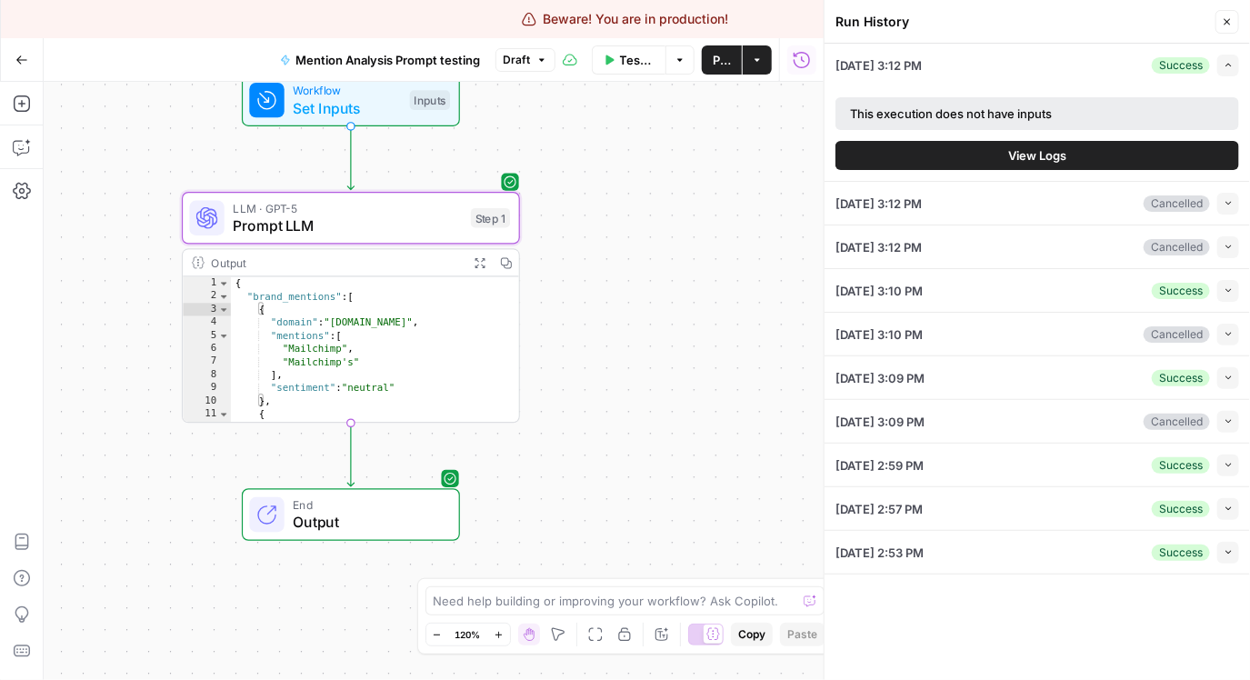
click at [1236, 293] on button "Collapse" at bounding box center [1228, 291] width 22 height 22
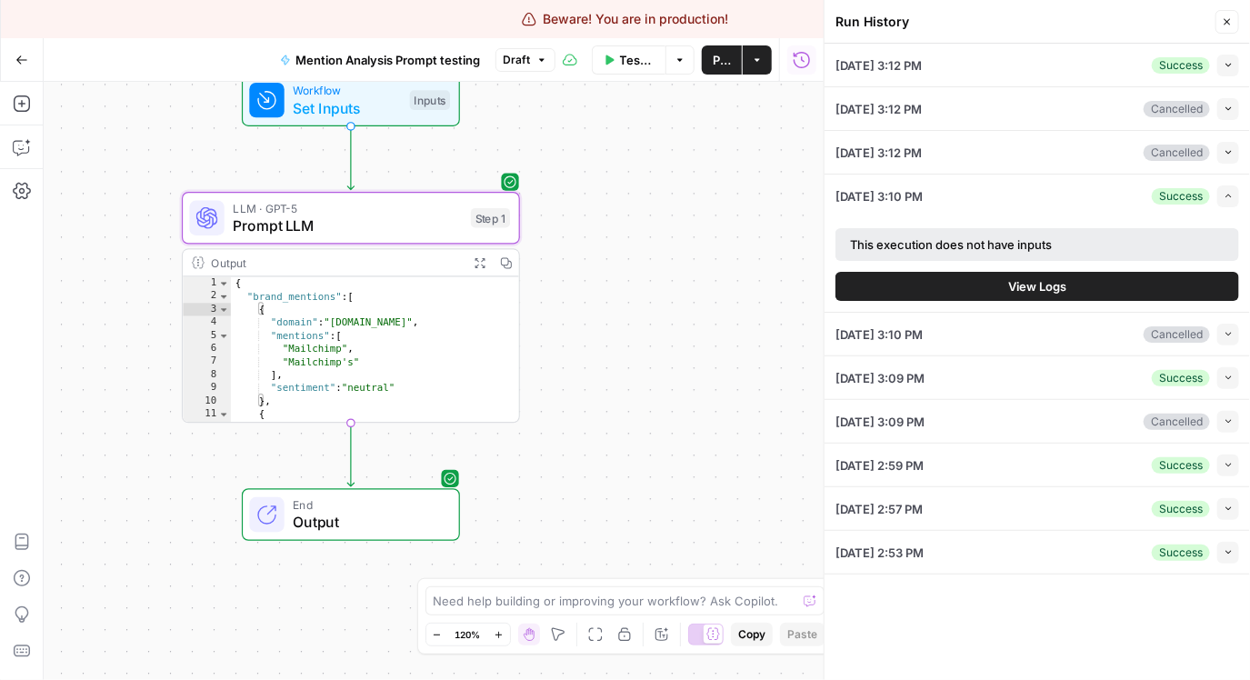
click at [1114, 286] on button "View Logs" at bounding box center [1037, 286] width 404 height 29
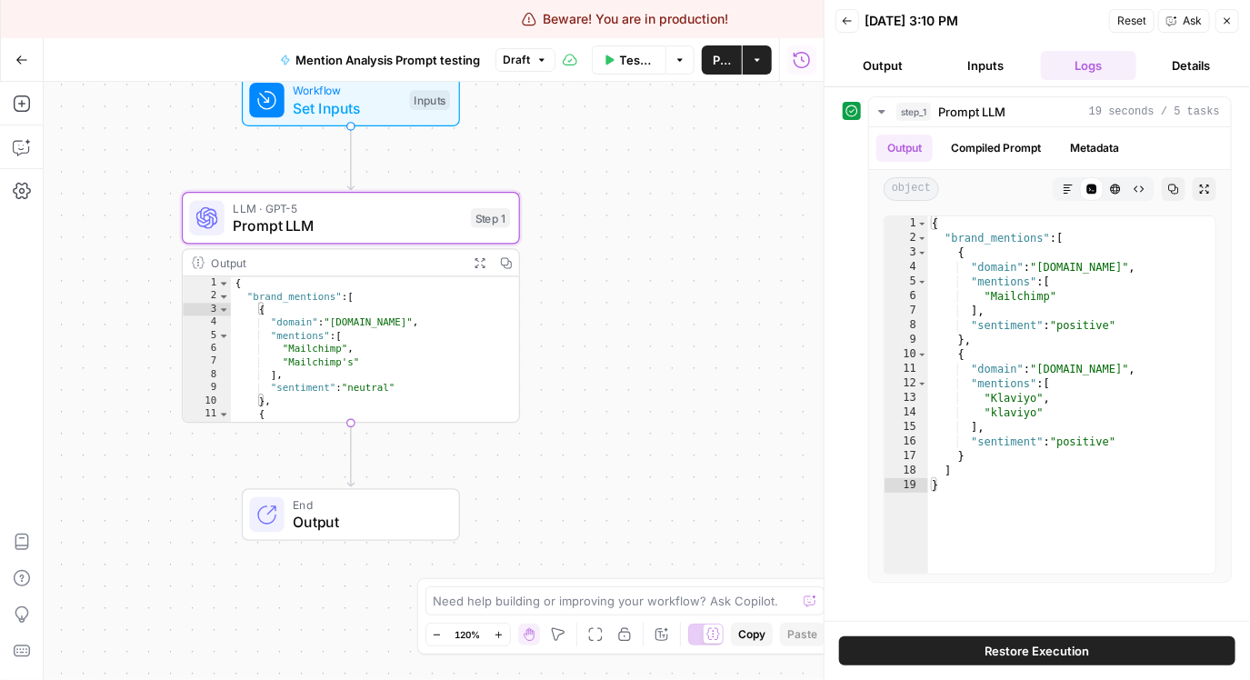
click at [838, 29] on button "Back" at bounding box center [847, 21] width 24 height 24
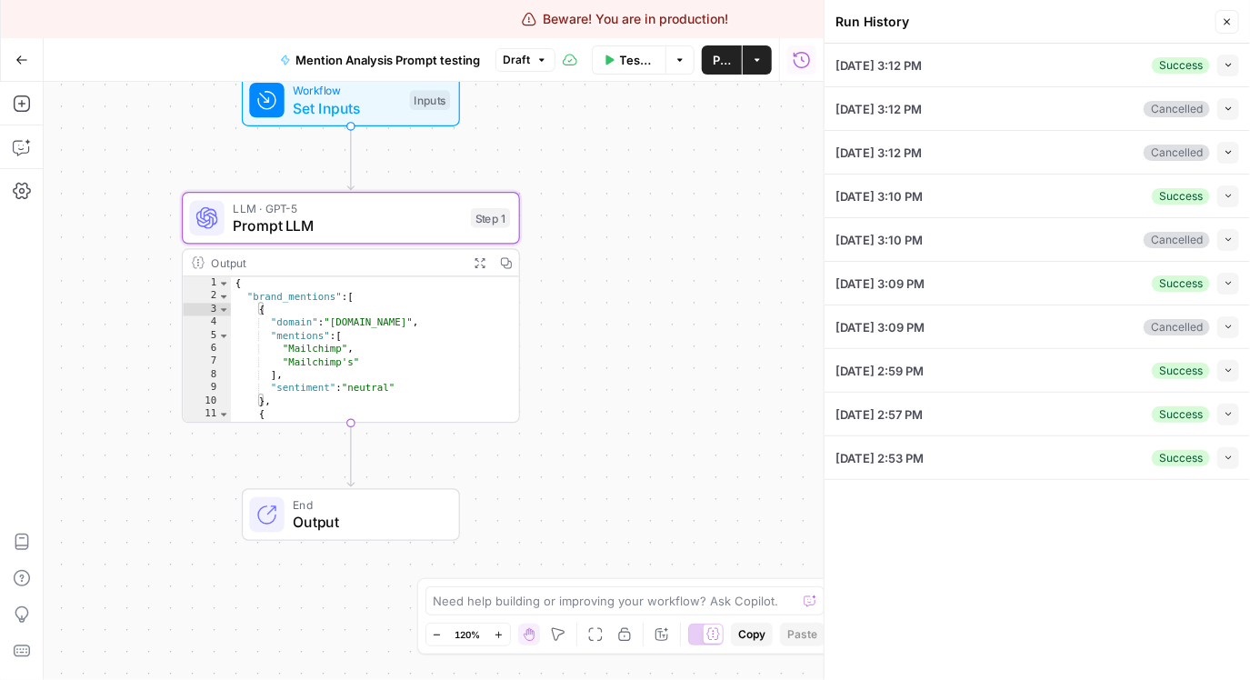
click at [1233, 281] on button "Collapse" at bounding box center [1228, 284] width 22 height 22
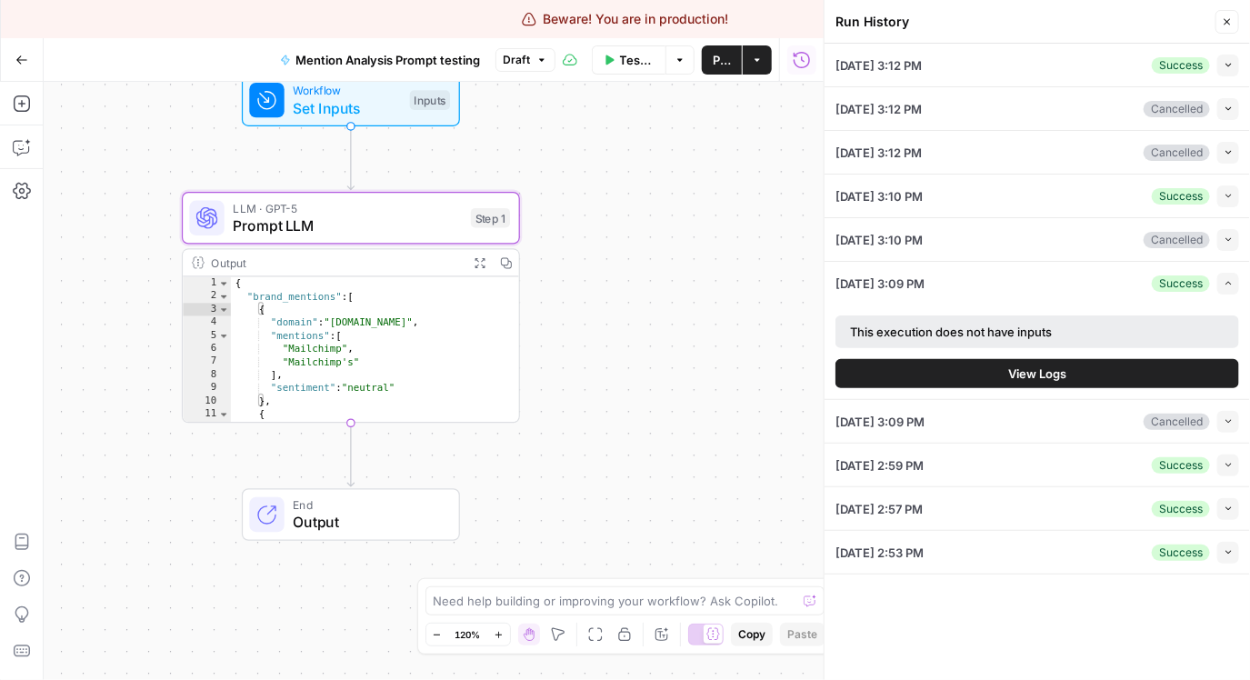
click at [1024, 361] on button "View Logs" at bounding box center [1037, 373] width 404 height 29
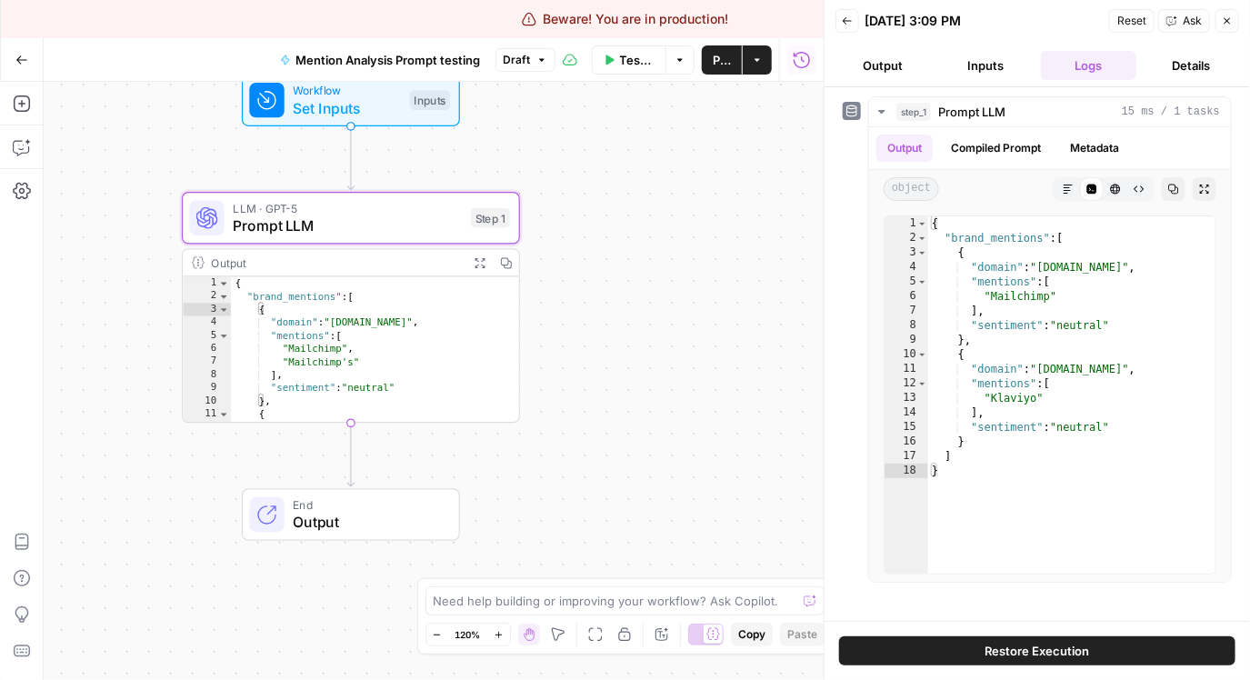
click at [837, 23] on button "Back" at bounding box center [847, 21] width 24 height 24
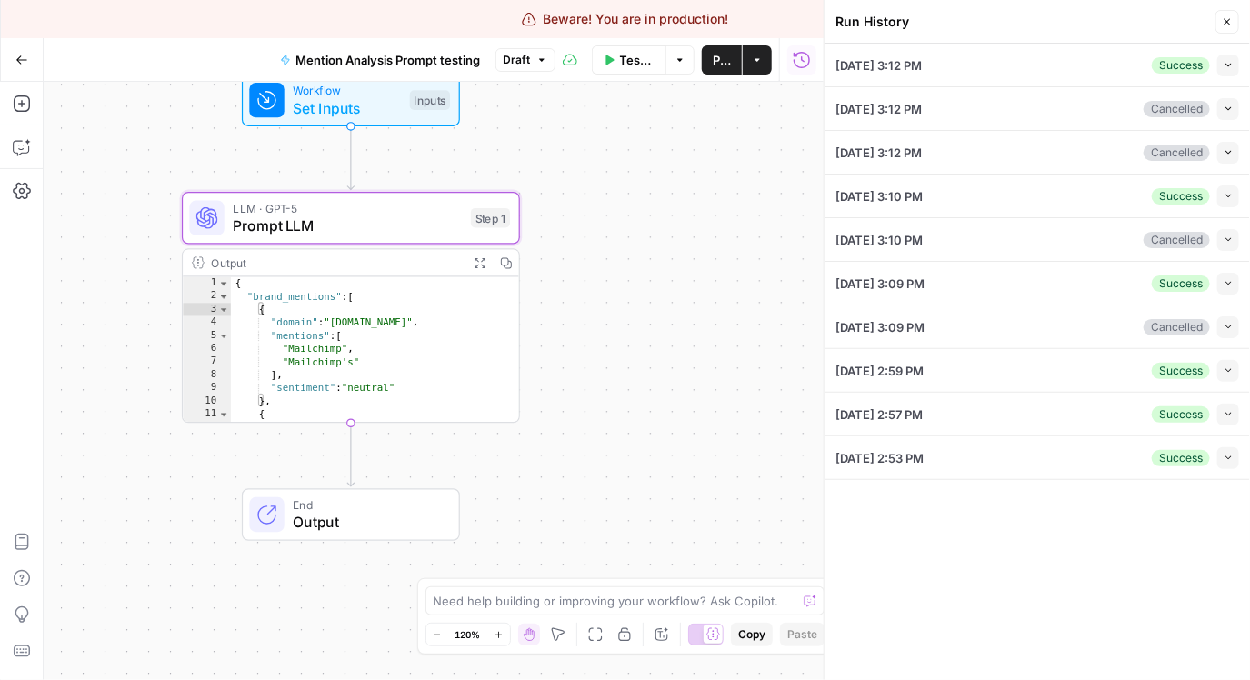
click at [1217, 367] on button "Collapse" at bounding box center [1228, 371] width 22 height 22
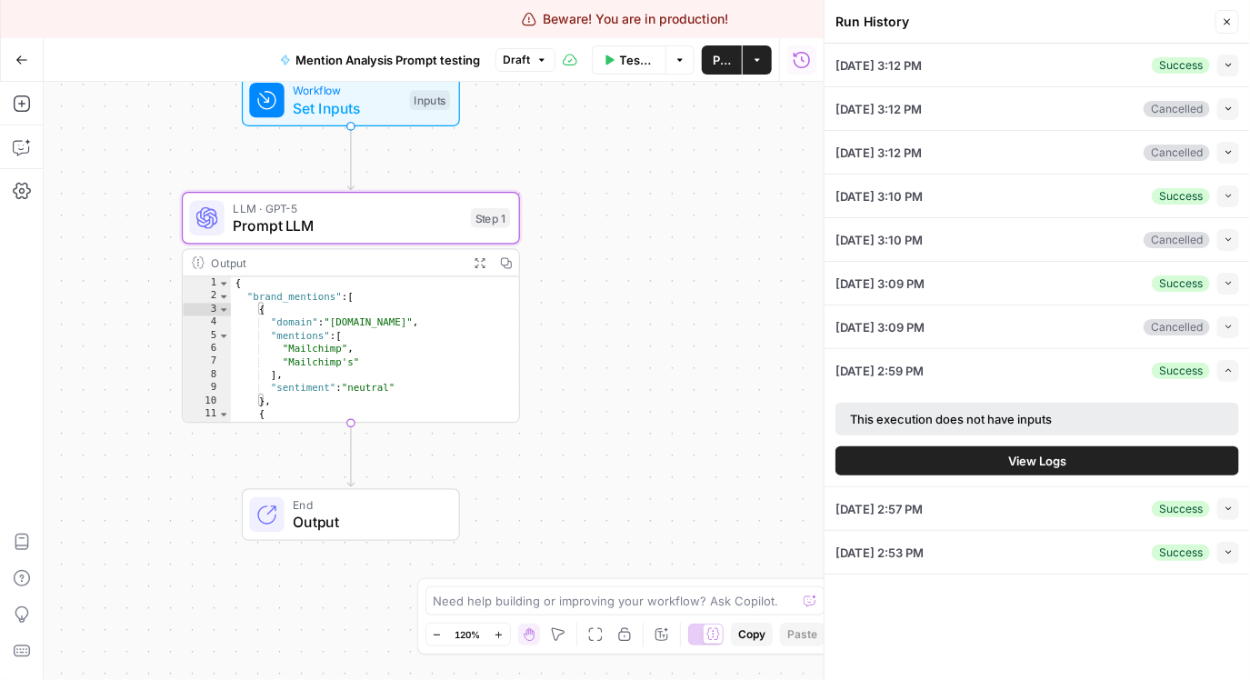
click at [1033, 450] on button "View Logs" at bounding box center [1037, 460] width 404 height 29
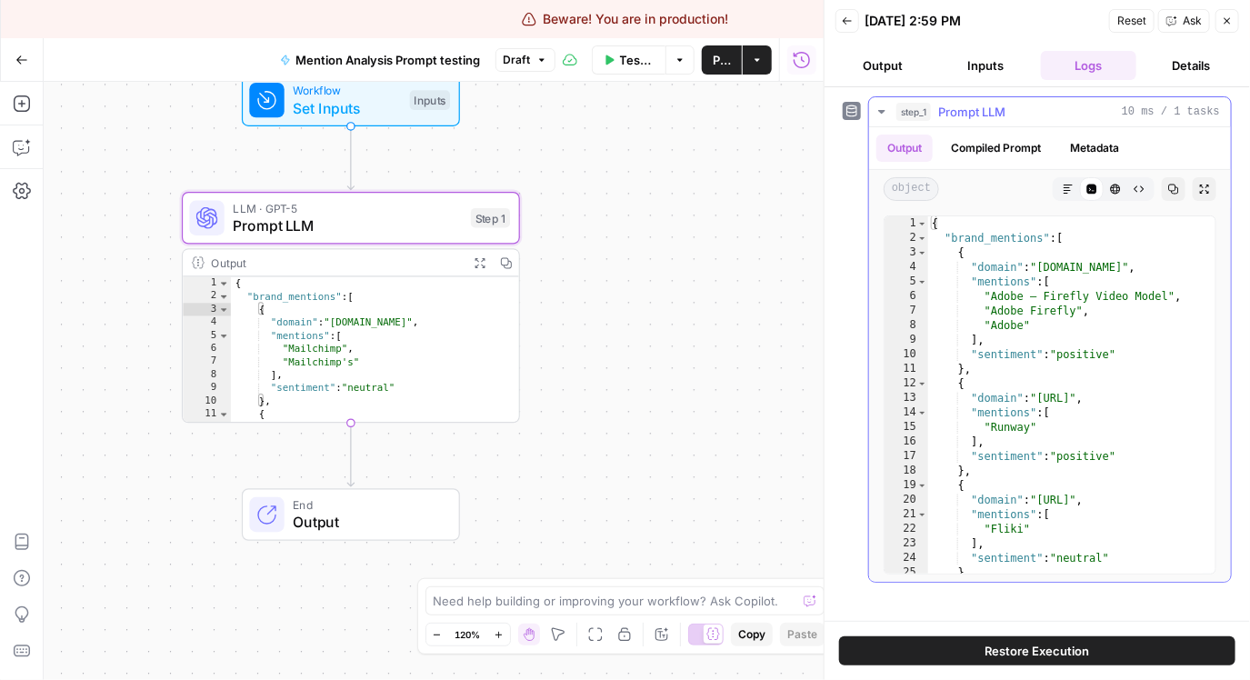
click at [1008, 147] on button "Compiled Prompt" at bounding box center [996, 148] width 112 height 27
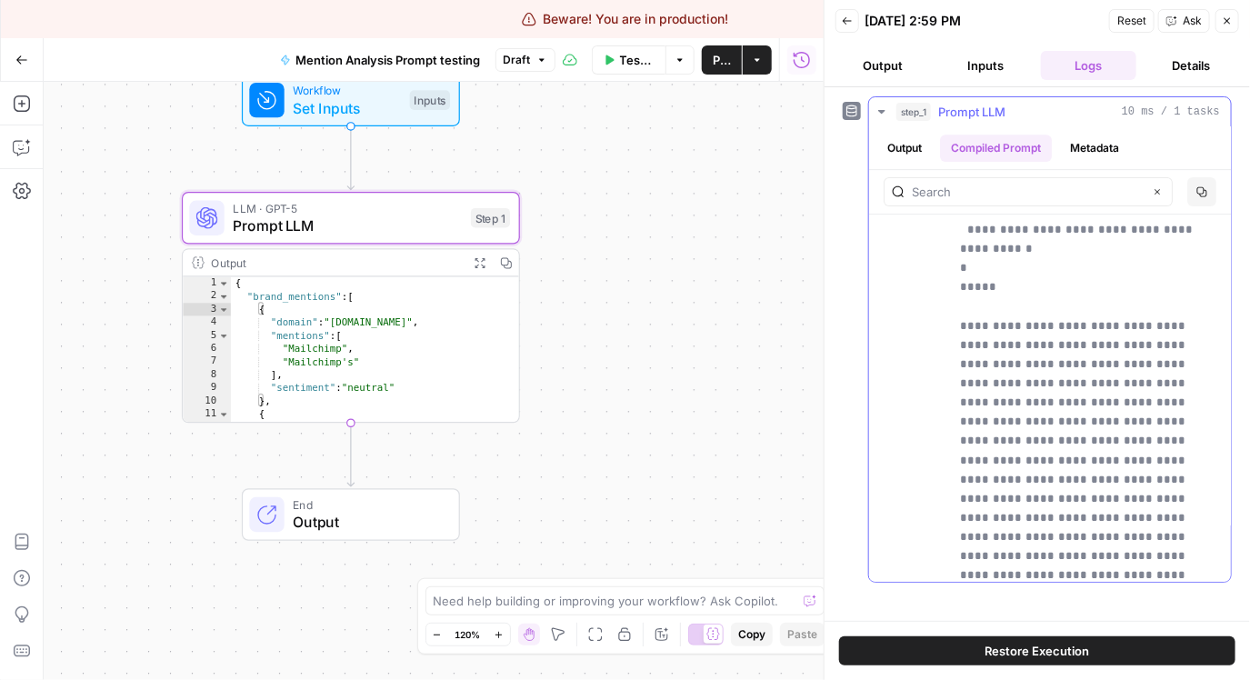
scroll to position [5114, 0]
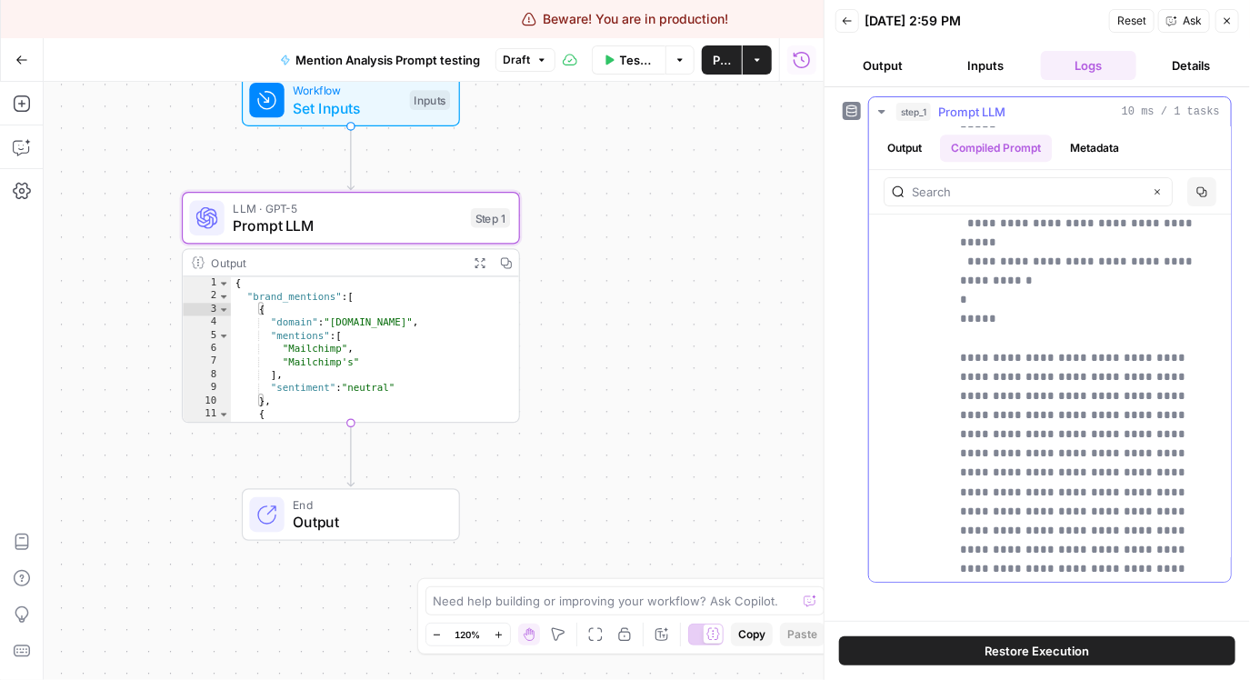
click at [906, 140] on button "Output" at bounding box center [904, 148] width 56 height 27
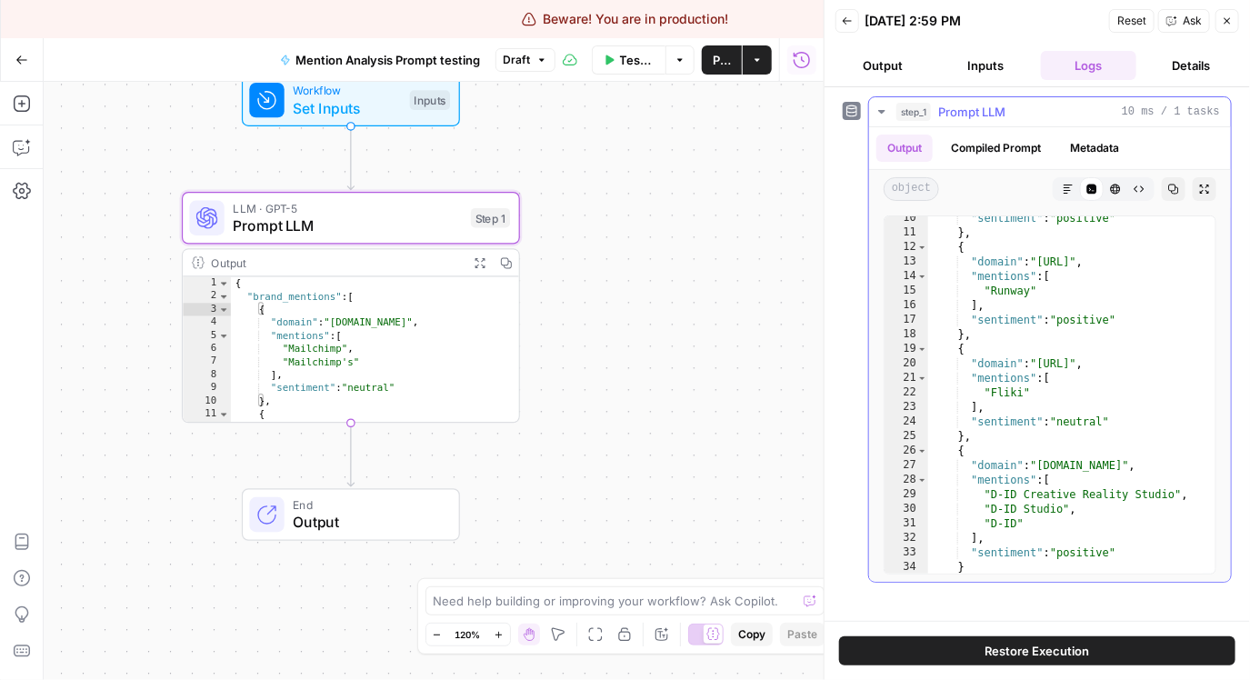
scroll to position [143, 0]
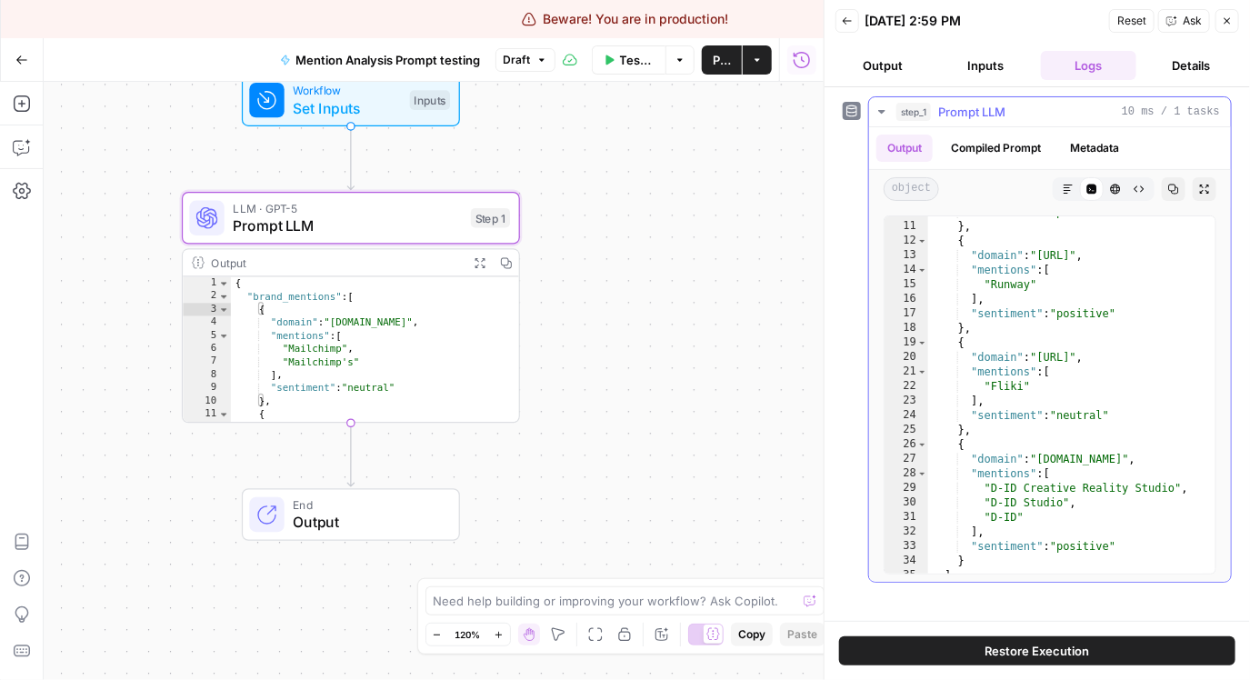
click at [1000, 157] on button "Compiled Prompt" at bounding box center [996, 148] width 112 height 27
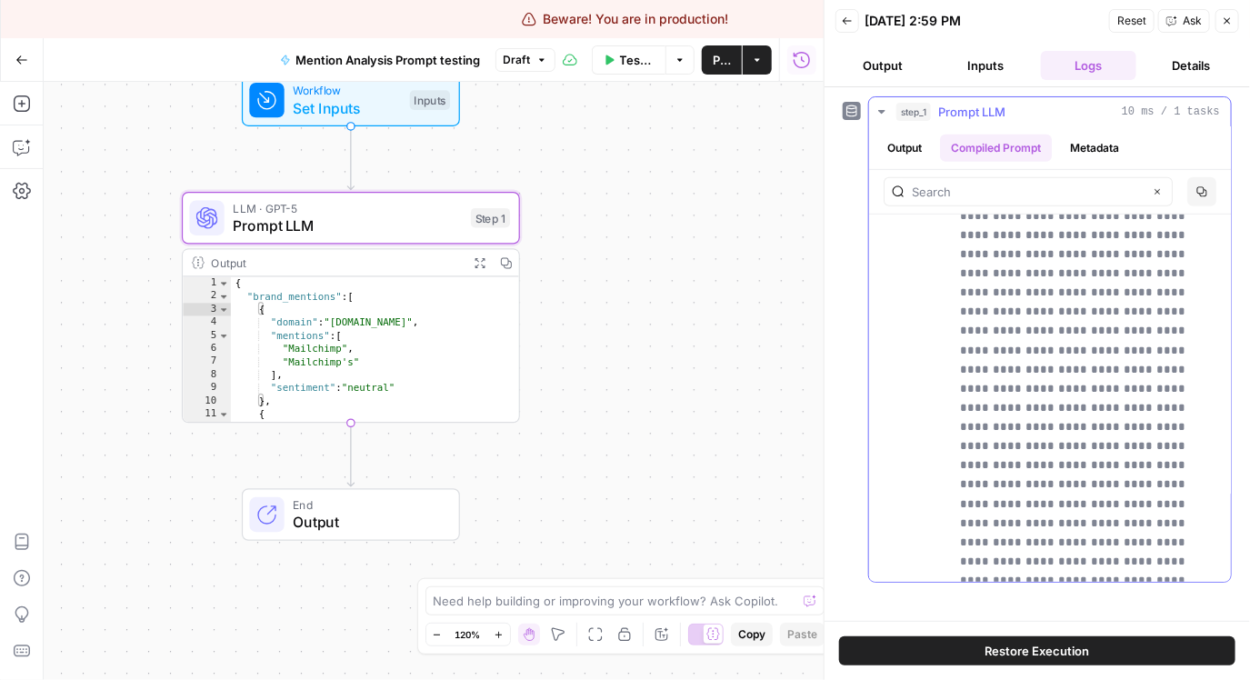
scroll to position [5881, 0]
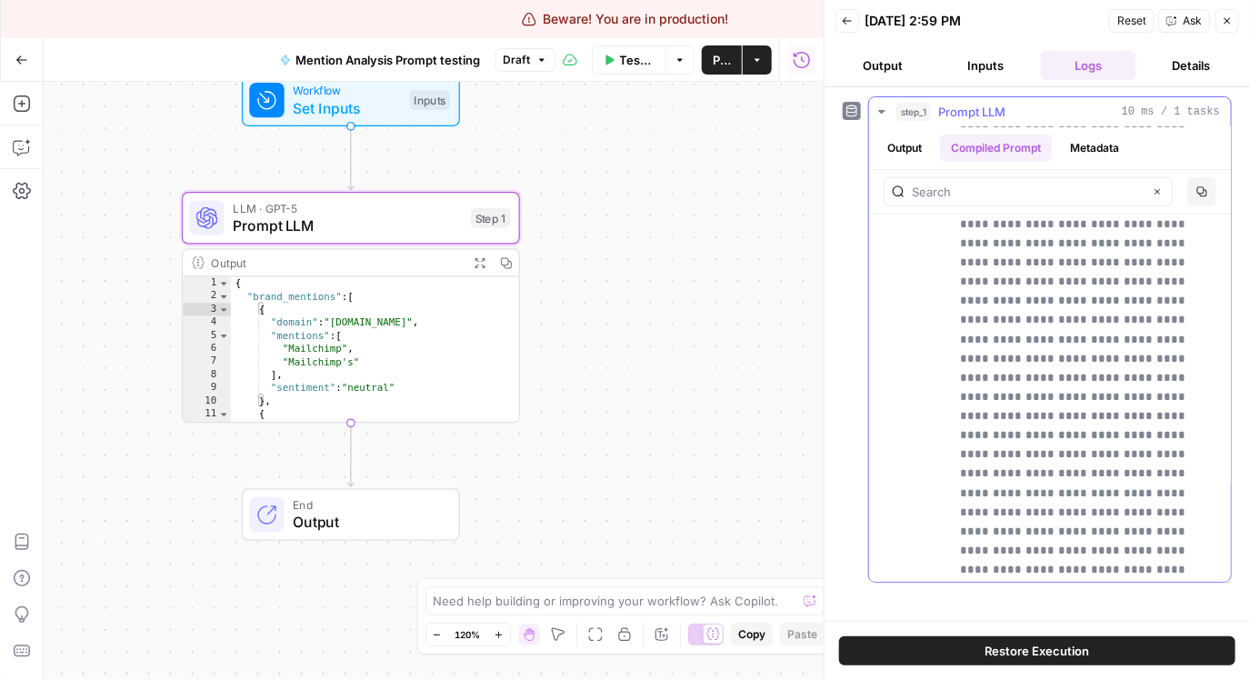
drag, startPoint x: 984, startPoint y: 529, endPoint x: 952, endPoint y: 529, distance: 32.7
drag, startPoint x: 1053, startPoint y: 432, endPoint x: 1122, endPoint y: 429, distance: 68.2
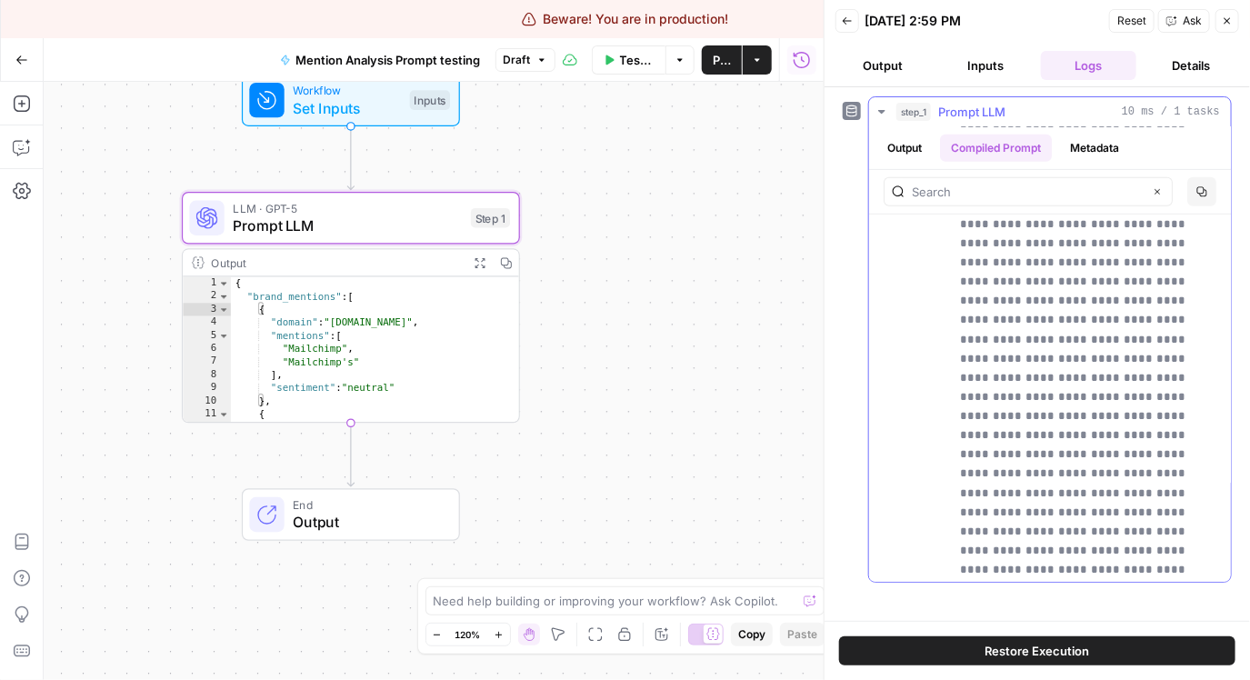
click at [996, 69] on button "Inputs" at bounding box center [985, 65] width 95 height 29
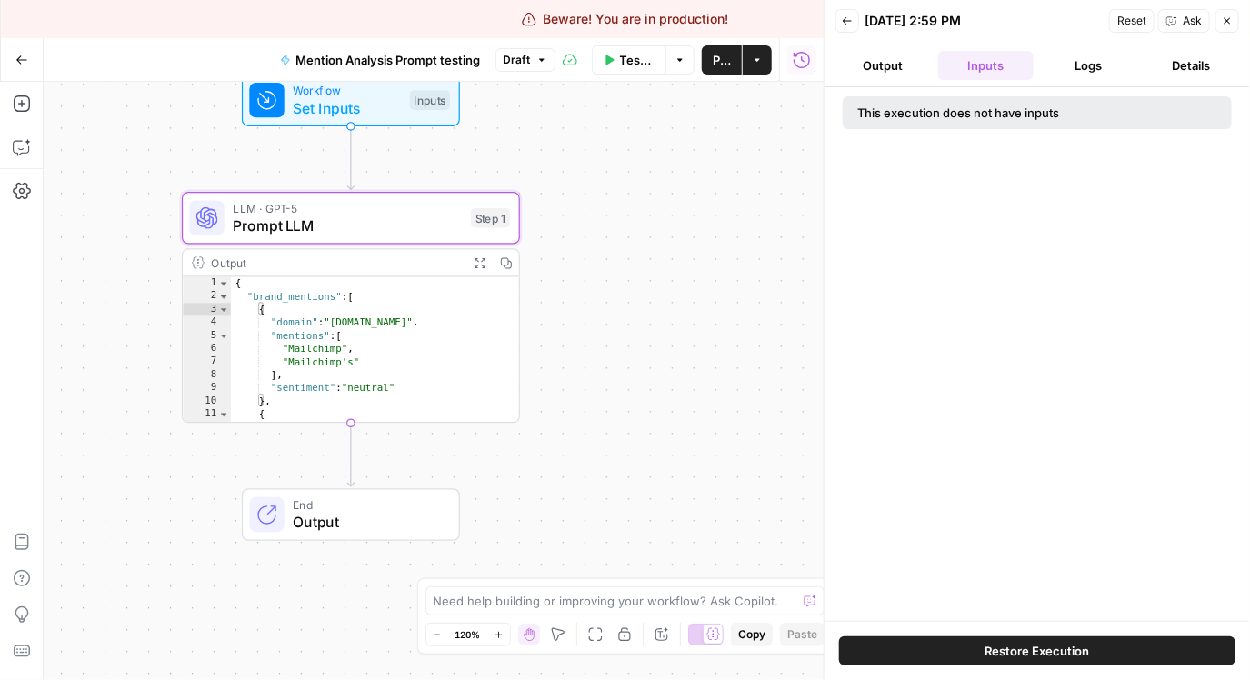
click at [1053, 70] on button "Logs" at bounding box center [1088, 65] width 95 height 29
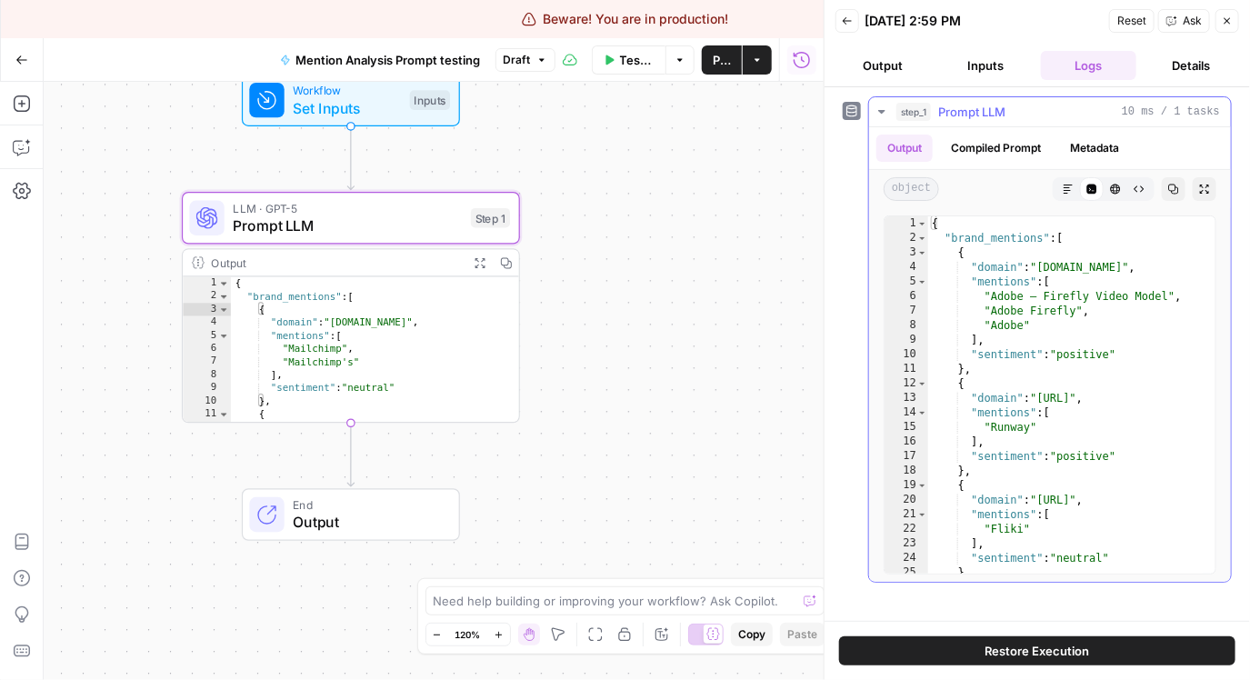
click at [1021, 151] on button "Compiled Prompt" at bounding box center [996, 148] width 112 height 27
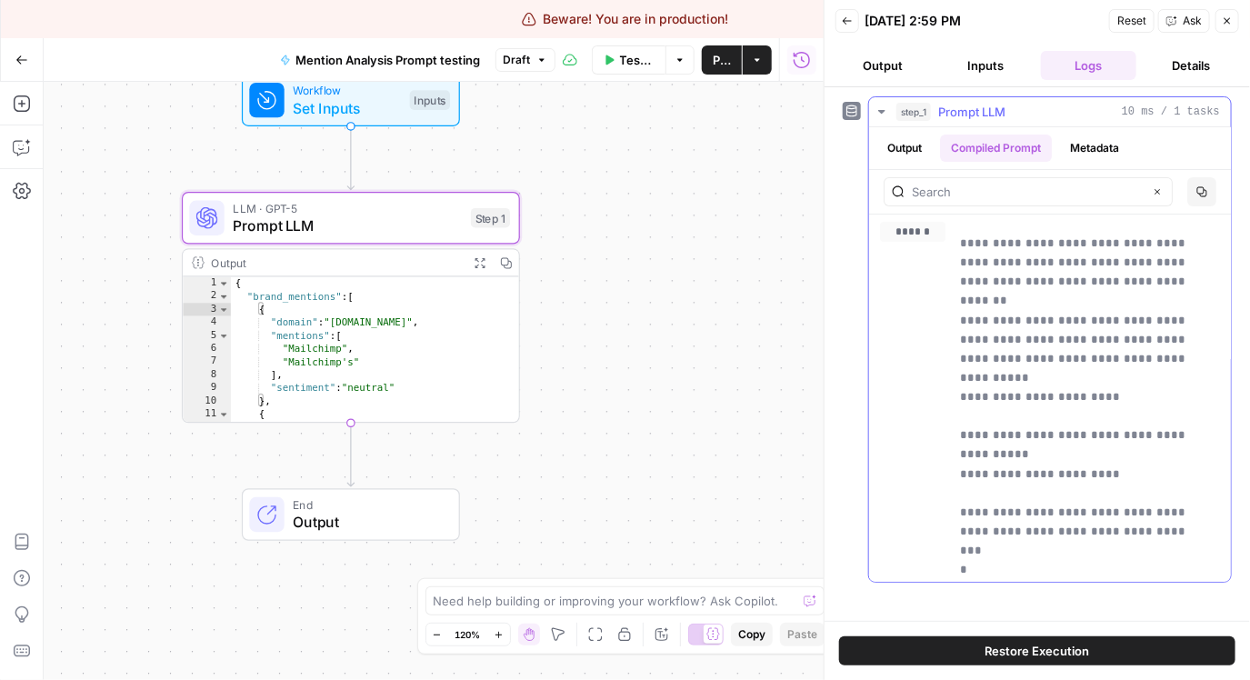
click at [923, 149] on button "Output" at bounding box center [904, 148] width 56 height 27
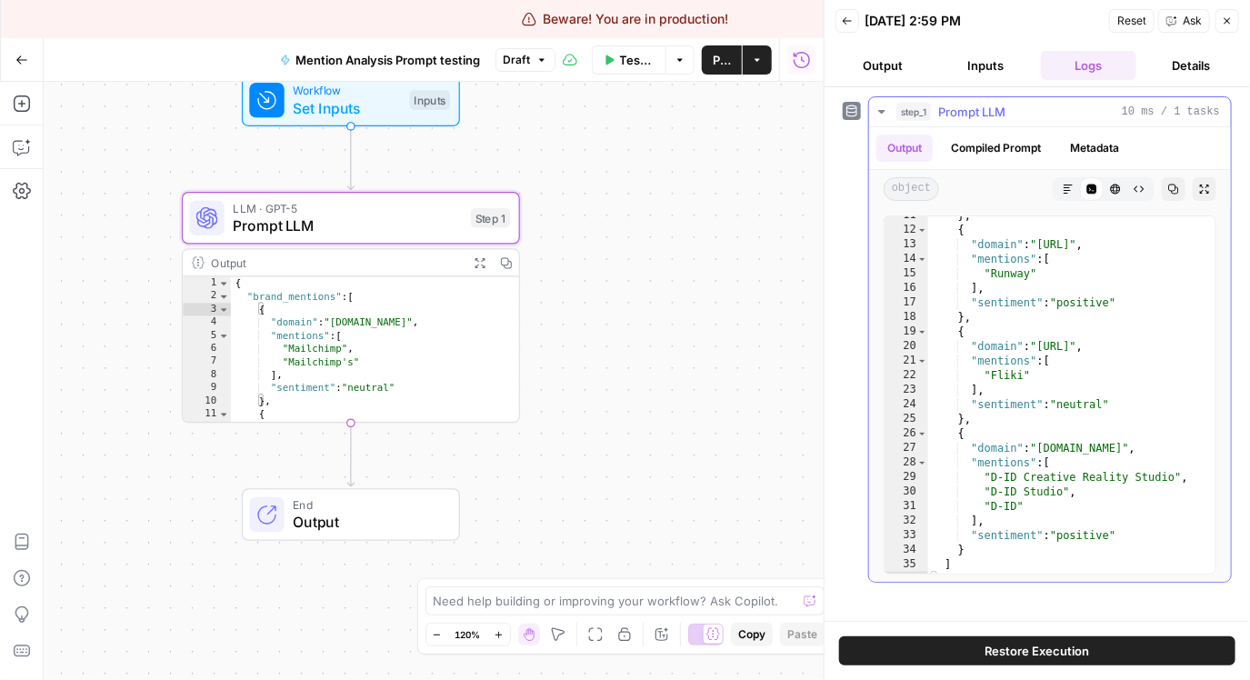
scroll to position [160, 0]
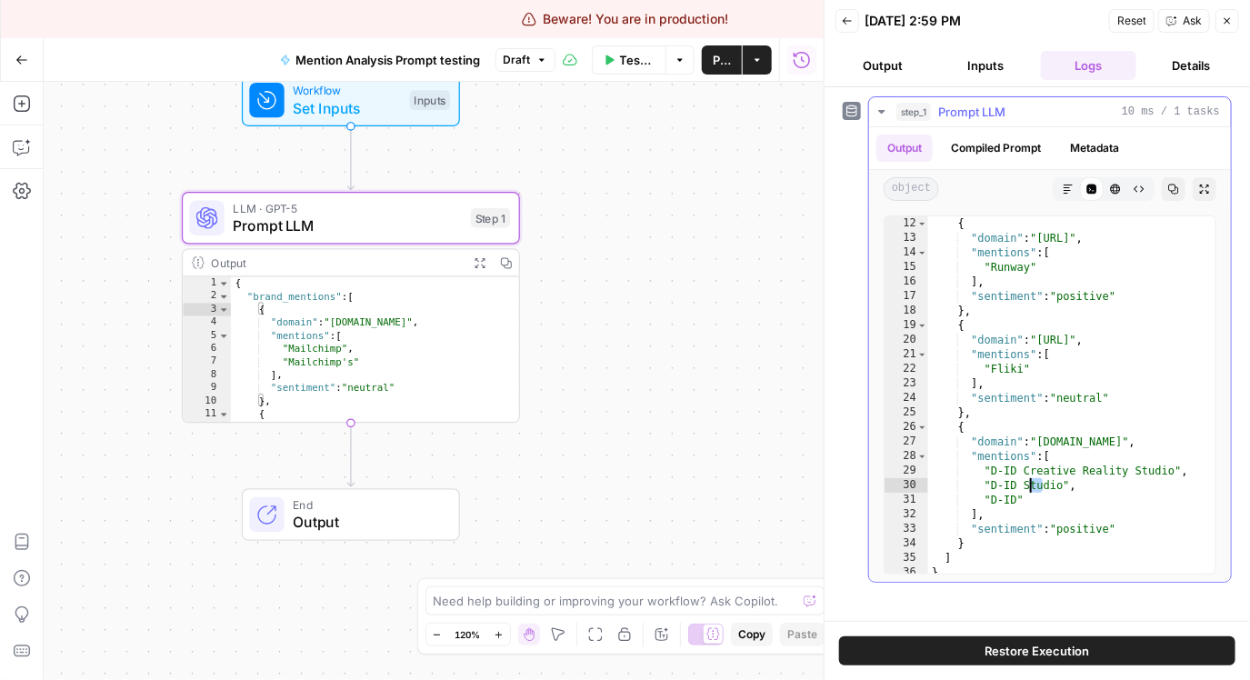
drag, startPoint x: 1033, startPoint y: 490, endPoint x: 999, endPoint y: 485, distance: 33.9
click at [999, 485] on div "{ "domain" : "runway.aitubo.ai" , "mentions" : [ "Runway" ] , "sentiment" : "po…" at bounding box center [1065, 409] width 274 height 386
click at [1020, 497] on div "{ "domain" : "runway.aitubo.ai" , "mentions" : [ "Runway" ] , "sentiment" : "po…" at bounding box center [1065, 409] width 274 height 386
click at [1012, 498] on div "{ "domain" : "runway.aitubo.ai" , "mentions" : [ "Runway" ] , "sentiment" : "po…" at bounding box center [1065, 409] width 274 height 386
drag, startPoint x: 1053, startPoint y: 485, endPoint x: 1033, endPoint y: 490, distance: 20.5
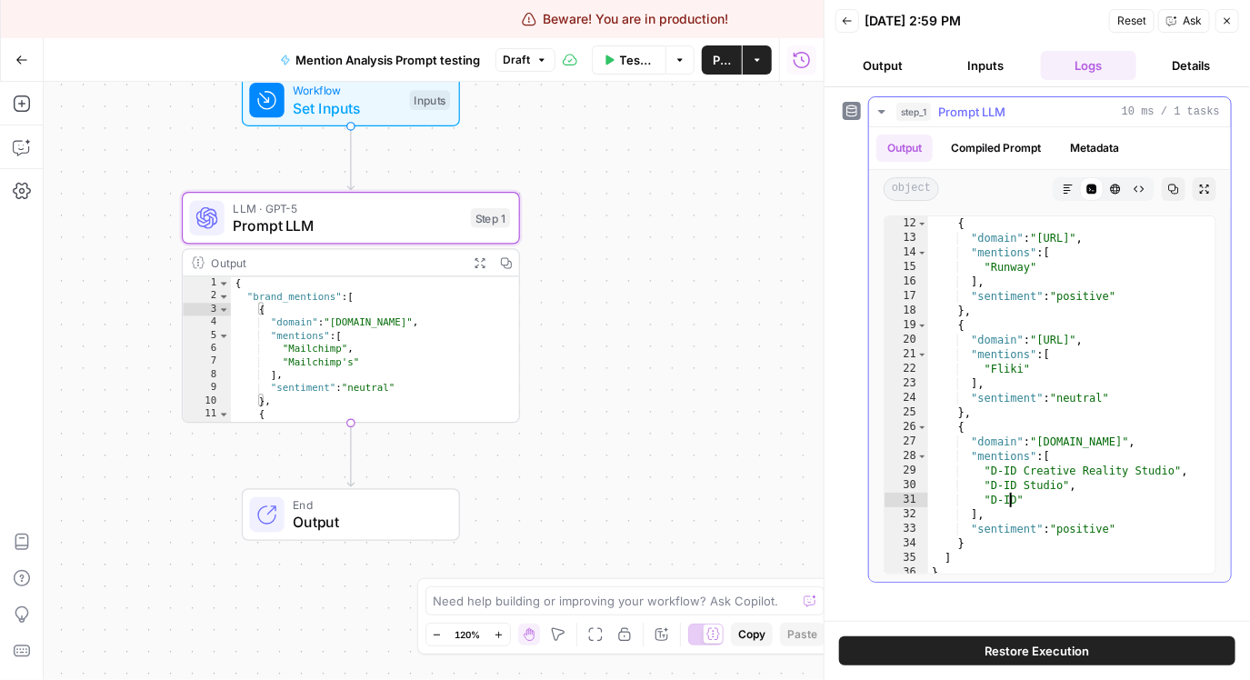
click at [1037, 490] on div "{ "domain" : "runway.aitubo.ai" , "mentions" : [ "Runway" ] , "sentiment" : "po…" at bounding box center [1065, 409] width 274 height 386
type textarea "**********"
click at [1033, 490] on div "{ "domain" : "runway.aitubo.ai" , "mentions" : [ "Runway" ] , "sentiment" : "po…" at bounding box center [1065, 409] width 274 height 386
click at [880, 76] on button "Output" at bounding box center [882, 65] width 95 height 29
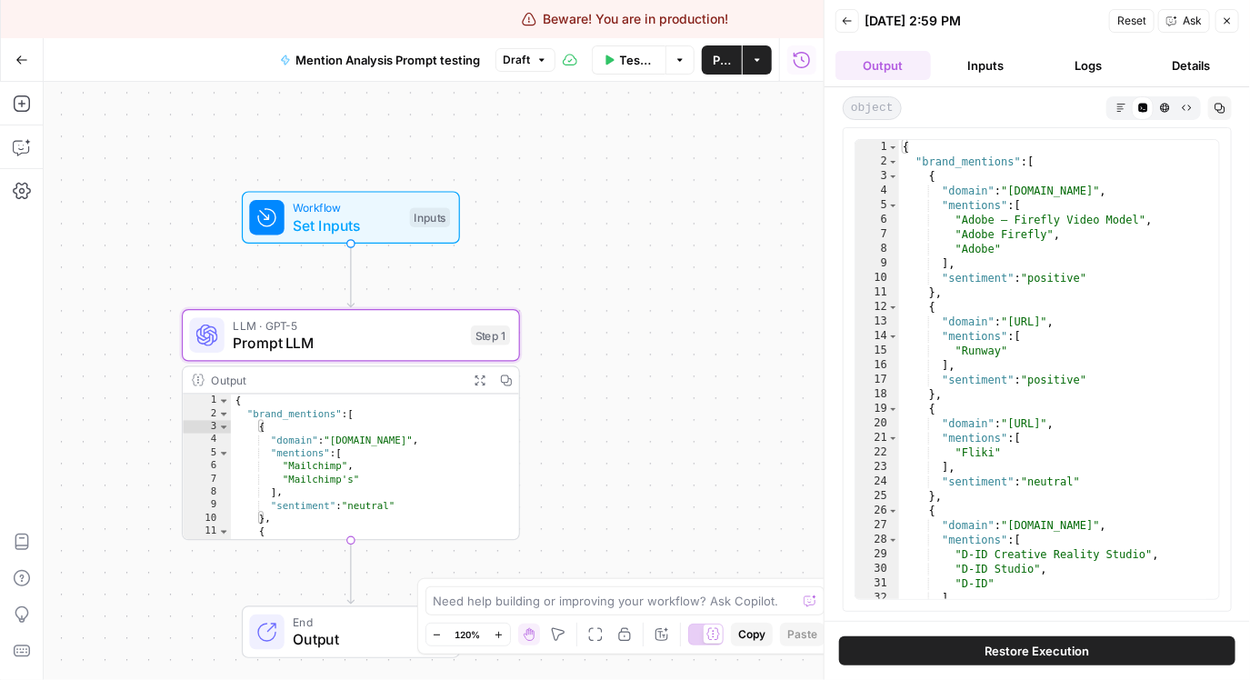
click at [384, 339] on span "Prompt LLM" at bounding box center [347, 343] width 229 height 22
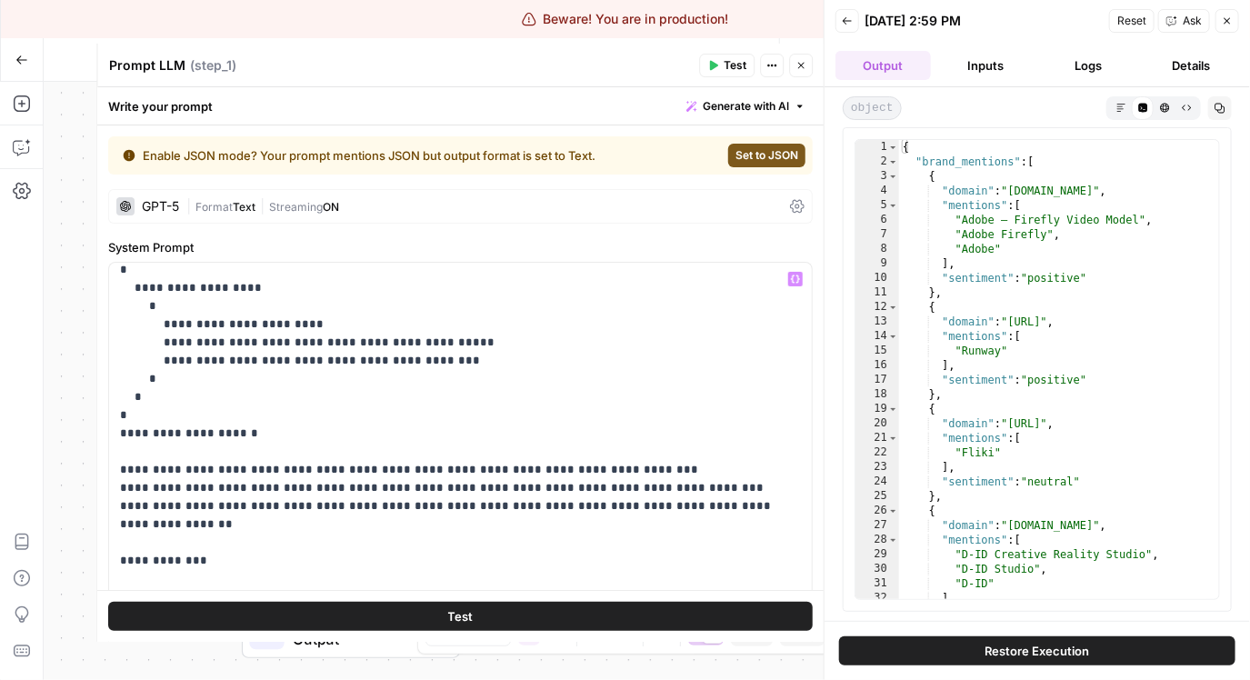
scroll to position [275, 0]
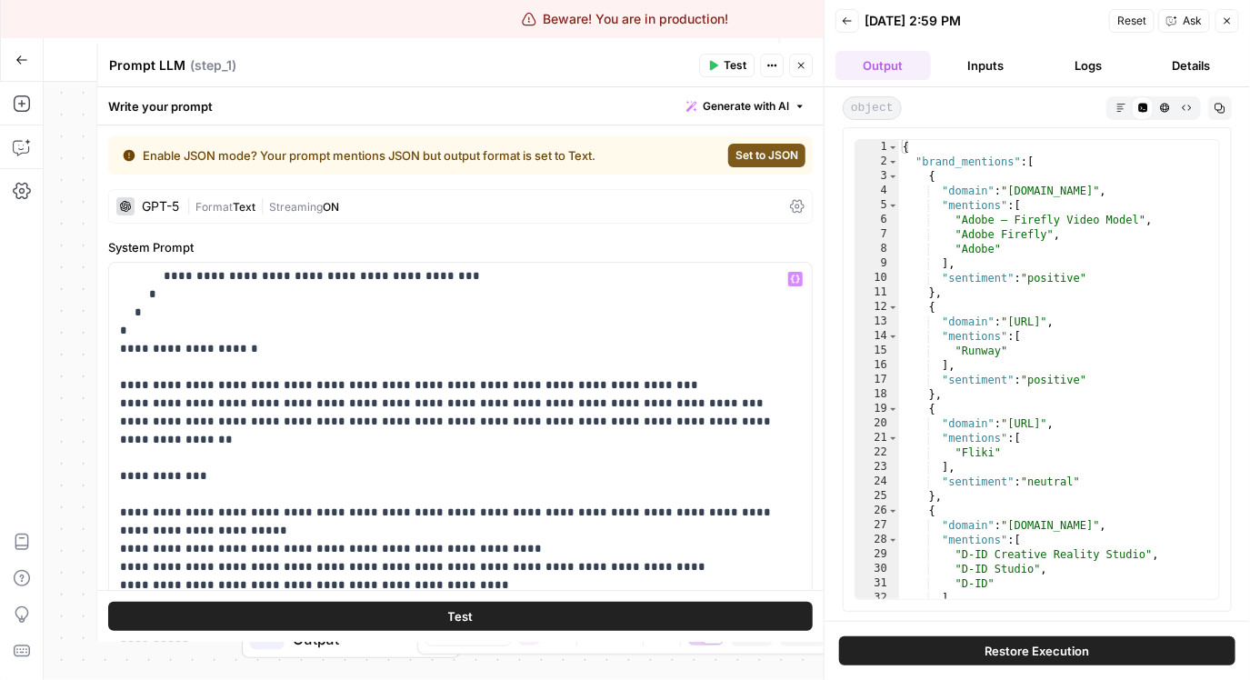
click at [166, 206] on div "GPT-5" at bounding box center [160, 206] width 37 height 13
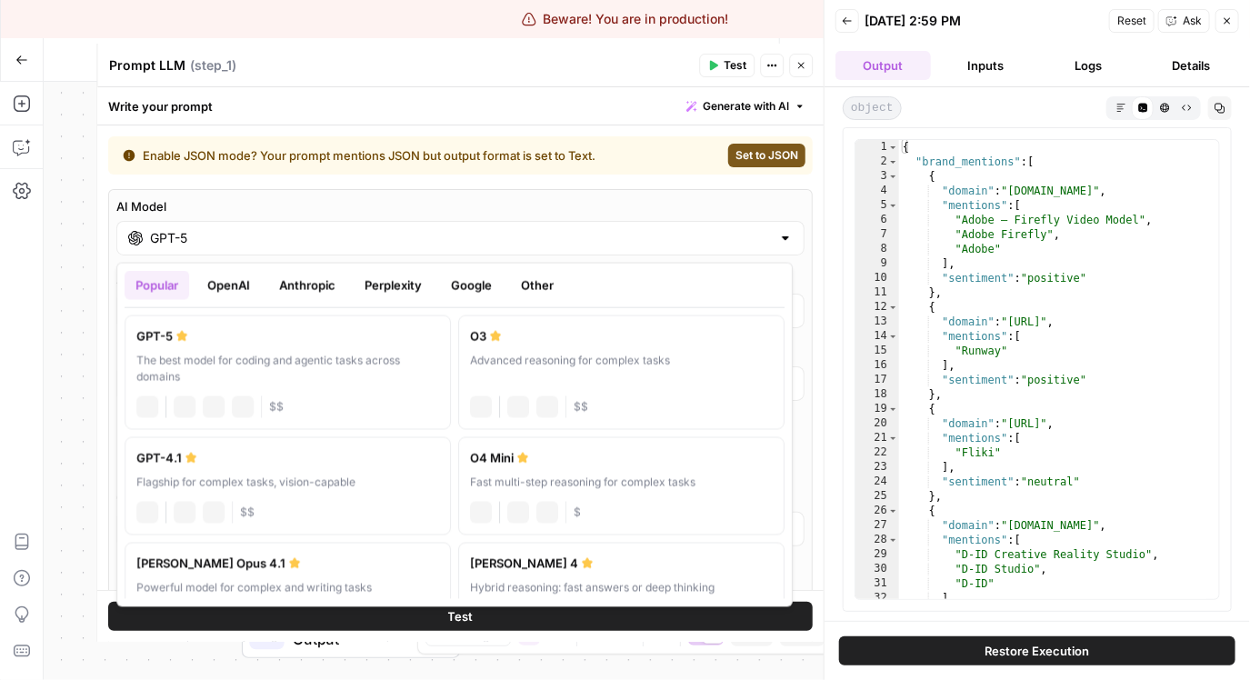
click at [262, 242] on input "GPT-5" at bounding box center [460, 238] width 621 height 18
click at [465, 291] on button "Google" at bounding box center [471, 285] width 63 height 29
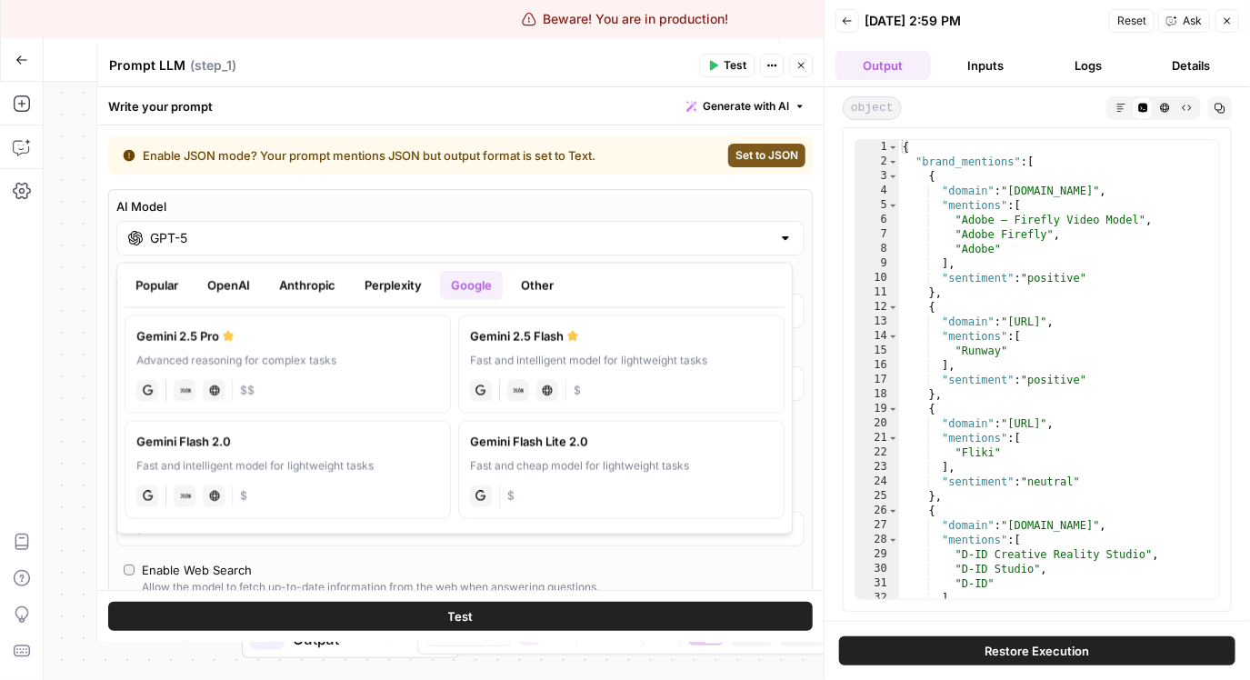
click at [207, 286] on button "OpenAI" at bounding box center [228, 285] width 65 height 29
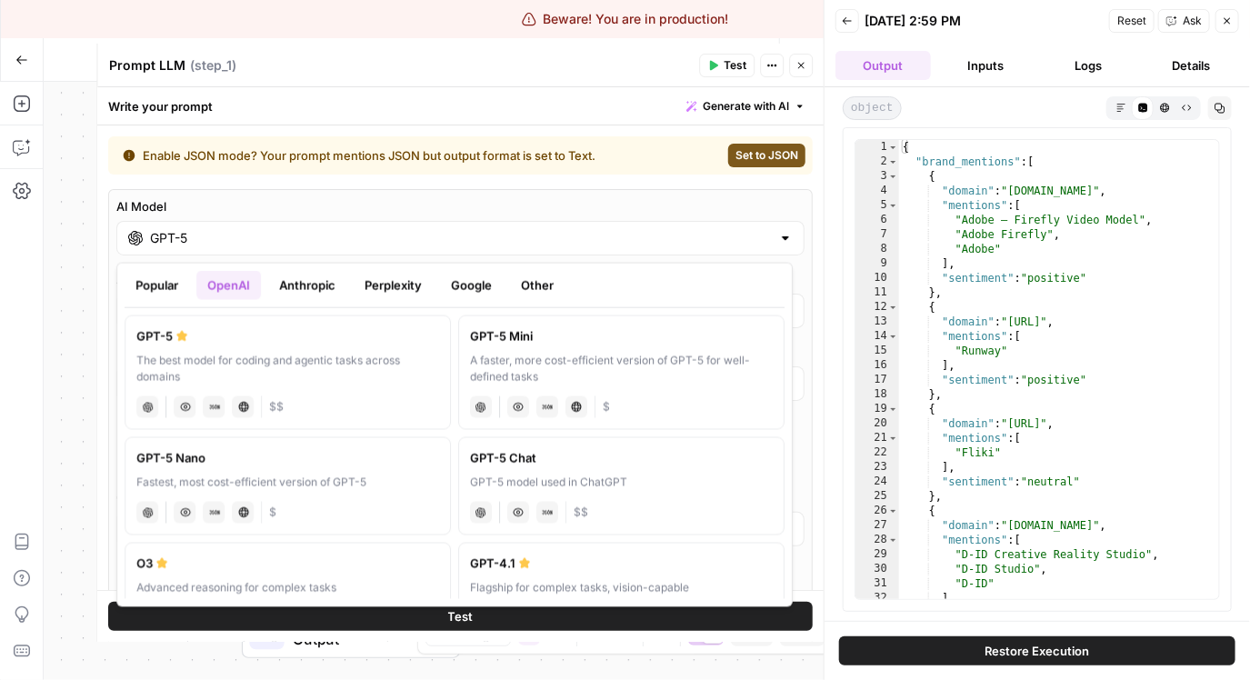
click at [568, 350] on label "GPT-5 Mini A faster, more cost-efficient version of GPT-5 for well-defined task…" at bounding box center [621, 372] width 326 height 115
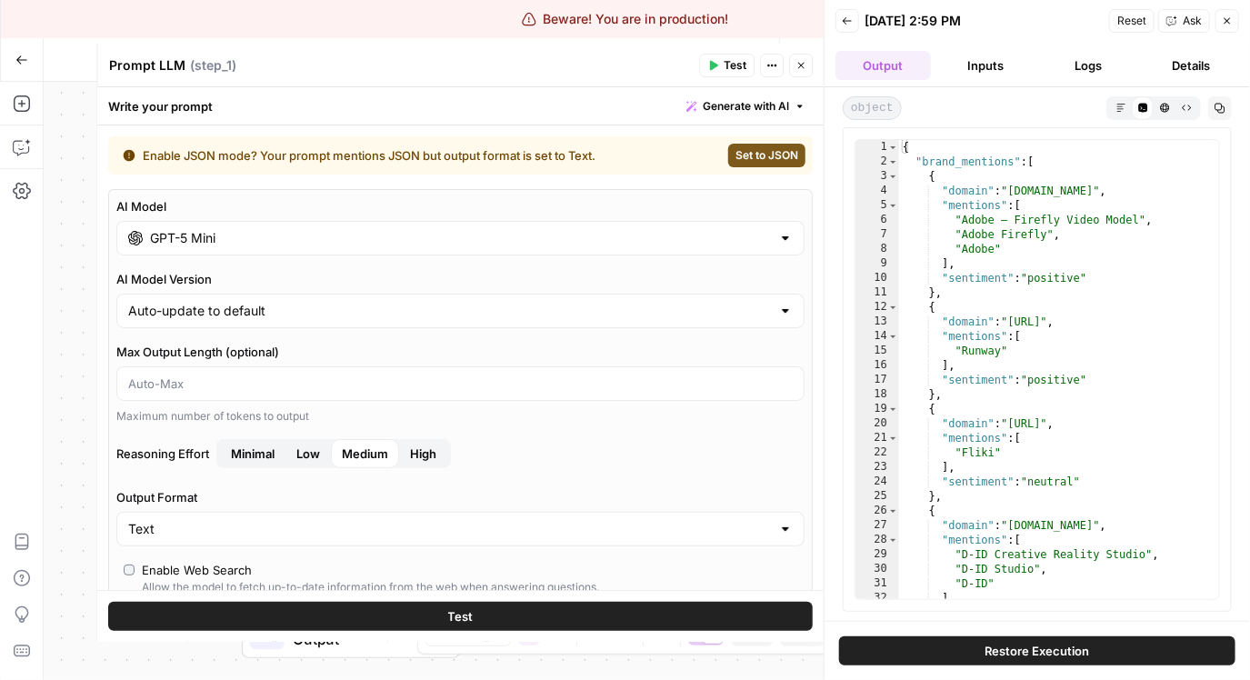
type input "GPT-5 Mini"
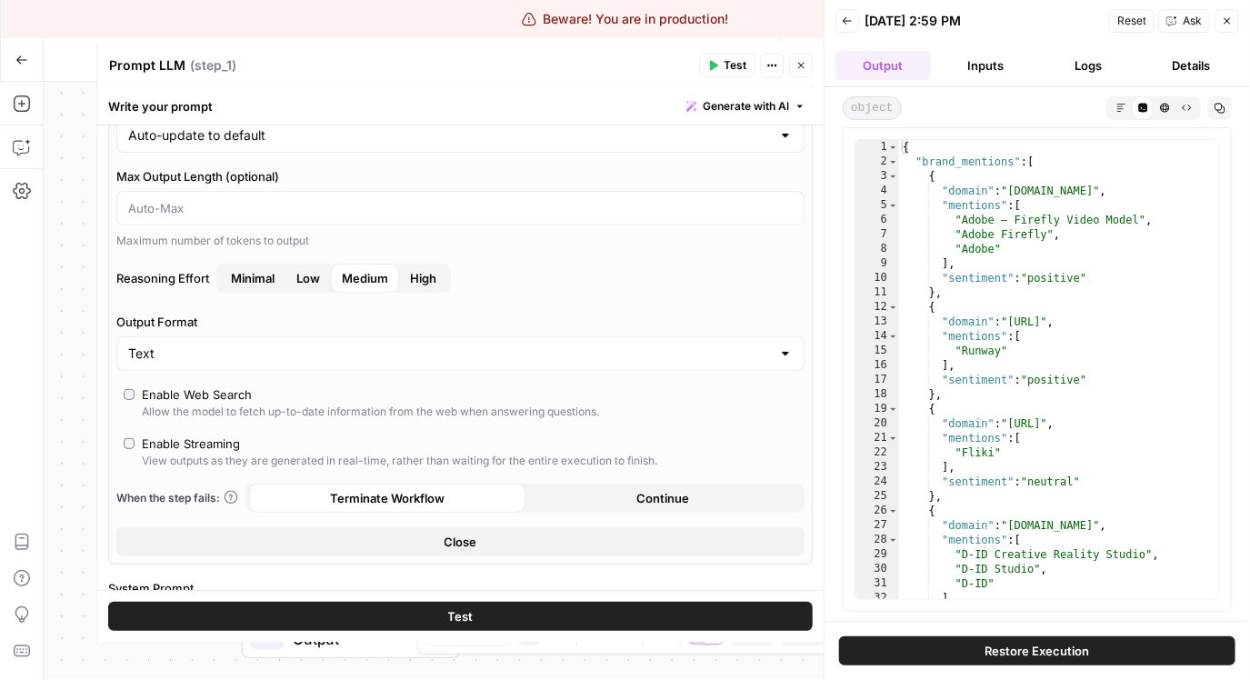
scroll to position [464, 0]
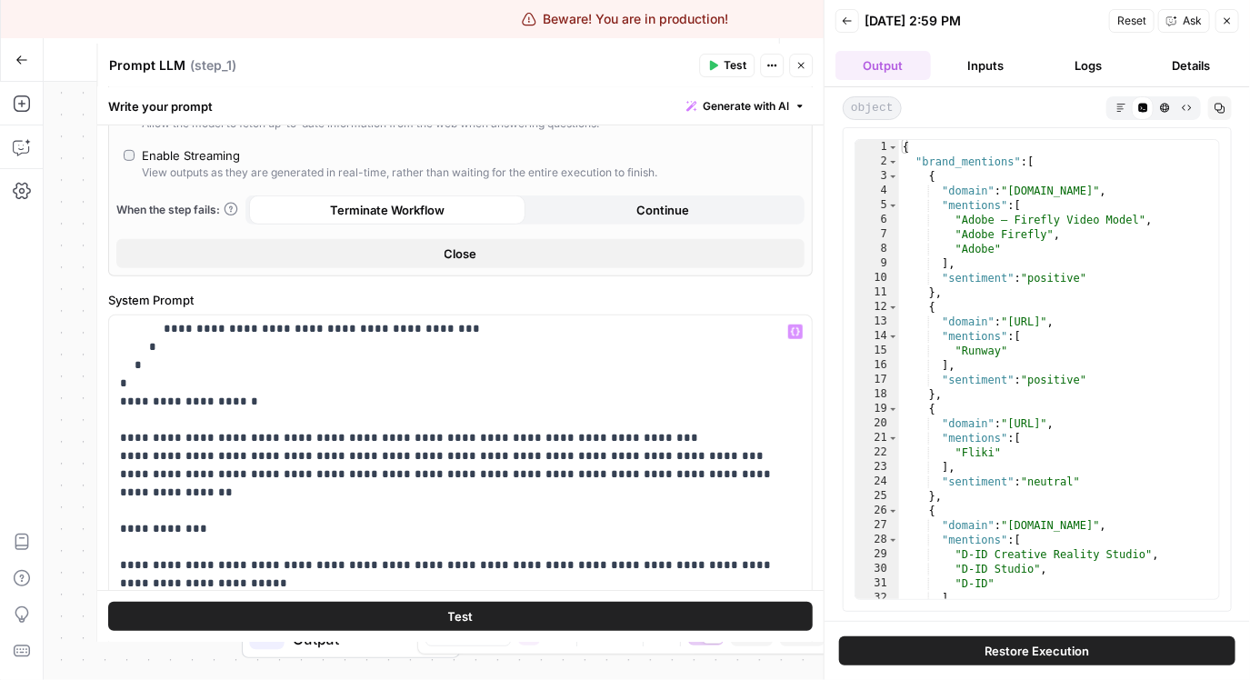
click at [506, 595] on div "Test" at bounding box center [460, 616] width 726 height 52
click at [503, 602] on button "Test" at bounding box center [460, 616] width 704 height 29
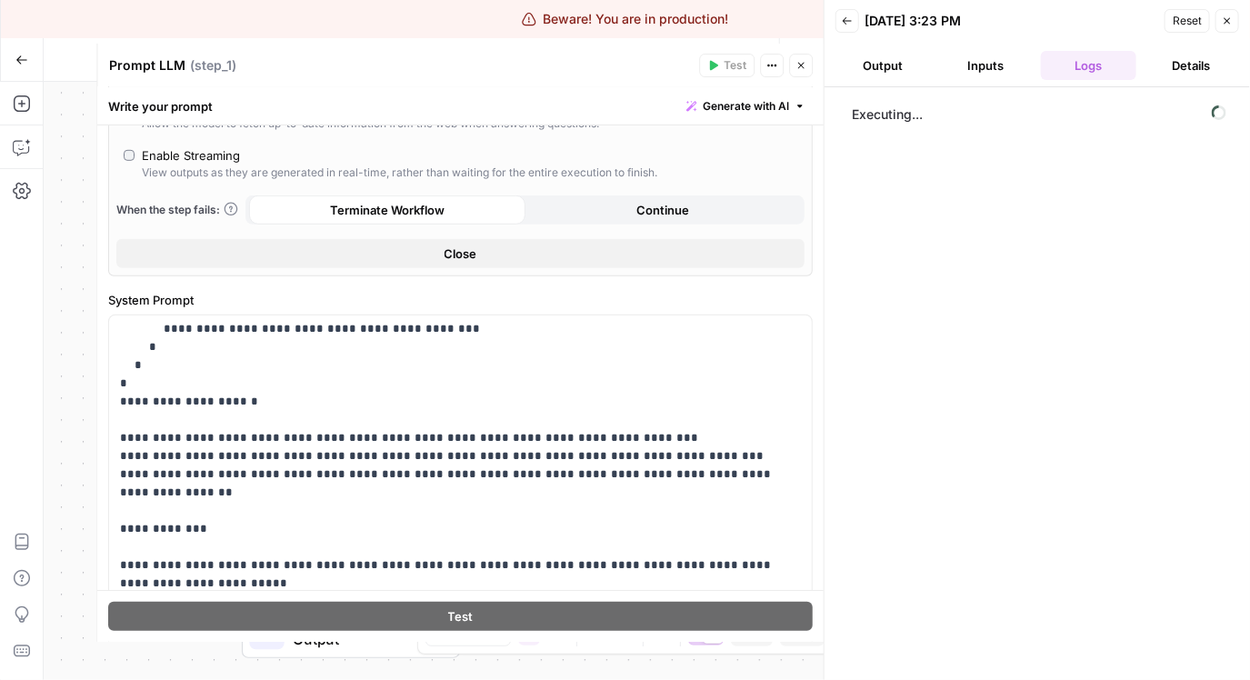
scroll to position [260, 0]
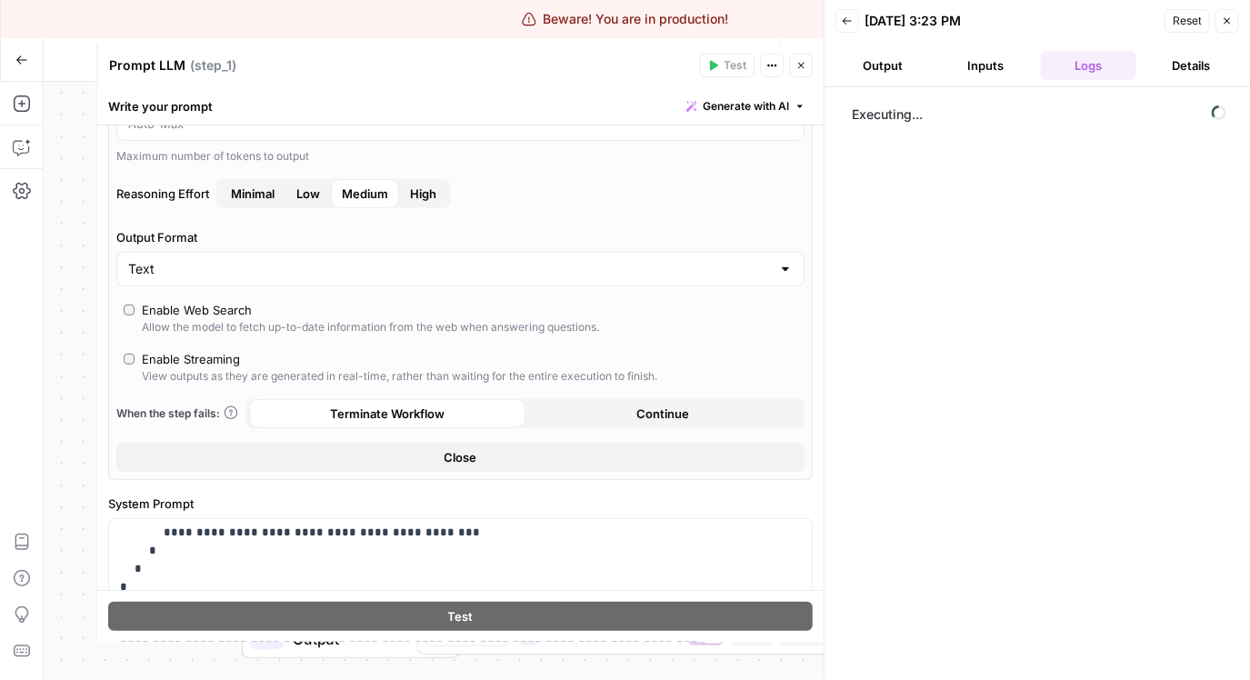
click at [320, 198] on span "Low" at bounding box center [308, 194] width 24 height 18
click at [856, 23] on button "Back" at bounding box center [847, 21] width 24 height 24
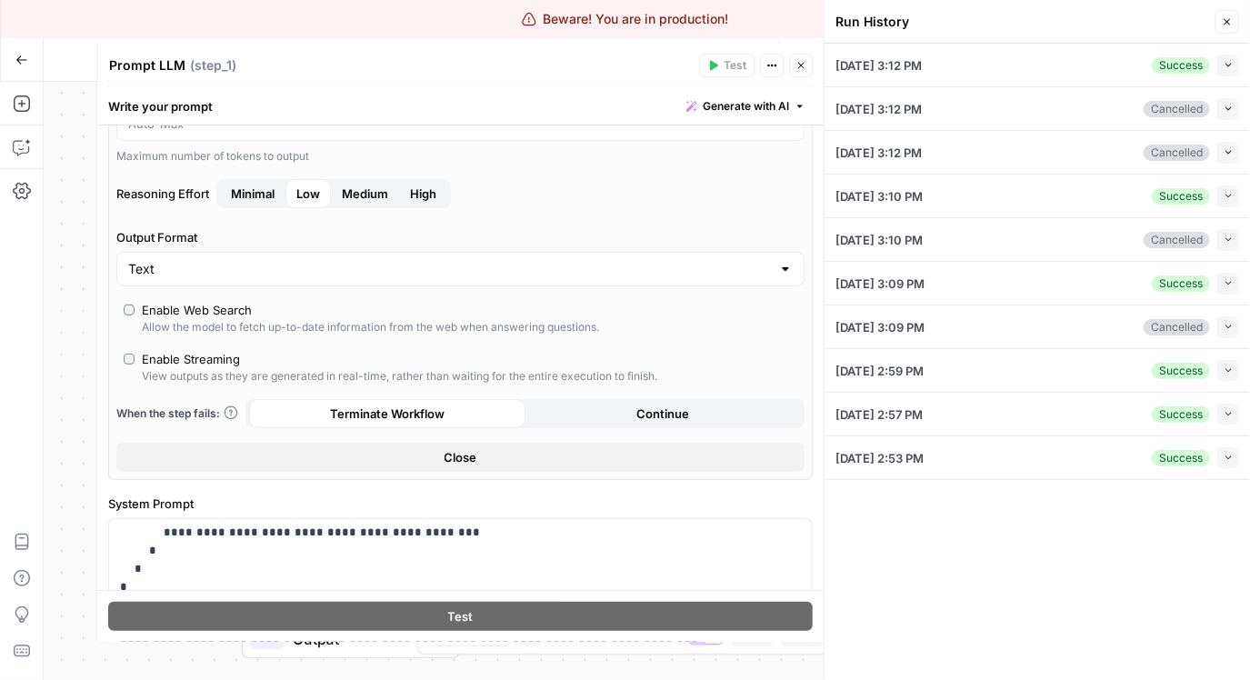
click at [803, 67] on icon "button" at bounding box center [800, 65] width 11 height 11
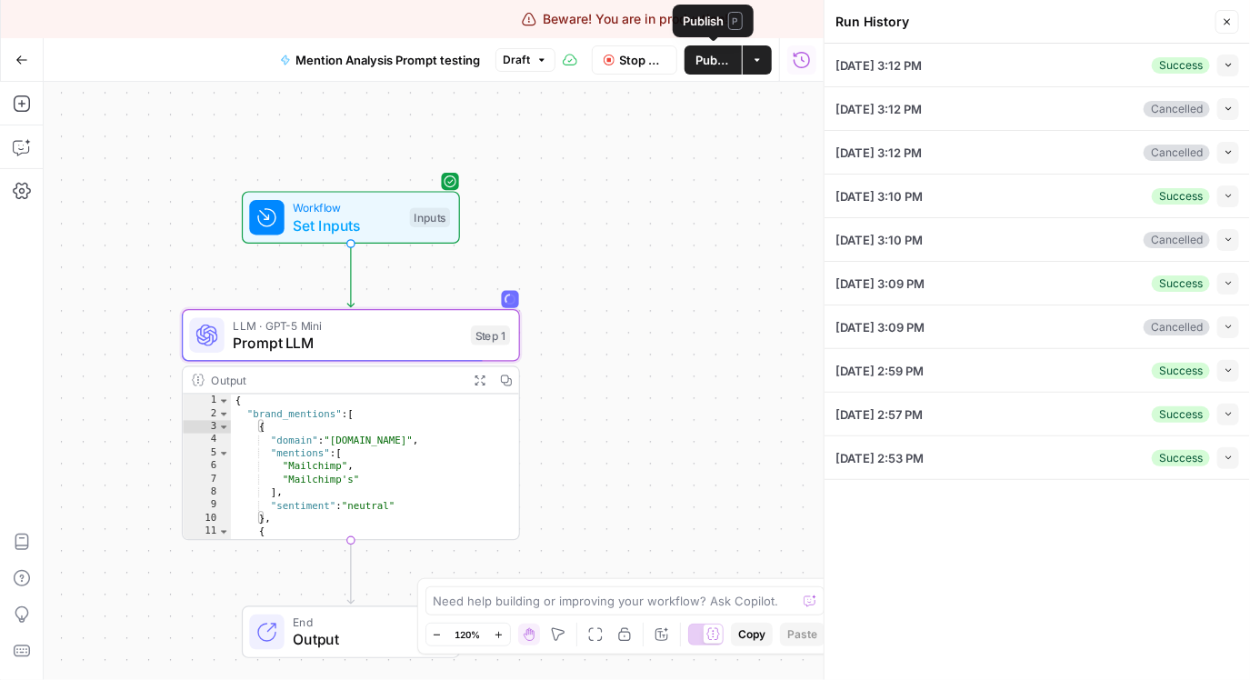
click at [639, 61] on span "Stop Run" at bounding box center [643, 60] width 46 height 18
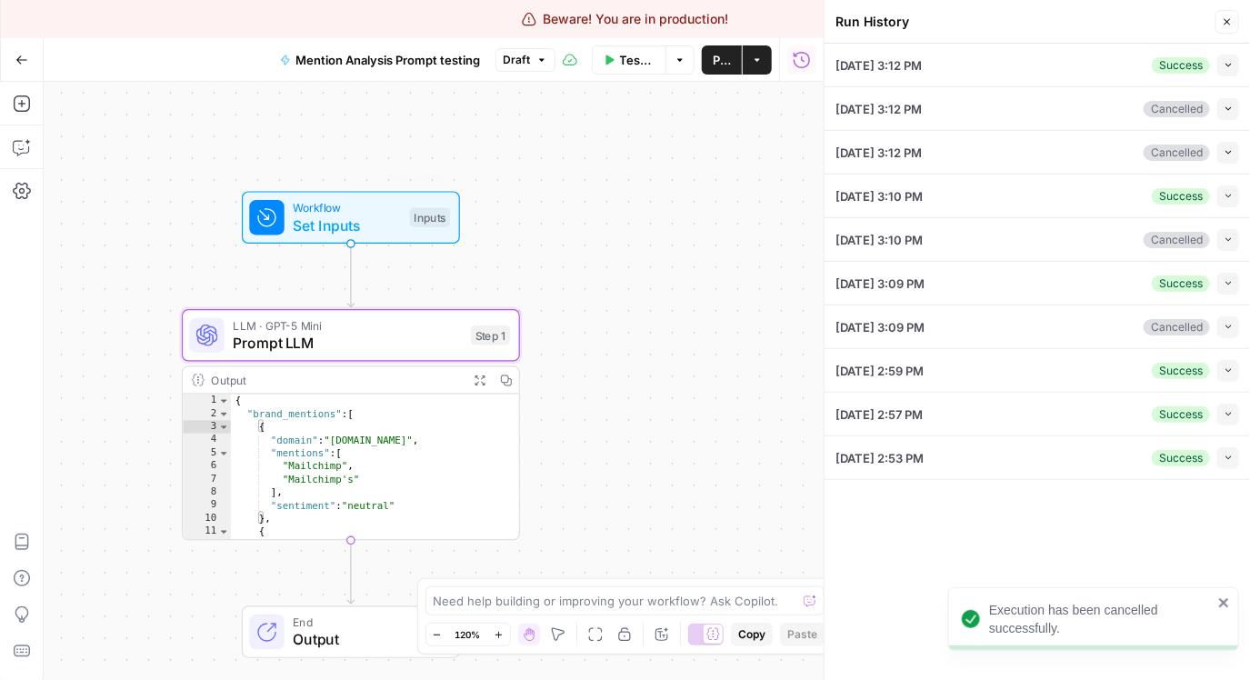
click at [393, 351] on span "Prompt LLM" at bounding box center [347, 343] width 229 height 22
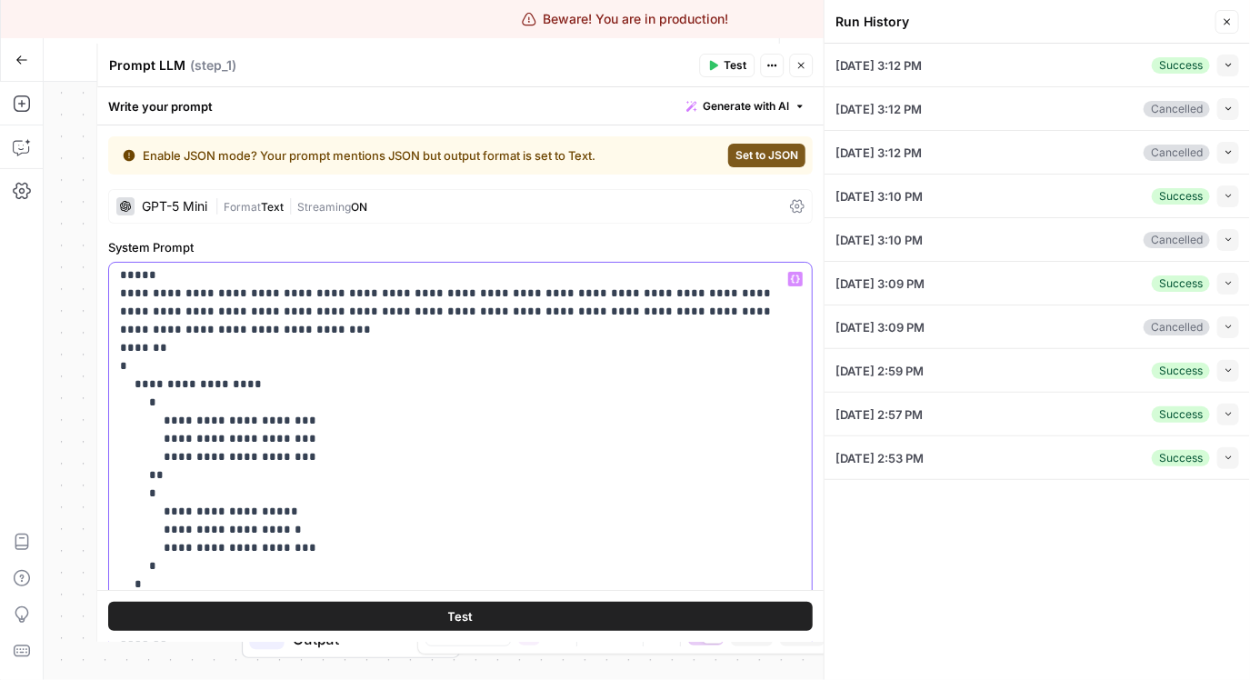
scroll to position [0, 0]
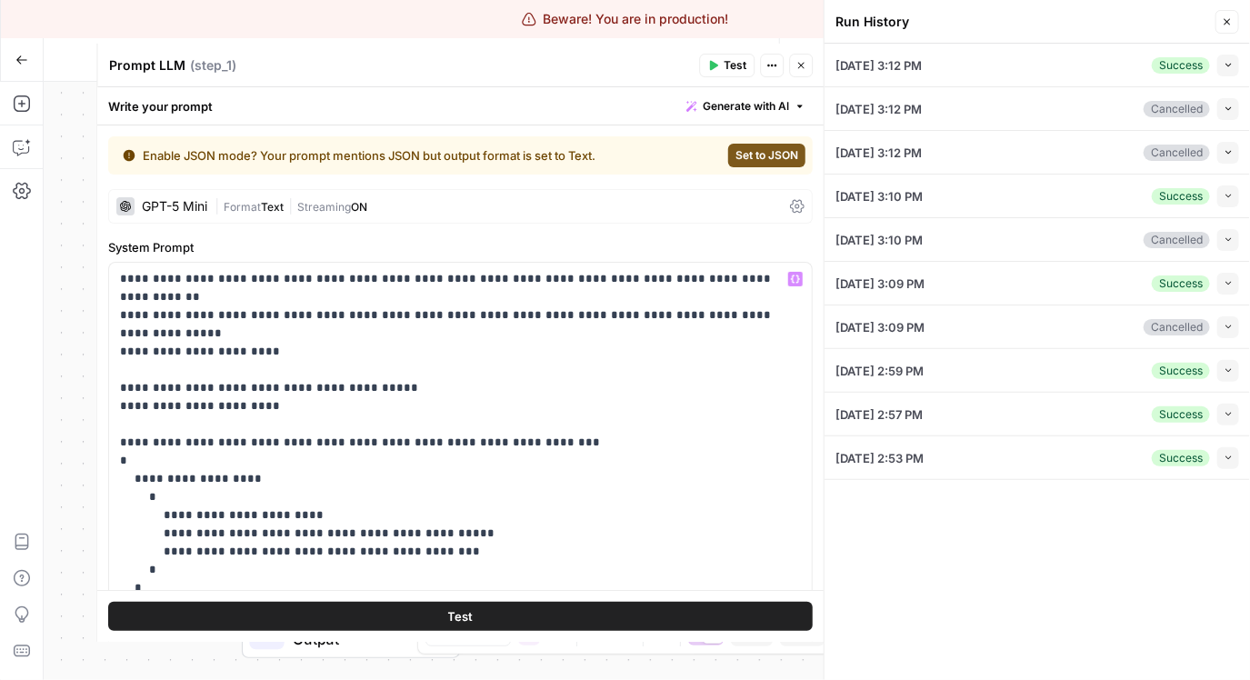
click at [393, 205] on div "| Format Text | Streaming ON" at bounding box center [499, 206] width 568 height 17
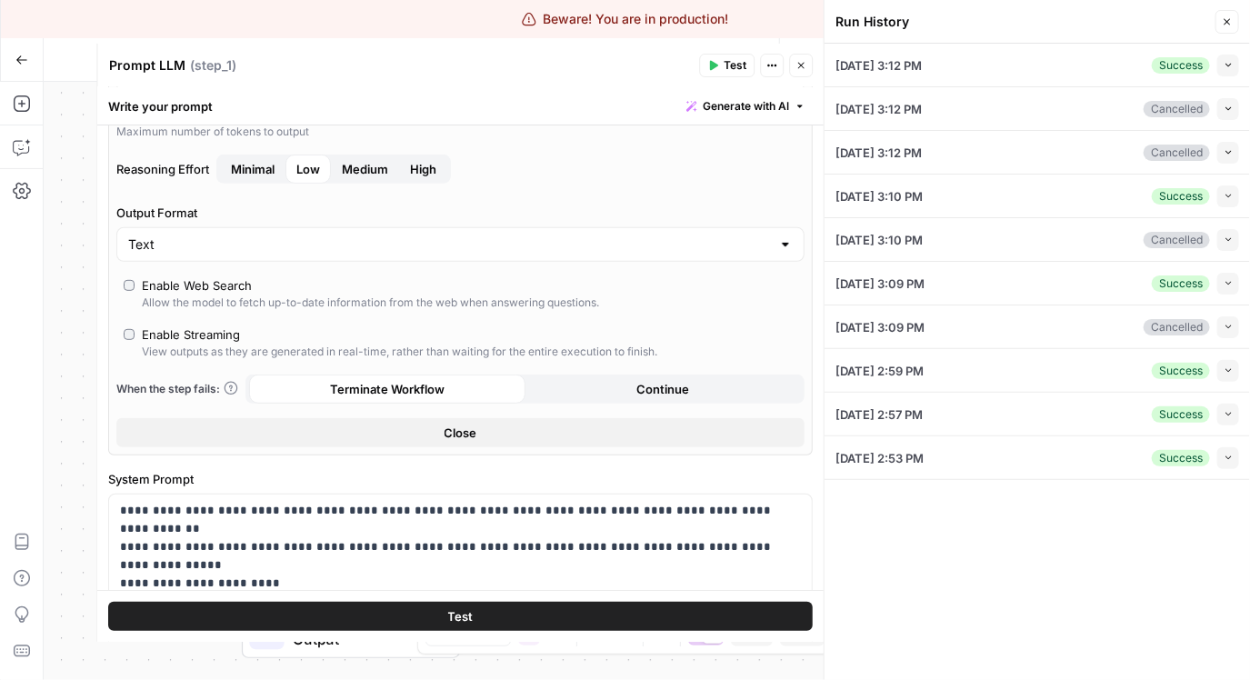
scroll to position [274, 0]
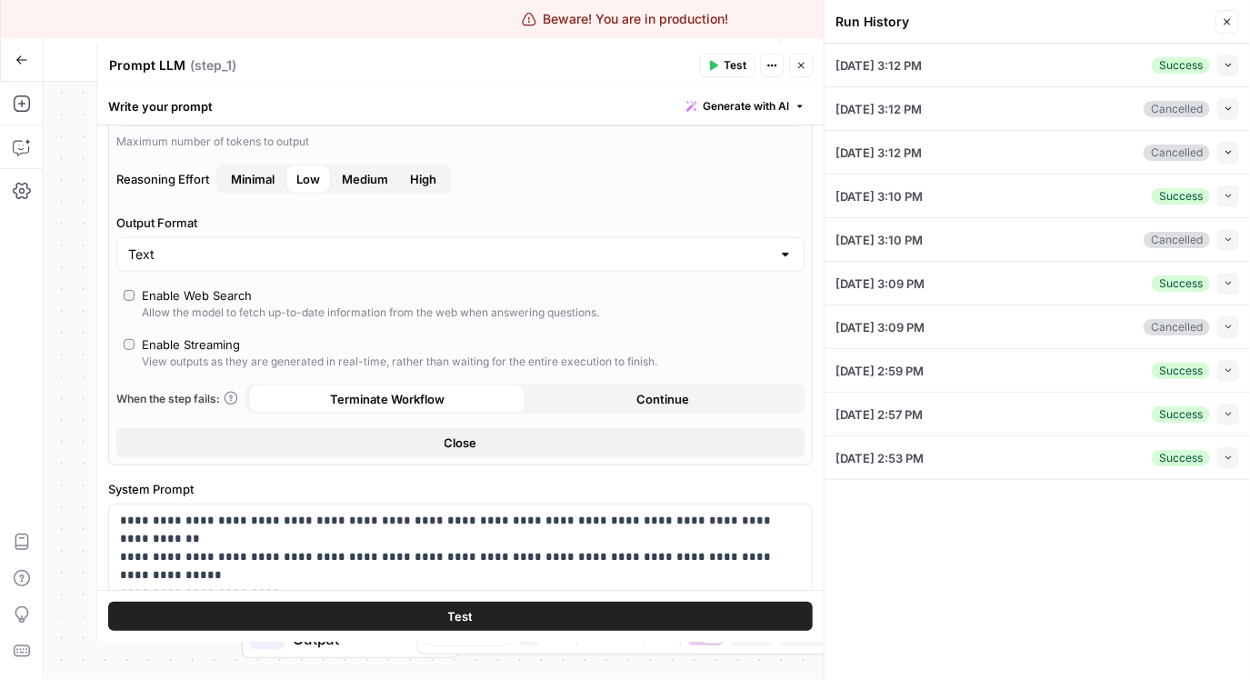
click at [722, 75] on button "Test" at bounding box center [726, 66] width 55 height 24
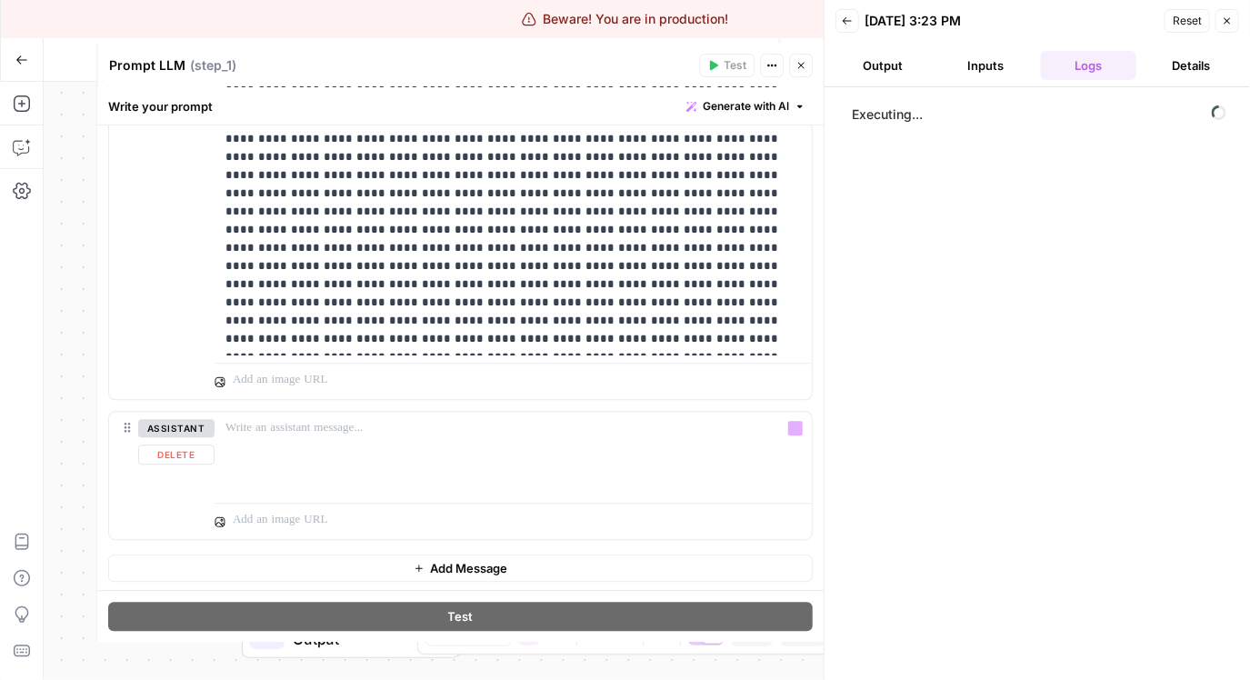
scroll to position [1414, 0]
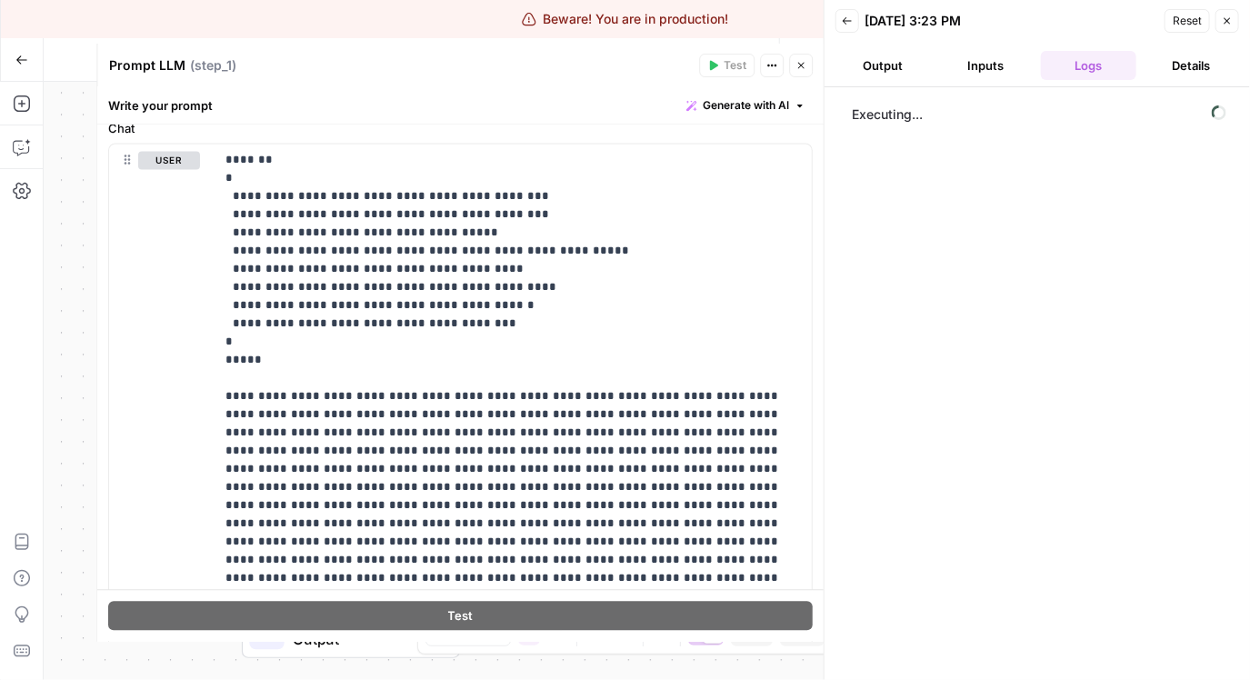
click at [889, 65] on button "Output" at bounding box center [882, 65] width 95 height 29
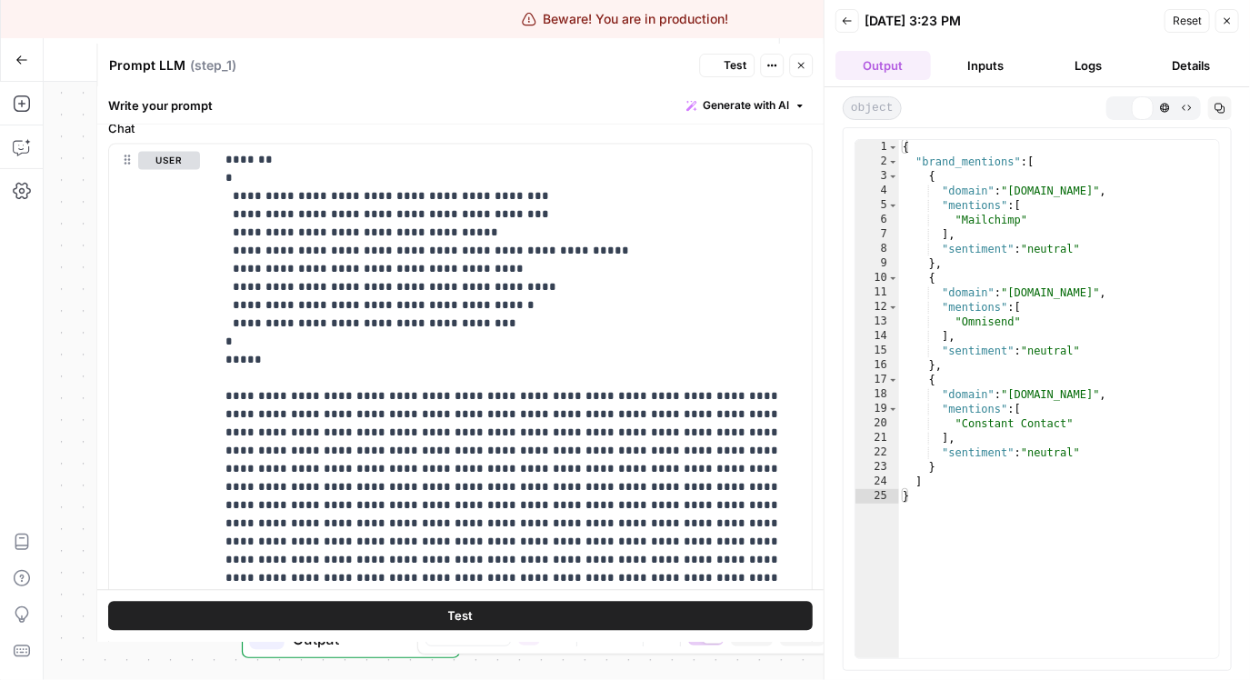
click at [986, 63] on button "Inputs" at bounding box center [985, 65] width 95 height 29
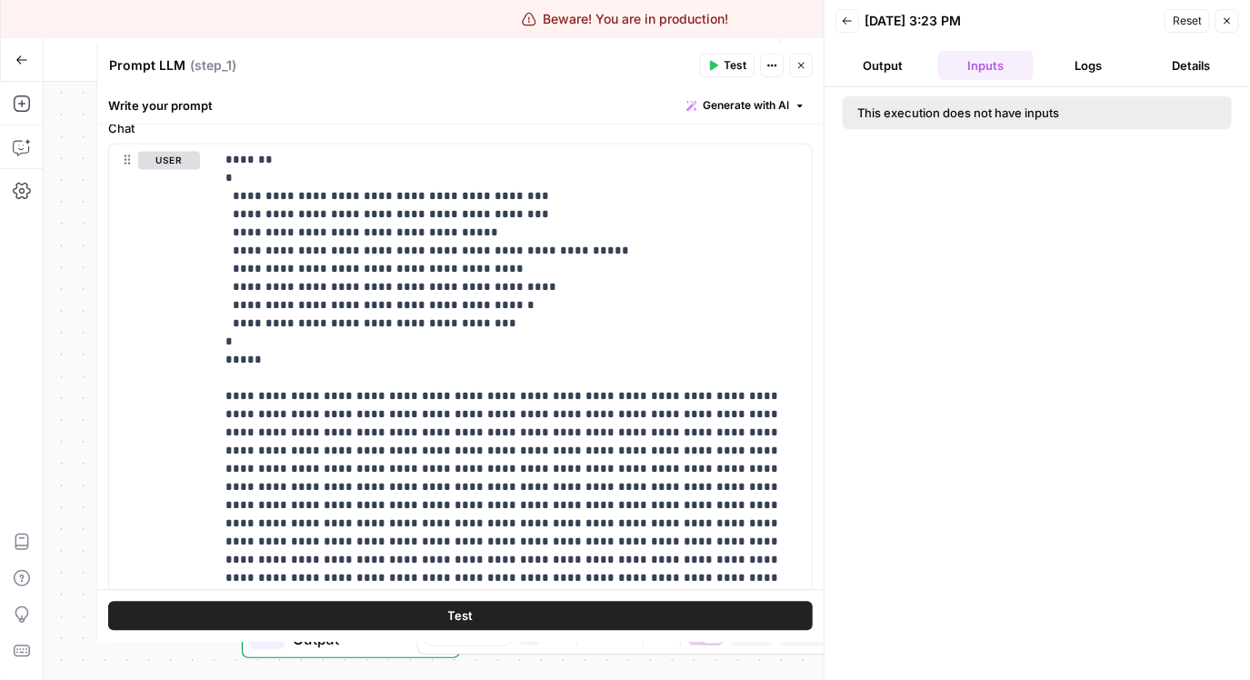
click at [1076, 61] on button "Logs" at bounding box center [1088, 65] width 95 height 29
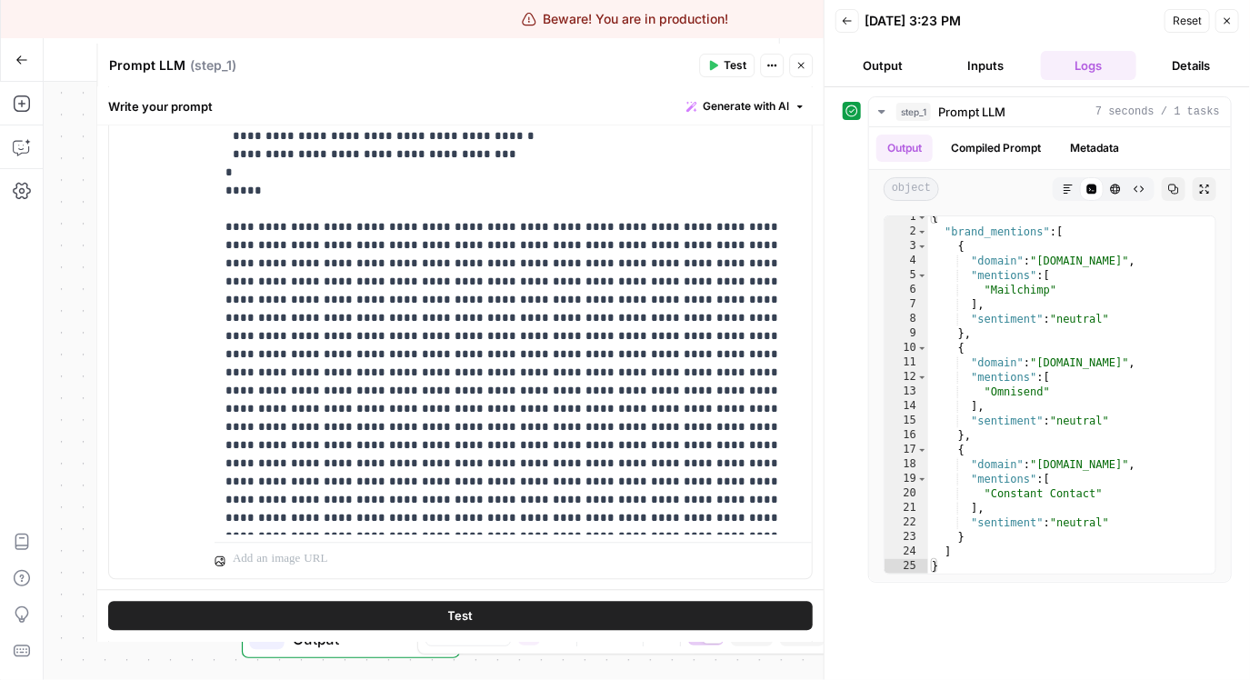
scroll to position [1573, 0]
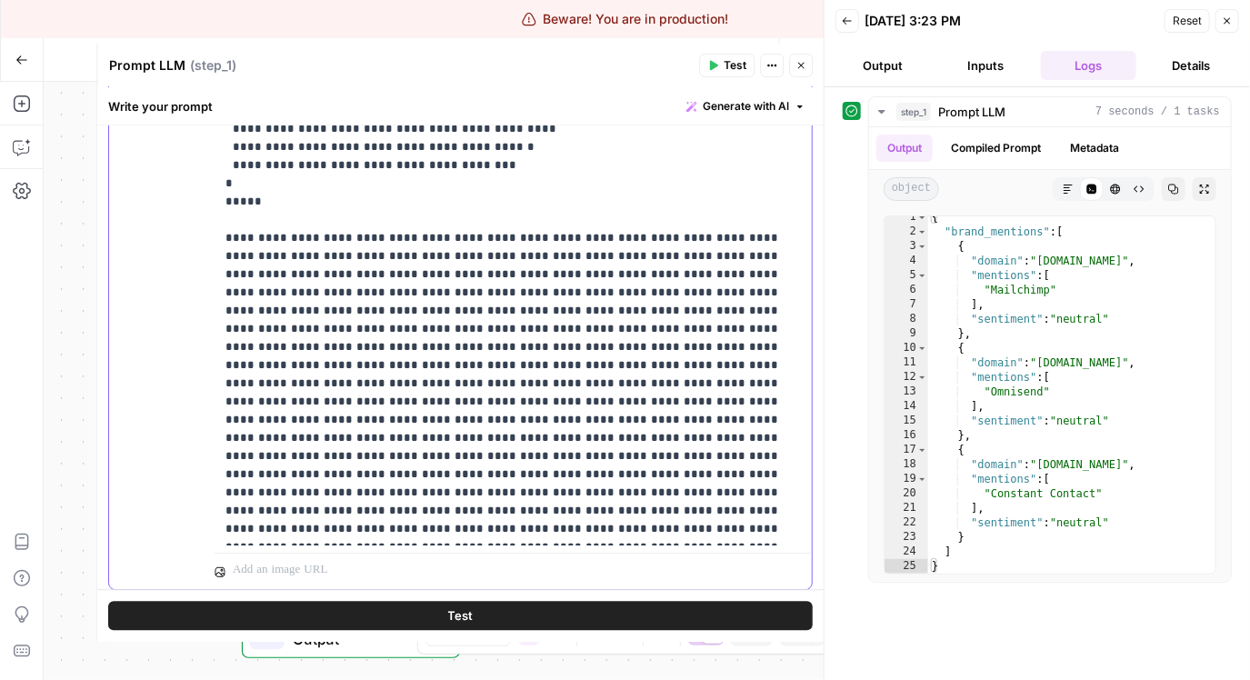
click at [611, 283] on p "**********" at bounding box center [507, 265] width 564 height 545
click at [973, 50] on header "Back 08/21/25 at 3:23 PM Reset Close Output Inputs Logs Details" at bounding box center [1036, 43] width 425 height 87
click at [976, 57] on button "Inputs" at bounding box center [985, 65] width 95 height 29
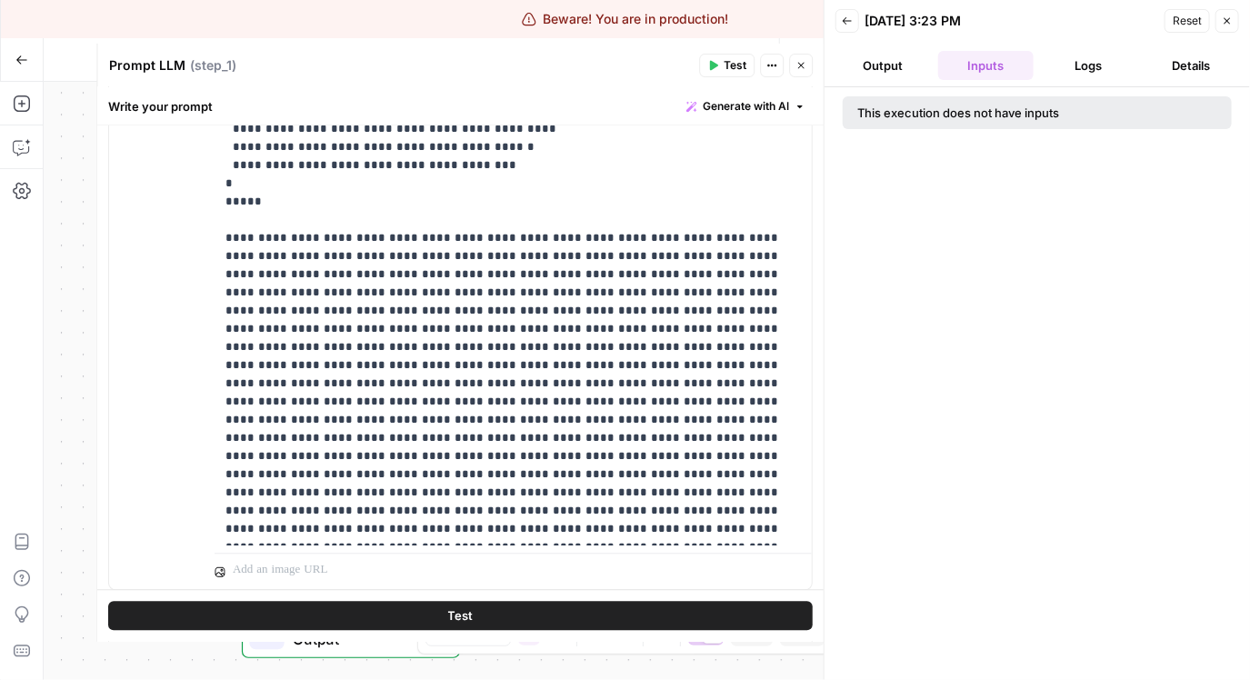
click at [880, 65] on button "Output" at bounding box center [882, 65] width 95 height 29
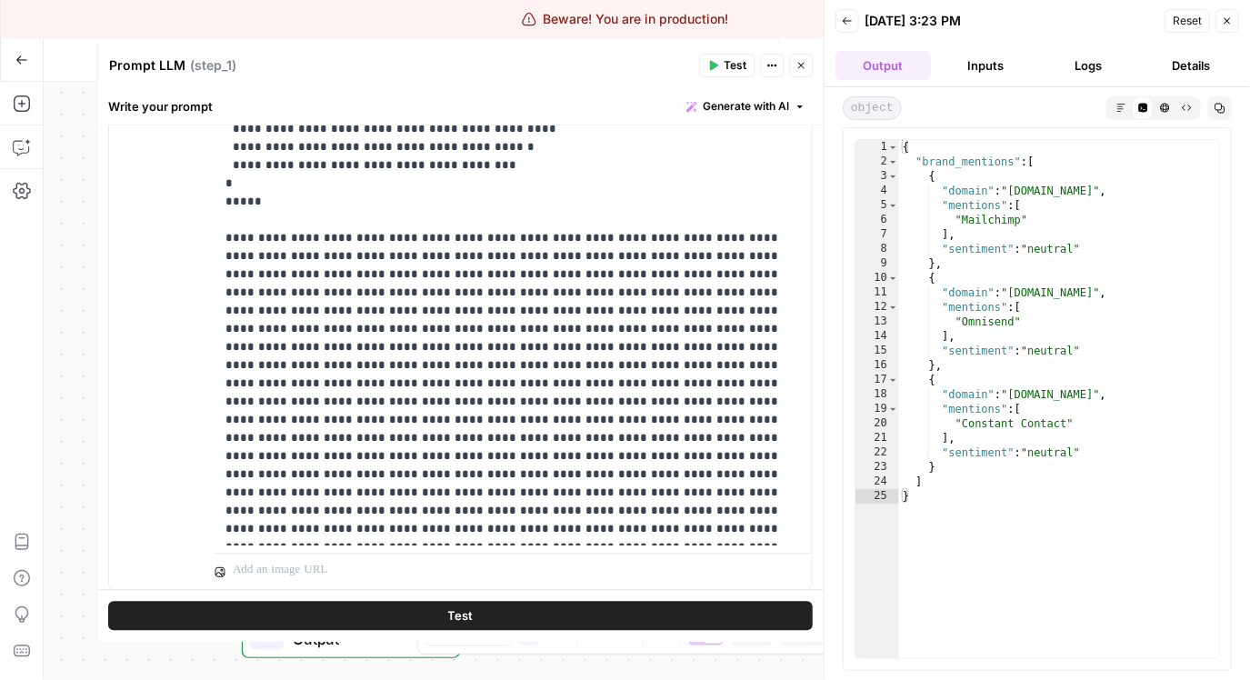
click at [1100, 72] on button "Logs" at bounding box center [1088, 65] width 95 height 29
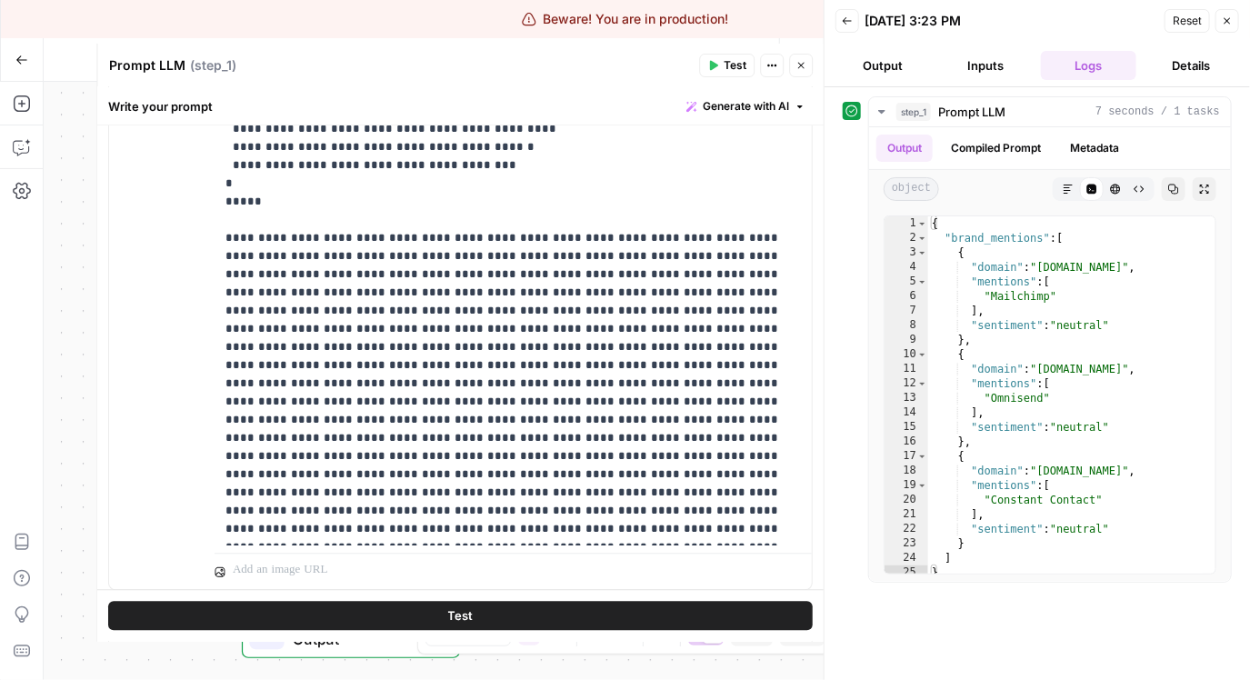
click at [848, 27] on button "Back" at bounding box center [847, 21] width 24 height 24
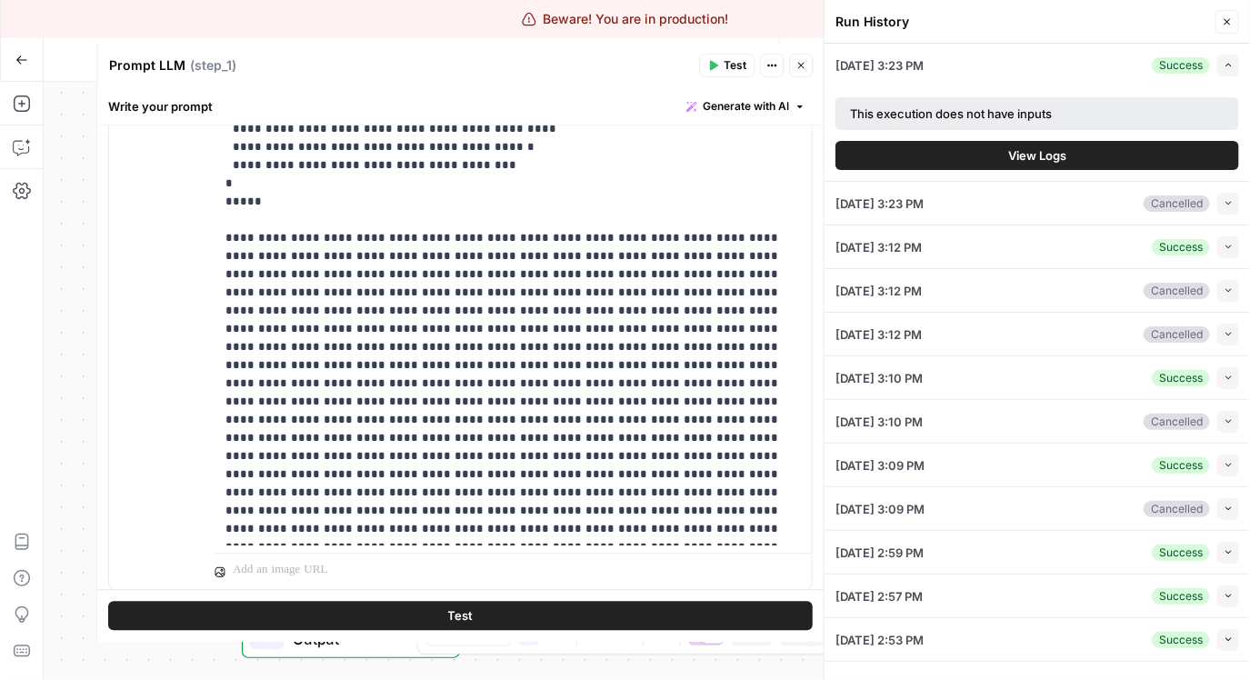
click at [1222, 552] on button "Collapse" at bounding box center [1228, 553] width 22 height 22
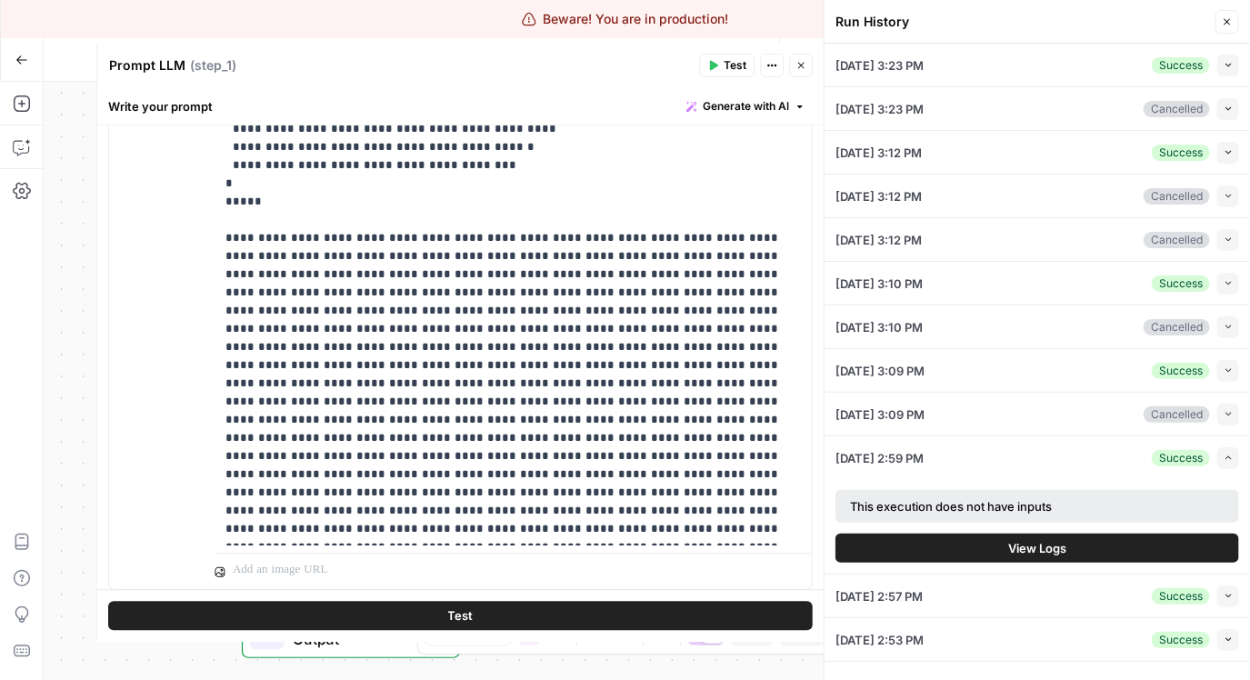
click at [1135, 537] on button "View Logs" at bounding box center [1037, 548] width 404 height 29
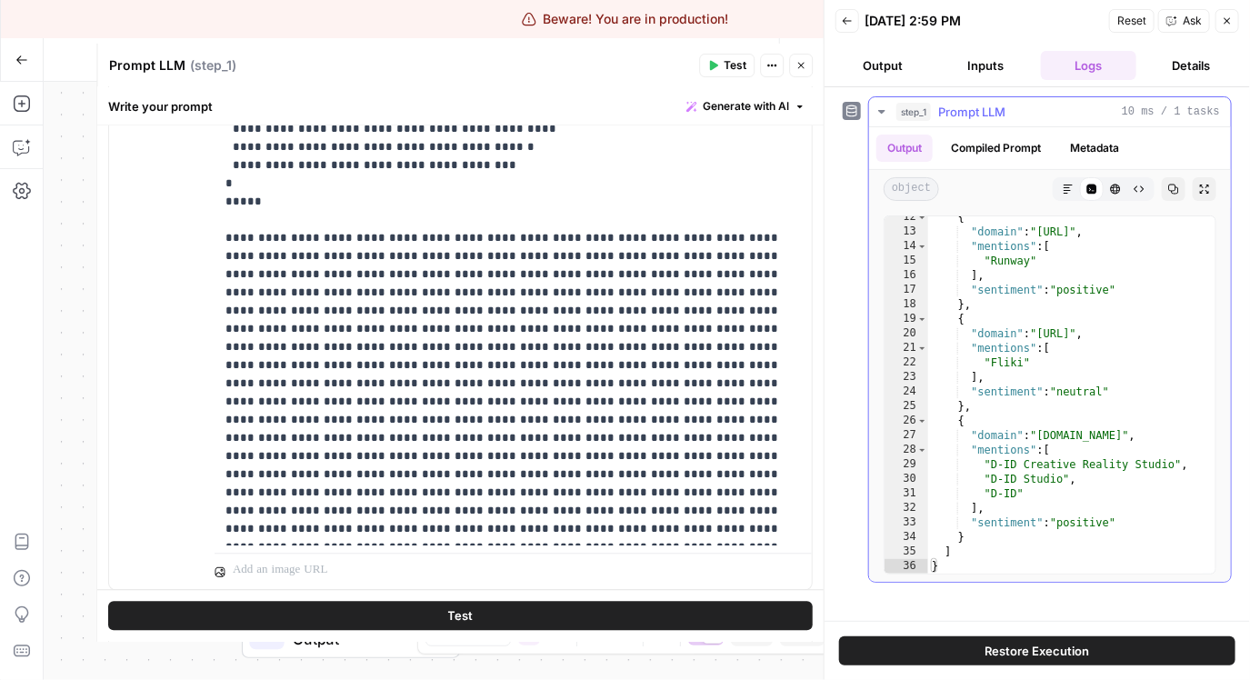
scroll to position [154, 0]
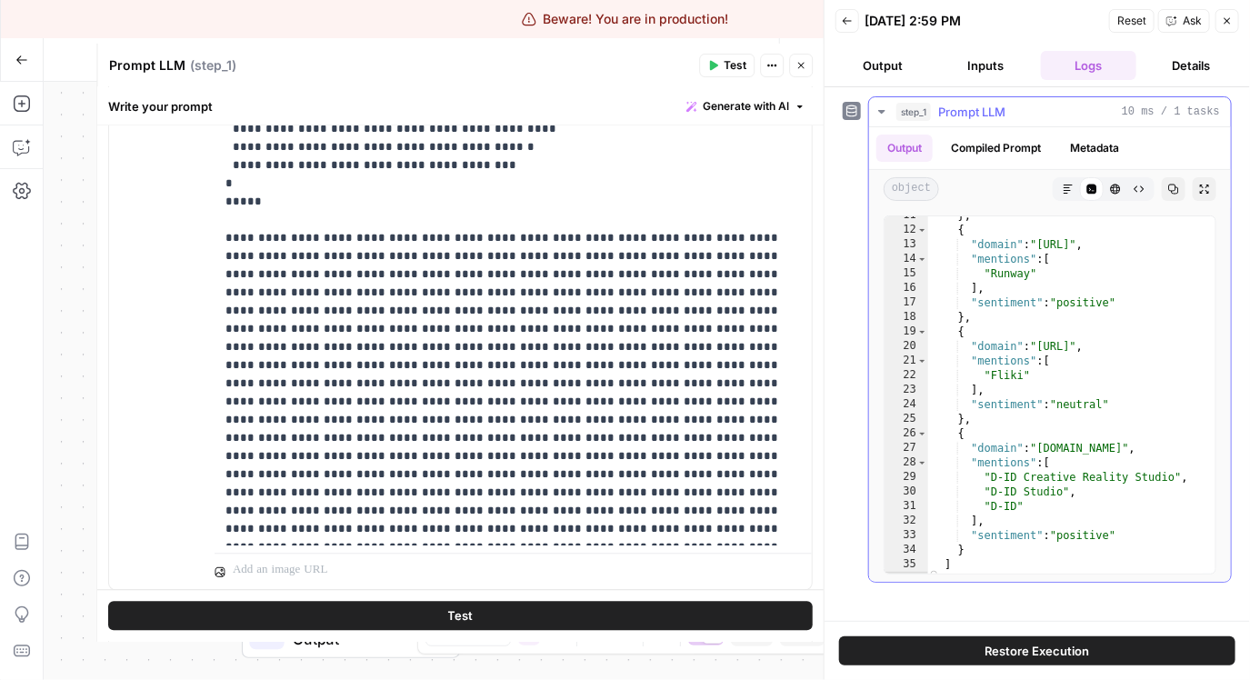
click at [998, 142] on button "Compiled Prompt" at bounding box center [996, 148] width 112 height 27
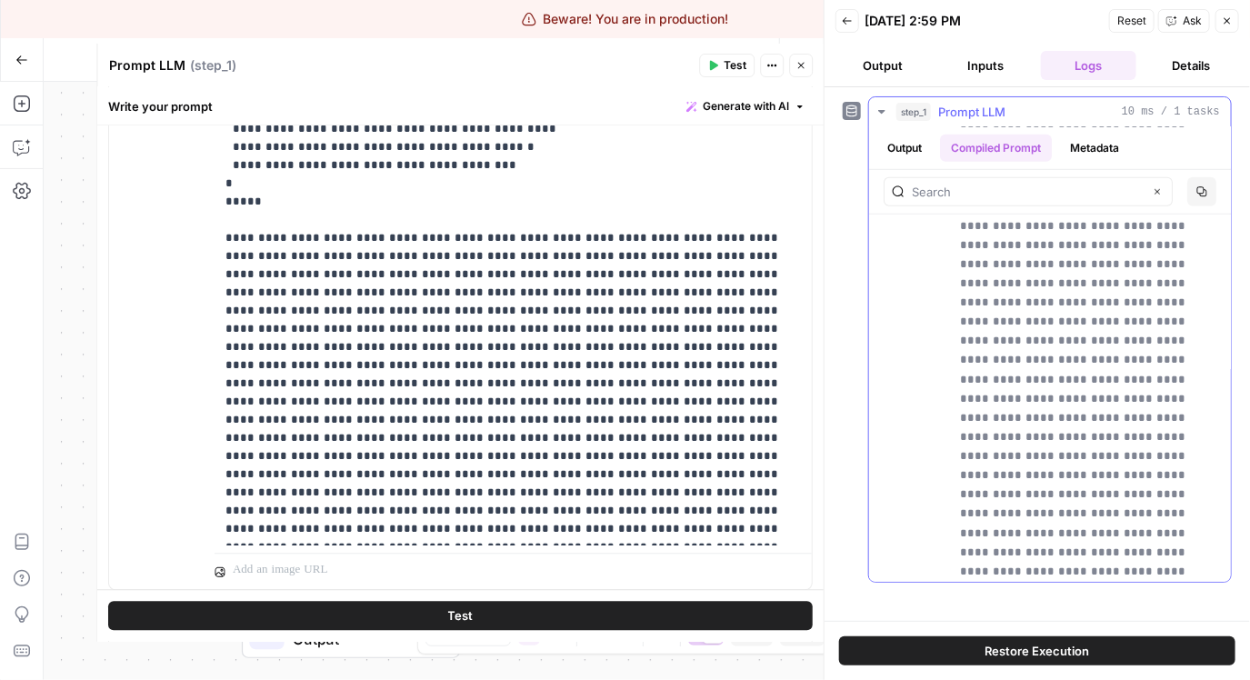
scroll to position [6152, 0]
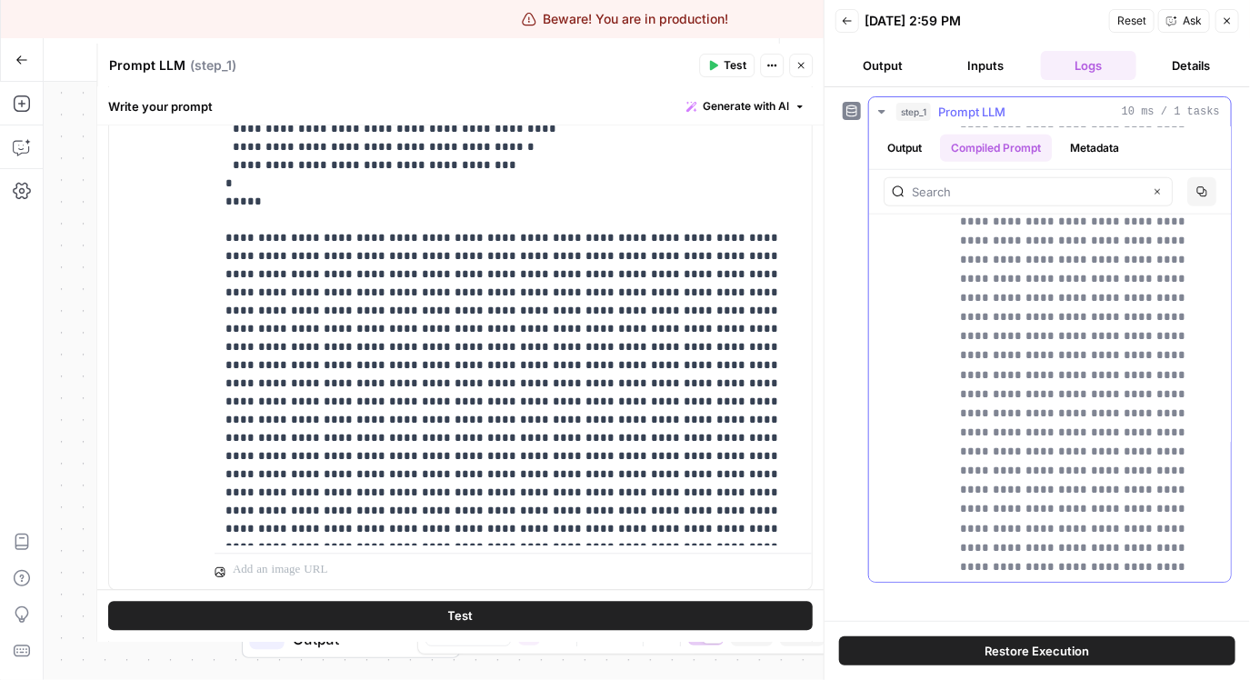
drag, startPoint x: 961, startPoint y: 270, endPoint x: 1161, endPoint y: 561, distance: 353.0
copy p "**********"
click at [440, 524] on p "**********" at bounding box center [507, 265] width 564 height 545
drag, startPoint x: 441, startPoint y: 528, endPoint x: 218, endPoint y: 239, distance: 364.9
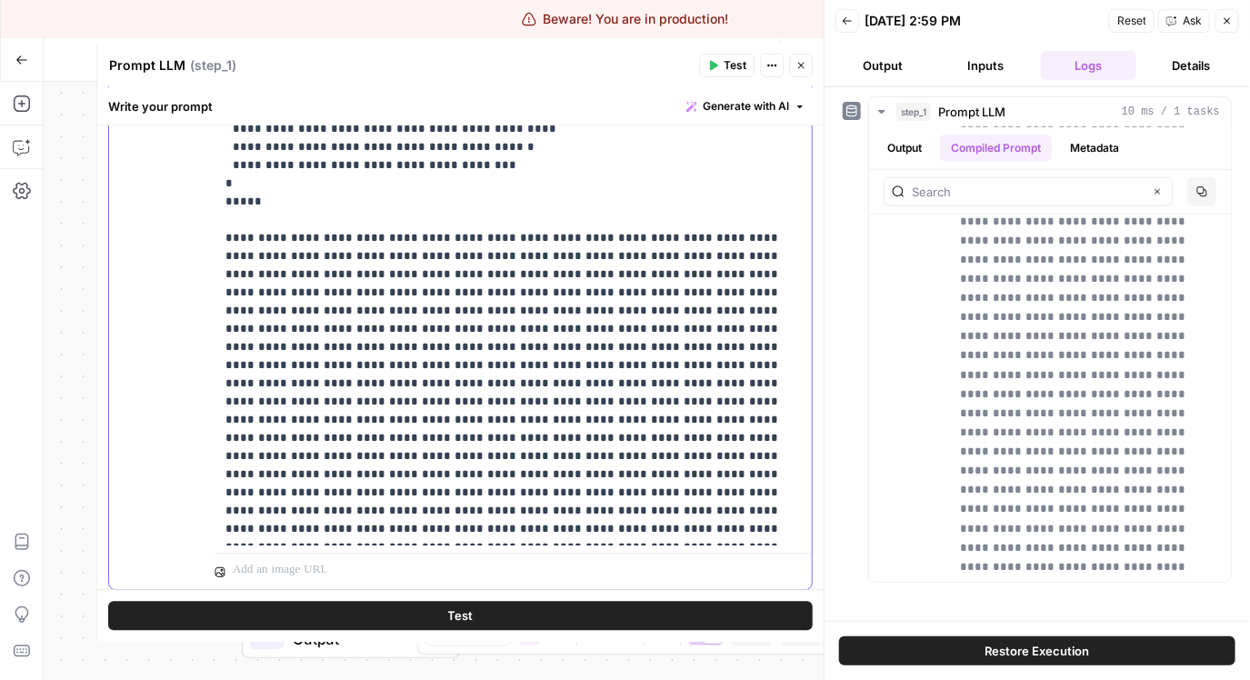
click at [218, 239] on div "**********" at bounding box center [513, 265] width 597 height 560
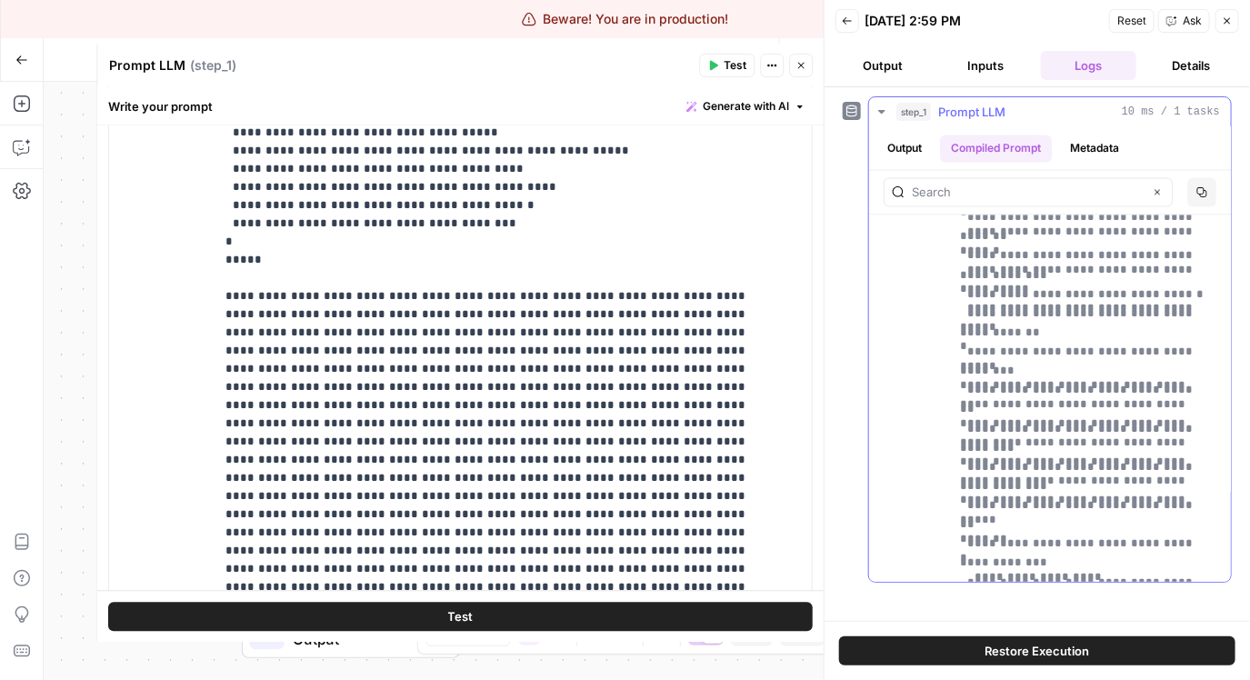
scroll to position [4057, 0]
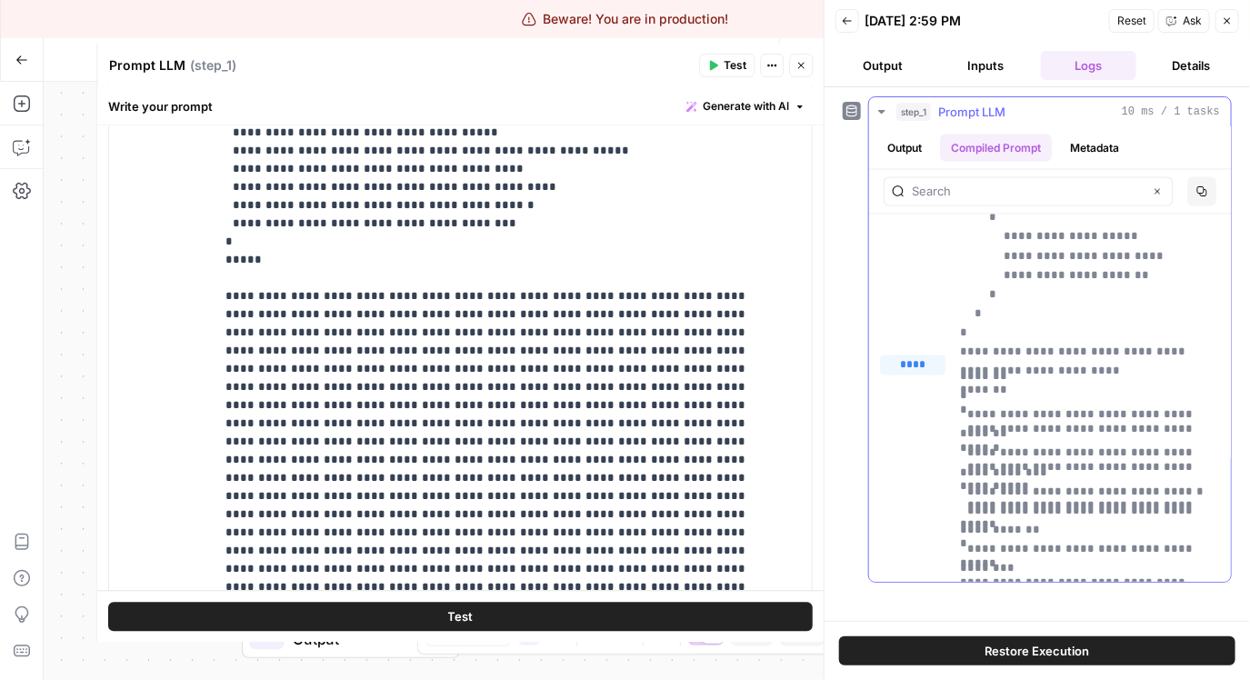
drag, startPoint x: 974, startPoint y: 475, endPoint x: 955, endPoint y: 403, distance: 75.2
copy p "**********"
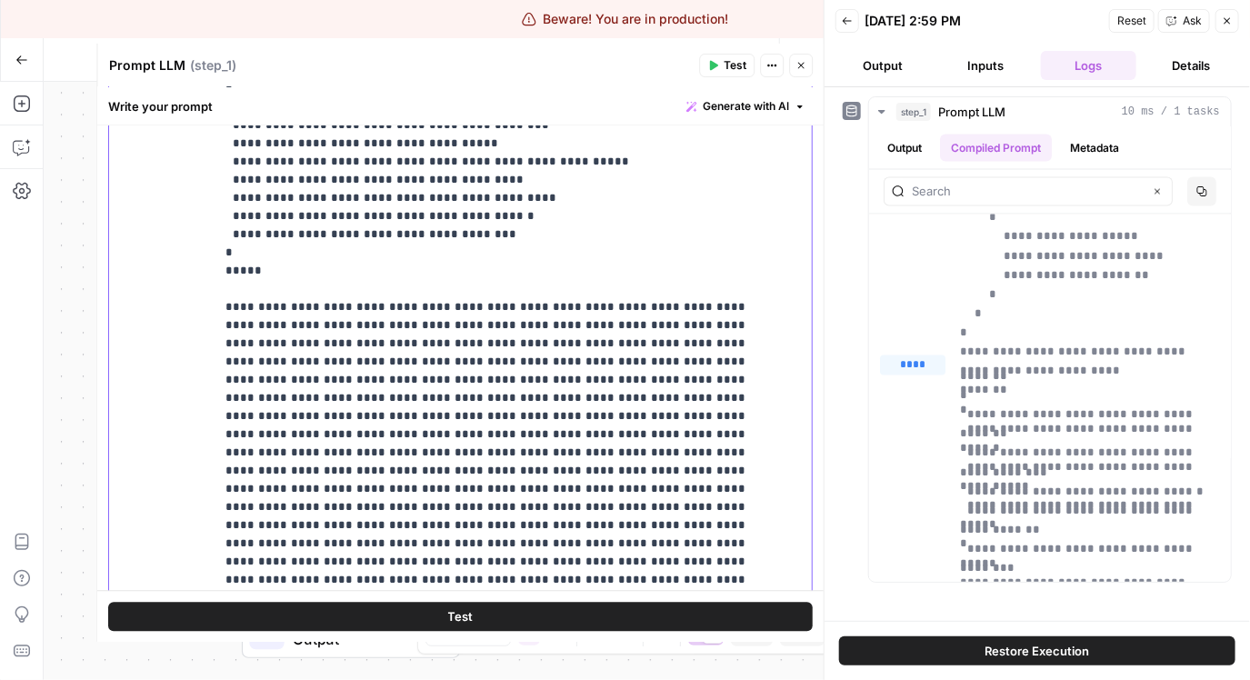
scroll to position [1427, 0]
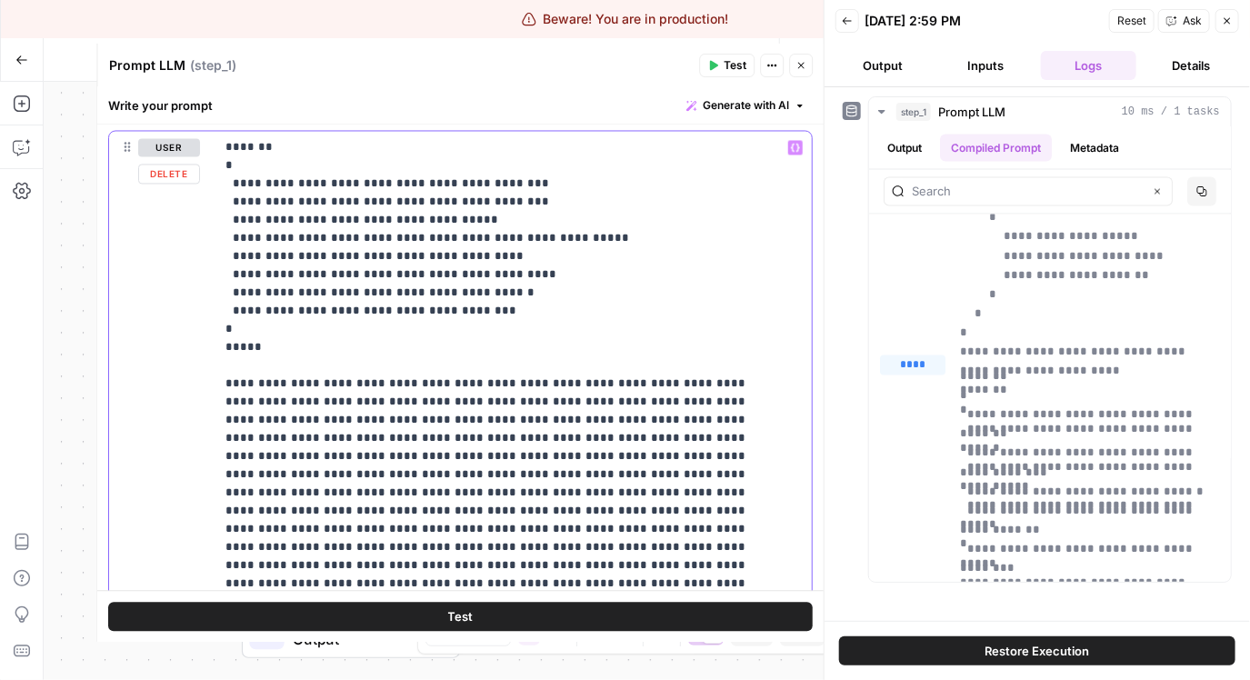
drag, startPoint x: 247, startPoint y: 247, endPoint x: 213, endPoint y: 168, distance: 86.3
click at [213, 168] on div "**********" at bounding box center [460, 523] width 703 height 783
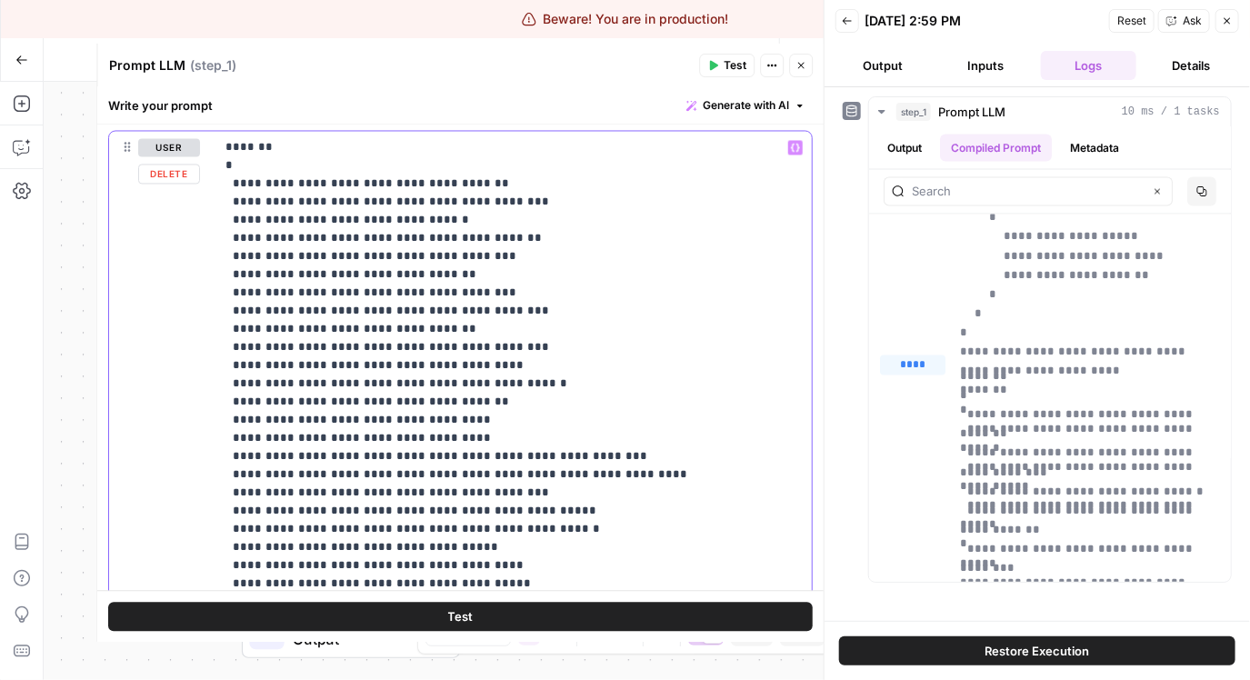
scroll to position [9, 0]
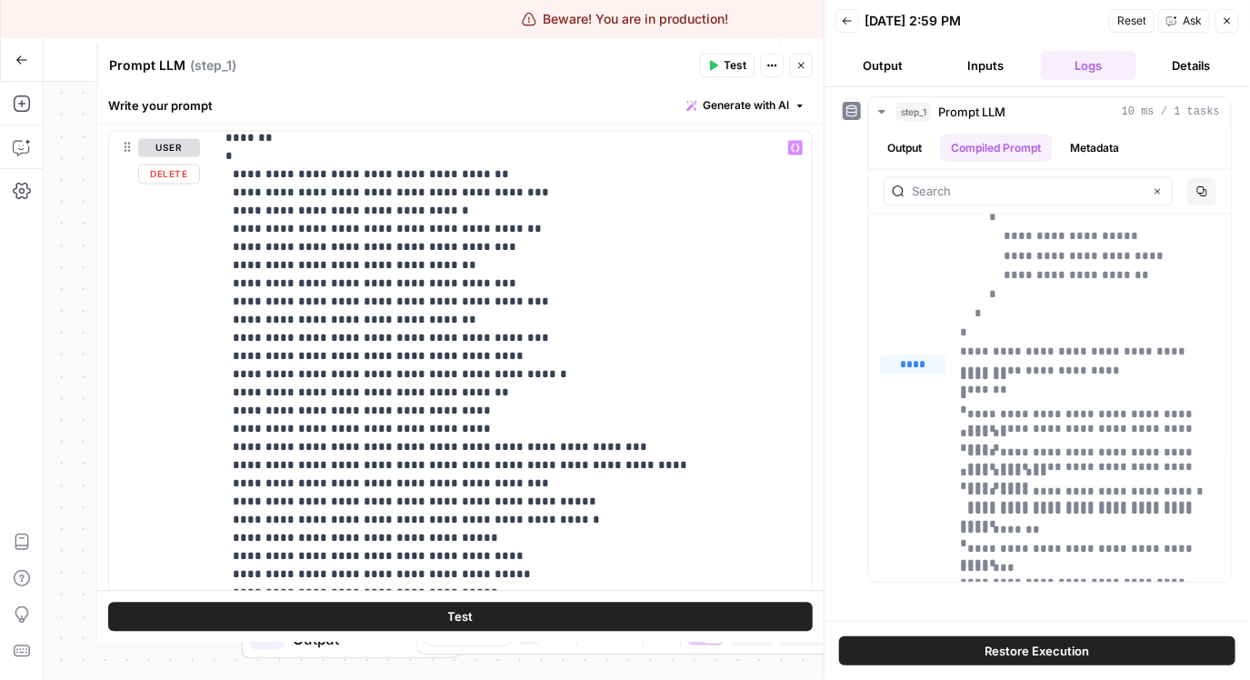
click at [712, 65] on icon "button" at bounding box center [714, 66] width 8 height 10
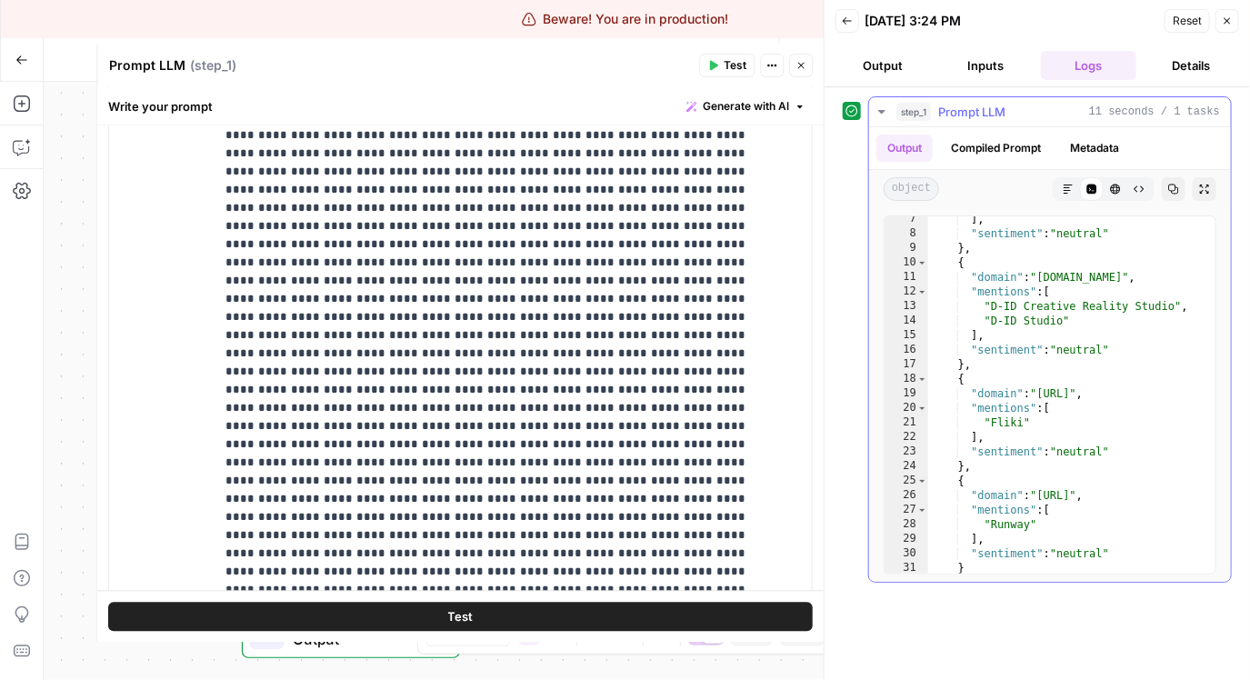
scroll to position [91, 0]
click at [1101, 324] on div "] , "sentiment" : "neutral" } , { "domain" : "did.id" , "mentions" : [ "D‑ID Cr…" at bounding box center [1065, 405] width 274 height 386
click at [1096, 335] on div "] , "sentiment" : "neutral" } , { "domain" : "did.id" , "mentions" : [ "D‑ID Cr…" at bounding box center [1065, 405] width 274 height 386
click at [1109, 320] on div "] , "sentiment" : "neutral" } , { "domain" : "did.id" , "mentions" : [ "D‑ID Cr…" at bounding box center [1065, 405] width 274 height 386
type textarea "**********"
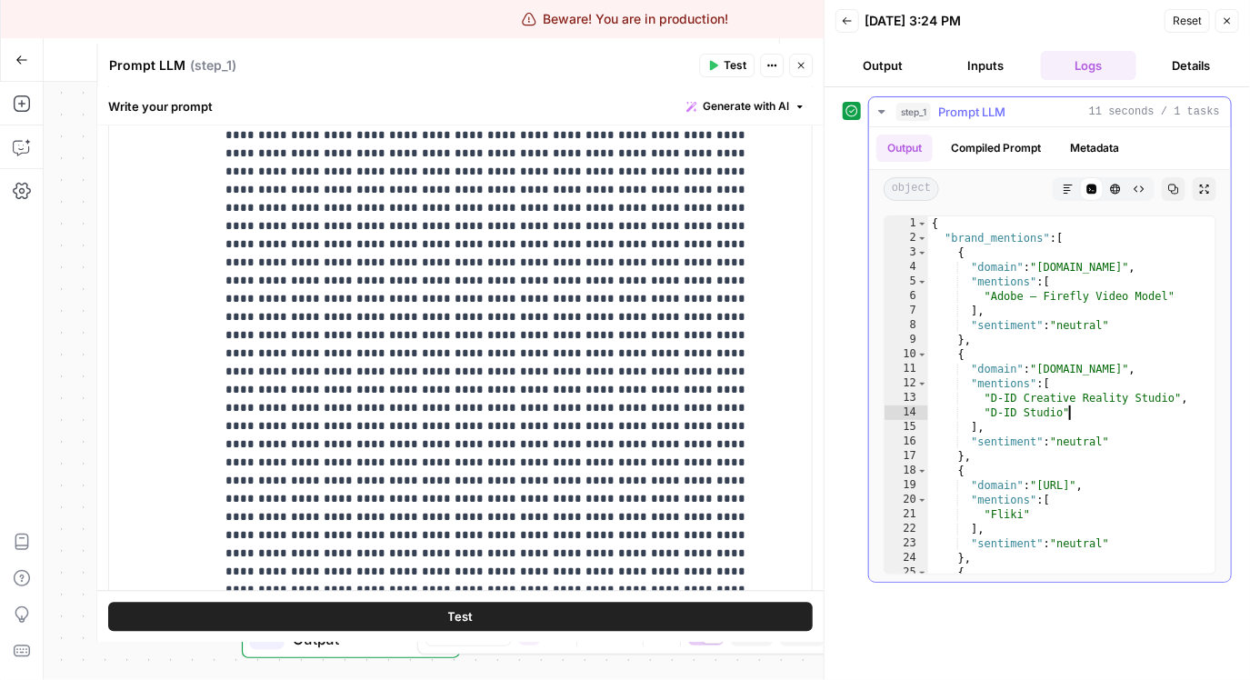
scroll to position [0, 0]
click at [793, 66] on button "Close" at bounding box center [801, 66] width 24 height 24
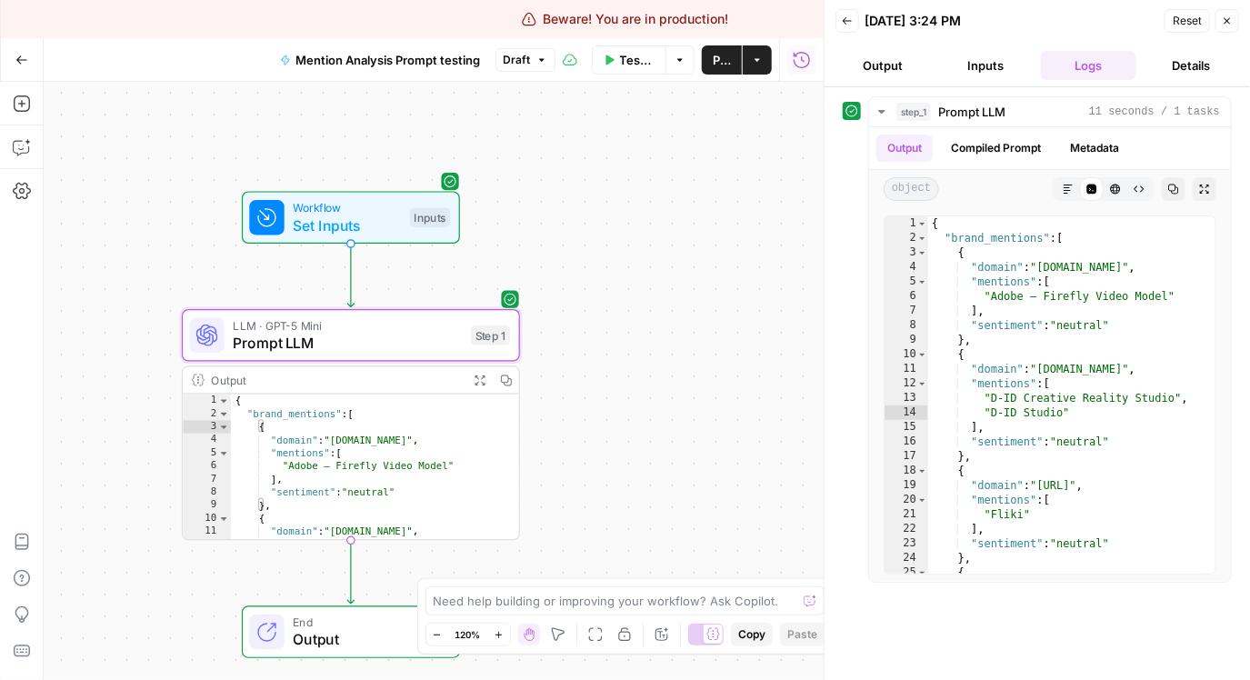
click at [753, 63] on icon "button" at bounding box center [757, 60] width 11 height 11
click at [781, 25] on div "Actions" at bounding box center [757, 21] width 65 height 33
click at [806, 56] on icon "button" at bounding box center [802, 60] width 18 height 18
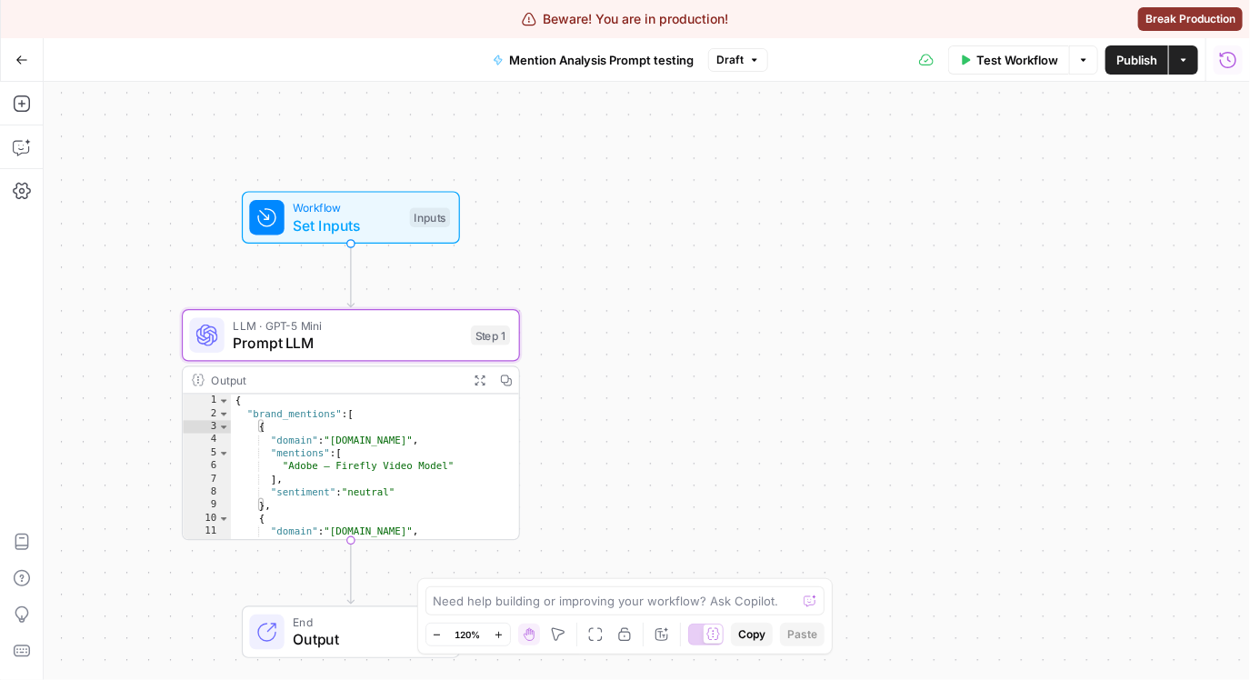
click at [1234, 64] on icon "button" at bounding box center [1228, 59] width 16 height 16
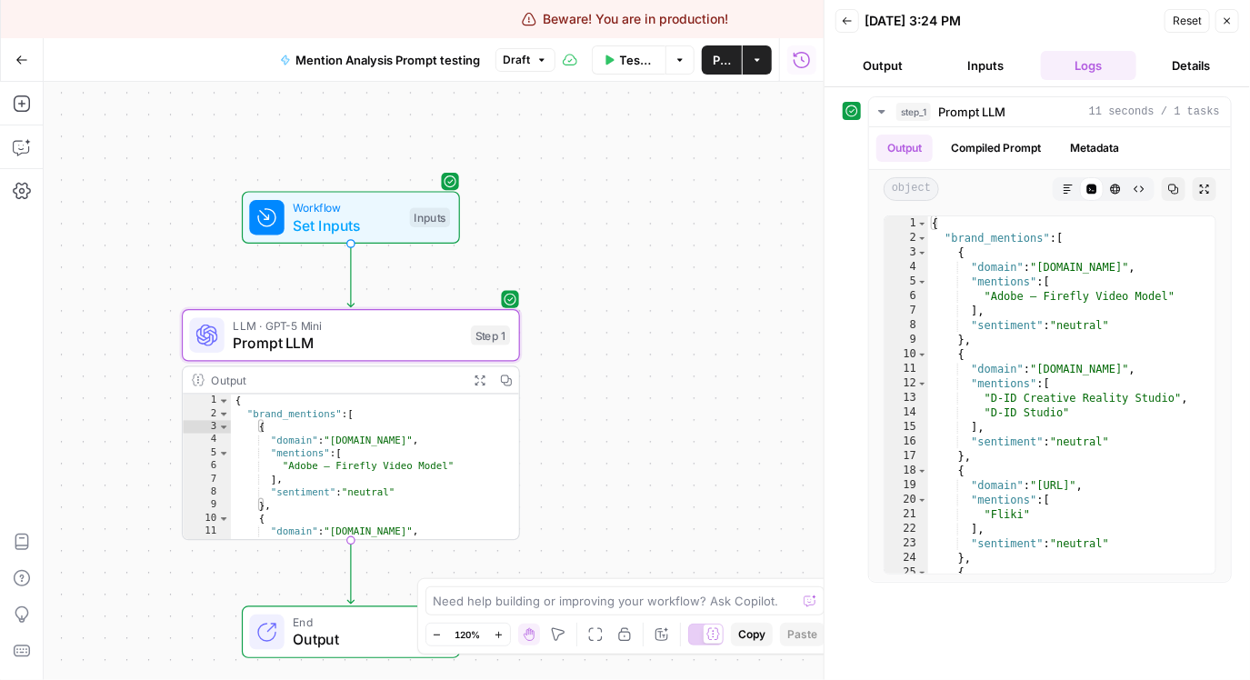
click at [901, 61] on button "Output" at bounding box center [882, 65] width 95 height 29
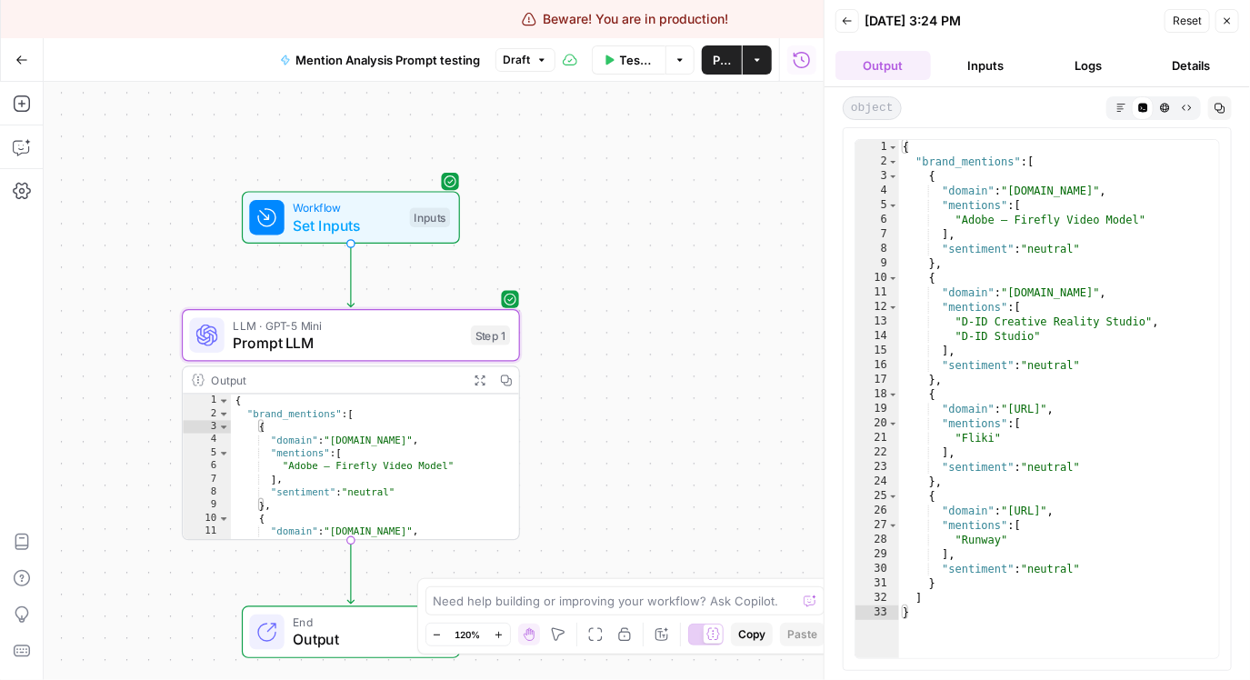
click at [1141, 66] on ul "Output Inputs Logs Details" at bounding box center [1037, 65] width 404 height 29
click at [1084, 65] on button "Logs" at bounding box center [1088, 65] width 95 height 29
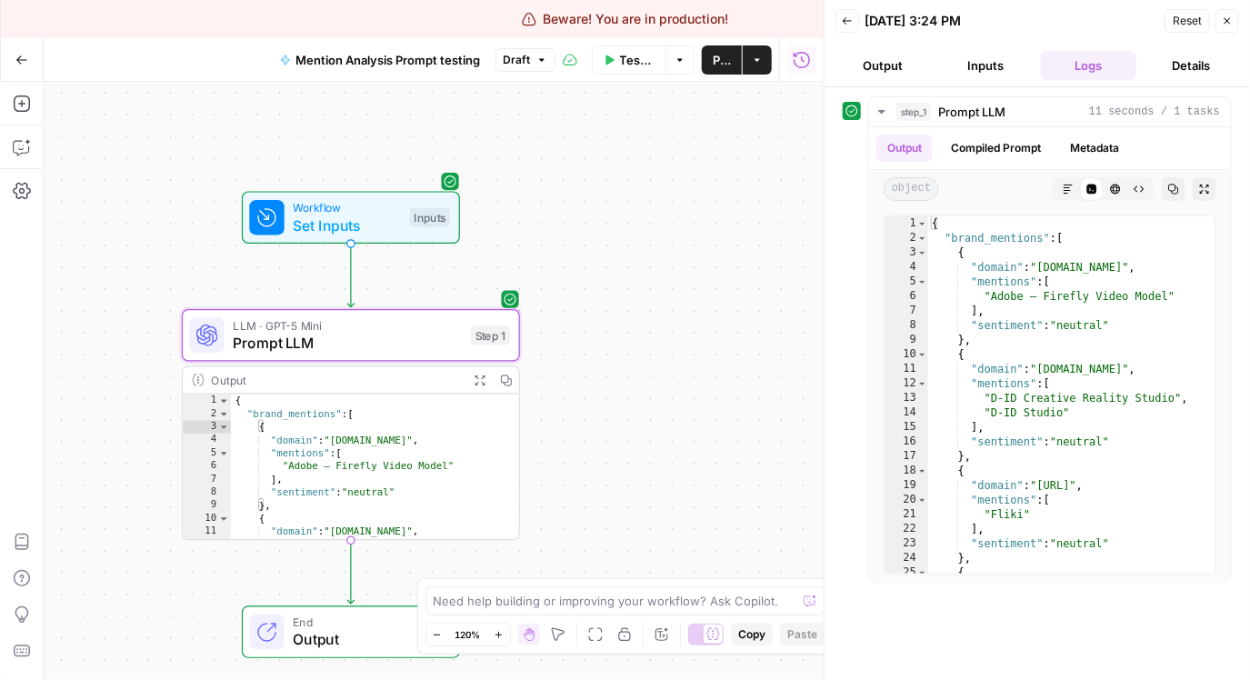
click at [1148, 67] on button "Details" at bounding box center [1190, 65] width 95 height 29
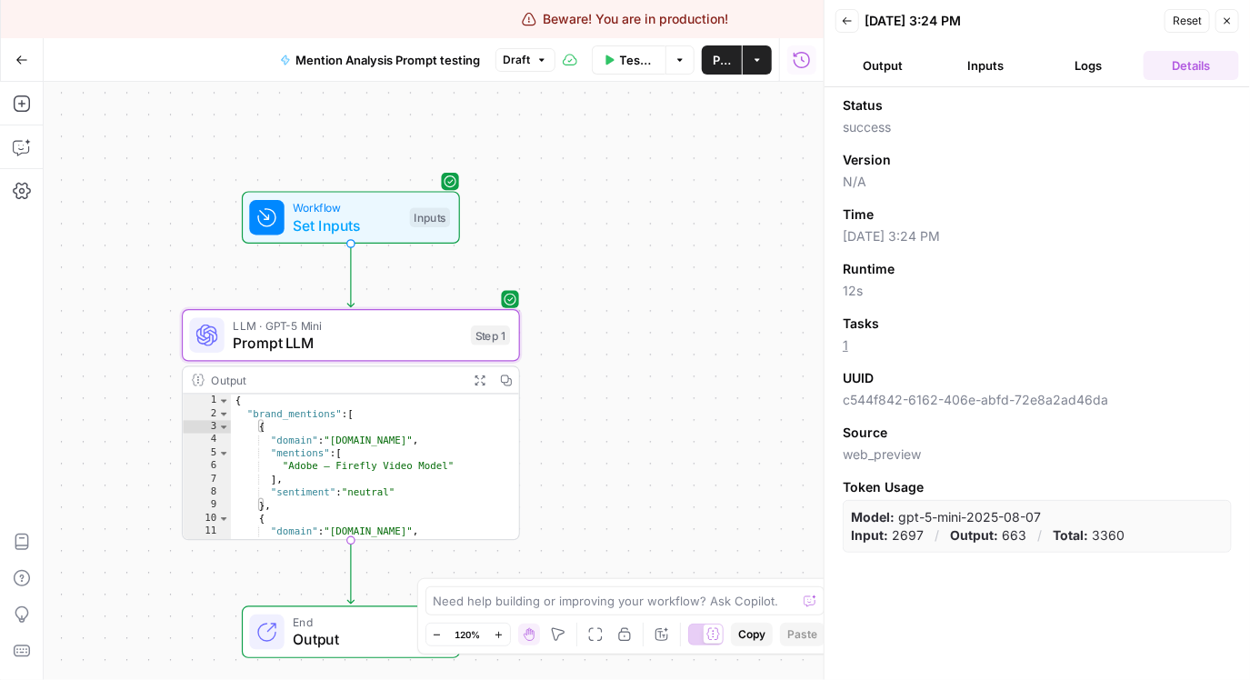
click at [980, 53] on button "Inputs" at bounding box center [985, 65] width 95 height 29
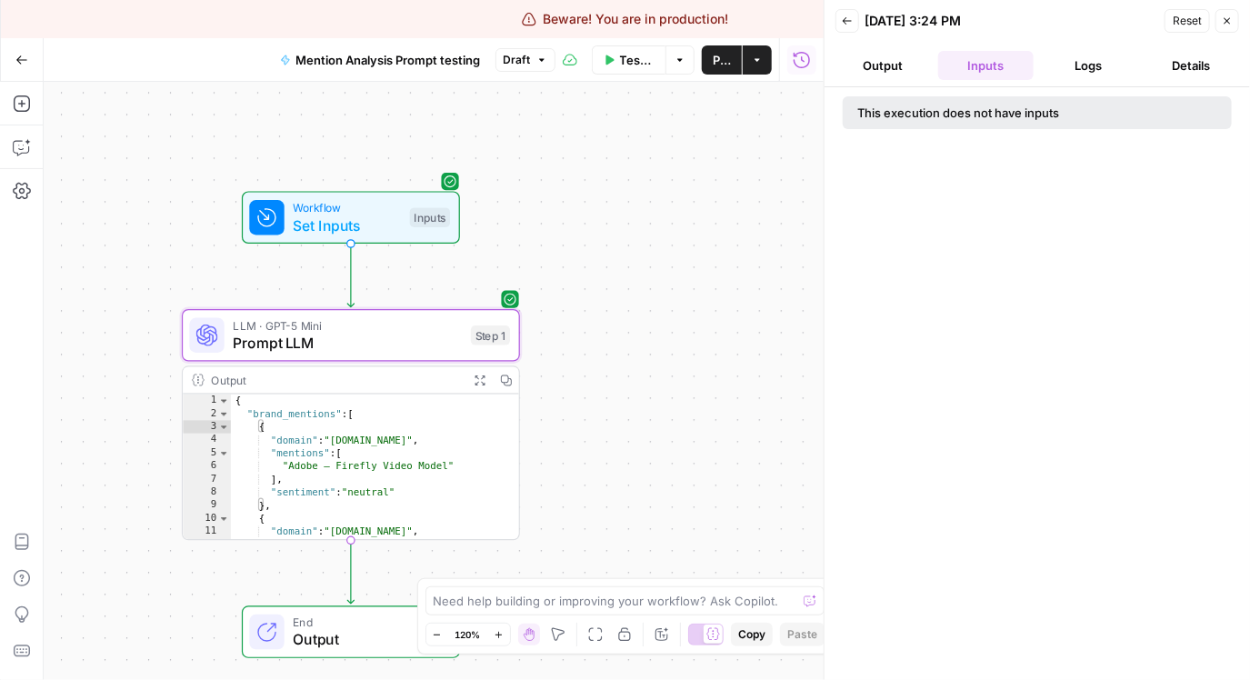
click at [873, 62] on button "Output" at bounding box center [882, 65] width 95 height 29
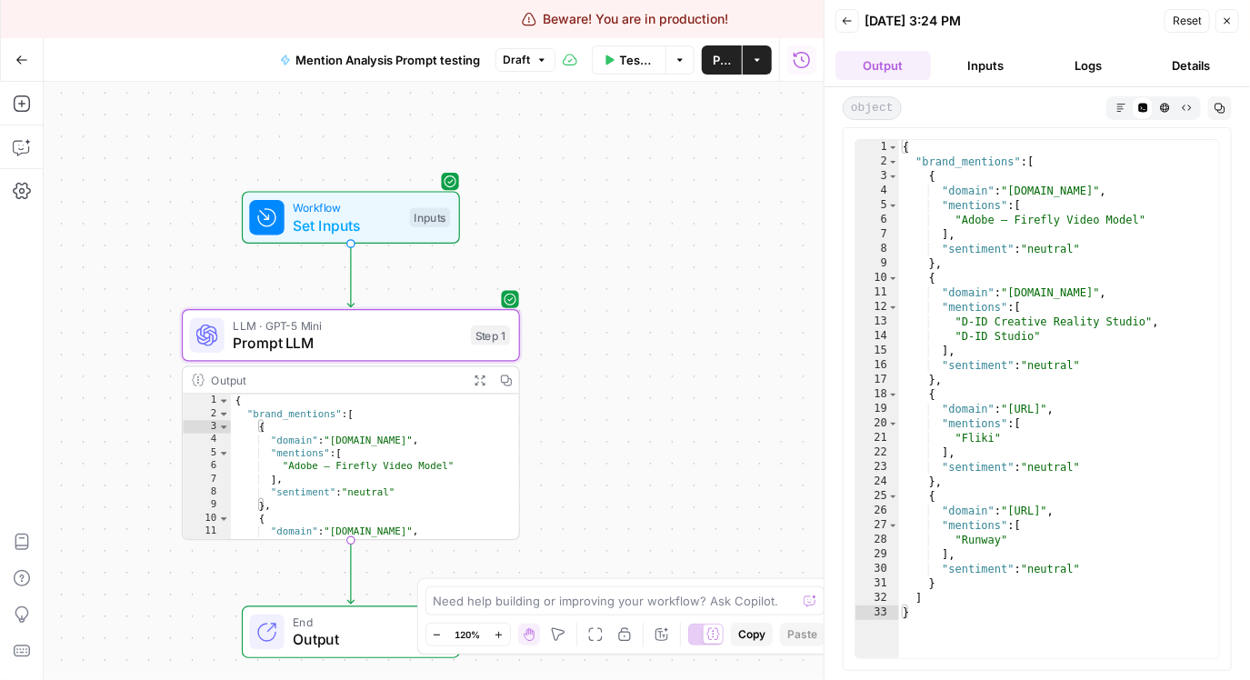
click at [848, 21] on icon "button" at bounding box center [847, 20] width 11 height 11
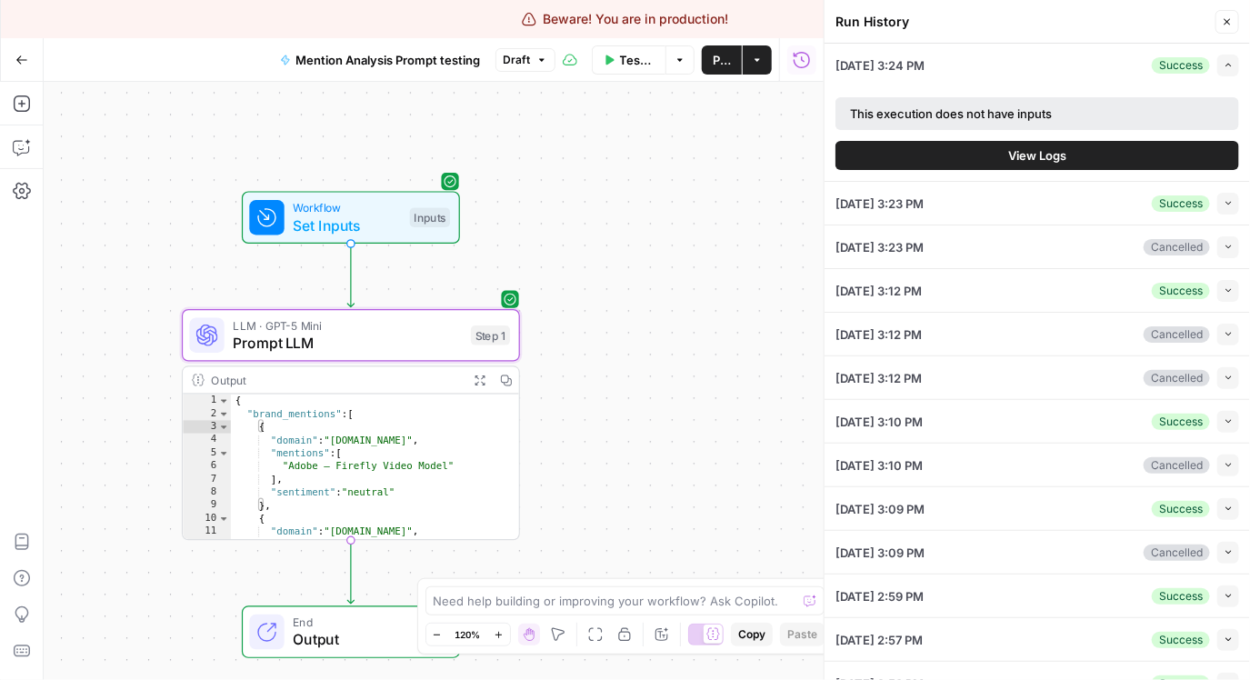
scroll to position [24, 0]
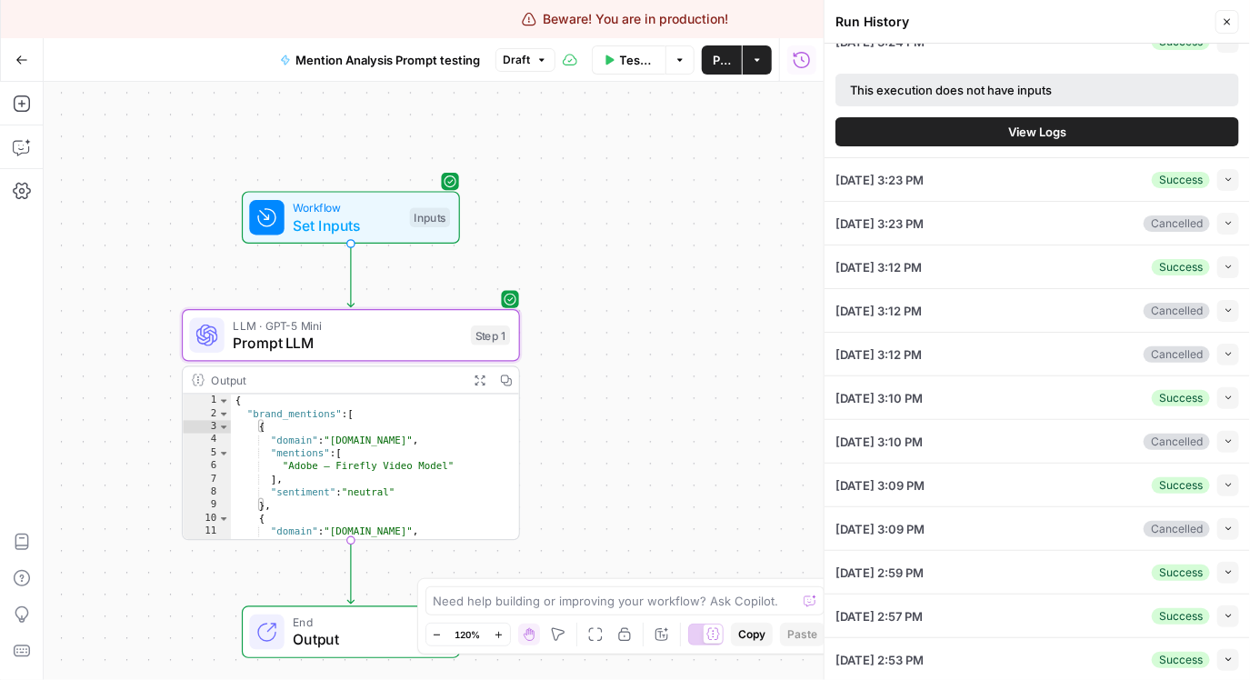
click at [1217, 570] on button "Collapse" at bounding box center [1228, 573] width 22 height 22
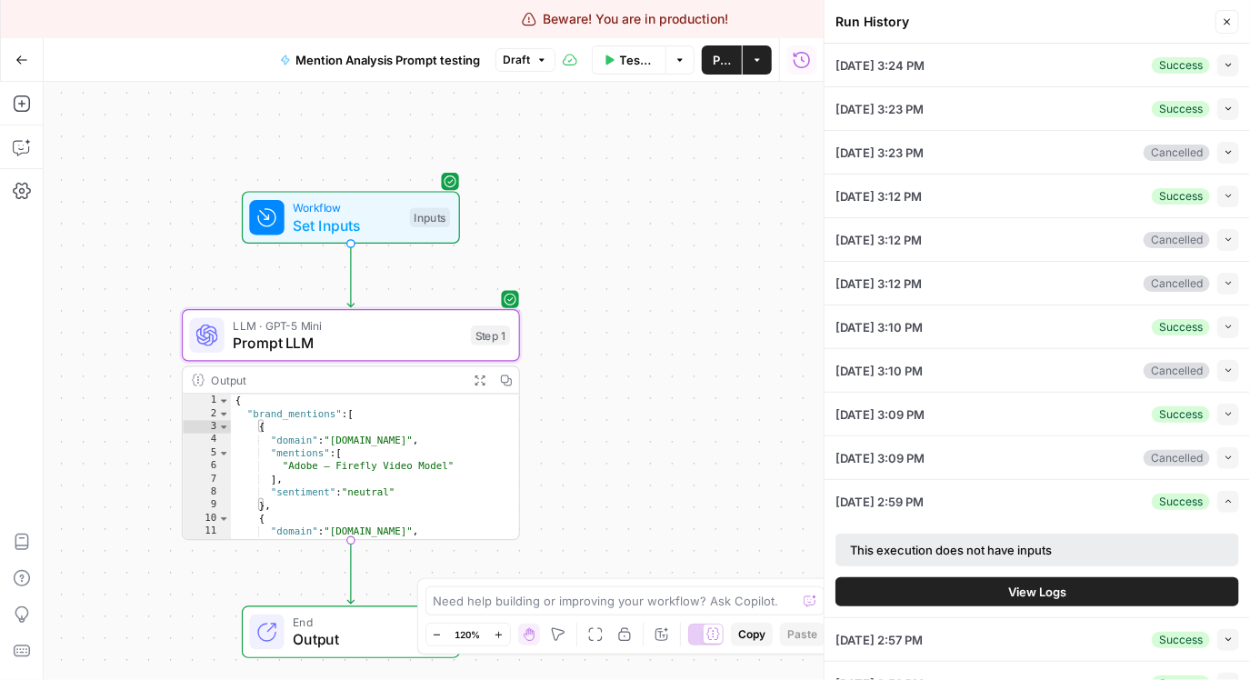
click at [1037, 584] on span "View Logs" at bounding box center [1037, 592] width 58 height 18
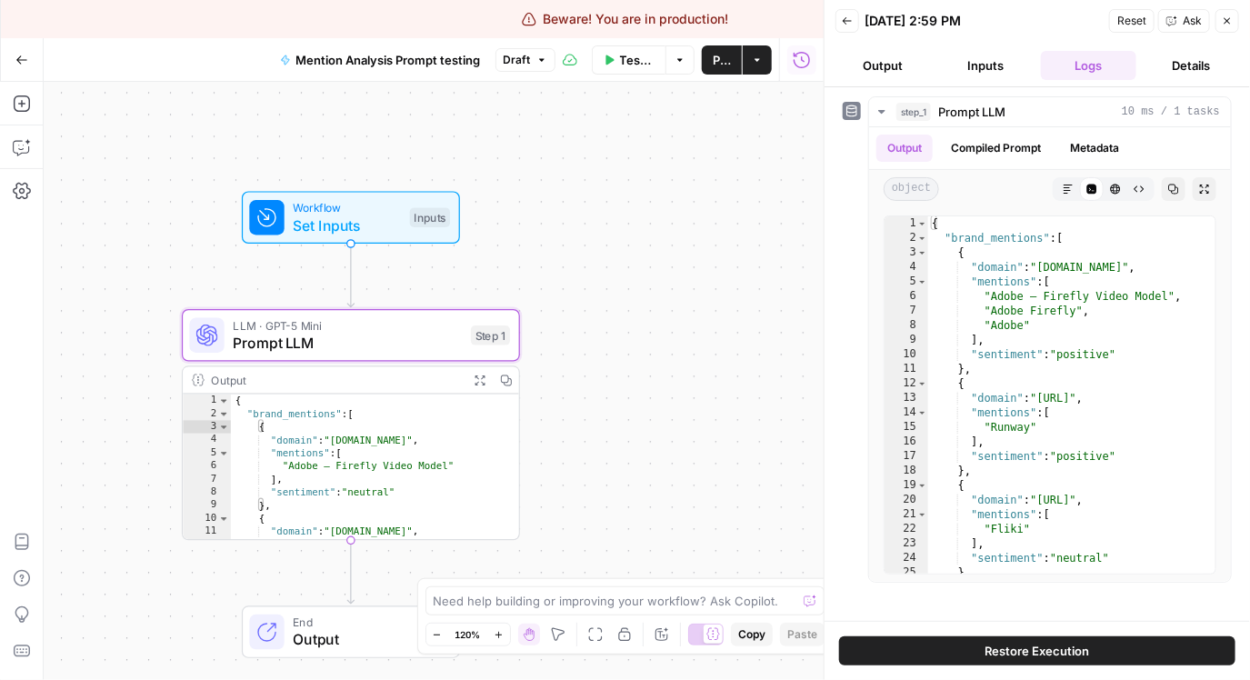
click at [851, 30] on button "Back" at bounding box center [847, 21] width 24 height 24
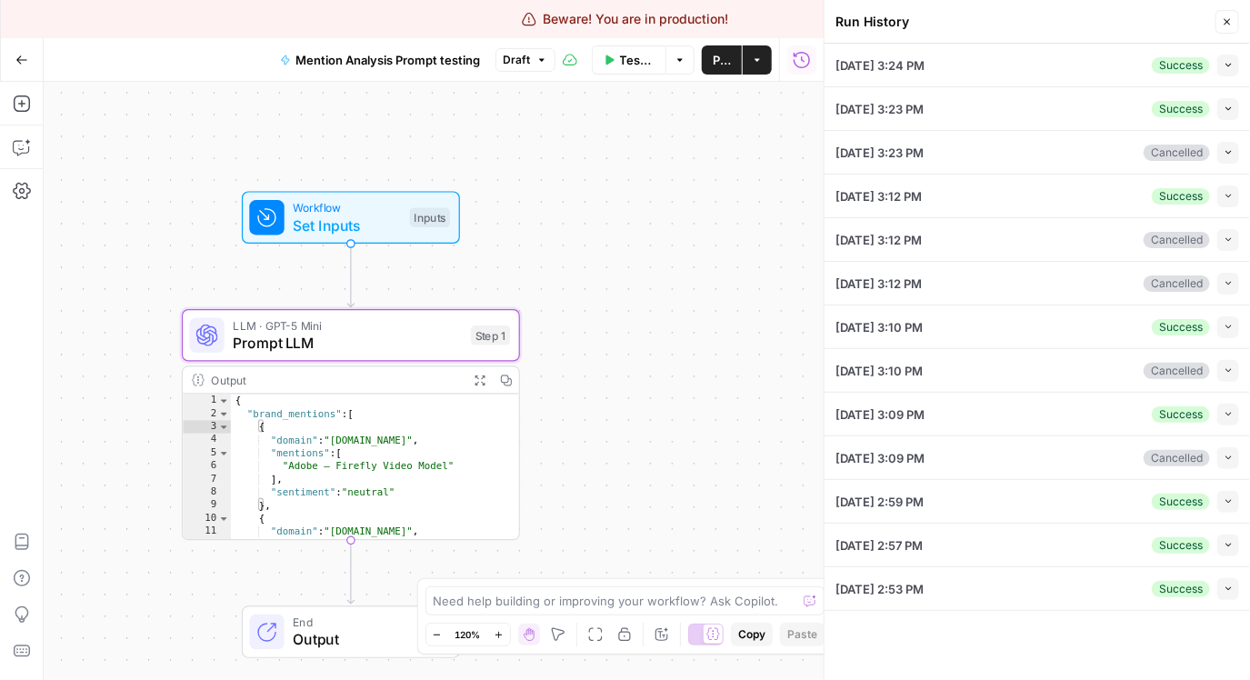
click at [1224, 63] on icon "button" at bounding box center [1228, 65] width 10 height 10
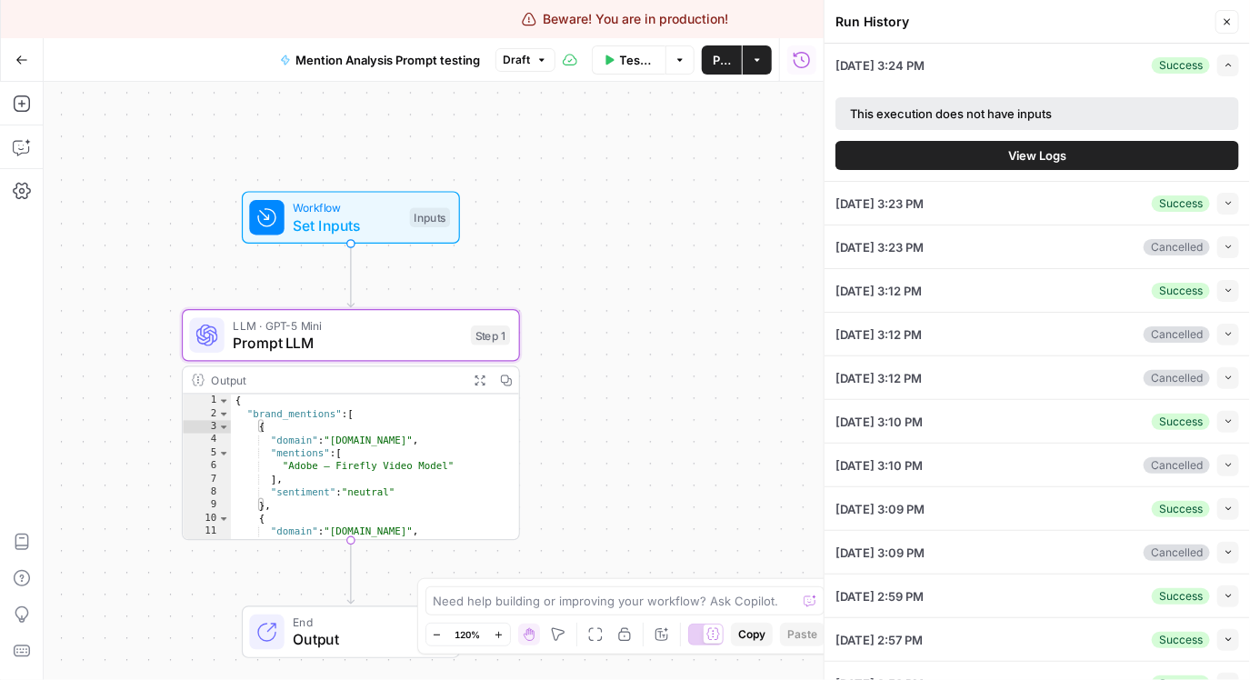
click at [1093, 151] on button "View Logs" at bounding box center [1037, 155] width 404 height 29
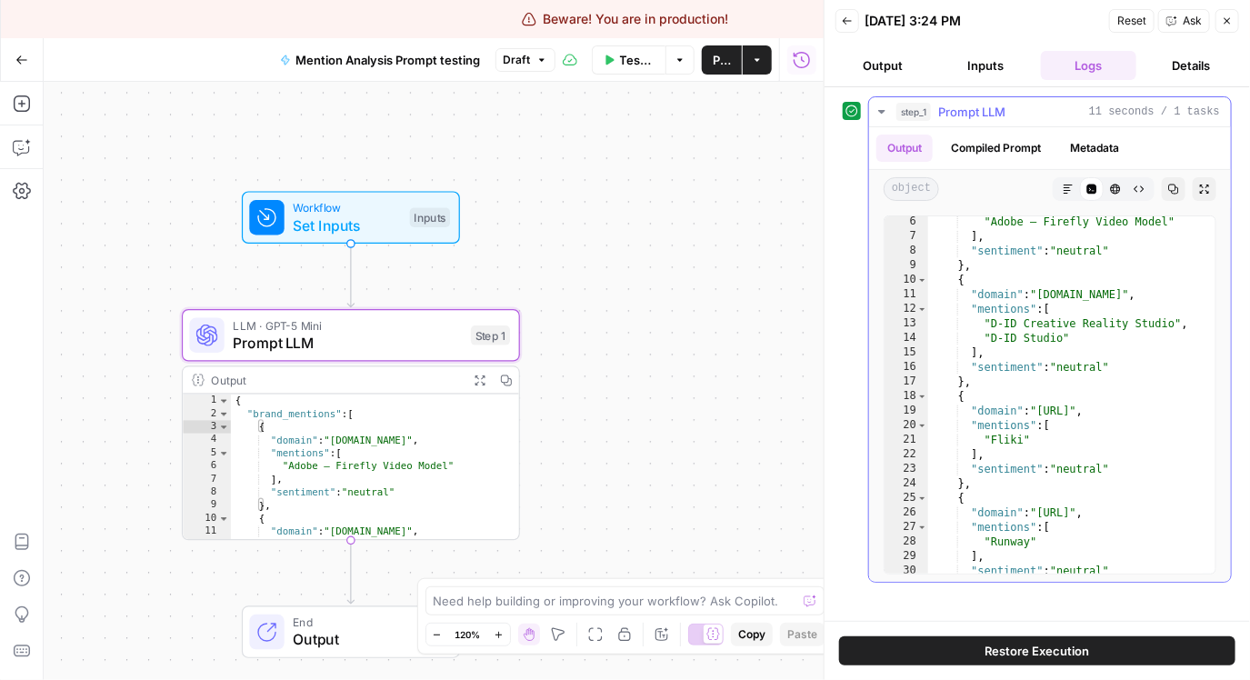
scroll to position [123, 0]
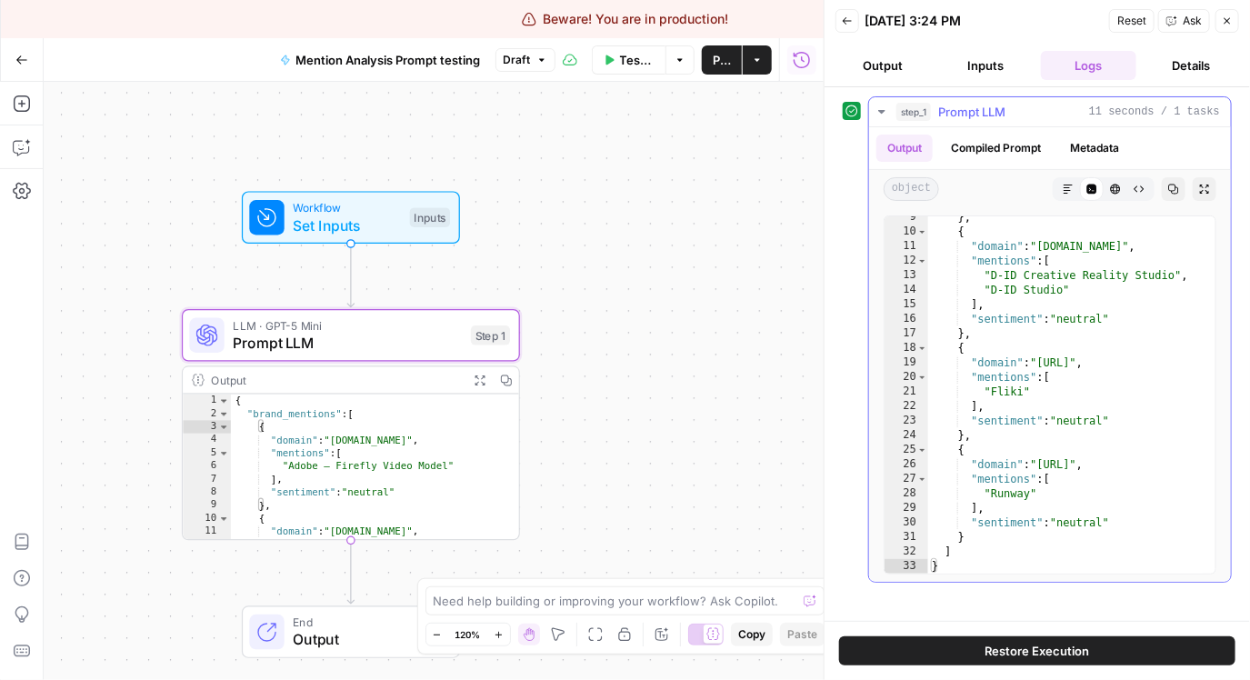
click at [1132, 540] on div "} , { "domain" : "did.id" , "mentions" : [ "D‑ID Creative Reality Studio" , "D‑…" at bounding box center [1065, 403] width 274 height 386
click at [1135, 532] on div "} , { "domain" : "did.id" , "mentions" : [ "D‑ID Creative Reality Studio" , "D‑…" at bounding box center [1065, 403] width 274 height 386
click at [1141, 524] on div "} , { "domain" : "did.id" , "mentions" : [ "D‑ID Creative Reality Studio" , "D‑…" at bounding box center [1065, 403] width 274 height 386
type textarea "**********"
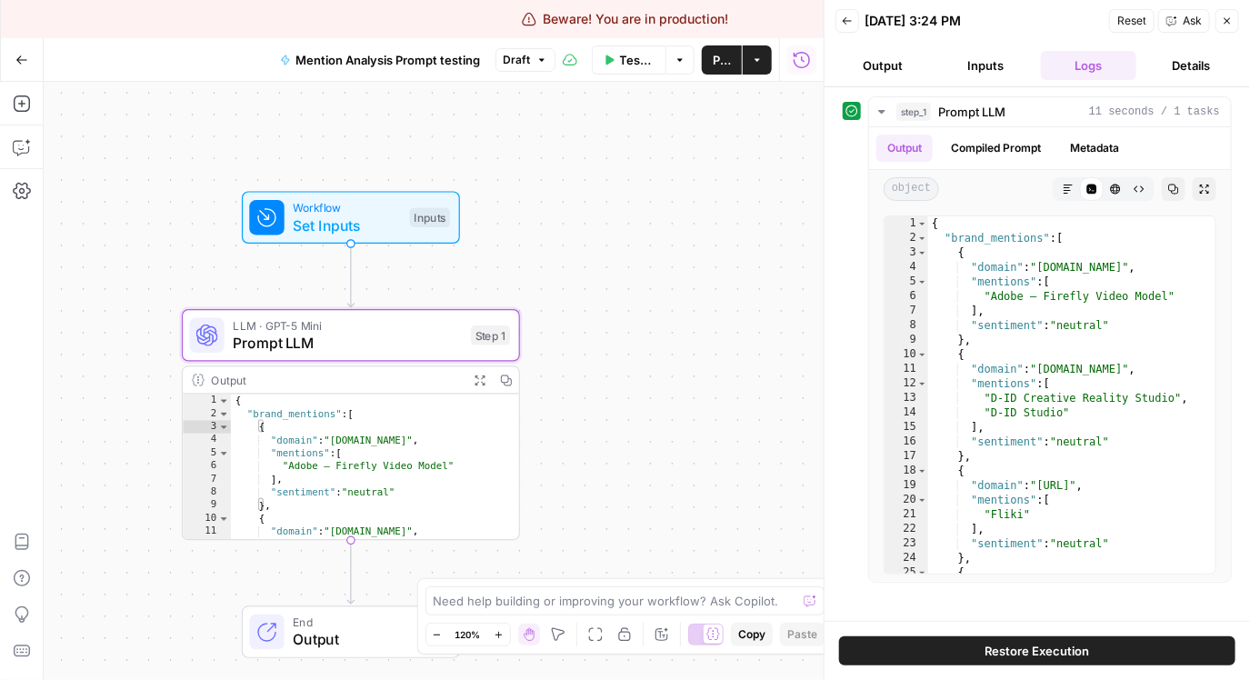
click at [854, 22] on button "Back" at bounding box center [847, 21] width 24 height 24
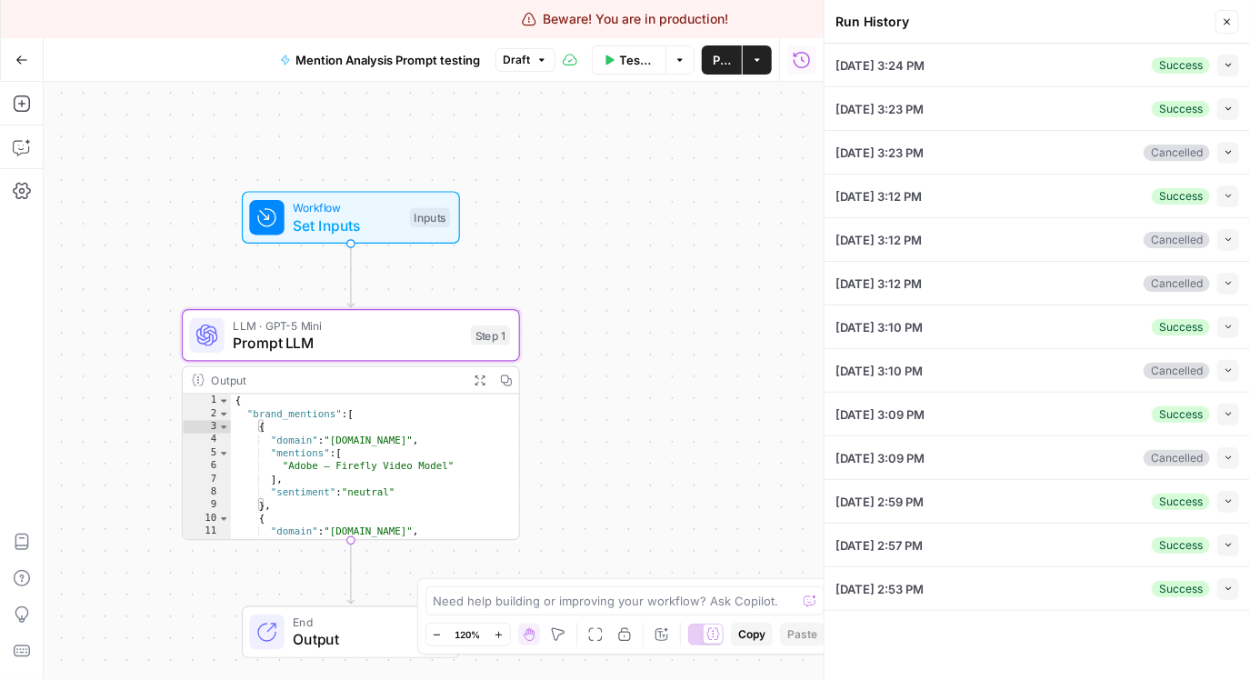
click at [1232, 499] on button "Collapse" at bounding box center [1228, 502] width 22 height 22
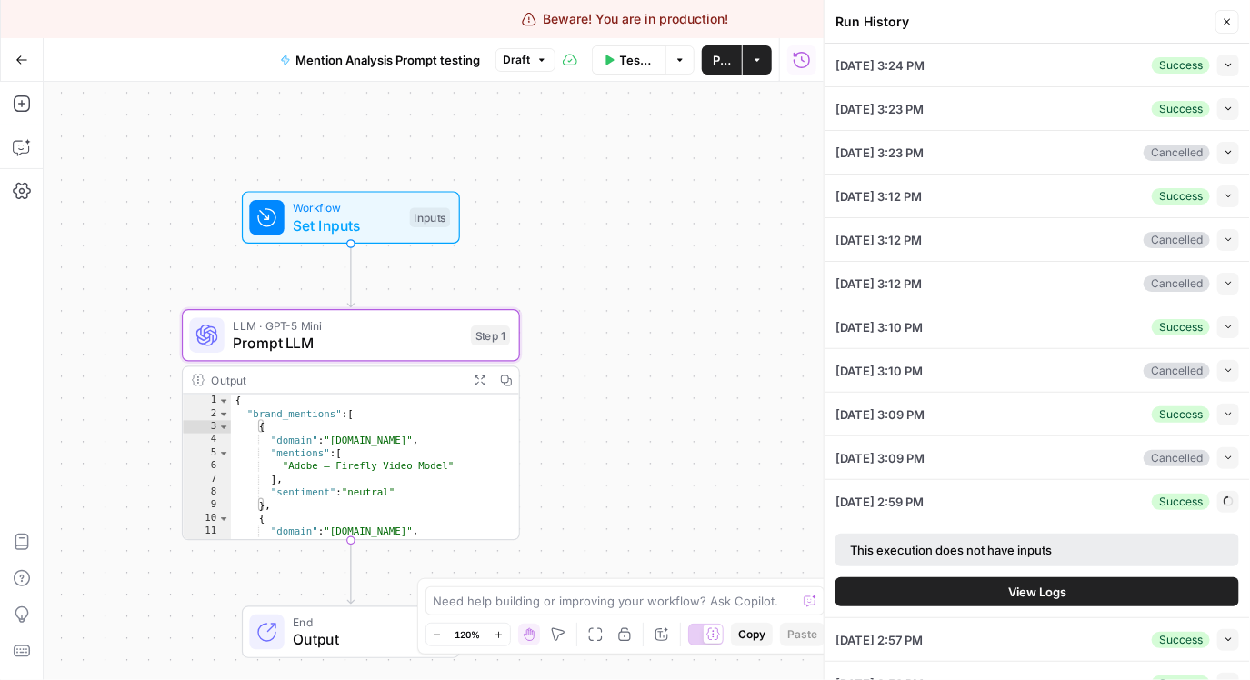
scroll to position [24, 0]
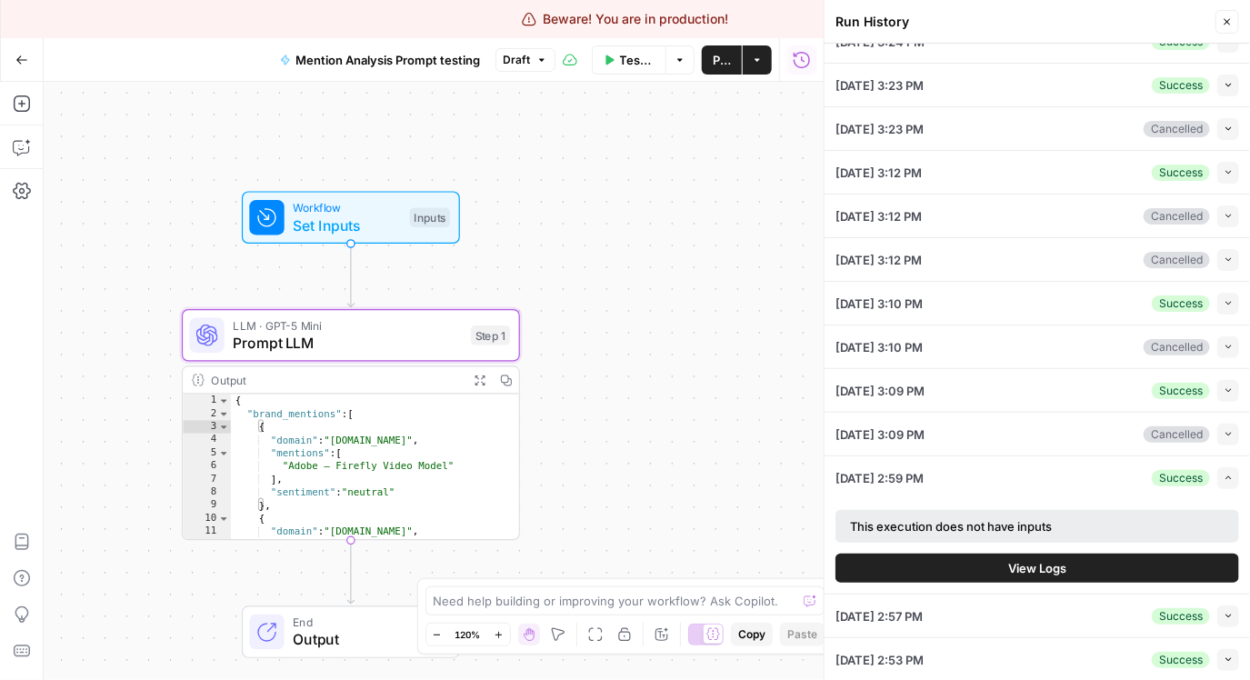
click at [1053, 565] on span "View Logs" at bounding box center [1037, 568] width 58 height 18
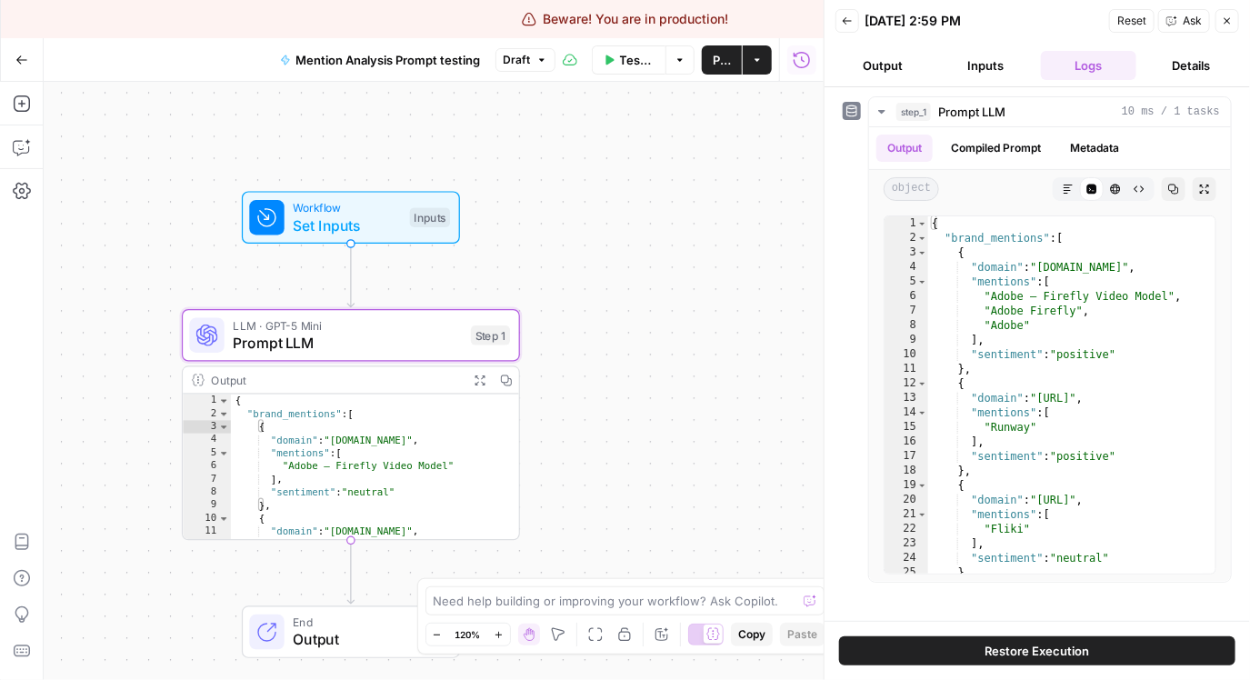
click at [395, 346] on span "Prompt LLM" at bounding box center [347, 343] width 229 height 22
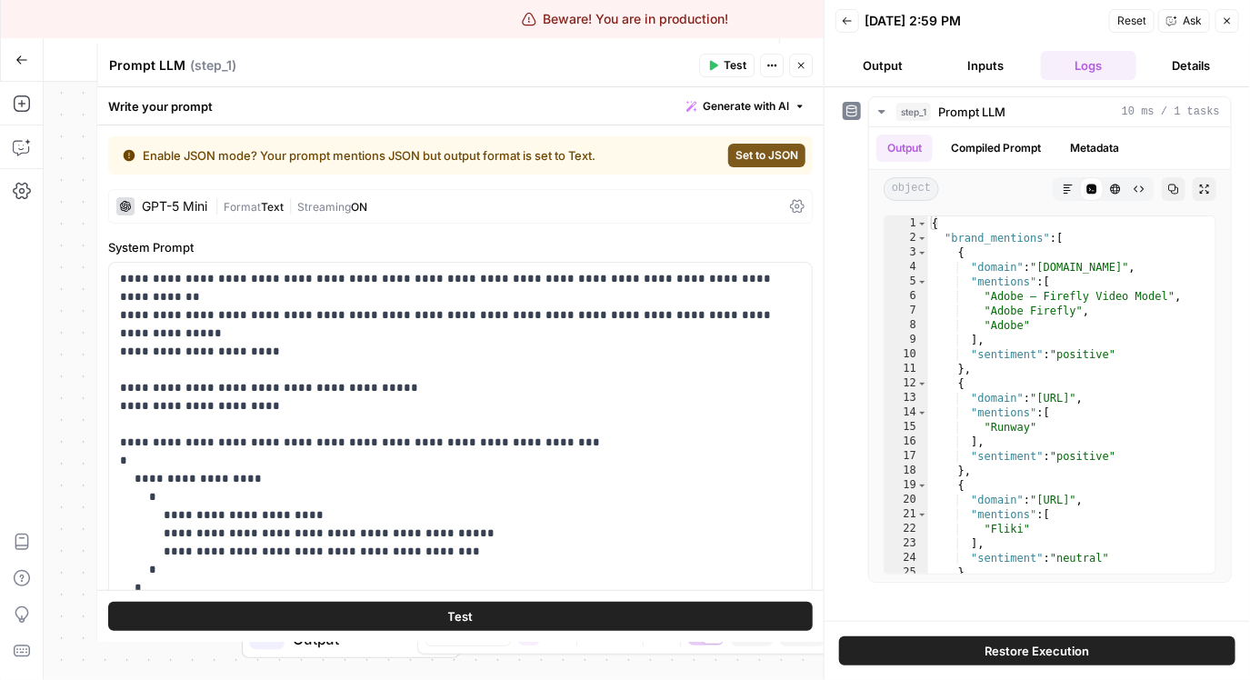
click at [186, 211] on div "GPT-5 Mini" at bounding box center [174, 206] width 65 height 13
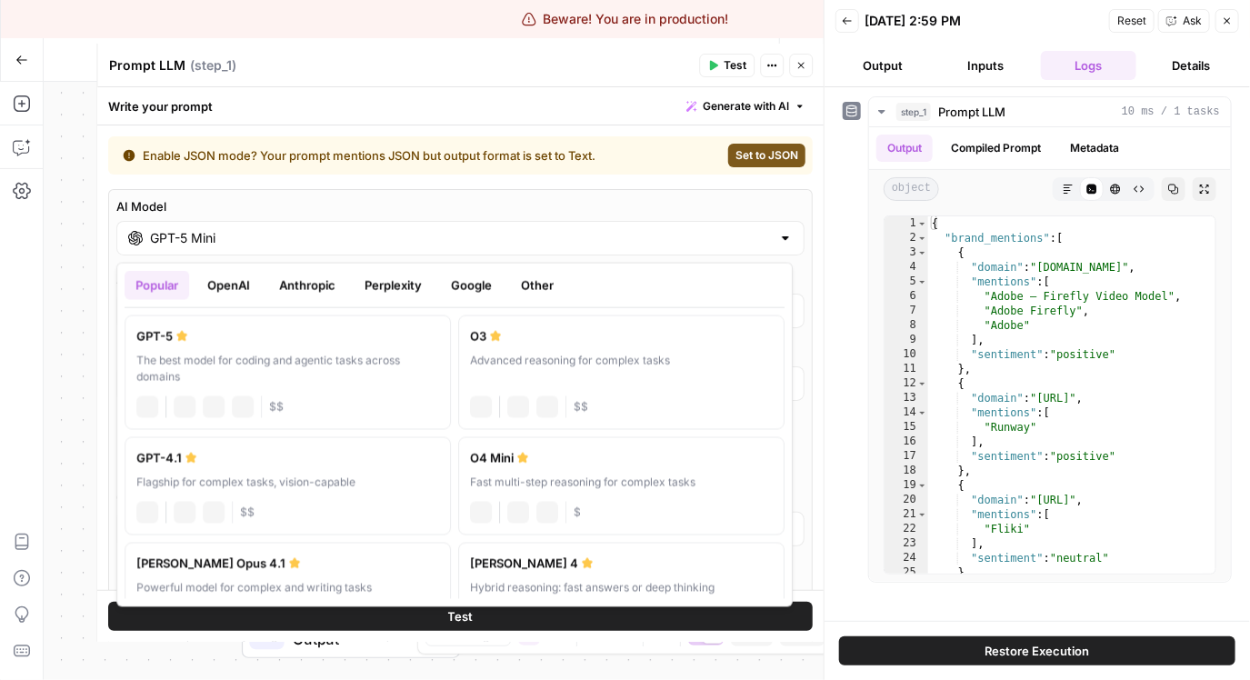
click at [236, 254] on div "GPT-5 Mini" at bounding box center [460, 238] width 688 height 35
click at [246, 282] on button "OpenAI" at bounding box center [228, 285] width 65 height 29
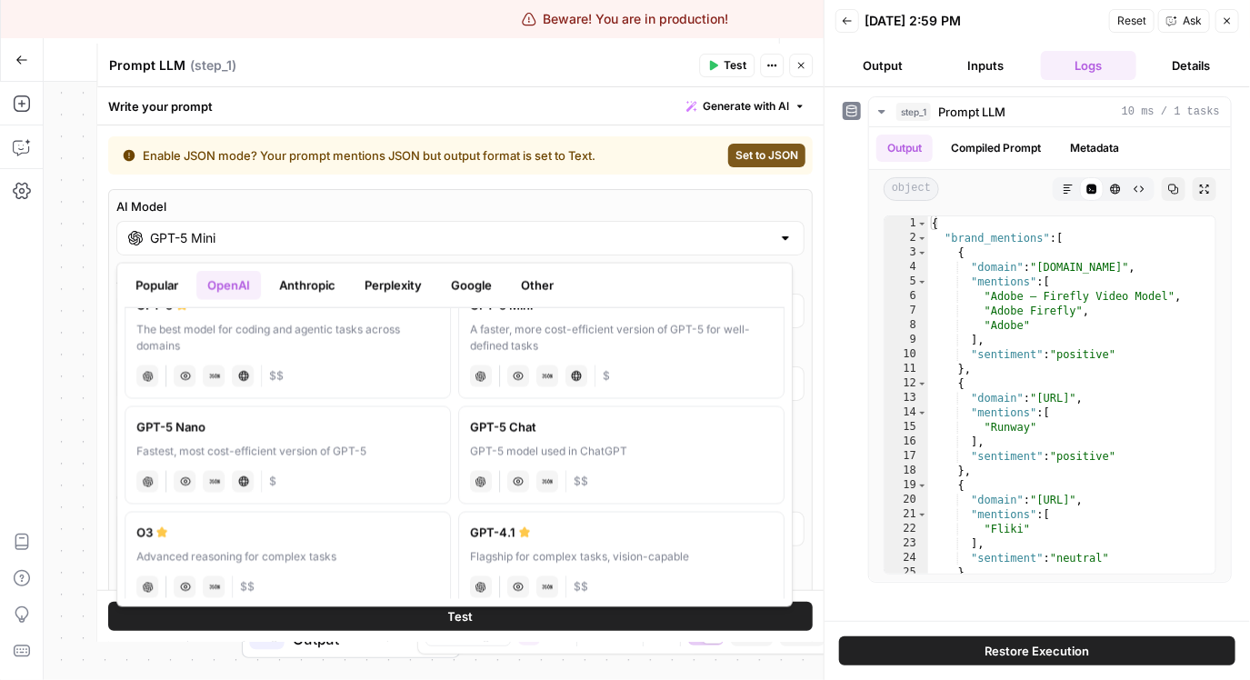
scroll to position [97, 0]
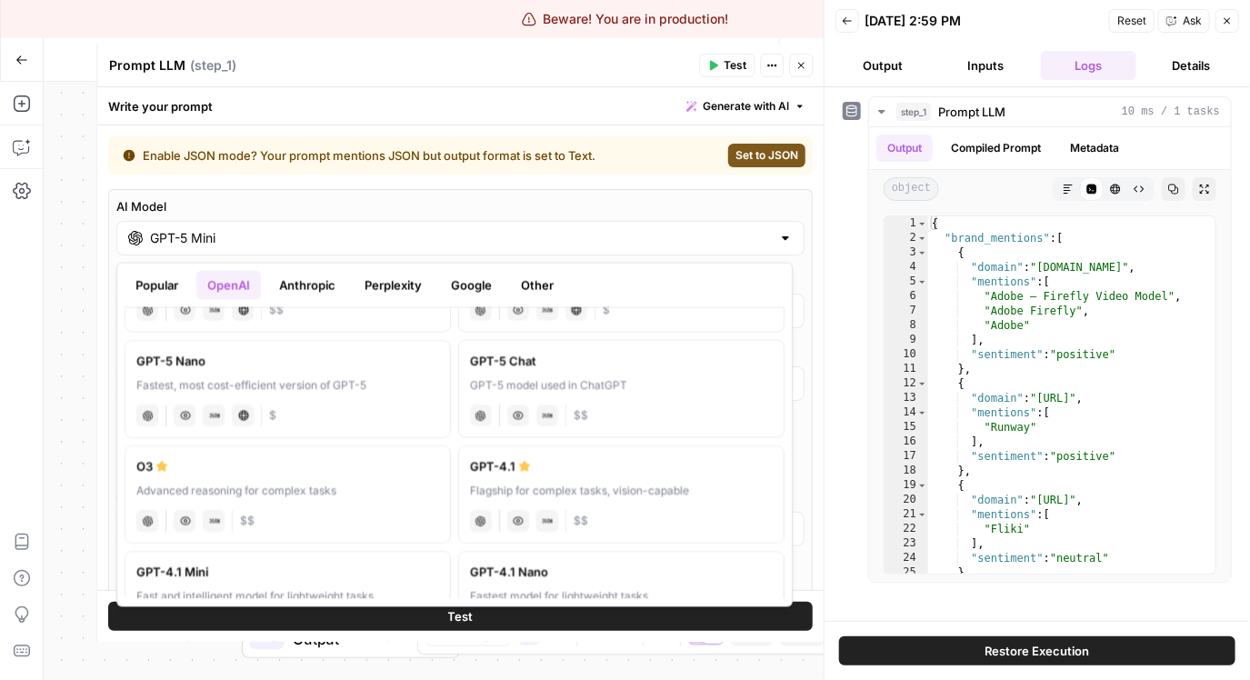
click at [544, 478] on label "GPT-4.1 Flagship for complex tasks, vision-capable chat Vision Capabilities JSO…" at bounding box center [621, 494] width 326 height 98
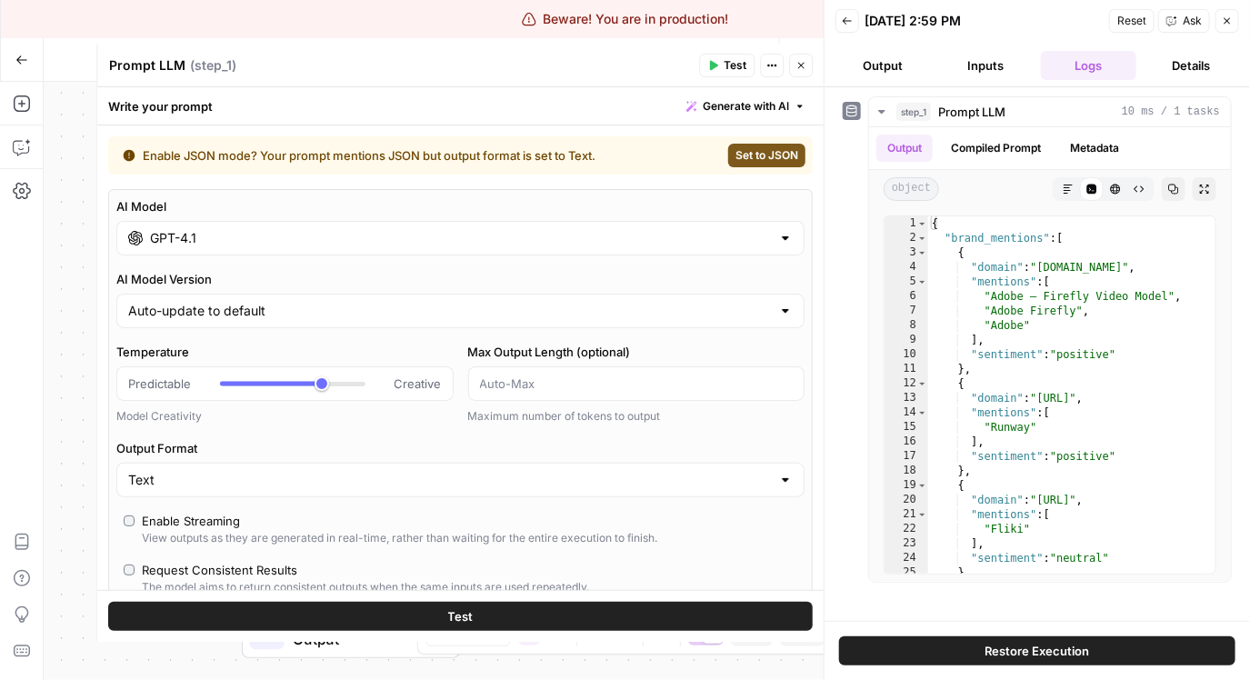
click at [296, 245] on input "GPT-4.1" at bounding box center [460, 238] width 621 height 18
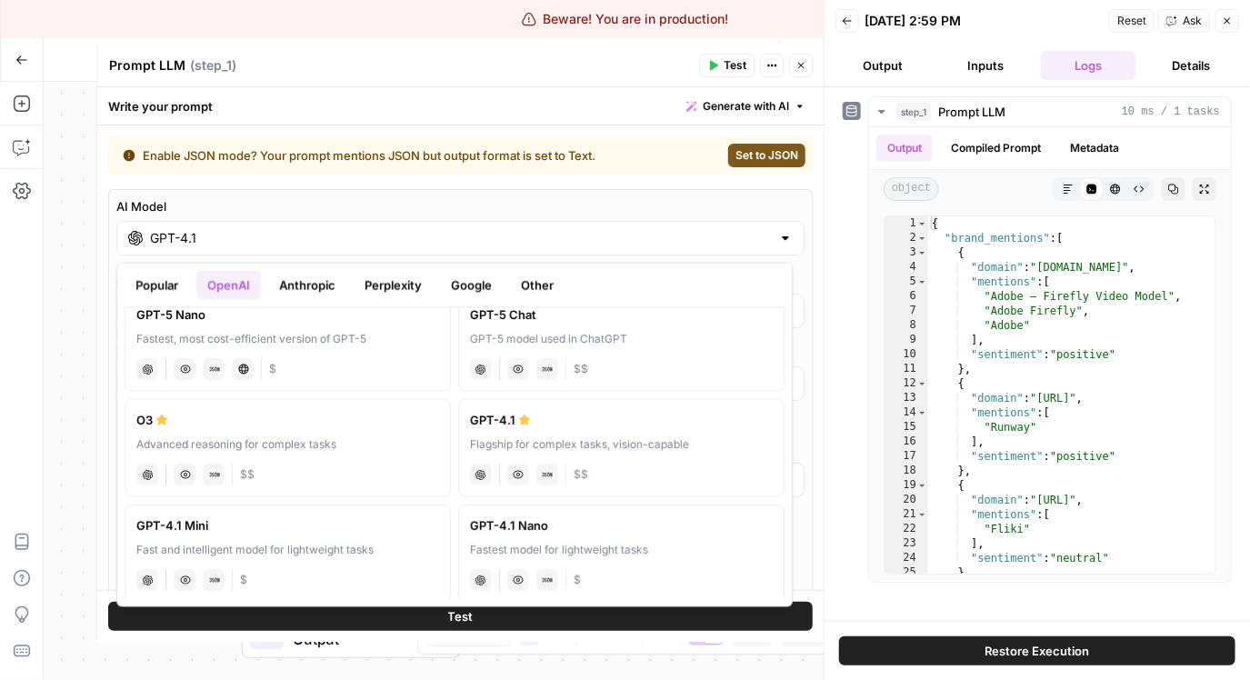
scroll to position [183, 0]
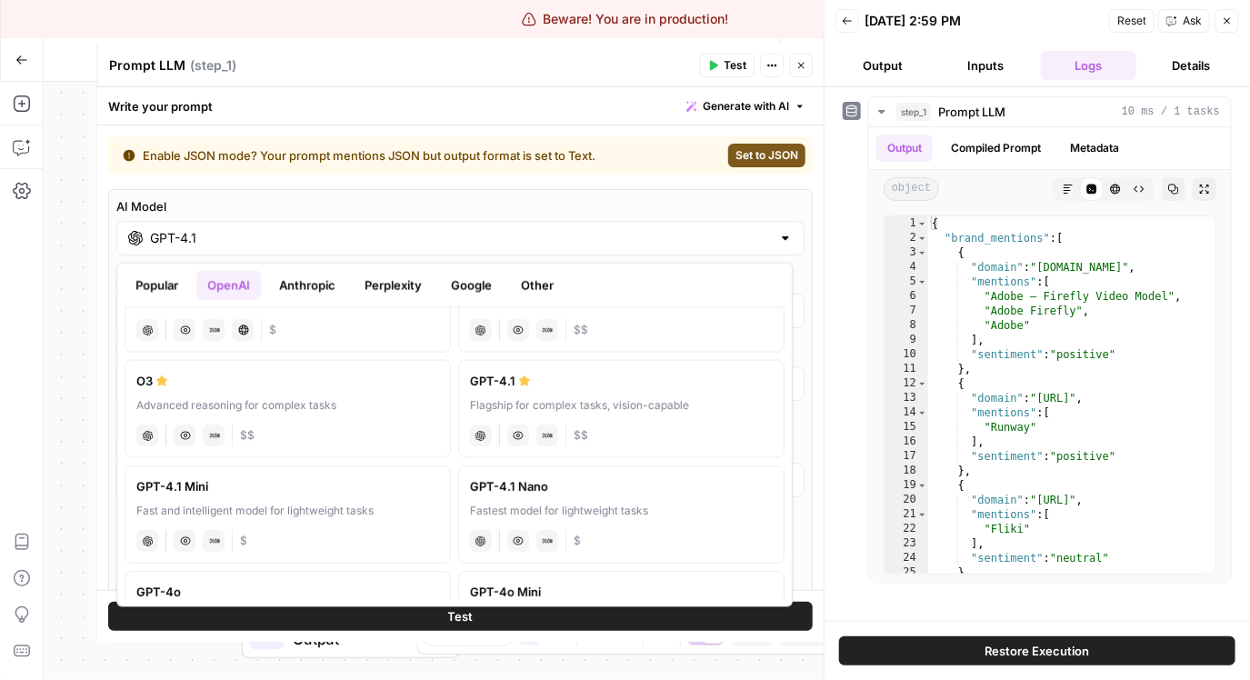
click at [345, 507] on div "Fast and intelligent model for lightweight tasks" at bounding box center [287, 511] width 303 height 16
type input "GPT-4.1 Mini"
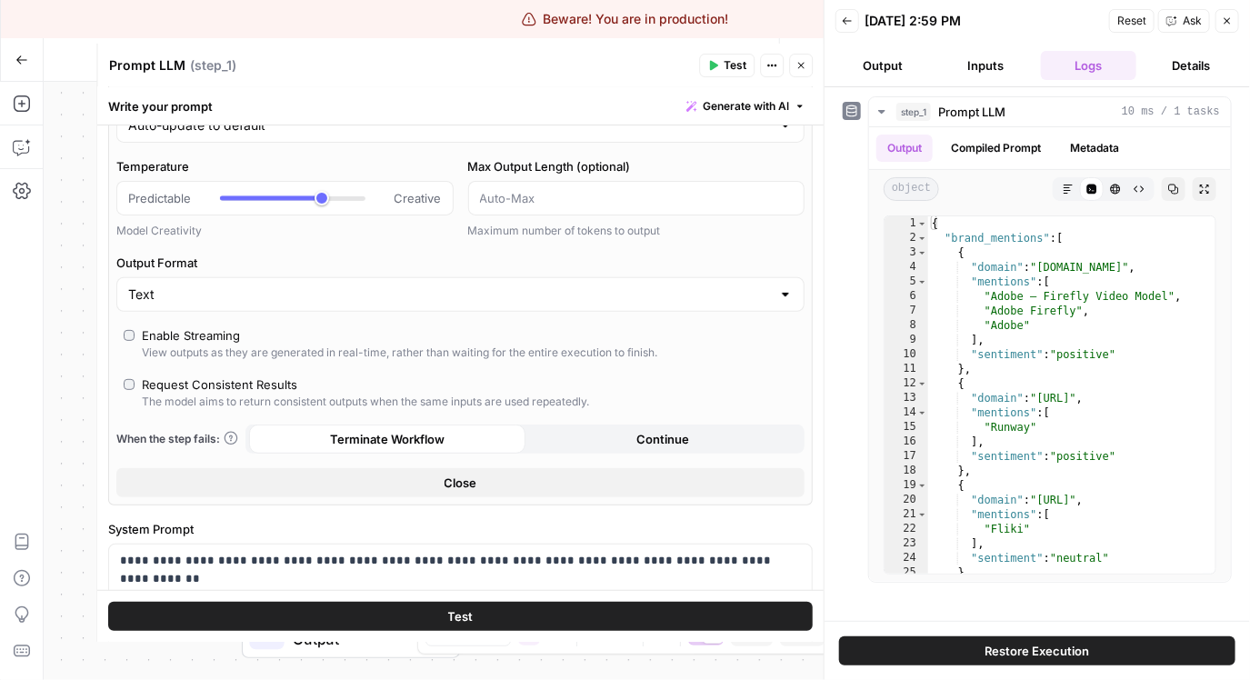
scroll to position [196, 0]
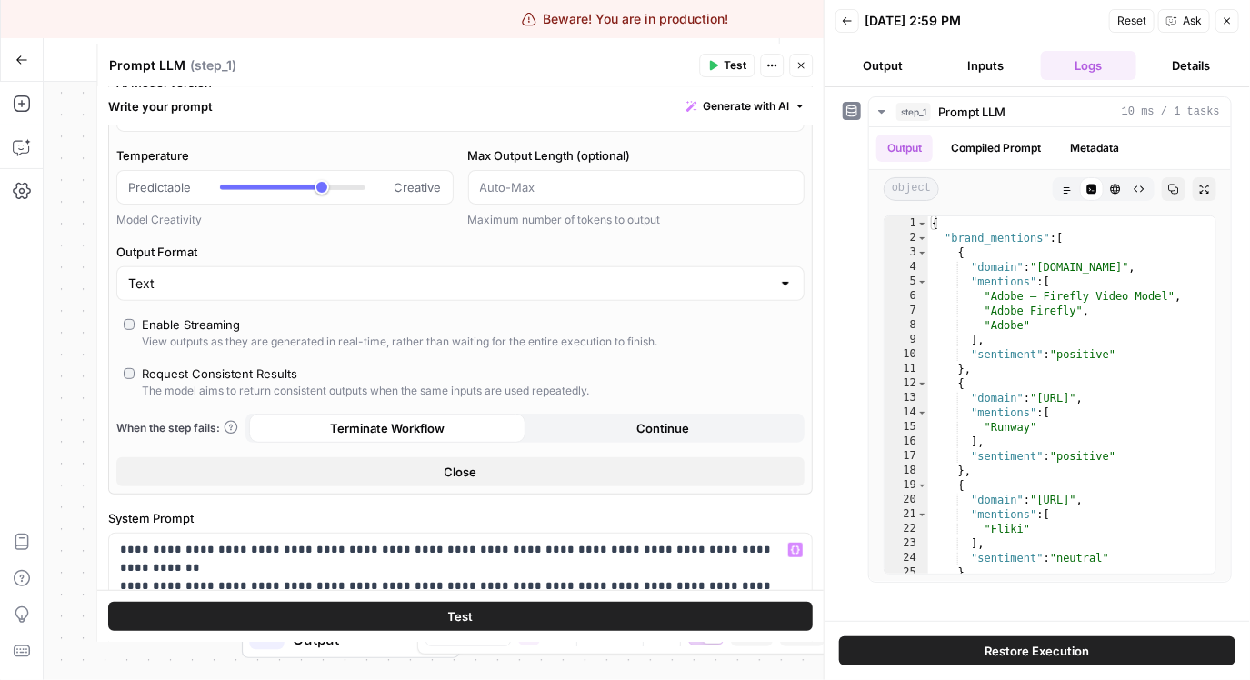
click at [458, 616] on span "Test" at bounding box center [460, 616] width 25 height 18
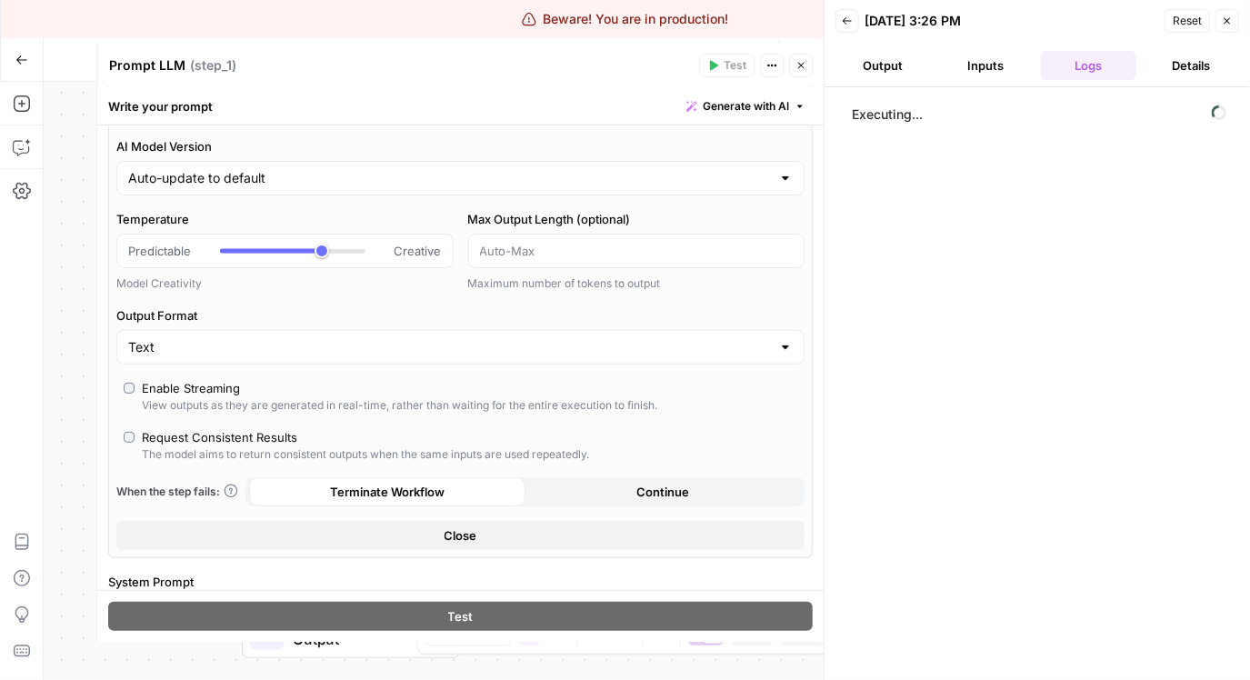
scroll to position [122, 0]
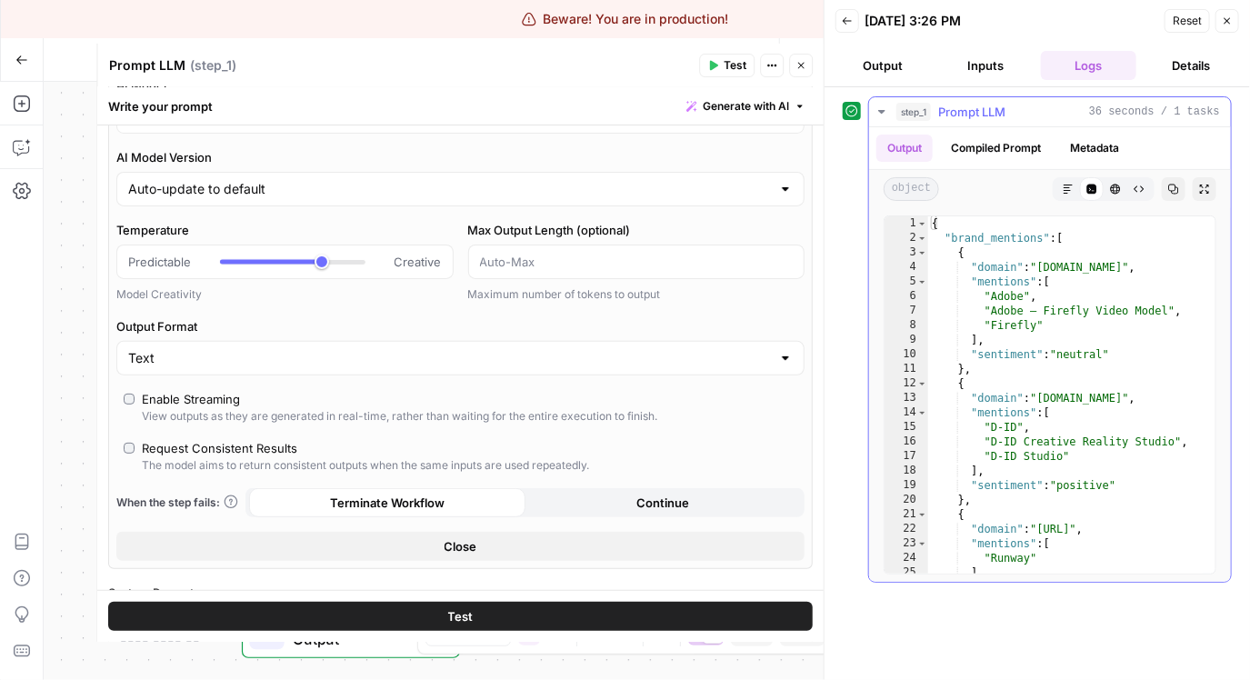
click at [1136, 357] on div "{ "brand_mentions" : [ { "domain" : "adobe.relayto.com" , "mentions" : [ "Adobe…" at bounding box center [1065, 409] width 274 height 386
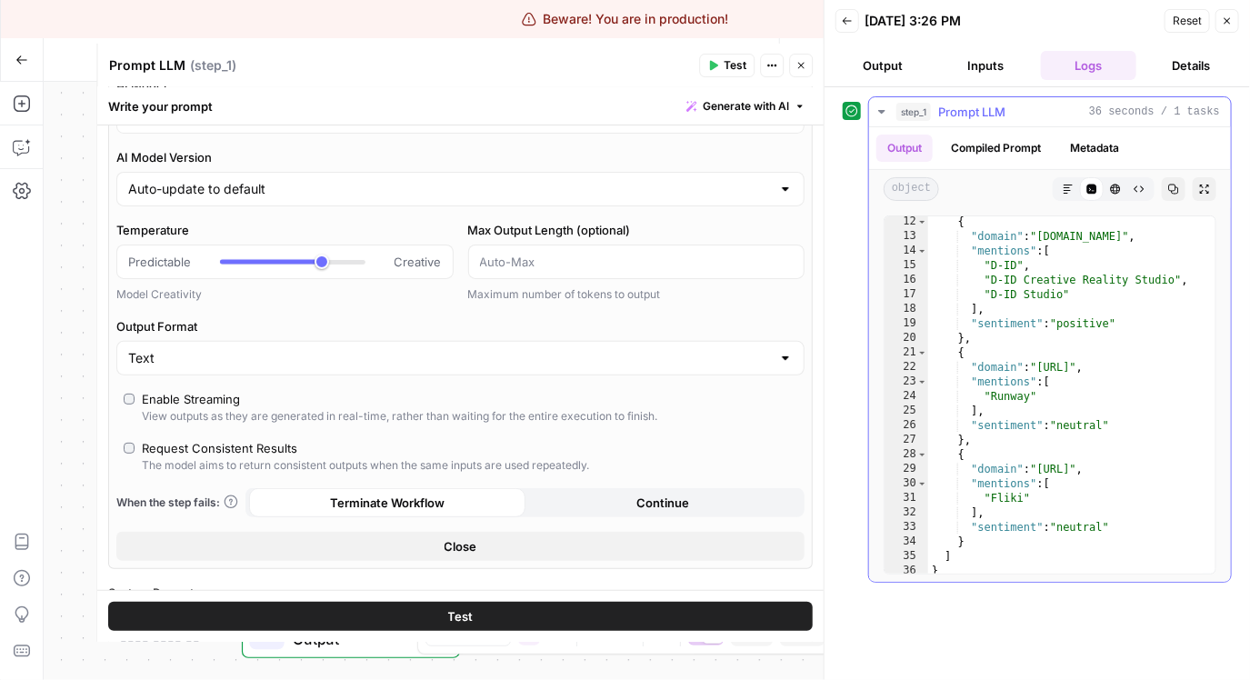
scroll to position [155, 0]
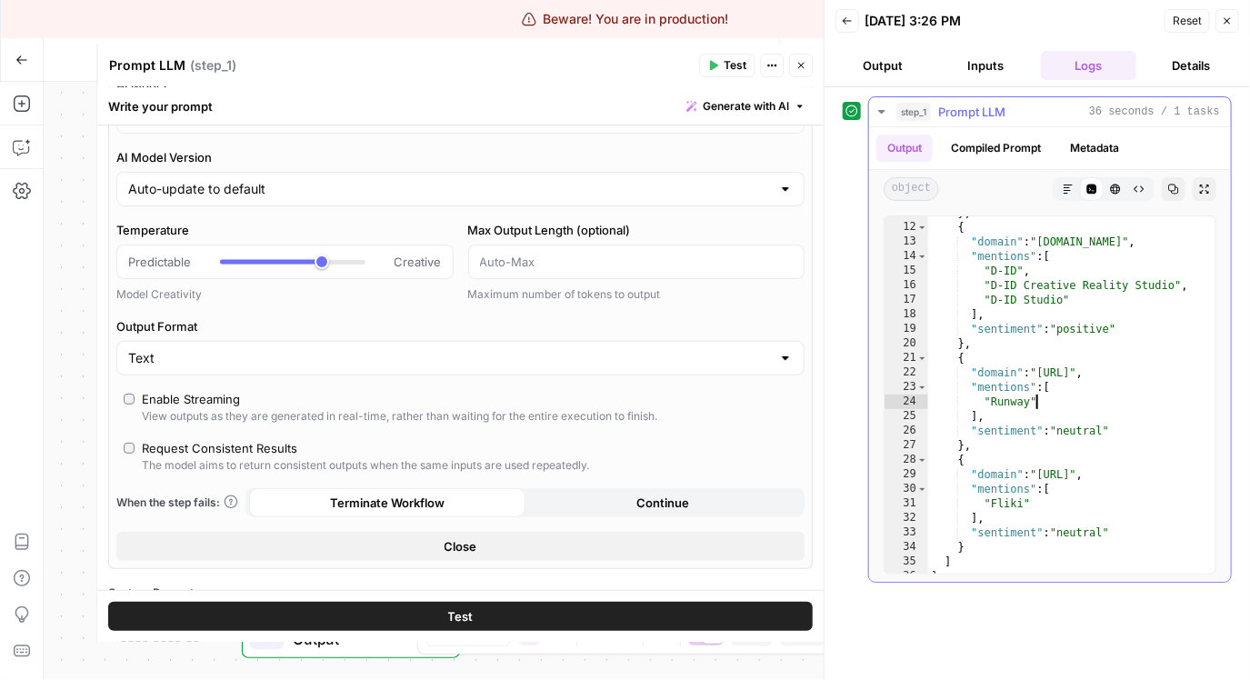
click at [1098, 404] on div "} , { "domain" : "did.id" , "mentions" : [ "D‑ID" , "D‑ID Creative Reality Stud…" at bounding box center [1065, 398] width 274 height 386
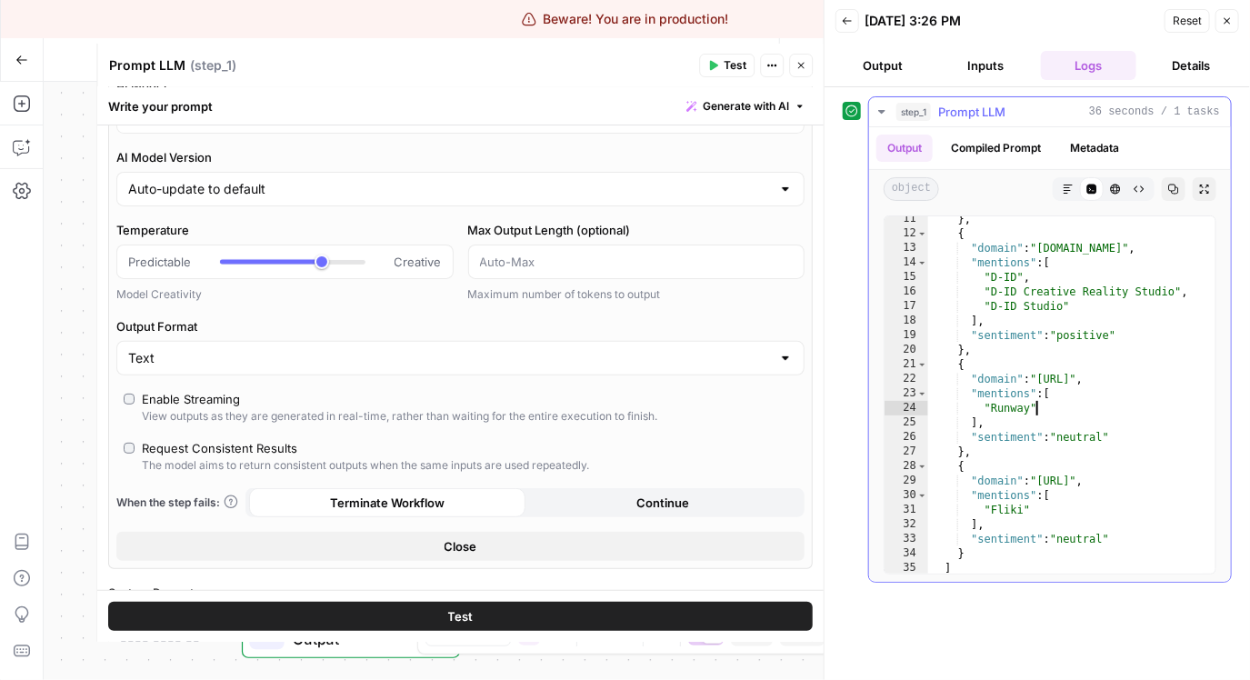
scroll to position [149, 0]
click at [1133, 337] on div "} , { "domain" : "did.id" , "mentions" : [ "D‑ID" , "D‑ID Creative Reality Stud…" at bounding box center [1065, 405] width 274 height 386
type textarea "**********"
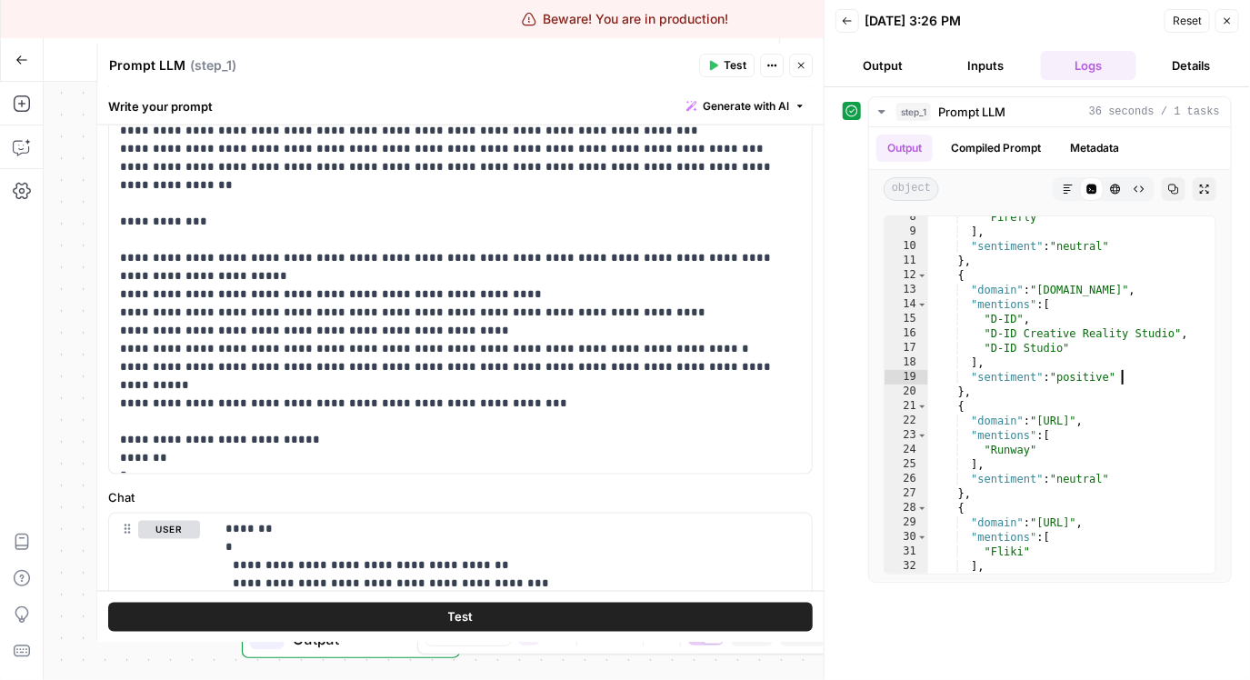
scroll to position [987, 0]
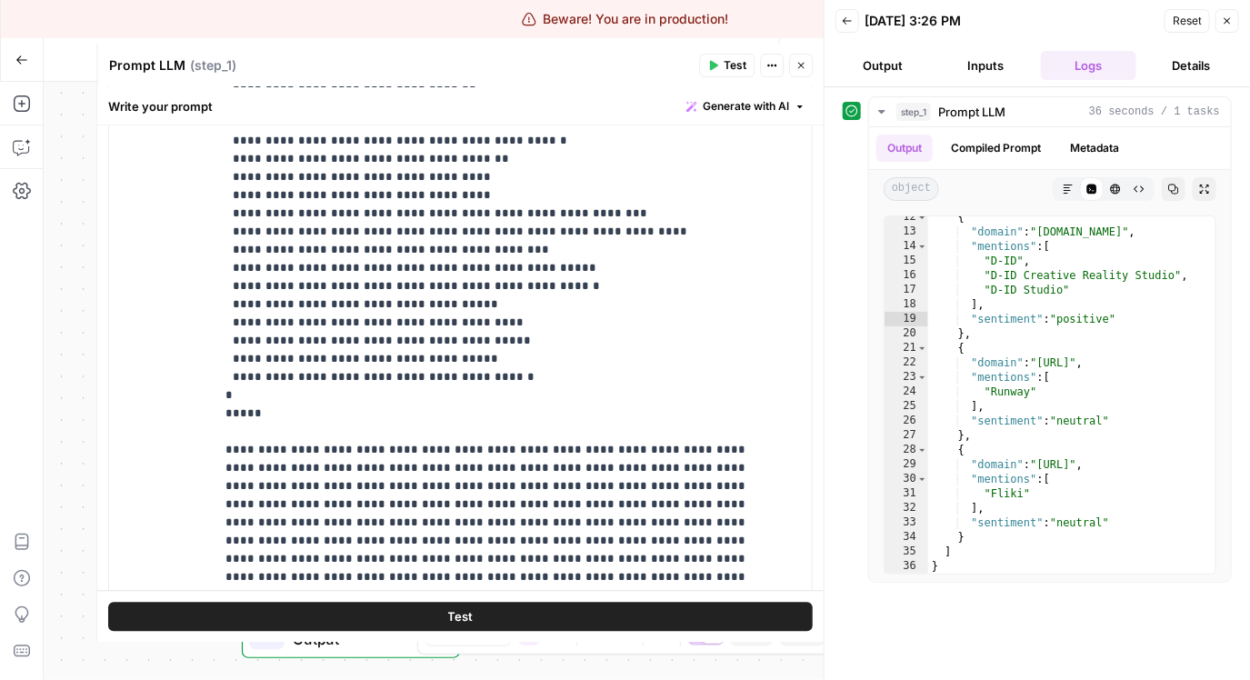
scroll to position [0, 0]
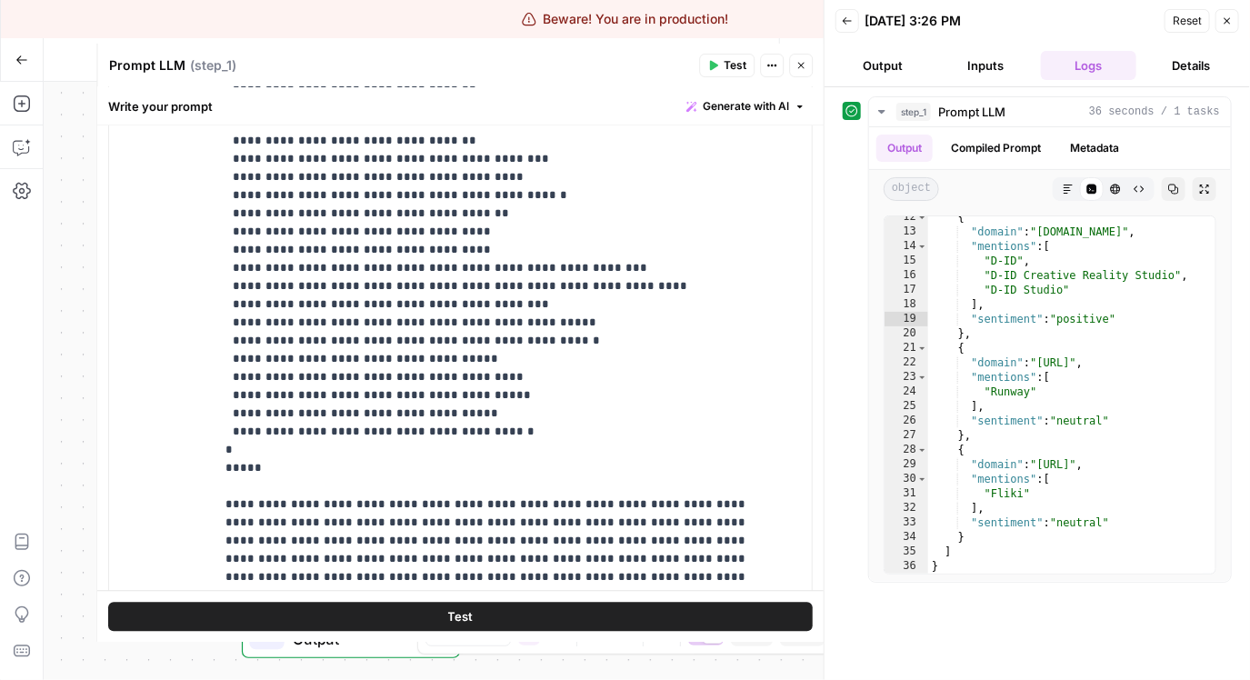
click at [839, 33] on div "Back 08/21/25 at 3:26 PM Reset Close" at bounding box center [1037, 20] width 404 height 27
click at [848, 25] on icon "button" at bounding box center [847, 20] width 11 height 11
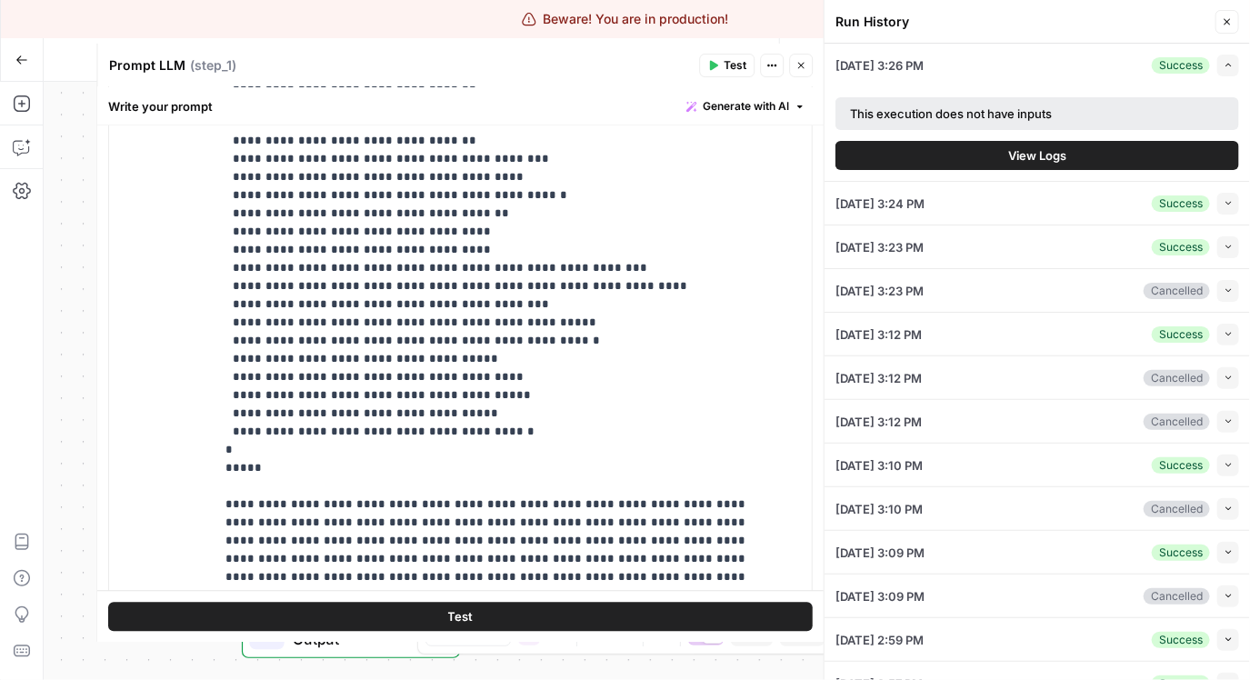
scroll to position [67, 0]
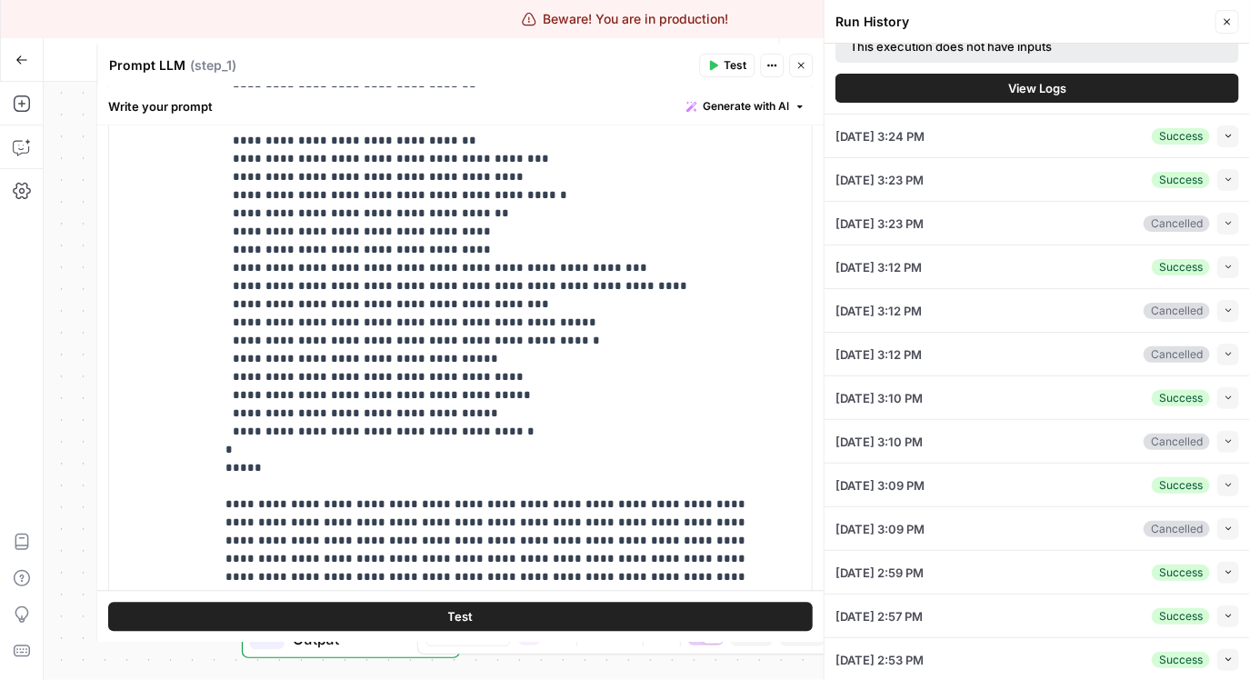
click at [1226, 571] on li "08/21/25 at 2:59 PM Success Collapse View Logs" at bounding box center [1036, 573] width 425 height 44
click at [1223, 570] on icon "button" at bounding box center [1228, 572] width 10 height 10
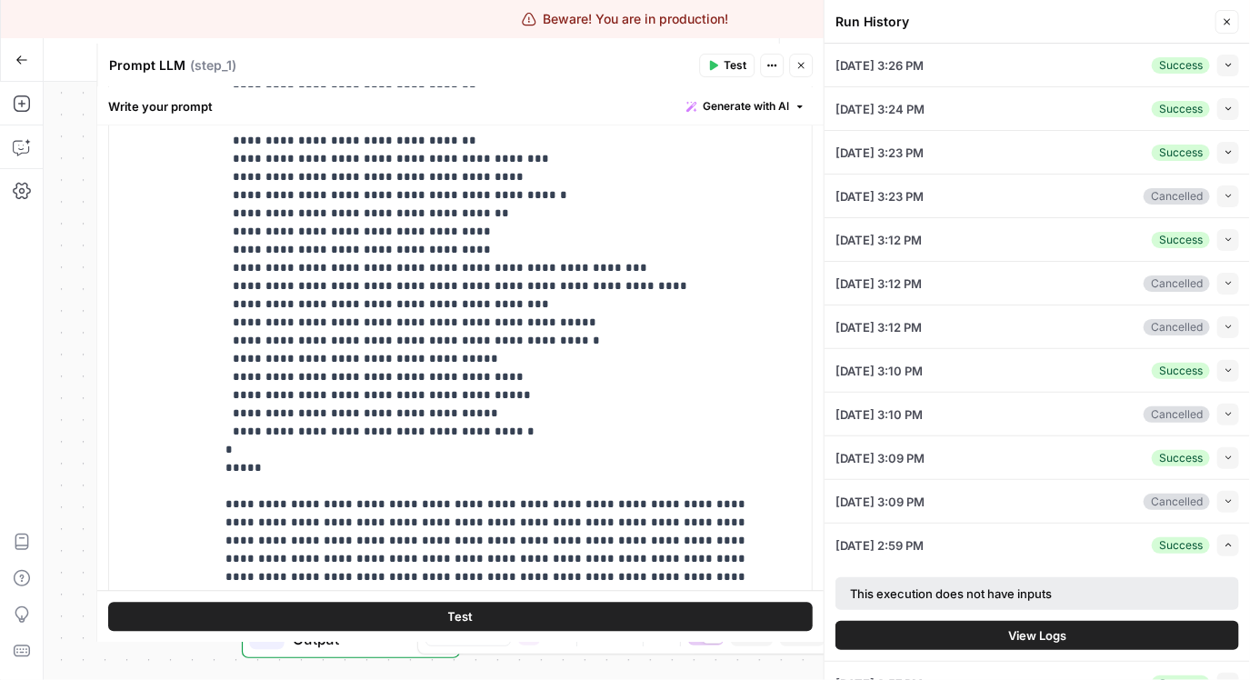
click at [1028, 646] on button "View Logs" at bounding box center [1037, 635] width 404 height 29
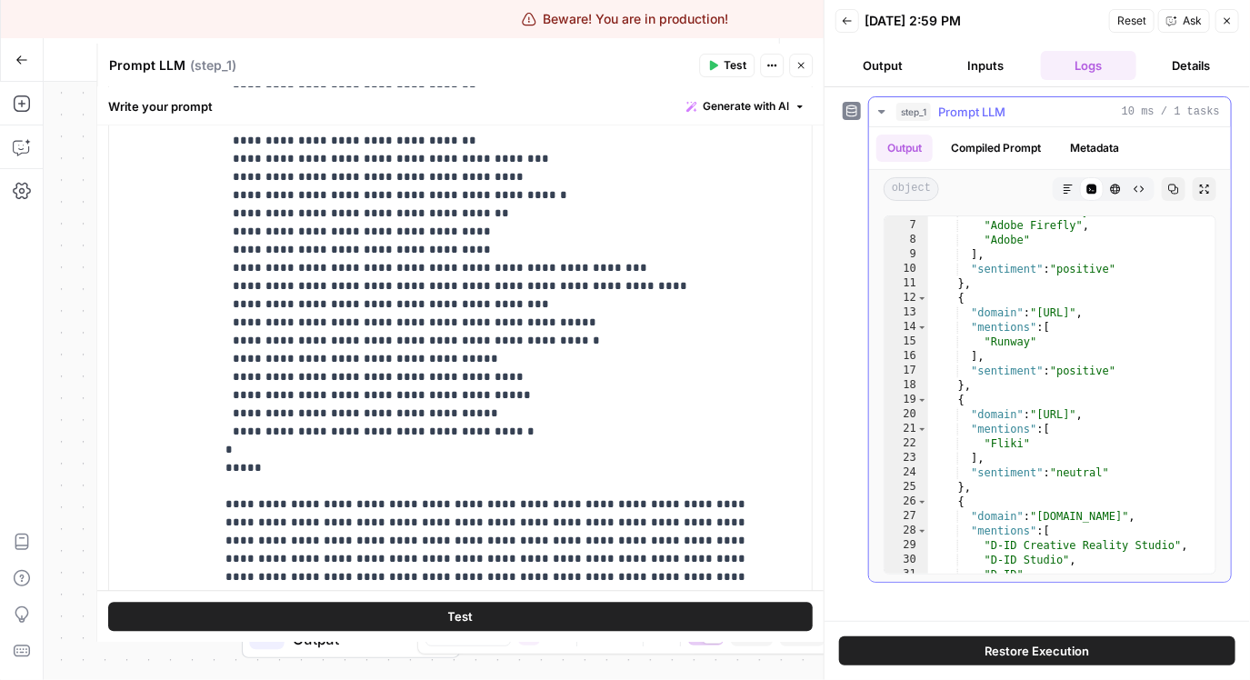
type textarea "*"
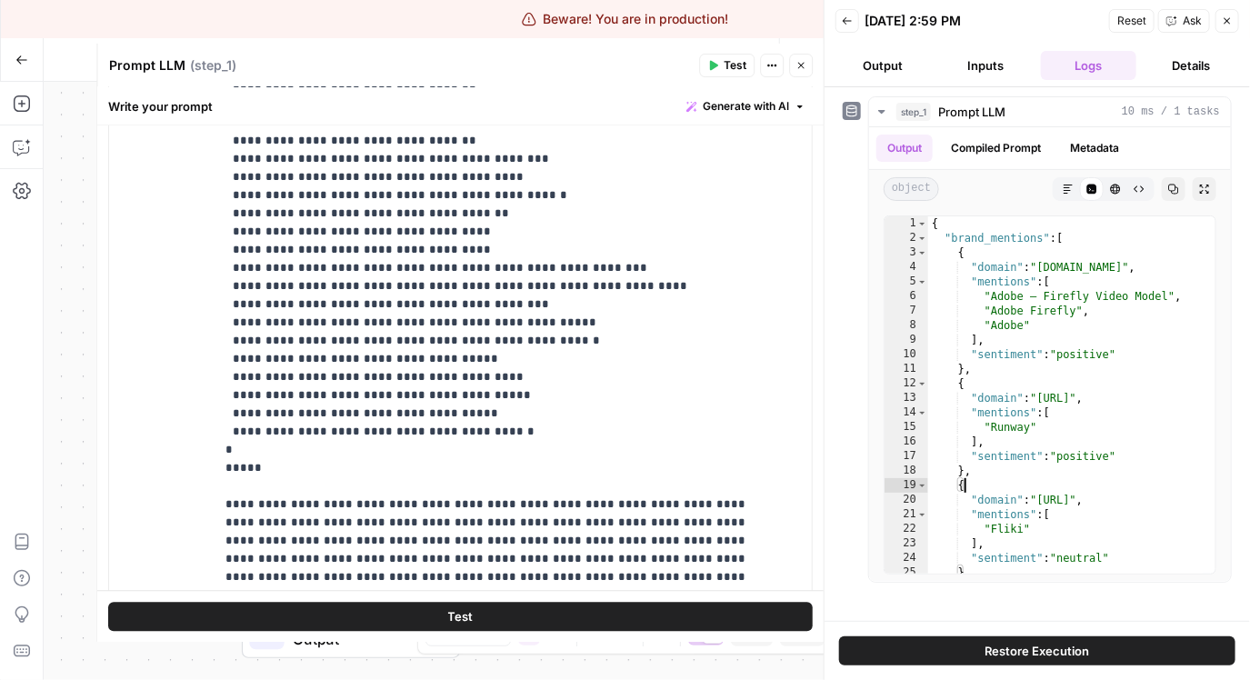
click at [847, 26] on button "Back" at bounding box center [847, 21] width 24 height 24
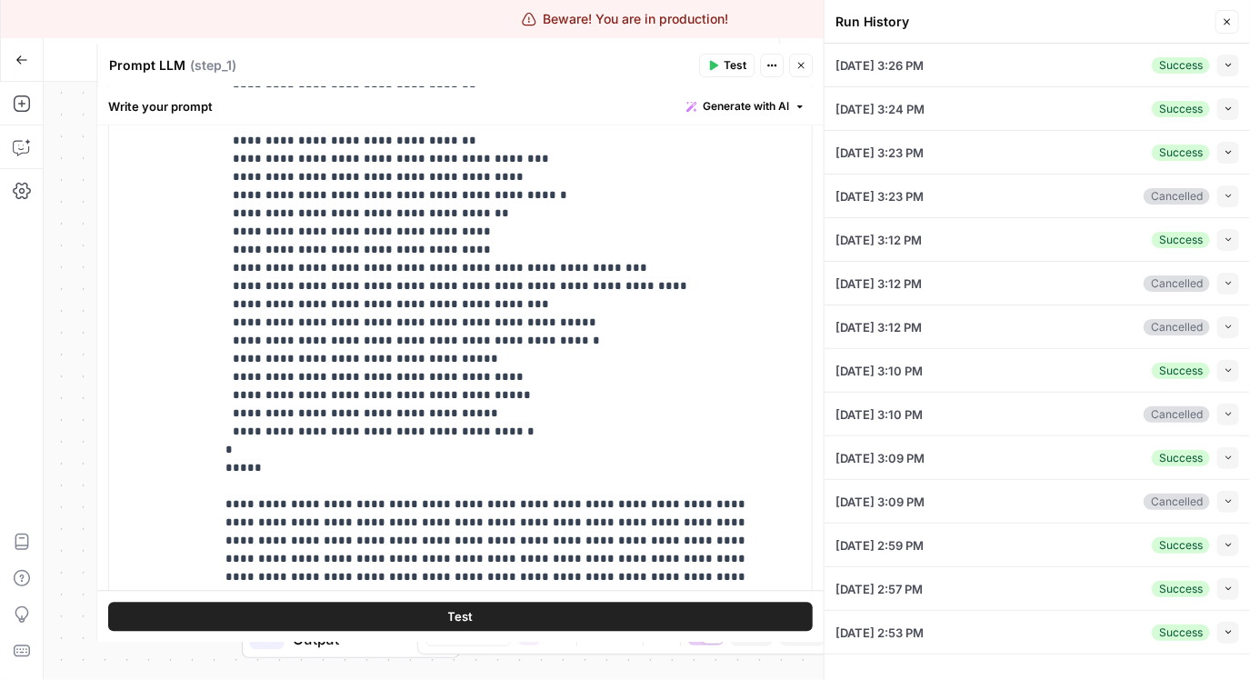
drag, startPoint x: 1048, startPoint y: 65, endPoint x: 1148, endPoint y: 61, distance: 100.1
click at [1048, 65] on div "08/21/25 at 3:26 PM Success Collapse" at bounding box center [1037, 65] width 404 height 43
click at [1234, 63] on button "Collapse" at bounding box center [1228, 66] width 22 height 22
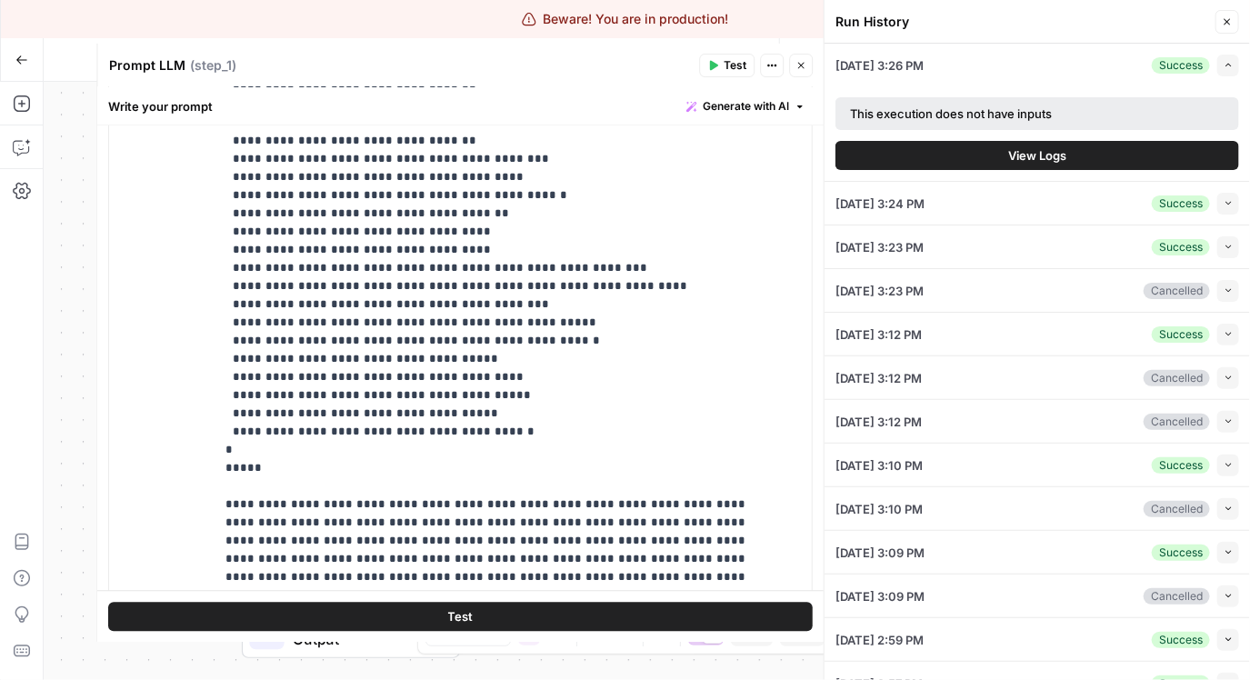
click at [1060, 157] on span "View Logs" at bounding box center [1037, 155] width 58 height 18
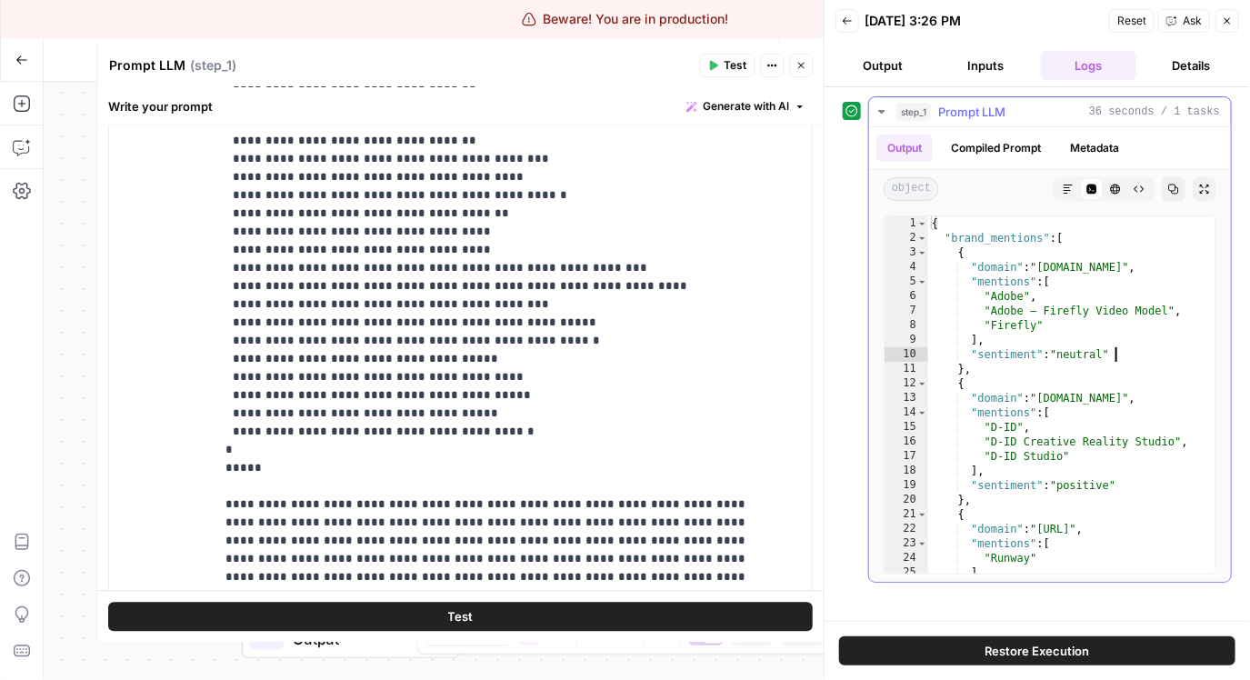
click at [1115, 350] on div "{ "brand_mentions" : [ { "domain" : "adobe.relayto.com" , "mentions" : [ "Adobe…" at bounding box center [1065, 409] width 274 height 386
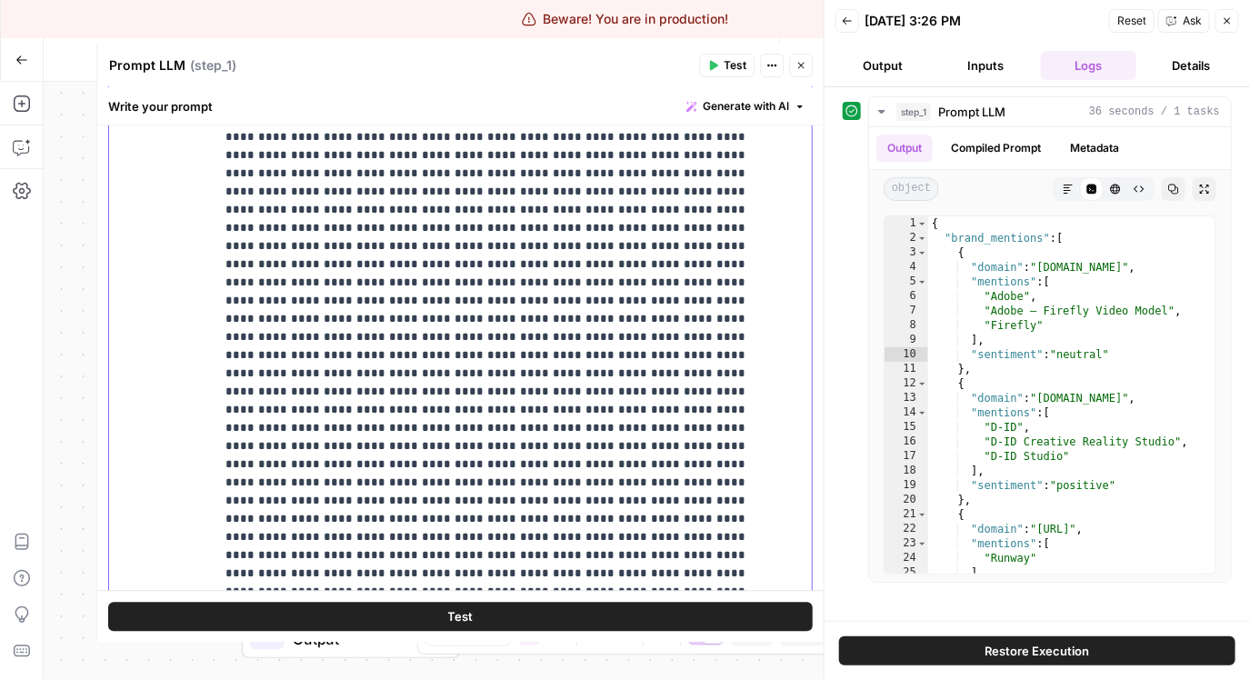
scroll to position [1771, 0]
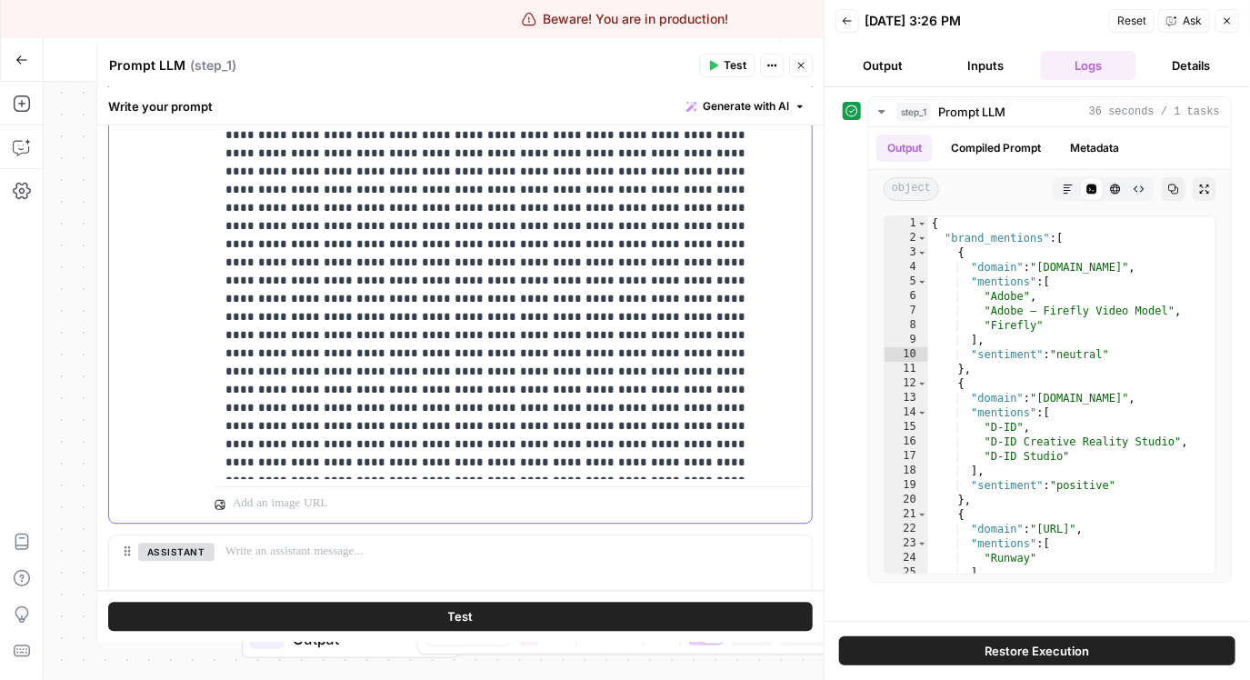
drag, startPoint x: 219, startPoint y: 399, endPoint x: 545, endPoint y: 481, distance: 336.4
click at [545, 481] on div "**********" at bounding box center [513, 129] width 597 height 783
copy p "**********"
type textarea "**********"
click at [1010, 279] on div "{ "brand_mentions" : [ { "domain" : "adobe.relayto.com" , "mentions" : [ "Adobe…" at bounding box center [1065, 409] width 274 height 386
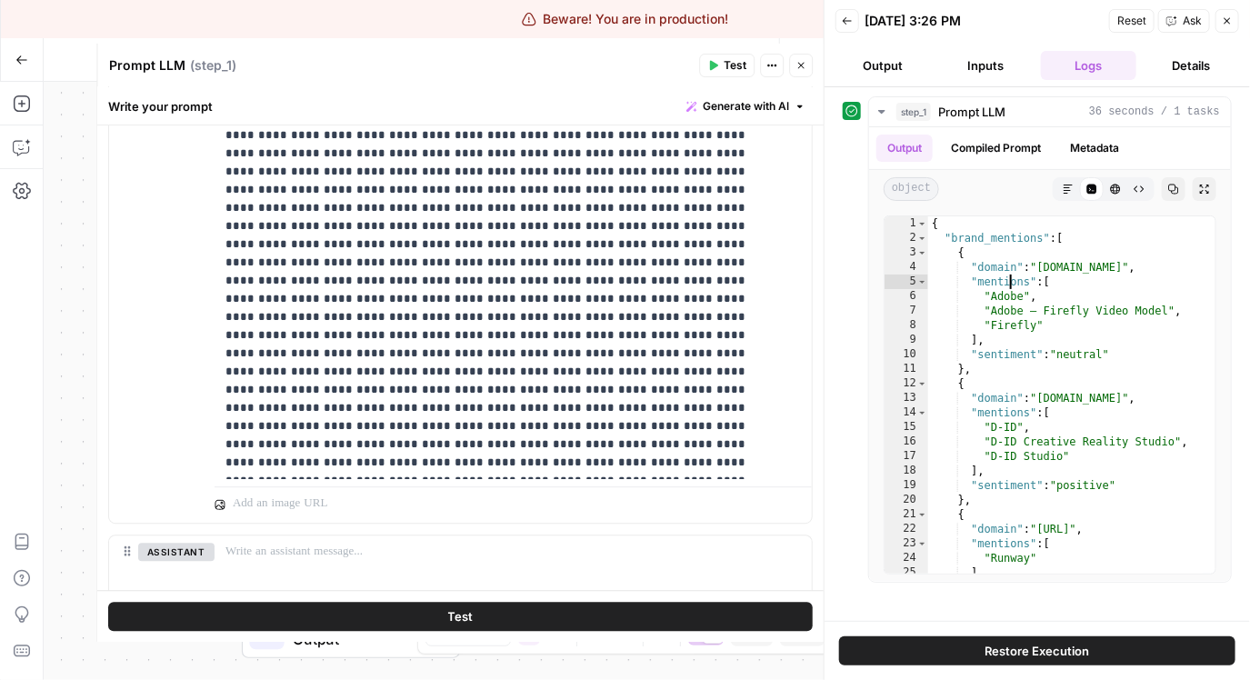
click at [853, 25] on button "Back" at bounding box center [847, 21] width 24 height 24
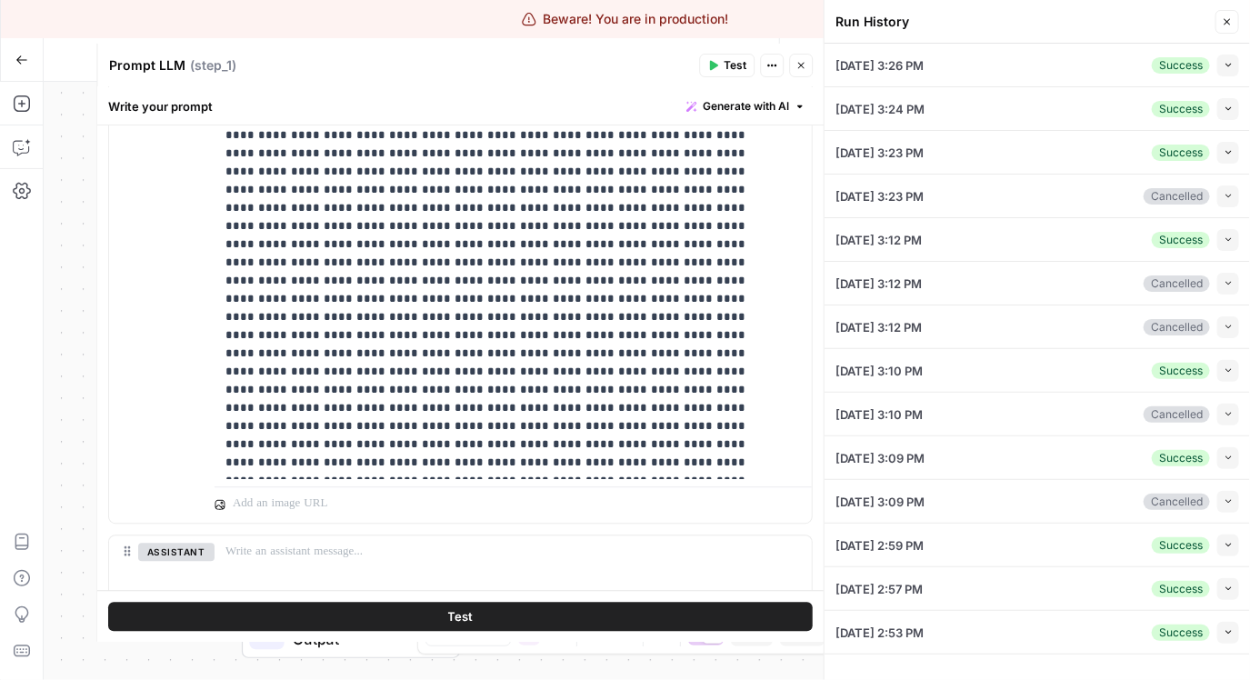
click at [1117, 60] on div "08/21/25 at 3:26 PM Success Collapse" at bounding box center [1037, 65] width 404 height 43
click at [1228, 110] on icon "button" at bounding box center [1228, 109] width 10 height 10
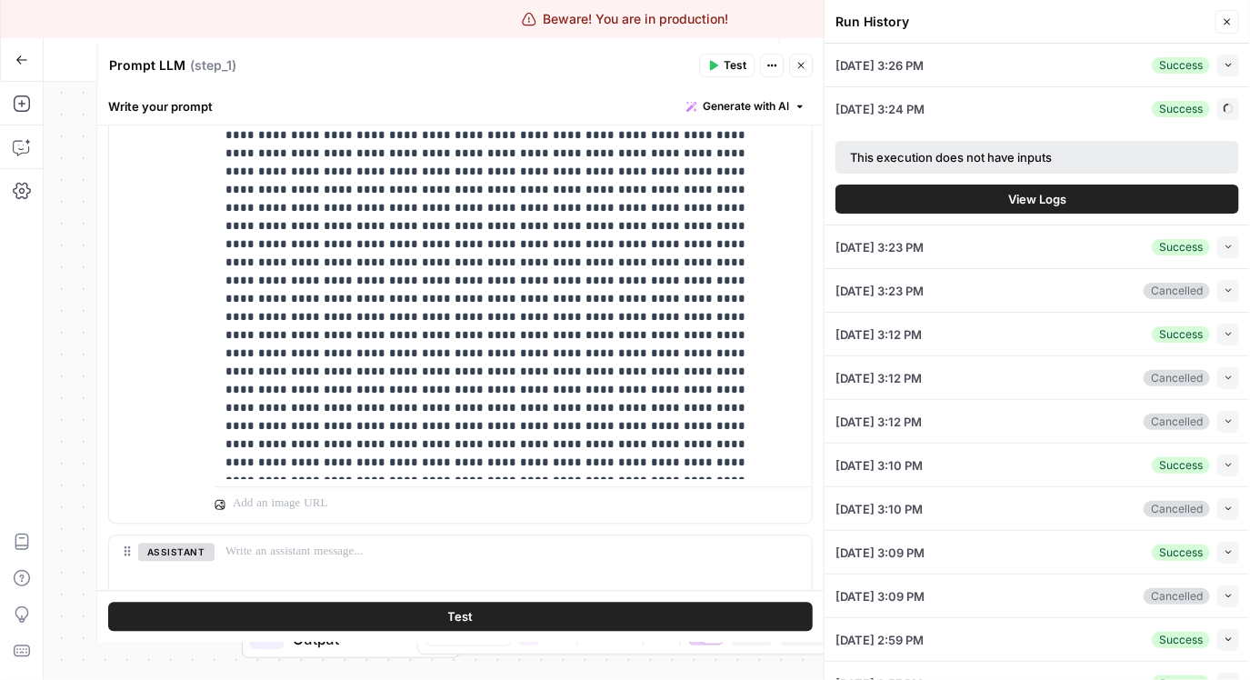
click at [1068, 185] on button "View Logs" at bounding box center [1037, 199] width 404 height 29
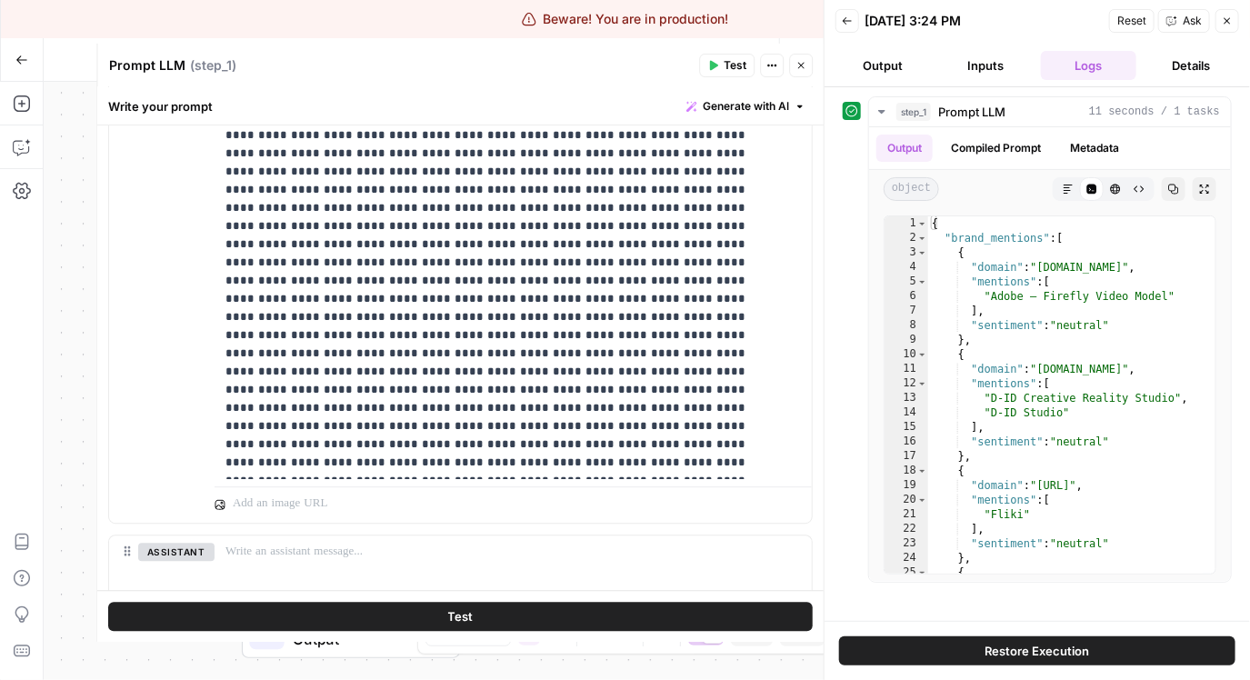
click at [846, 18] on icon "button" at bounding box center [847, 20] width 11 height 11
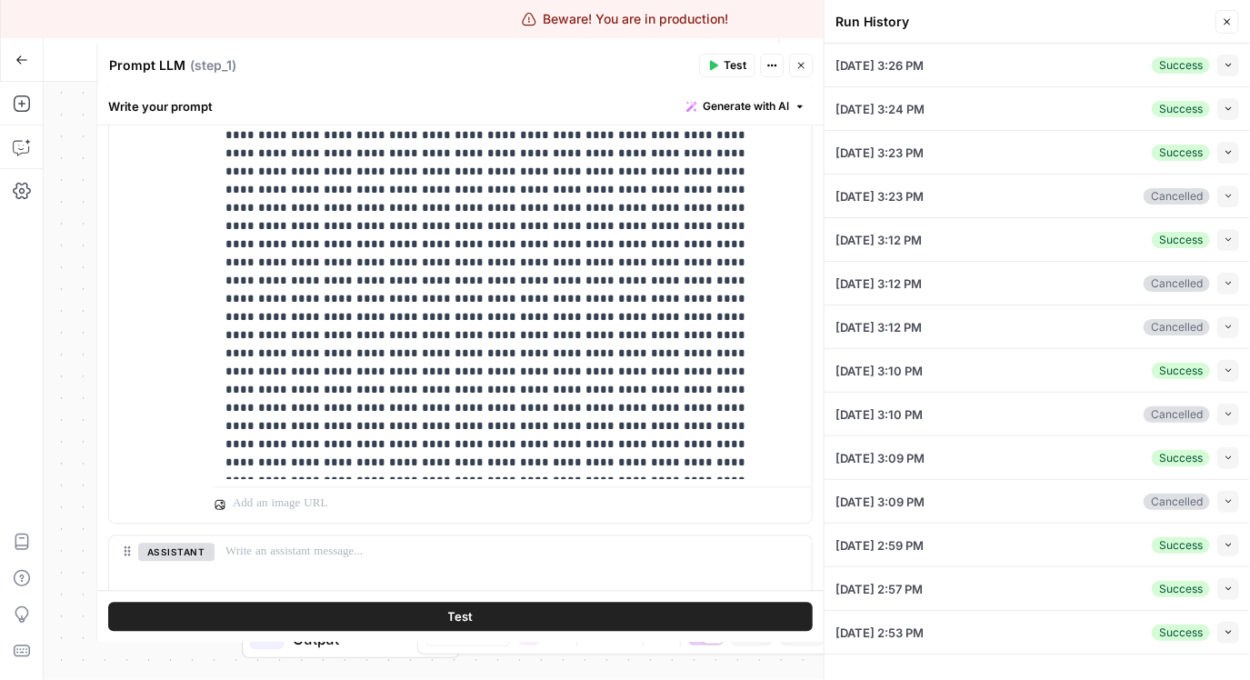
click at [1036, 76] on div "08/21/25 at 3:26 PM Success Collapse" at bounding box center [1037, 65] width 404 height 43
click at [1228, 65] on icon "button" at bounding box center [1227, 66] width 5 height 4
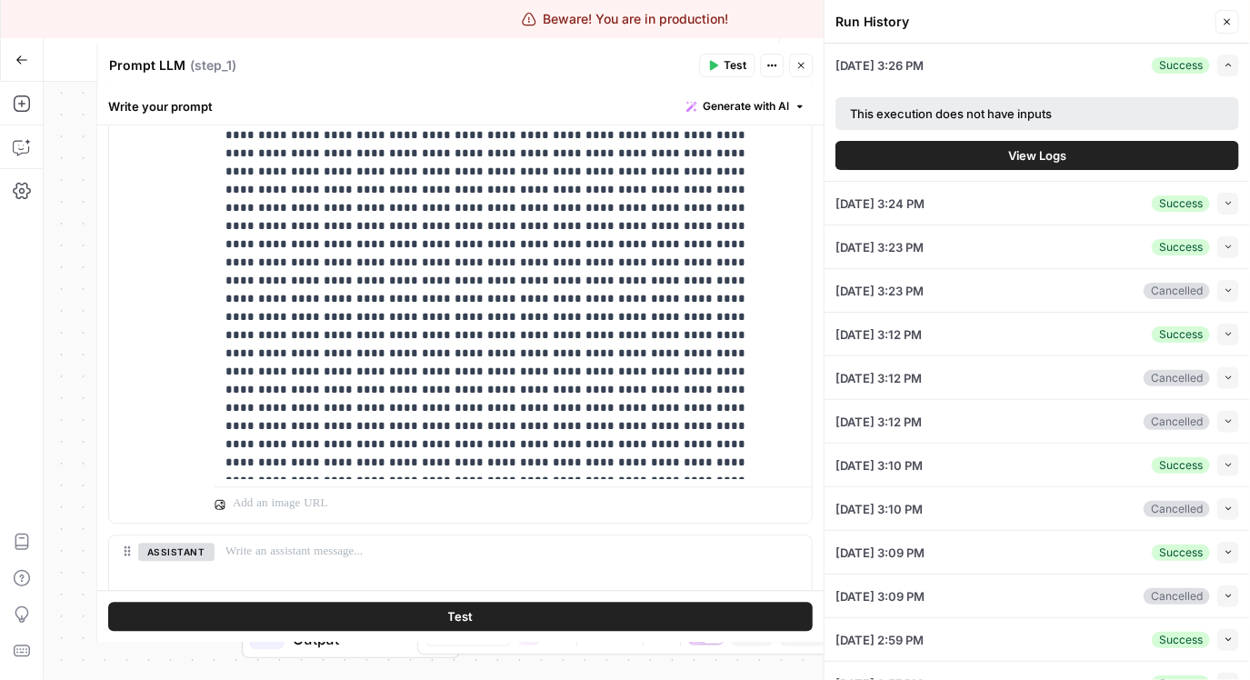
click at [1055, 153] on span "View Logs" at bounding box center [1037, 155] width 58 height 18
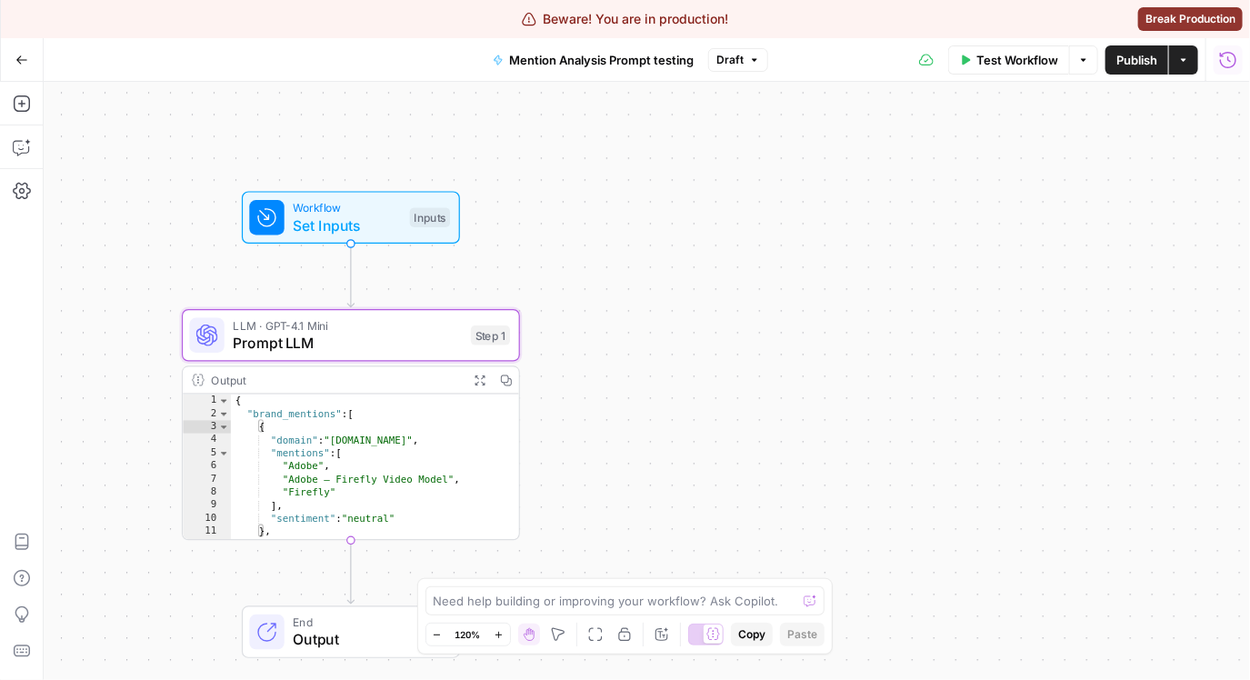
click at [384, 350] on span "Prompt LLM" at bounding box center [347, 343] width 229 height 22
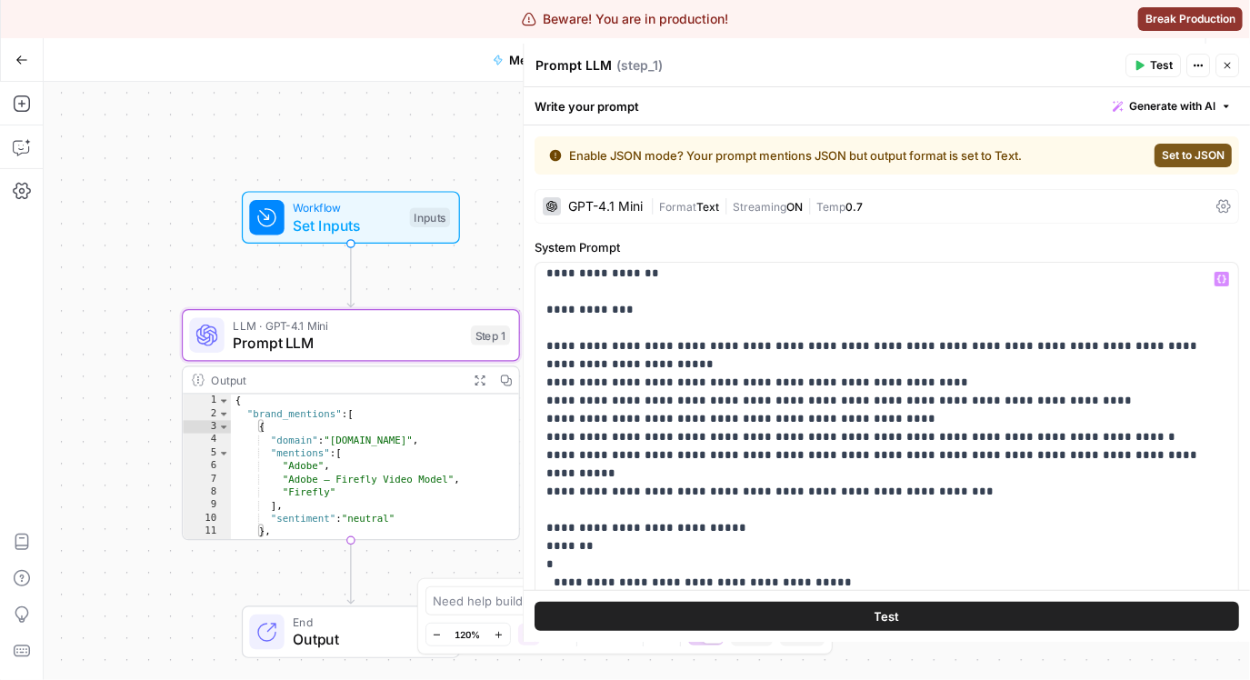
scroll to position [437, 0]
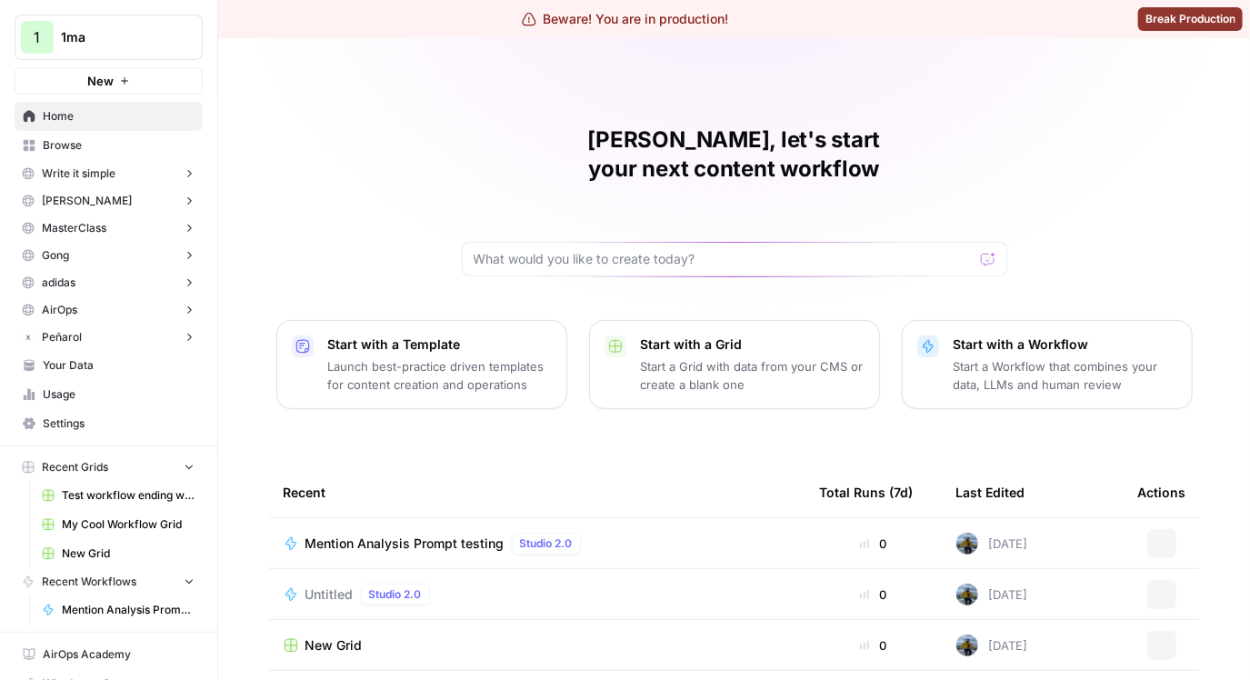
click at [138, 13] on div "1 1ma New" at bounding box center [108, 47] width 217 height 95
click at [326, 60] on div "[PERSON_NAME], let's start your next content workflow Start with a Template Lau…" at bounding box center [734, 470] width 1032 height 865
click at [125, 34] on span "1ma" at bounding box center [116, 37] width 110 height 18
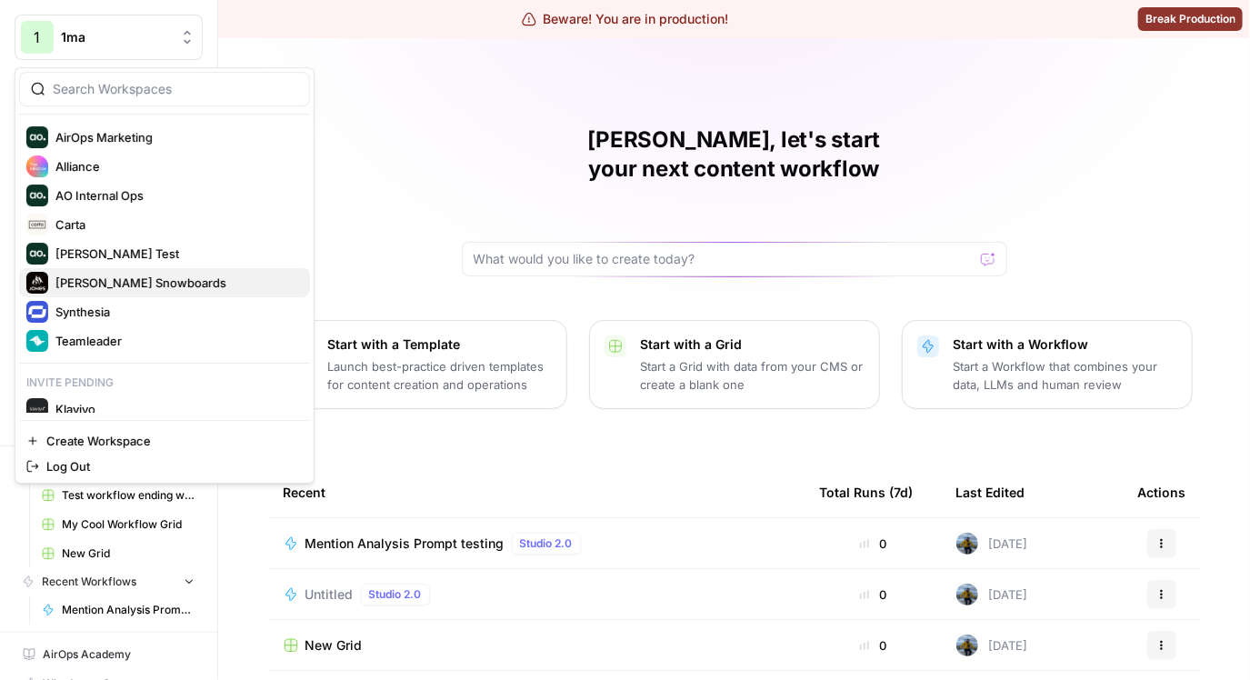
scroll to position [155, 0]
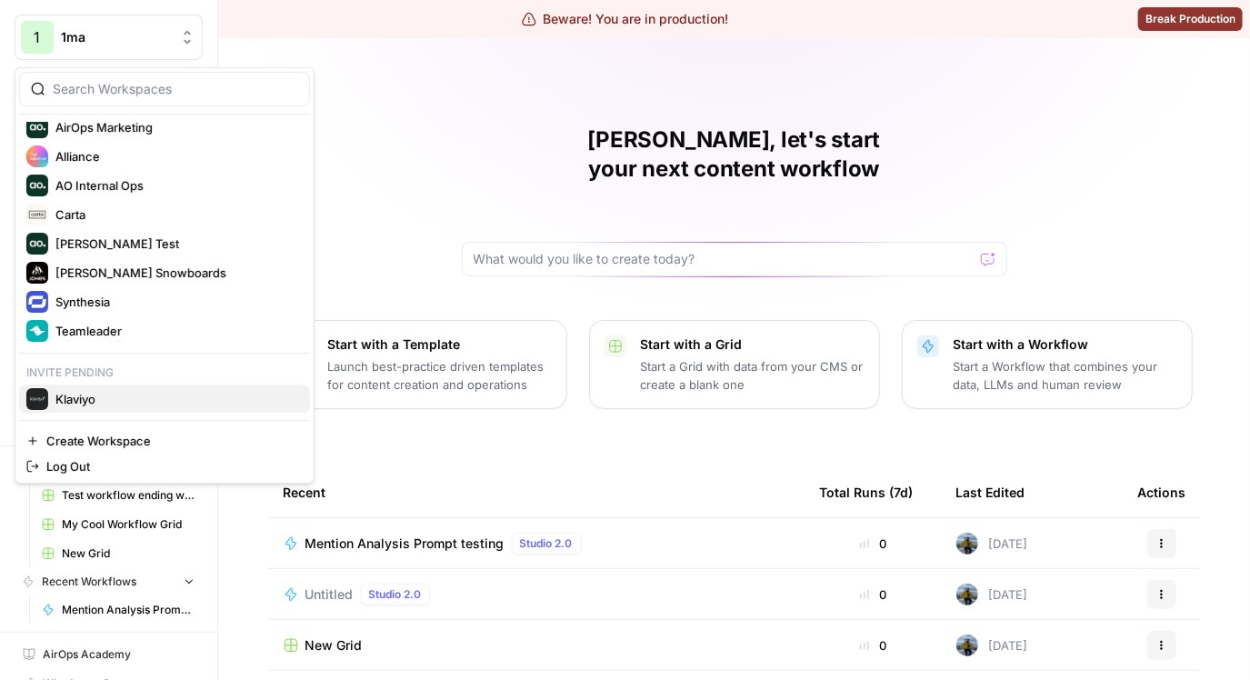
click at [210, 399] on span "Klaviyo" at bounding box center [175, 399] width 240 height 18
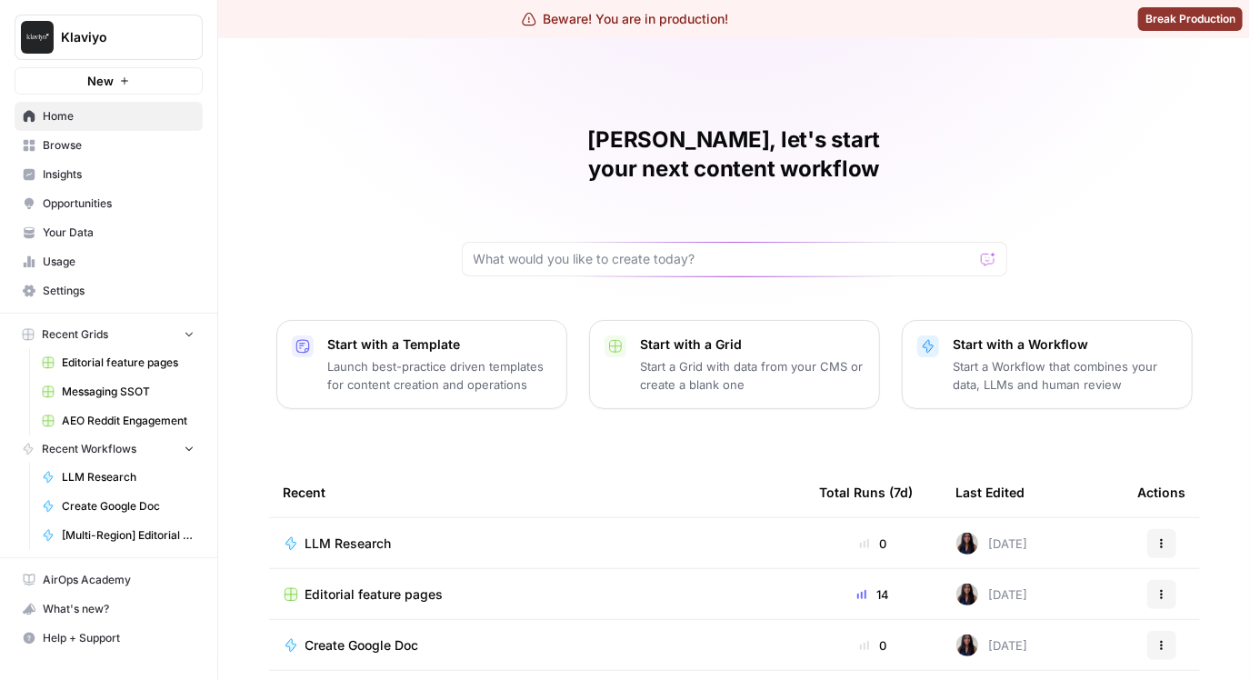
click at [102, 185] on link "Insights" at bounding box center [109, 174] width 188 height 29
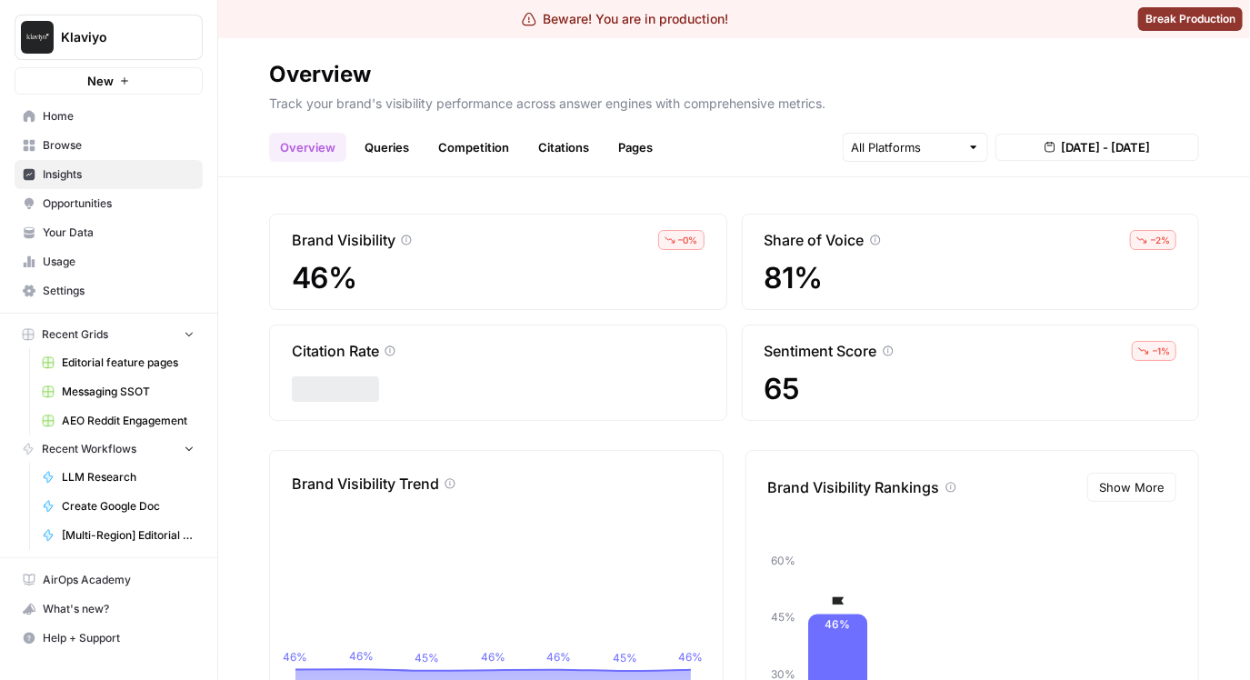
click at [399, 148] on link "Queries" at bounding box center [387, 147] width 66 height 29
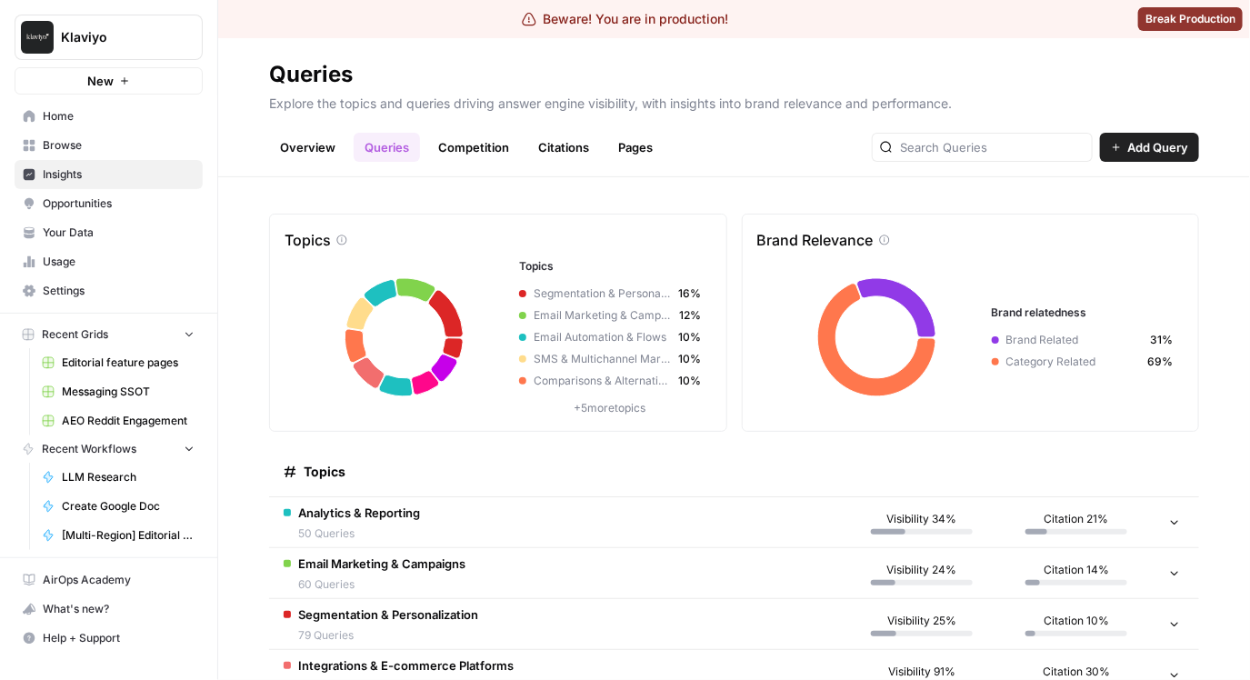
click at [836, 72] on h2 "Queries" at bounding box center [734, 74] width 930 height 29
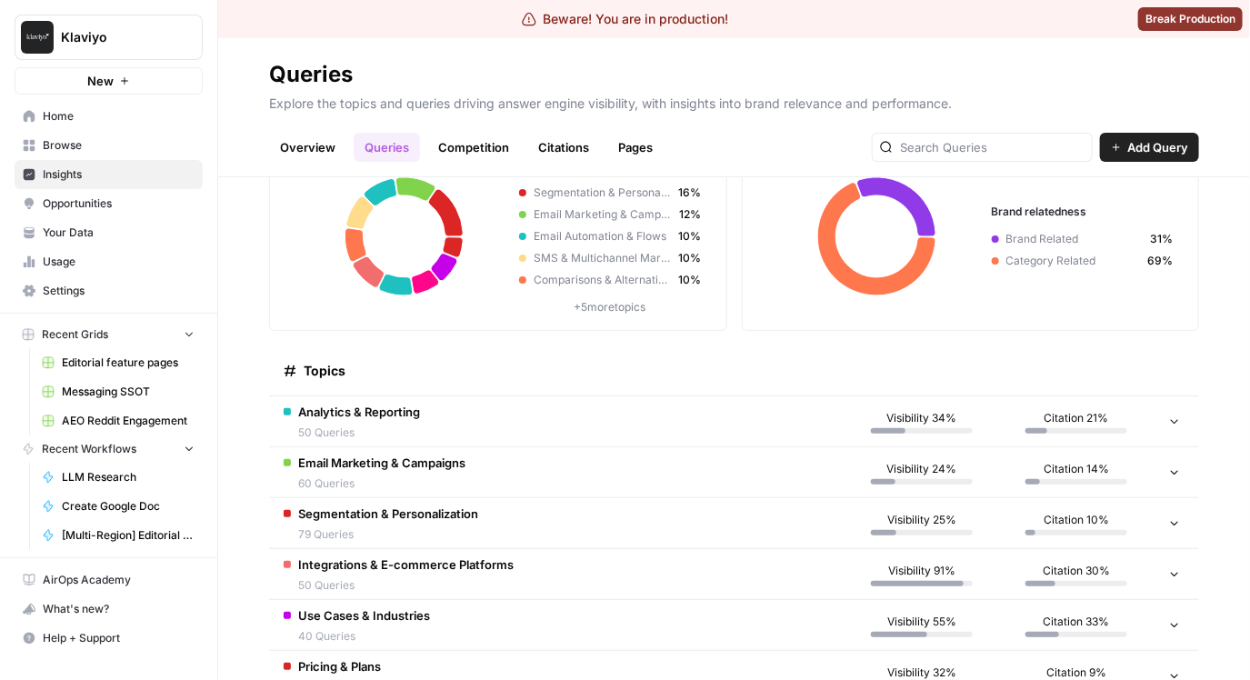
scroll to position [123, 0]
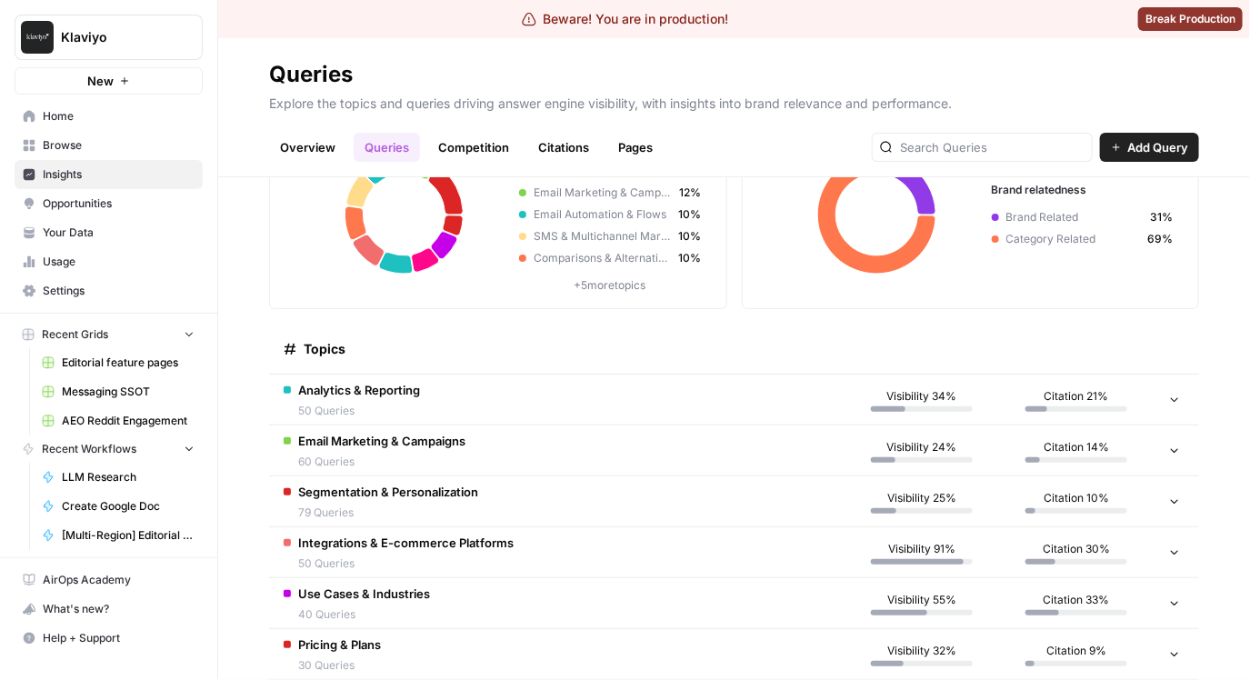
click at [579, 404] on td "Analytics & Reporting 50 Queries" at bounding box center [556, 399] width 575 height 50
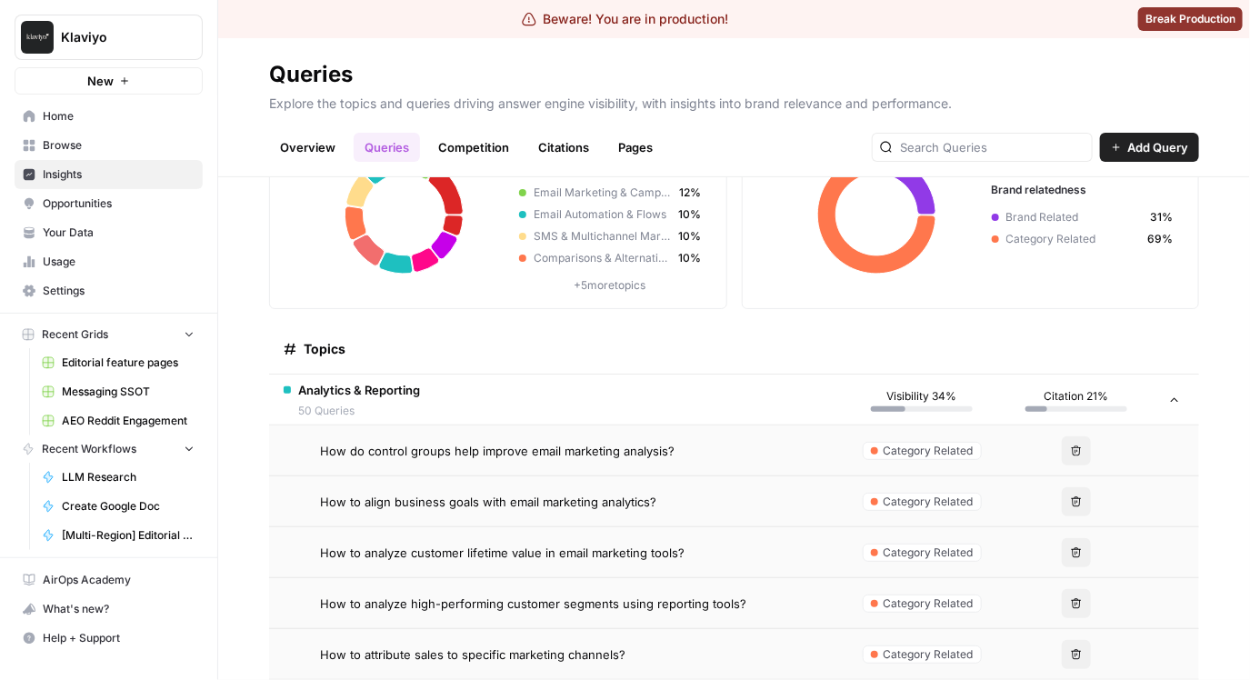
click at [706, 447] on div "How do control groups help improve email marketing analysis?" at bounding box center [575, 451] width 510 height 18
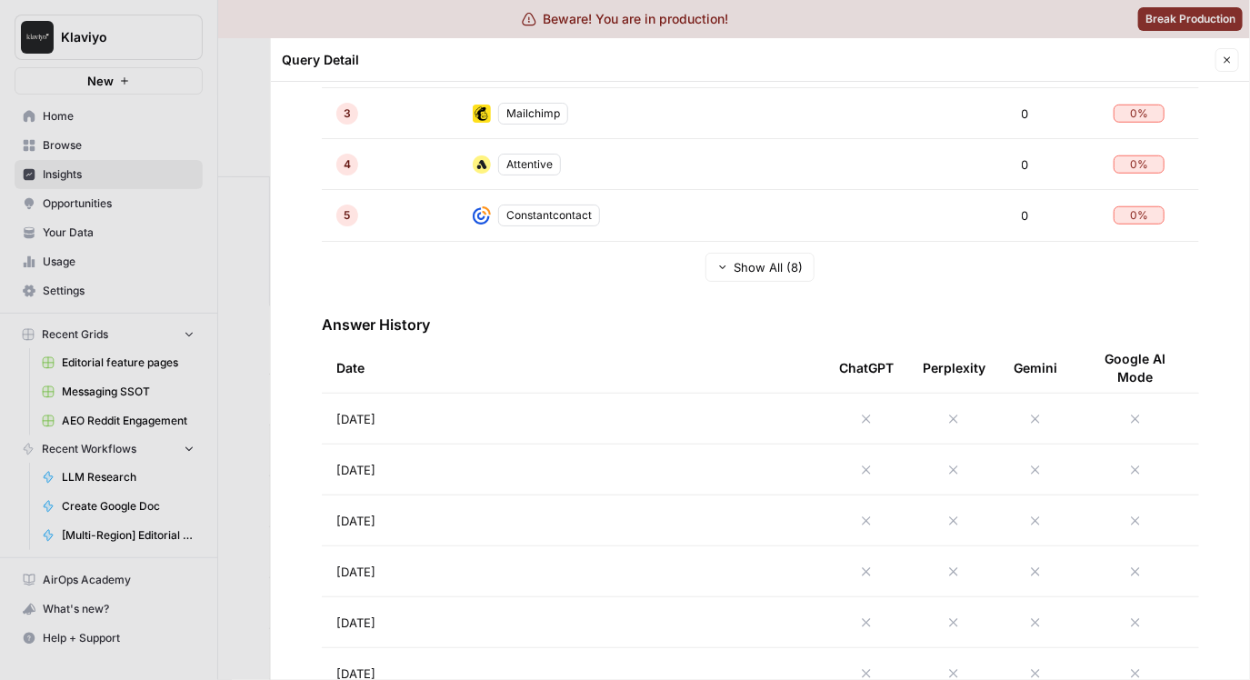
click at [677, 426] on td "[DATE]" at bounding box center [573, 419] width 503 height 50
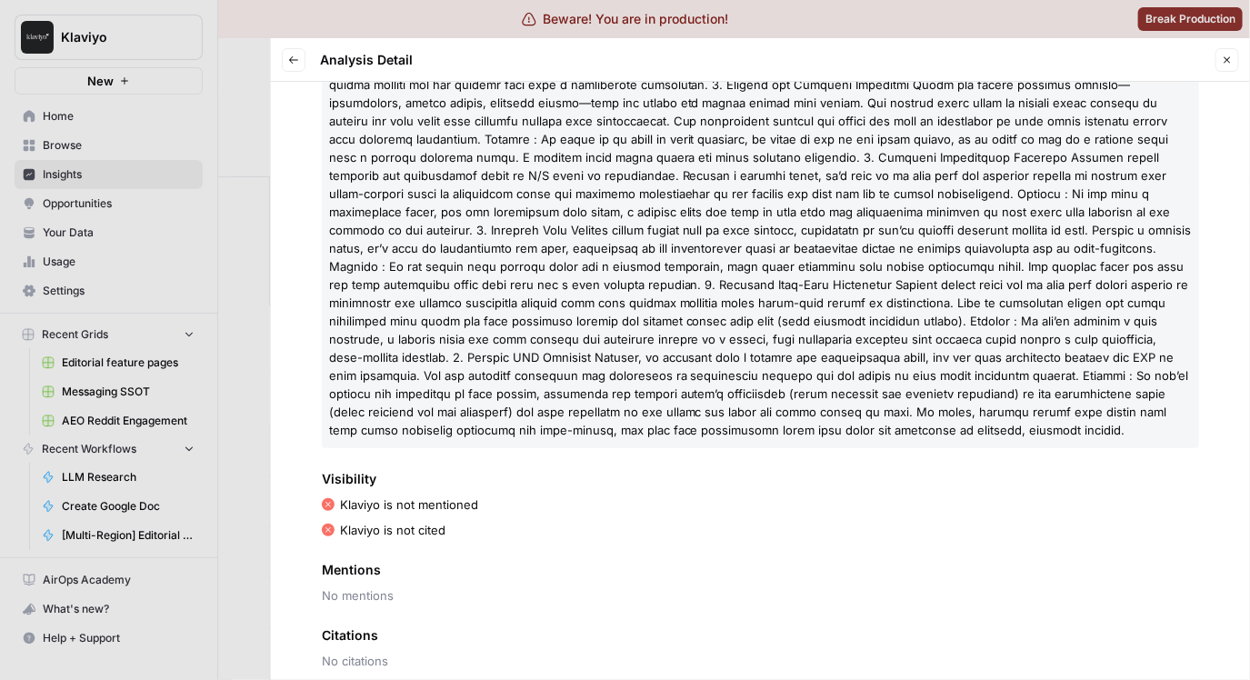
scroll to position [333, 0]
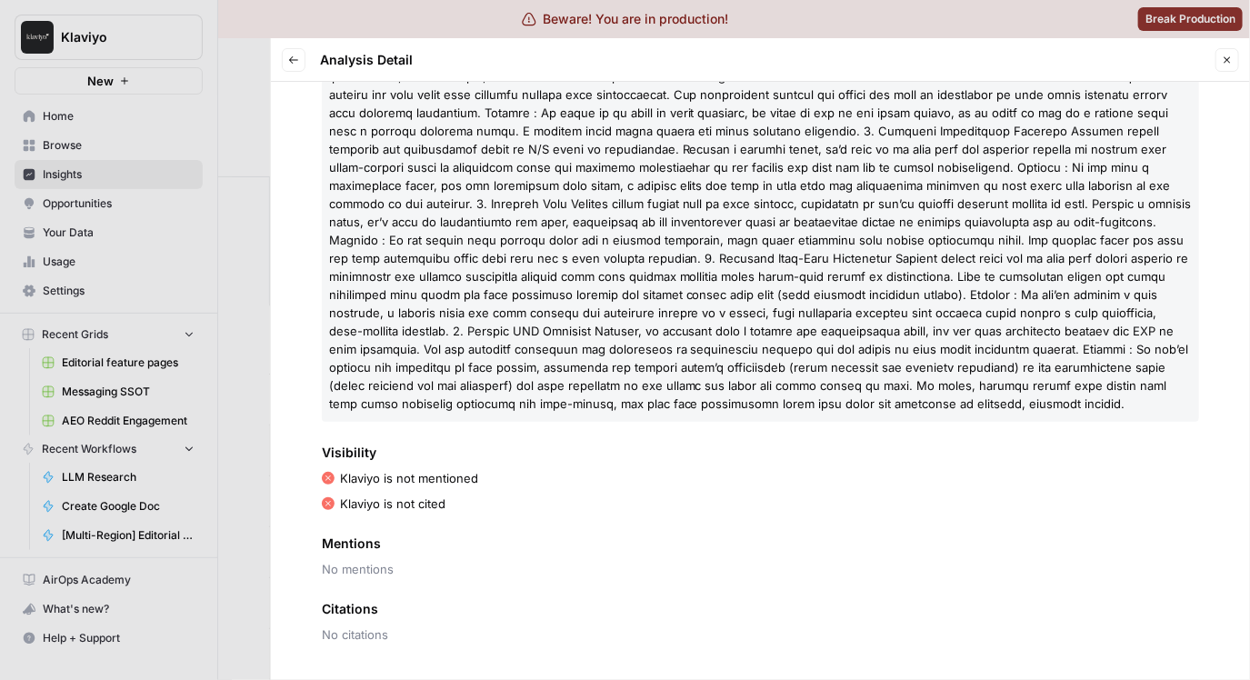
click at [262, 346] on div at bounding box center [625, 340] width 1250 height 680
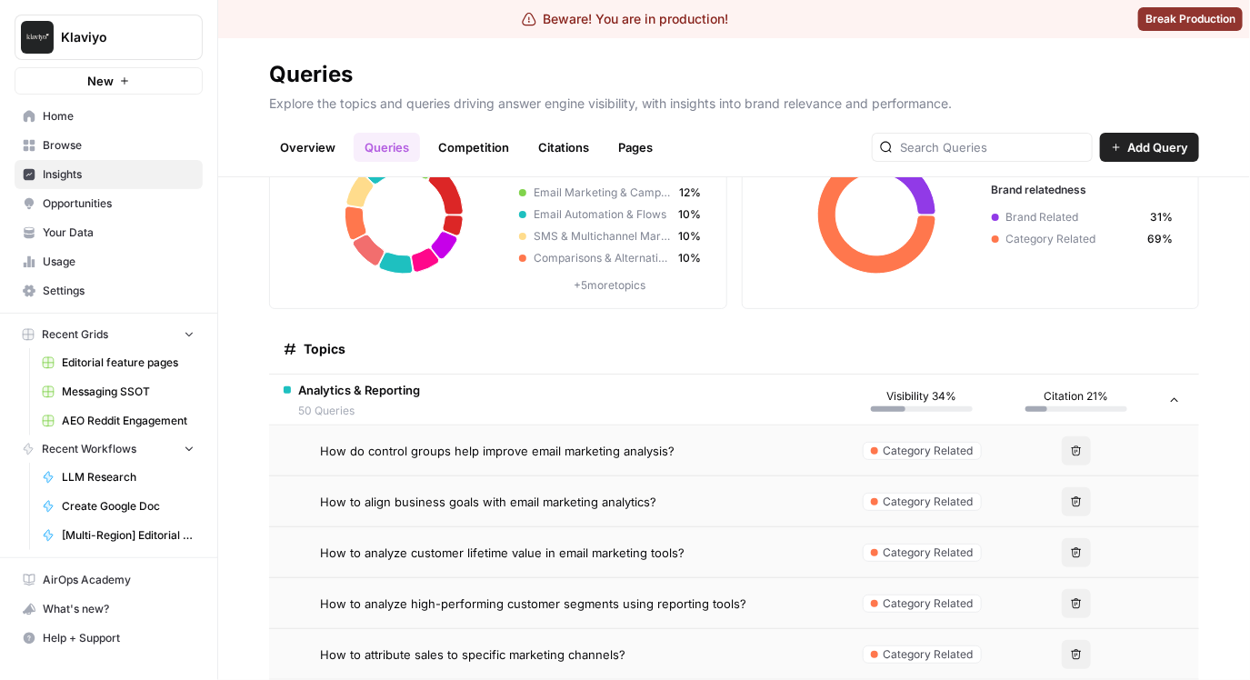
click at [743, 583] on td "How to analyze high-performing customer segments using reporting tools?" at bounding box center [556, 603] width 575 height 50
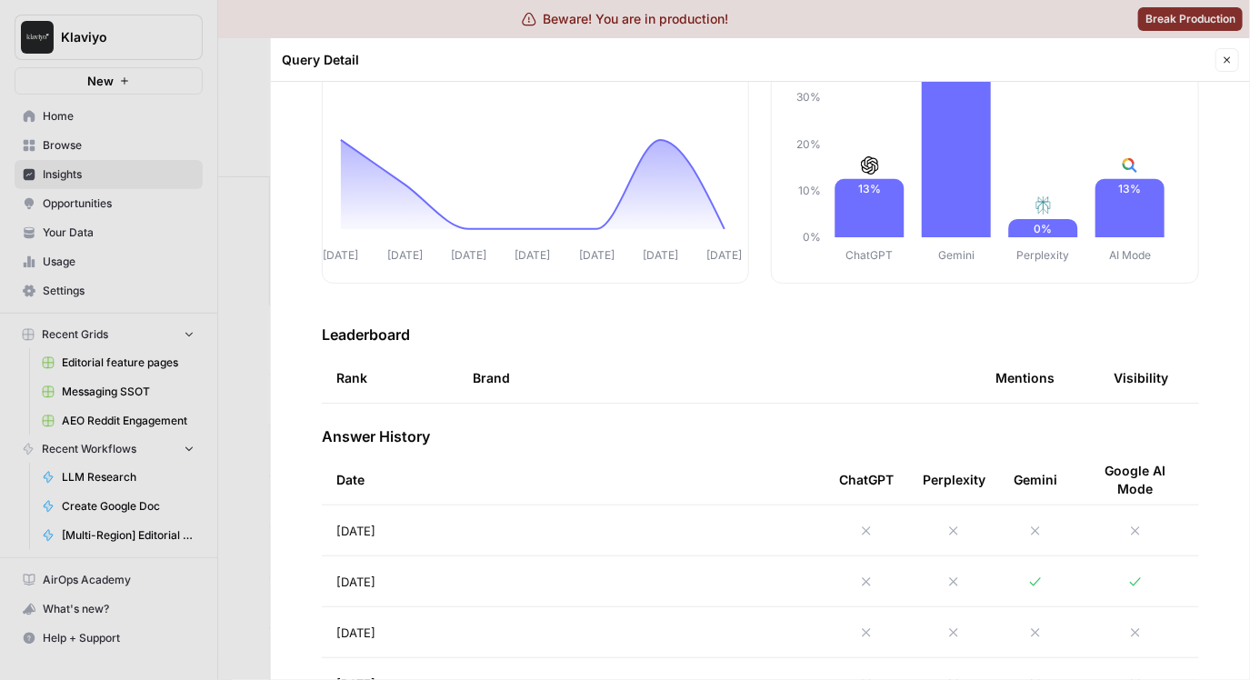
scroll to position [609, 0]
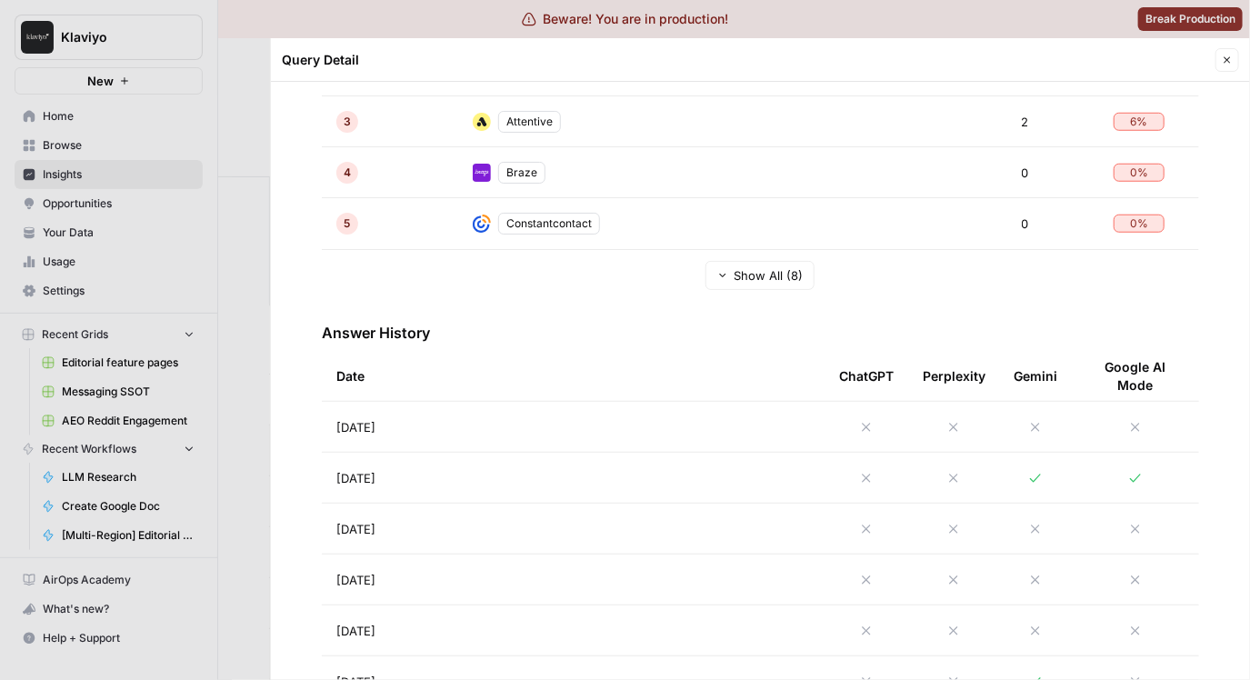
click at [664, 471] on td "[DATE]" at bounding box center [573, 478] width 503 height 50
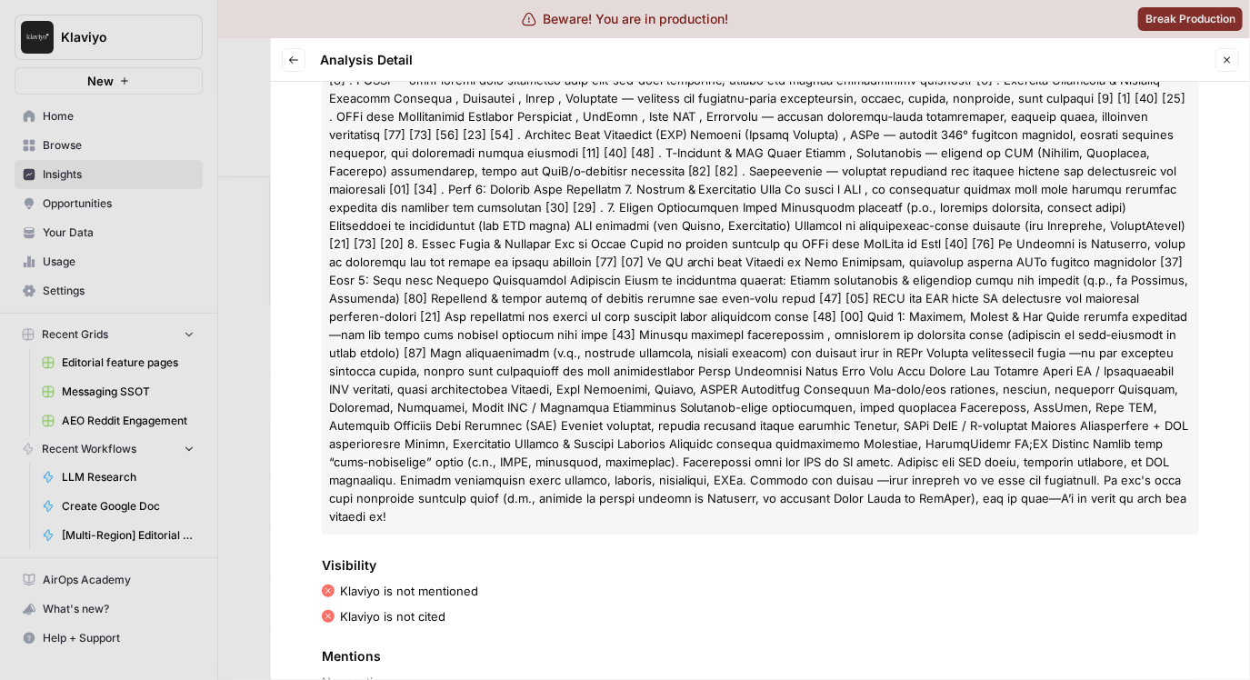
scroll to position [21, 0]
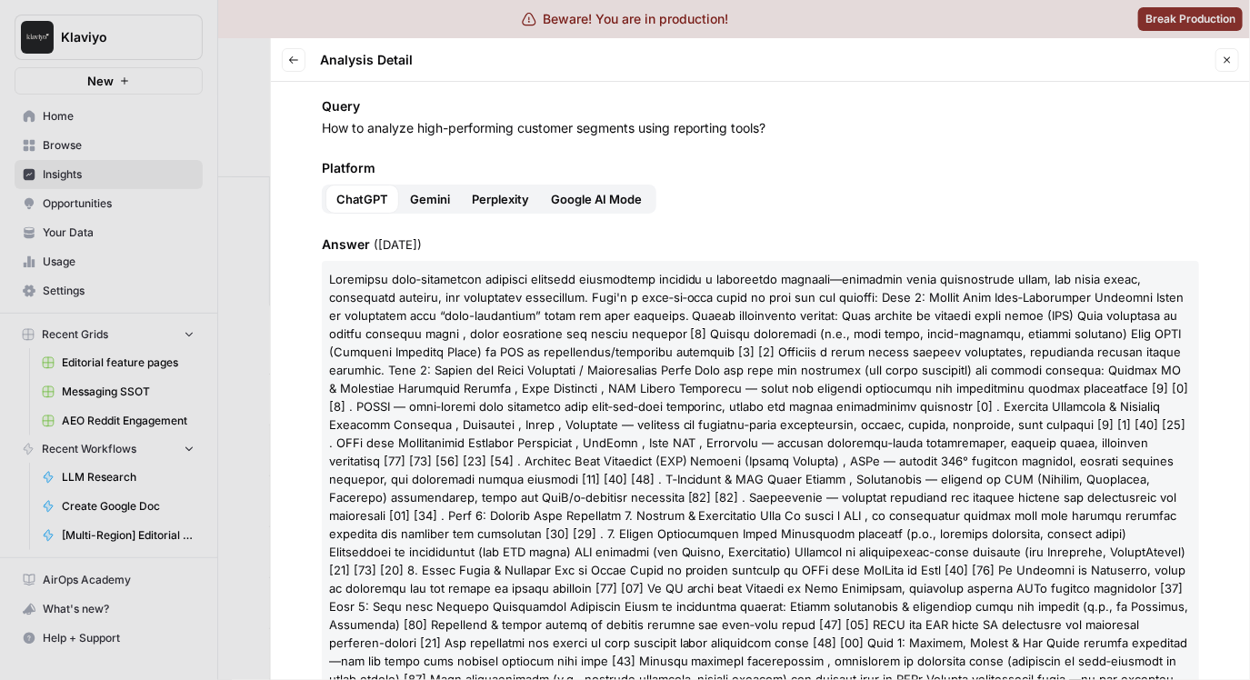
click at [568, 178] on div "Platform ChatGPT Gemini Perplexity Google AI Mode" at bounding box center [760, 186] width 877 height 55
click at [570, 187] on button "Google AI Mode" at bounding box center [596, 199] width 113 height 29
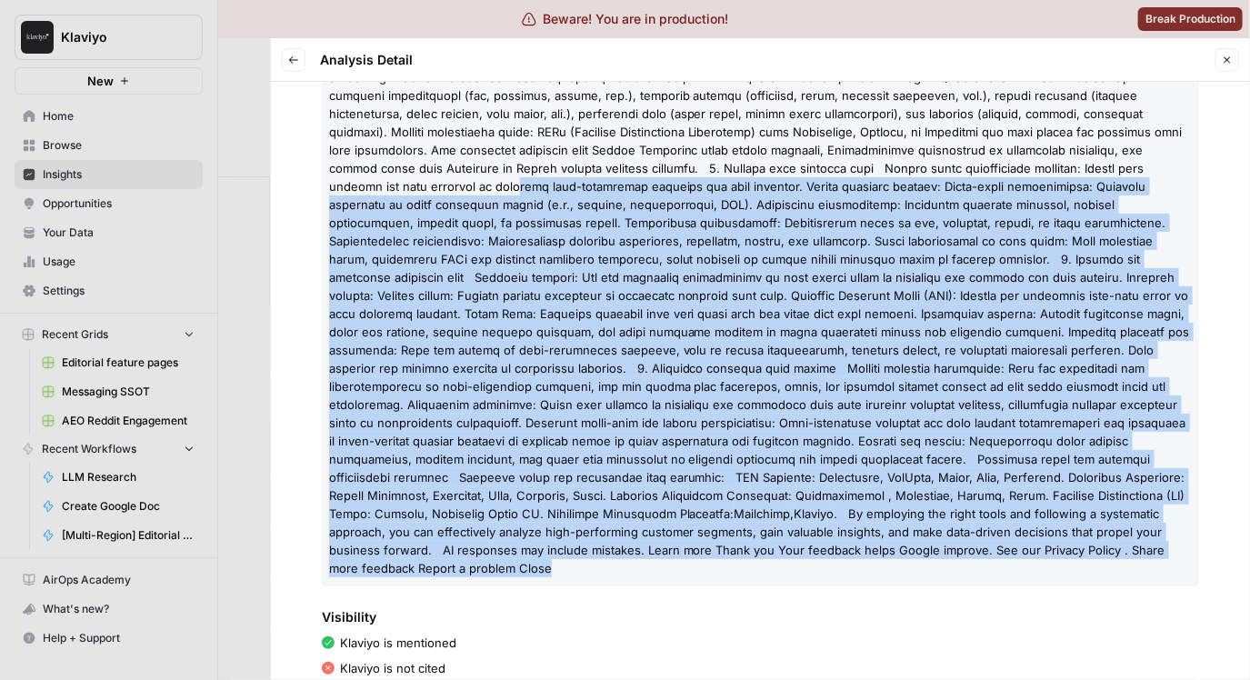
scroll to position [0, 0]
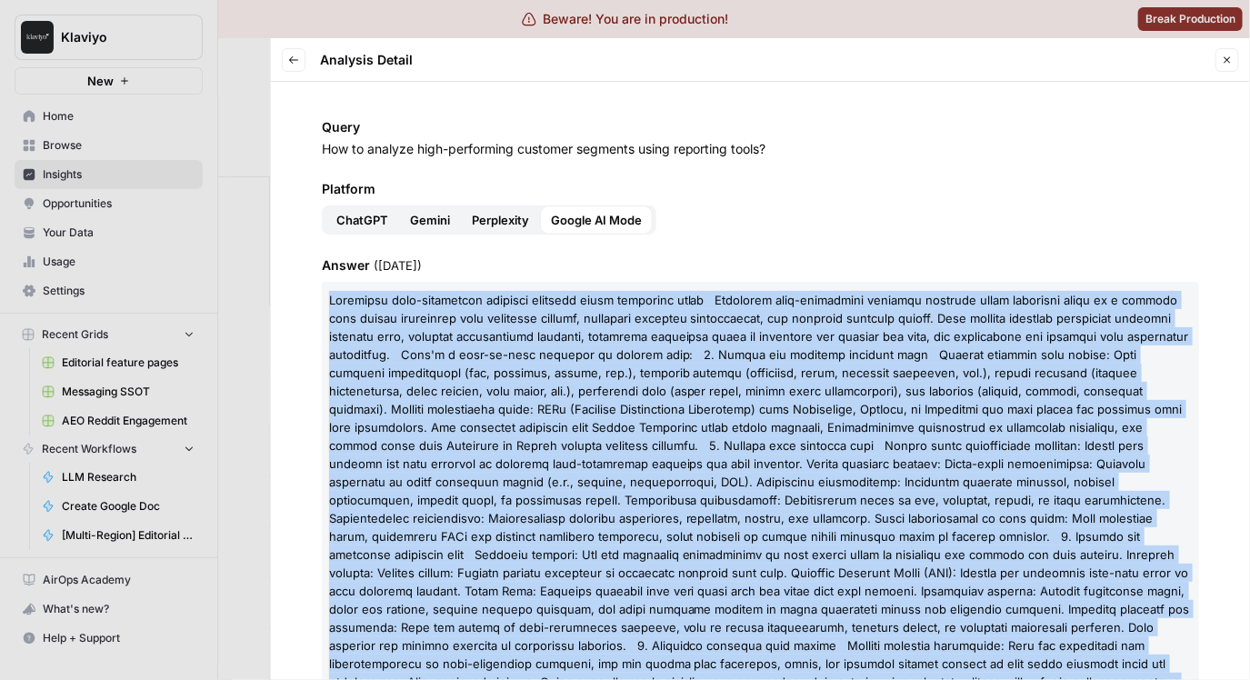
drag, startPoint x: 1057, startPoint y: 294, endPoint x: 300, endPoint y: 303, distance: 757.2
click at [300, 303] on div "Query How to analyze high-performing customer segments using reporting tools? P…" at bounding box center [760, 381] width 979 height 598
copy p "Analyzing high-performing customer segments using reporting tools Analyzing hig…"
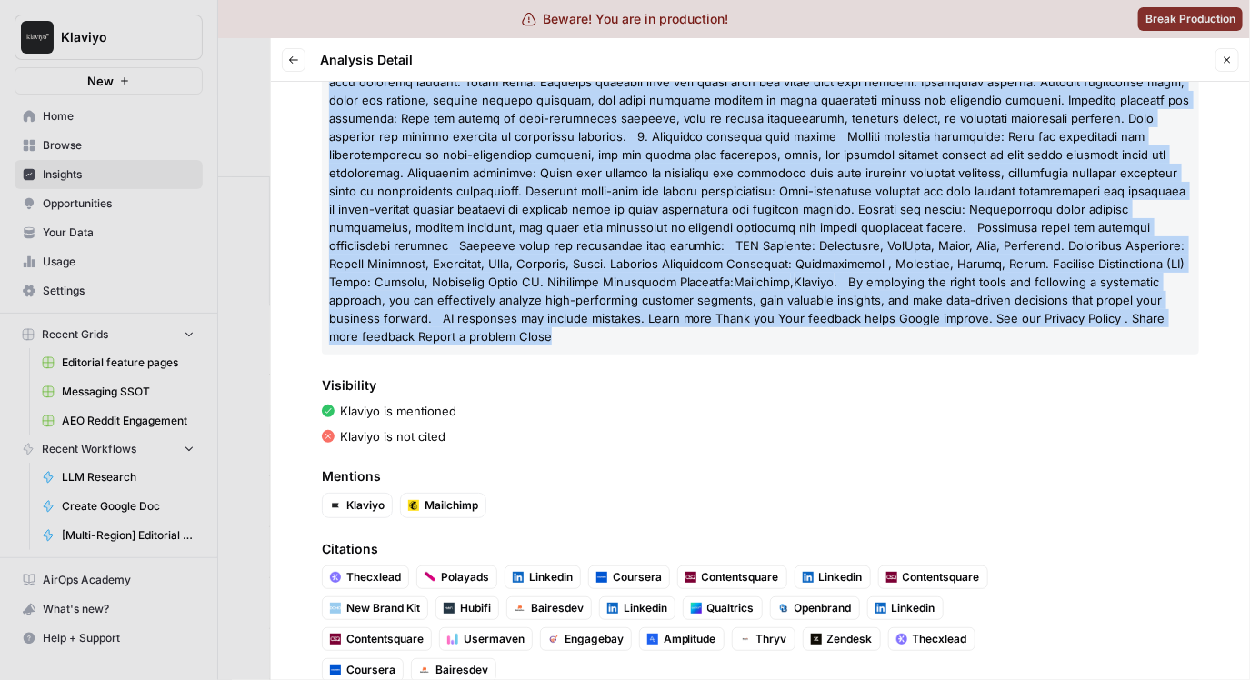
scroll to position [528, 0]
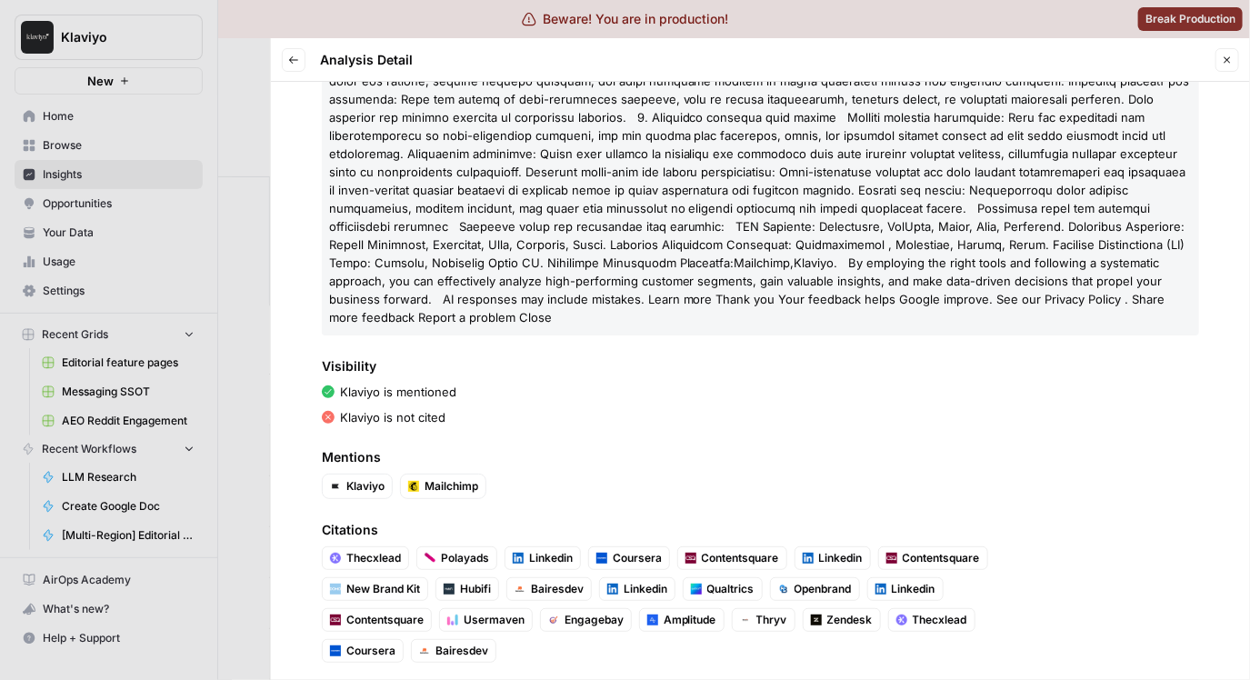
click at [253, 268] on div at bounding box center [625, 340] width 1250 height 680
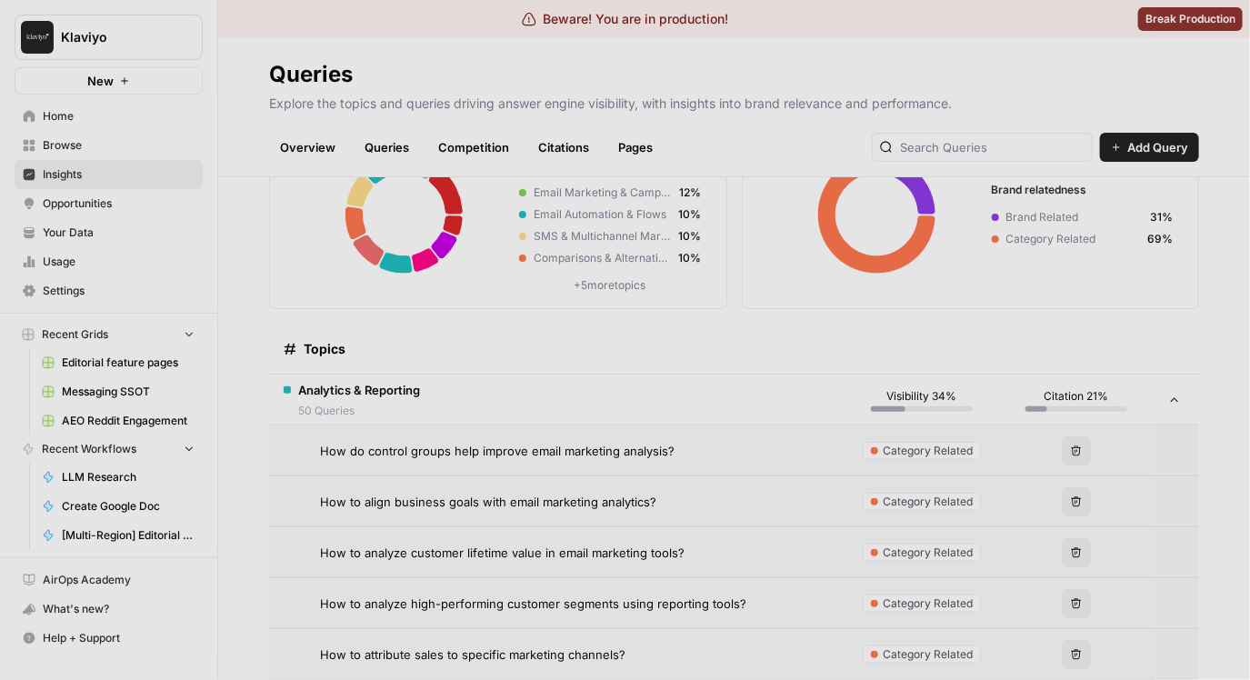
scroll to position [204, 0]
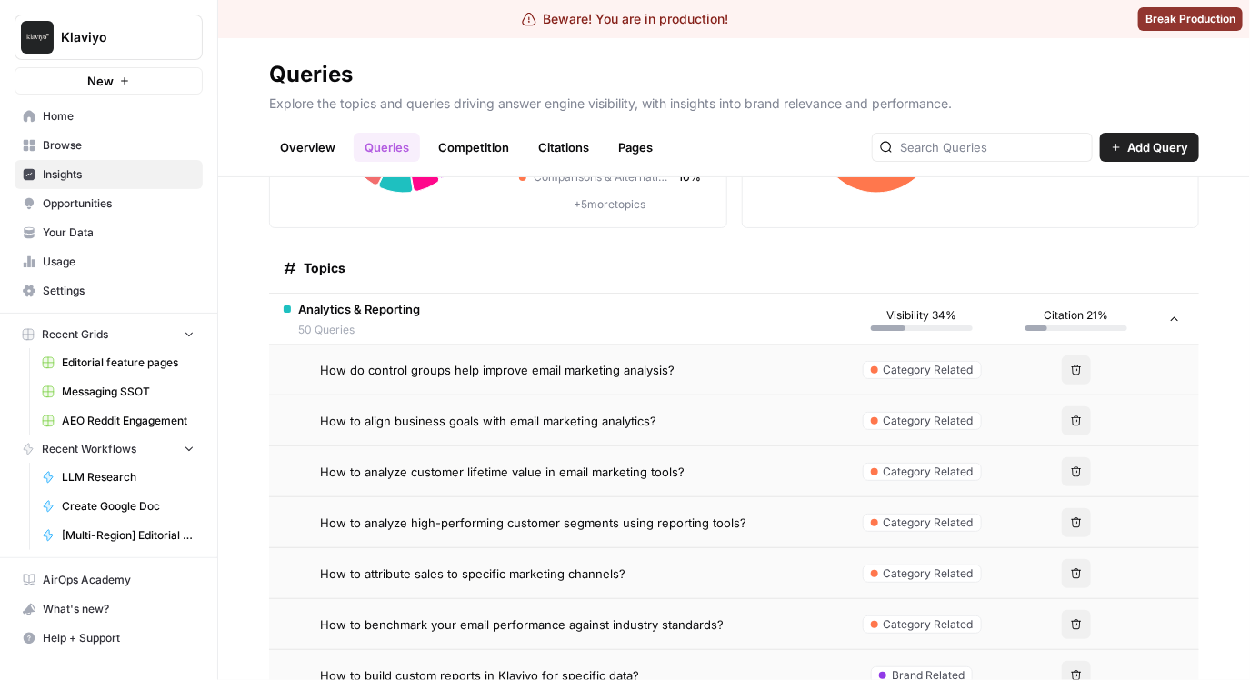
click at [678, 616] on span "How to benchmark your email performance against industry standards?" at bounding box center [522, 624] width 404 height 18
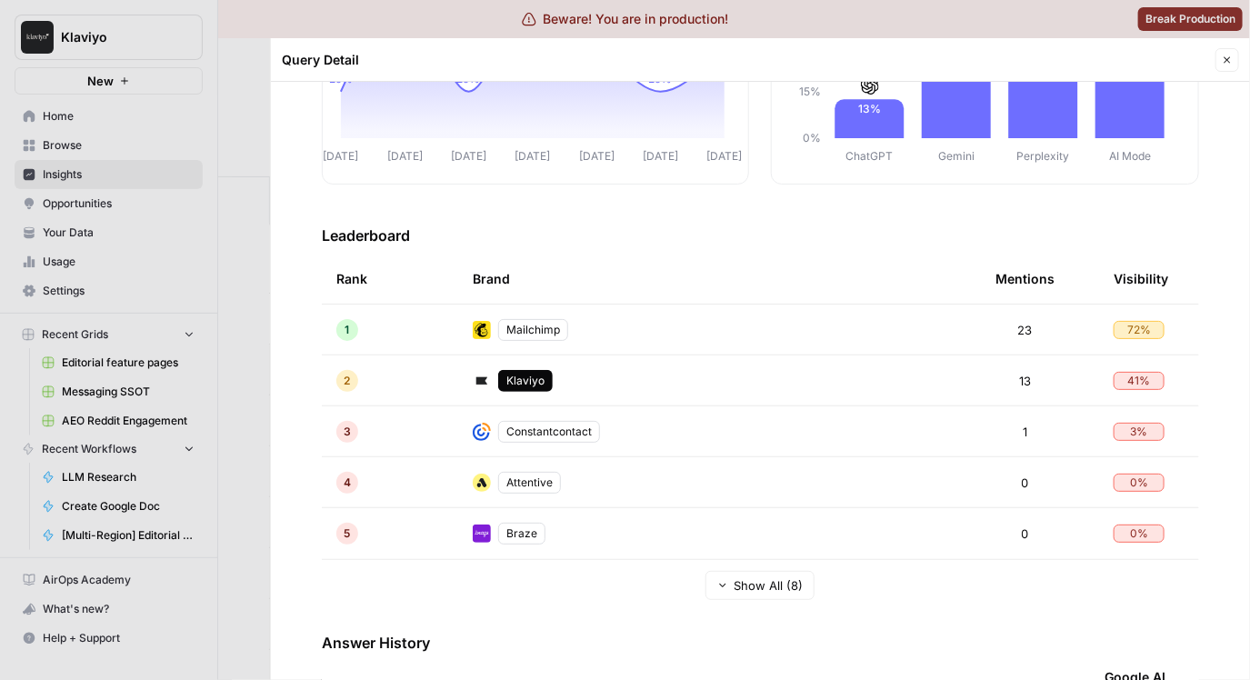
scroll to position [535, 0]
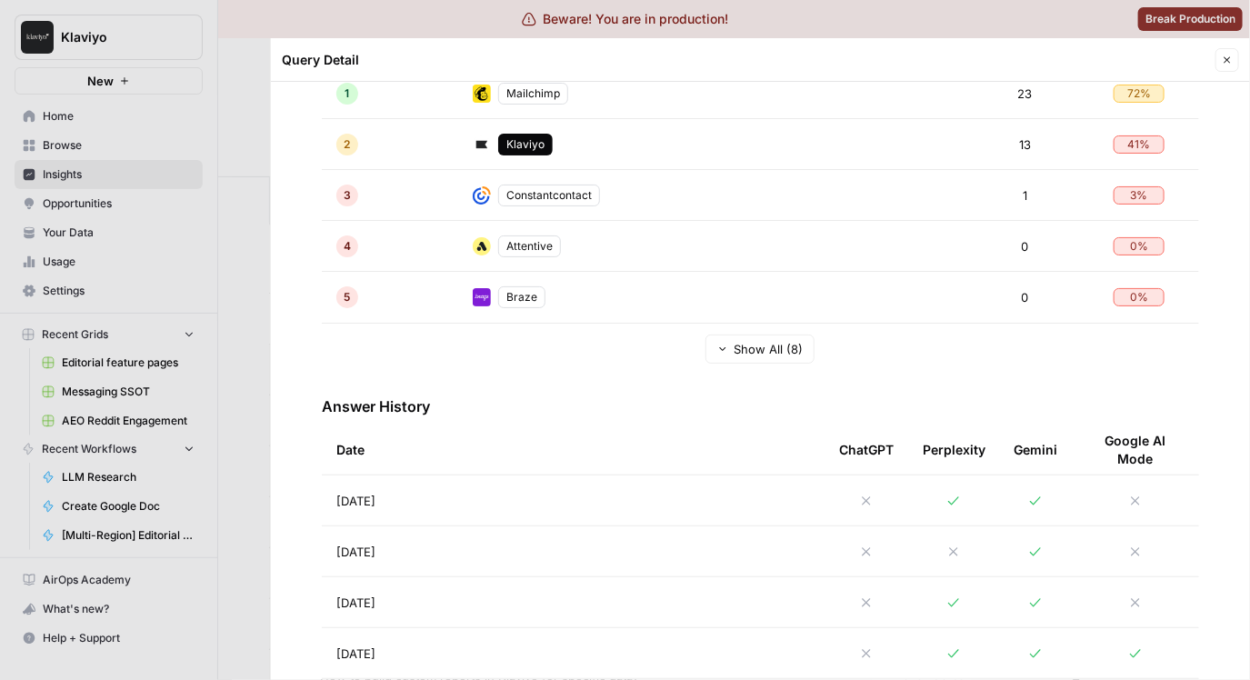
click at [654, 505] on td "[DATE]" at bounding box center [573, 500] width 503 height 50
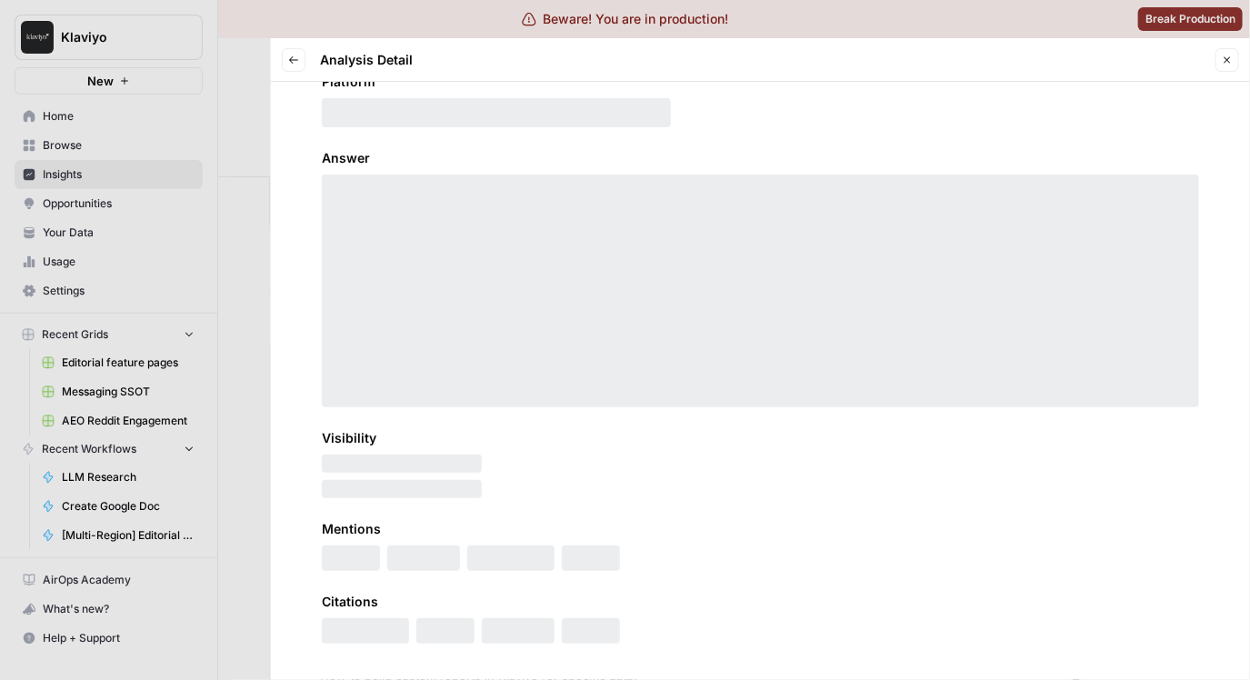
scroll to position [106, 0]
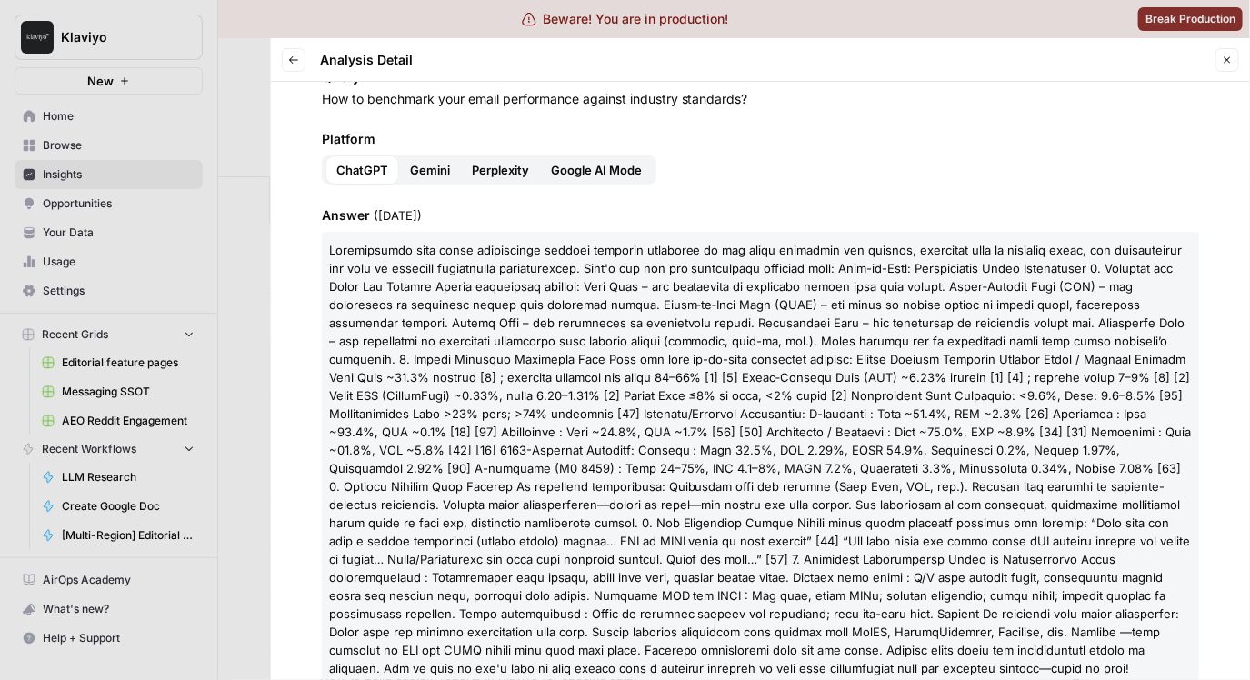
click at [447, 164] on span "Gemini" at bounding box center [430, 170] width 40 height 18
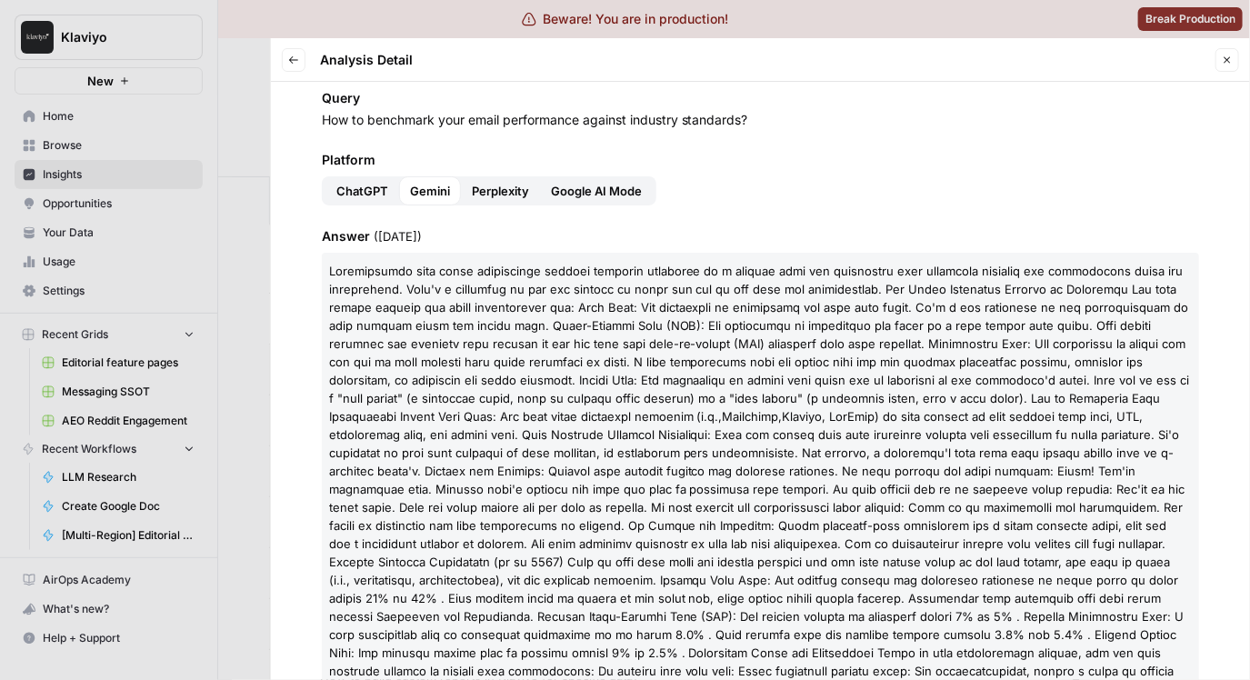
click at [495, 179] on button "Perplexity" at bounding box center [500, 190] width 79 height 29
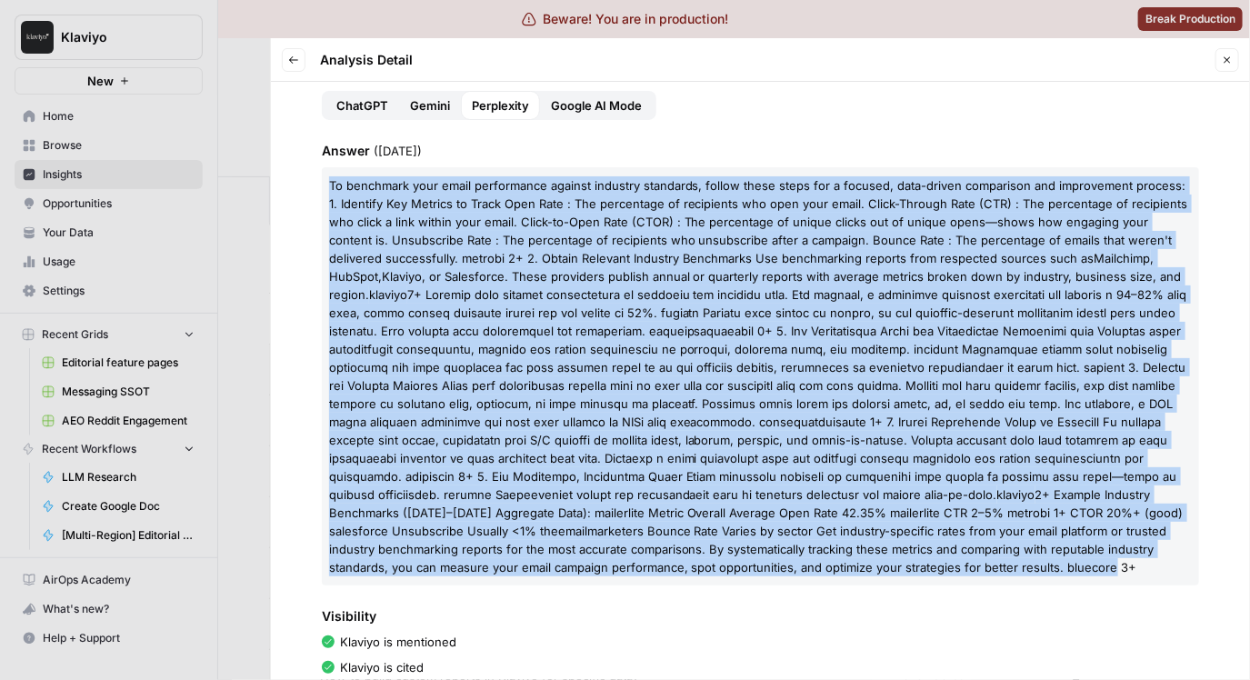
scroll to position [32, 0]
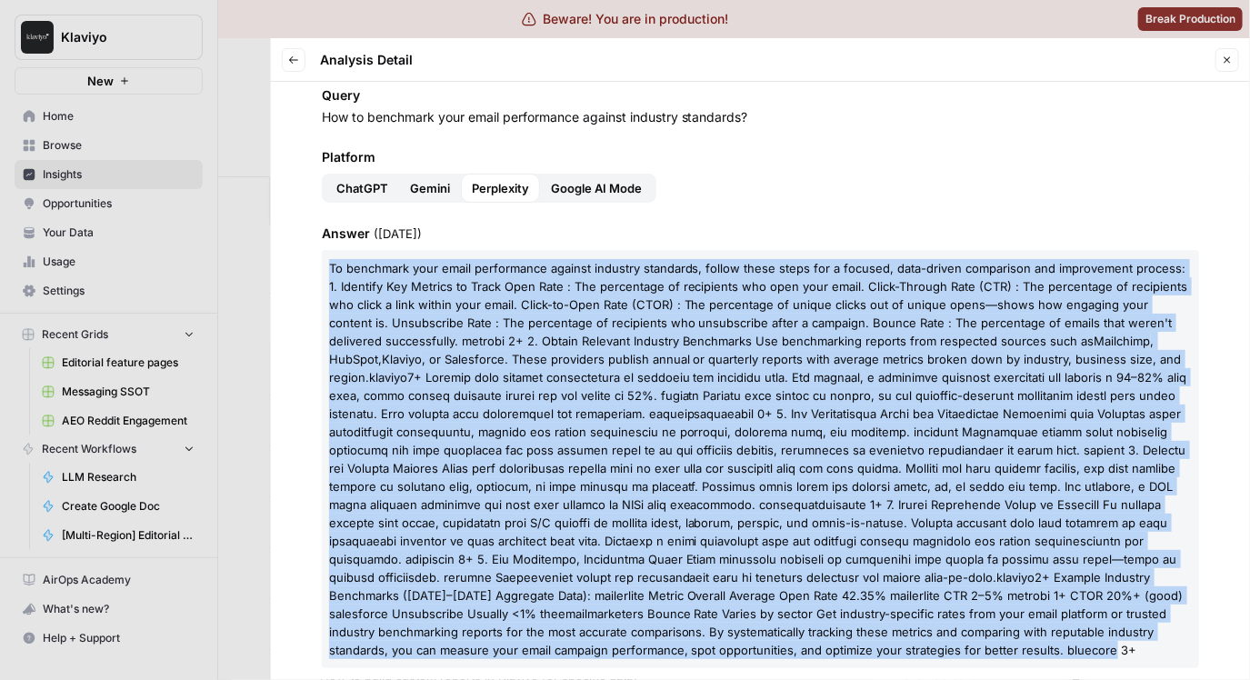
drag, startPoint x: 1179, startPoint y: 357, endPoint x: 325, endPoint y: 257, distance: 859.3
click at [325, 257] on p "To benchmark your email performance against industry standards, follow these st…" at bounding box center [760, 459] width 877 height 418
copy p "Lo ipsumdolo sita conse adipiscinge seddoei temporin utlaboree, dolore magna al…"
click at [571, 356] on span ", or Salesforce. These providers publish annual or quarterly reports with avera…" at bounding box center [755, 368] width 853 height 33
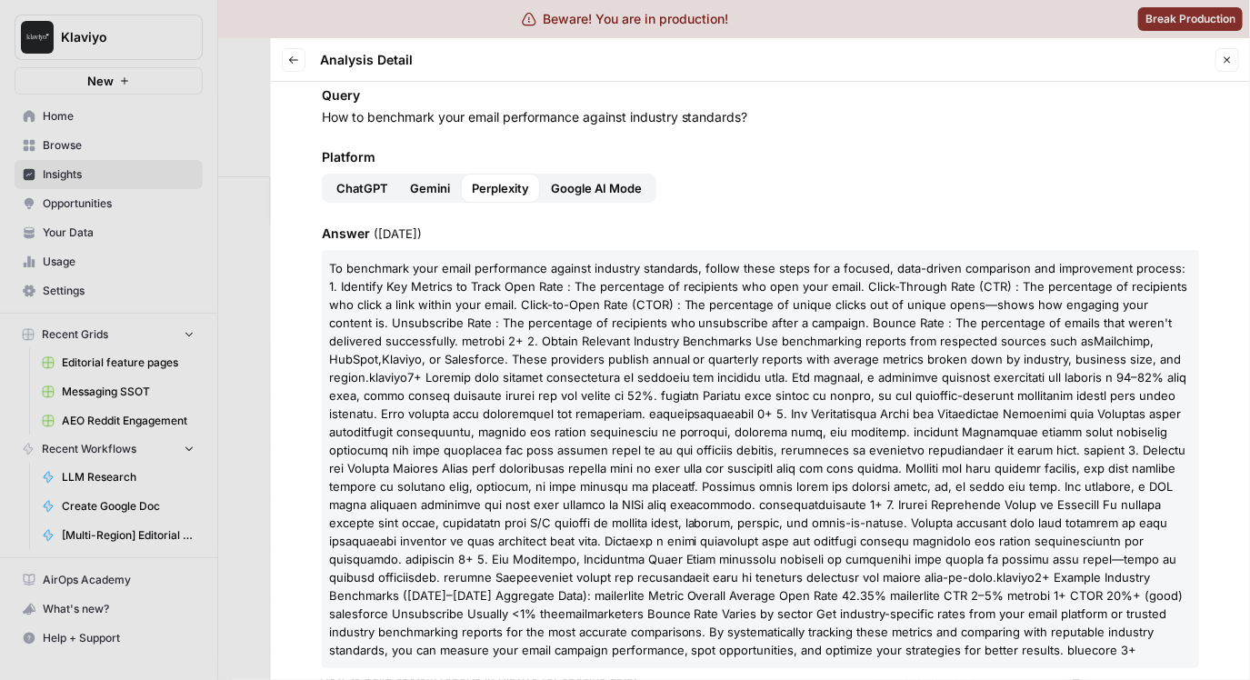
click at [577, 344] on span "To benchmark your email performance against industry standards, follow these st…" at bounding box center [758, 304] width 859 height 87
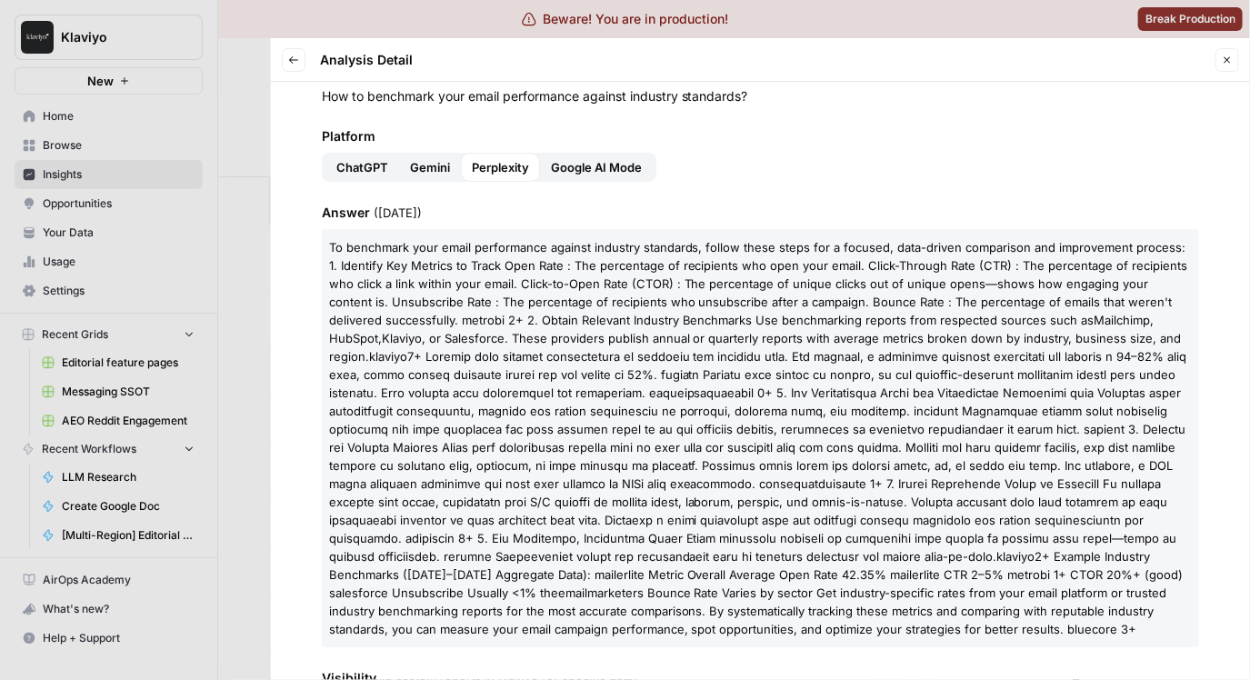
scroll to position [64, 0]
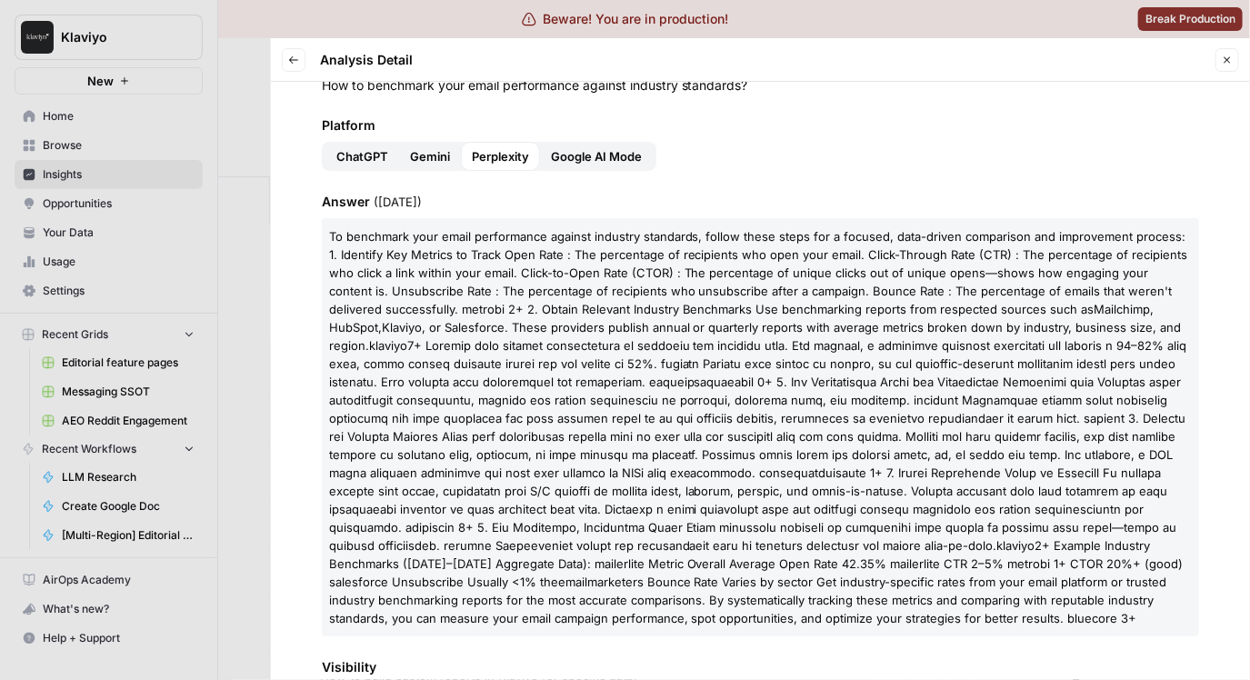
click at [710, 501] on p "To benchmark your email performance against industry standards, follow these st…" at bounding box center [760, 427] width 877 height 418
click at [744, 491] on span at bounding box center [756, 445] width 855 height 215
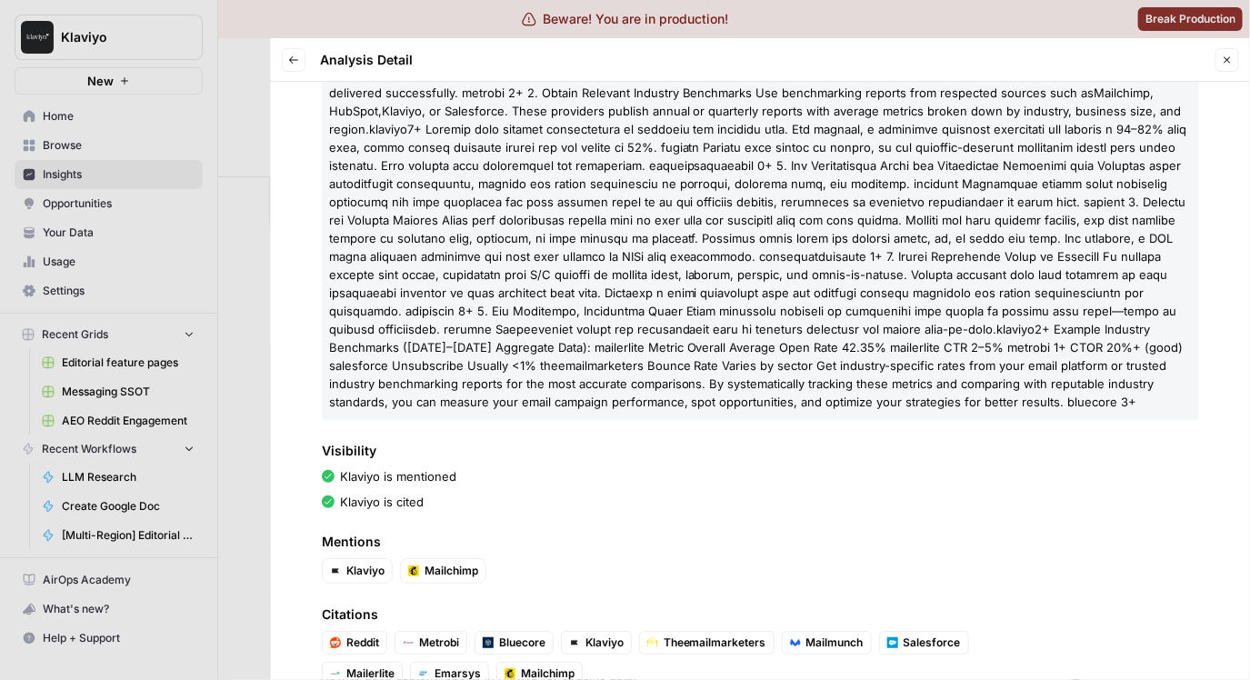
scroll to position [321, 0]
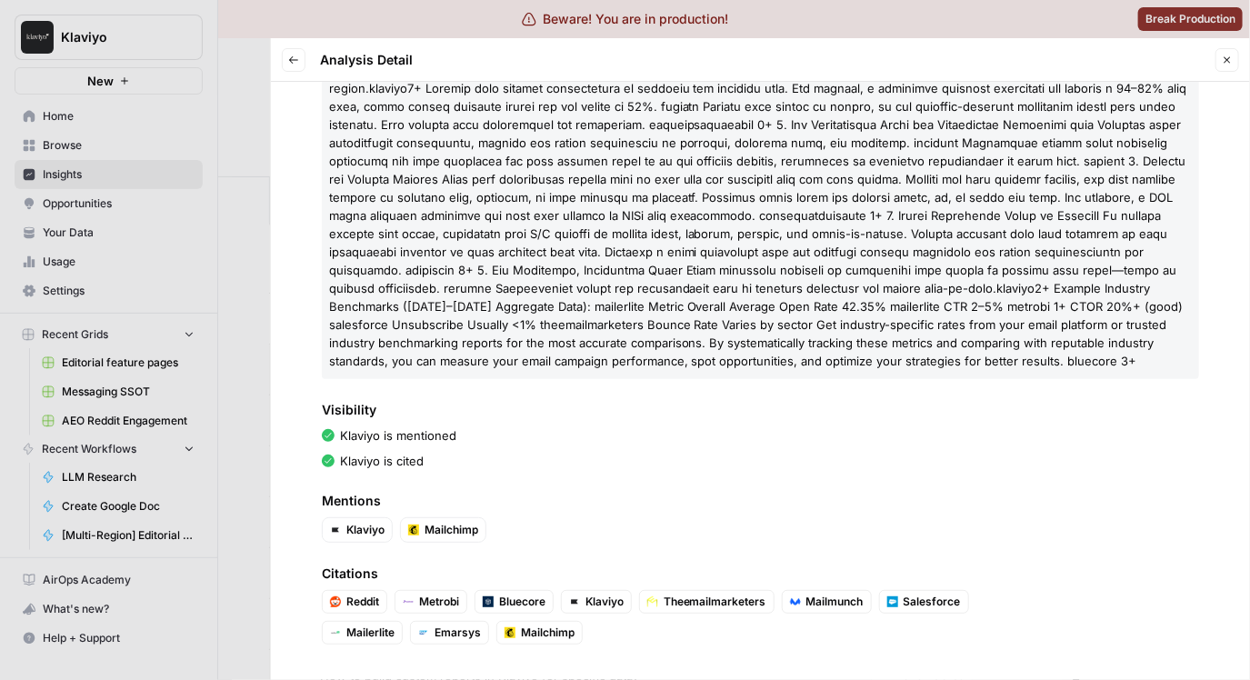
click at [275, 295] on div "Query How to benchmark your email performance against industry standards? Platf…" at bounding box center [760, 381] width 979 height 598
click at [257, 284] on div at bounding box center [625, 340] width 1250 height 680
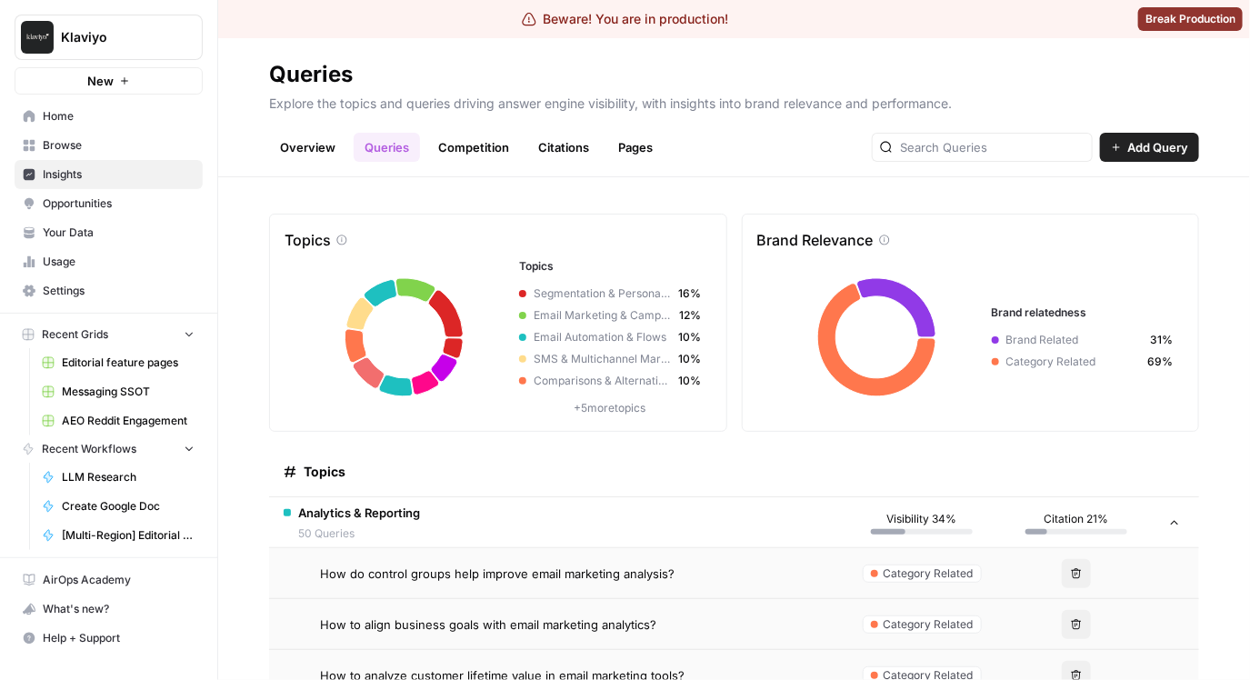
click at [314, 152] on link "Overview" at bounding box center [307, 147] width 77 height 29
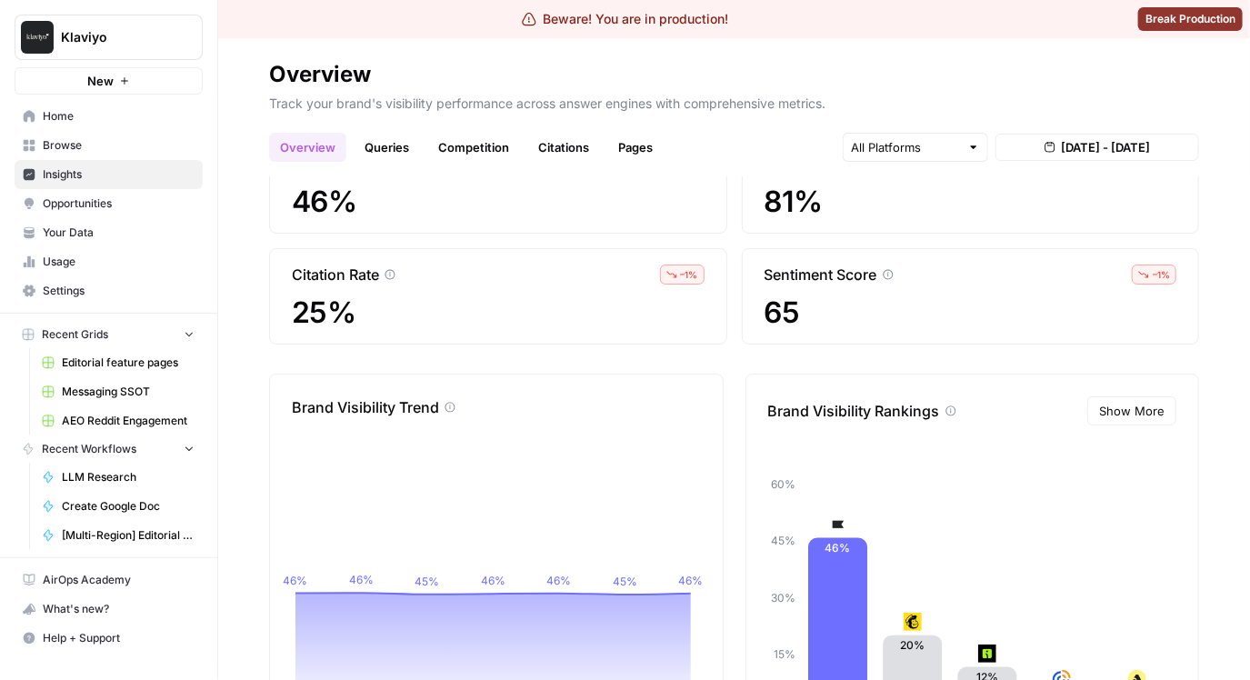
scroll to position [55, 0]
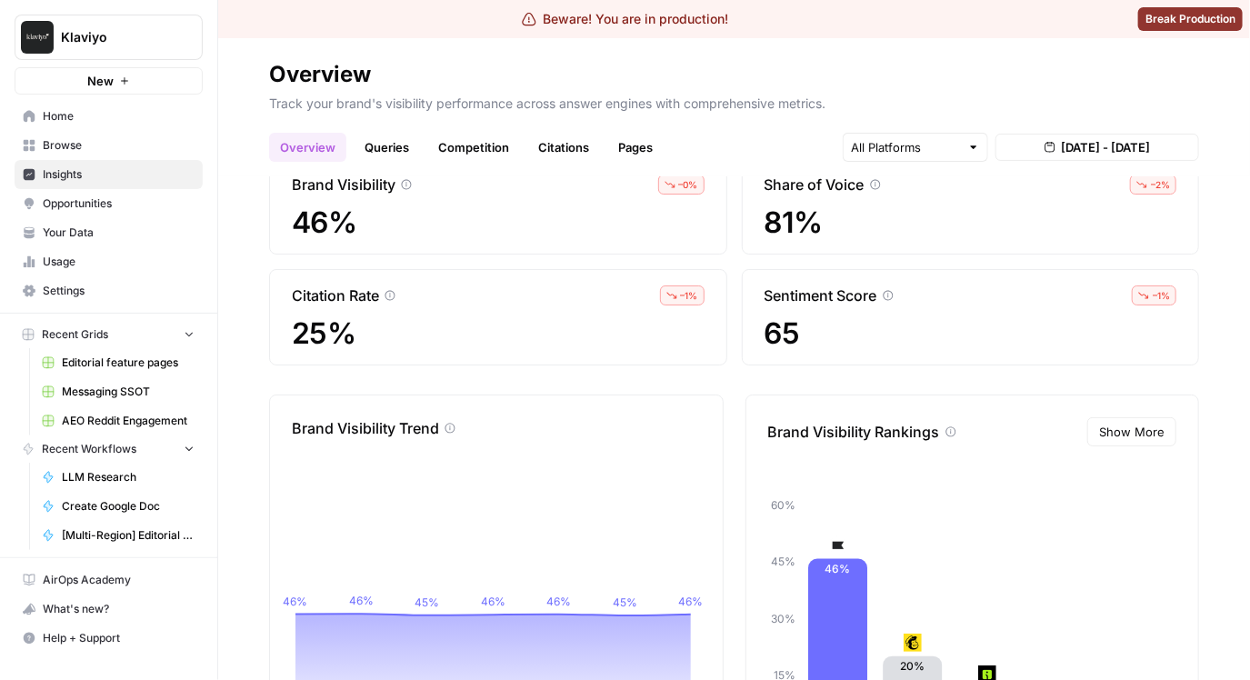
click at [884, 294] on icon at bounding box center [888, 295] width 11 height 11
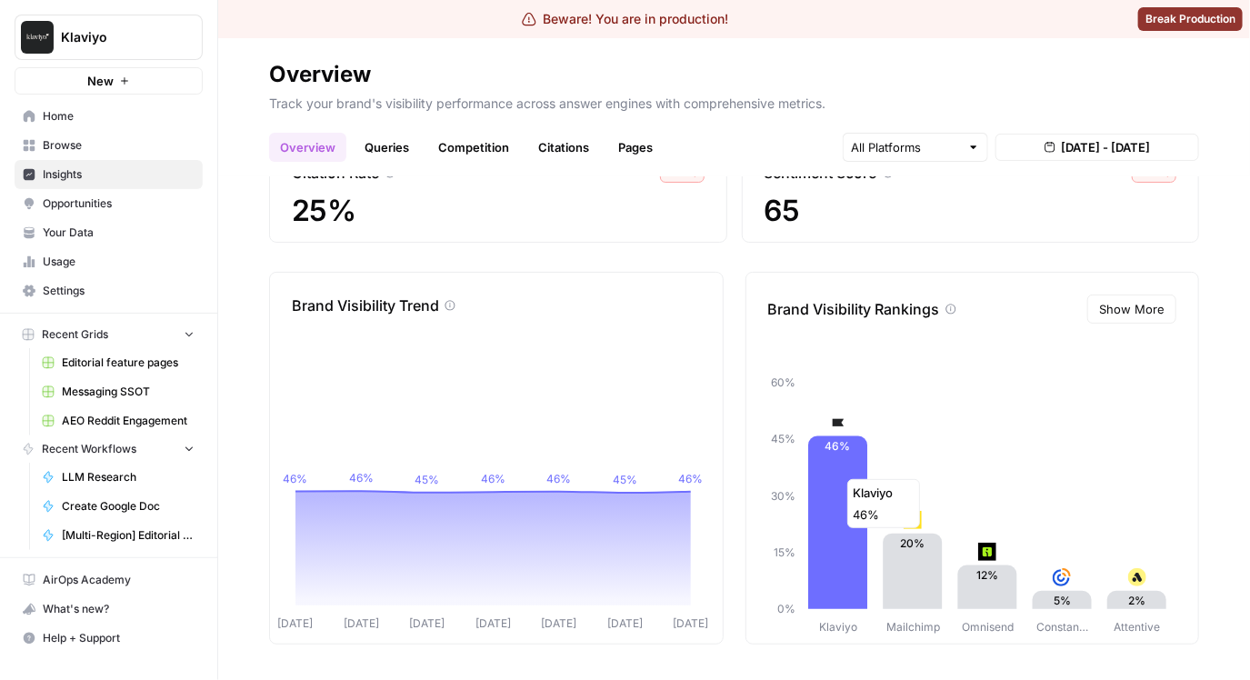
scroll to position [0, 0]
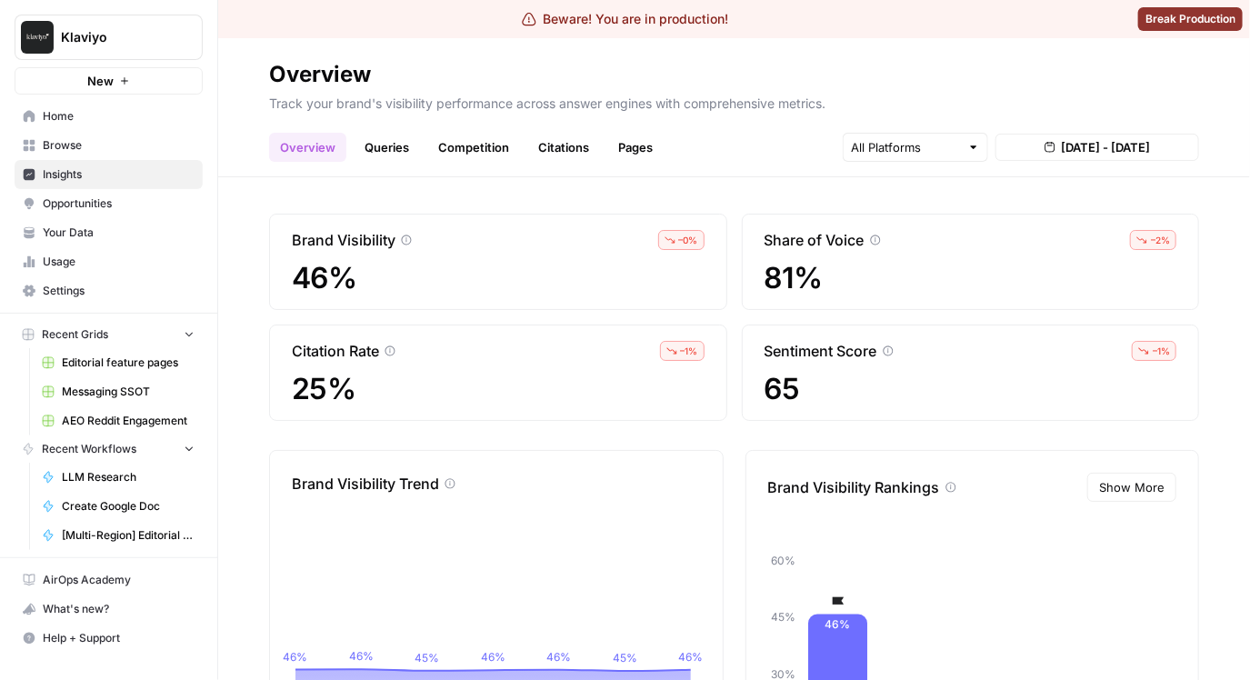
click at [408, 143] on link "Queries" at bounding box center [387, 147] width 66 height 29
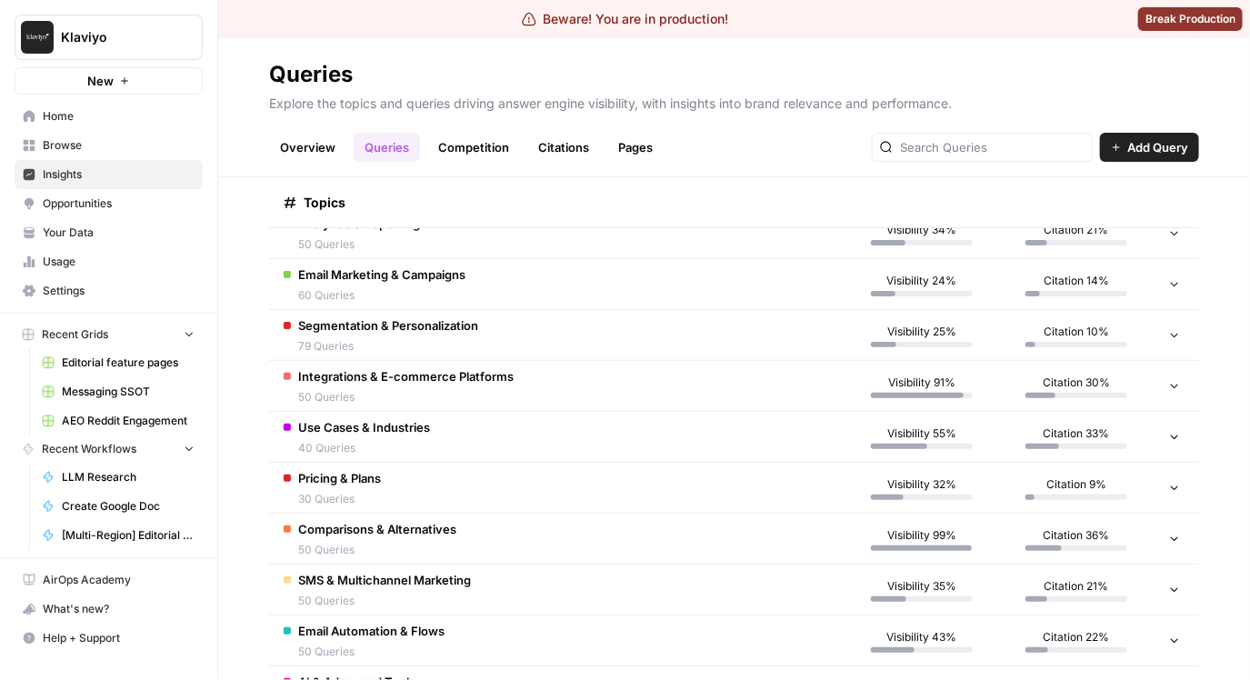
scroll to position [300, 0]
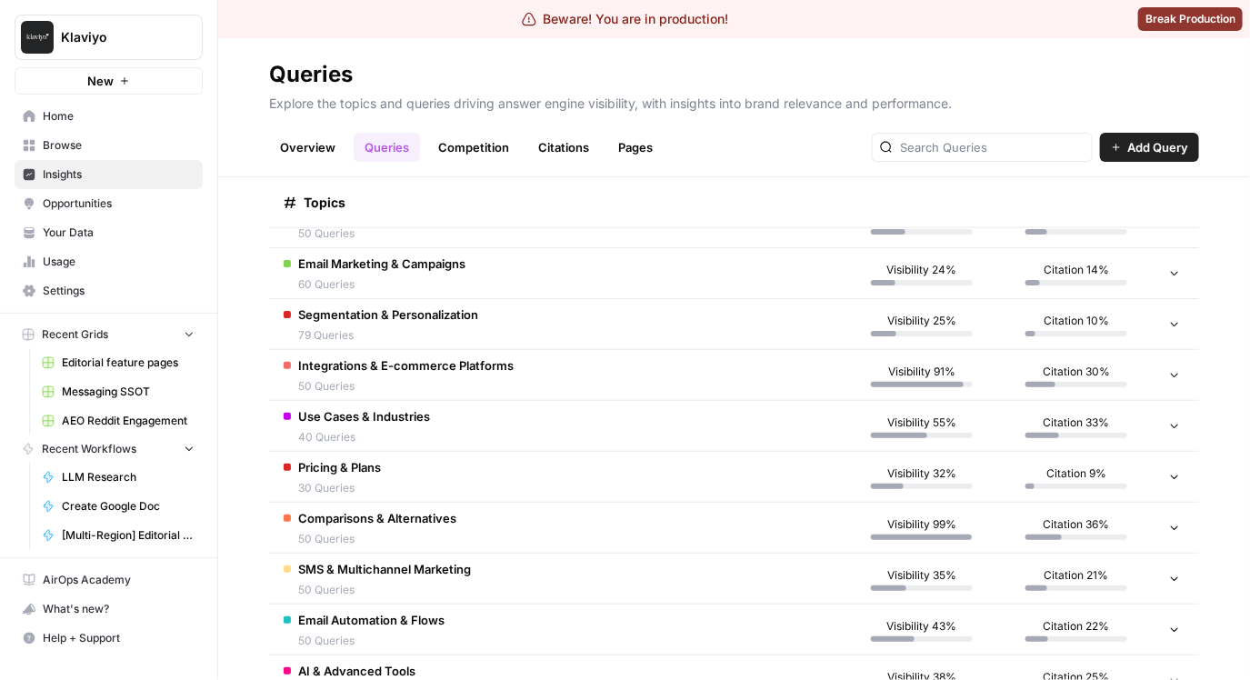
click at [649, 478] on td "Pricing & Plans 30 Queries" at bounding box center [556, 477] width 575 height 50
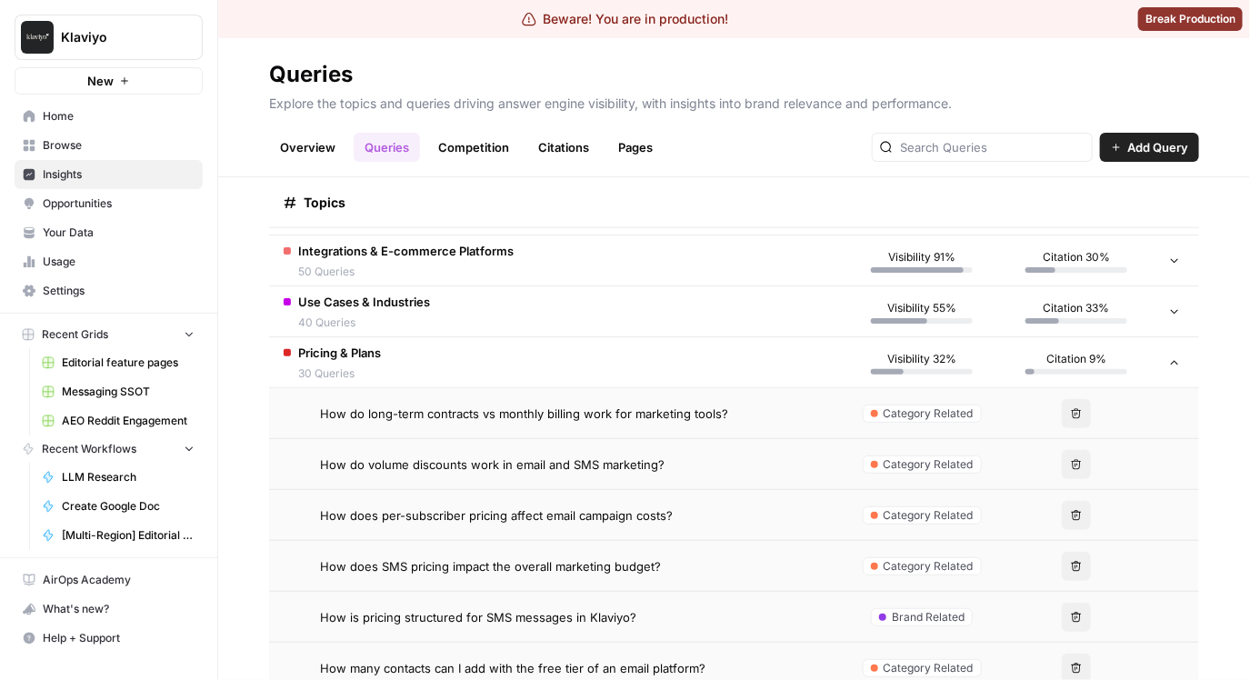
scroll to position [500, 0]
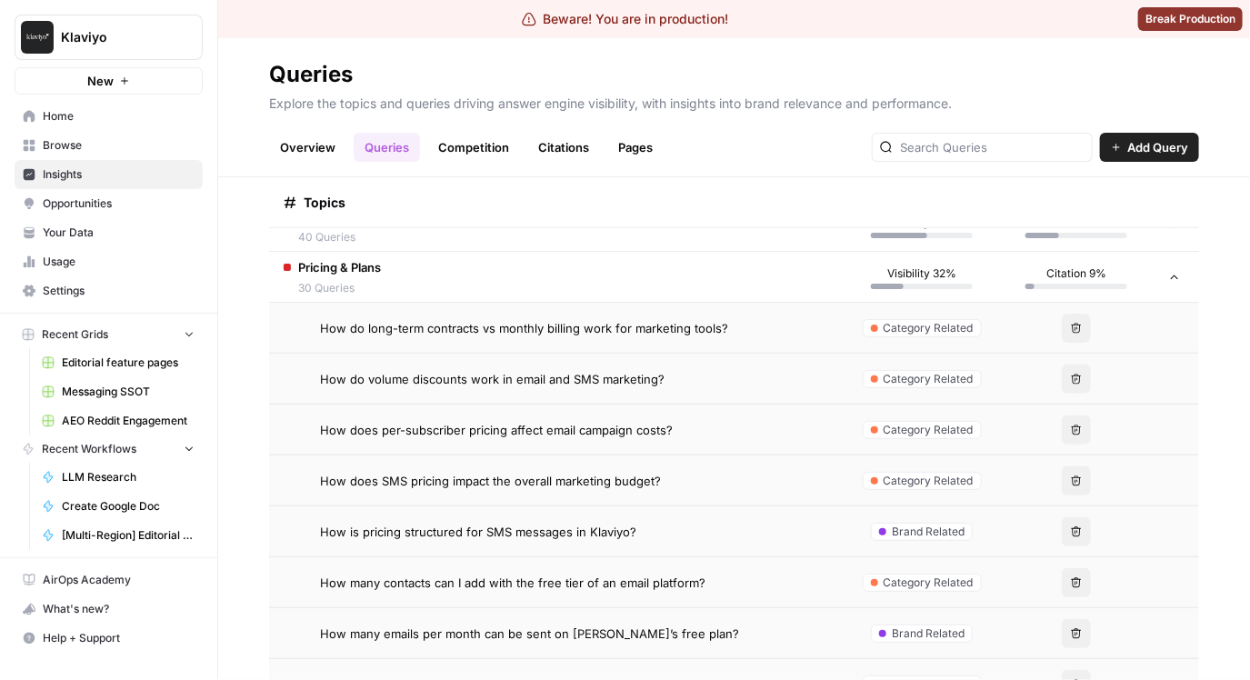
click at [729, 475] on div "How does SMS pricing impact the overall marketing budget?" at bounding box center [575, 481] width 510 height 18
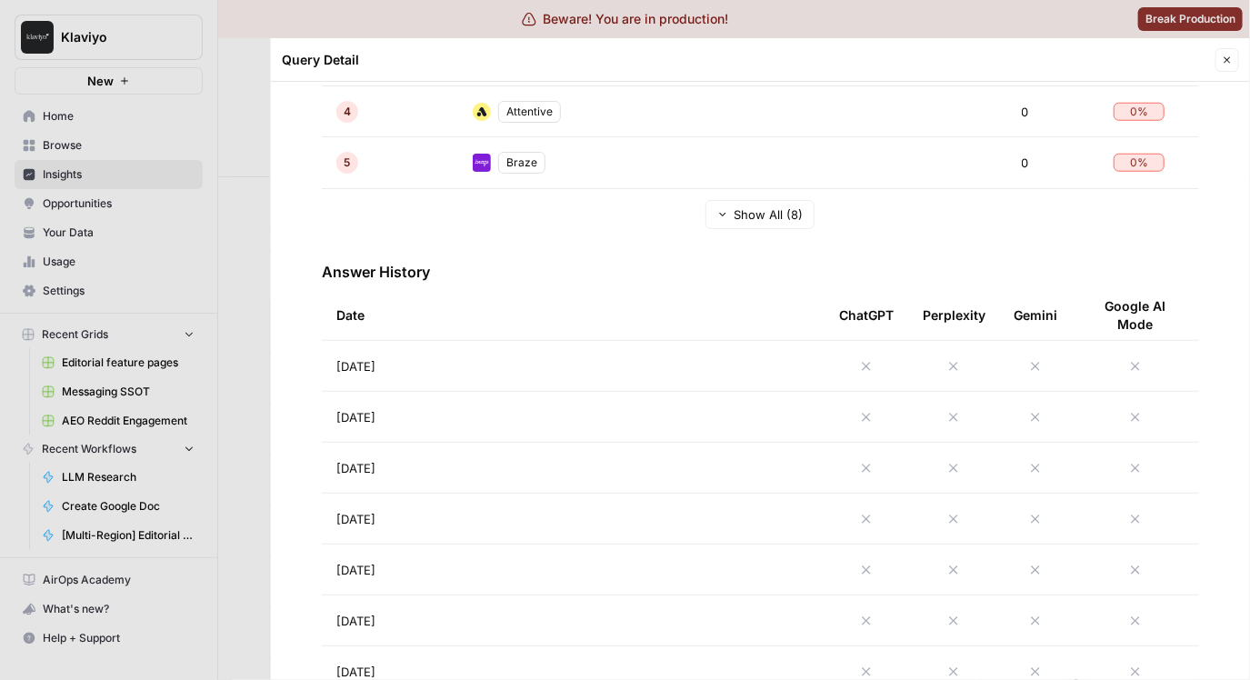
click at [655, 362] on td "[DATE]" at bounding box center [573, 366] width 503 height 50
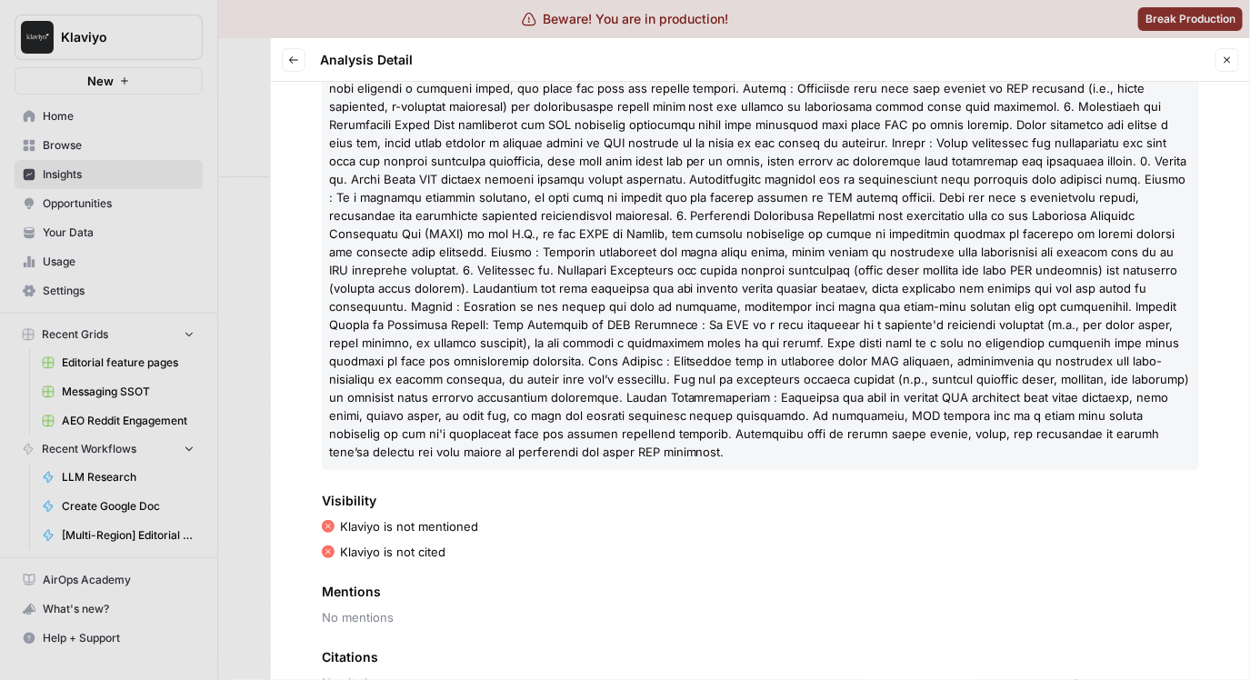
scroll to position [442, 0]
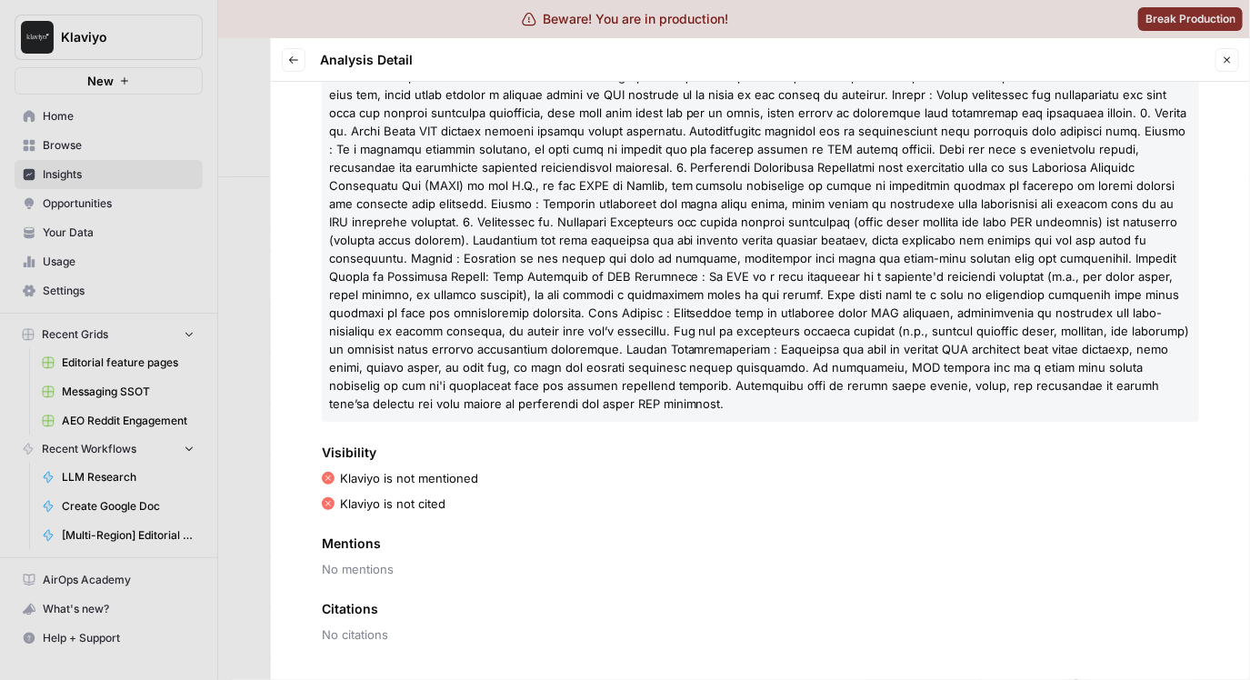
click at [260, 336] on div at bounding box center [625, 340] width 1250 height 680
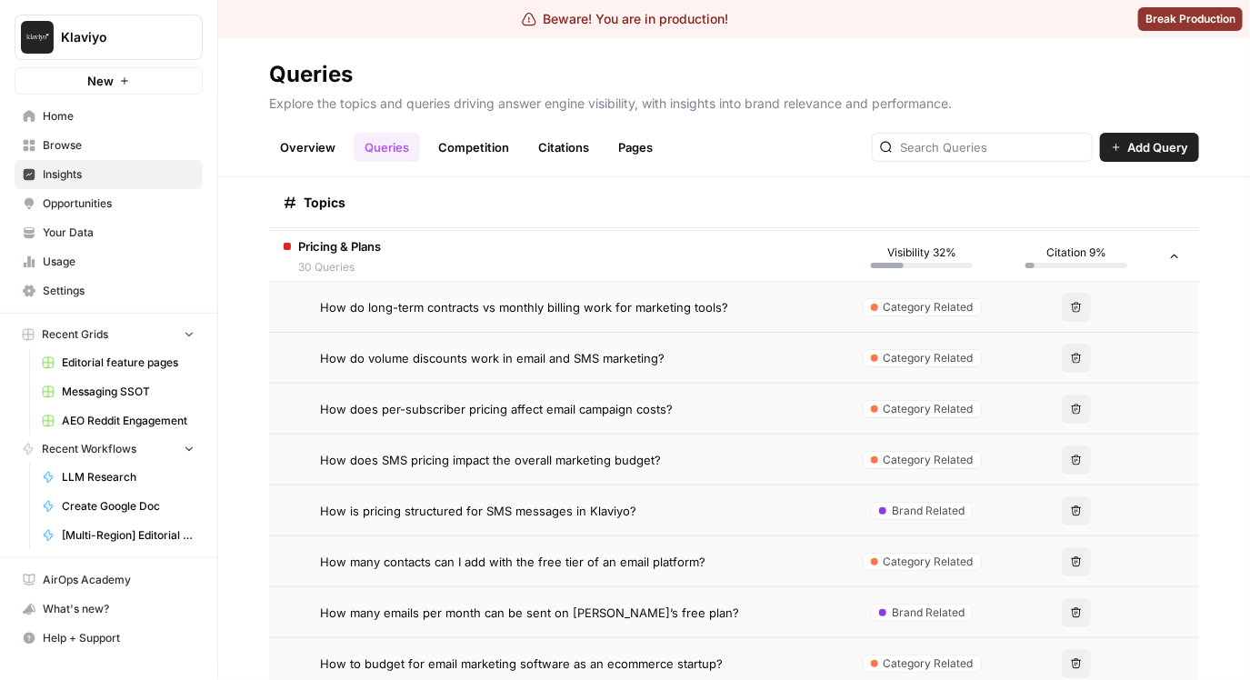
scroll to position [532, 0]
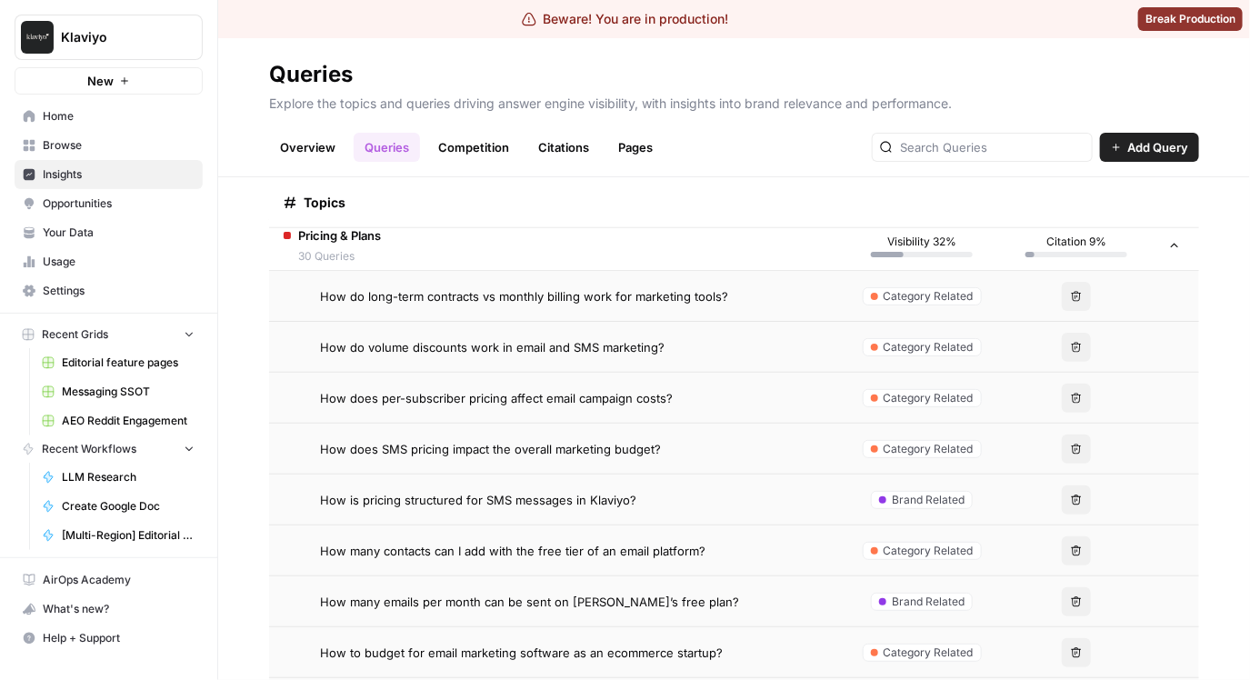
click at [705, 555] on div "How many contacts can I add with the free tier of an email platform?" at bounding box center [575, 551] width 510 height 18
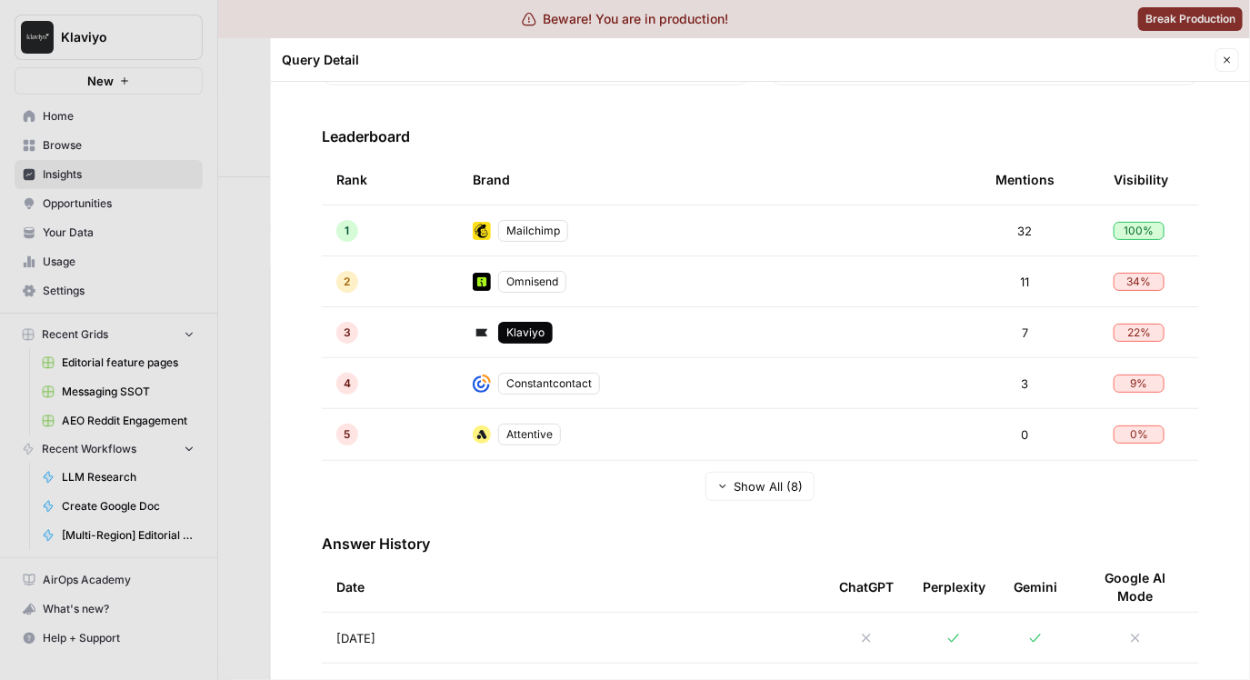
scroll to position [576, 0]
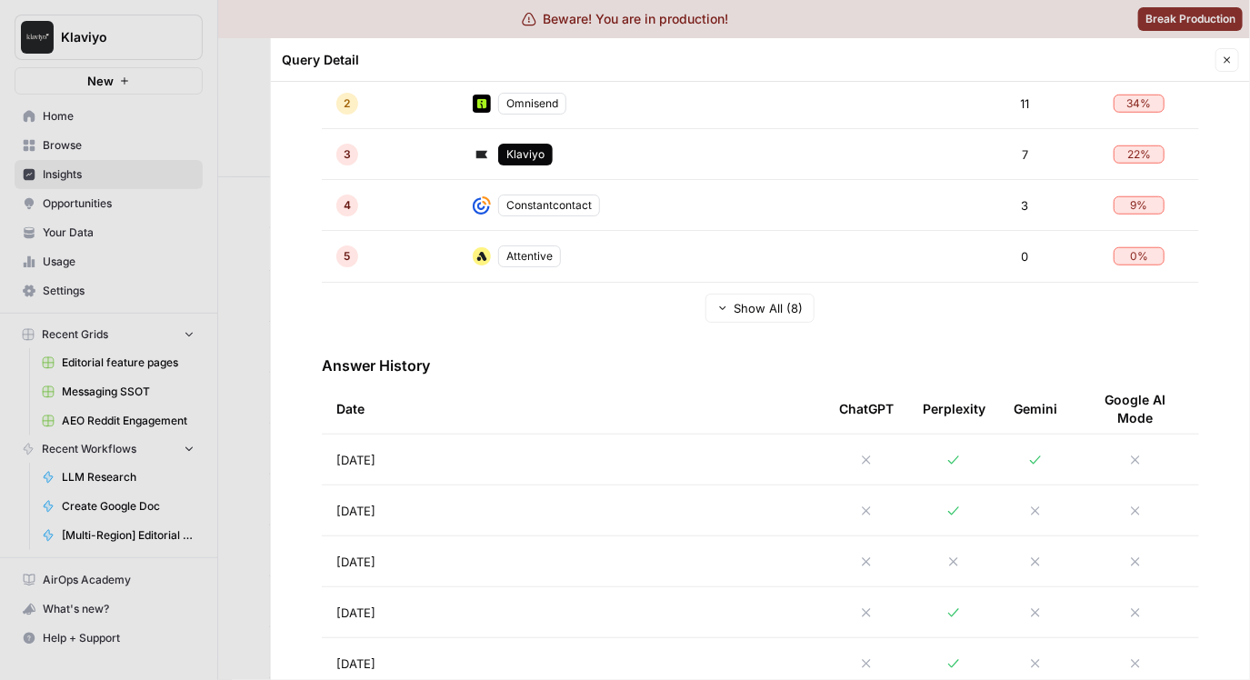
click at [531, 472] on td "[DATE]" at bounding box center [573, 459] width 503 height 50
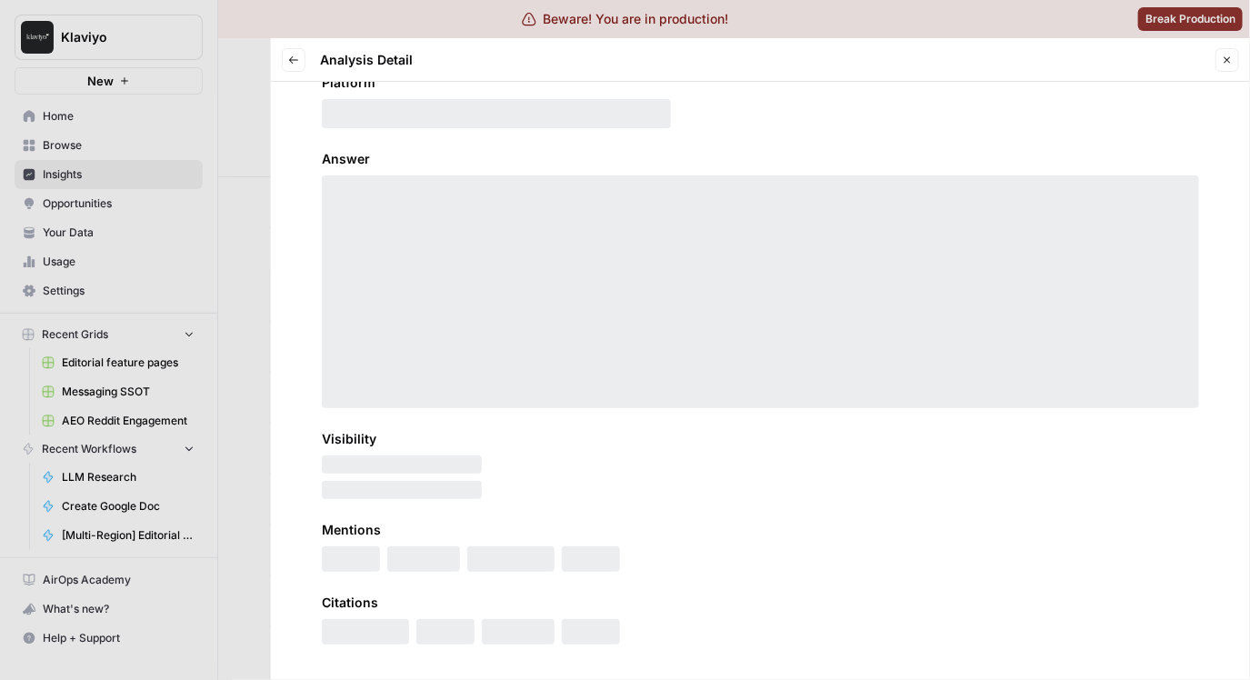
scroll to position [31, 0]
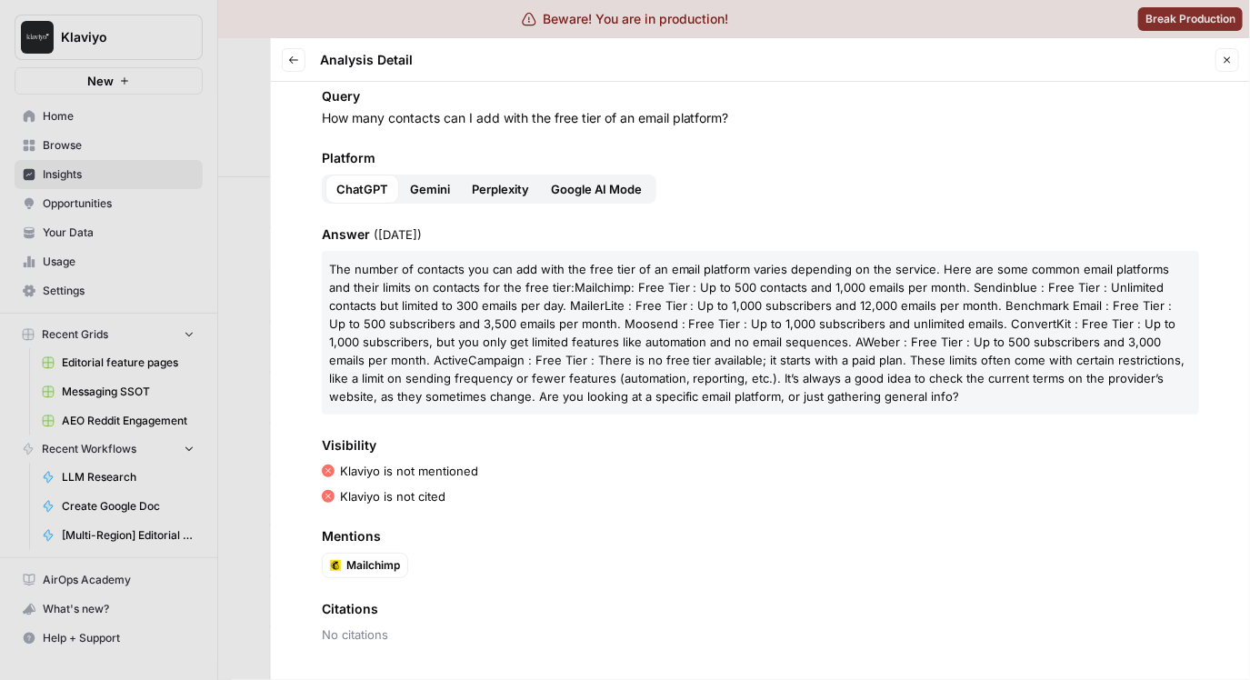
click at [440, 185] on span "Gemini" at bounding box center [430, 189] width 40 height 18
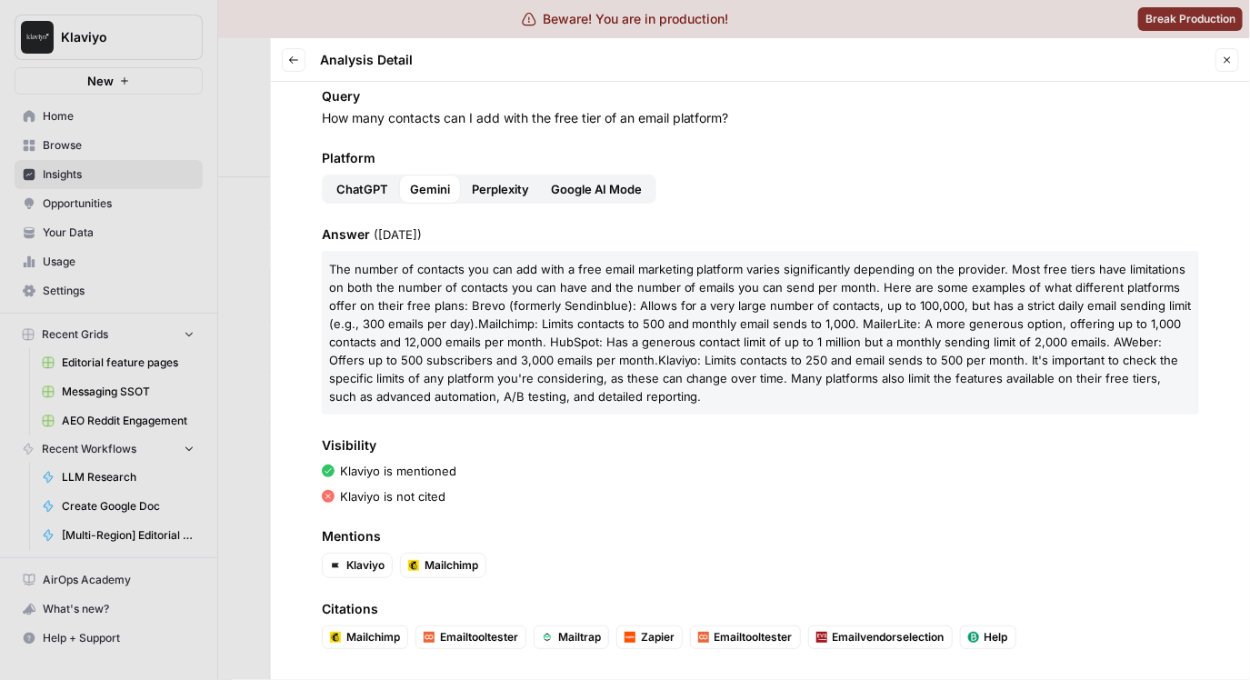
scroll to position [66, 0]
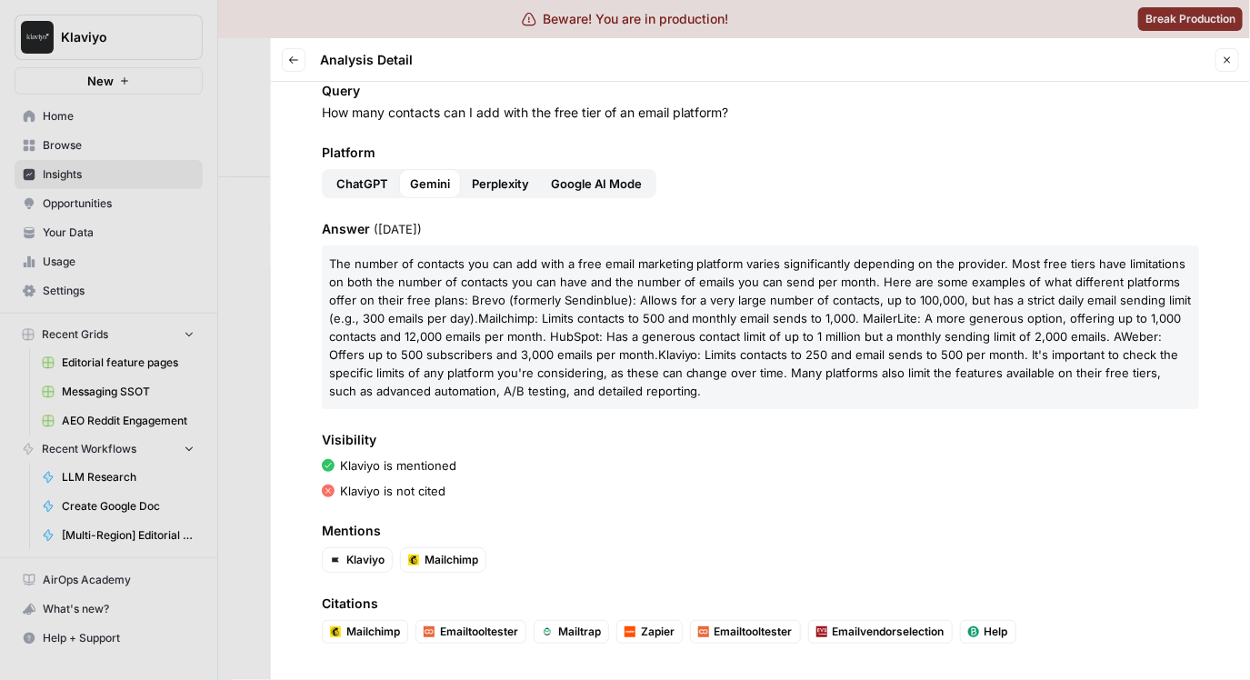
click at [520, 144] on div "Platform ChatGPT Gemini Perplexity Google AI Mode" at bounding box center [760, 171] width 877 height 55
click at [520, 175] on span "Perplexity" at bounding box center [500, 184] width 57 height 18
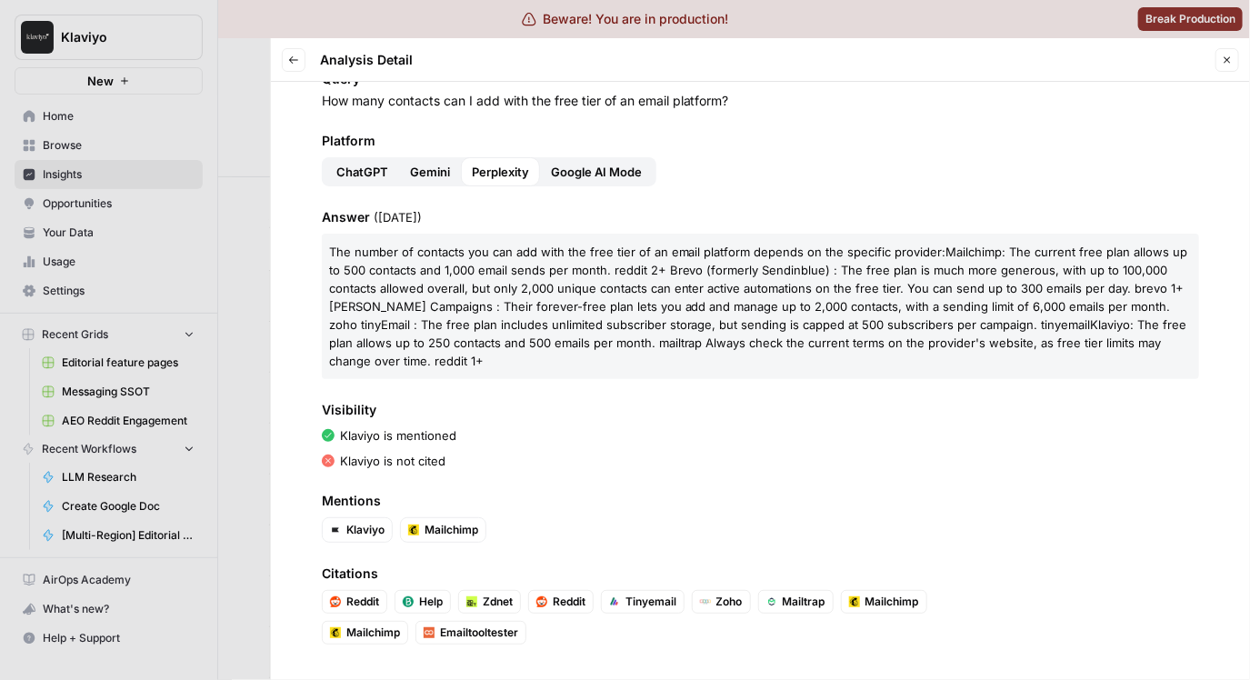
click at [593, 173] on span "Google AI Mode" at bounding box center [596, 172] width 91 height 18
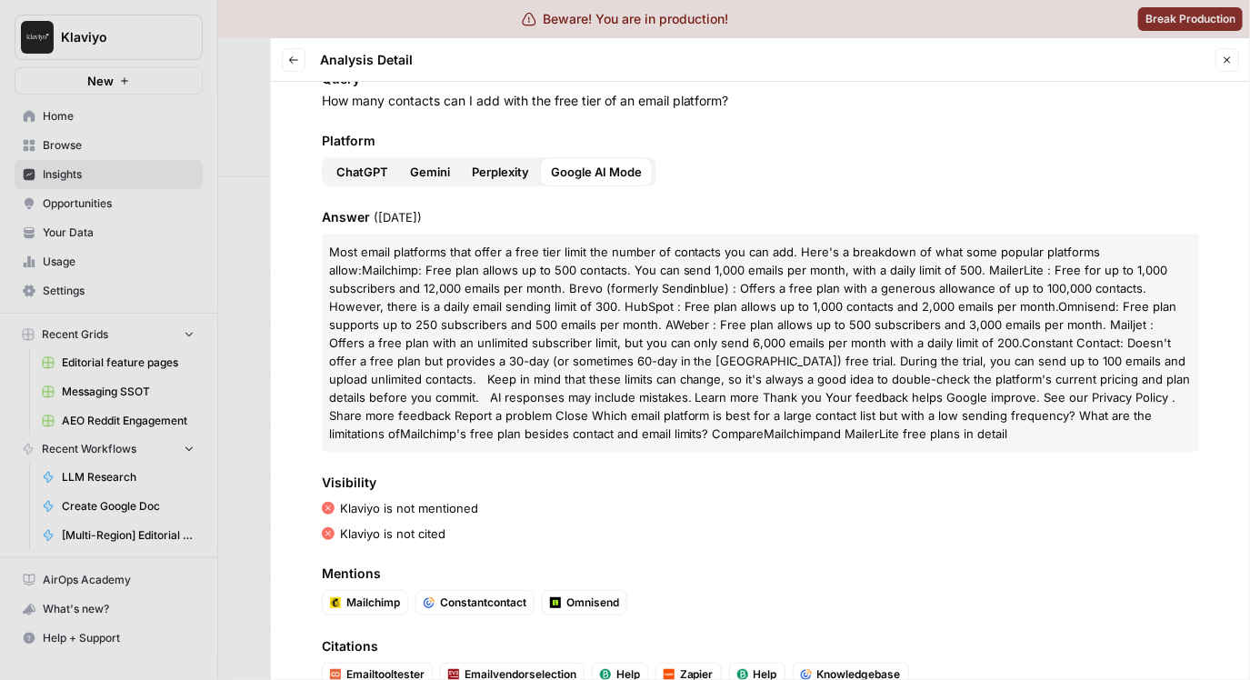
click at [640, 311] on span ": Free plan allows up to 500 contacts. You can send 1,000 emails per month, wit…" at bounding box center [748, 288] width 839 height 51
click at [474, 259] on p "Most email platforms that offer a free tier limit the number of contacts you ca…" at bounding box center [760, 343] width 877 height 218
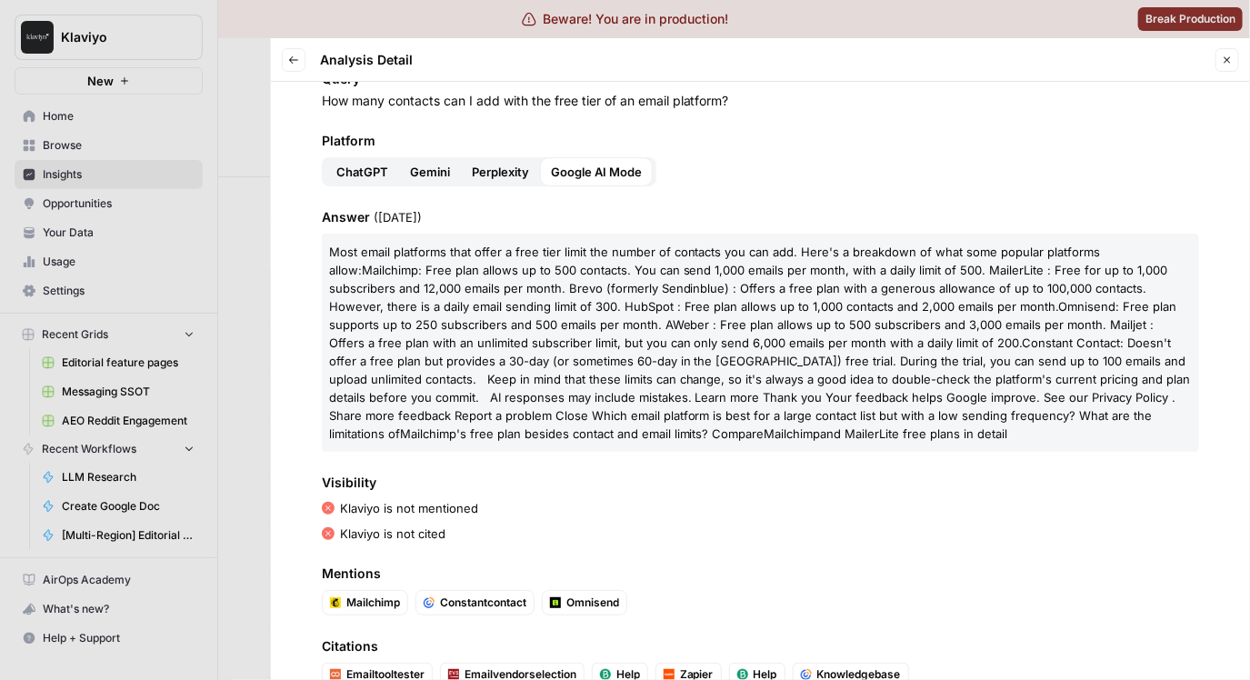
copy p "Most email platforms that offer a free tier limit the number of contacts you ca…"
click at [741, 313] on span ": Free plan allows up to 500 contacts. You can send 1,000 emails per month, wit…" at bounding box center [748, 288] width 839 height 51
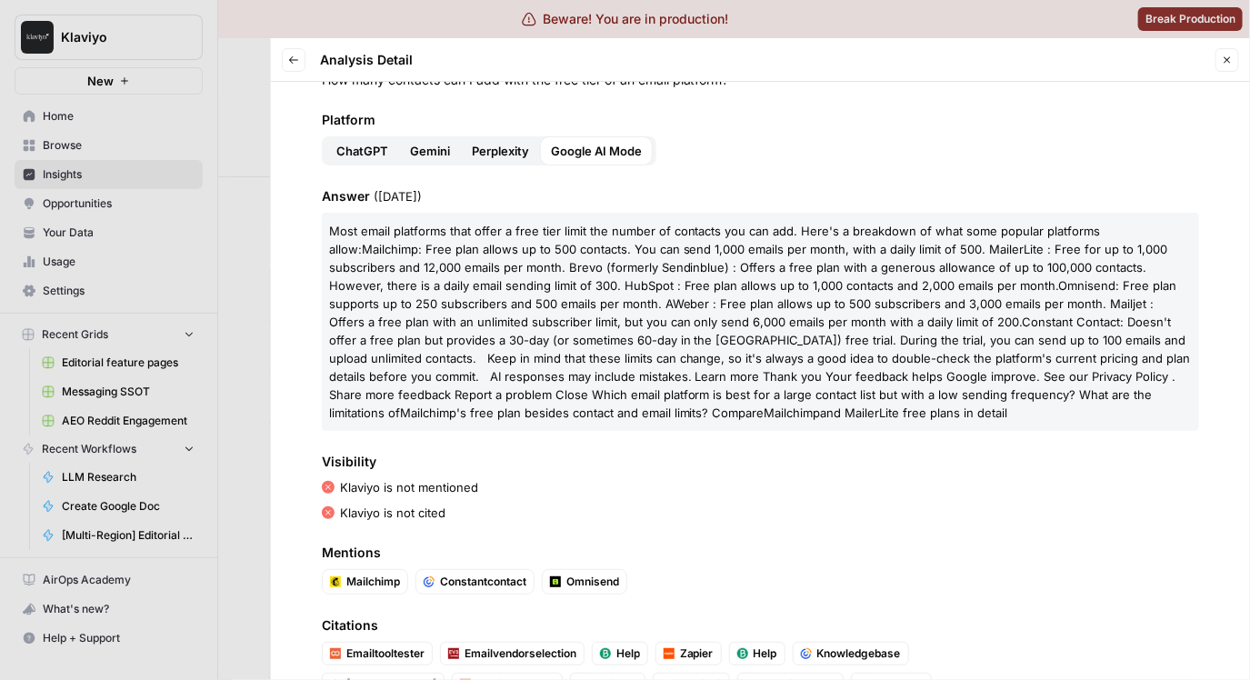
click at [581, 378] on span ": Doesn't offer a free plan but provides a 30-day (or sometimes 60-day in the […" at bounding box center [760, 366] width 862 height 105
click at [255, 145] on div at bounding box center [625, 340] width 1250 height 680
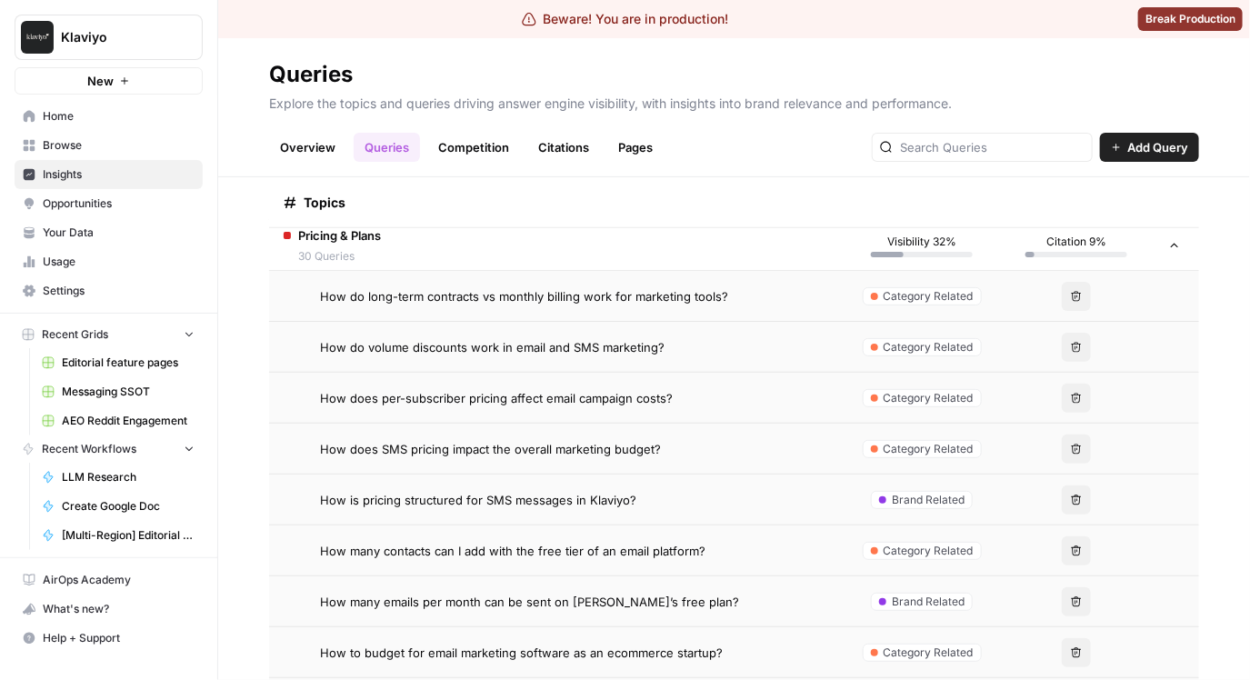
click at [264, 130] on header "Queries Explore the topics and queries driving answer engine visibility, with i…" at bounding box center [734, 107] width 1032 height 139
click at [270, 47] on header "Queries Explore the topics and queries driving answer engine visibility, with i…" at bounding box center [734, 107] width 1032 height 139
